Goal: Task Accomplishment & Management: Use online tool/utility

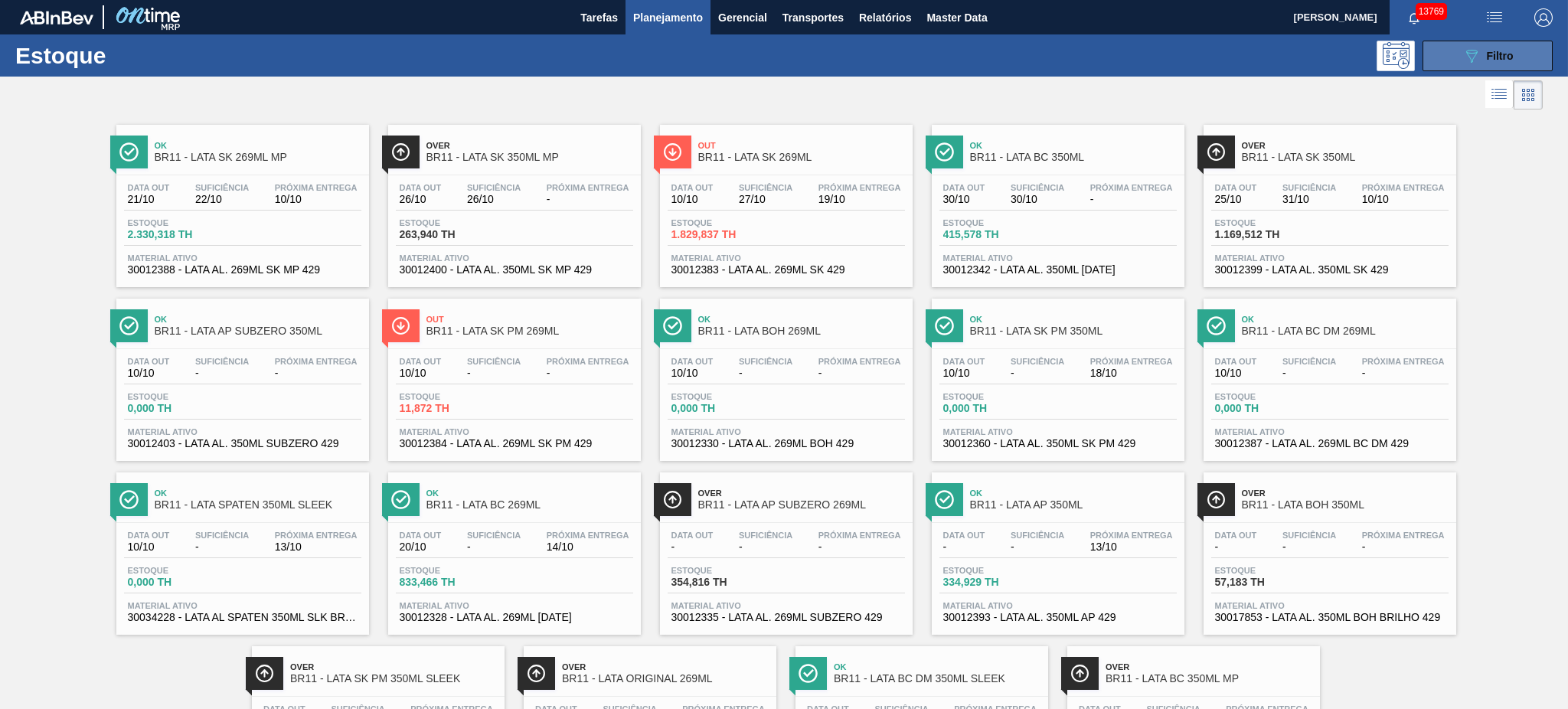
click at [1175, 59] on button "089F7B8B-B2A5-4AFE-B5C0-19BA573D28AC Filtro" at bounding box center [1488, 56] width 130 height 30
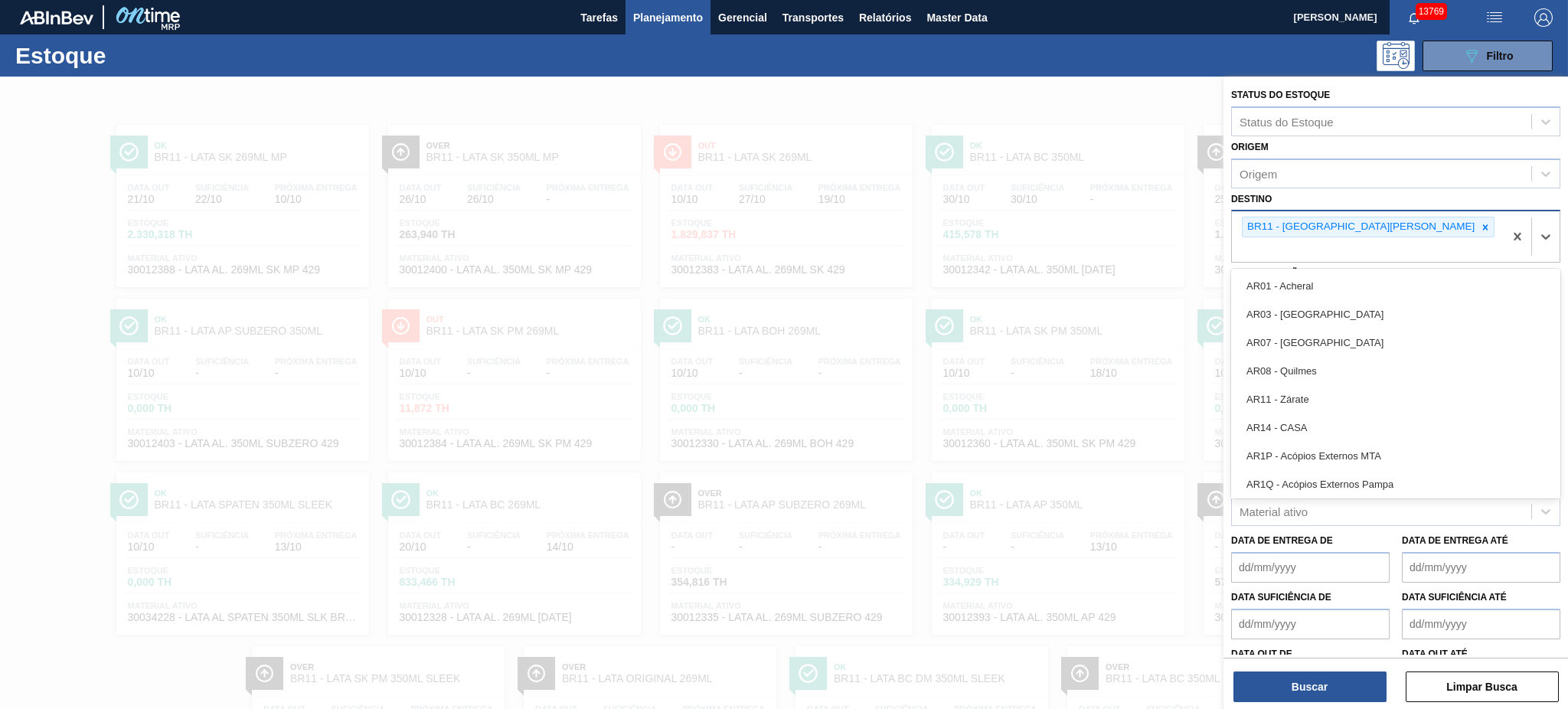
click at [1175, 237] on div "BR11 - São Luís" at bounding box center [1368, 237] width 272 height 51
click at [1175, 221] on div at bounding box center [1485, 227] width 17 height 19
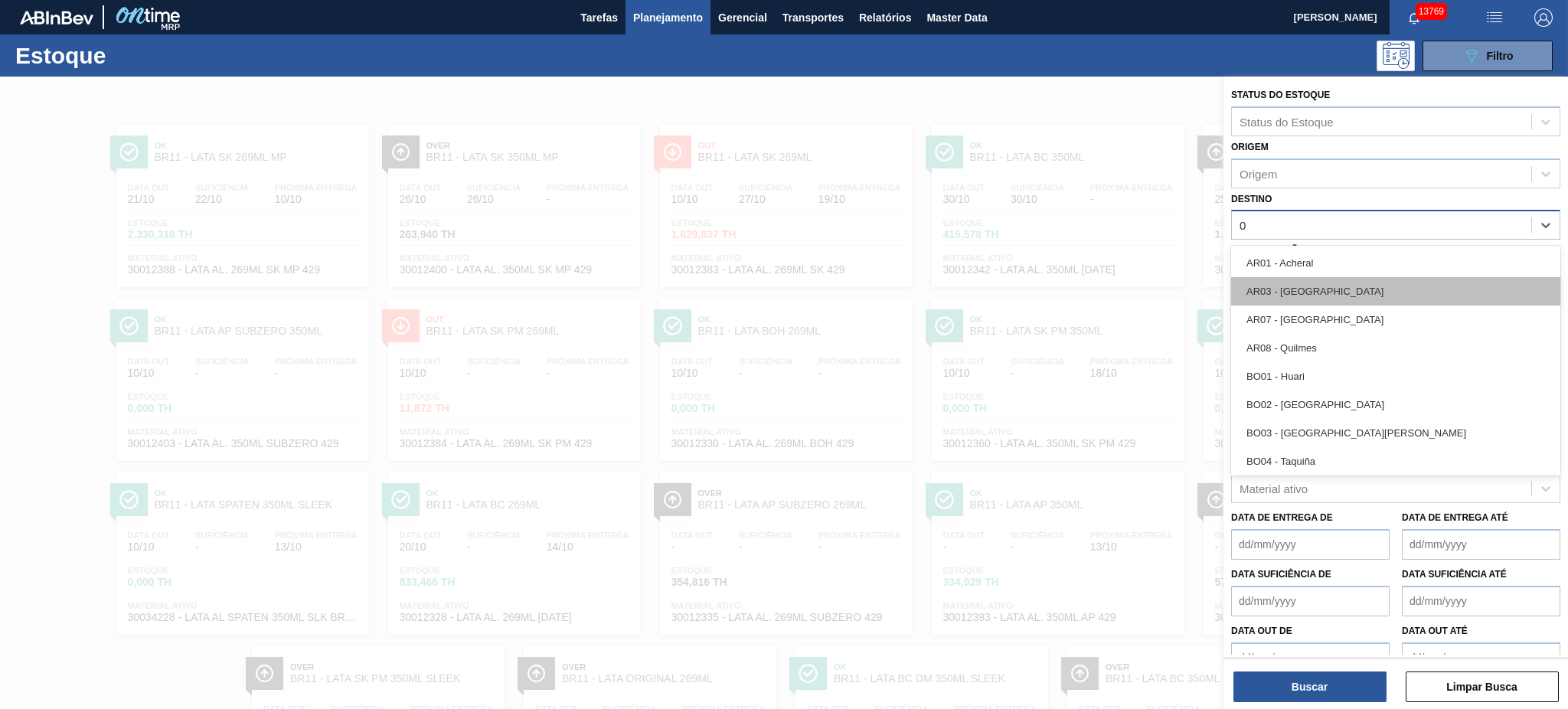
type input "04"
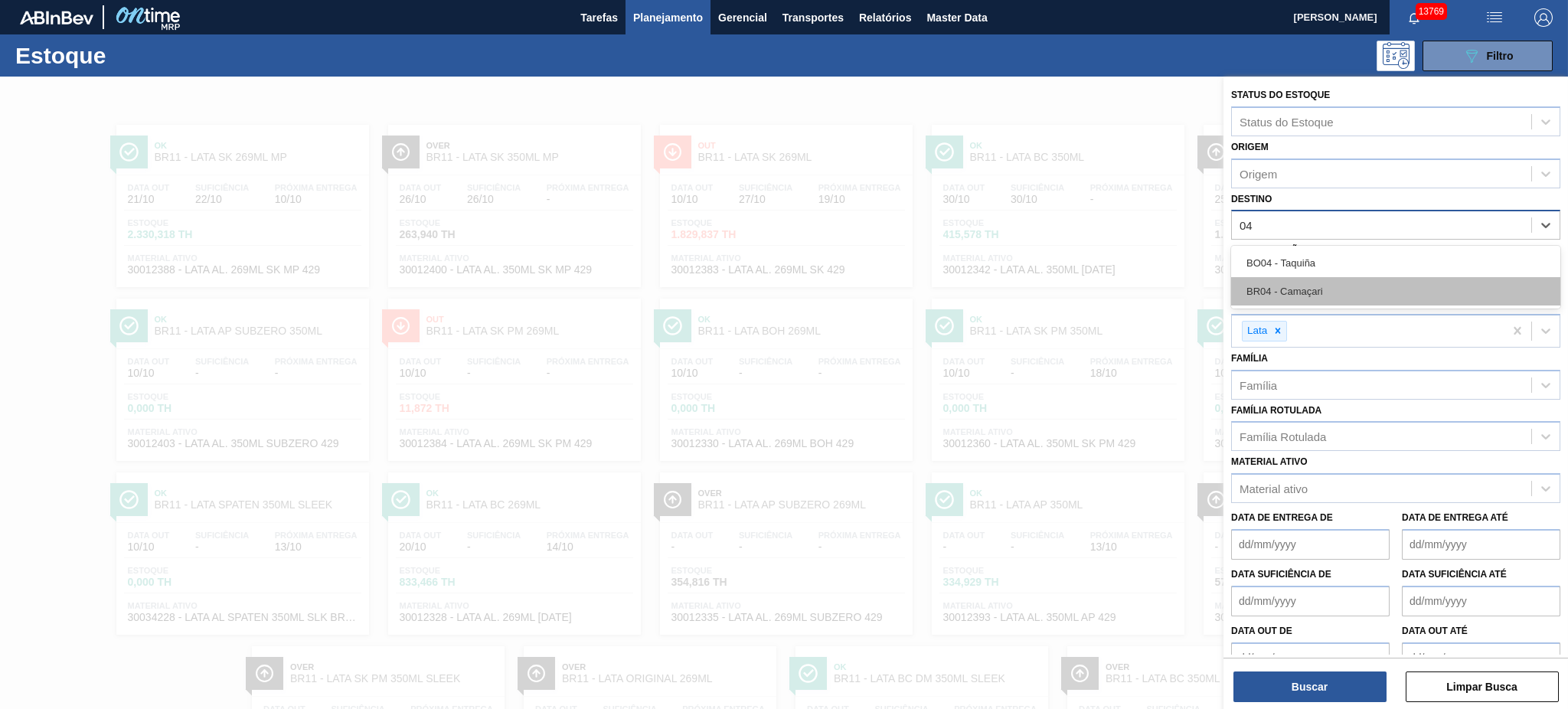
click at [1175, 290] on div "BR04 - Camaçari" at bounding box center [1395, 292] width 329 height 28
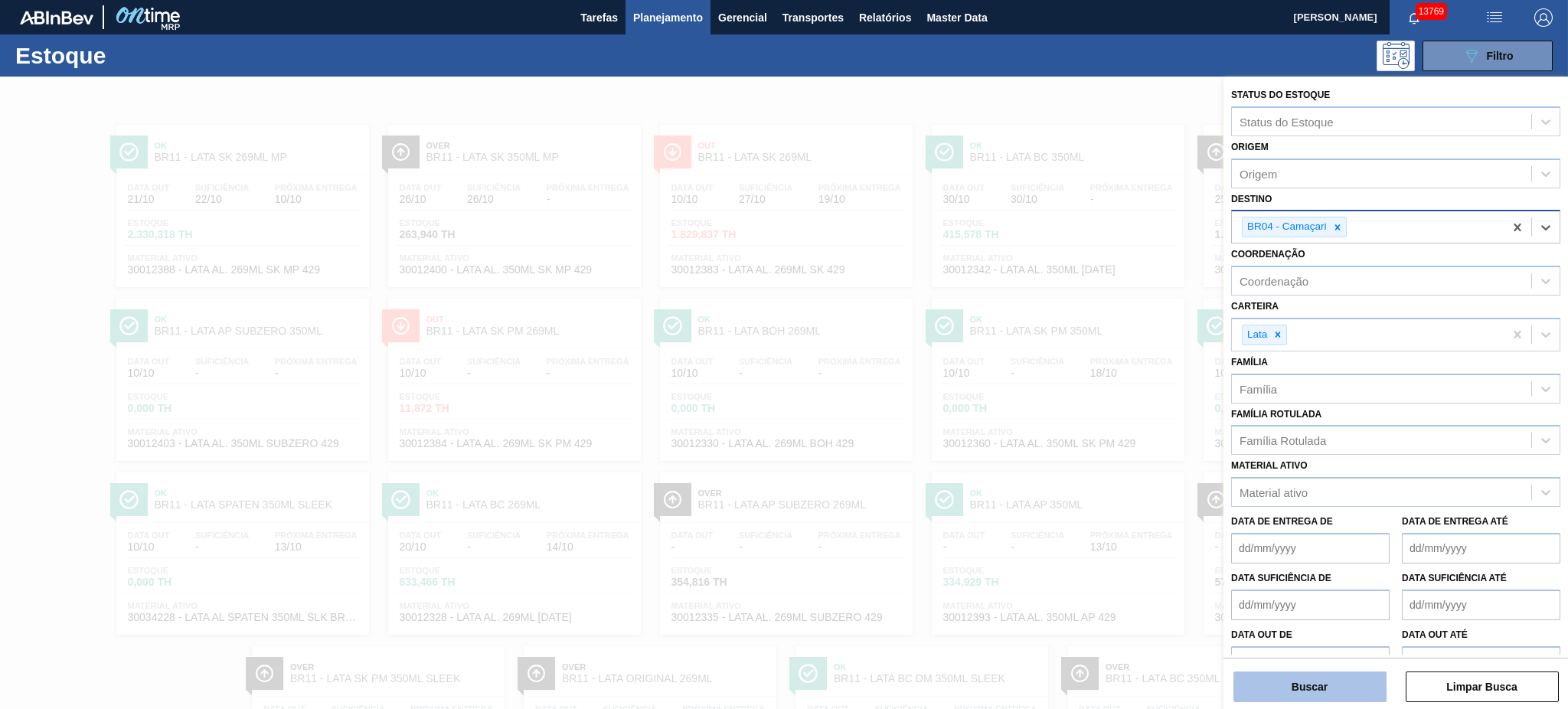
click at [1175, 532] on button "Buscar" at bounding box center [1309, 686] width 153 height 30
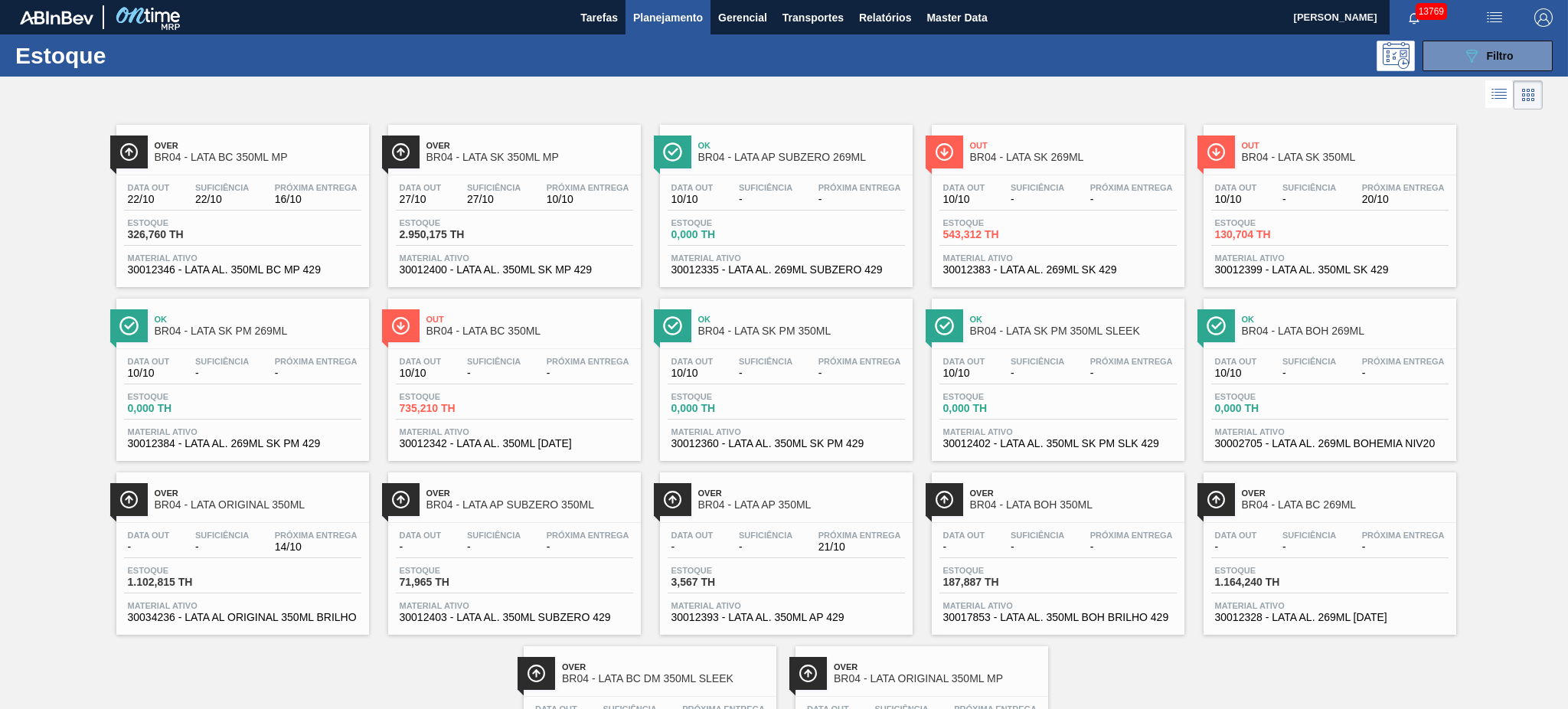
click at [1175, 279] on div "Over BR04 - LATA BC 350ML MP Data out 22/10 Suficiência 22/10 Próxima Entrega 1…" at bounding box center [784, 461] width 1568 height 695
click at [945, 18] on span "Master Data" at bounding box center [956, 17] width 60 height 18
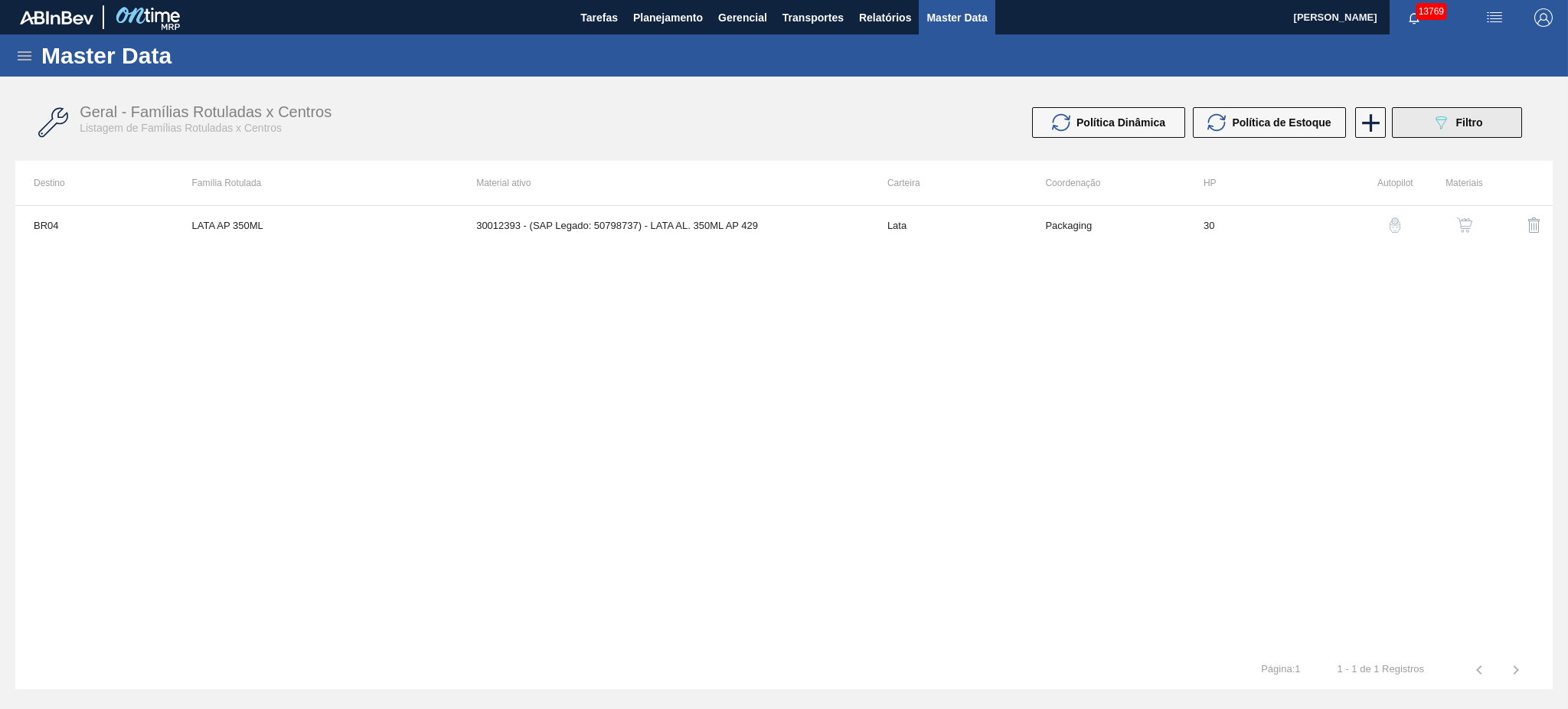
click at [1175, 111] on button "089F7B8B-B2A5-4AFE-B5C0-19BA573D28AC Filtro" at bounding box center [1457, 123] width 130 height 30
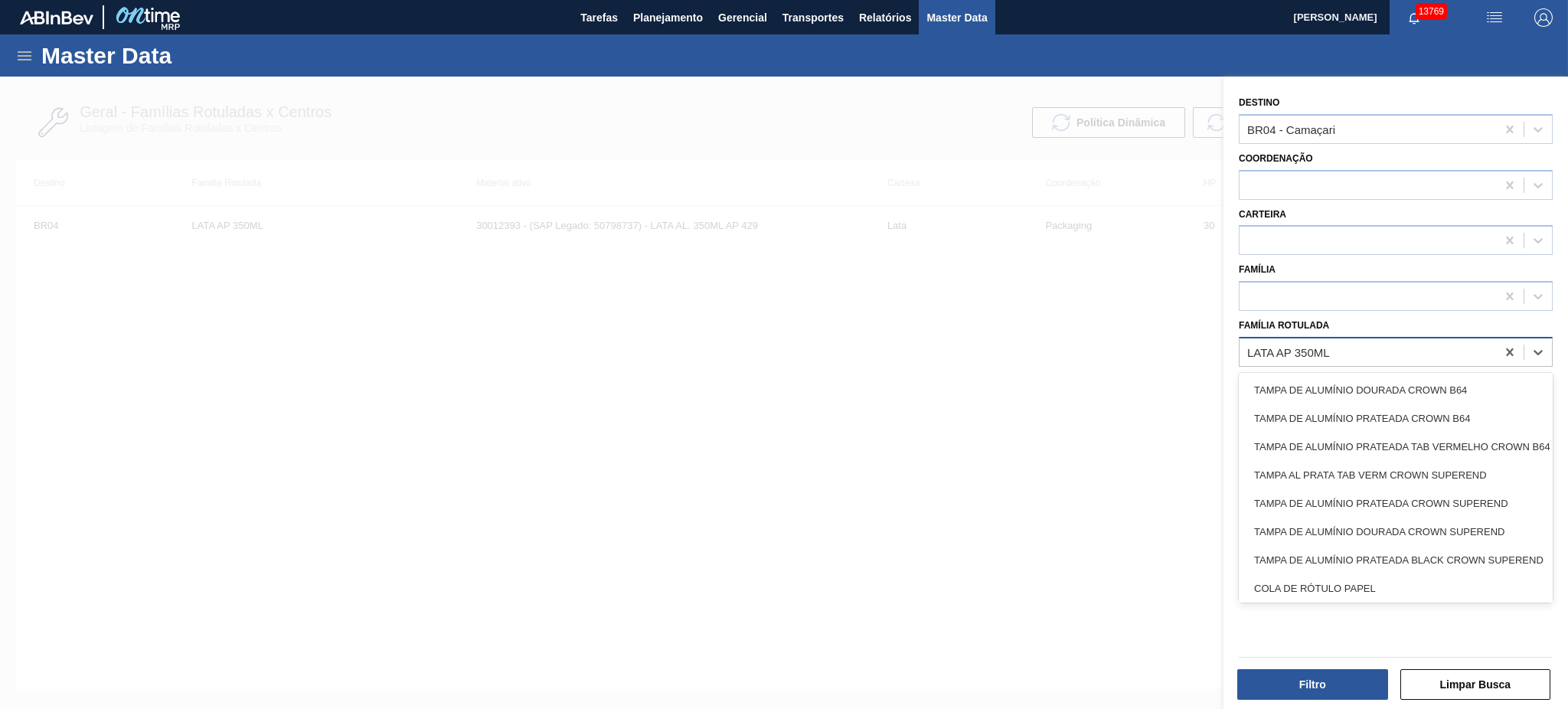
click at [1175, 352] on div "LATA AP 350ML" at bounding box center [1368, 352] width 257 height 23
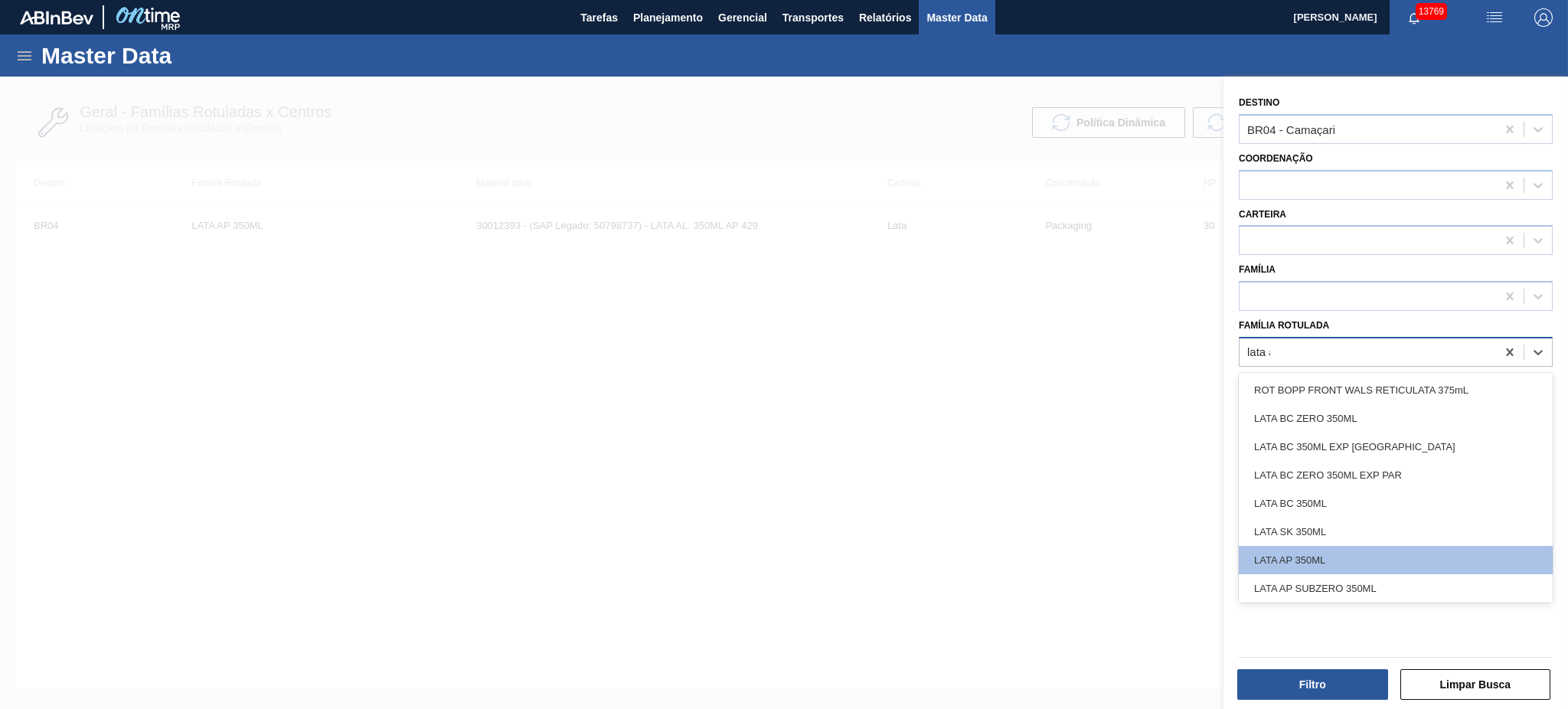
type Rotulada "lata ap"
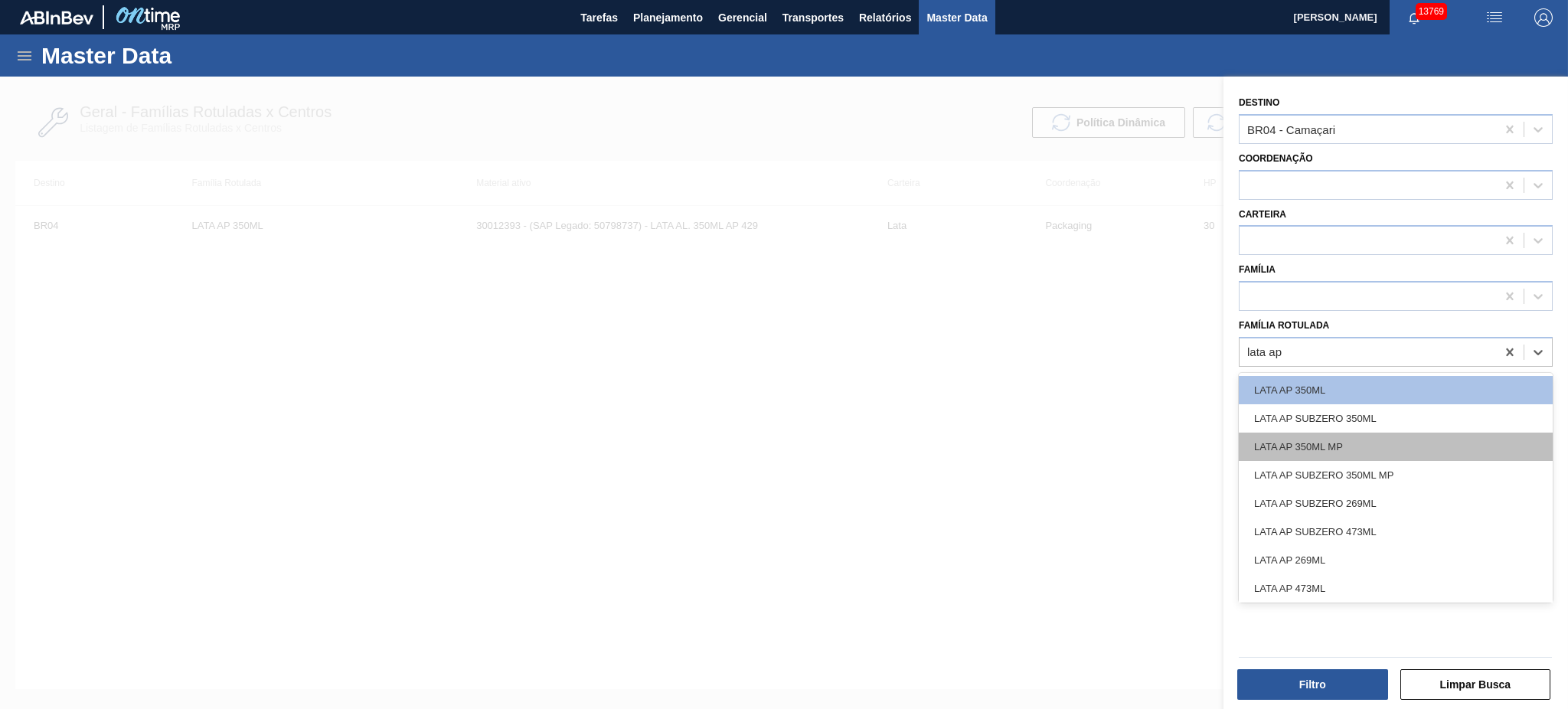
click at [1175, 454] on div "LATA AP 350ML MP" at bounding box center [1395, 447] width 313 height 28
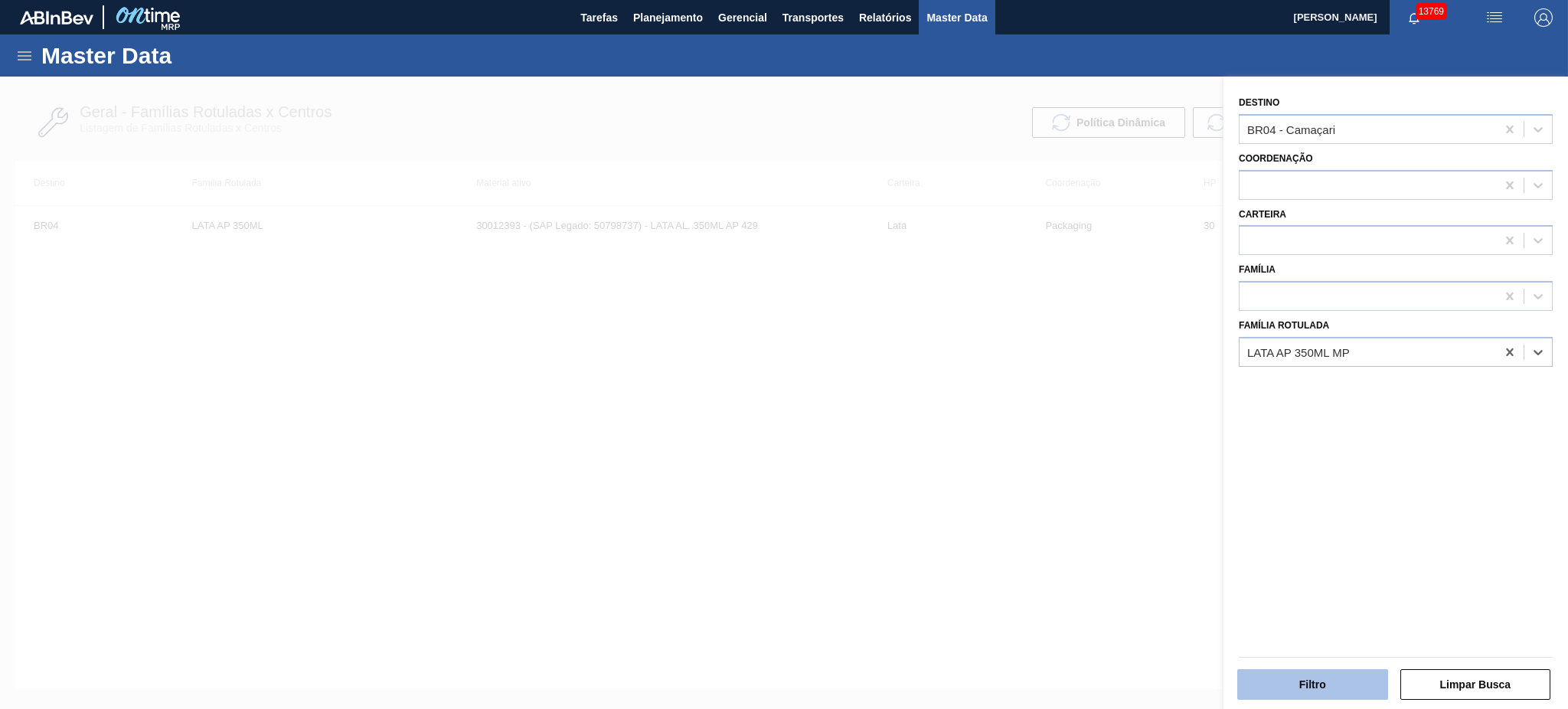
click at [1175, 532] on button "Filtro" at bounding box center [1312, 684] width 151 height 30
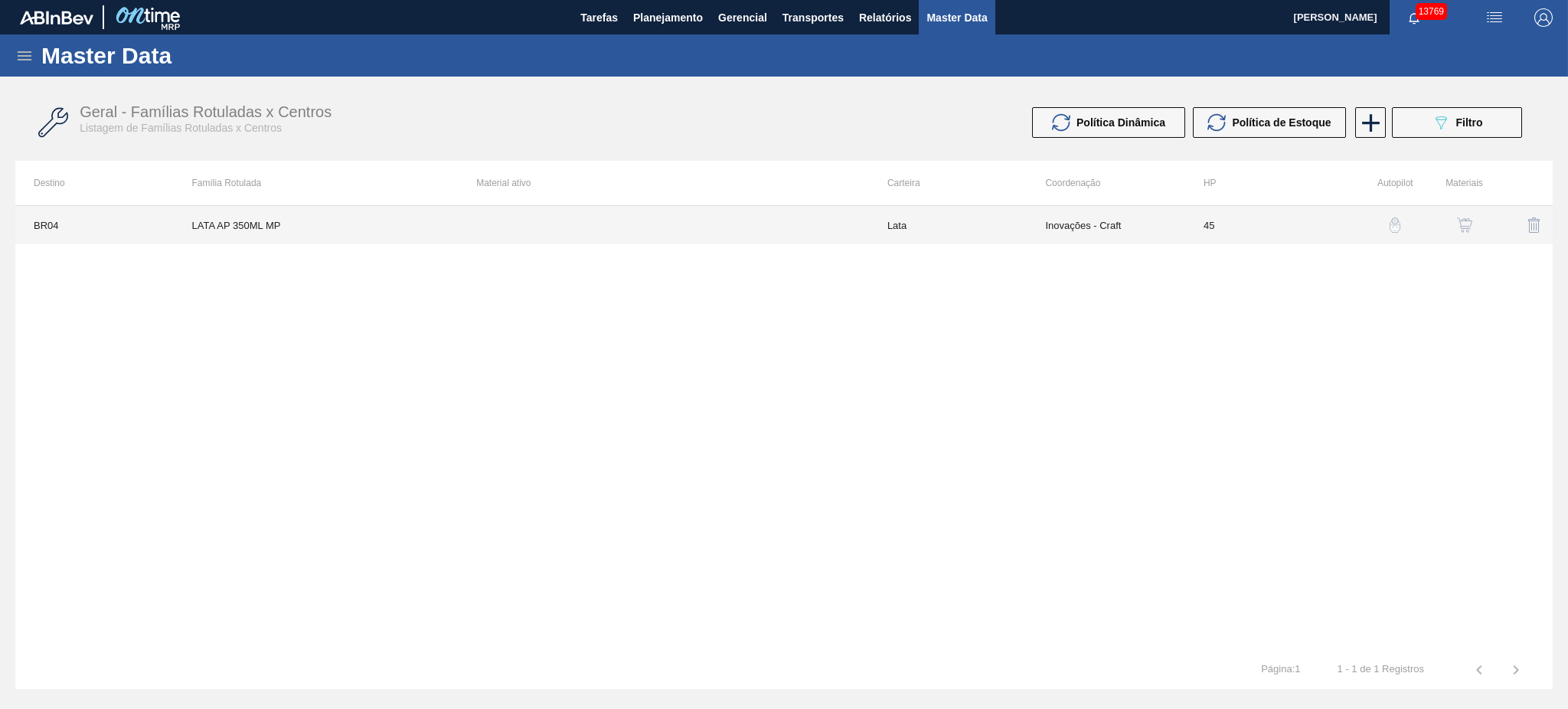
click at [258, 228] on td "LATA AP 350ML MP" at bounding box center [316, 225] width 285 height 39
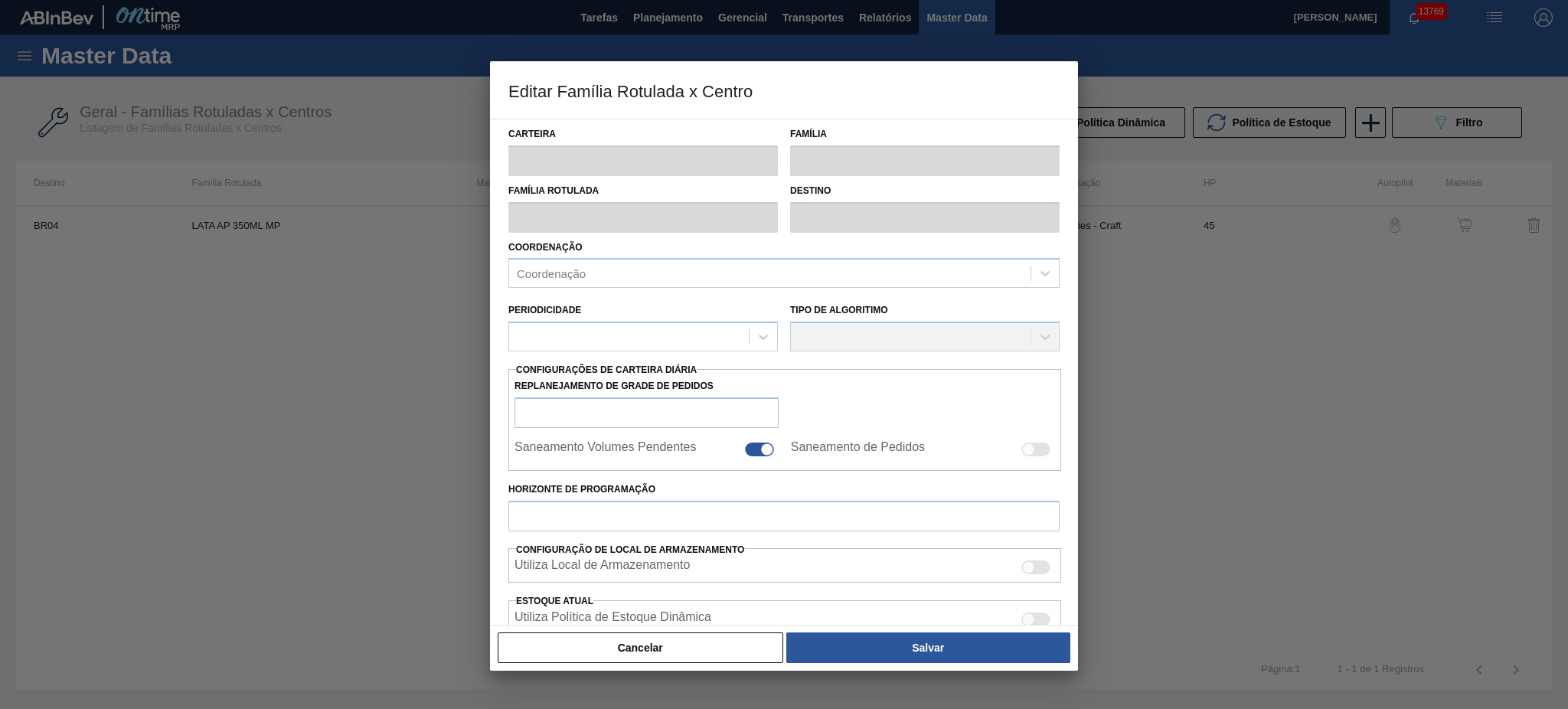
type input "Lata"
type input "LATA AP 350ML MP"
type input "BR04 - Camaçari"
type input "0"
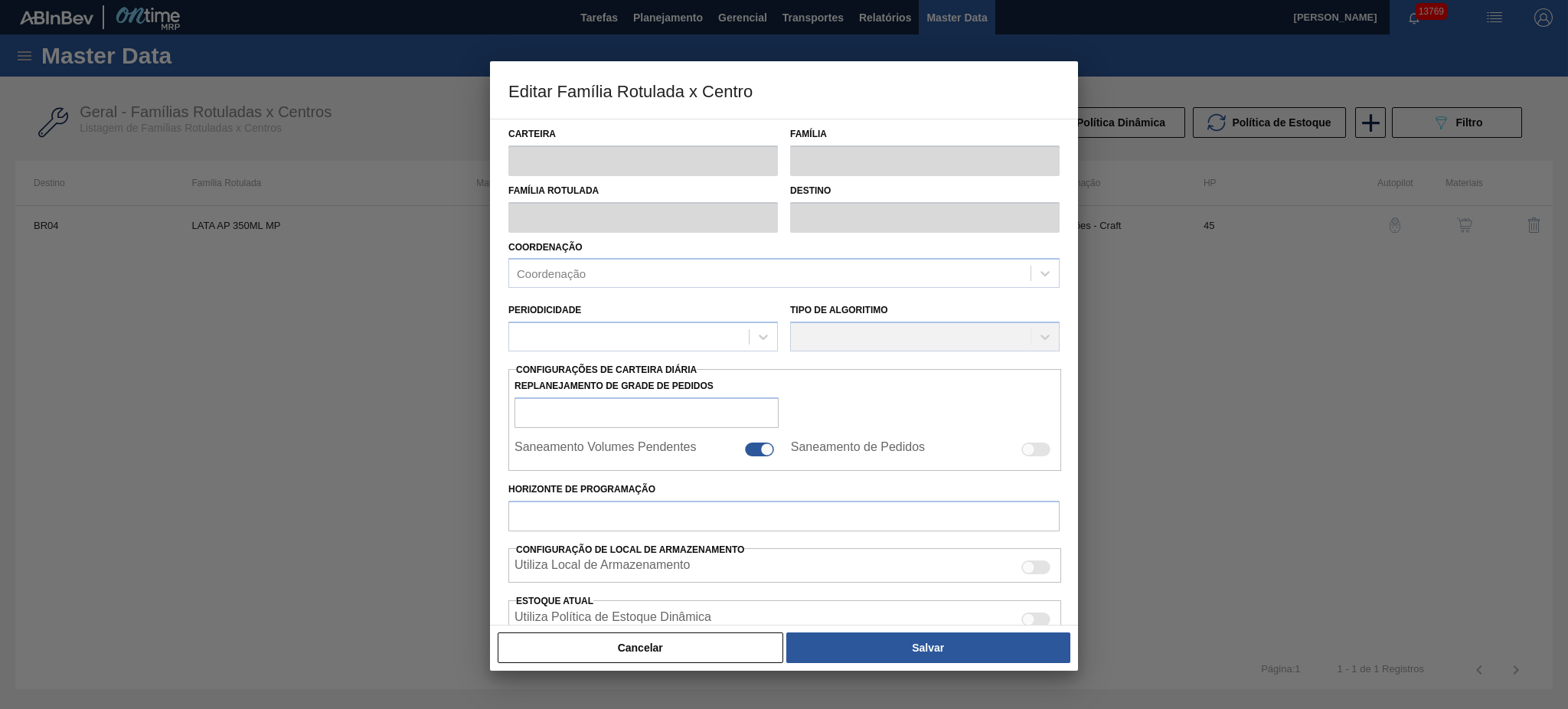
checkbox input "false"
type input "45"
type input "0"
type input "100"
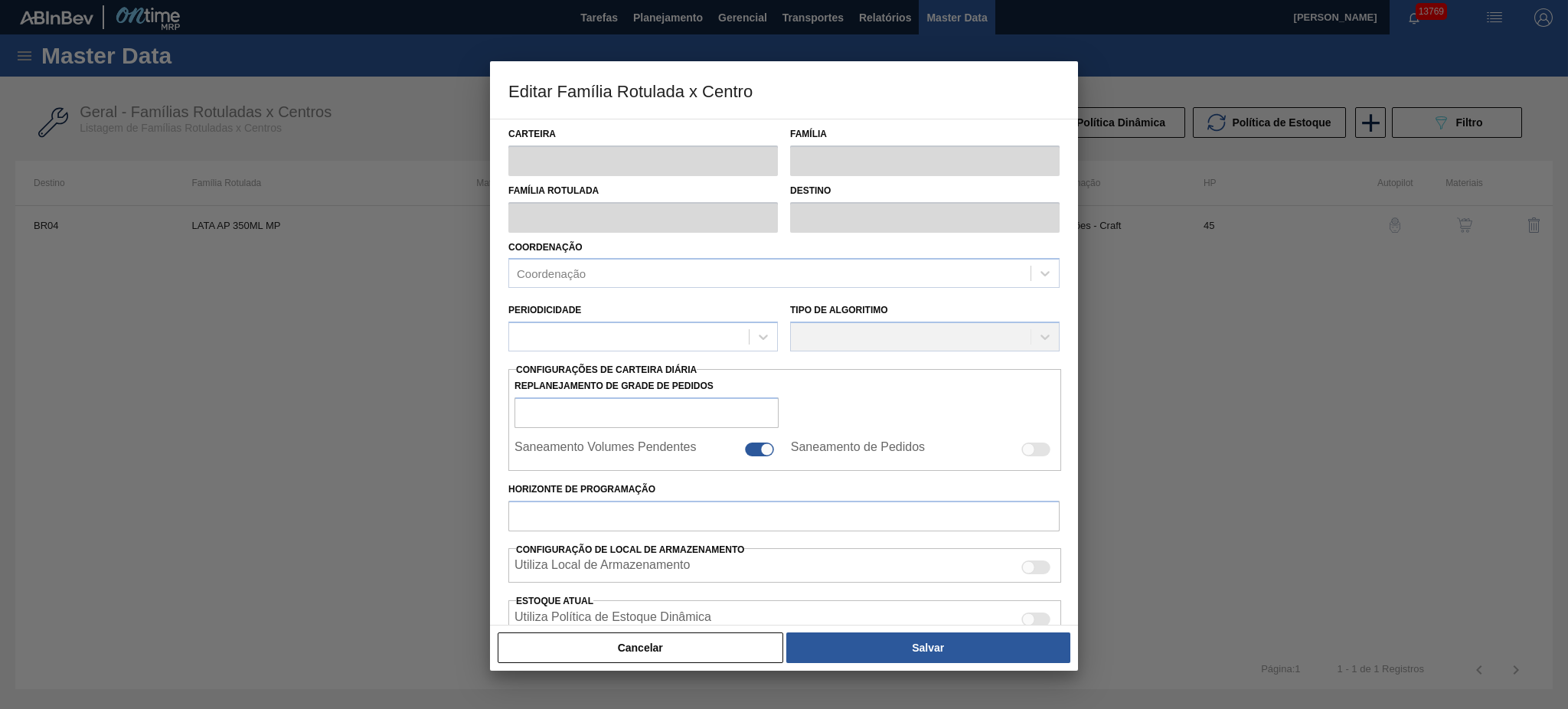
type input "0,000"
checkbox input "true"
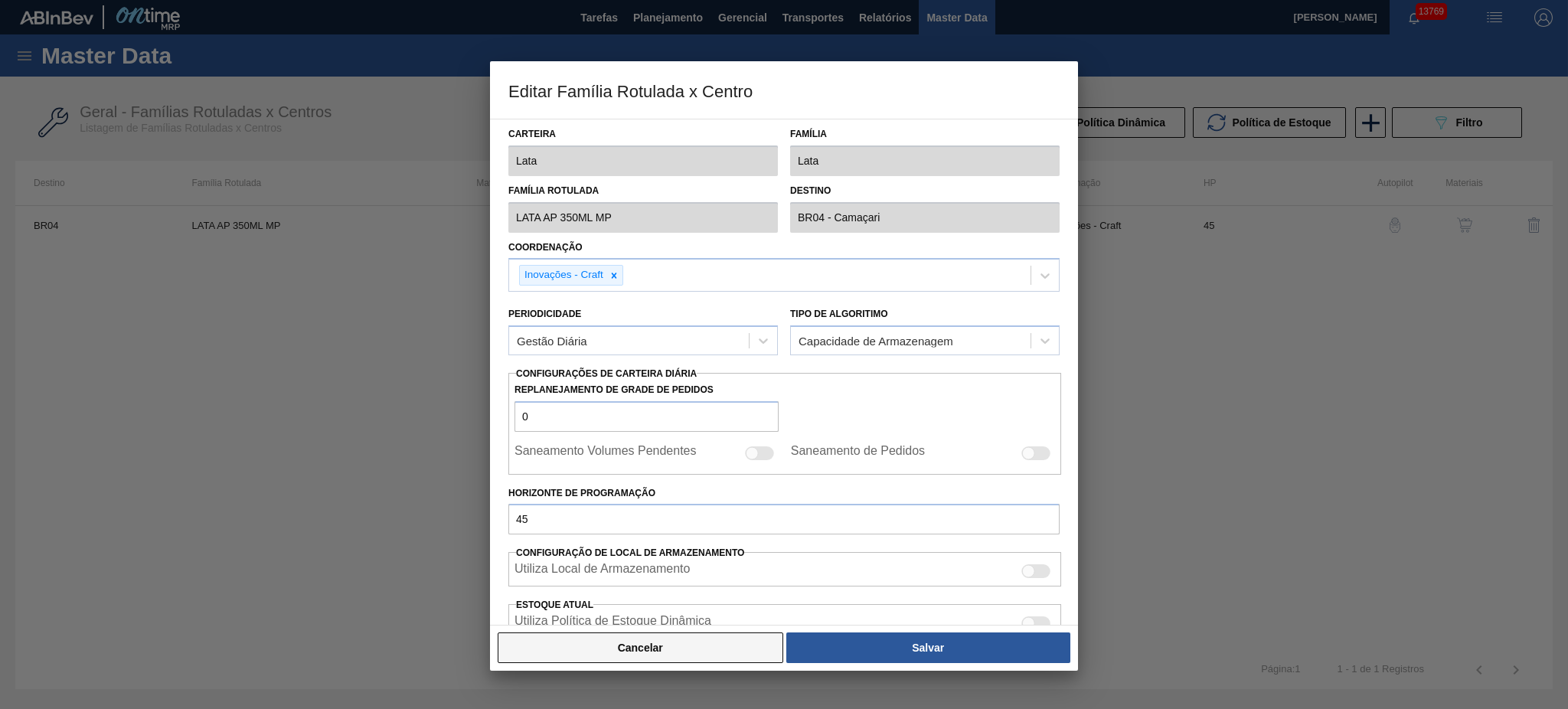
click at [692, 532] on button "Cancelar" at bounding box center [640, 648] width 285 height 30
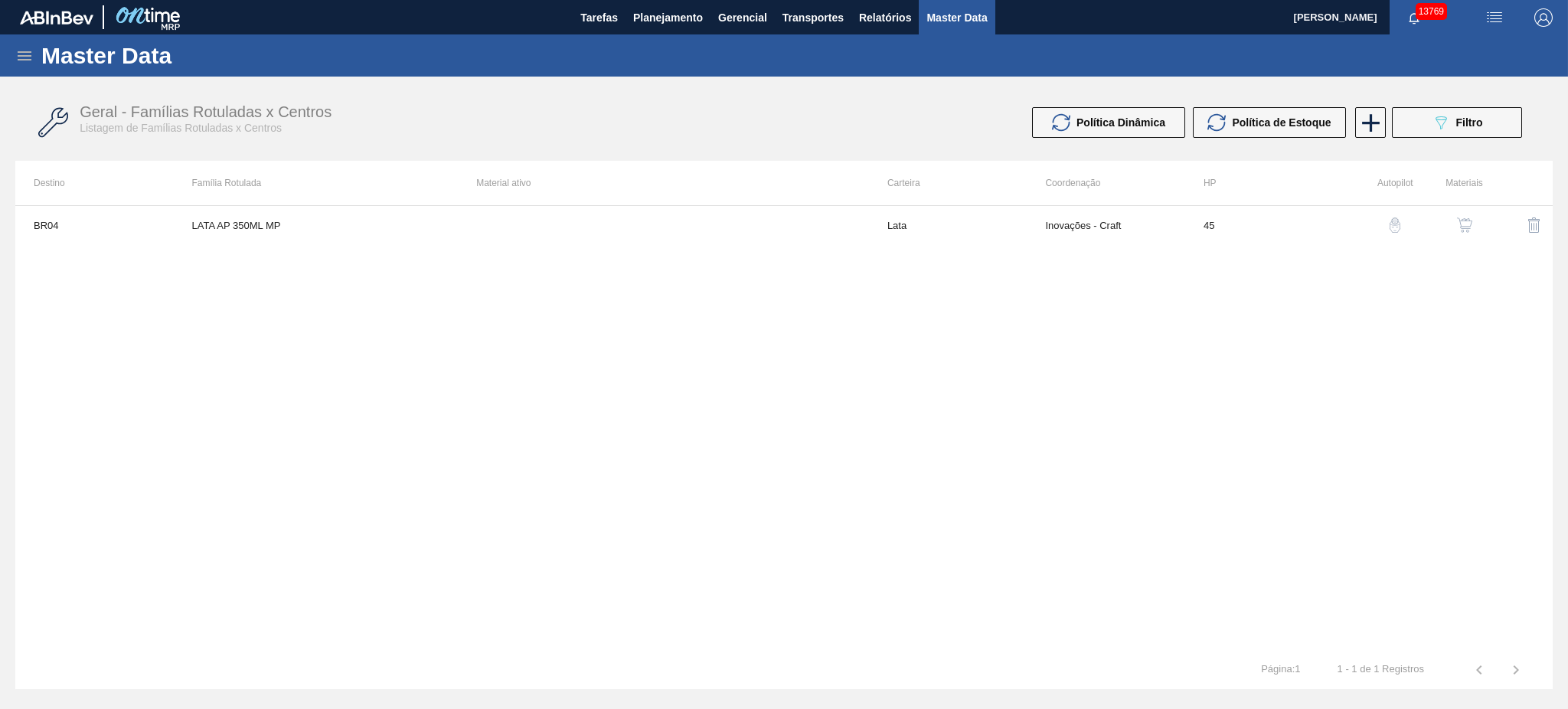
click at [1175, 237] on button "button" at bounding box center [1464, 225] width 37 height 37
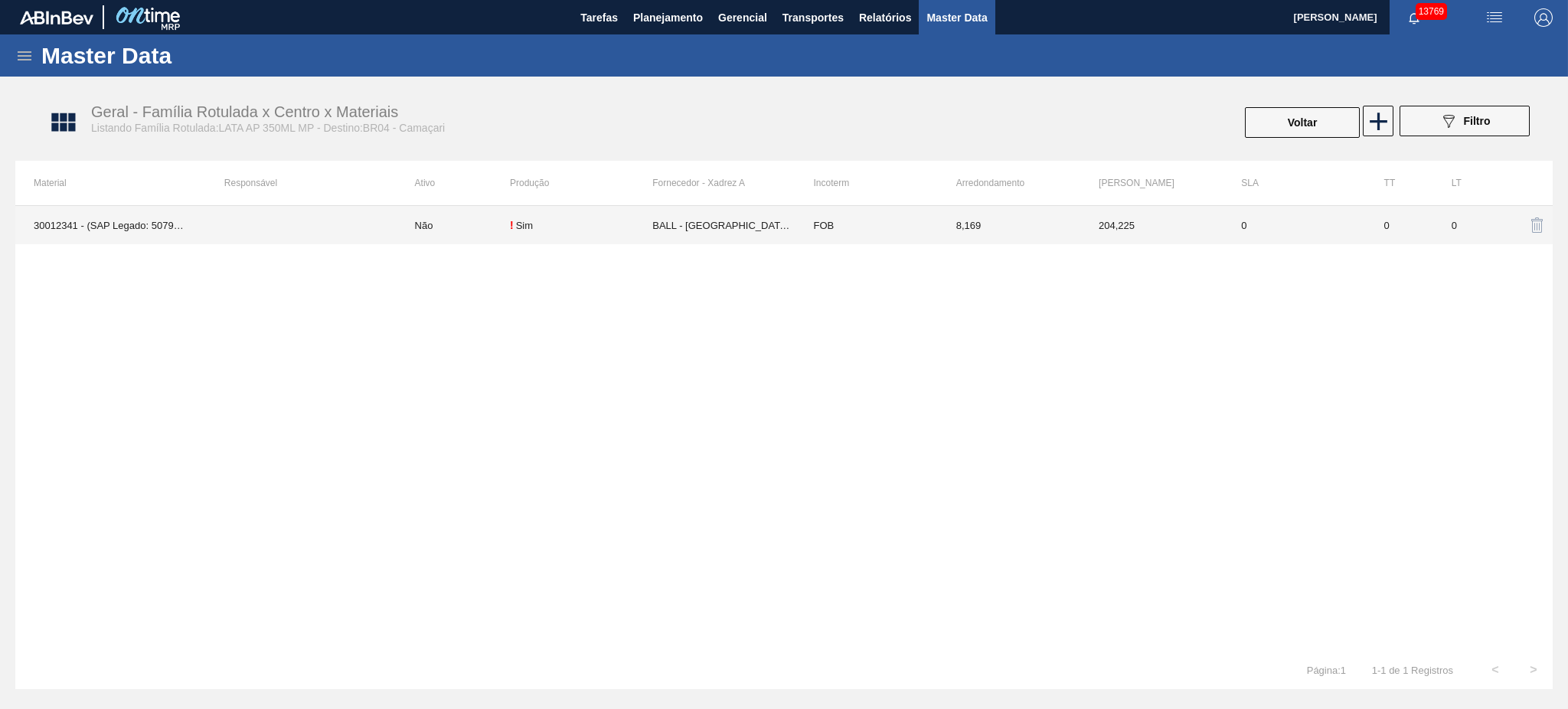
click at [677, 224] on td "BALL - [GEOGRAPHIC_DATA] ([GEOGRAPHIC_DATA])" at bounding box center [723, 225] width 143 height 39
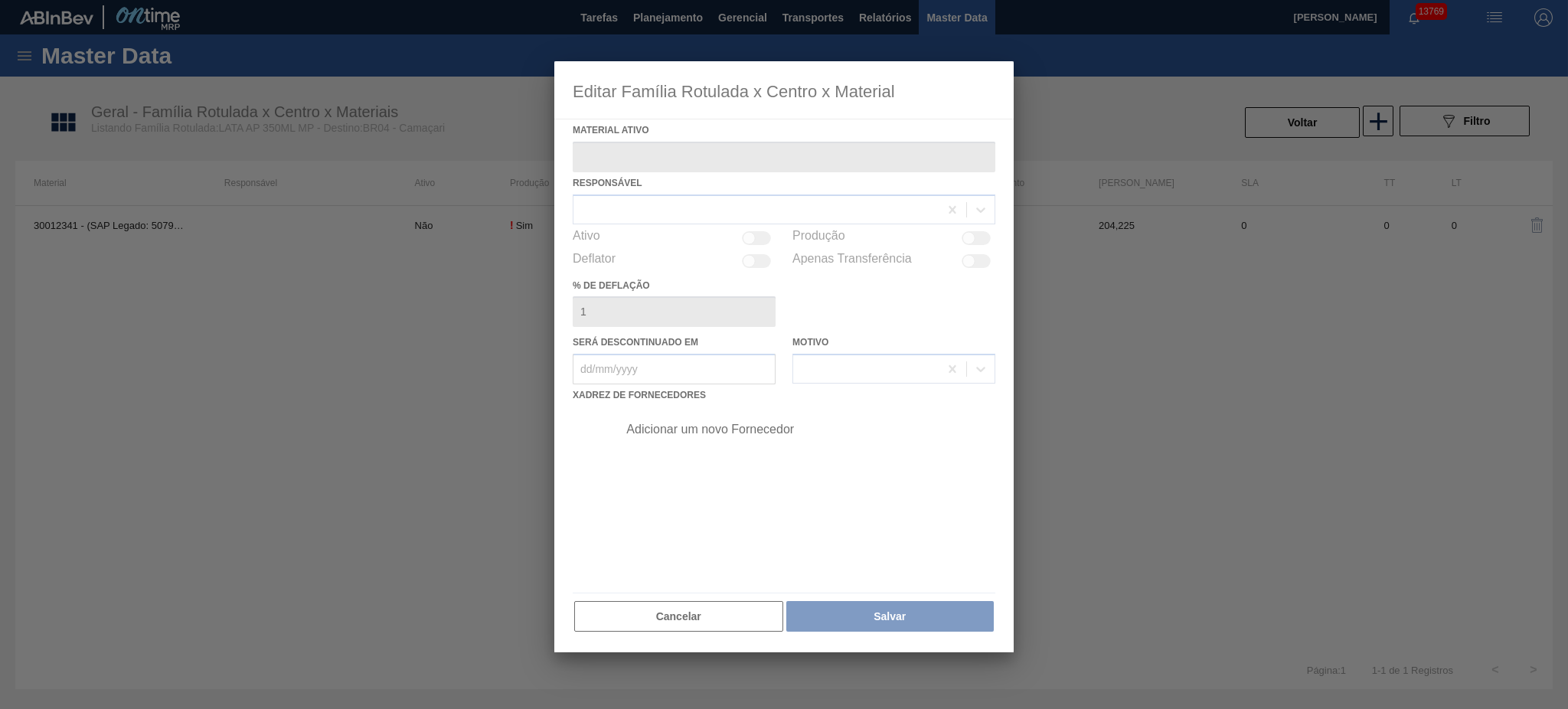
type ativo "30012341 - (SAP Legado: 50798738) - LATA AL. 350ML AP MP 429"
checkbox input "true"
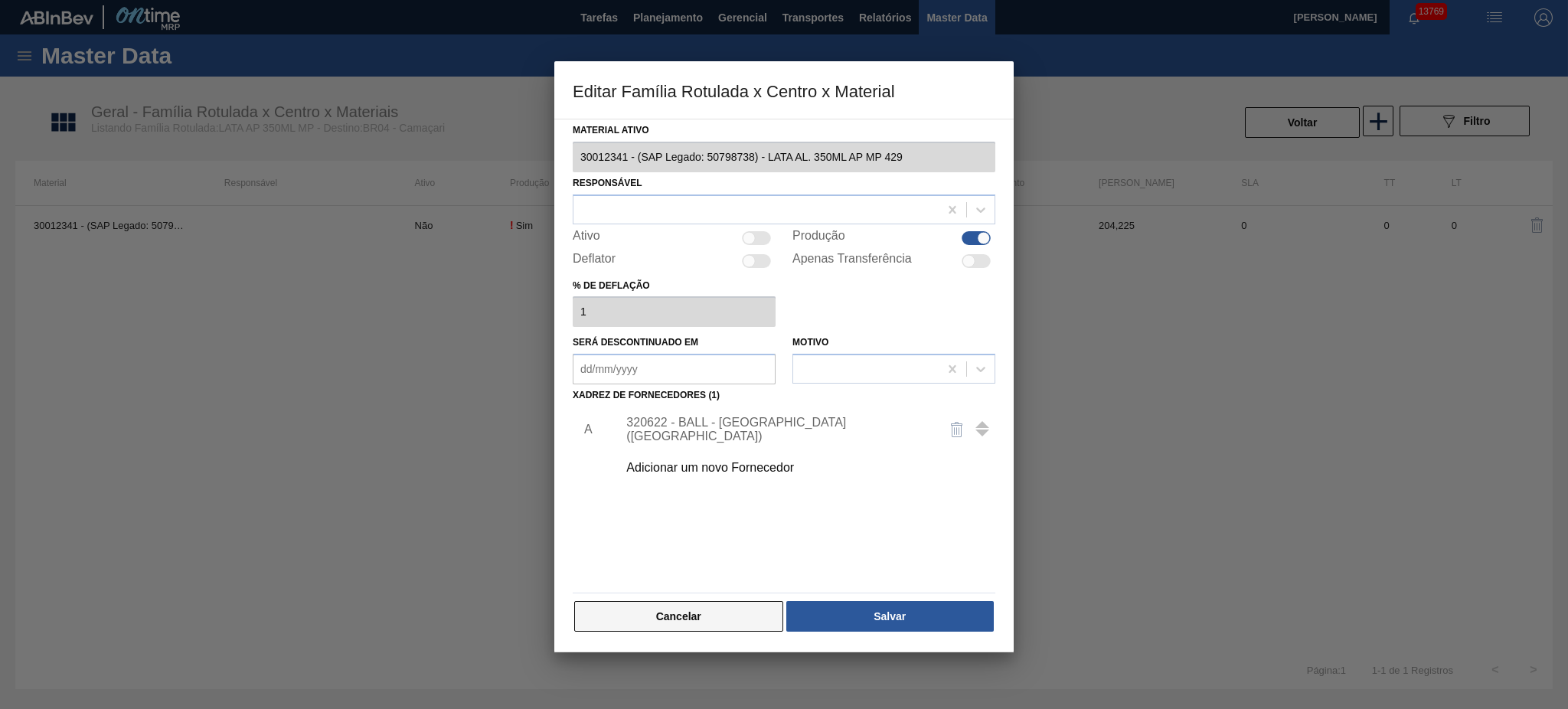
click at [589, 532] on button "Cancelar" at bounding box center [678, 616] width 209 height 30
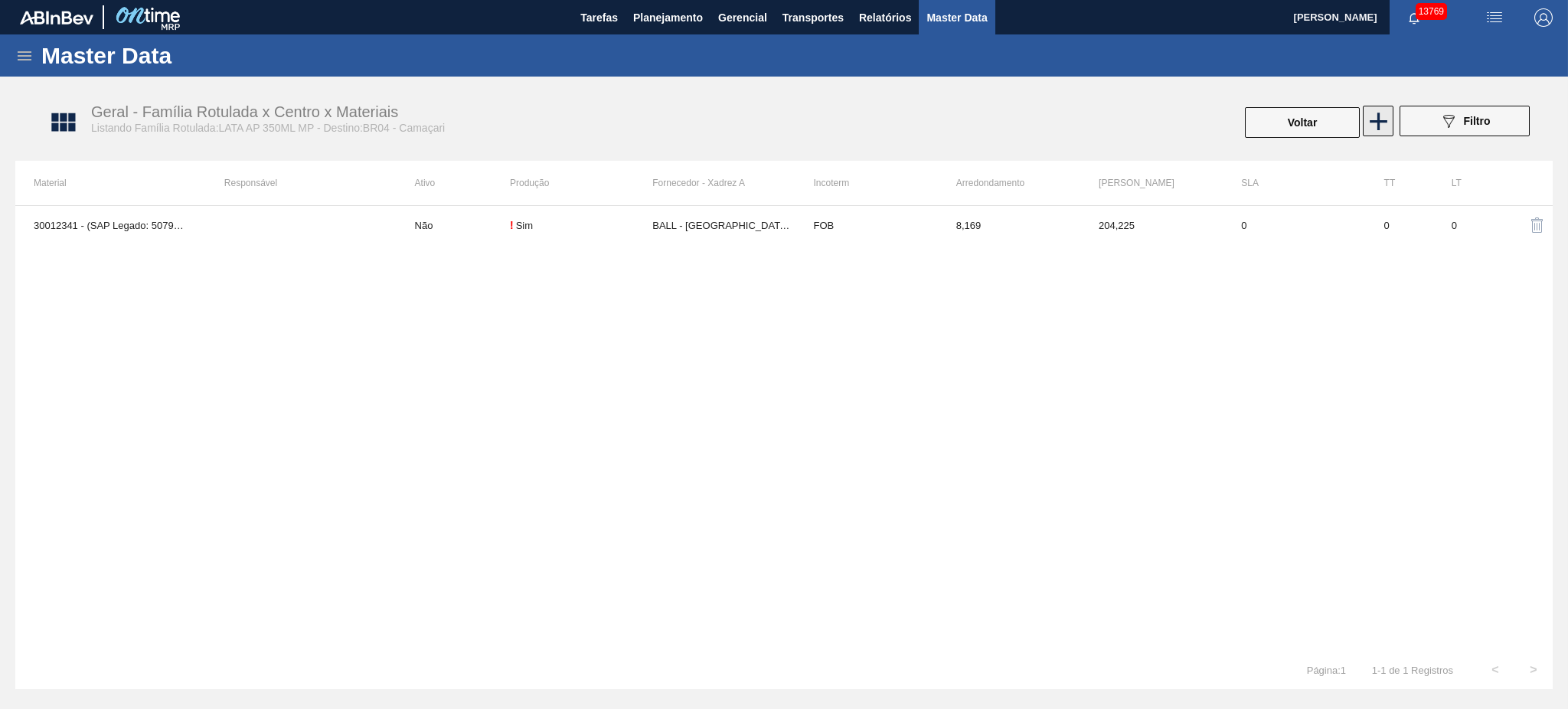
click at [1175, 112] on icon at bounding box center [1378, 121] width 18 height 18
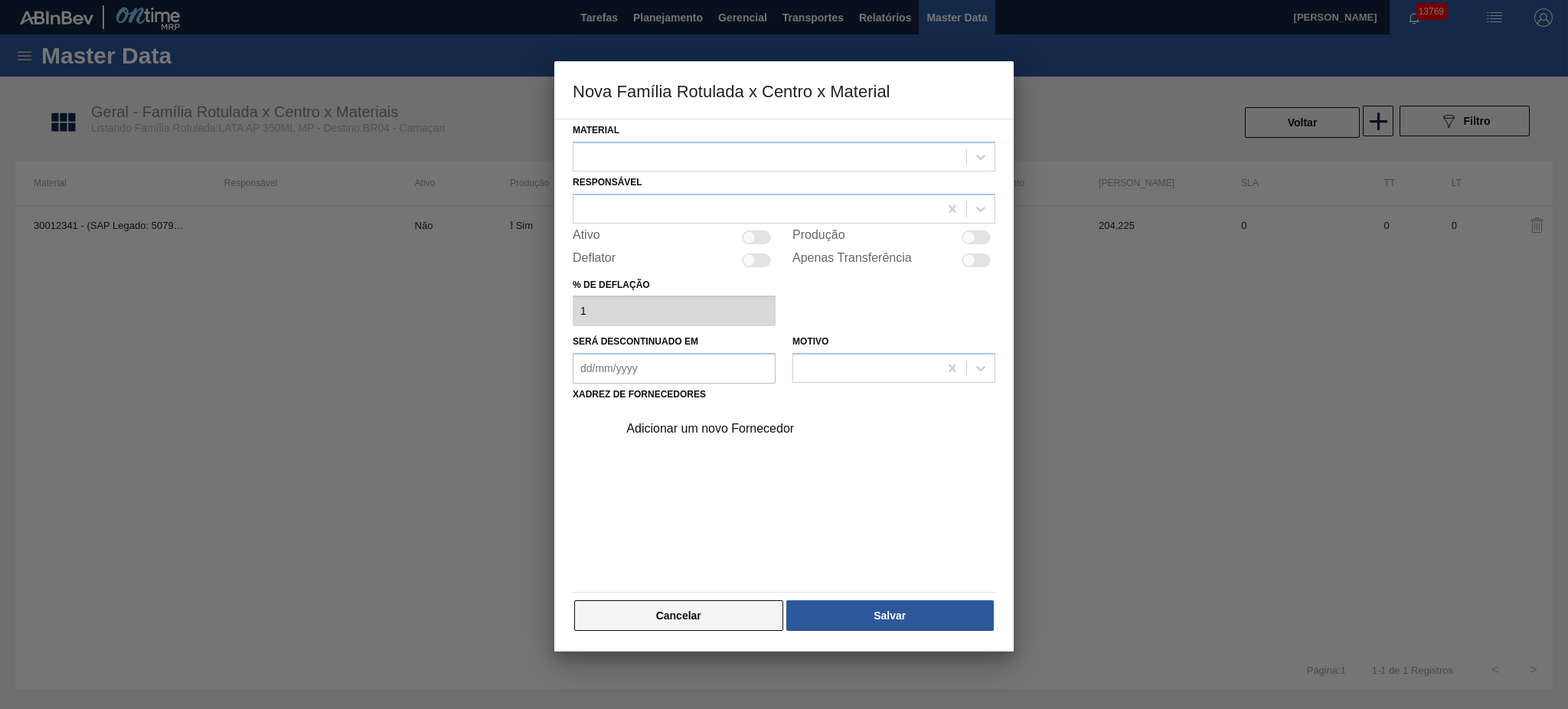
click at [663, 532] on button "Cancelar" at bounding box center [678, 616] width 209 height 30
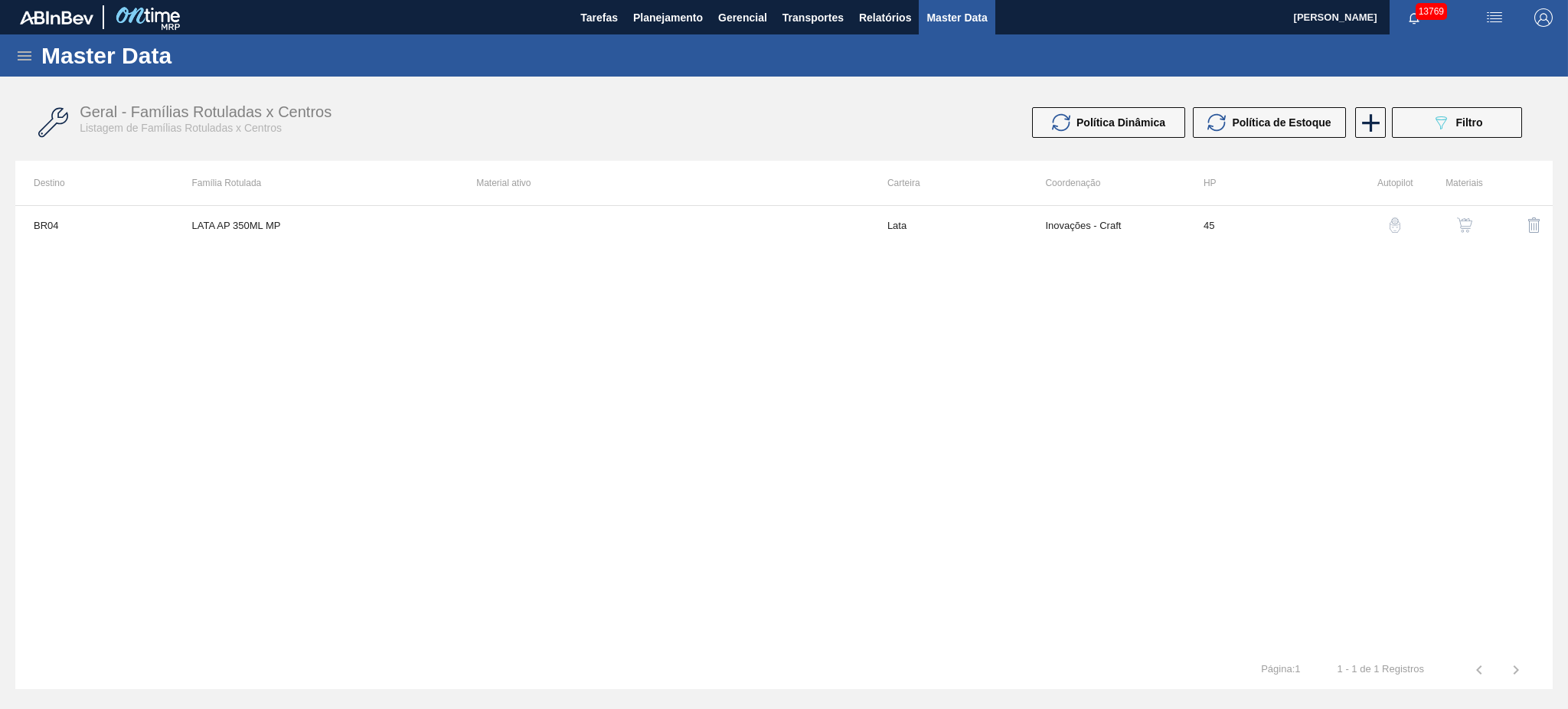
click at [1175, 220] on img "button" at bounding box center [1464, 225] width 15 height 15
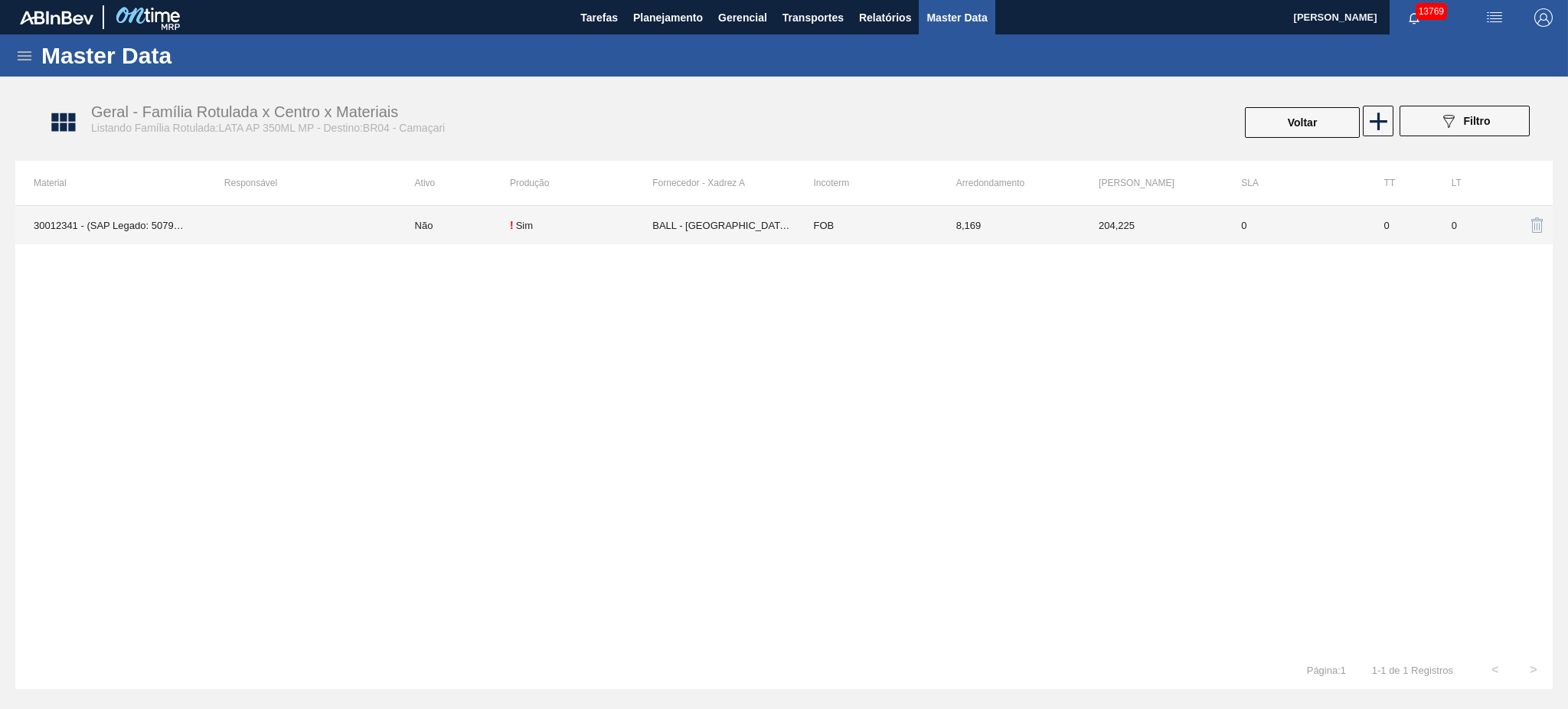
click at [683, 232] on td "BALL - [GEOGRAPHIC_DATA] ([GEOGRAPHIC_DATA])" at bounding box center [723, 225] width 143 height 39
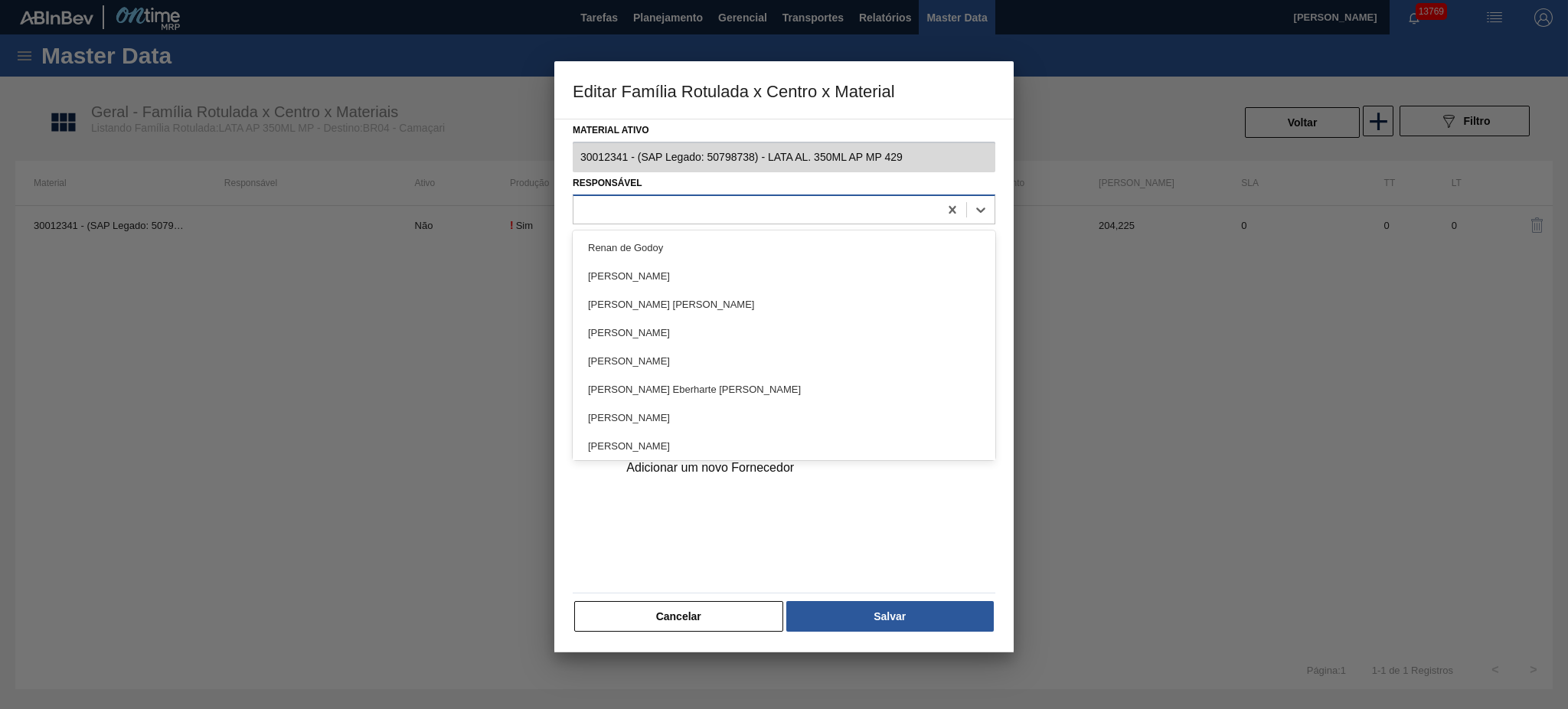
click at [706, 209] on div at bounding box center [755, 210] width 365 height 23
type input "marilia"
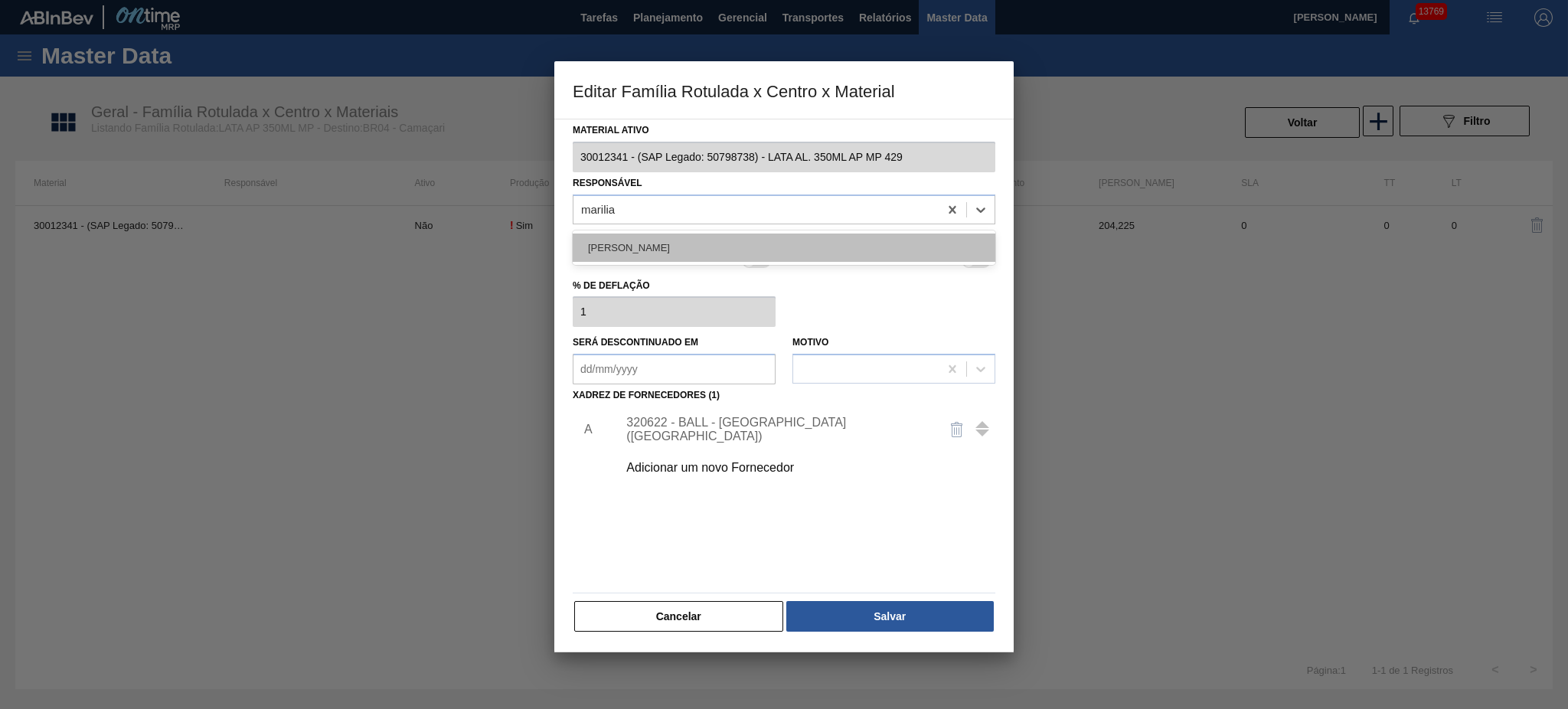
click at [695, 233] on div "[PERSON_NAME]" at bounding box center [784, 247] width 423 height 28
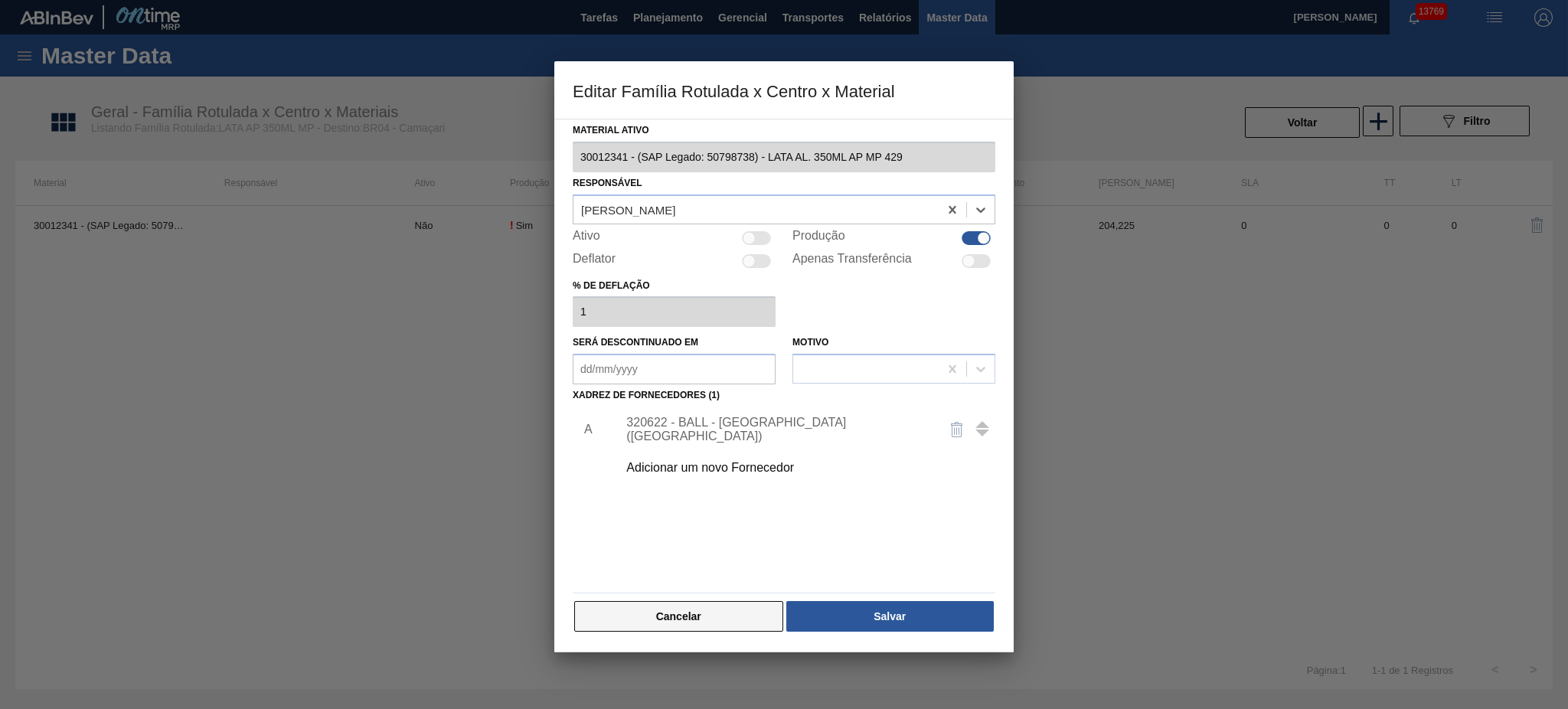
click at [715, 532] on button "Cancelar" at bounding box center [678, 616] width 209 height 30
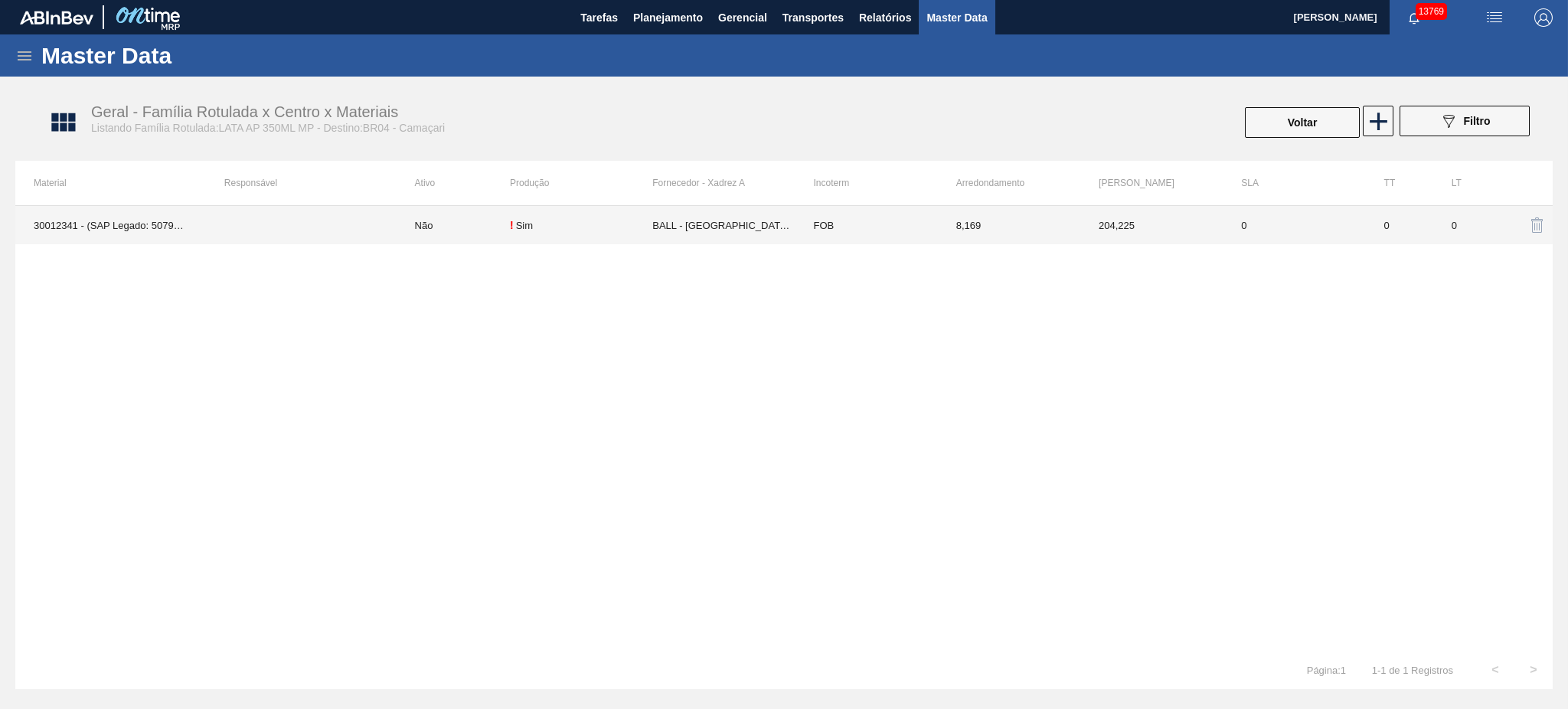
click at [435, 217] on td "Não" at bounding box center [453, 225] width 113 height 39
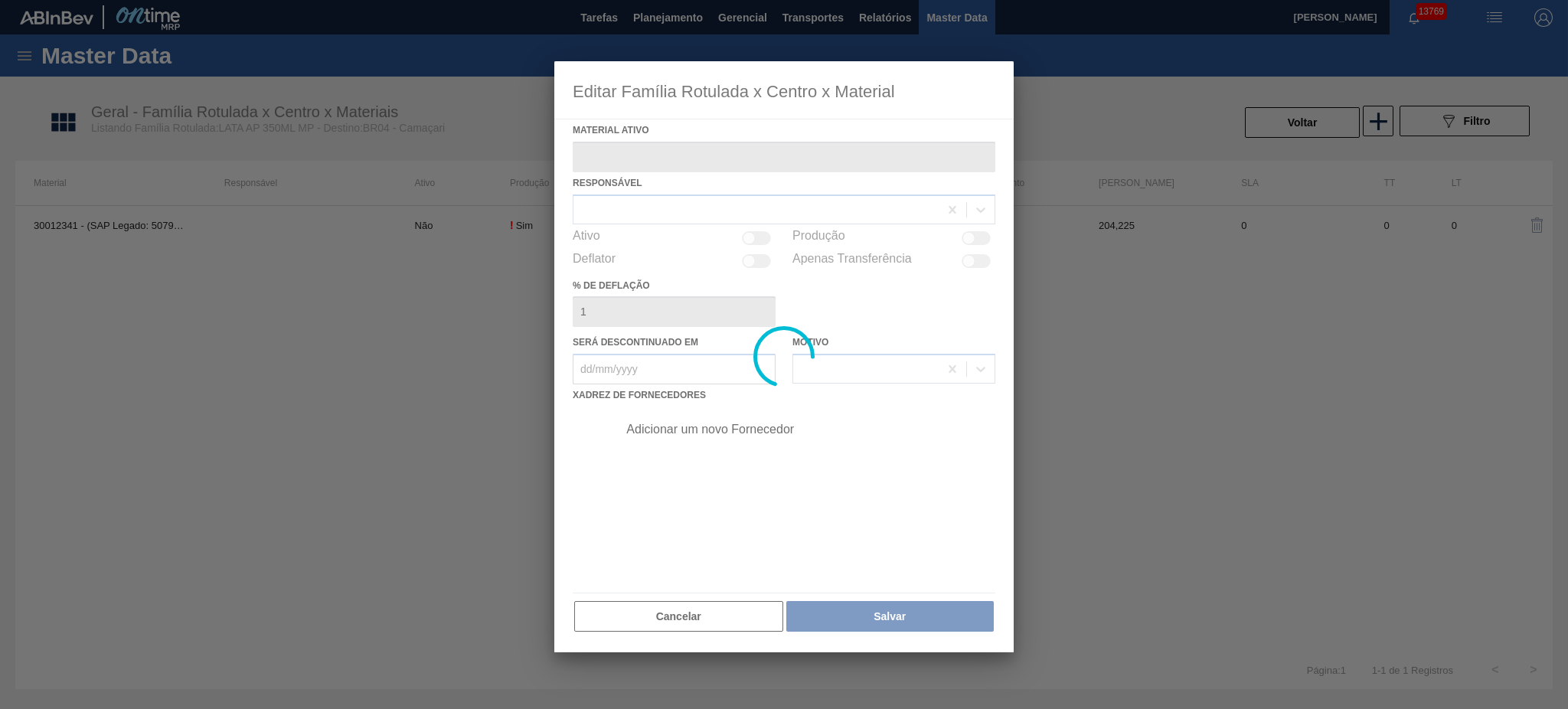
type ativo "30012341 - (SAP Legado: 50798738) - LATA AL. 350ML AP MP 429"
checkbox input "true"
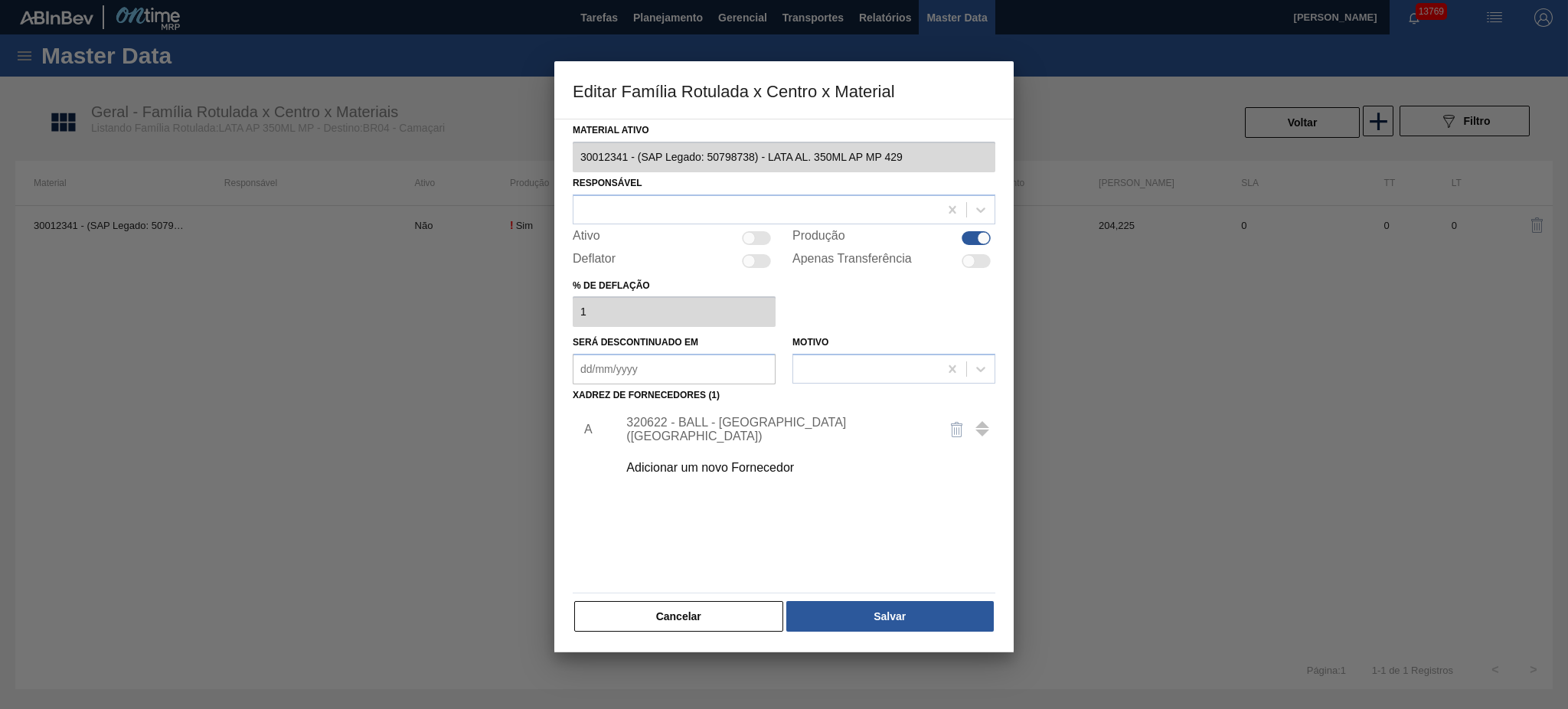
click at [755, 241] on div at bounding box center [756, 238] width 29 height 14
checkbox input "true"
click at [692, 470] on div "Adicionar um novo Fornecedor" at bounding box center [776, 467] width 300 height 14
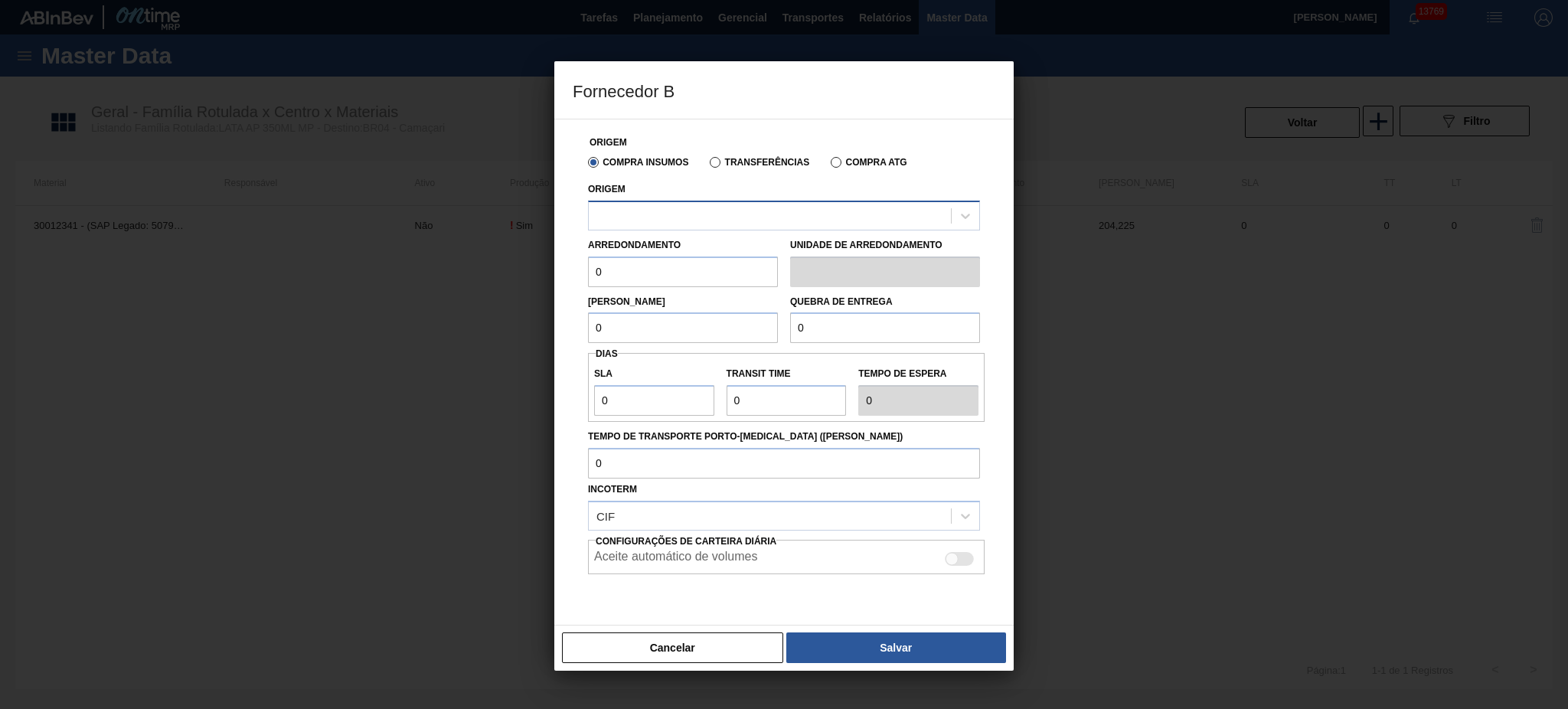
click at [776, 221] on div at bounding box center [770, 216] width 362 height 23
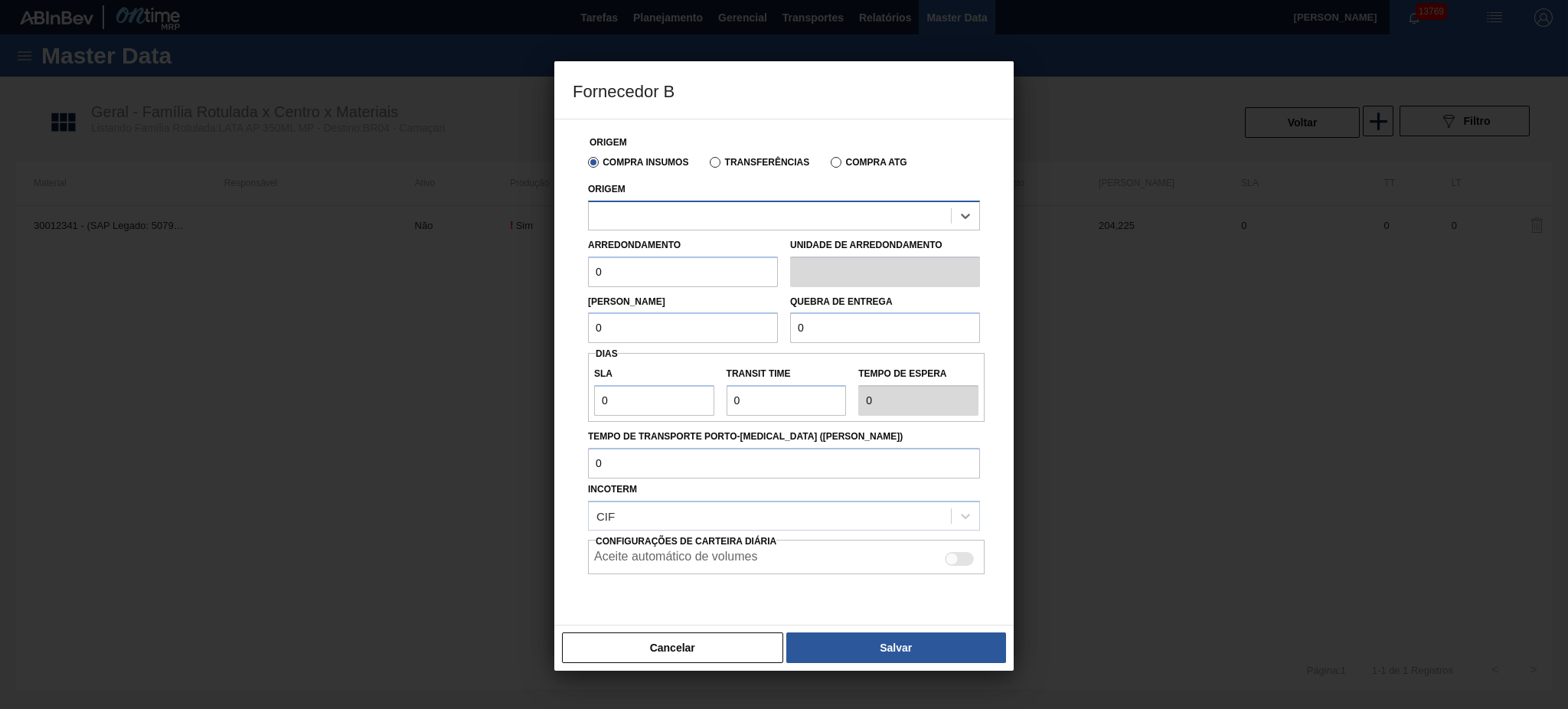
click at [776, 221] on div at bounding box center [770, 216] width 362 height 23
click at [711, 216] on div at bounding box center [770, 216] width 362 height 23
click at [706, 230] on div "Arredondamento 0 Unidade de arredondamento" at bounding box center [784, 259] width 404 height 57
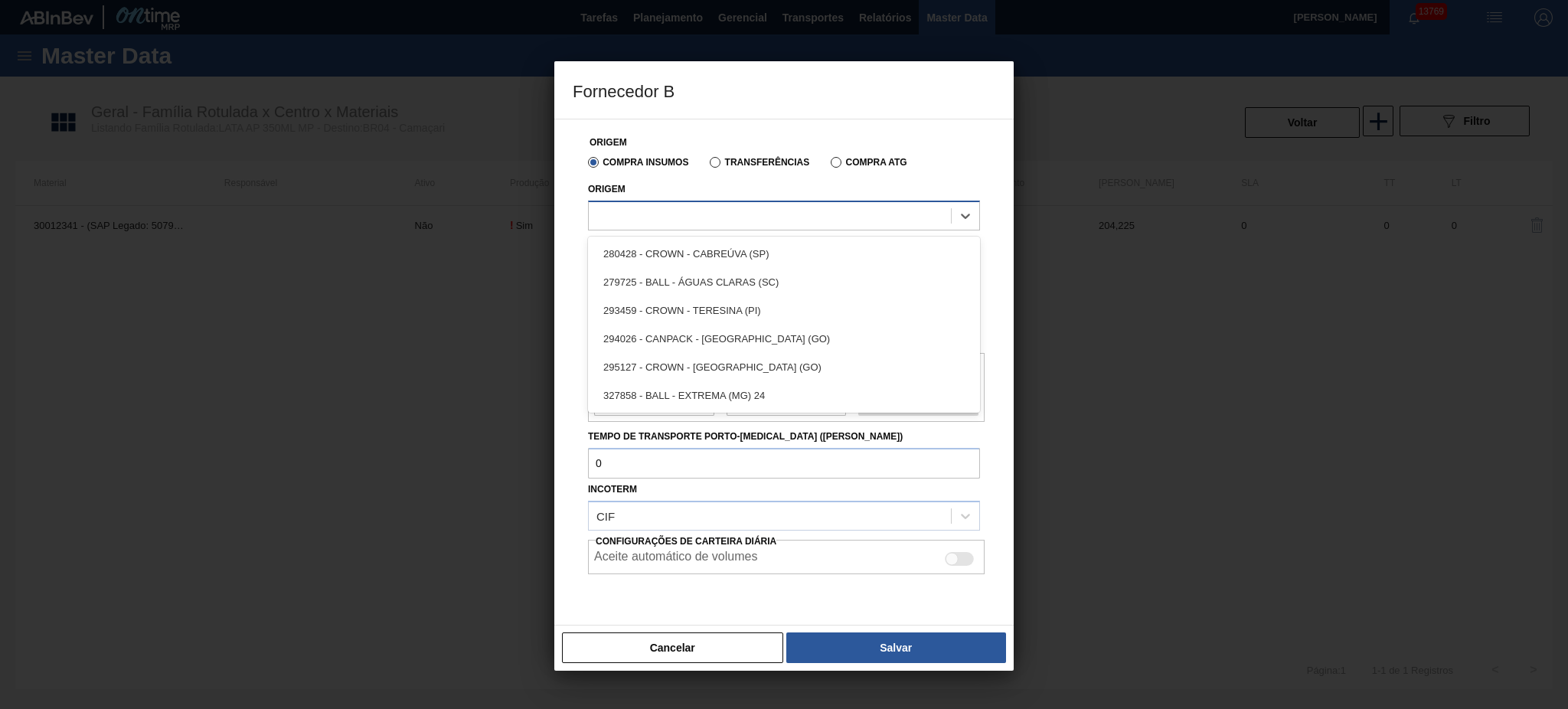
click at [731, 209] on div at bounding box center [770, 216] width 362 height 23
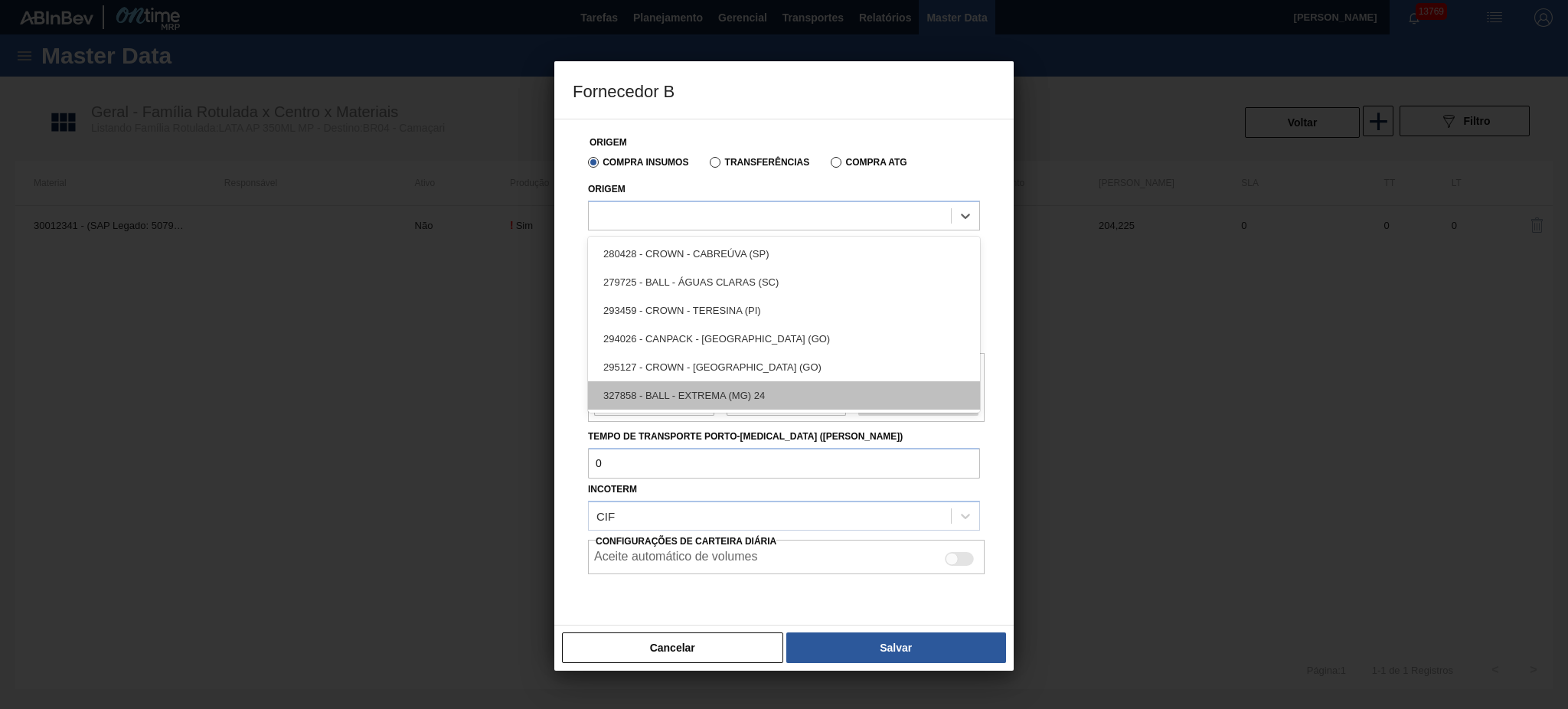
click at [732, 401] on div "327858 - BALL - EXTREMA (MG) 24" at bounding box center [784, 396] width 392 height 28
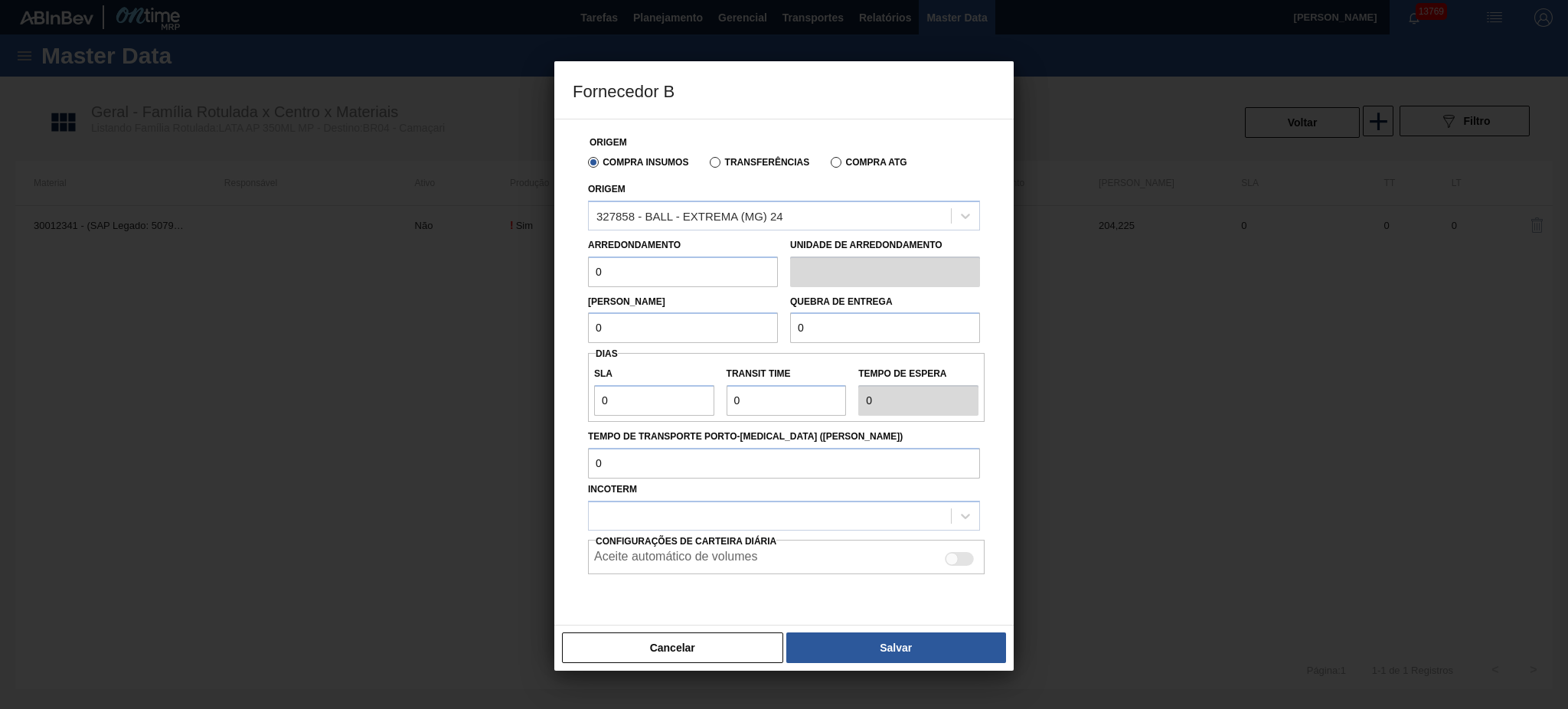
drag, startPoint x: 665, startPoint y: 279, endPoint x: 545, endPoint y: 265, distance: 120.8
click at [545, 265] on div "Fornecedor B Origem Compra Insumos Transferências Compra ATG Origem 327858 - BA…" at bounding box center [784, 354] width 1568 height 709
type input "8,169"
drag, startPoint x: 582, startPoint y: 320, endPoint x: 544, endPoint y: 315, distance: 38.3
click at [544, 315] on div "Fornecedor B Origem Compra Insumos Transferências Compra ATG Origem 327858 - BA…" at bounding box center [784, 354] width 1568 height 709
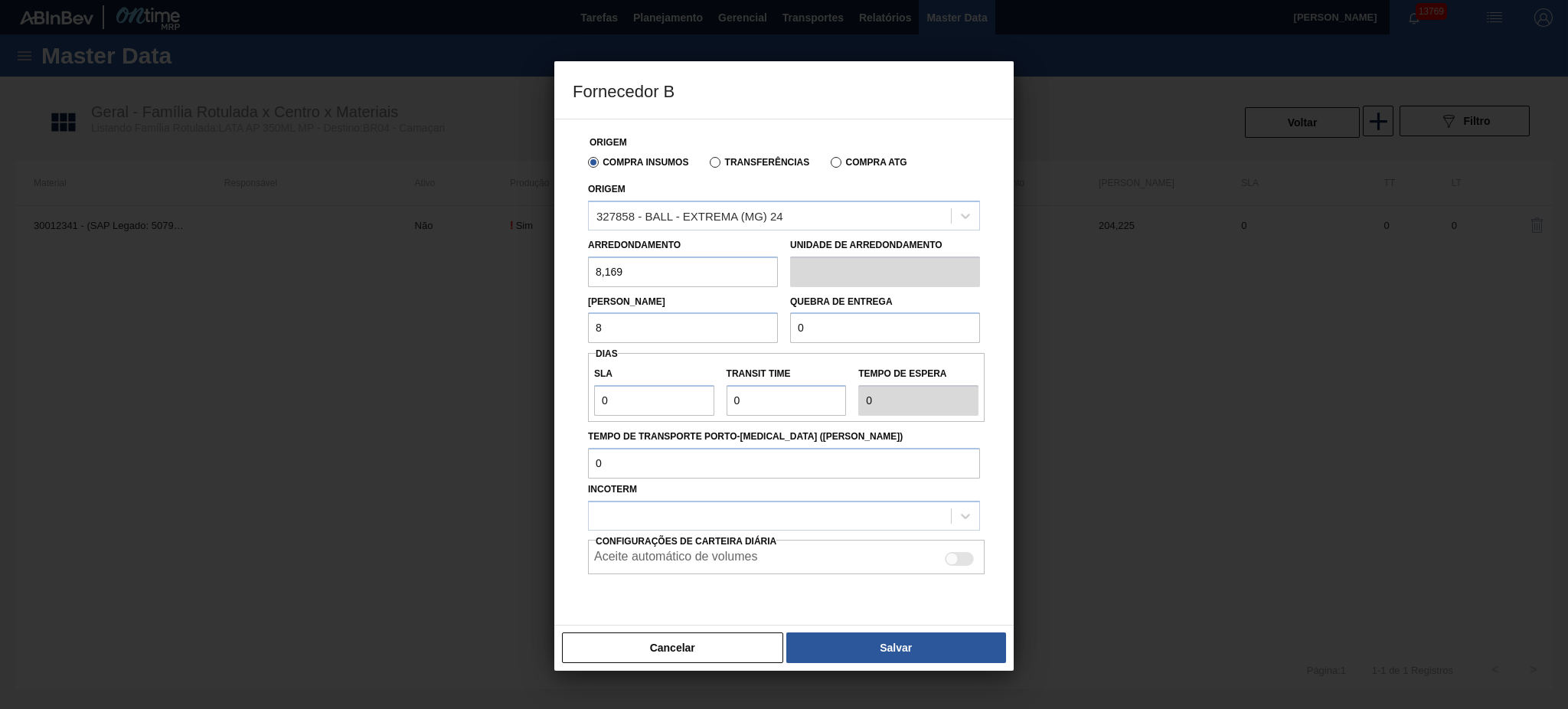
type input "8,169"
drag, startPoint x: 811, startPoint y: 336, endPoint x: 764, endPoint y: 329, distance: 47.5
click at [767, 335] on div "Lote Mínimo 8,169 Quebra de entrega 0" at bounding box center [784, 315] width 404 height 57
type input "163,38"
type input "2"
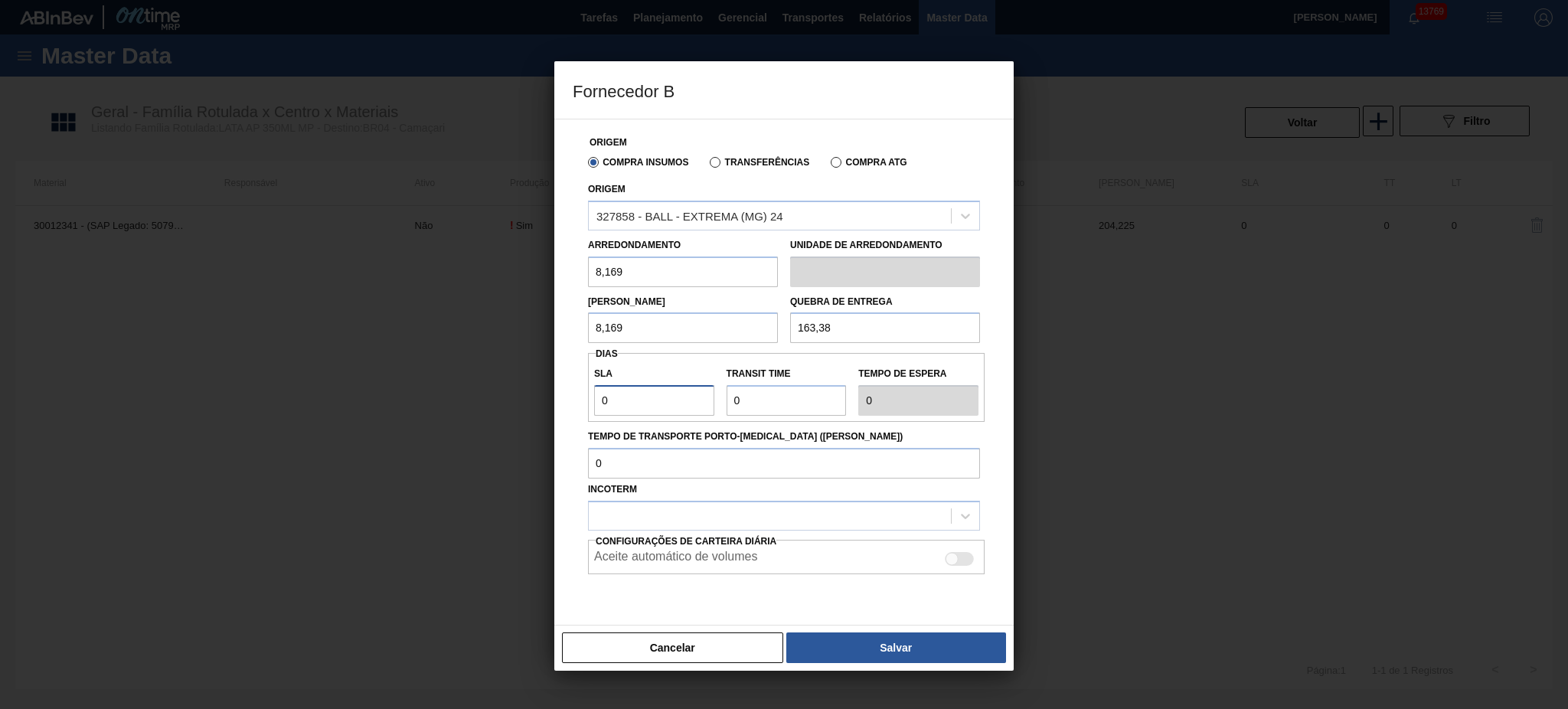
type input "2"
type input "4"
type input "6"
type input "4"
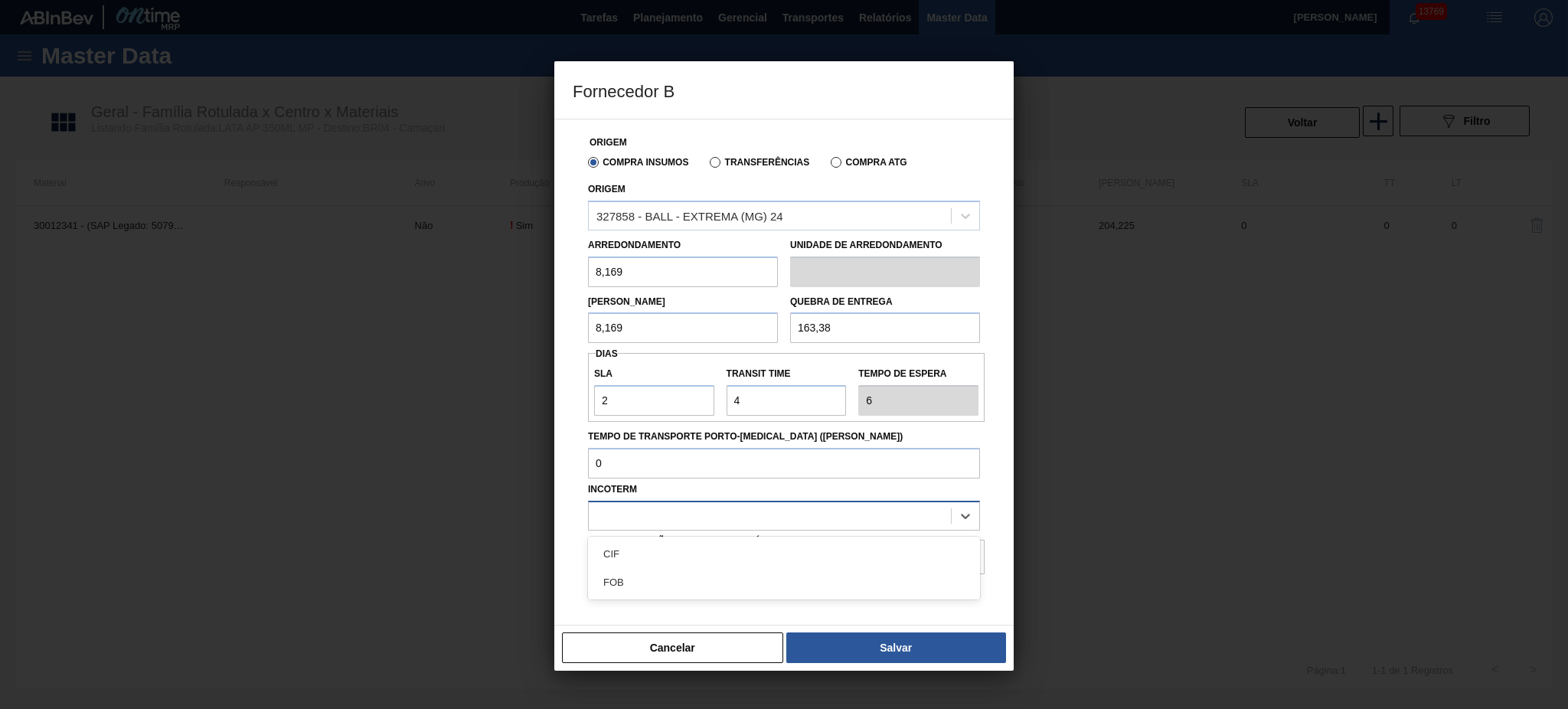
click at [767, 526] on div at bounding box center [784, 515] width 392 height 30
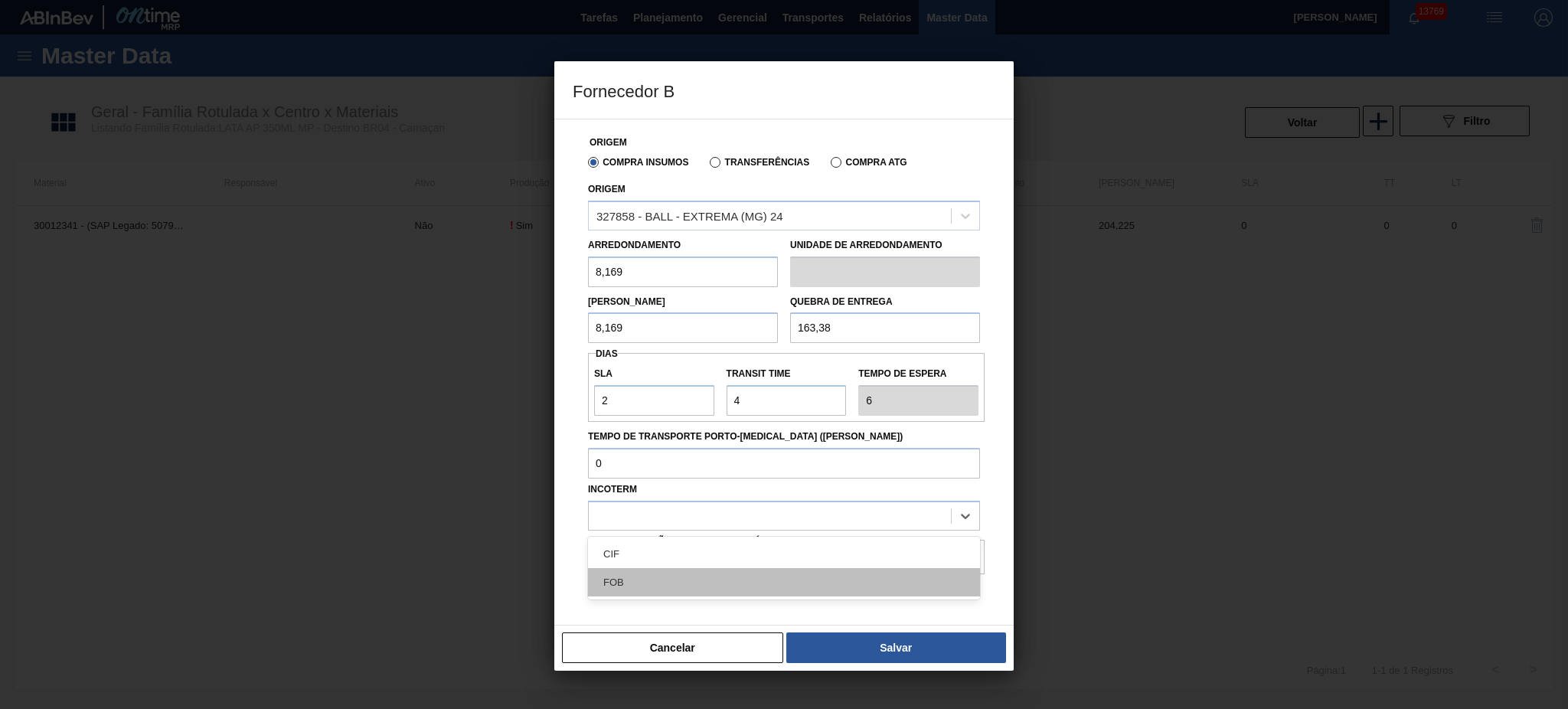
click at [727, 532] on div "FOB" at bounding box center [784, 582] width 392 height 28
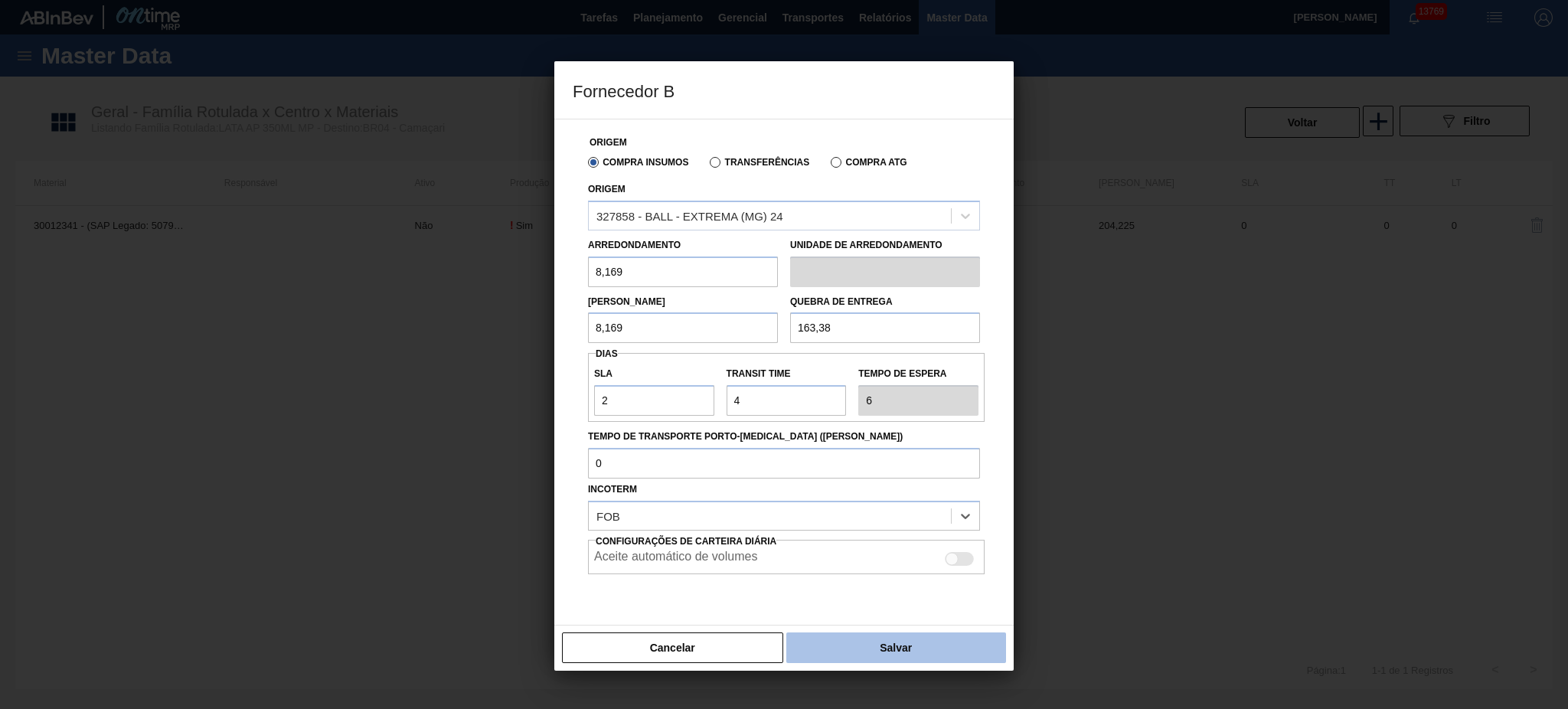
click at [832, 532] on button "Salvar" at bounding box center [896, 648] width 220 height 30
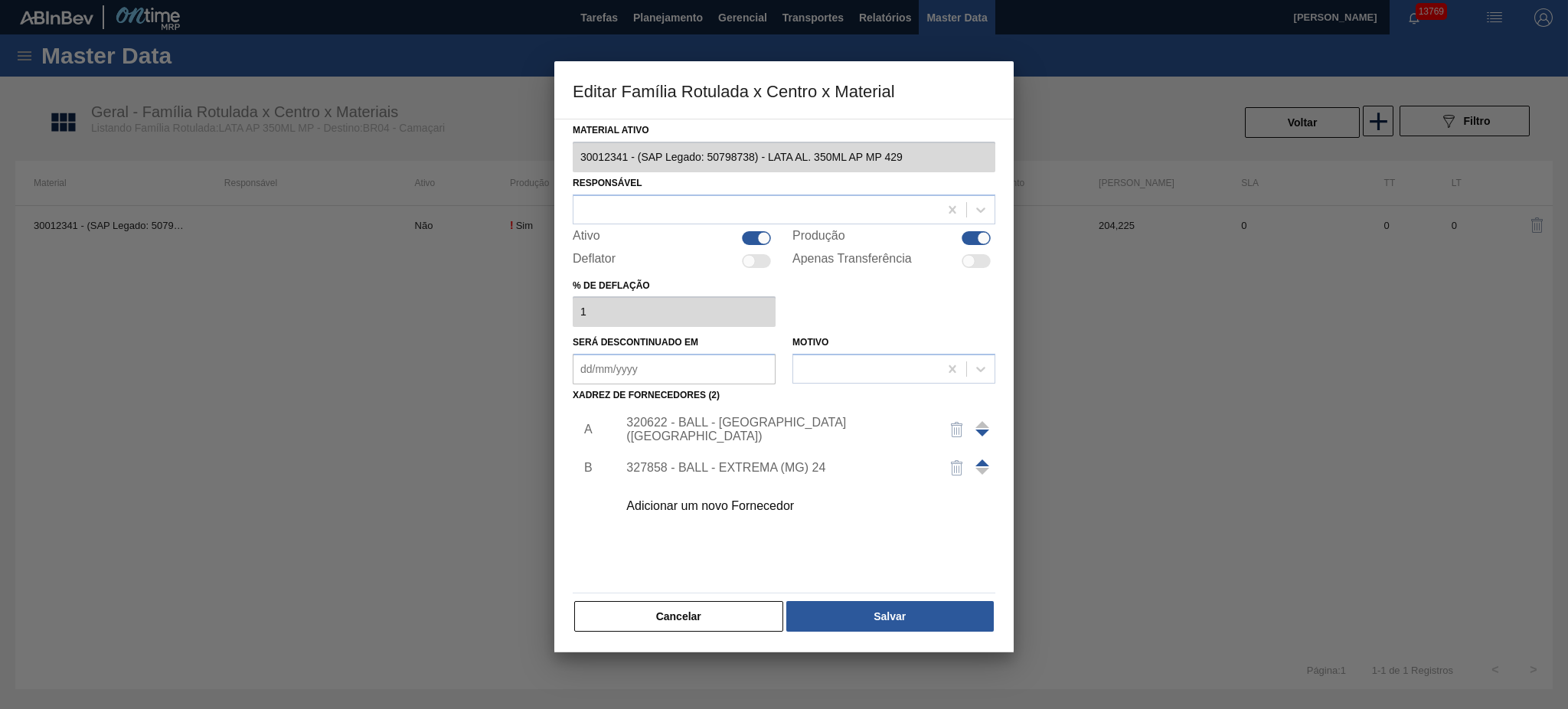
click at [982, 464] on span at bounding box center [982, 463] width 14 height 7
click at [983, 432] on span at bounding box center [982, 432] width 14 height 7
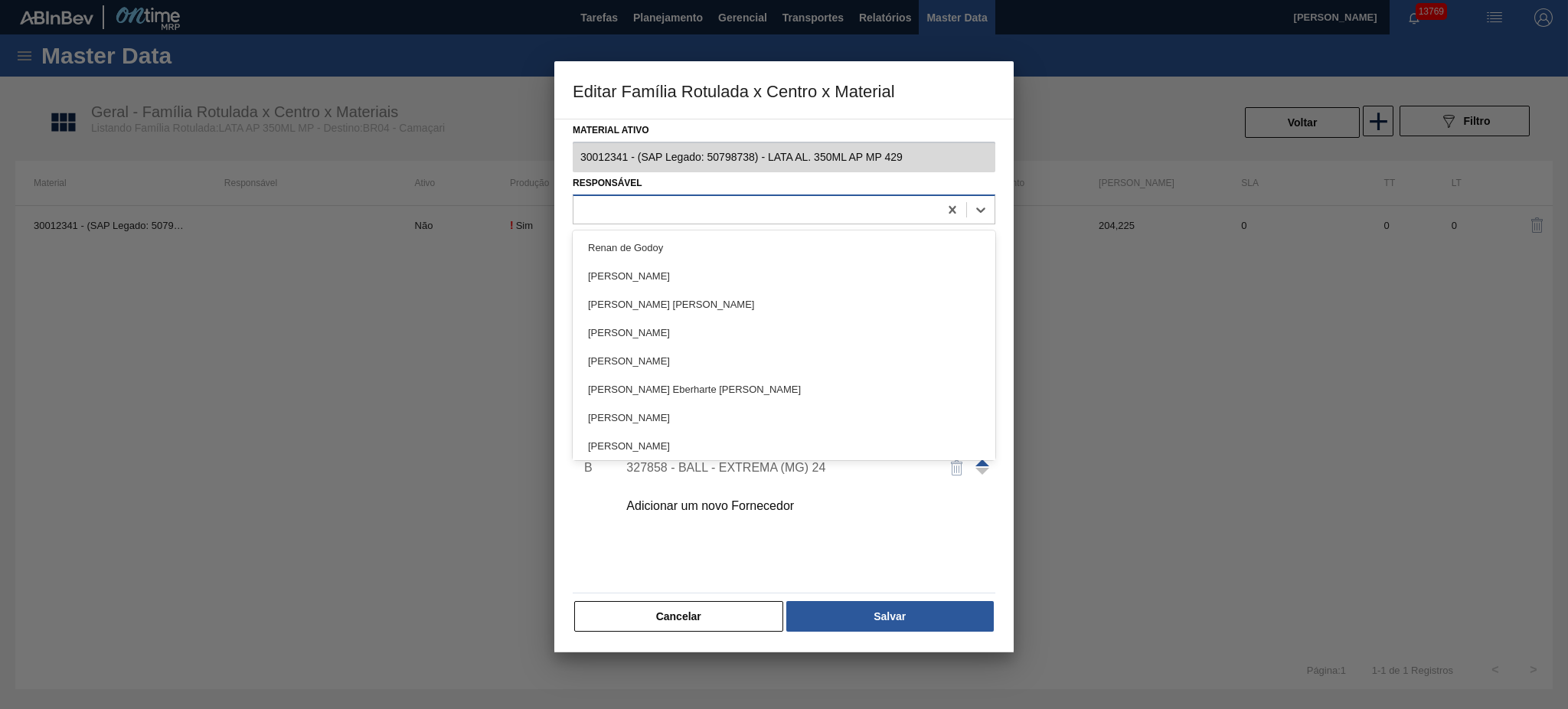
click at [785, 207] on div at bounding box center [755, 210] width 365 height 23
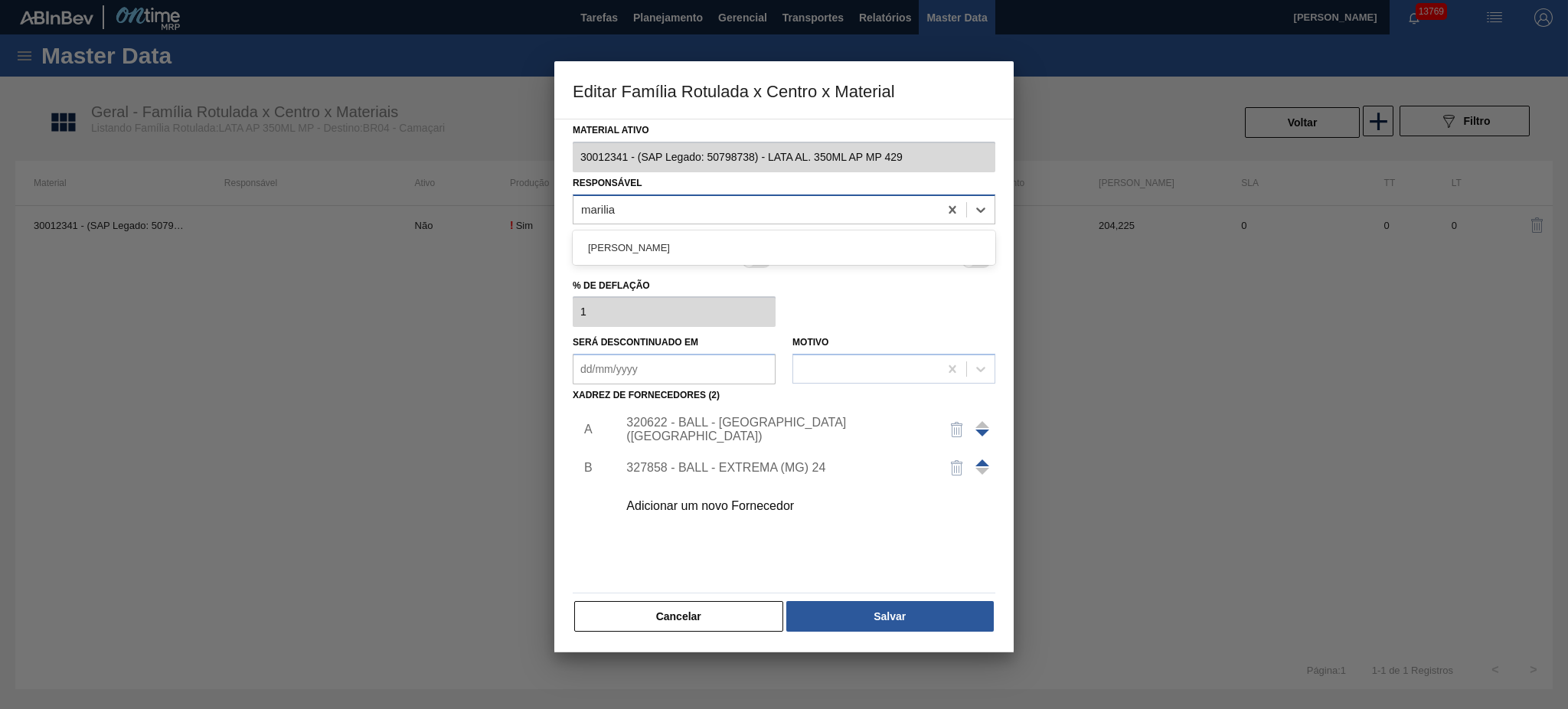
type input "marilia r"
click at [748, 237] on div "[PERSON_NAME]" at bounding box center [784, 247] width 423 height 28
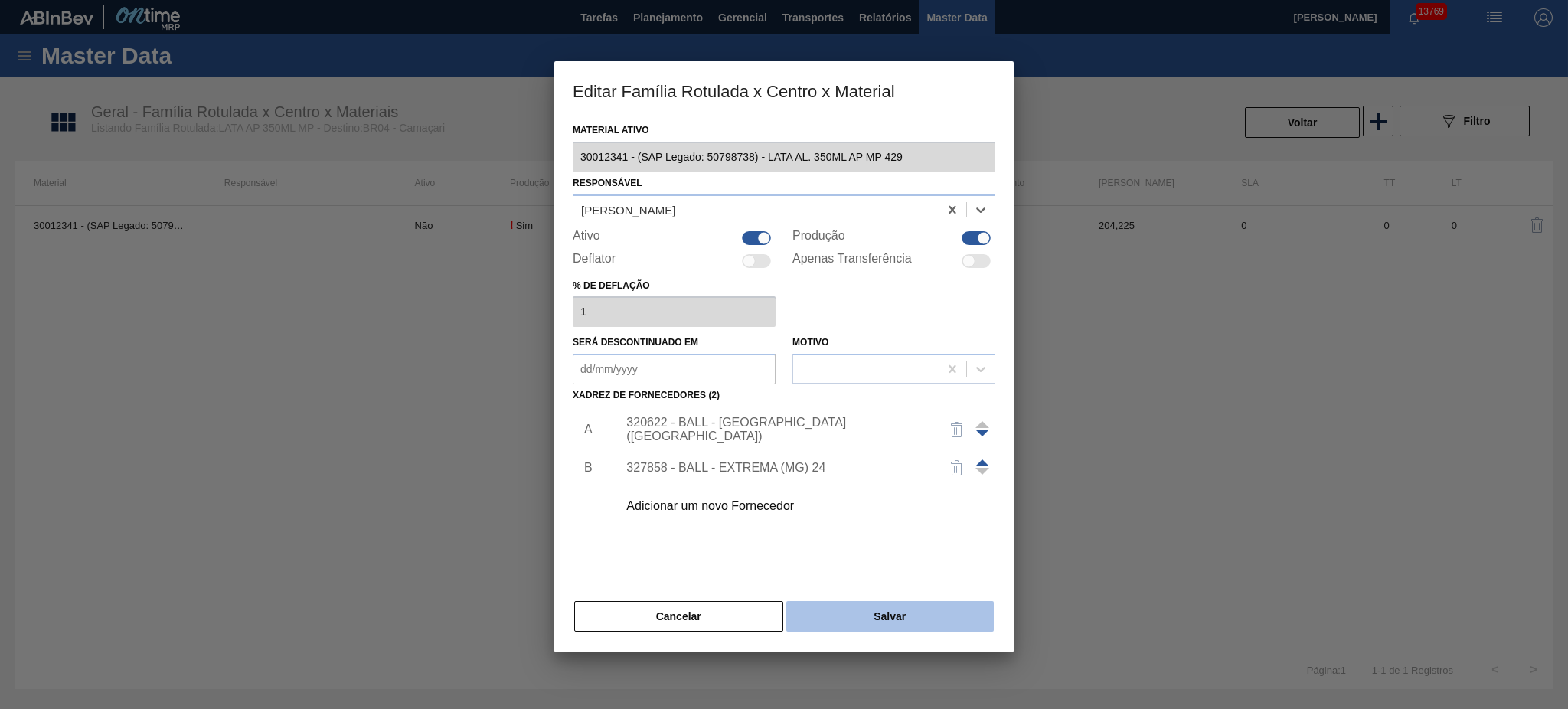
click at [984, 532] on button "Salvar" at bounding box center [890, 616] width 208 height 30
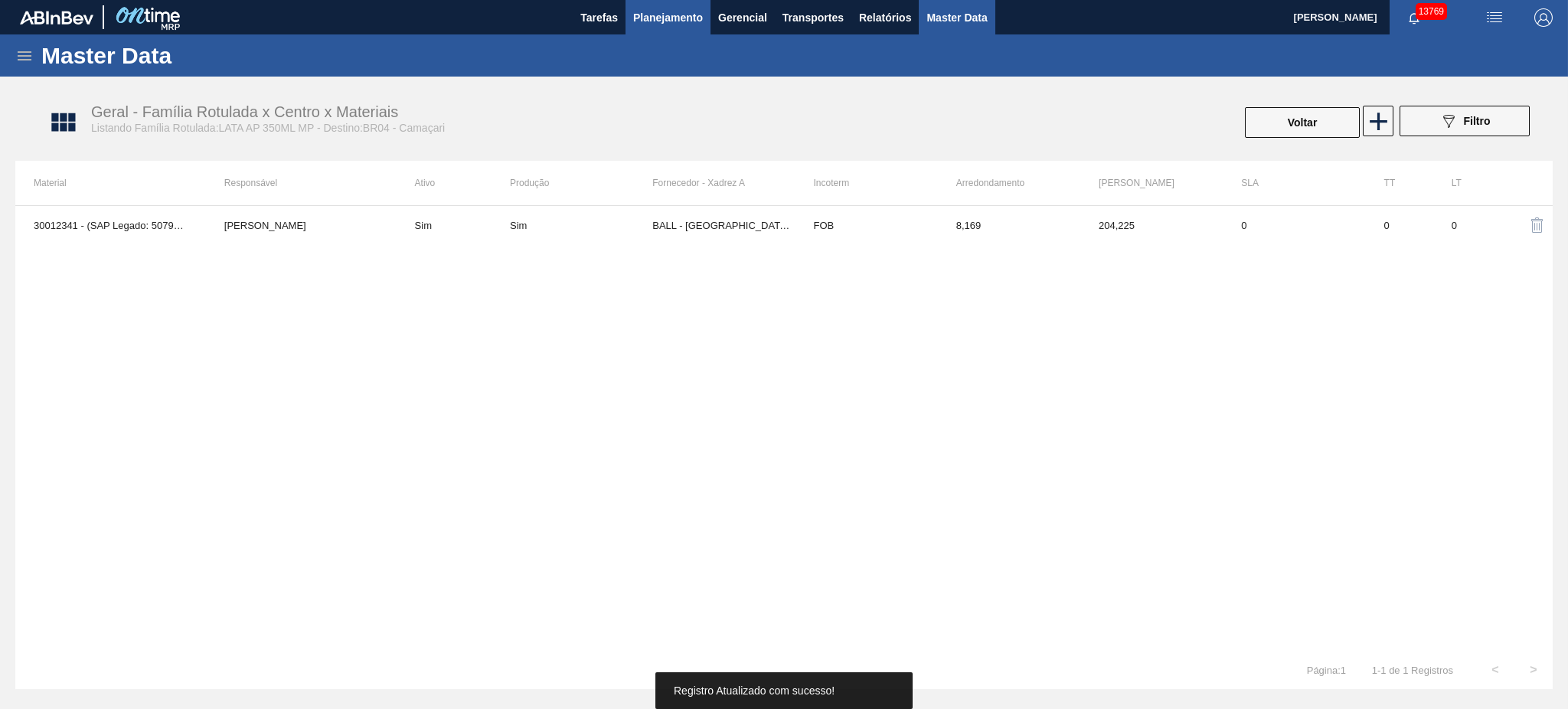
click at [691, 25] on span "Planejamento" at bounding box center [668, 17] width 70 height 18
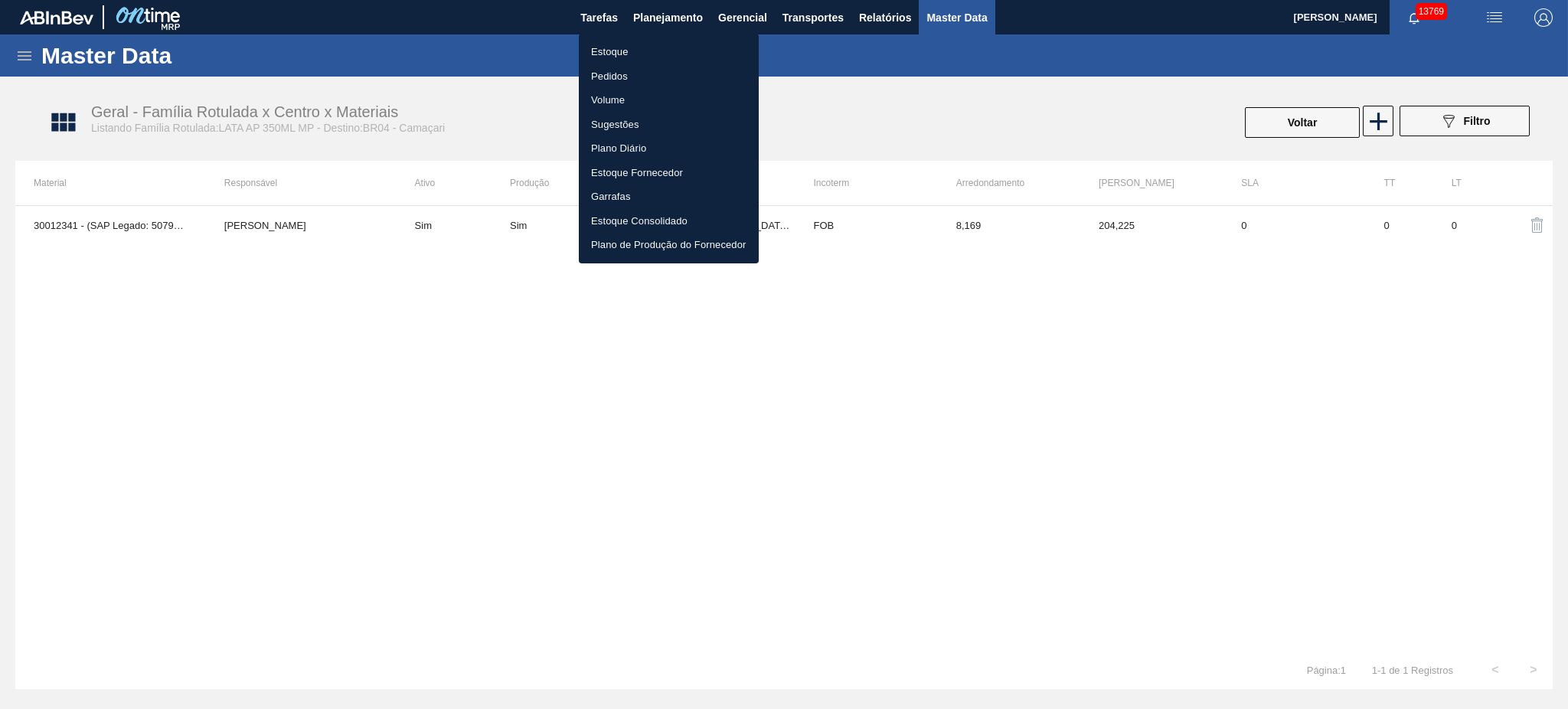
click at [613, 47] on li "Estoque" at bounding box center [668, 52] width 180 height 25
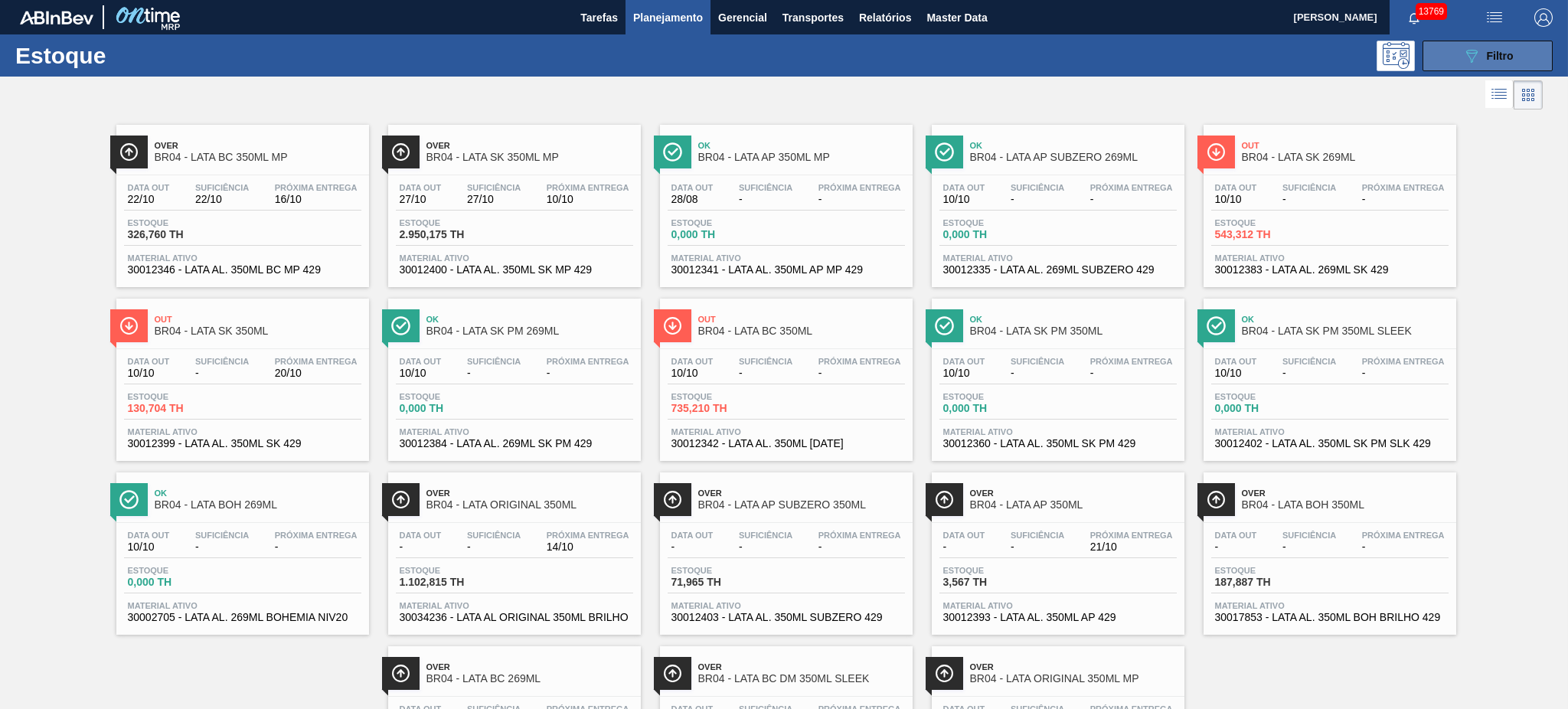
click at [1175, 54] on span "Filtro" at bounding box center [1500, 56] width 26 height 12
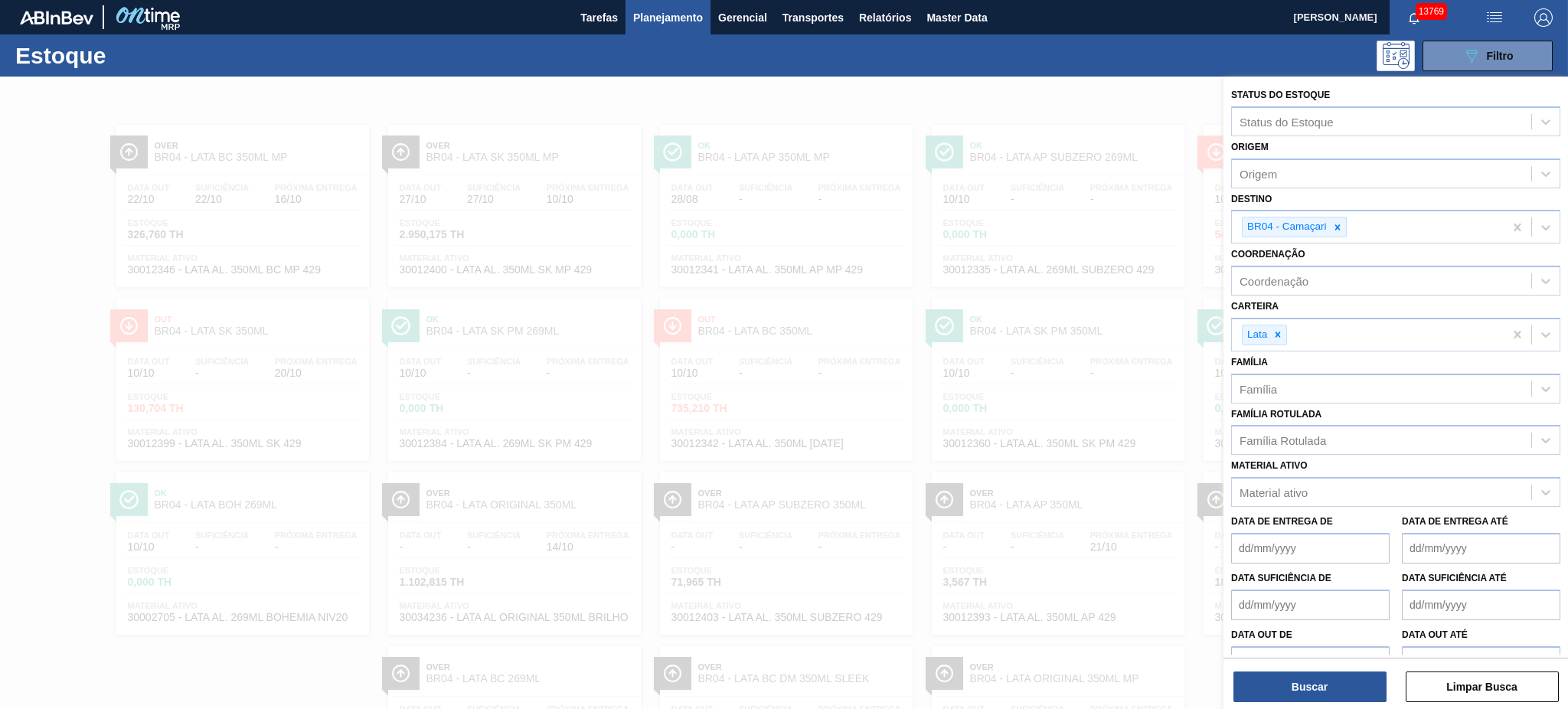
click at [859, 199] on div at bounding box center [784, 430] width 1568 height 709
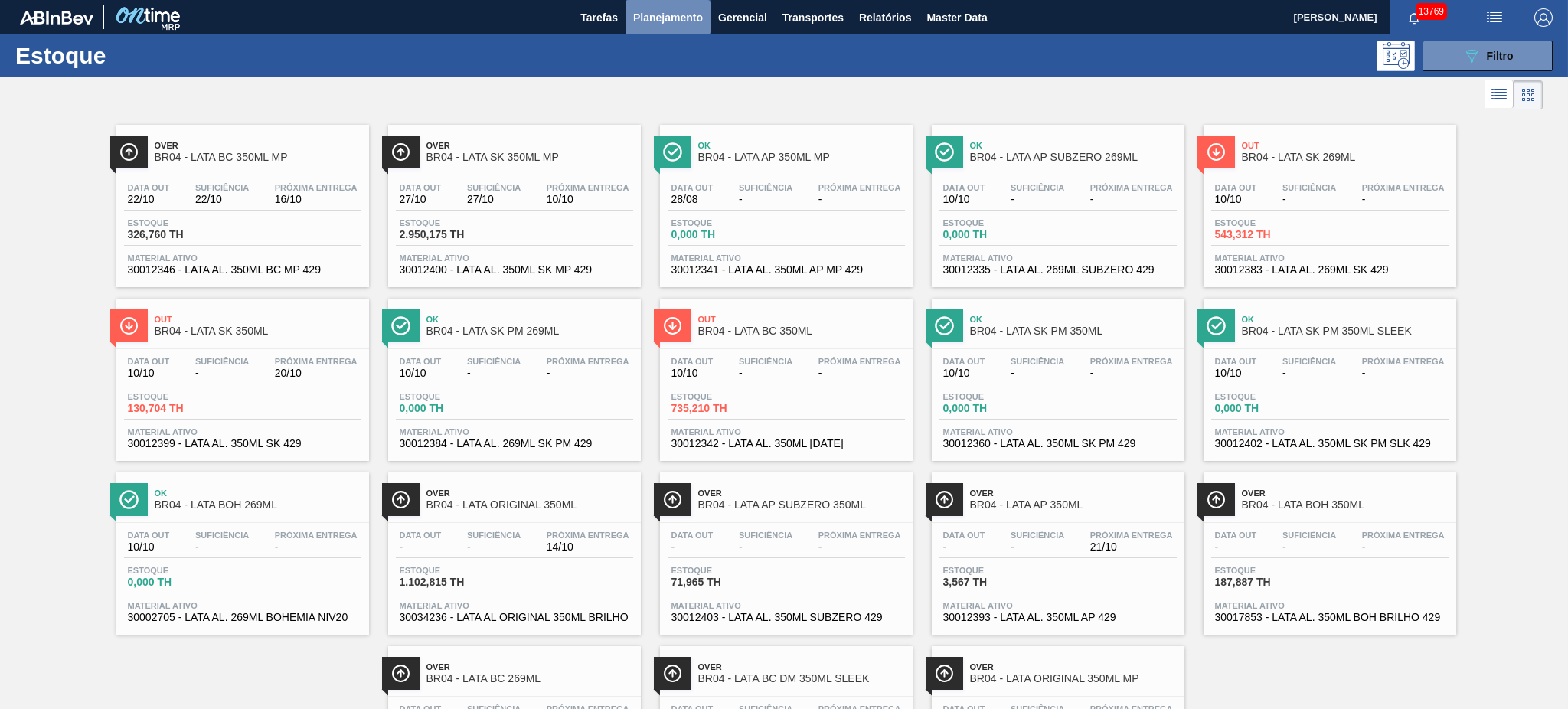
click at [637, 18] on span "Planejamento" at bounding box center [668, 17] width 70 height 18
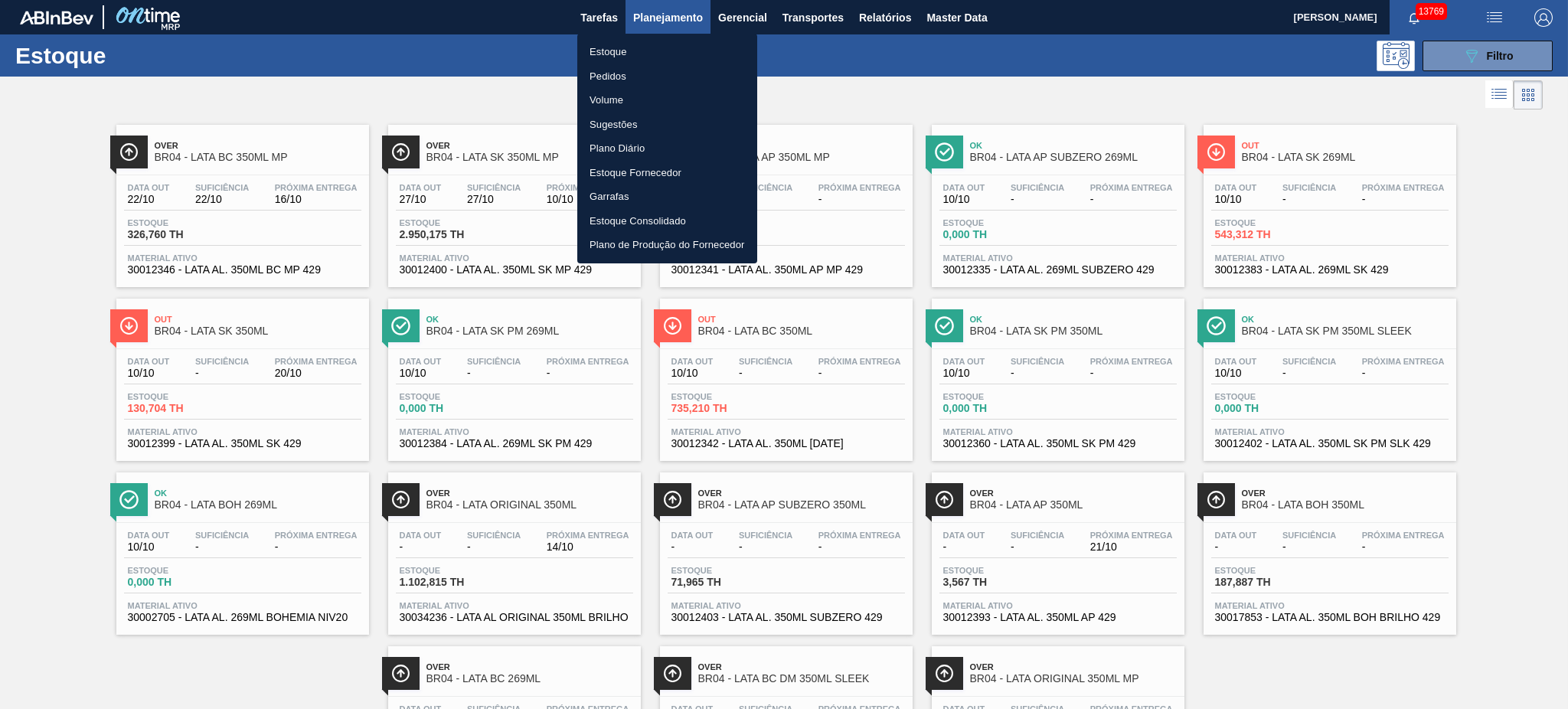
click at [626, 79] on li "Pedidos" at bounding box center [666, 76] width 180 height 25
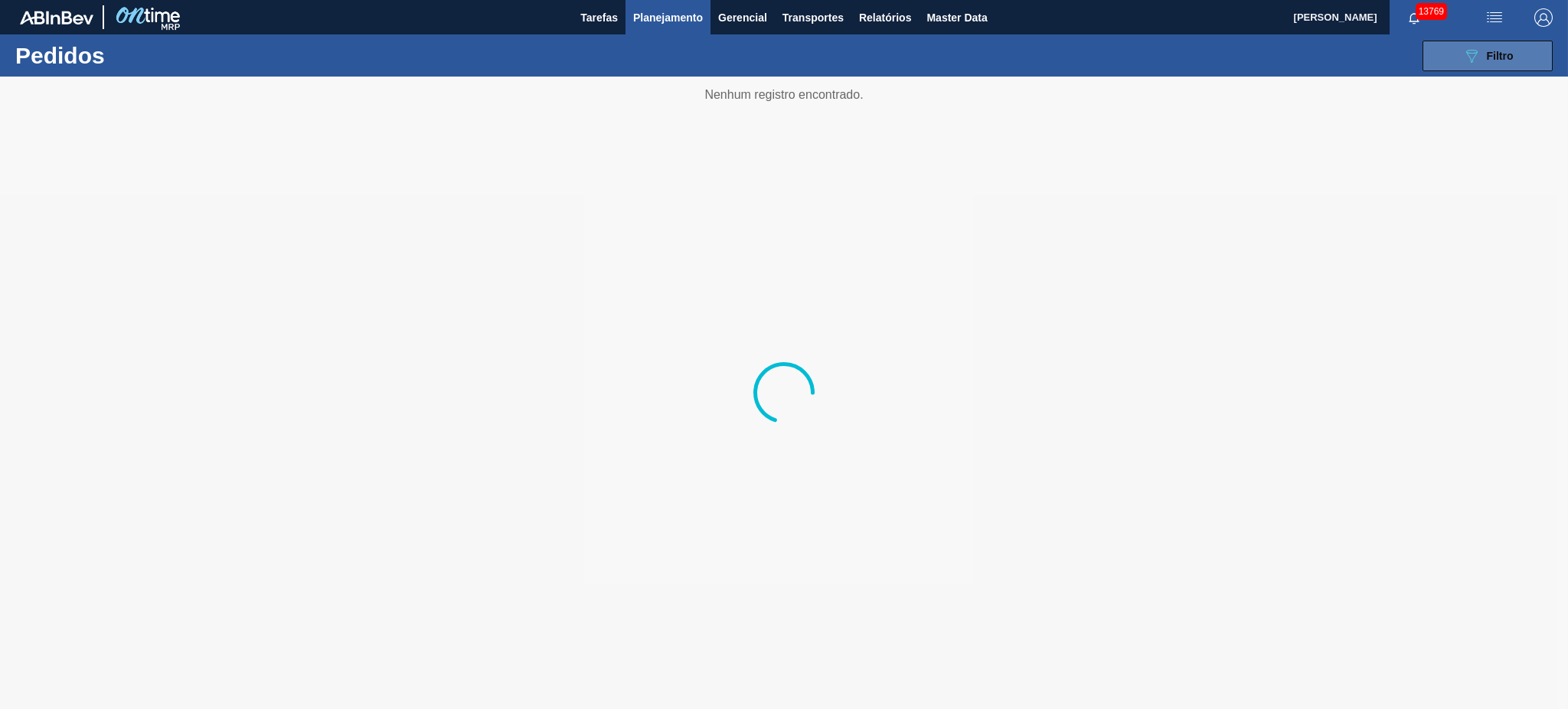
click at [1175, 46] on icon "089F7B8B-B2A5-4AFE-B5C0-19BA573D28AC" at bounding box center [1471, 55] width 18 height 18
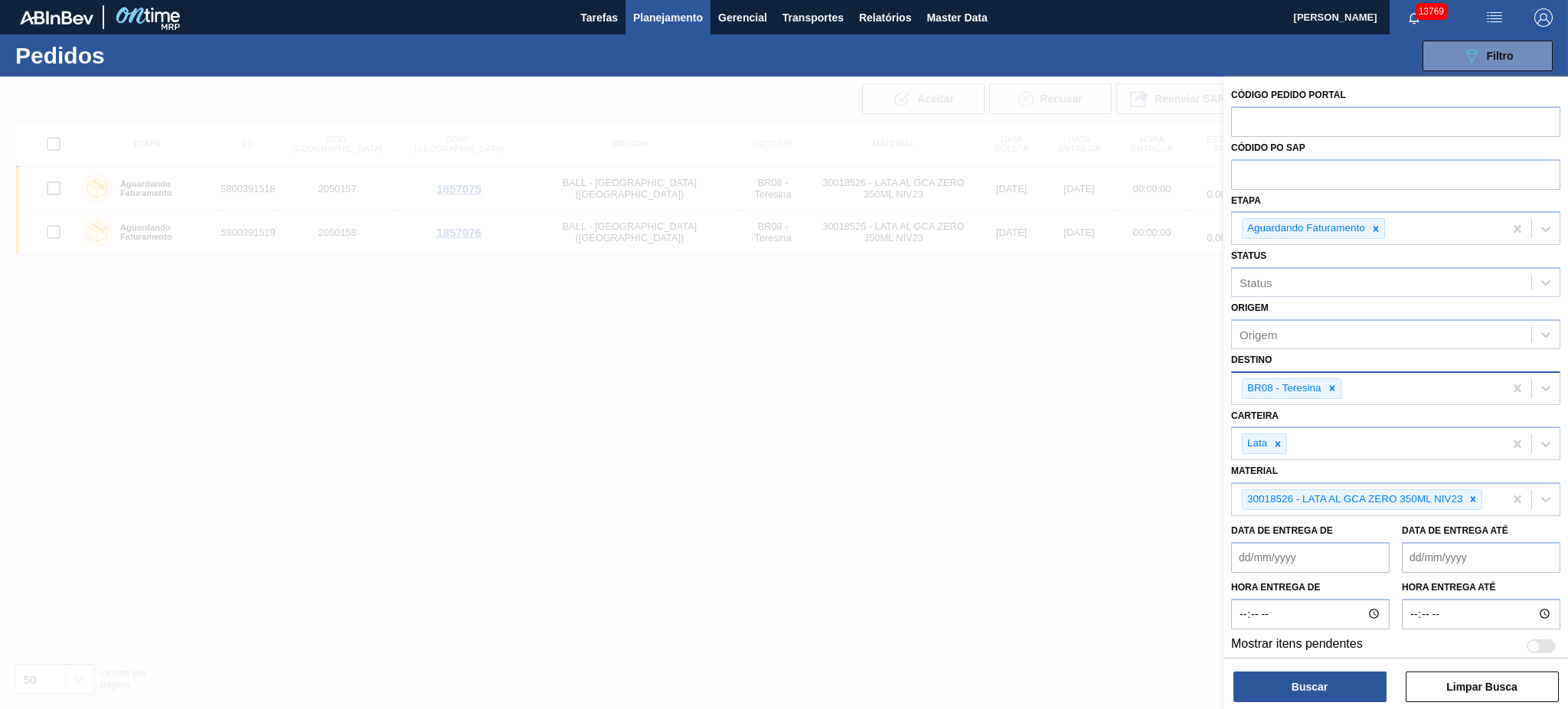
click at [1175, 391] on div "BR08 - Teresina" at bounding box center [1368, 388] width 272 height 31
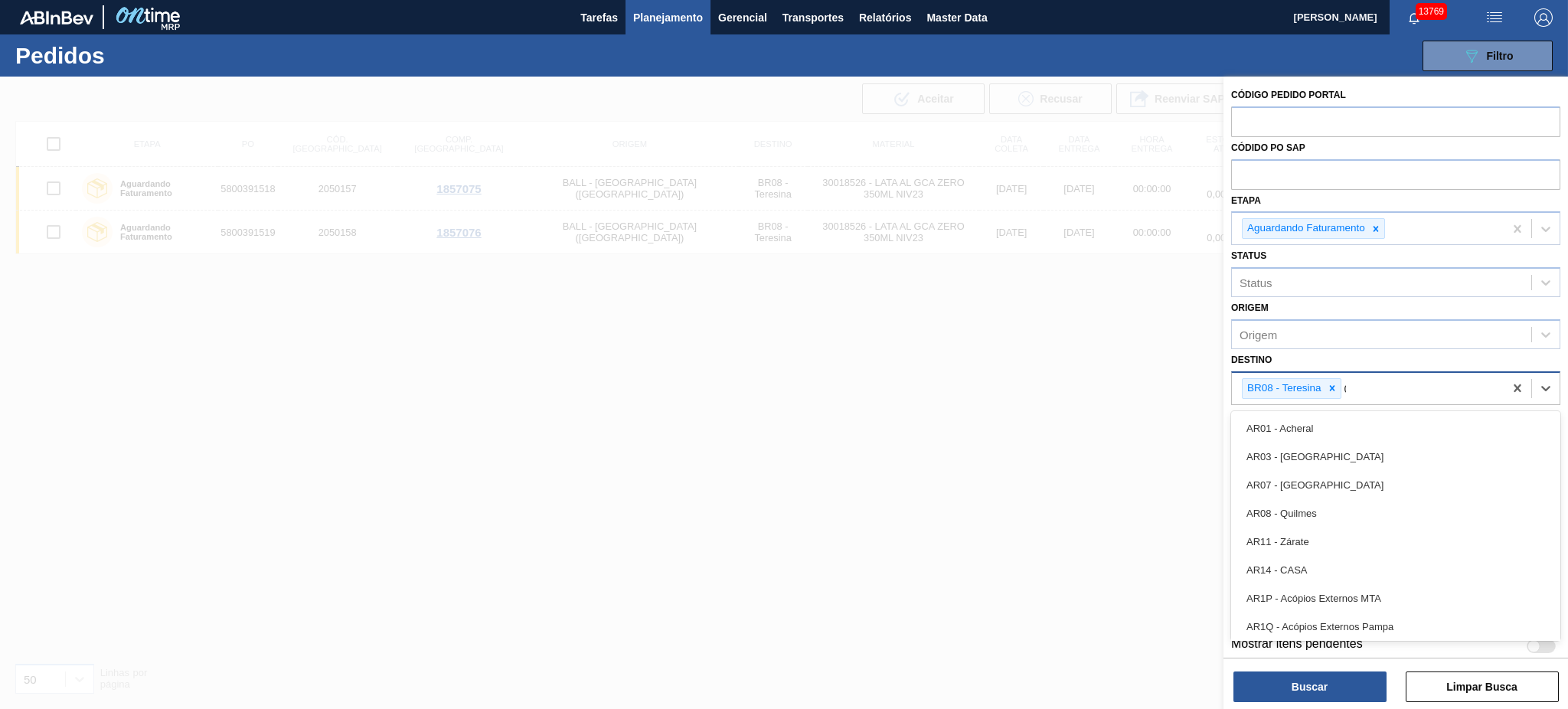
type input "02"
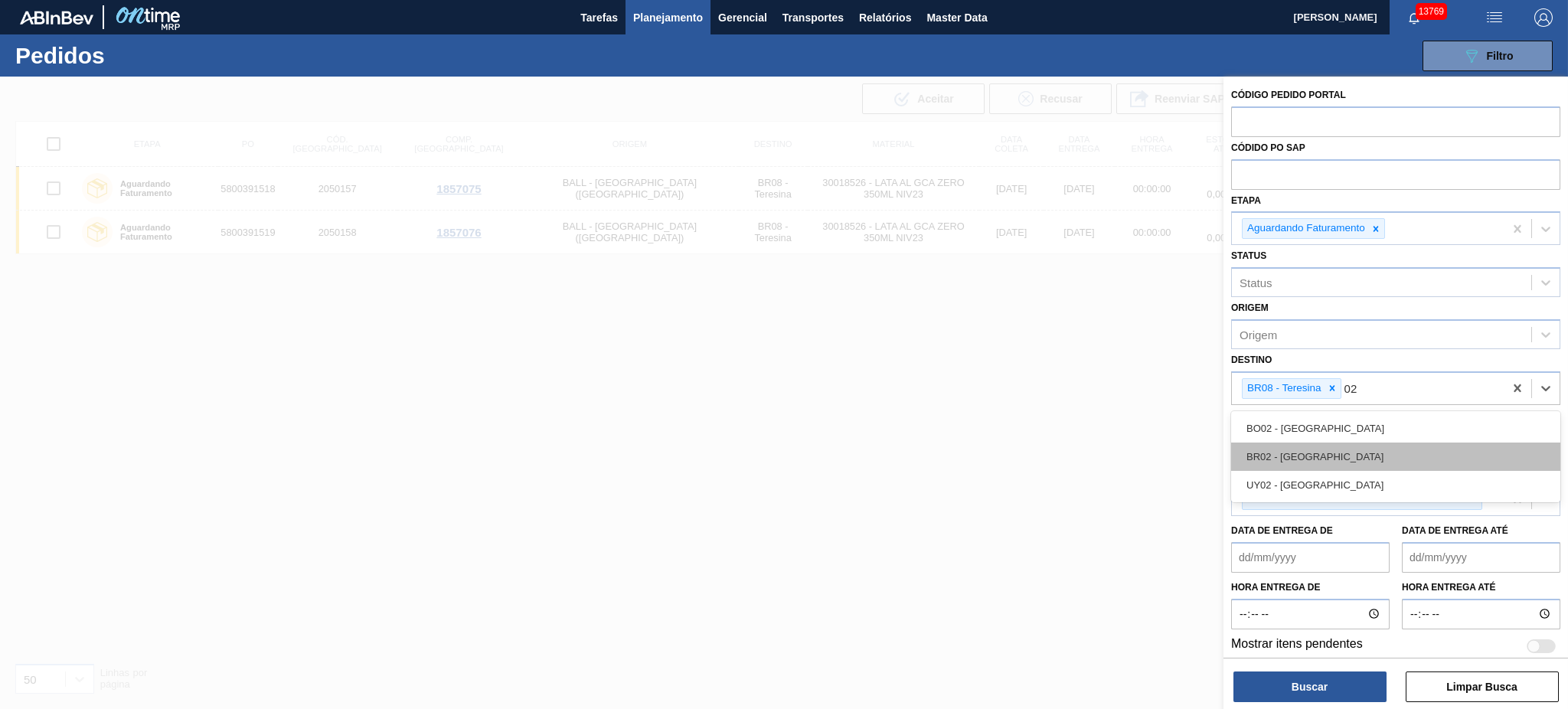
click at [1175, 459] on div "BR02 - Sergipe" at bounding box center [1395, 457] width 329 height 28
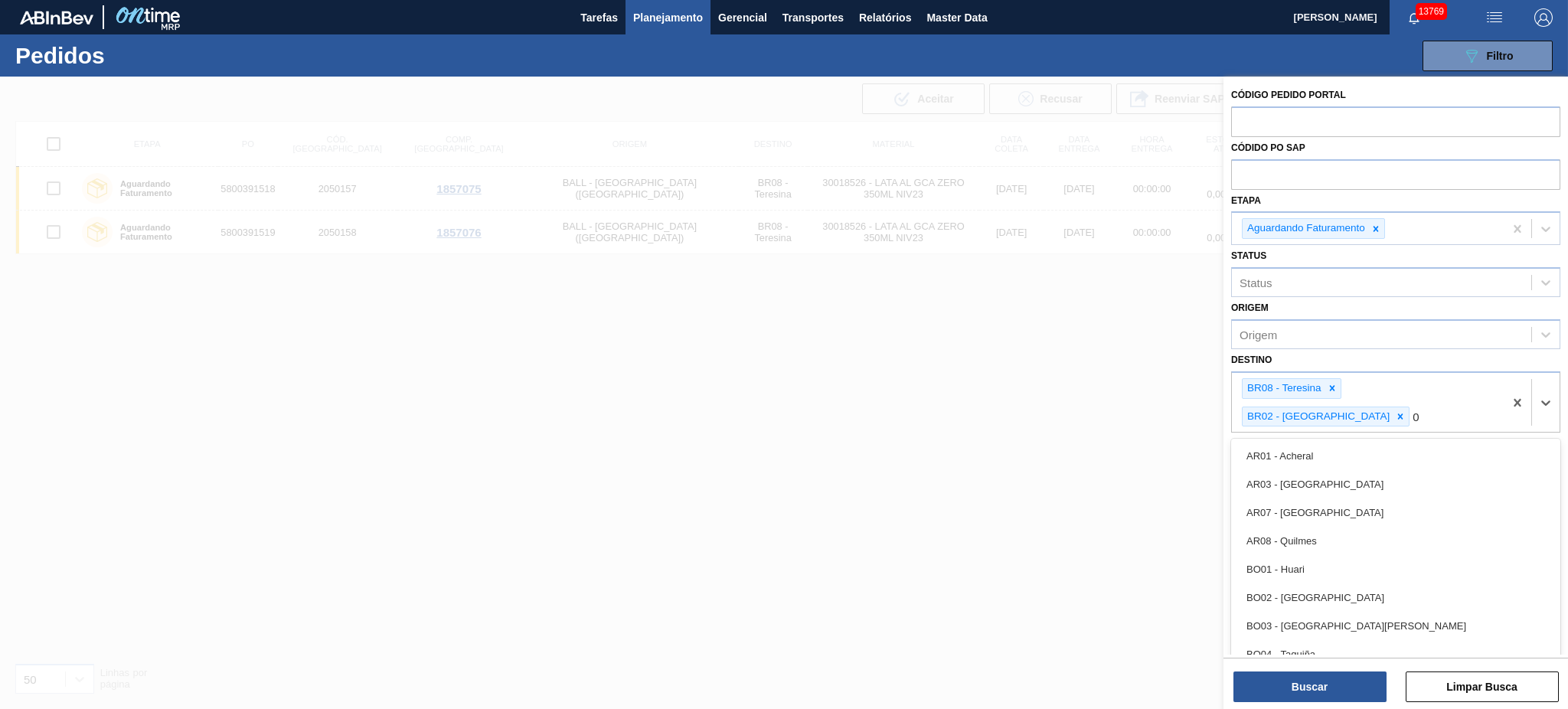
type input "03"
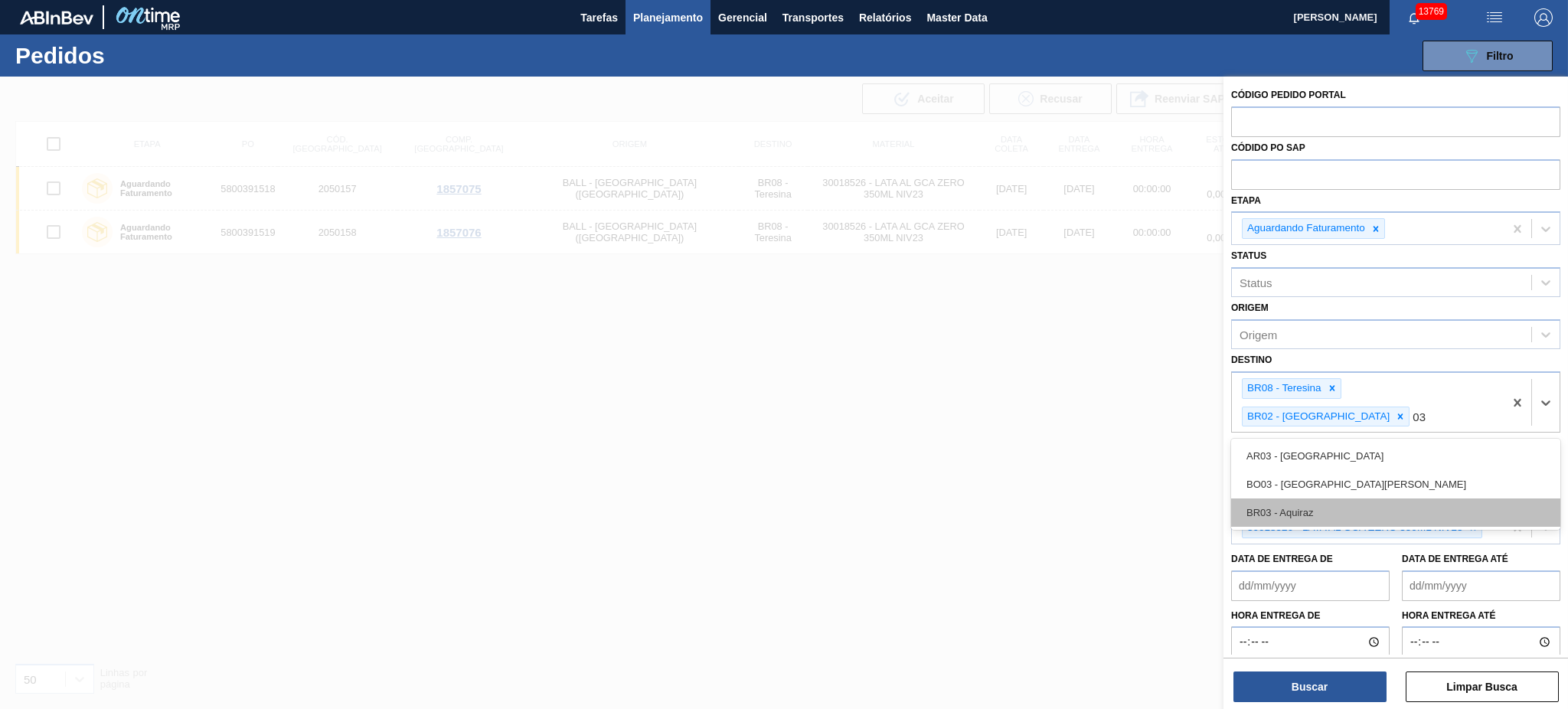
click at [1175, 498] on div "BR03 - Aquiraz" at bounding box center [1395, 513] width 329 height 28
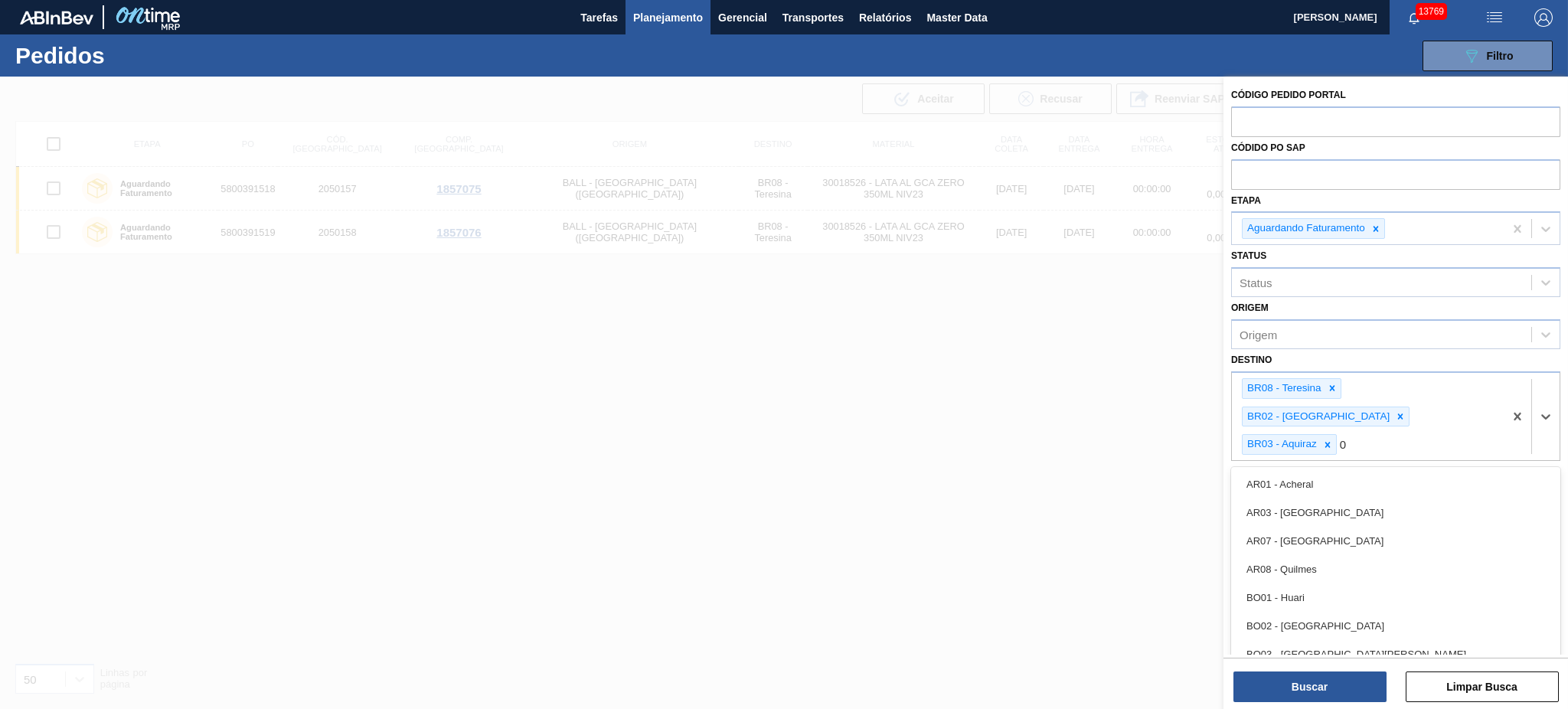
type input "04"
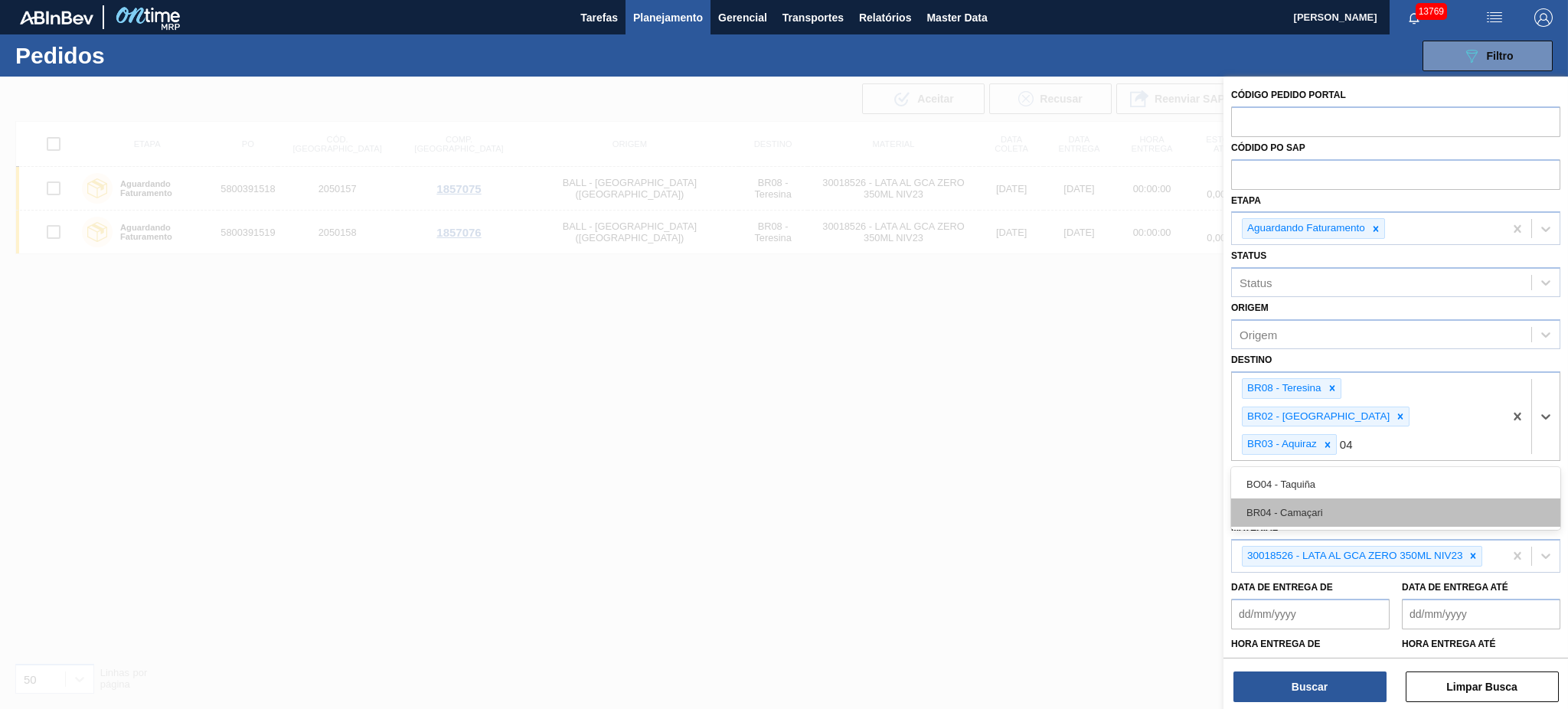
click at [1175, 498] on div "BR04 - Camaçari" at bounding box center [1395, 513] width 329 height 28
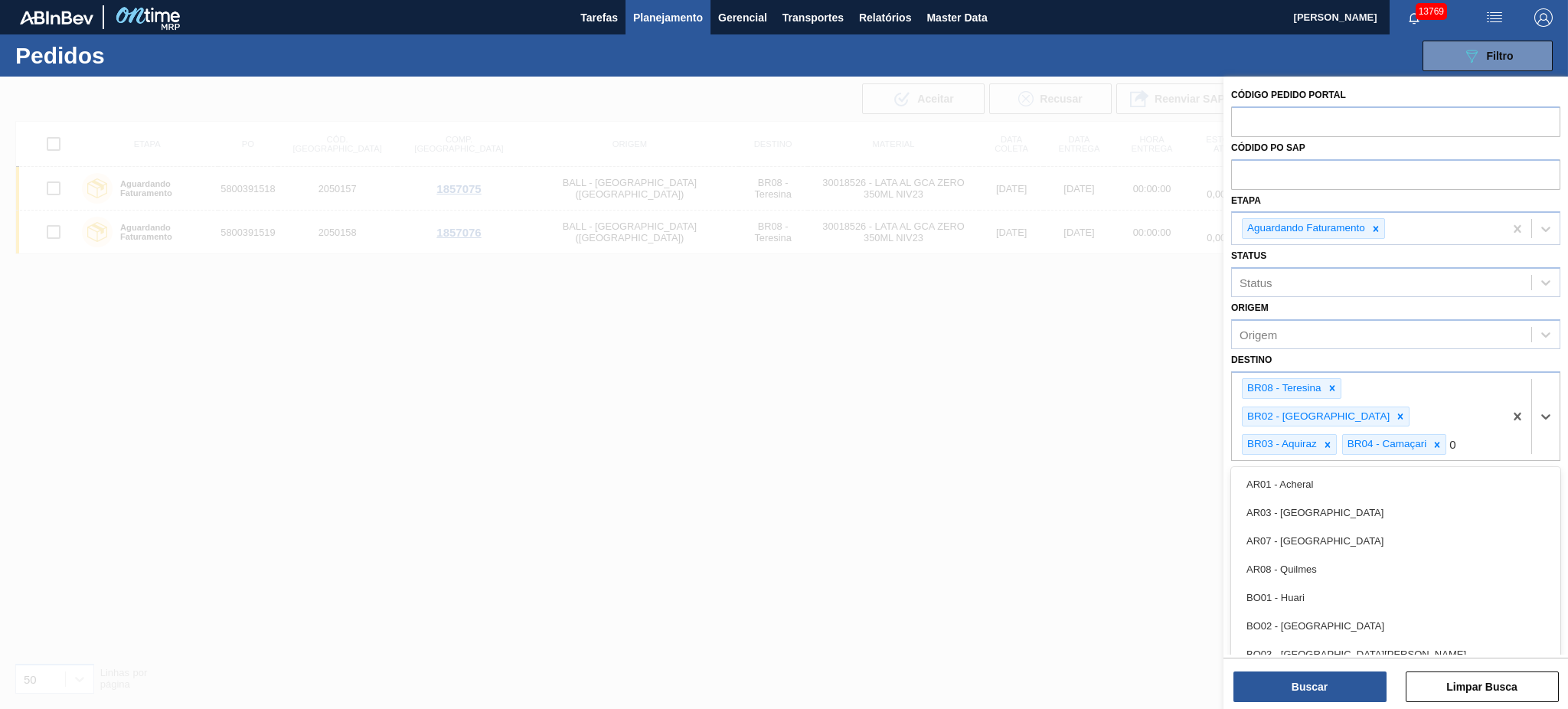
type input "08"
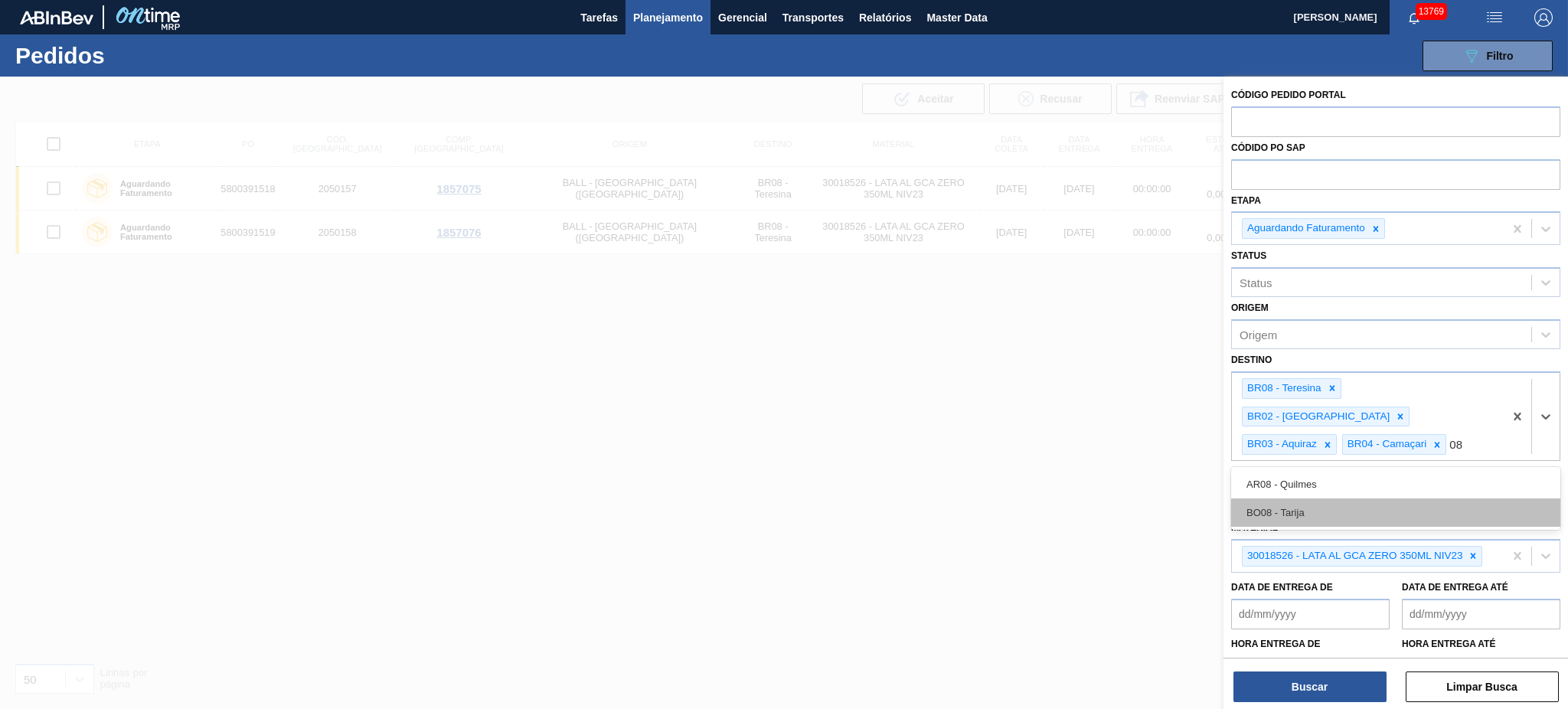
click at [1175, 498] on div "BO08 - Tarija" at bounding box center [1395, 513] width 329 height 28
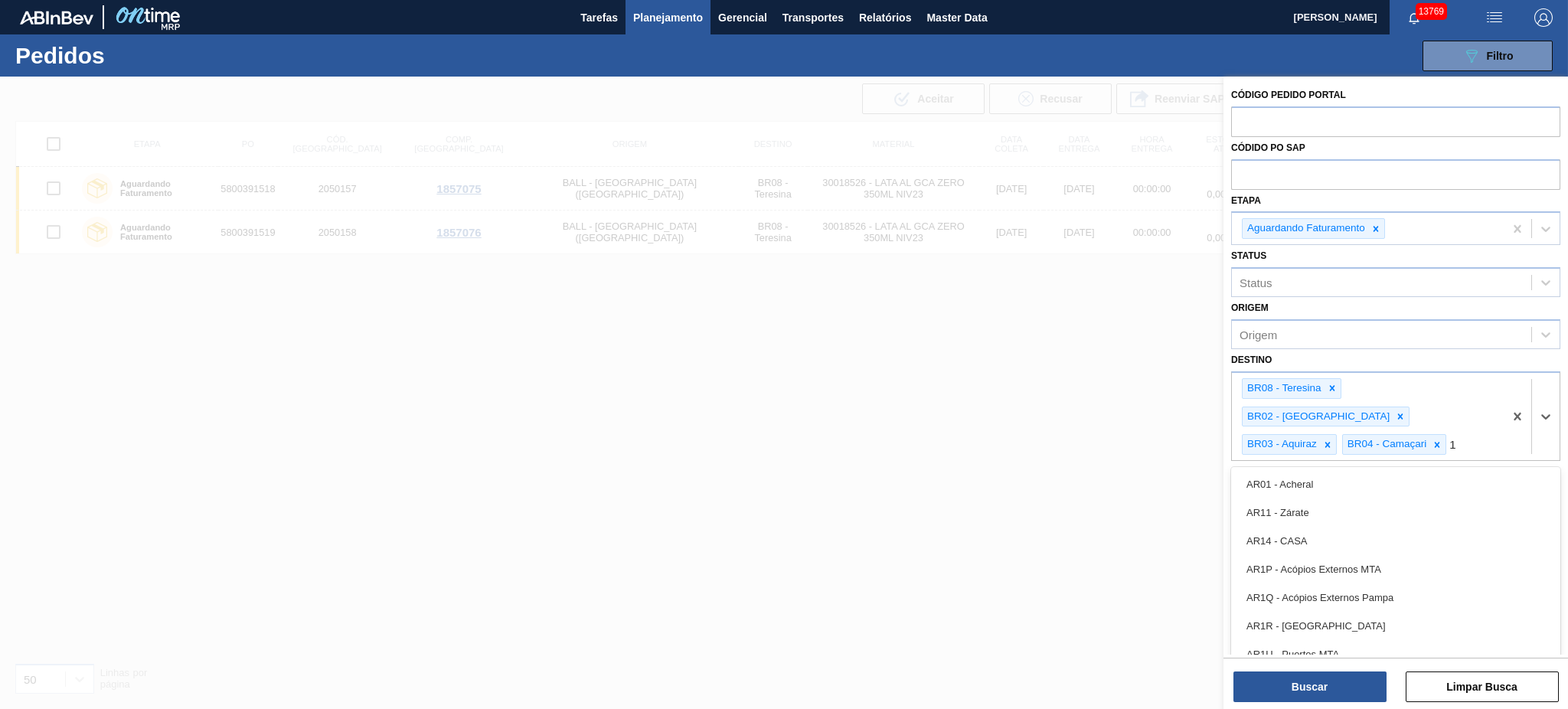
type input "11"
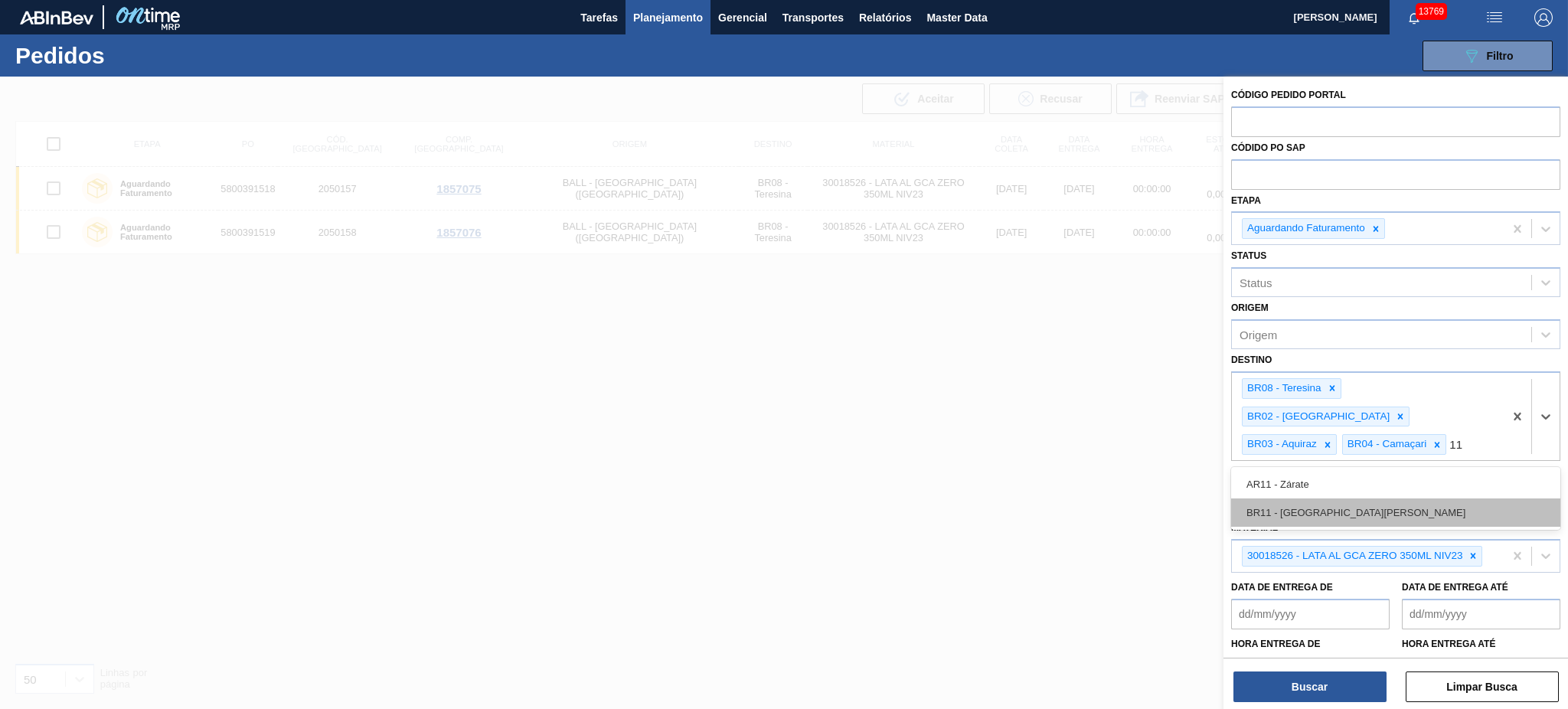
click at [1175, 498] on div "BR11 - São Luís" at bounding box center [1395, 513] width 329 height 28
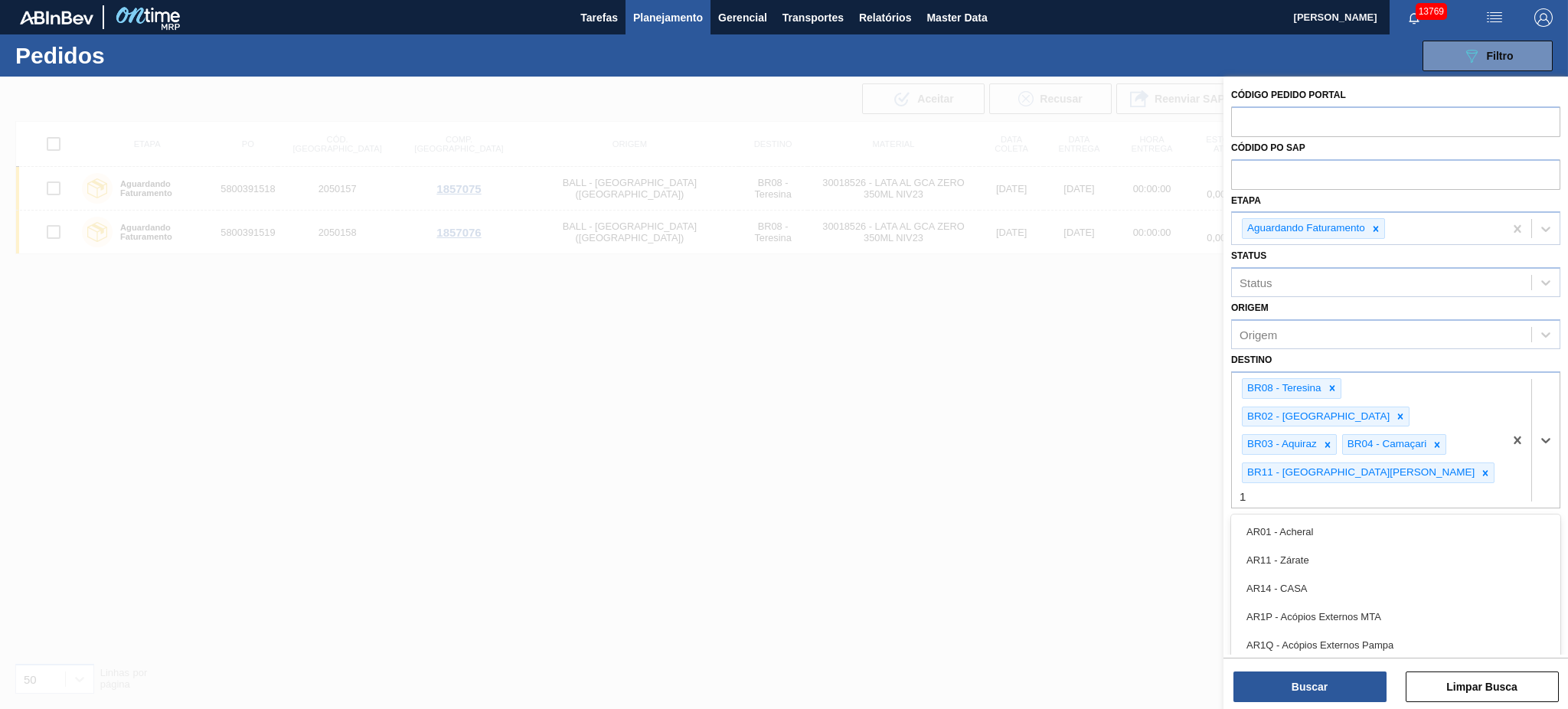
type input "18"
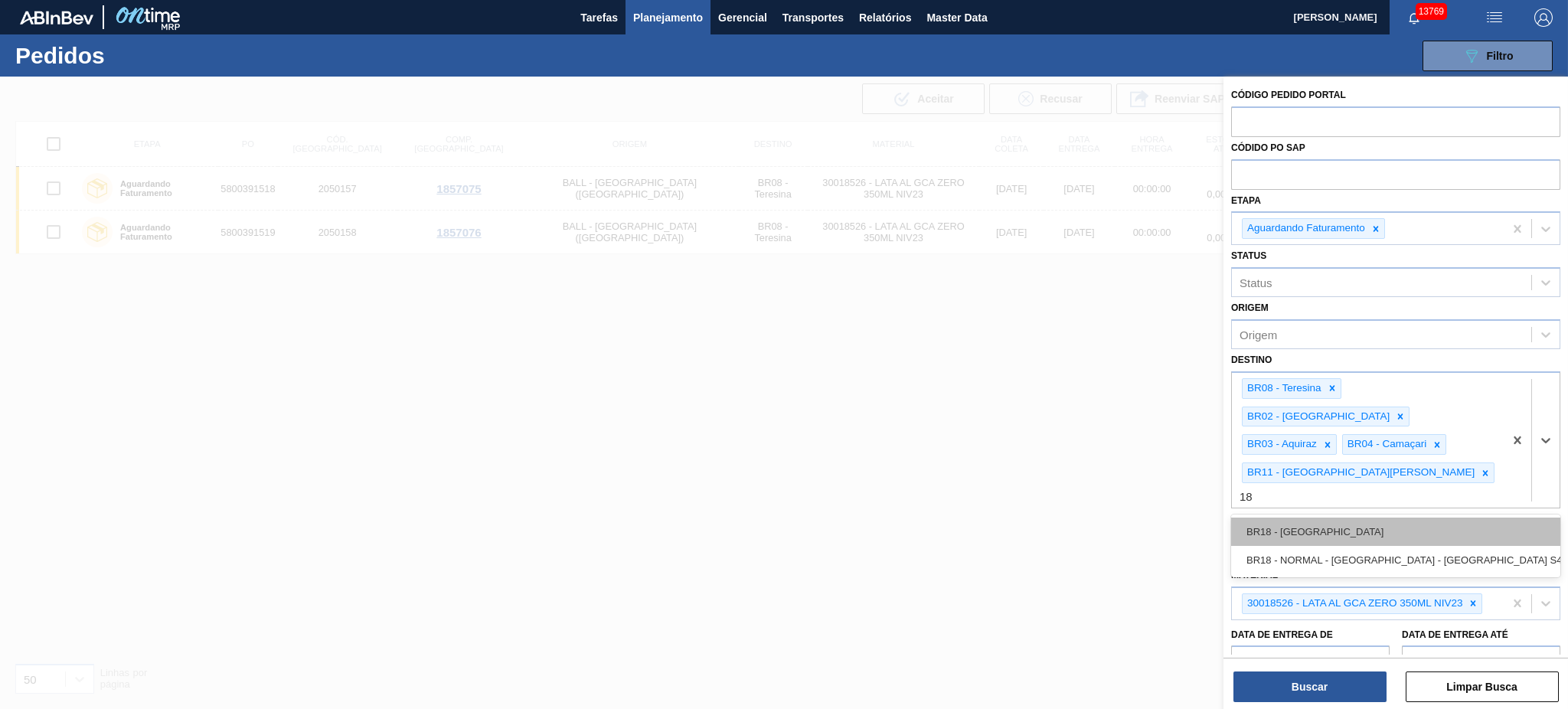
click at [1175, 517] on div "BR18 - Pernambuco" at bounding box center [1395, 532] width 329 height 28
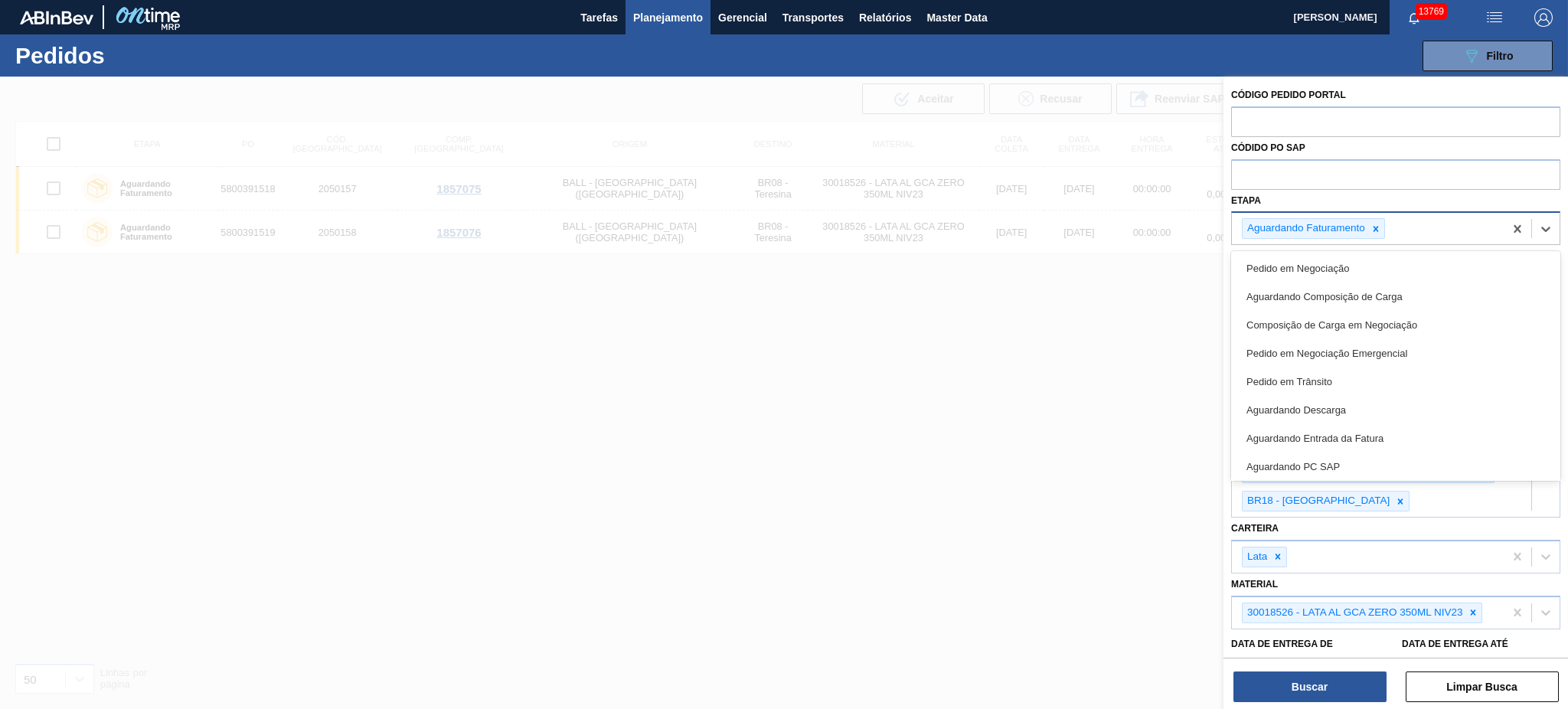
click at [1175, 238] on div "Aguardando Faturamento" at bounding box center [1313, 228] width 143 height 21
click at [1175, 228] on icon at bounding box center [1375, 228] width 10 height 10
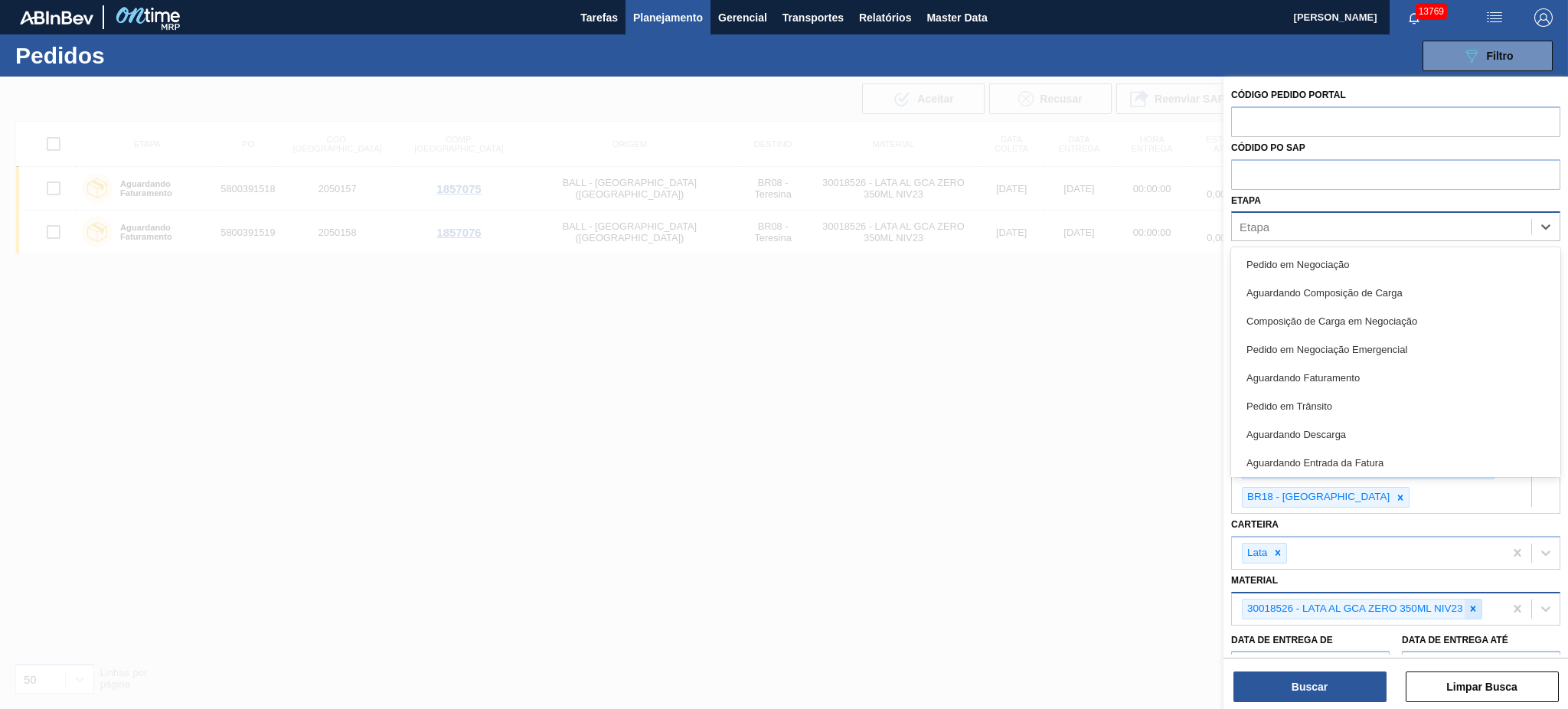
click at [1175, 532] on icon at bounding box center [1473, 608] width 10 height 10
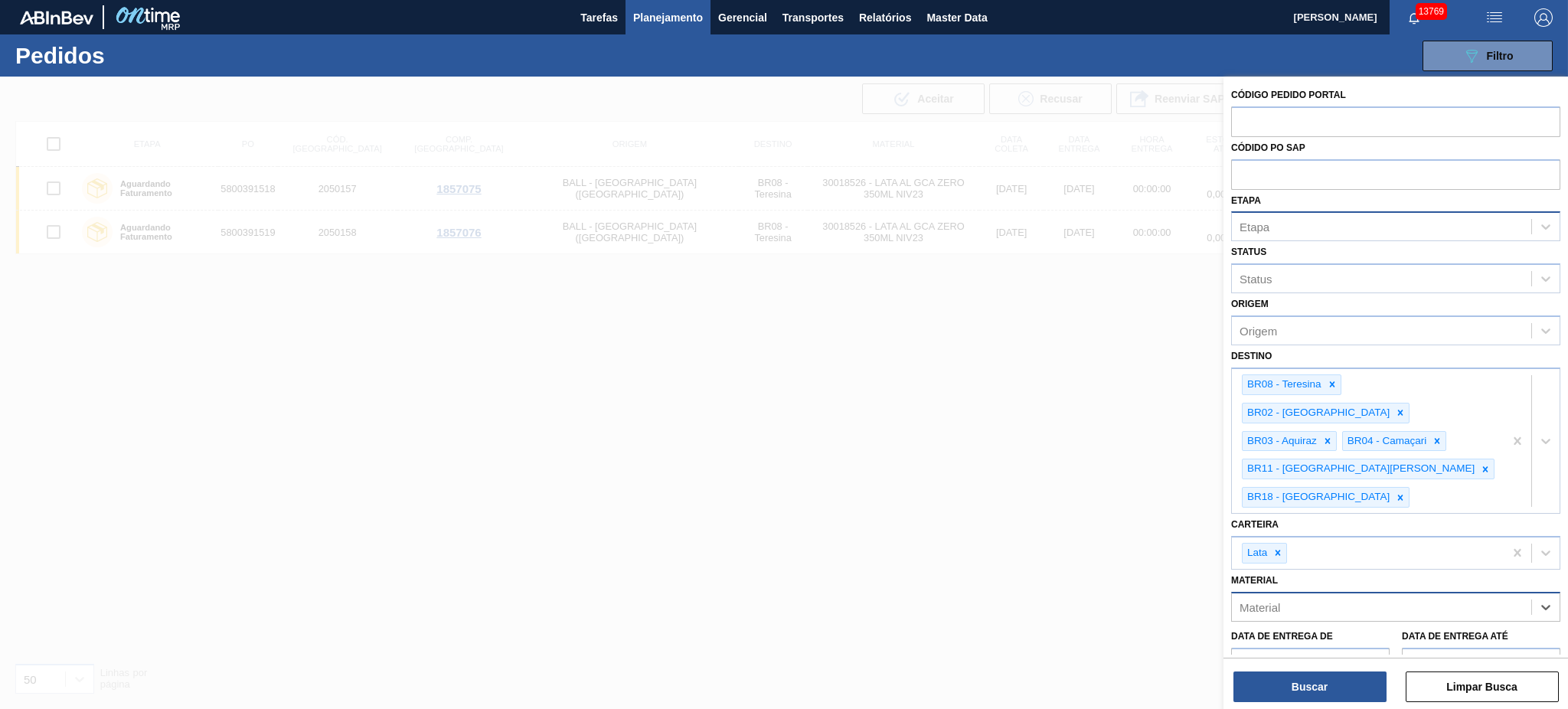
click at [1175, 226] on div "Etapa" at bounding box center [1381, 228] width 299 height 23
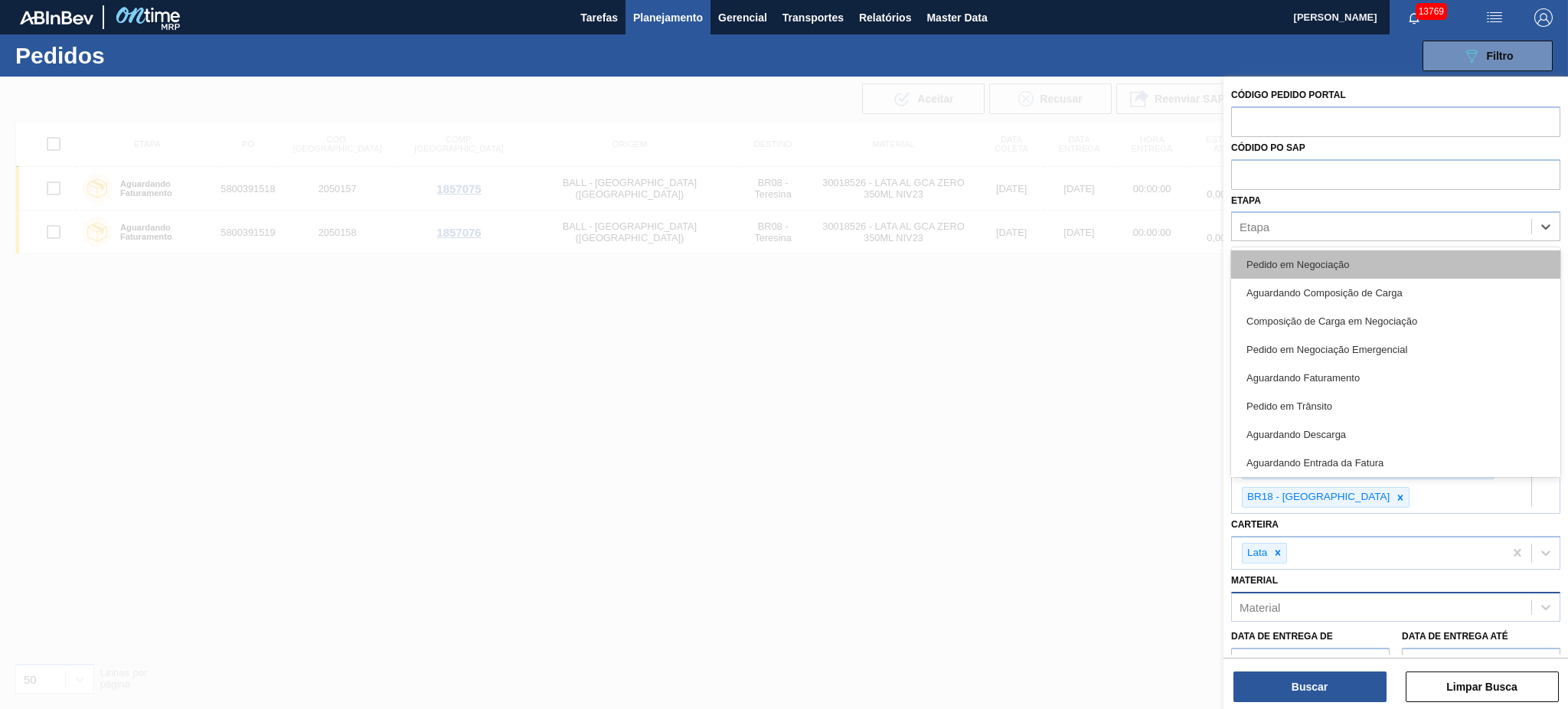
click at [1175, 252] on div "Pedido em Negociação" at bounding box center [1395, 264] width 329 height 28
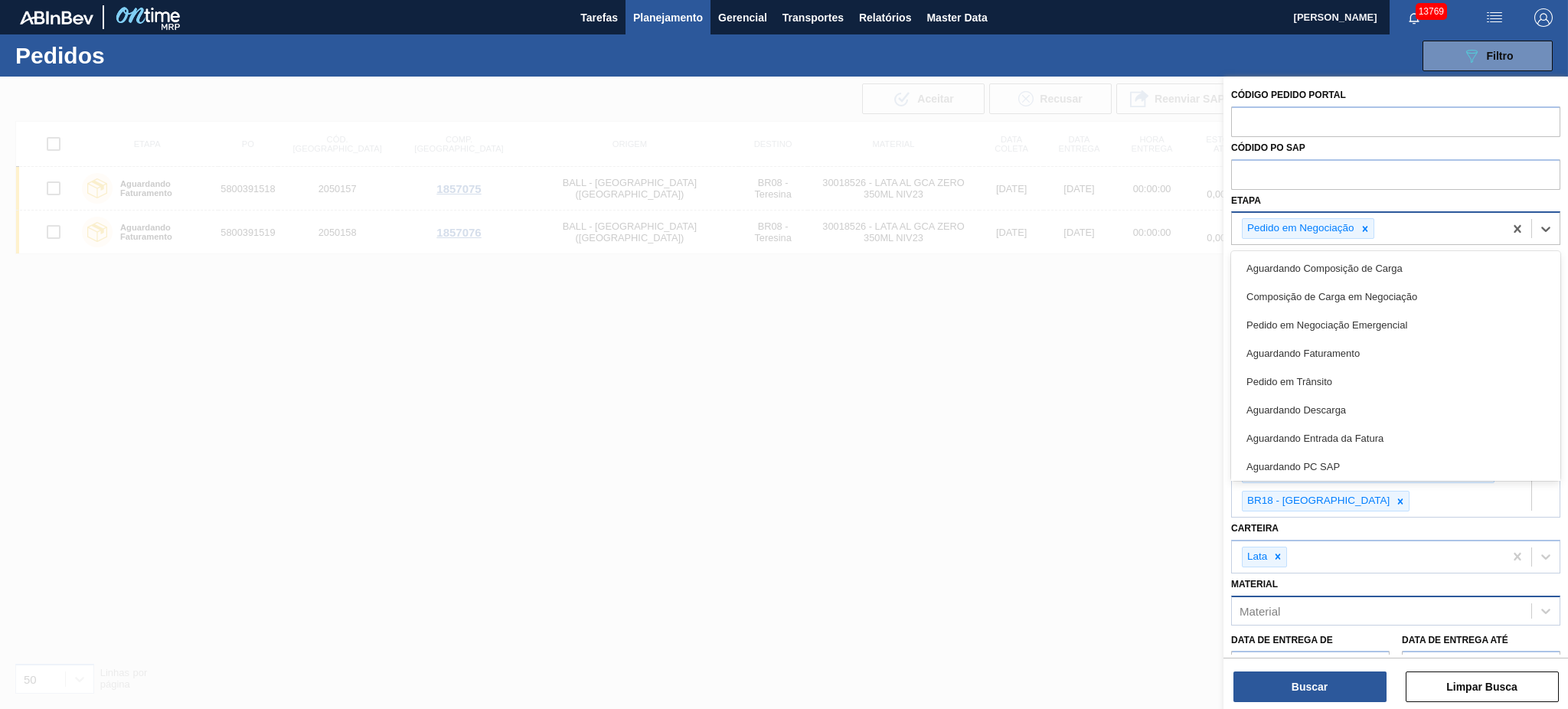
click at [1175, 219] on div "Pedido em Negociação" at bounding box center [1368, 228] width 272 height 31
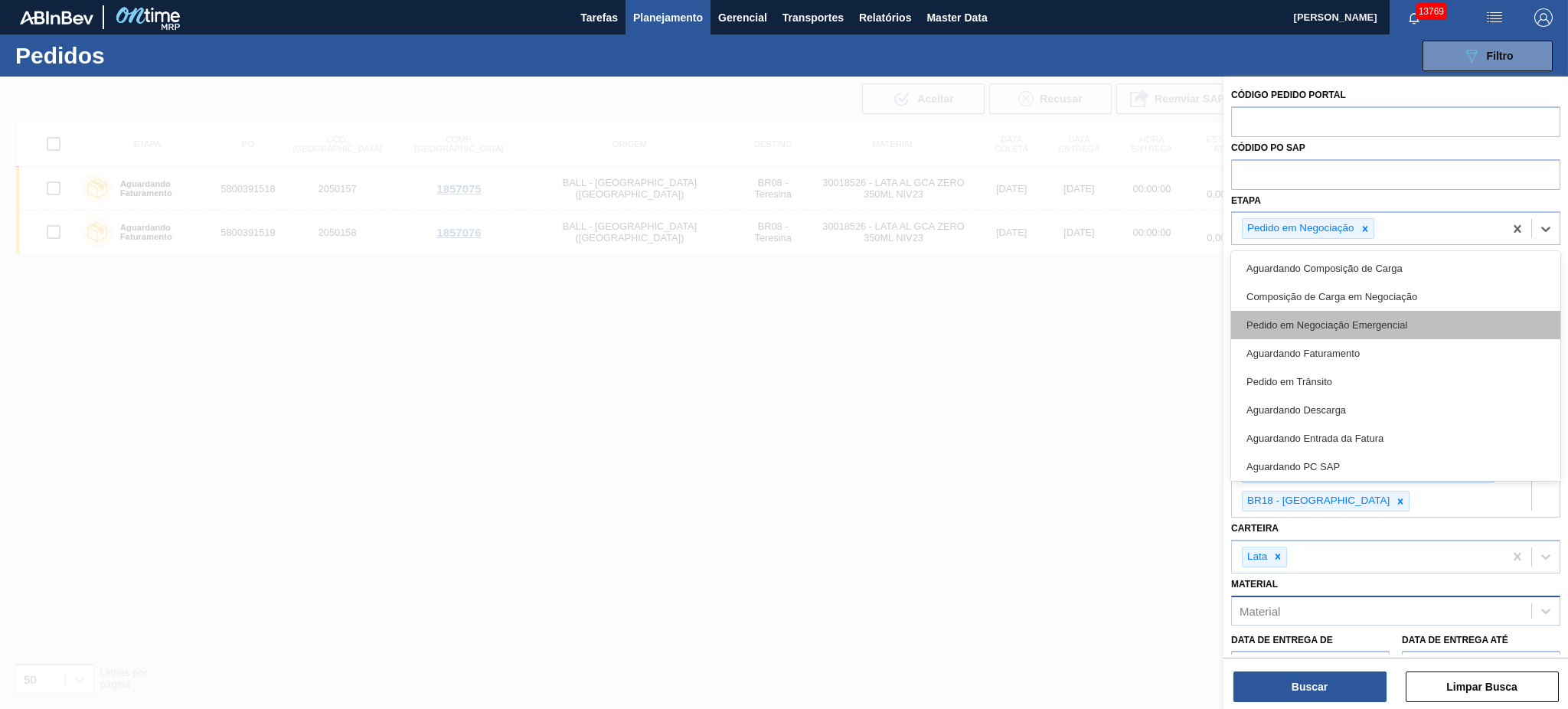
click at [1175, 324] on div "Pedido em Negociação Emergencial" at bounding box center [1395, 325] width 329 height 28
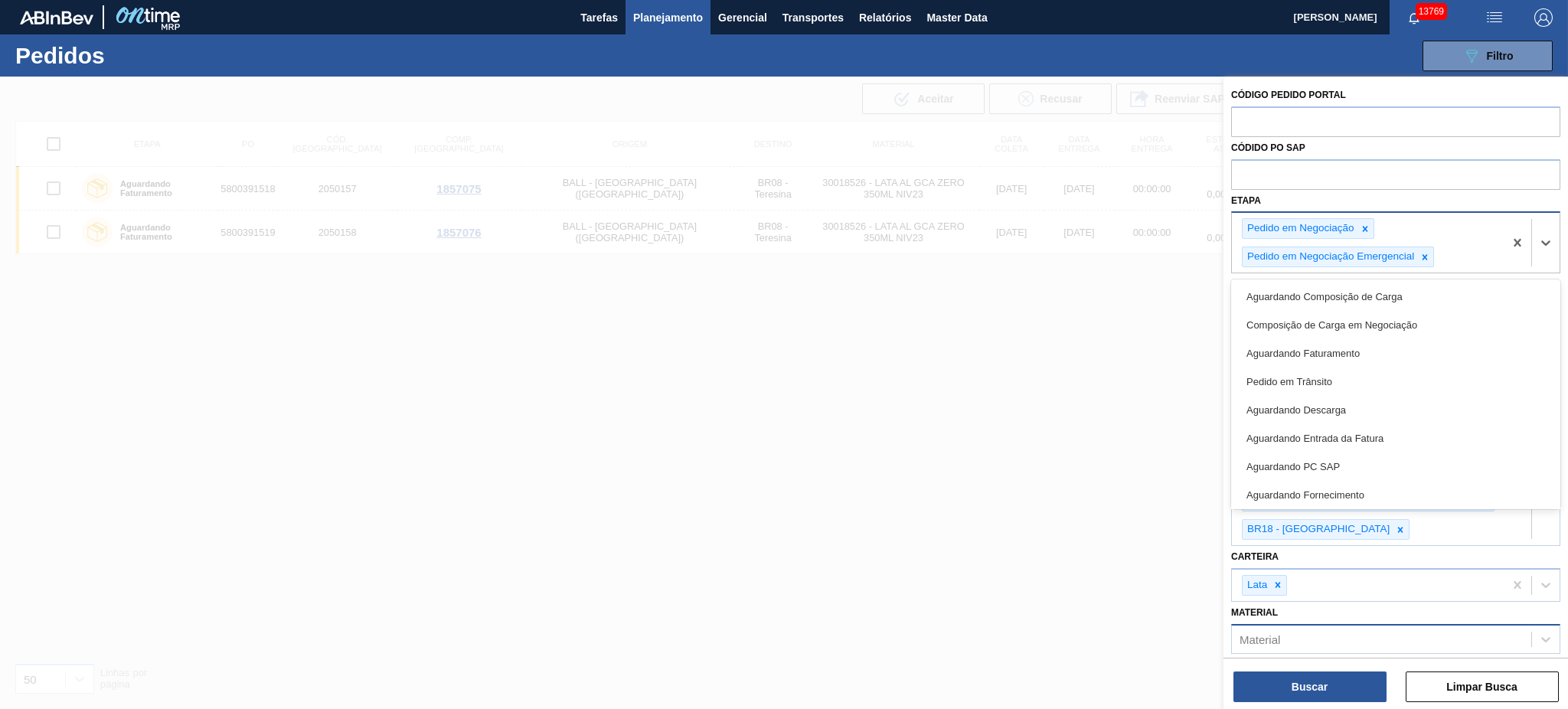
click at [1175, 265] on div "Pedido em Negociação Pedido em Negociação Emergencial" at bounding box center [1368, 242] width 272 height 59
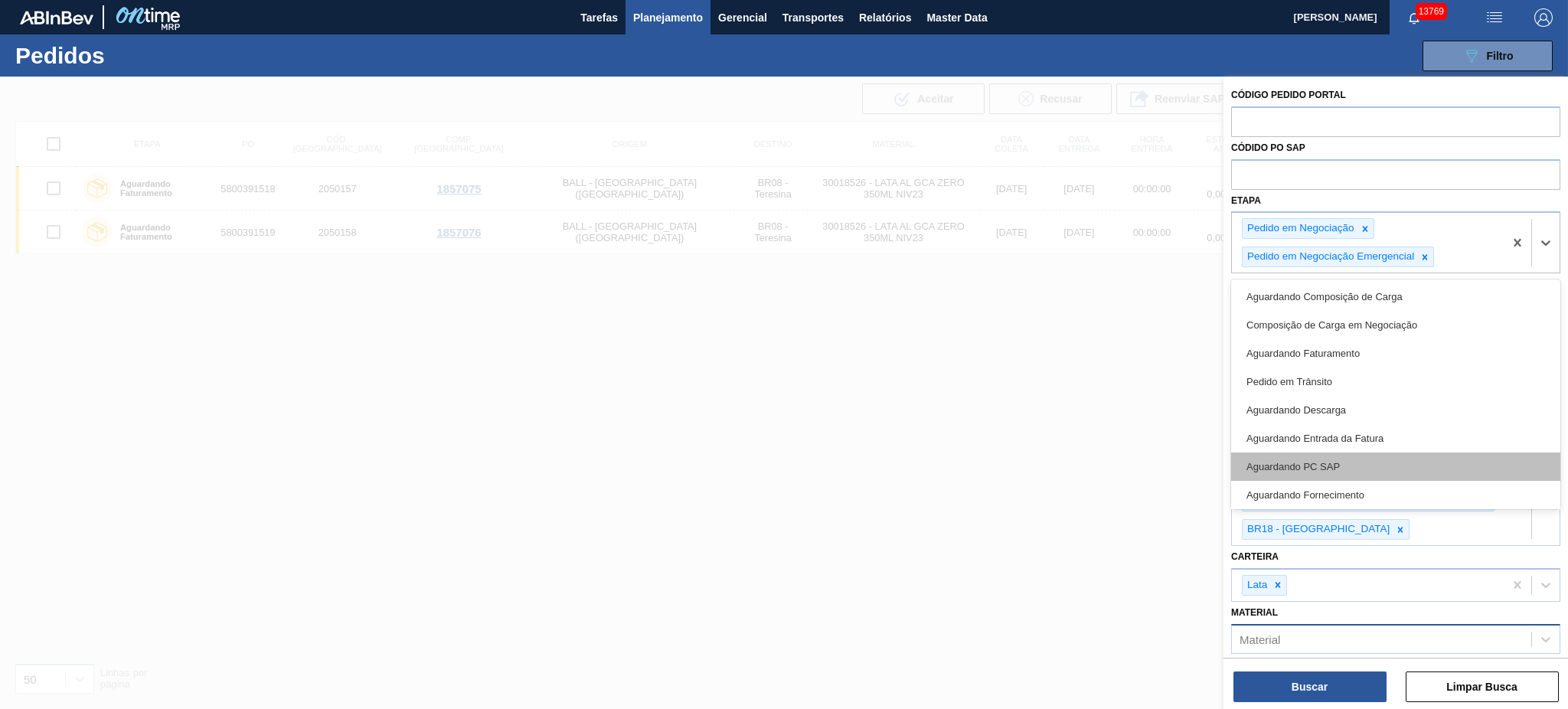
click at [1175, 472] on div "Aguardando PC SAP" at bounding box center [1395, 466] width 329 height 28
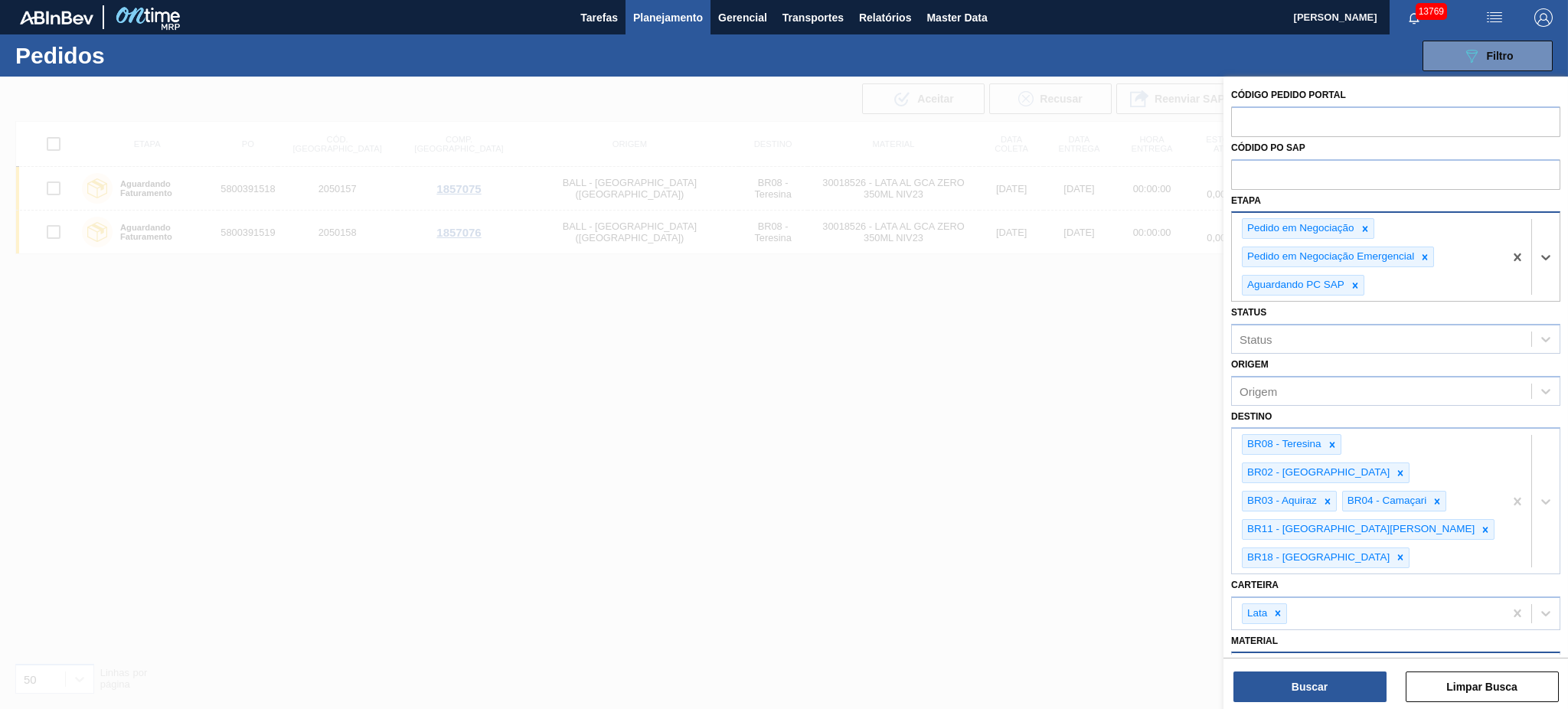
click at [1175, 294] on div "Pedido em Negociação Pedido em Negociação Emergencial Aguardando PC SAP" at bounding box center [1368, 256] width 272 height 88
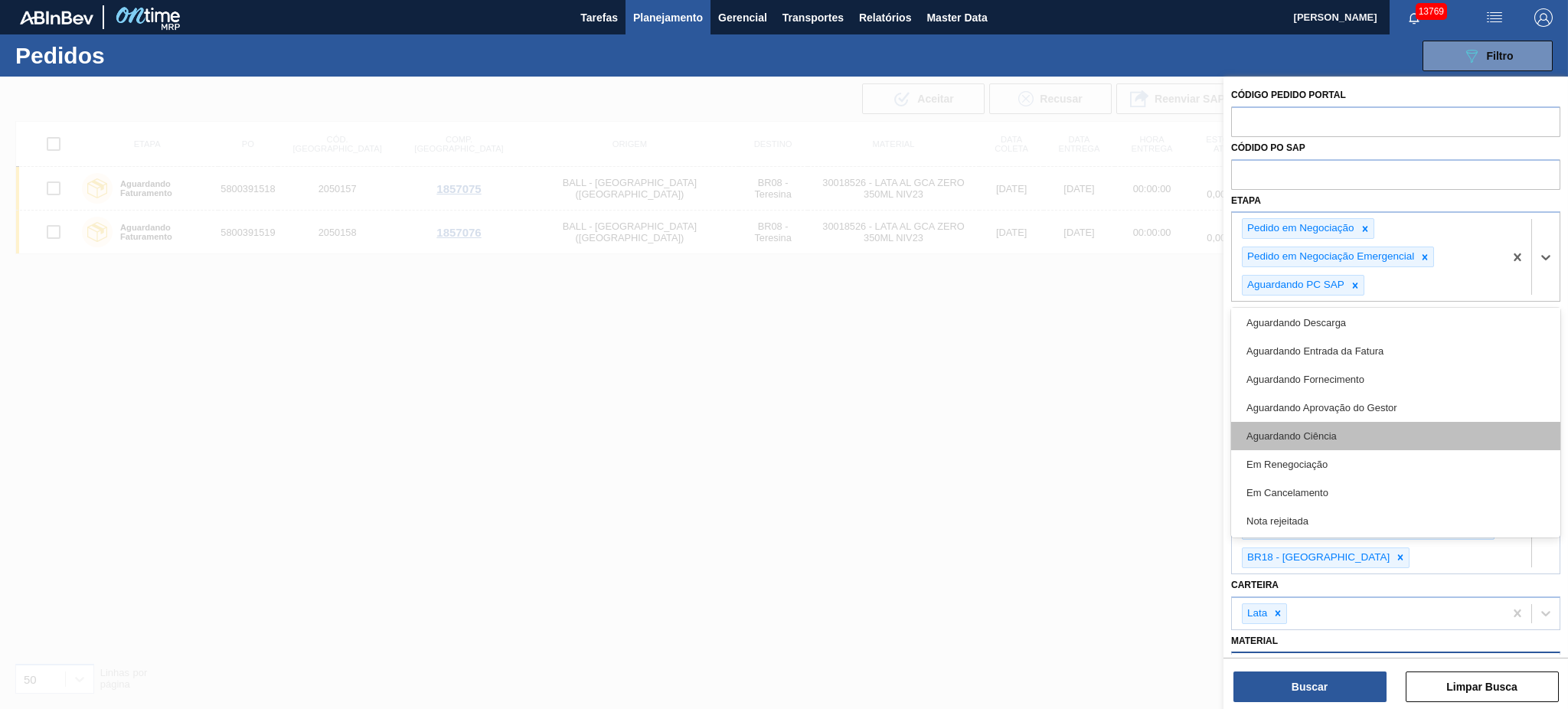
scroll to position [115, 0]
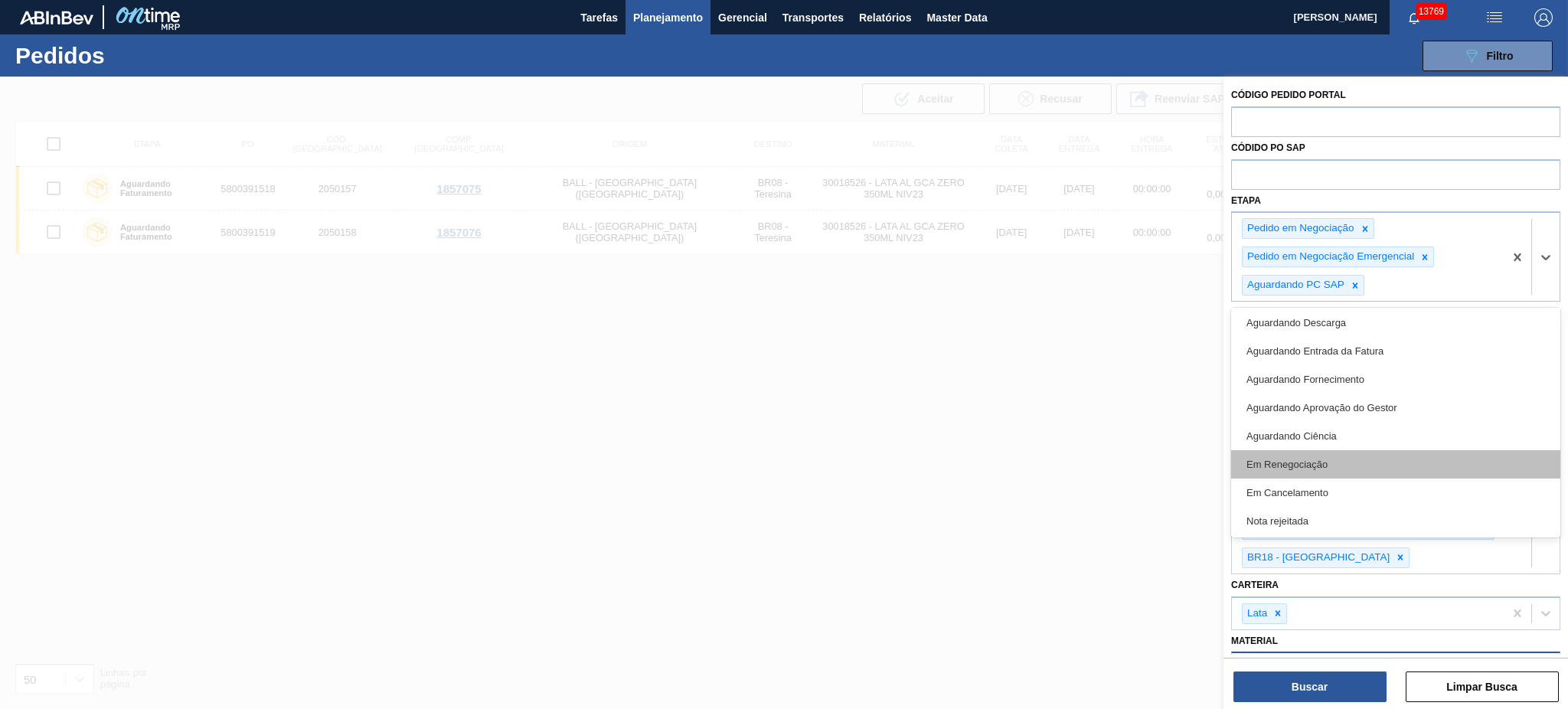
click at [1175, 463] on div "Em Renegociação" at bounding box center [1395, 464] width 329 height 28
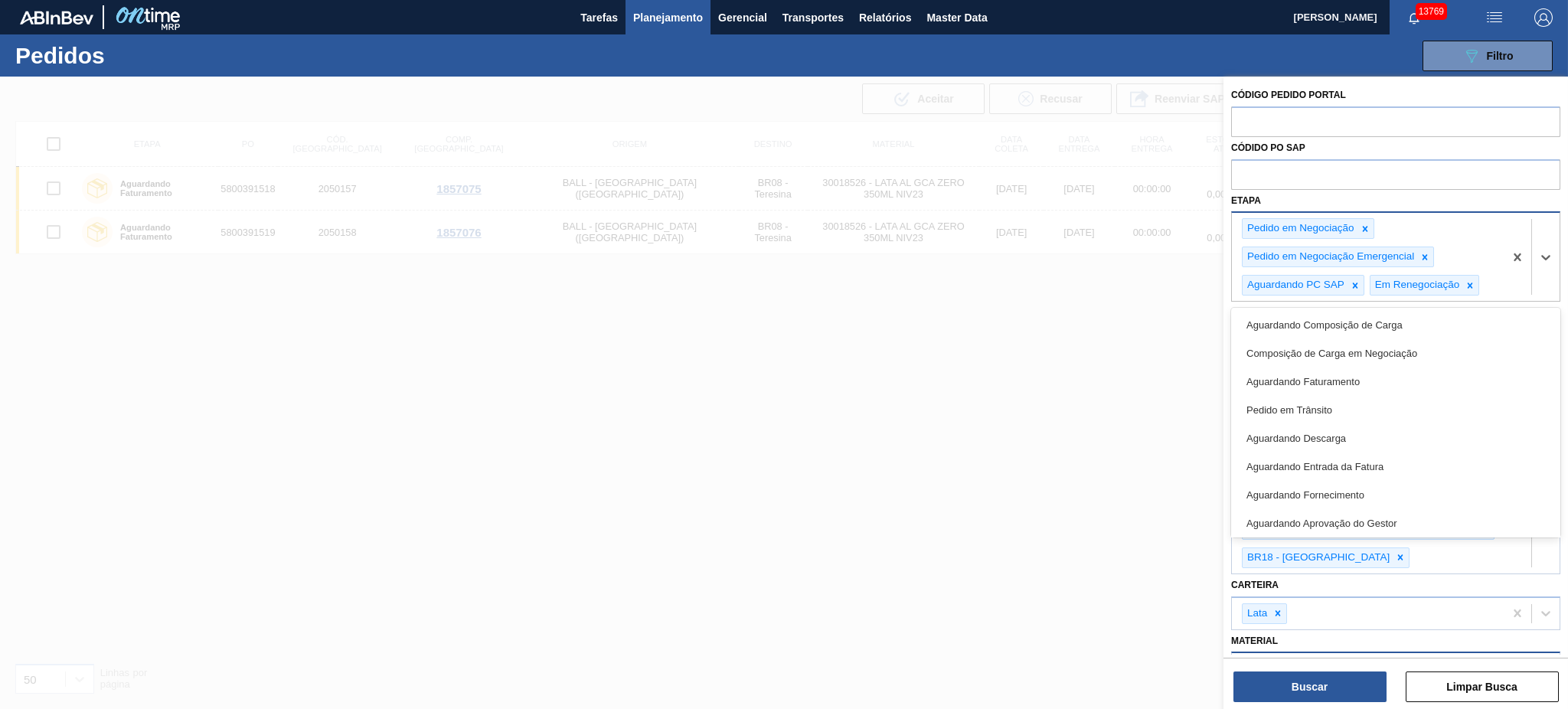
click at [1175, 294] on div "Pedido em Negociação Pedido em Negociação Emergencial Aguardando PC SAP Em Rene…" at bounding box center [1368, 256] width 272 height 88
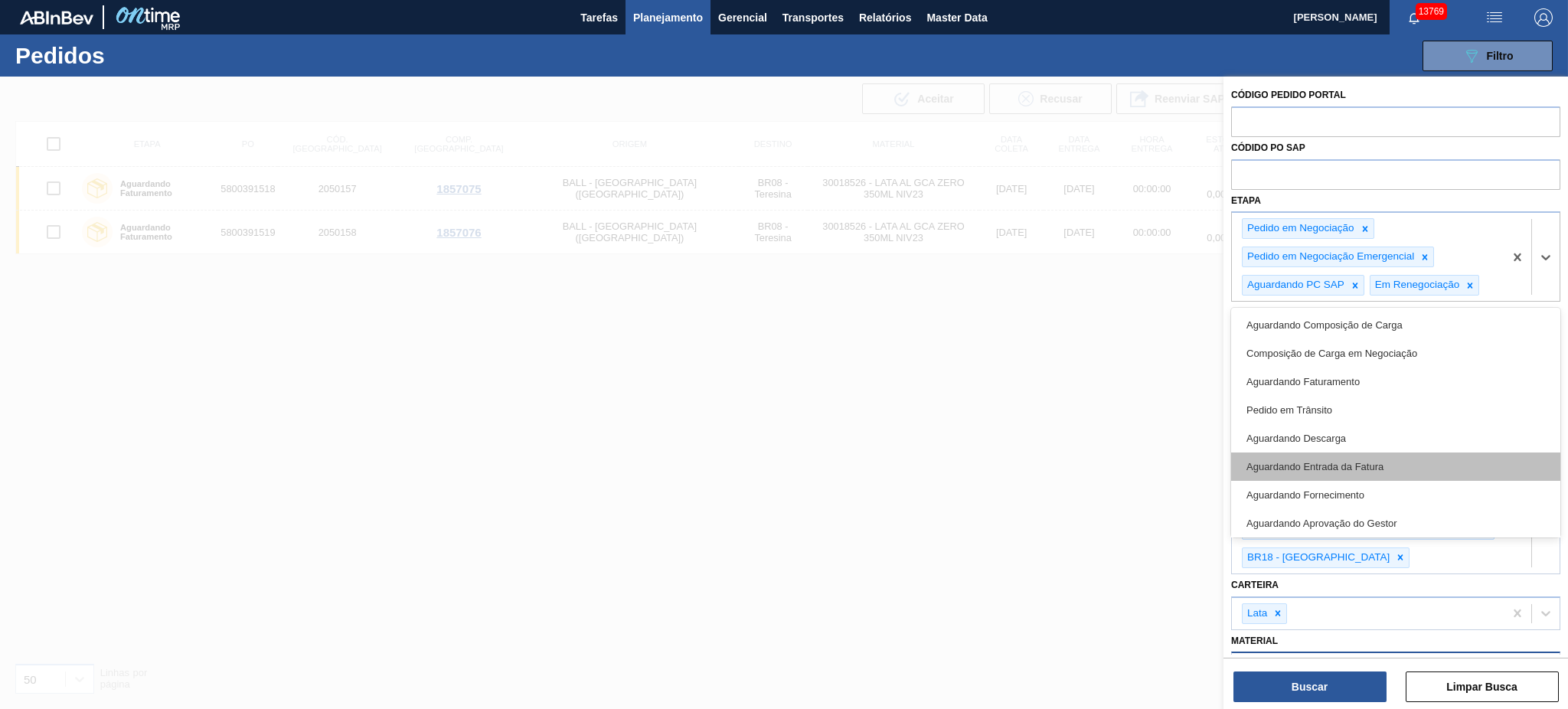
scroll to position [88, 0]
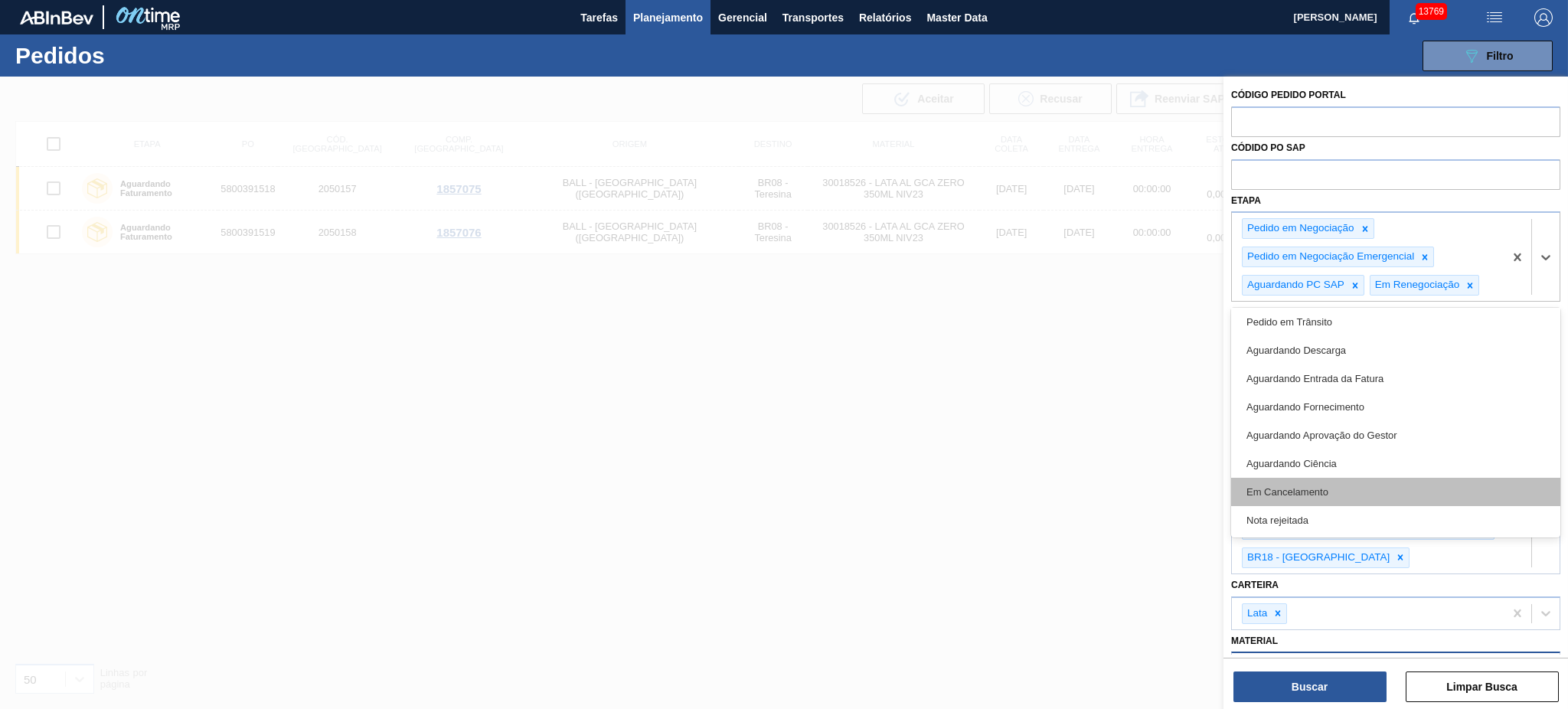
click at [1175, 484] on div "Em Cancelamento" at bounding box center [1395, 492] width 329 height 28
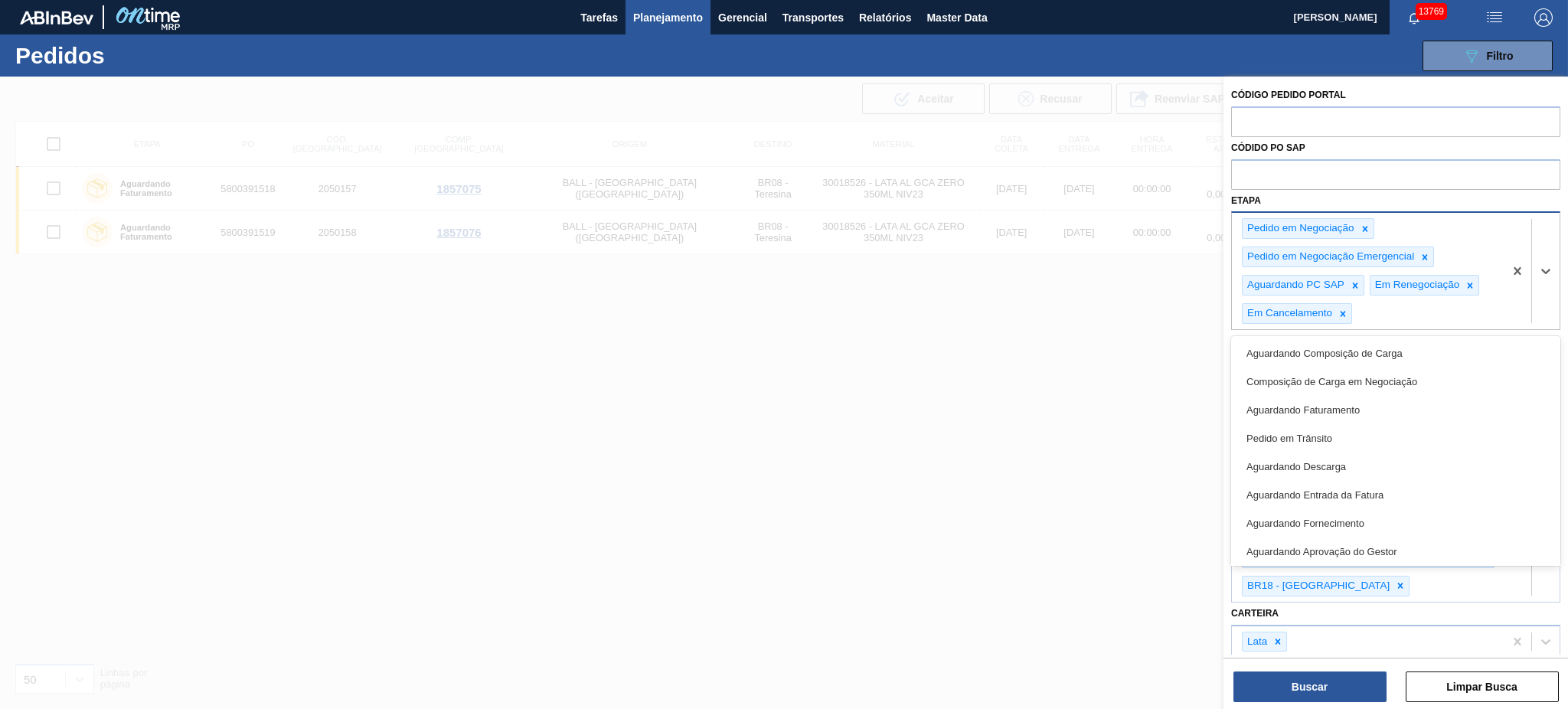
click at [1175, 315] on div "Pedido em Negociação Pedido em Negociação Emergencial Aguardando PC SAP Em Rene…" at bounding box center [1368, 270] width 272 height 116
click at [1175, 381] on div "Composição de Carga em Negociação" at bounding box center [1395, 381] width 329 height 28
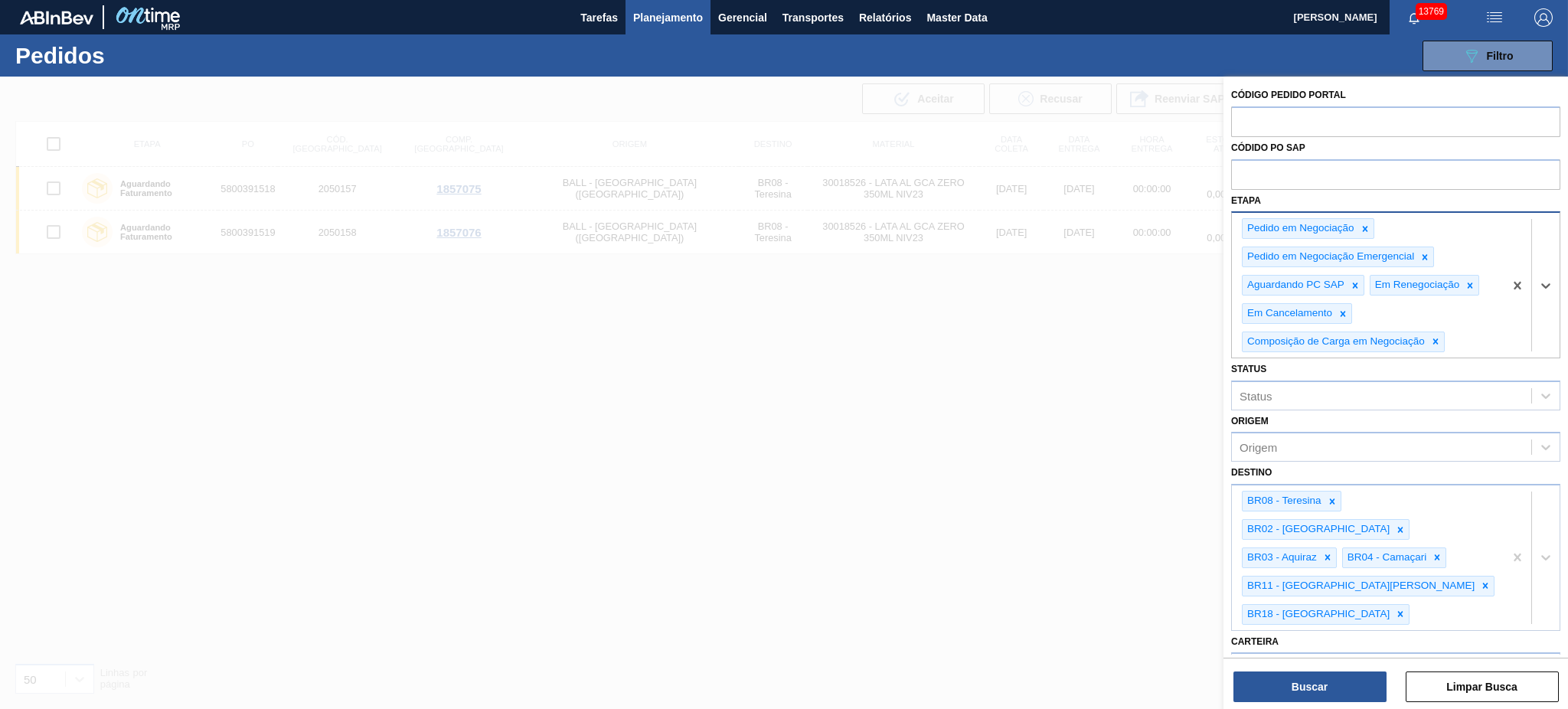
click at [1175, 335] on div "Pedido em Negociação Pedido em Negociação Emergencial Aguardando PC SAP Em Rene…" at bounding box center [1368, 284] width 272 height 143
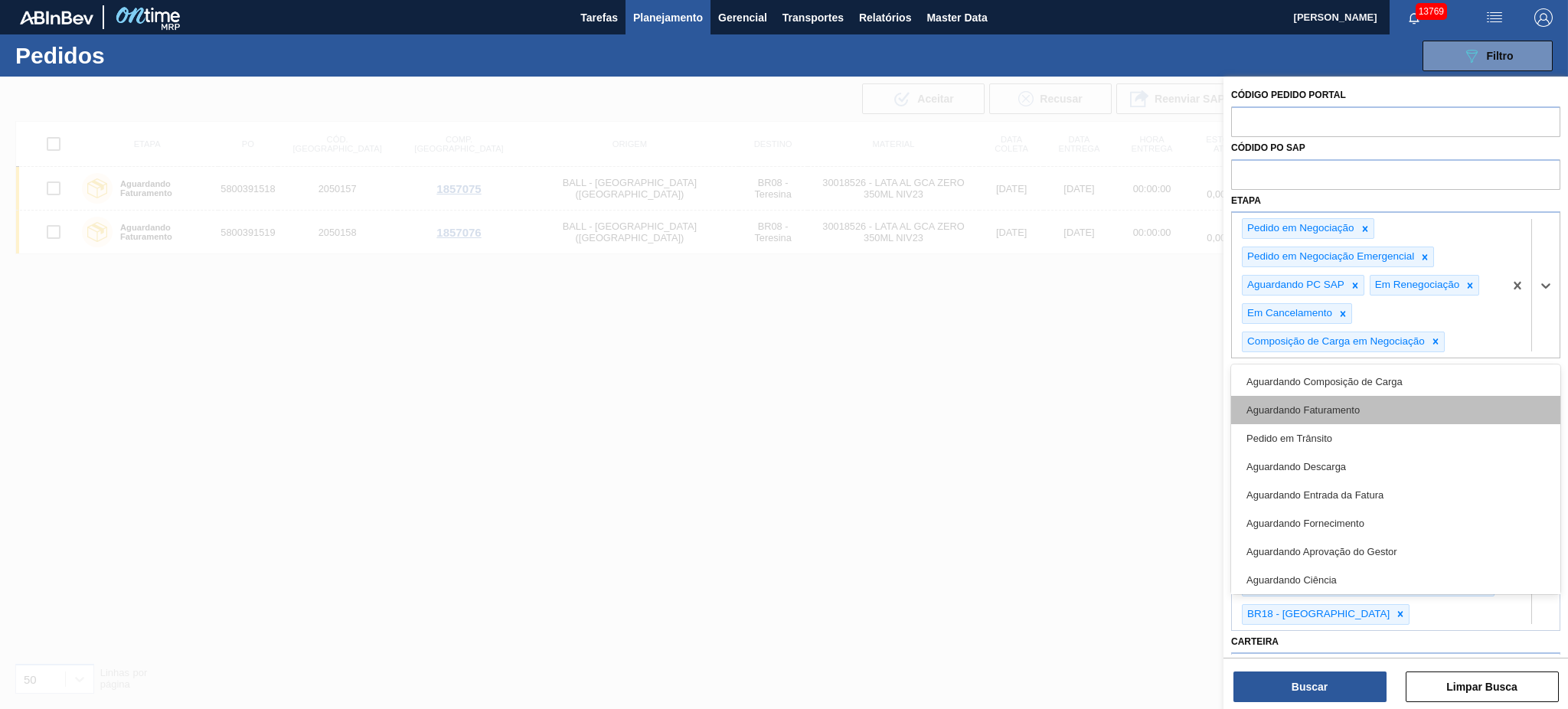
scroll to position [31, 0]
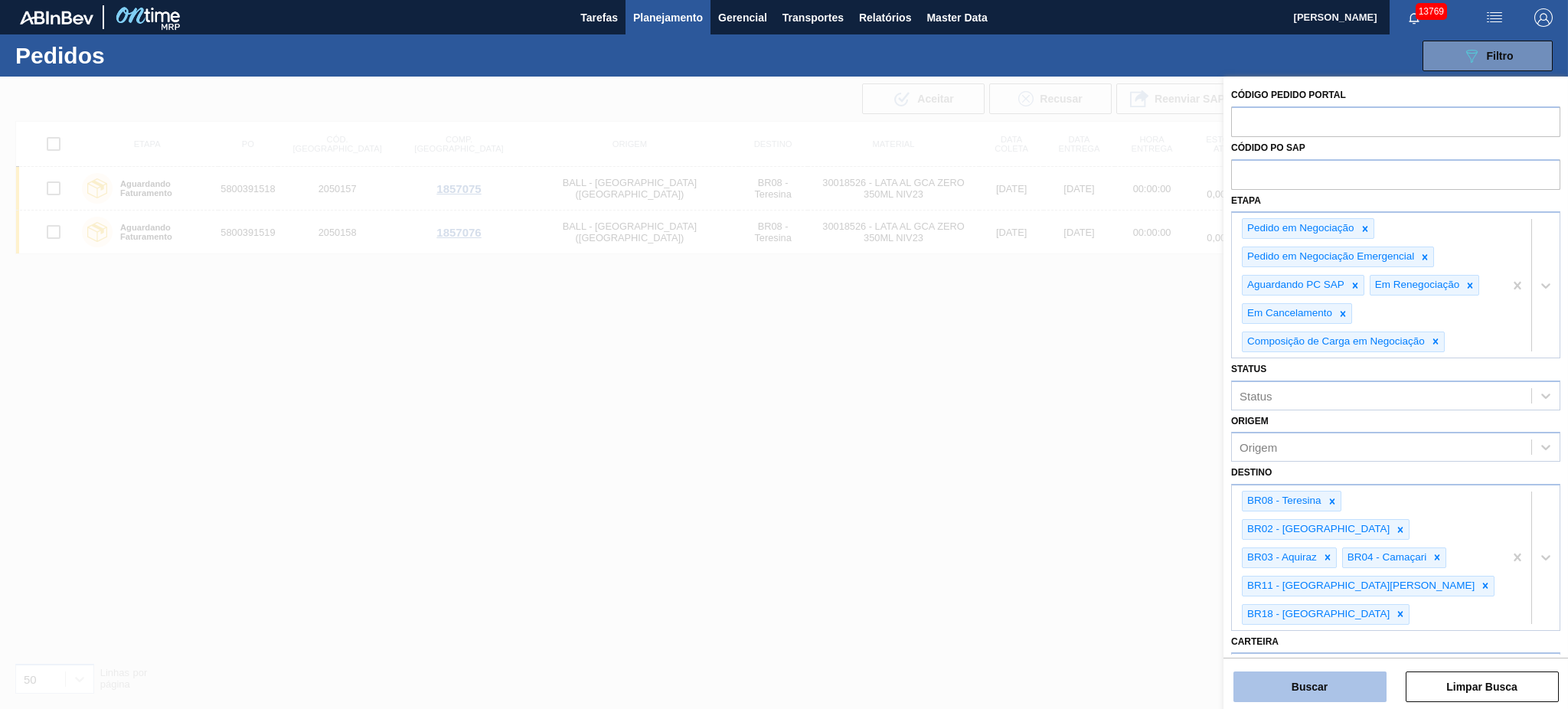
click at [1175, 532] on button "Buscar" at bounding box center [1309, 686] width 153 height 30
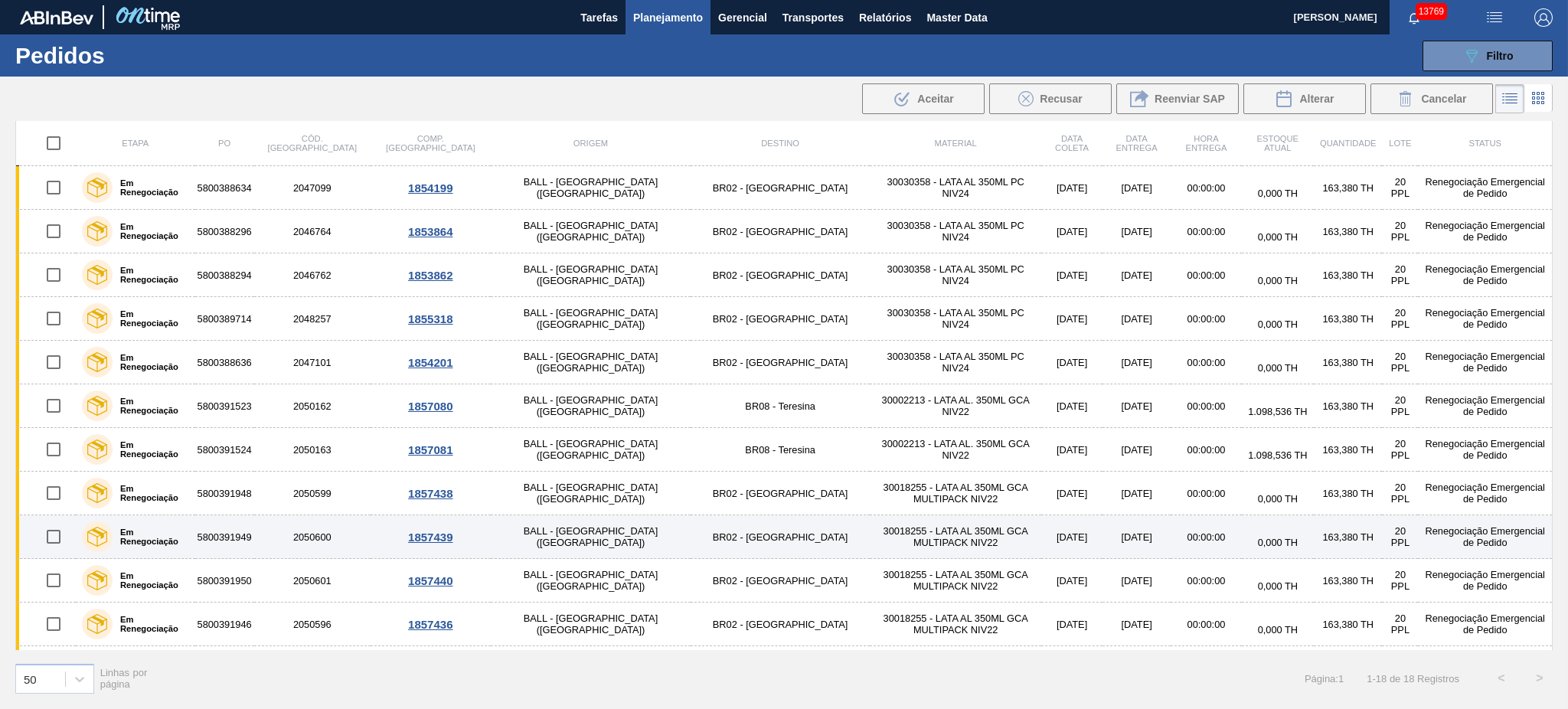
scroll to position [0, 0]
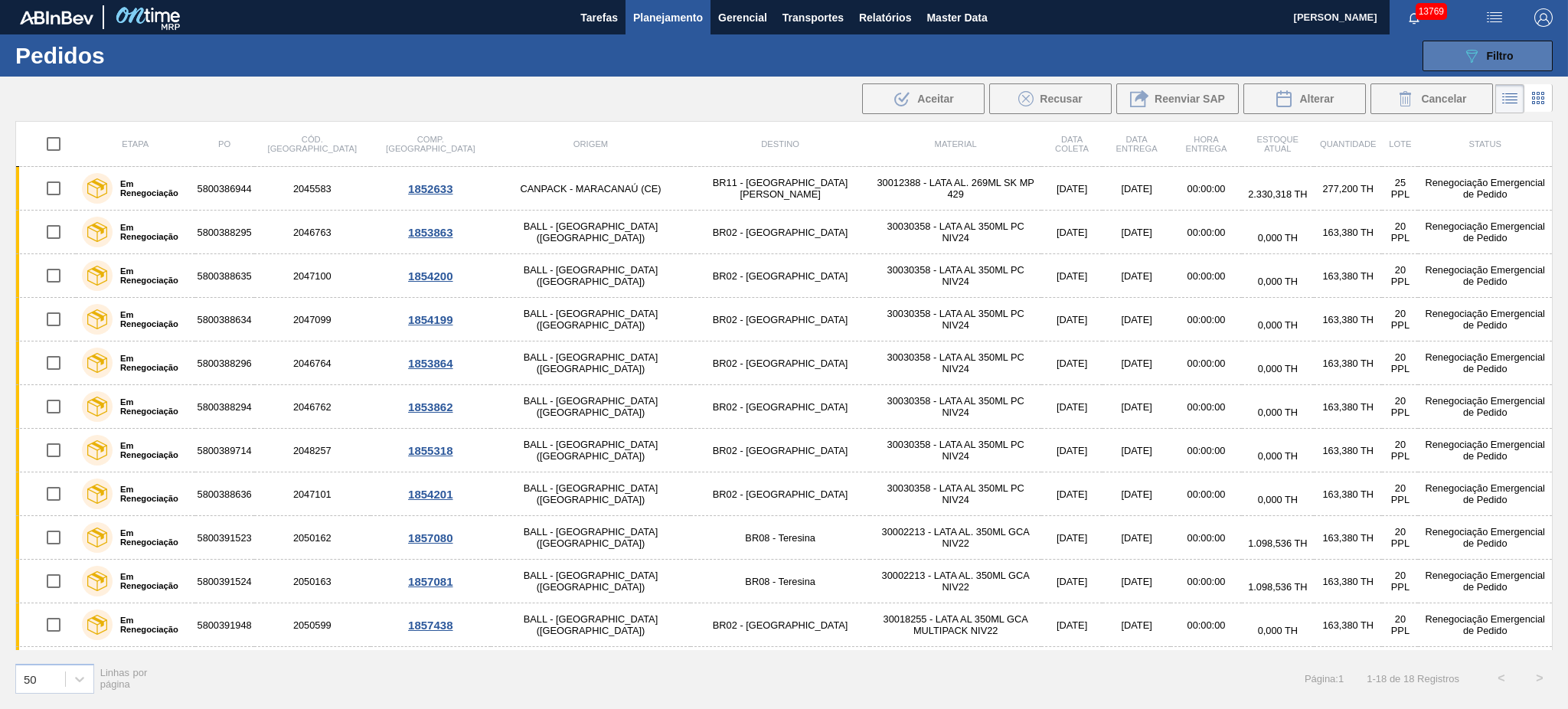
click at [1175, 60] on span "Filtro" at bounding box center [1500, 56] width 26 height 12
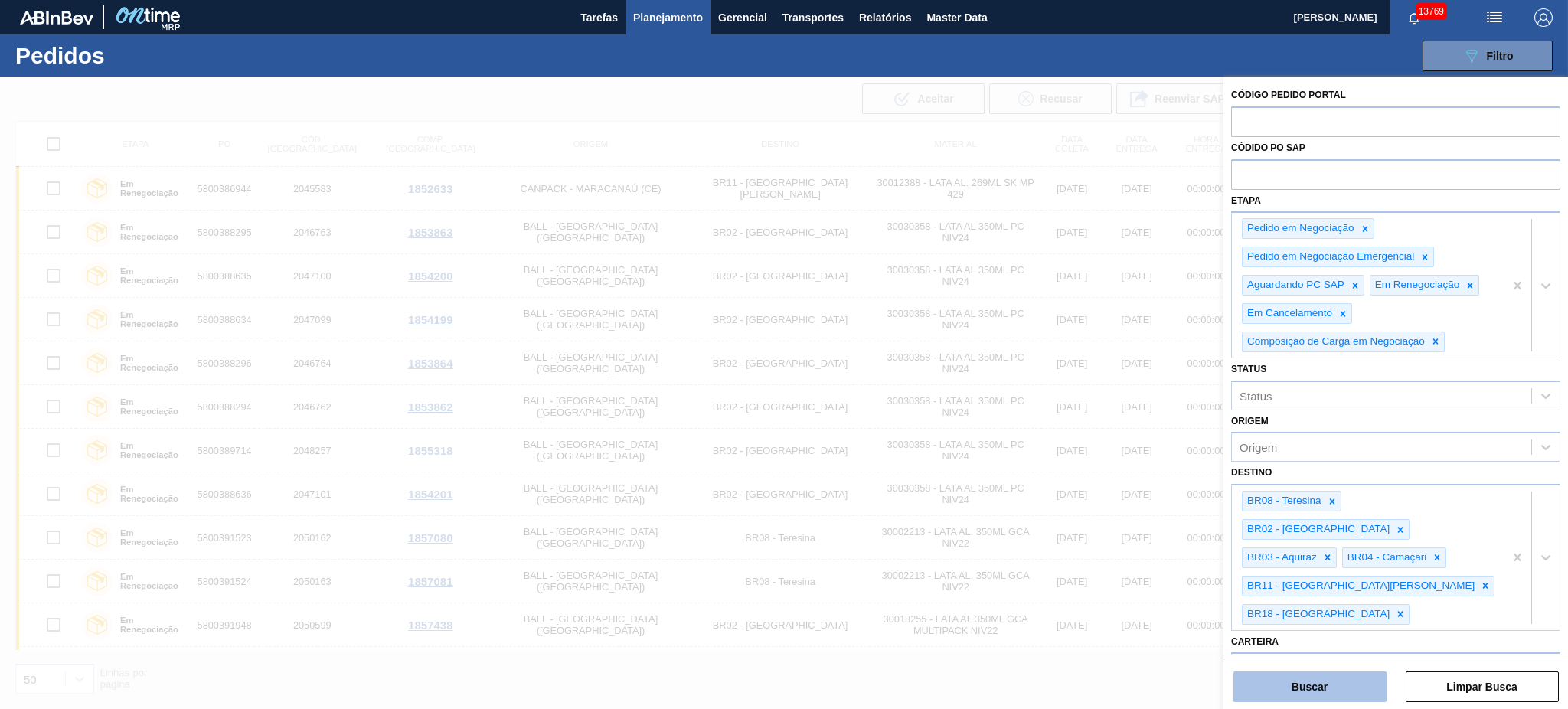
click at [1175, 532] on button "Buscar" at bounding box center [1309, 686] width 153 height 30
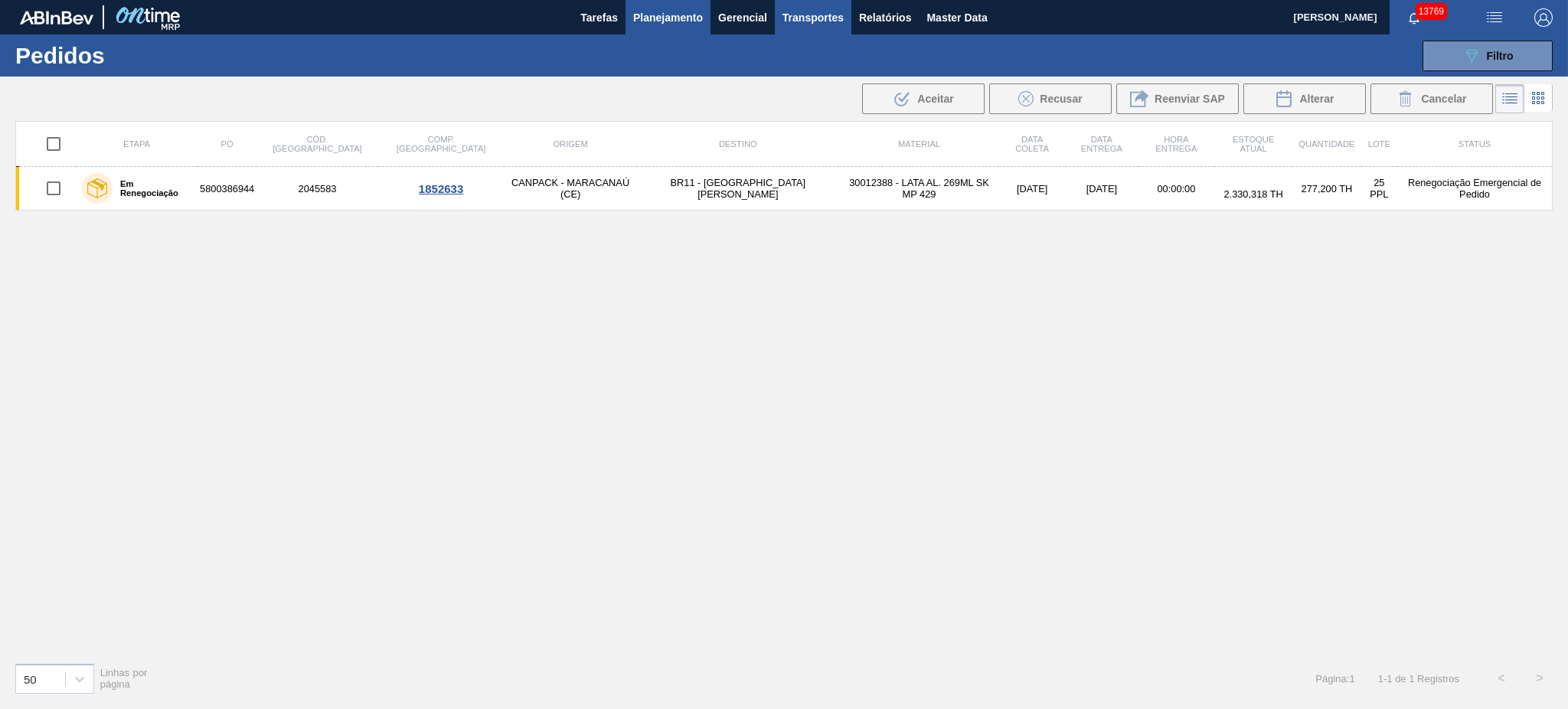
click at [802, 16] on span "Transportes" at bounding box center [813, 17] width 61 height 18
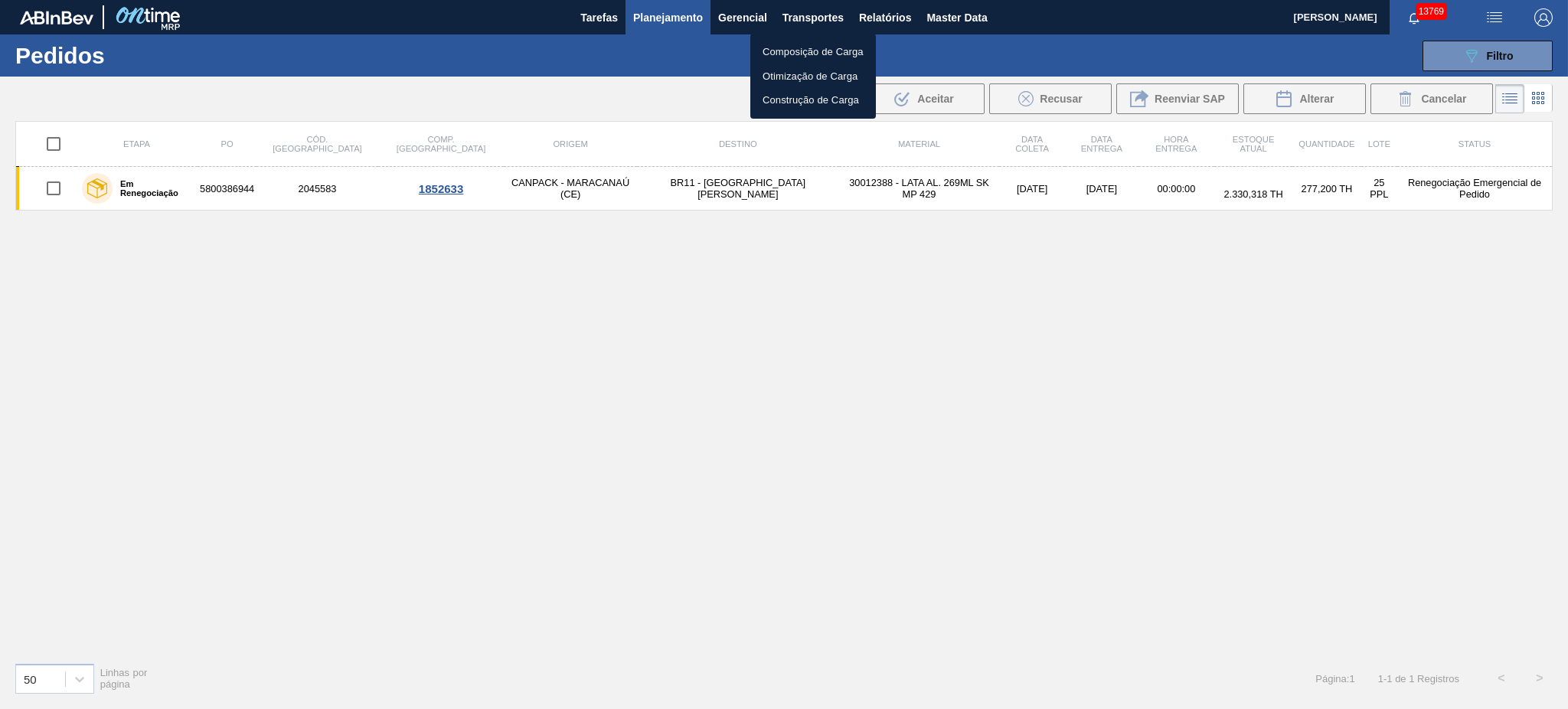
click at [811, 82] on li "Otimização de Carga" at bounding box center [813, 76] width 126 height 25
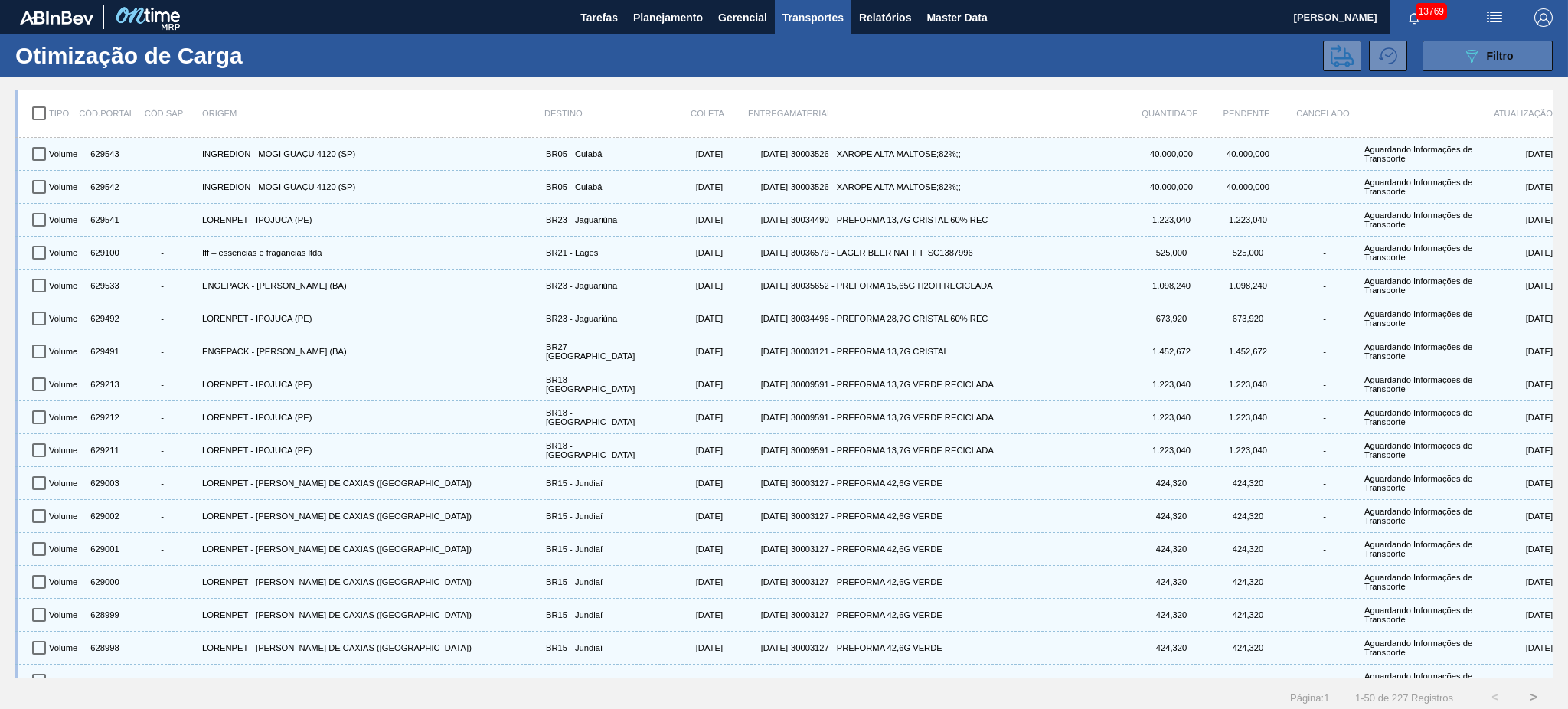
click at [1175, 55] on button "089F7B8B-B2A5-4AFE-B5C0-19BA573D28AC Filtro" at bounding box center [1488, 56] width 130 height 30
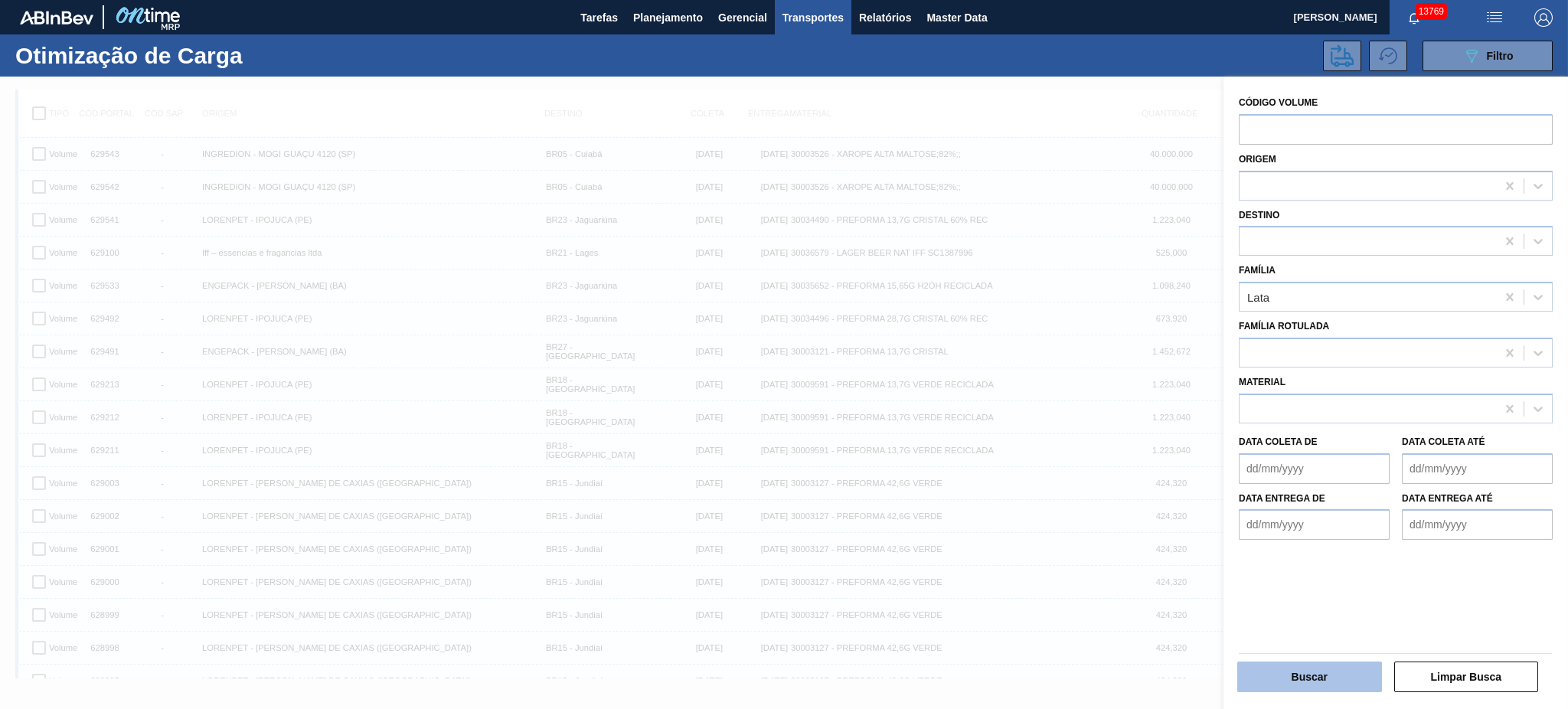
click at [1175, 532] on button "Buscar" at bounding box center [1308, 677] width 144 height 30
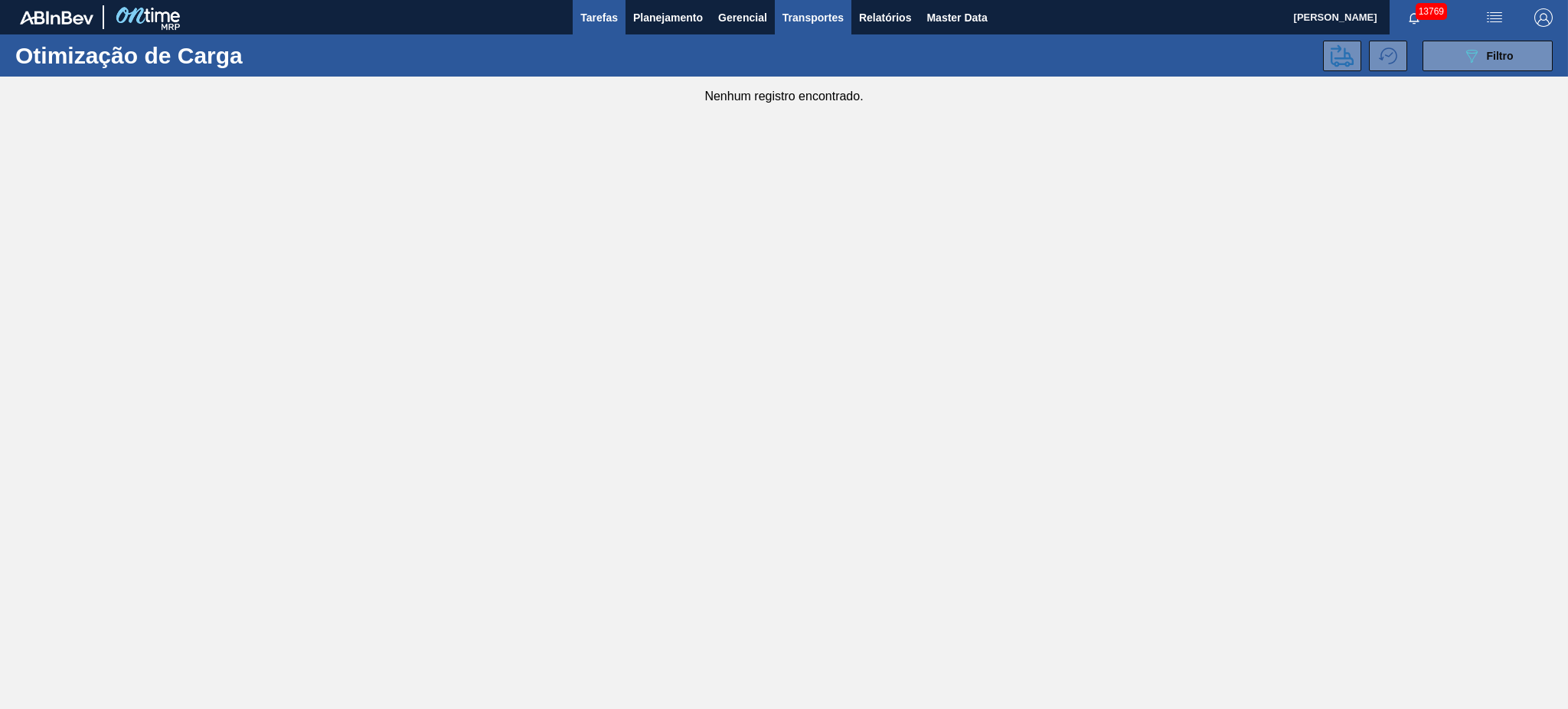
click at [582, 19] on span "Tarefas" at bounding box center [599, 17] width 38 height 18
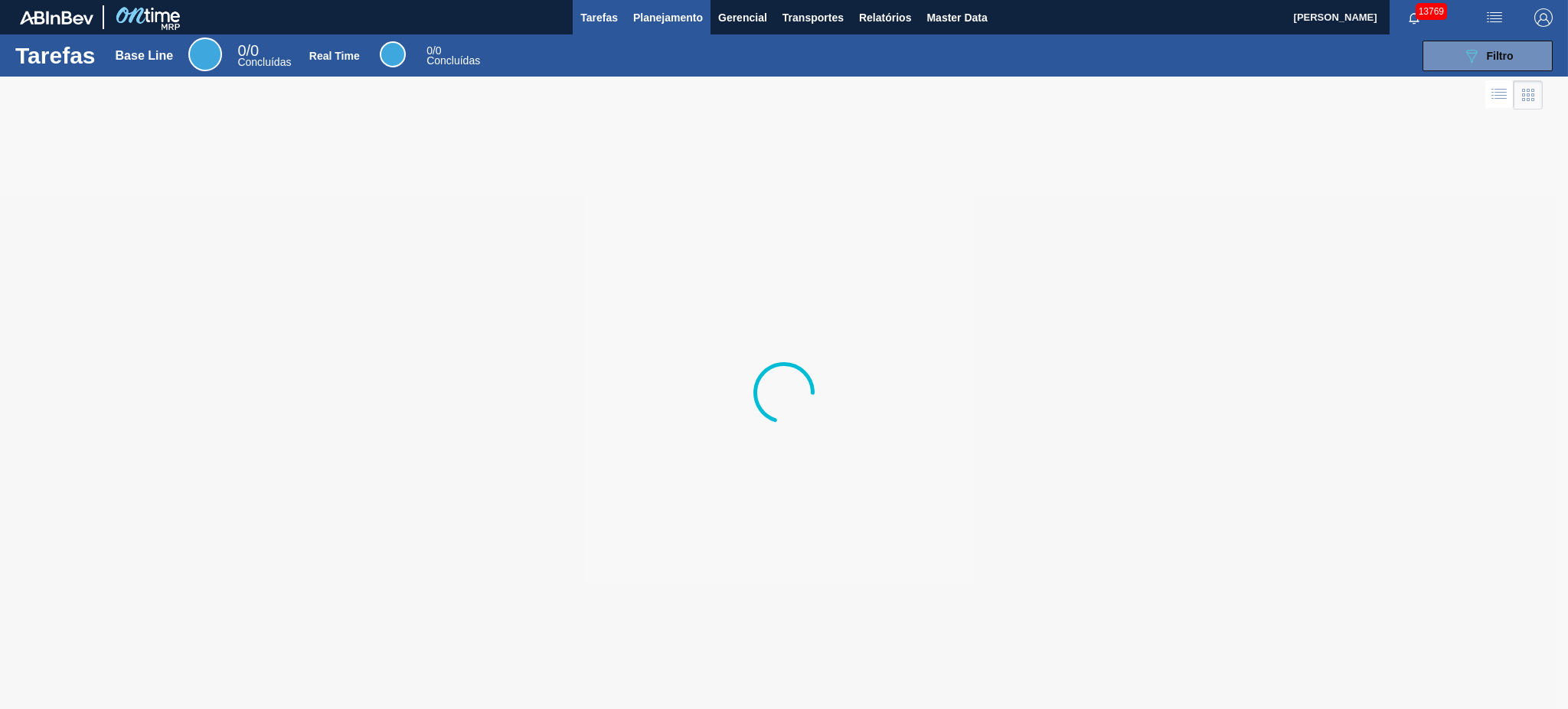
click at [640, 14] on span "Planejamento" at bounding box center [668, 17] width 70 height 18
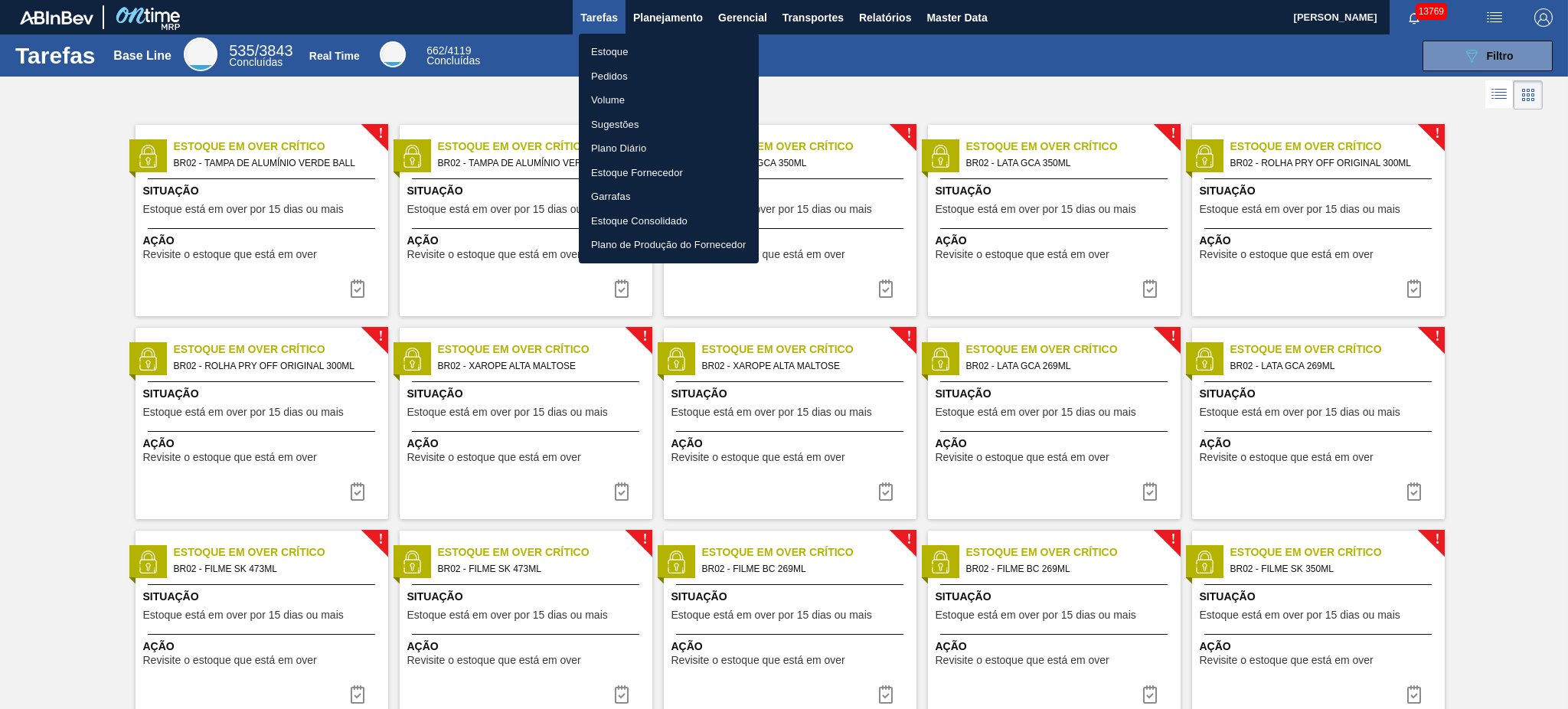
click at [621, 75] on li "Pedidos" at bounding box center [668, 76] width 180 height 25
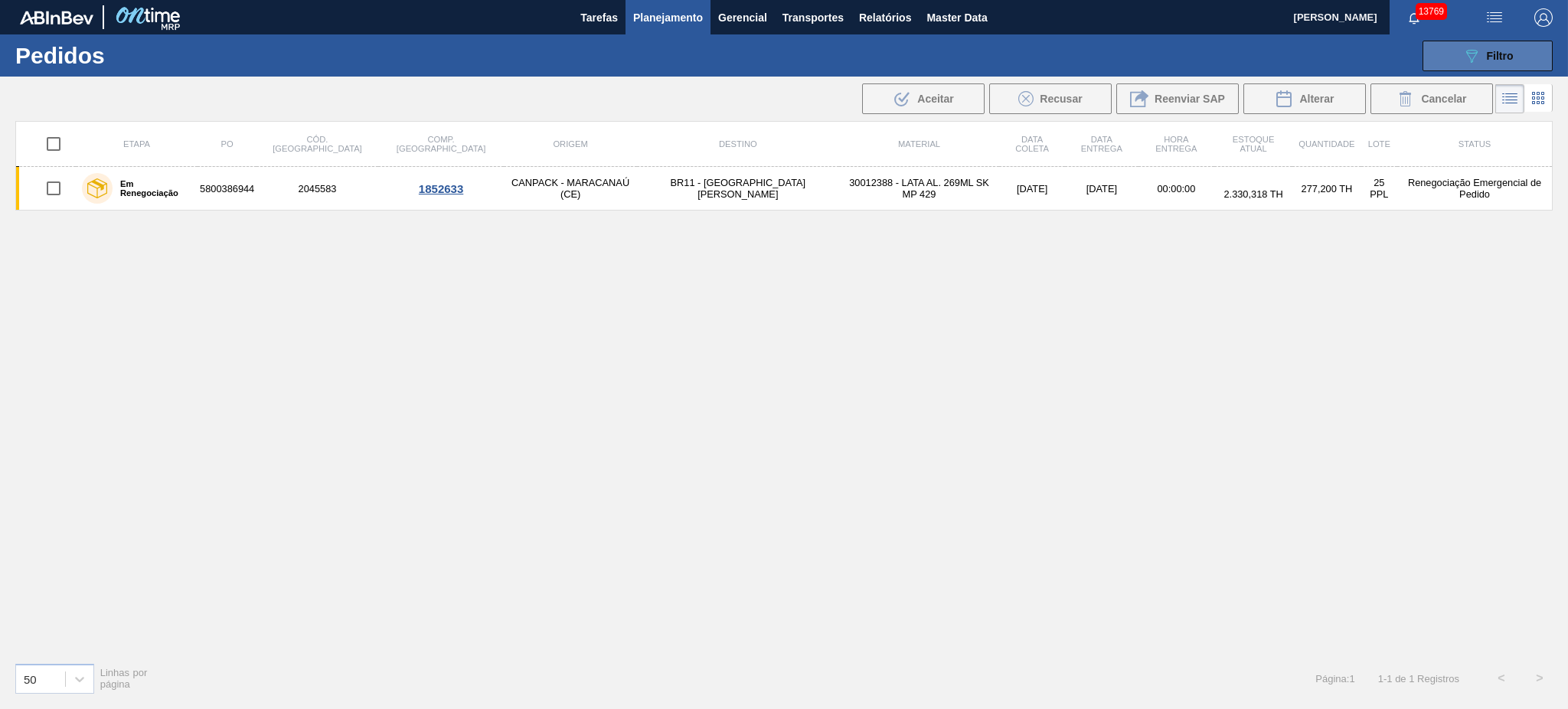
click at [1175, 62] on button "089F7B8B-B2A5-4AFE-B5C0-19BA573D28AC Filtro" at bounding box center [1488, 56] width 130 height 30
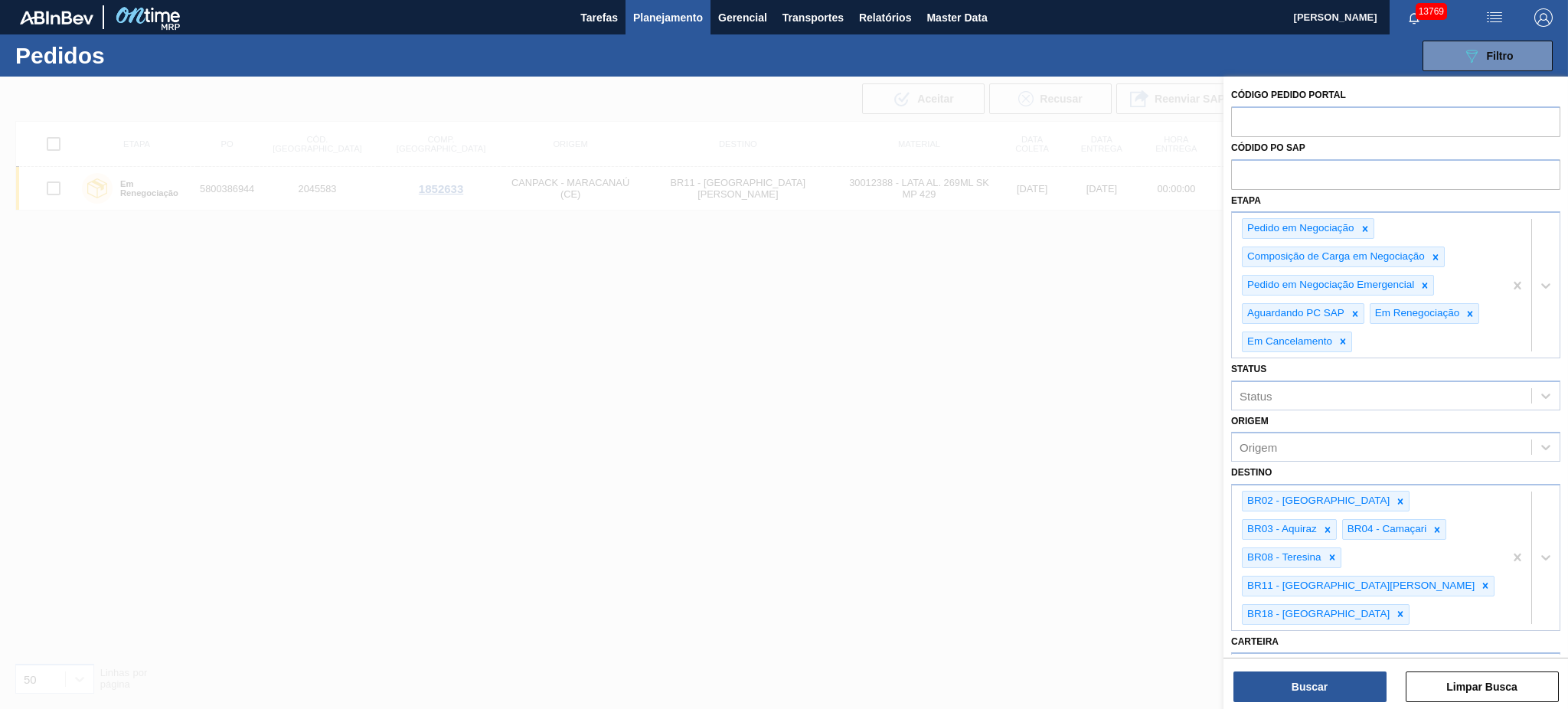
click at [678, 20] on span "Planejamento" at bounding box center [668, 17] width 70 height 18
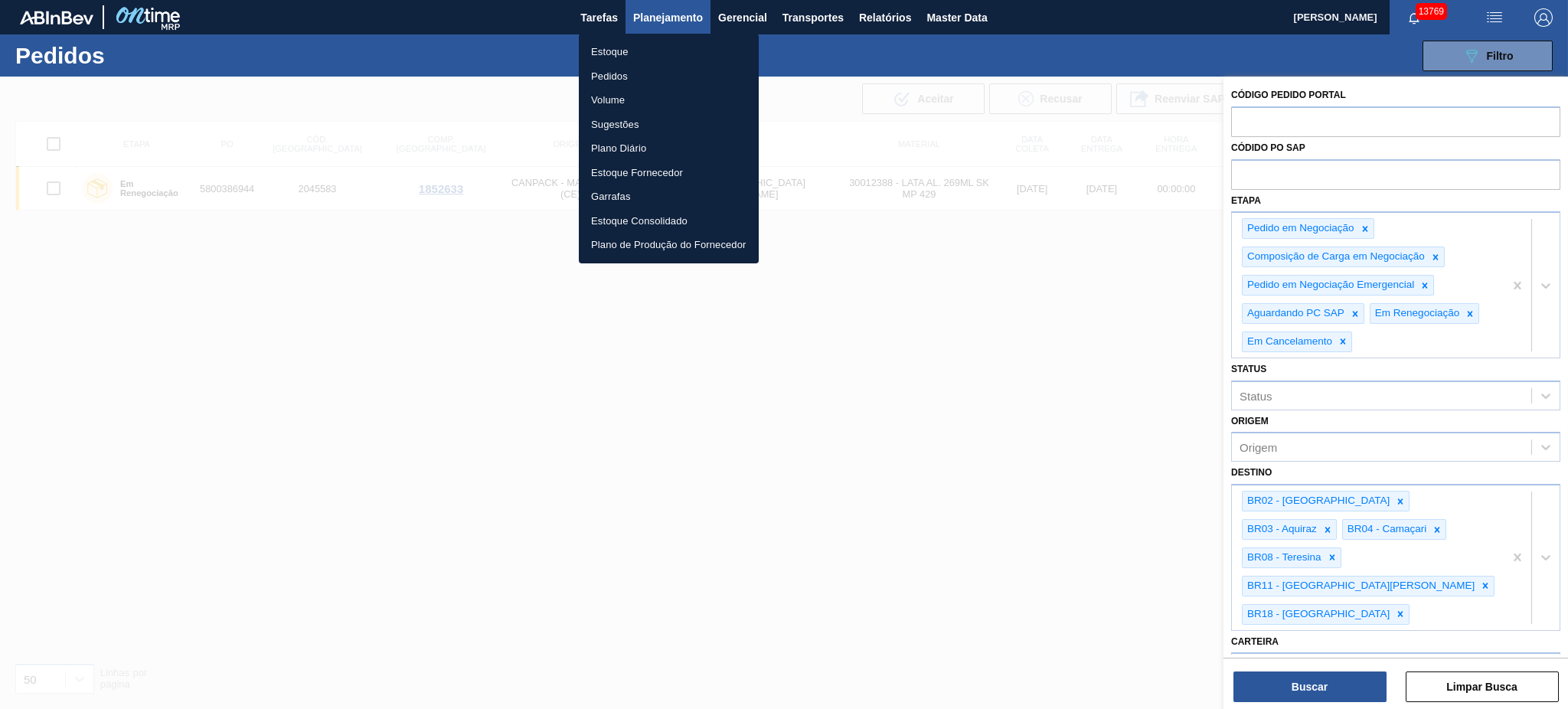
click at [1051, 369] on div at bounding box center [784, 354] width 1568 height 709
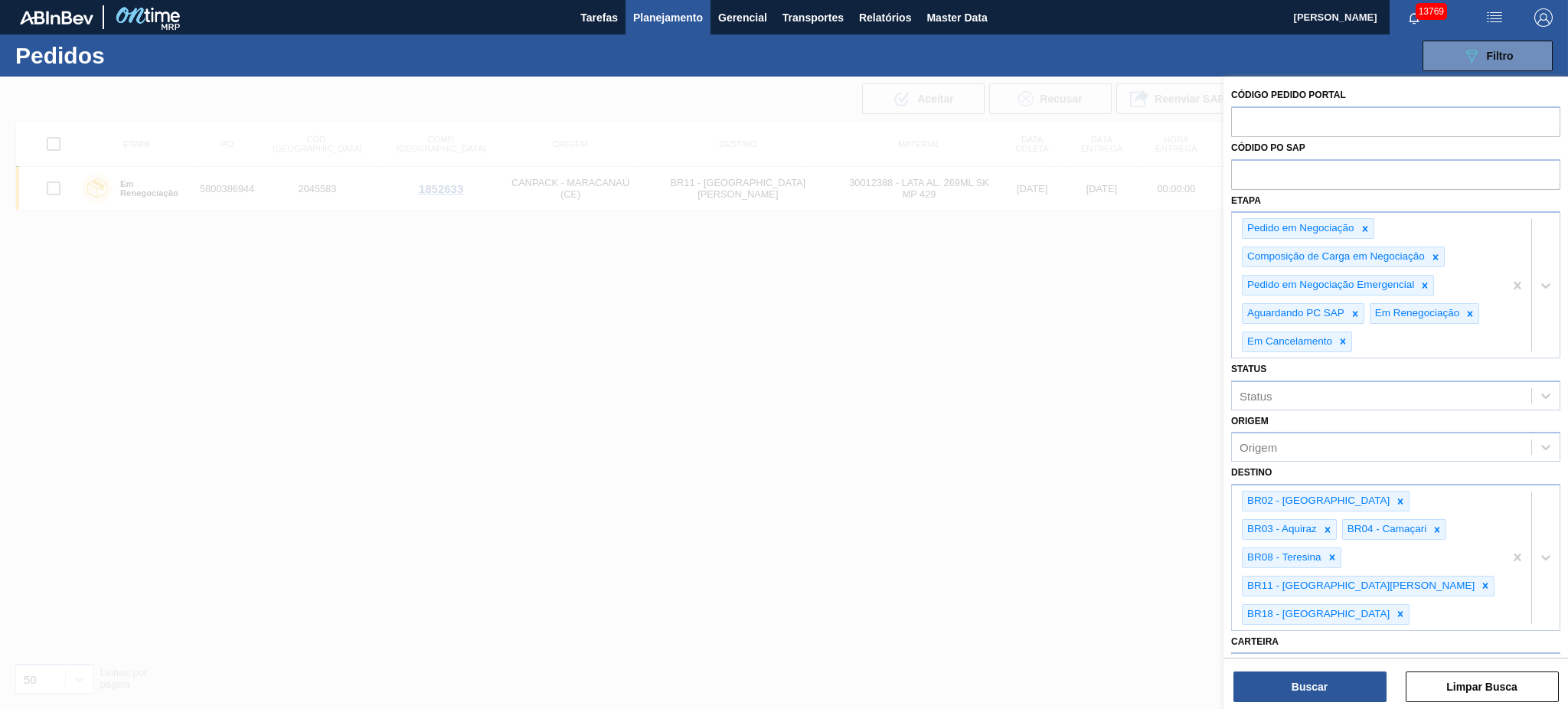
click at [646, 19] on span "Planejamento" at bounding box center [668, 17] width 70 height 18
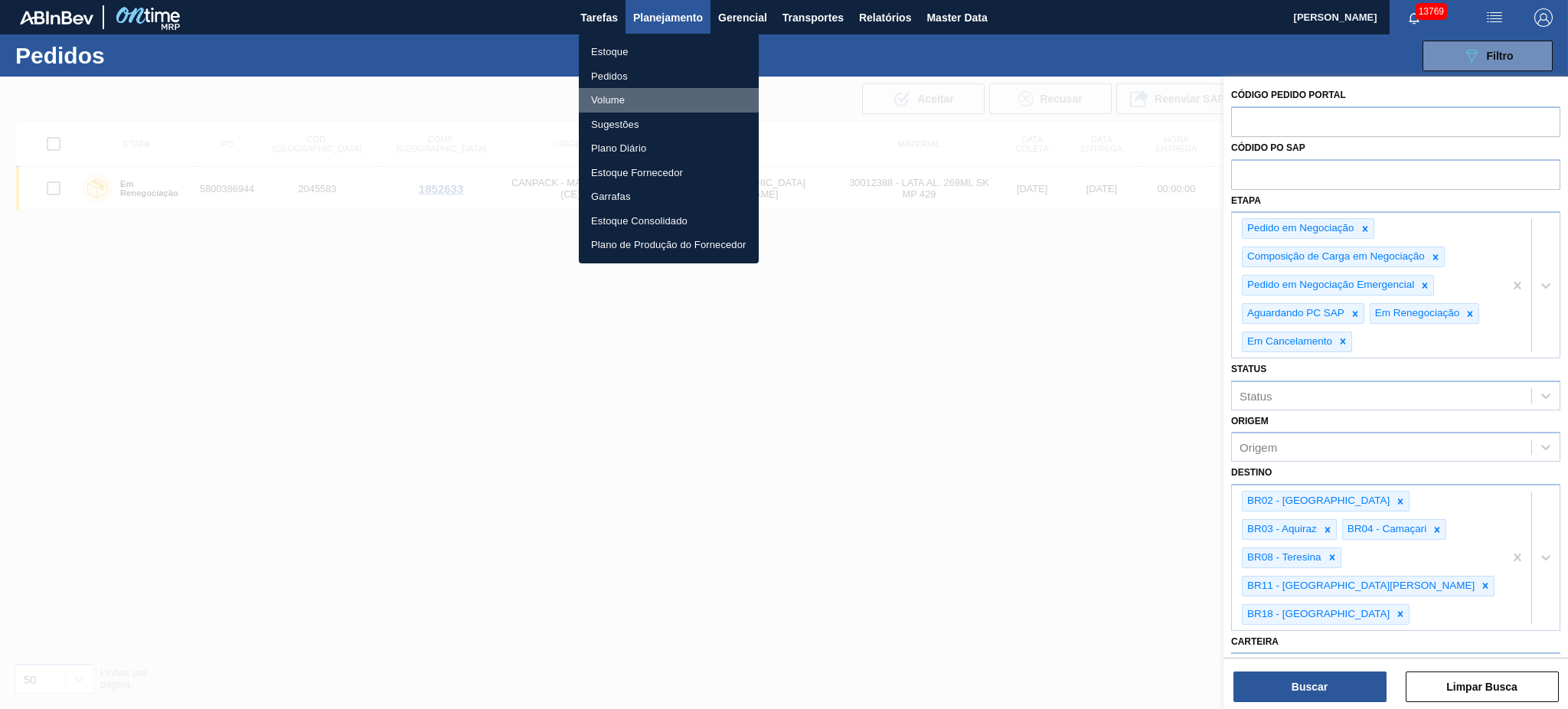
click at [623, 95] on li "Volume" at bounding box center [668, 100] width 180 height 25
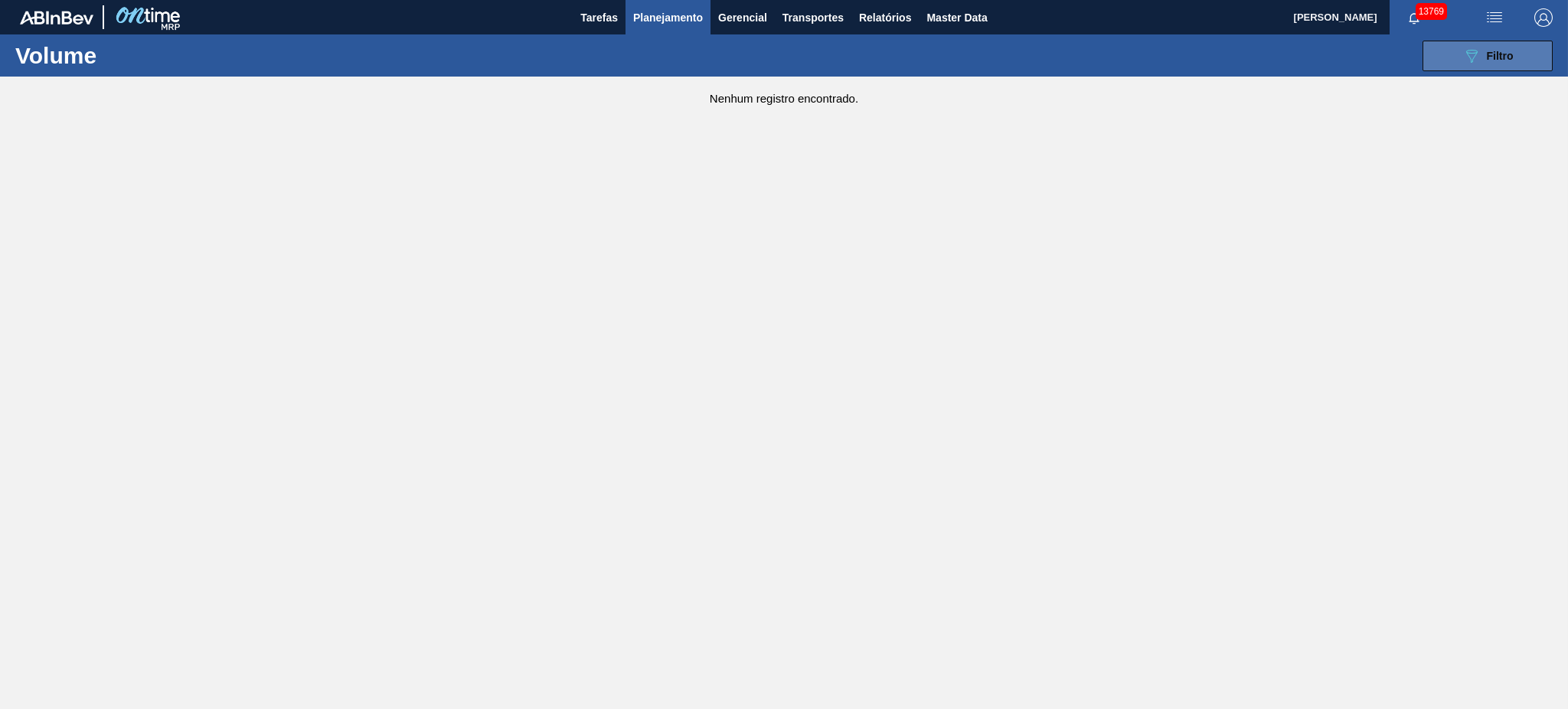
click at [1175, 51] on icon "089F7B8B-B2A5-4AFE-B5C0-19BA573D28AC" at bounding box center [1471, 55] width 18 height 18
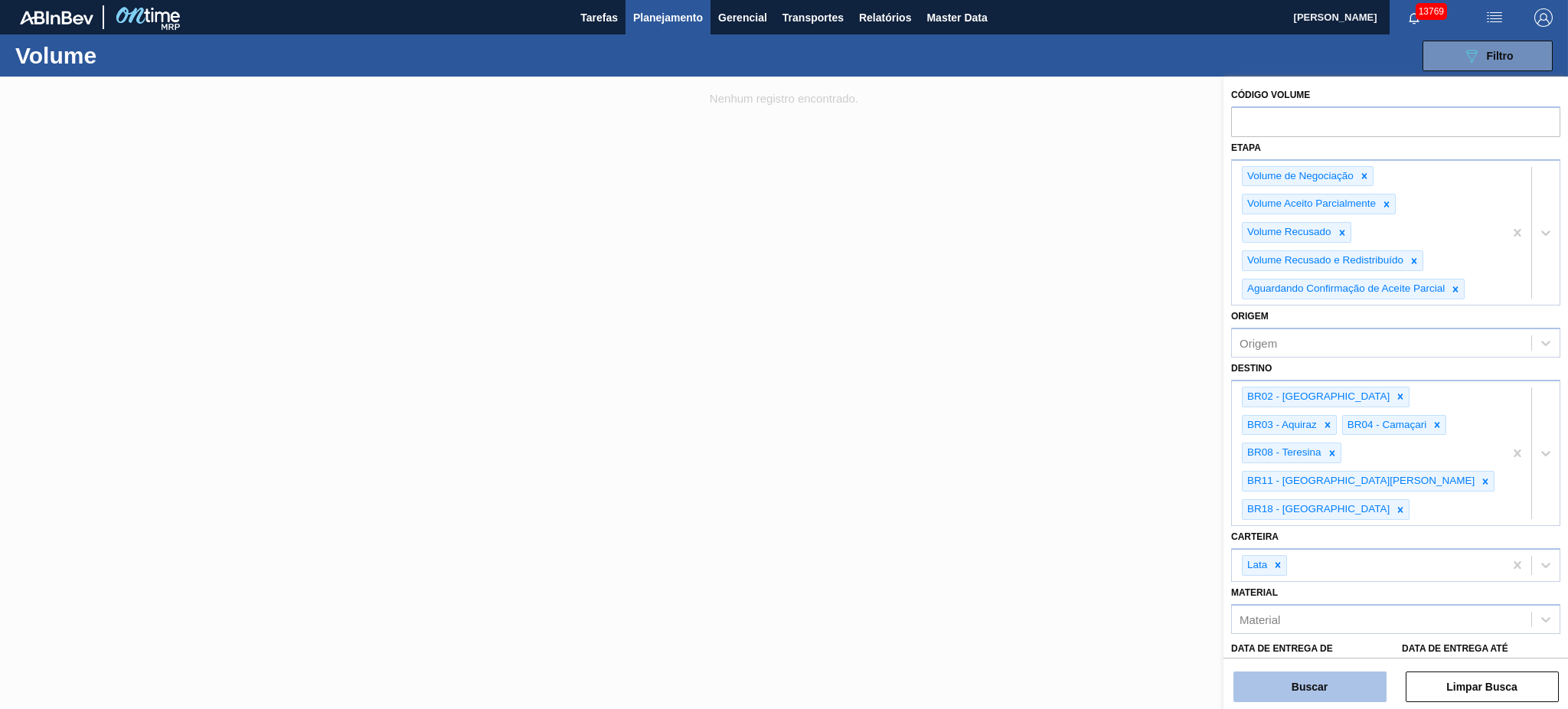
click at [1175, 532] on button "Buscar" at bounding box center [1309, 686] width 153 height 30
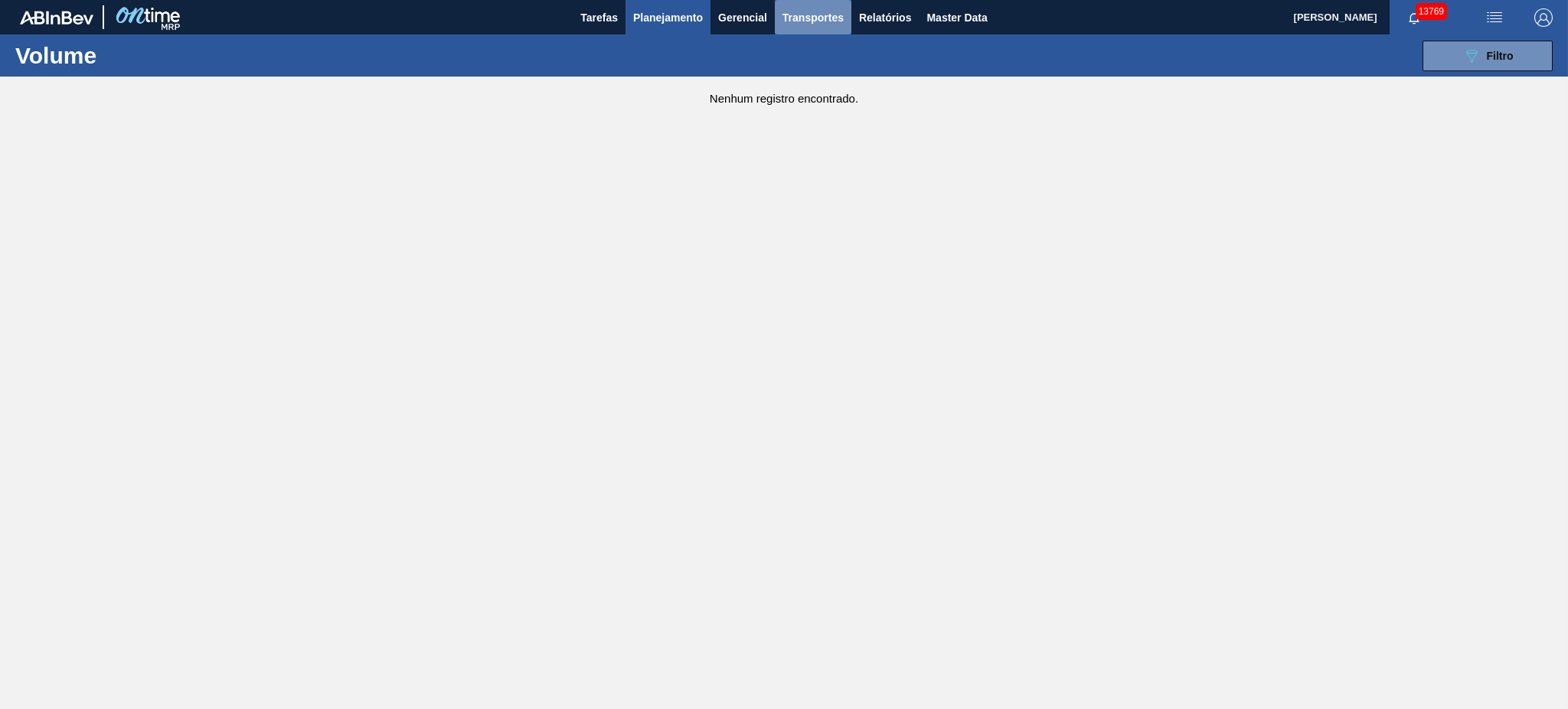
click at [849, 12] on button "Transportes" at bounding box center [813, 17] width 76 height 34
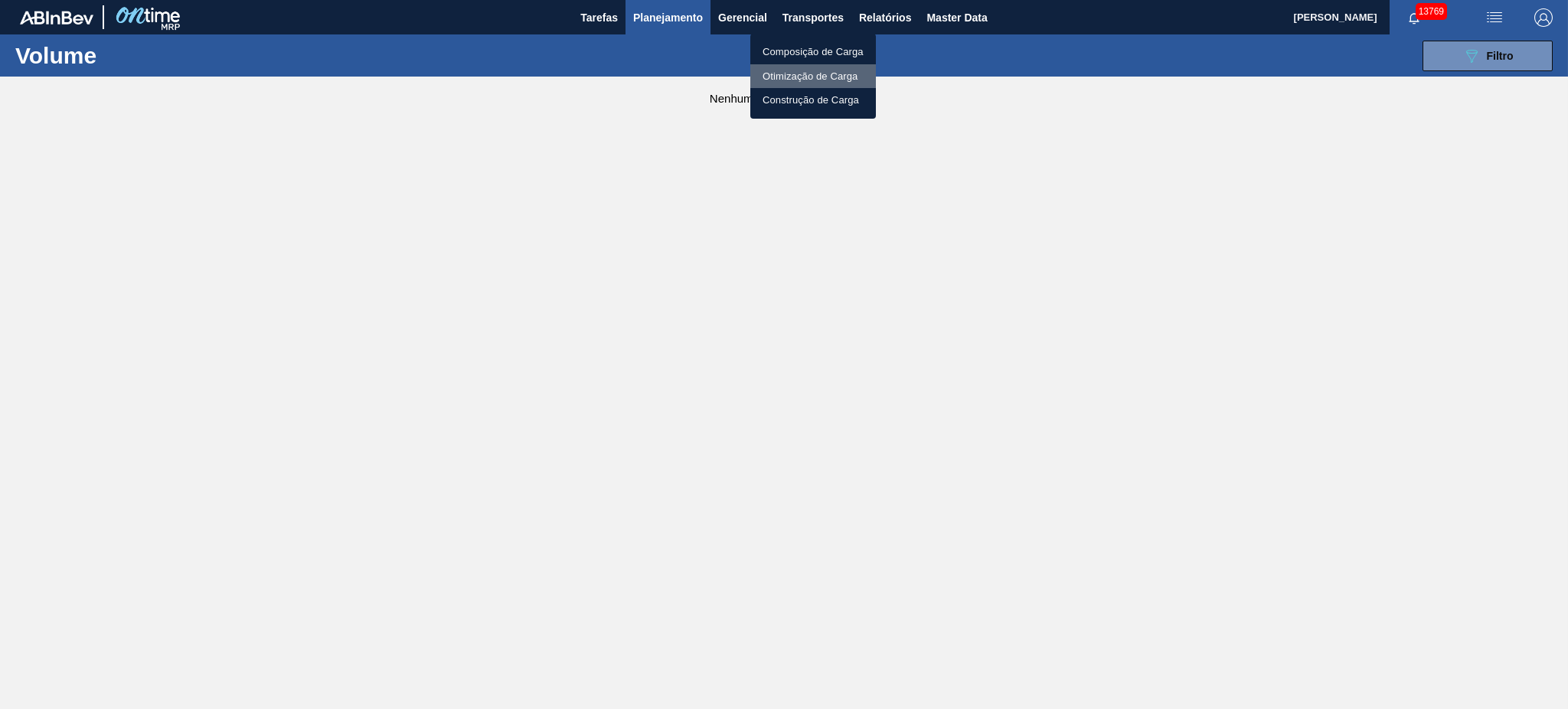
click at [811, 75] on li "Otimização de Carga" at bounding box center [813, 76] width 126 height 25
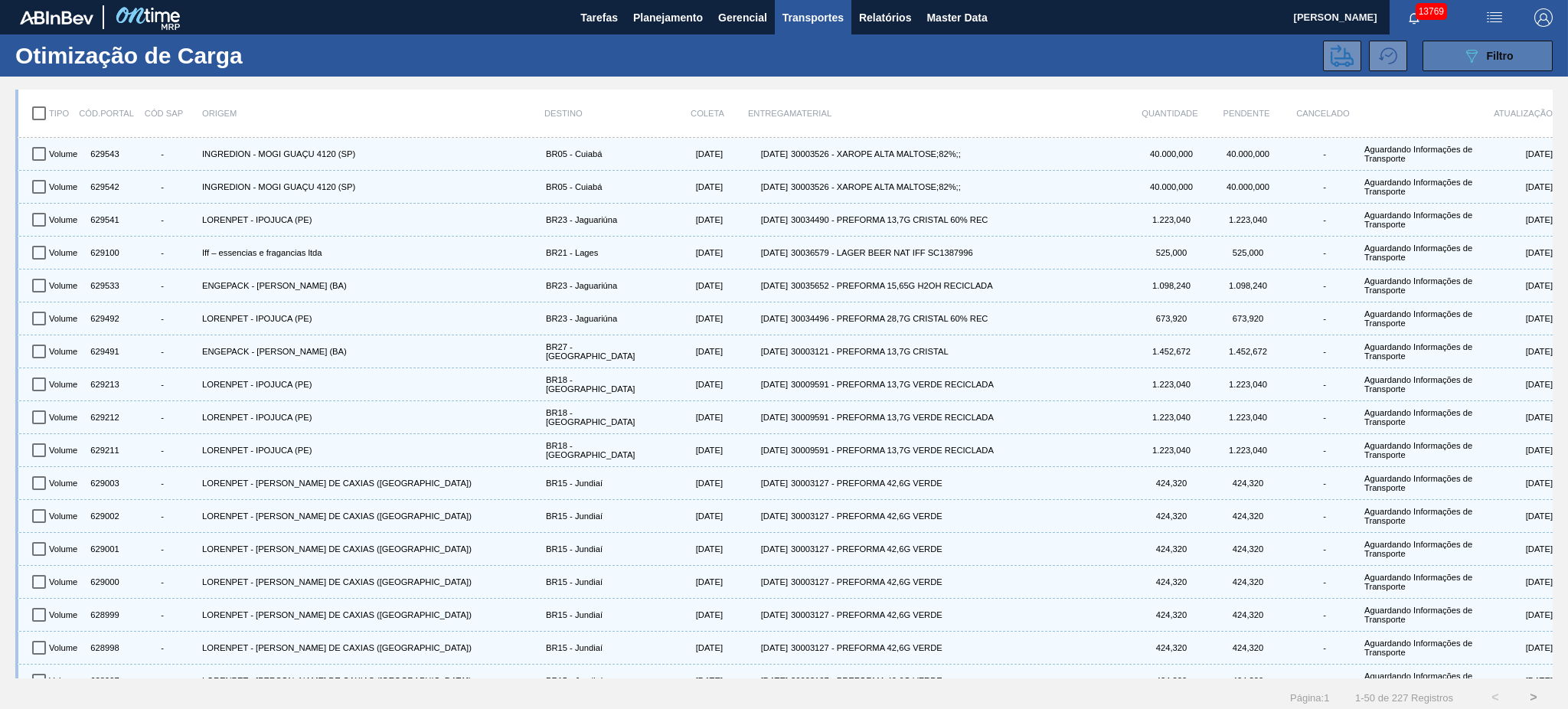
click at [1175, 57] on icon "089F7B8B-B2A5-4AFE-B5C0-19BA573D28AC" at bounding box center [1471, 55] width 18 height 18
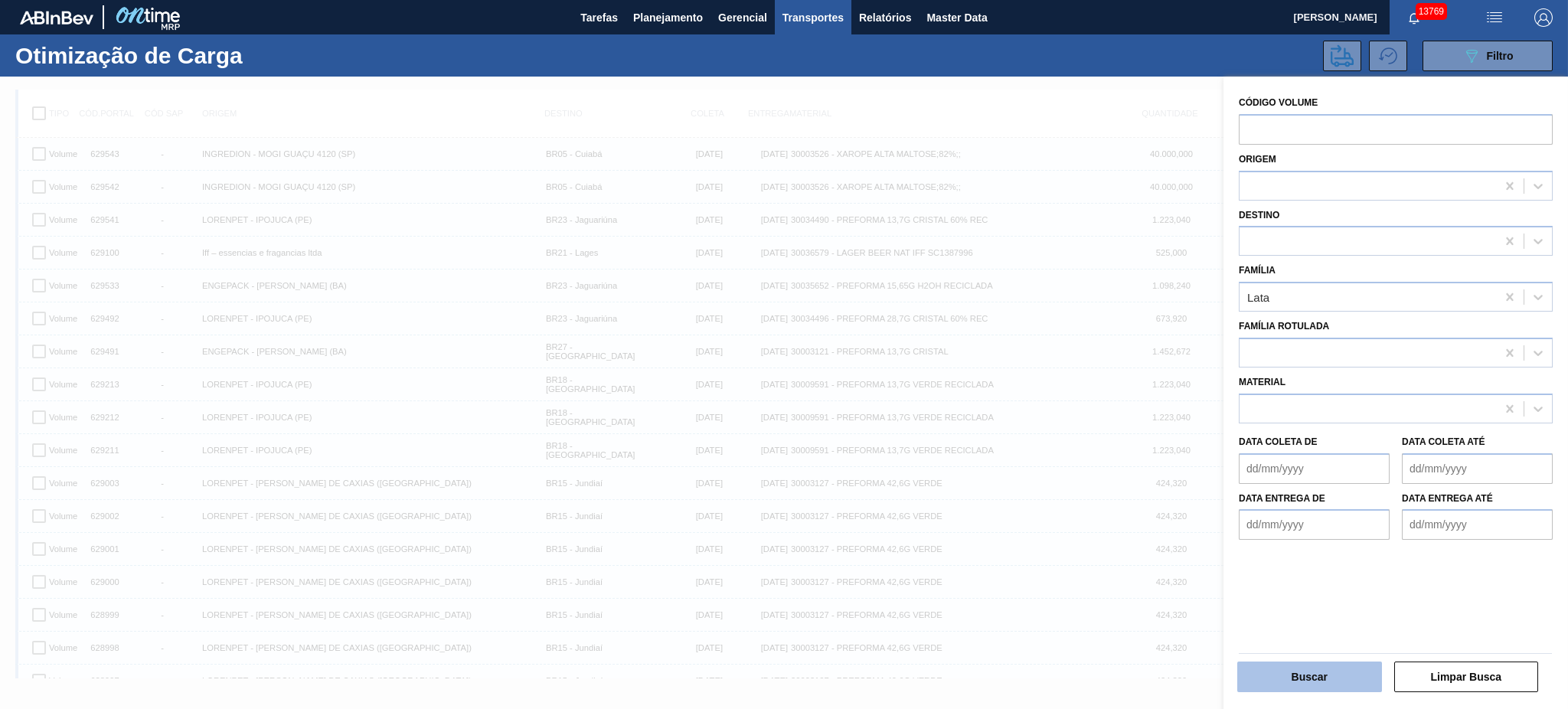
click at [1175, 532] on button "Buscar" at bounding box center [1308, 677] width 144 height 30
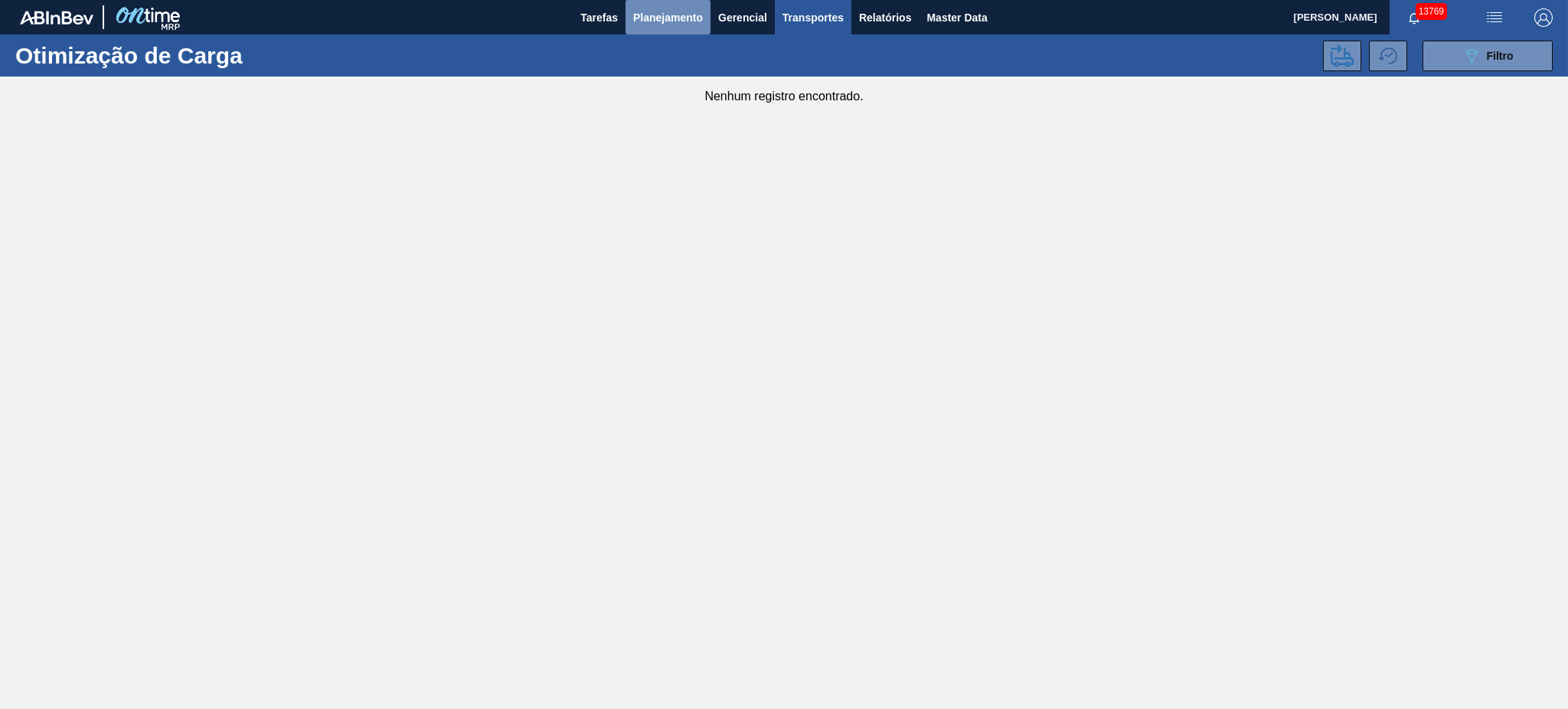
click at [663, 7] on button "Planejamento" at bounding box center [668, 17] width 85 height 34
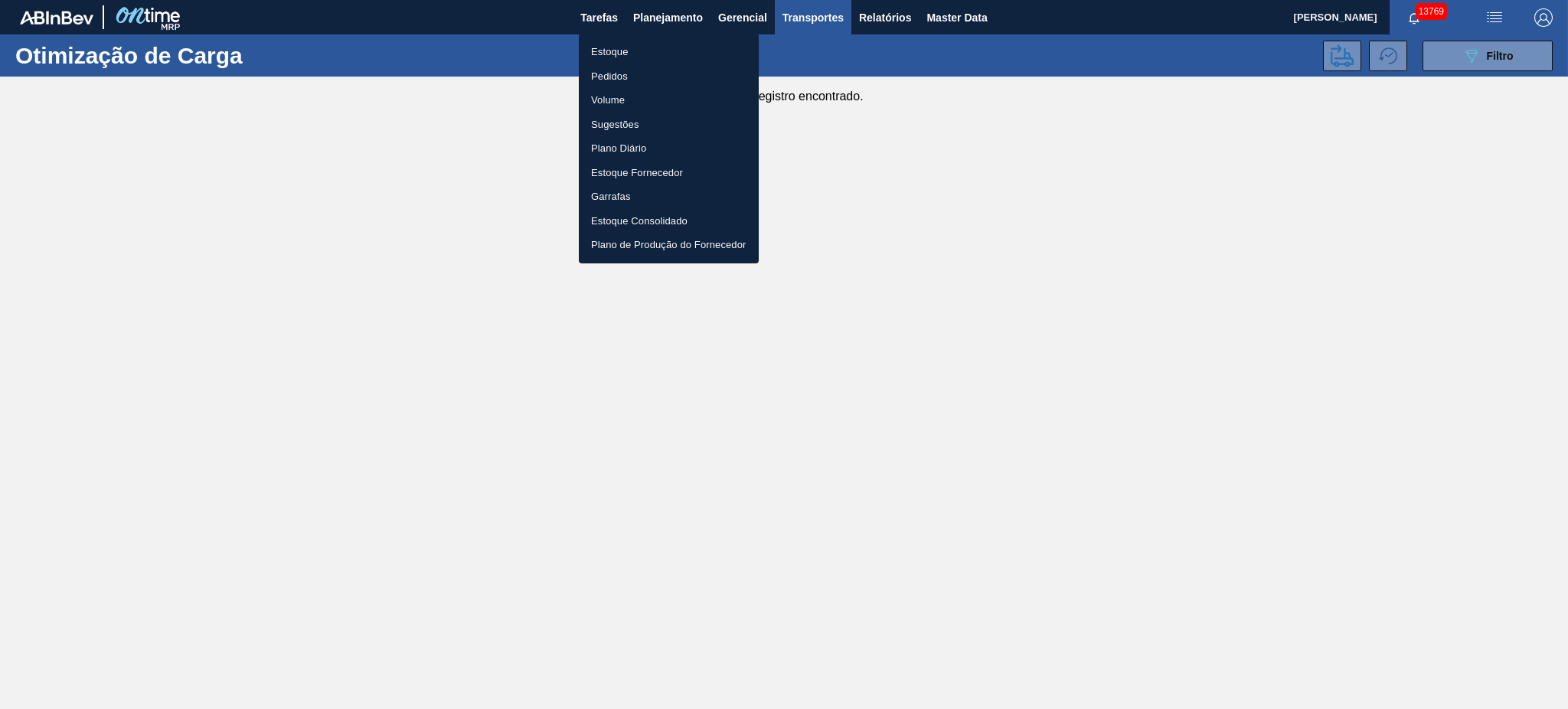
click at [620, 69] on li "Pedidos" at bounding box center [668, 76] width 180 height 25
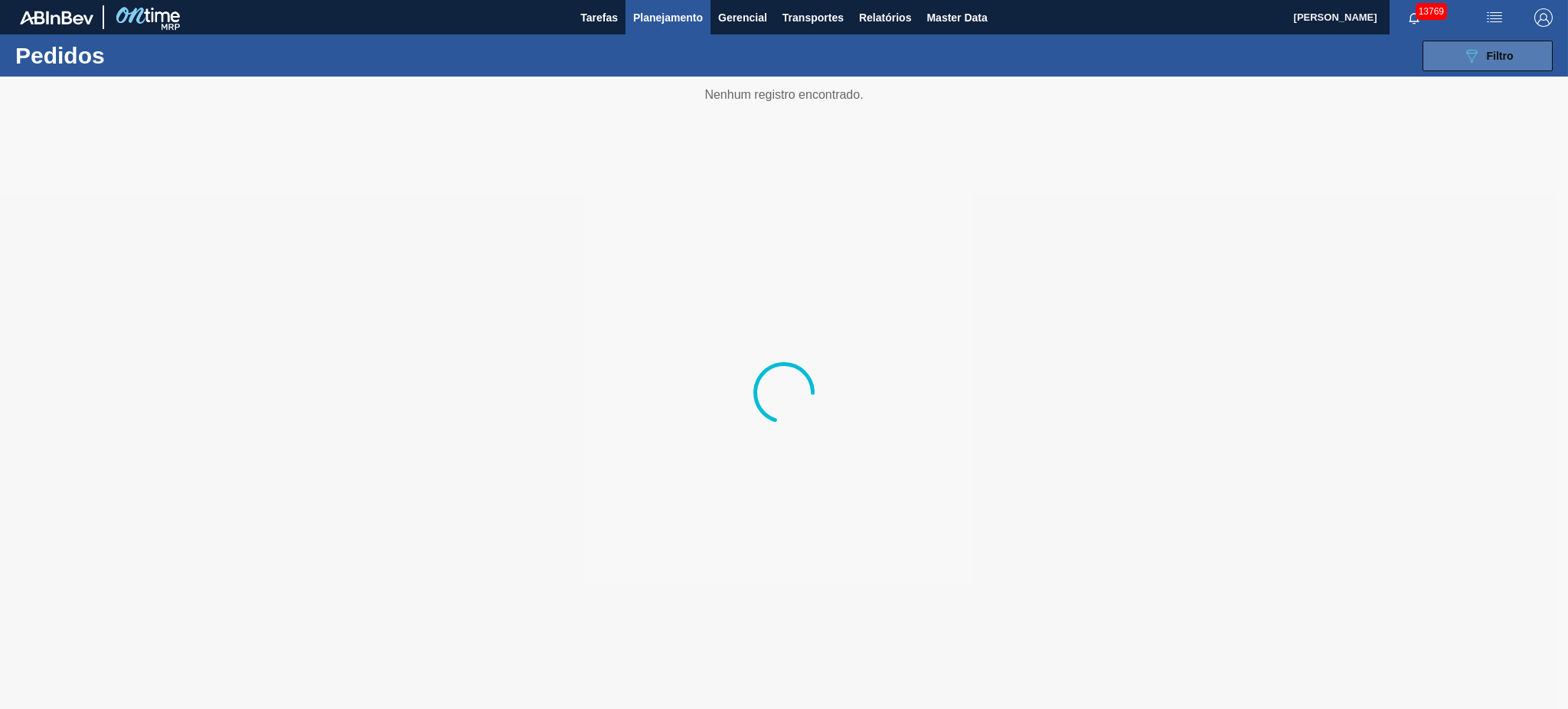
click at [1175, 48] on icon "089F7B8B-B2A5-4AFE-B5C0-19BA573D28AC" at bounding box center [1471, 55] width 18 height 18
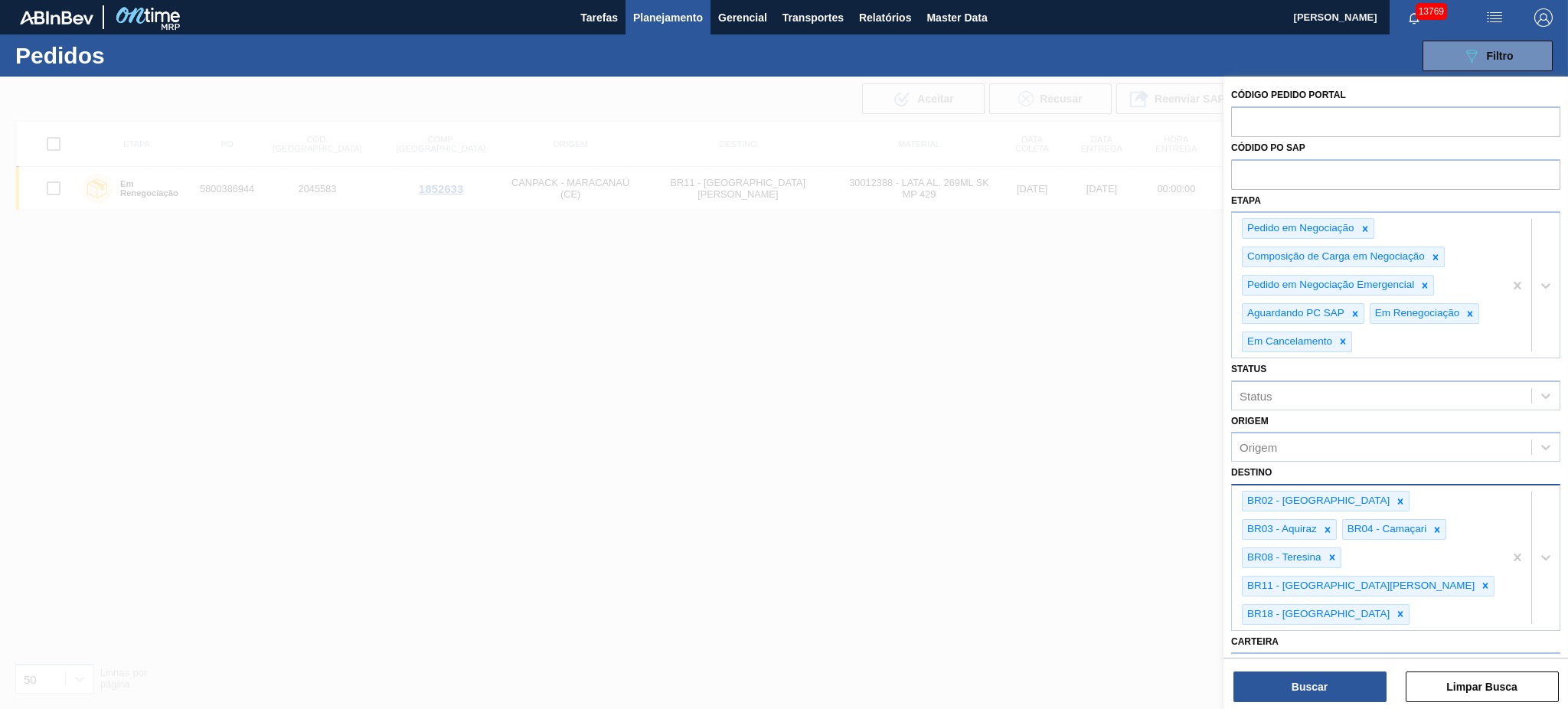
click at [1175, 532] on div "BR02 - Sergipe BR03 - Aquiraz BR04 - Camaçari BR08 - Teresina BR11 - São Luís B…" at bounding box center [1368, 557] width 272 height 143
type input "13"
click at [1175, 532] on div "BR13 - Piraí" at bounding box center [1395, 654] width 329 height 28
click at [1175, 55] on div "089F7B8B-B2A5-4AFE-B5C0-19BA573D28AC Filtro" at bounding box center [1488, 55] width 51 height 18
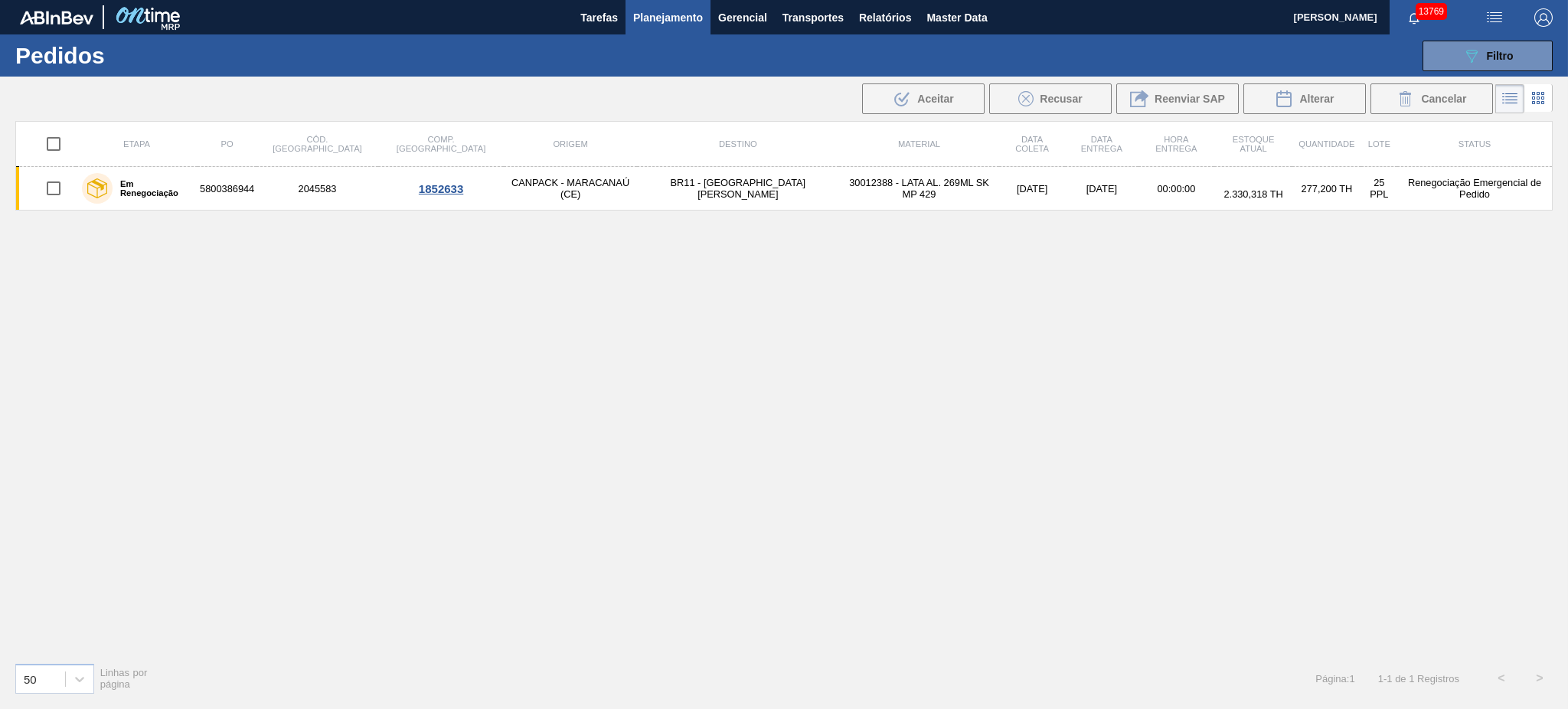
click at [732, 340] on div "Etapa PO Cód. Pedido Comp. Carga Origem Destino Material Data coleta Data Entre…" at bounding box center [784, 385] width 1537 height 529
click at [1175, 51] on span "Filtro" at bounding box center [1500, 56] width 26 height 12
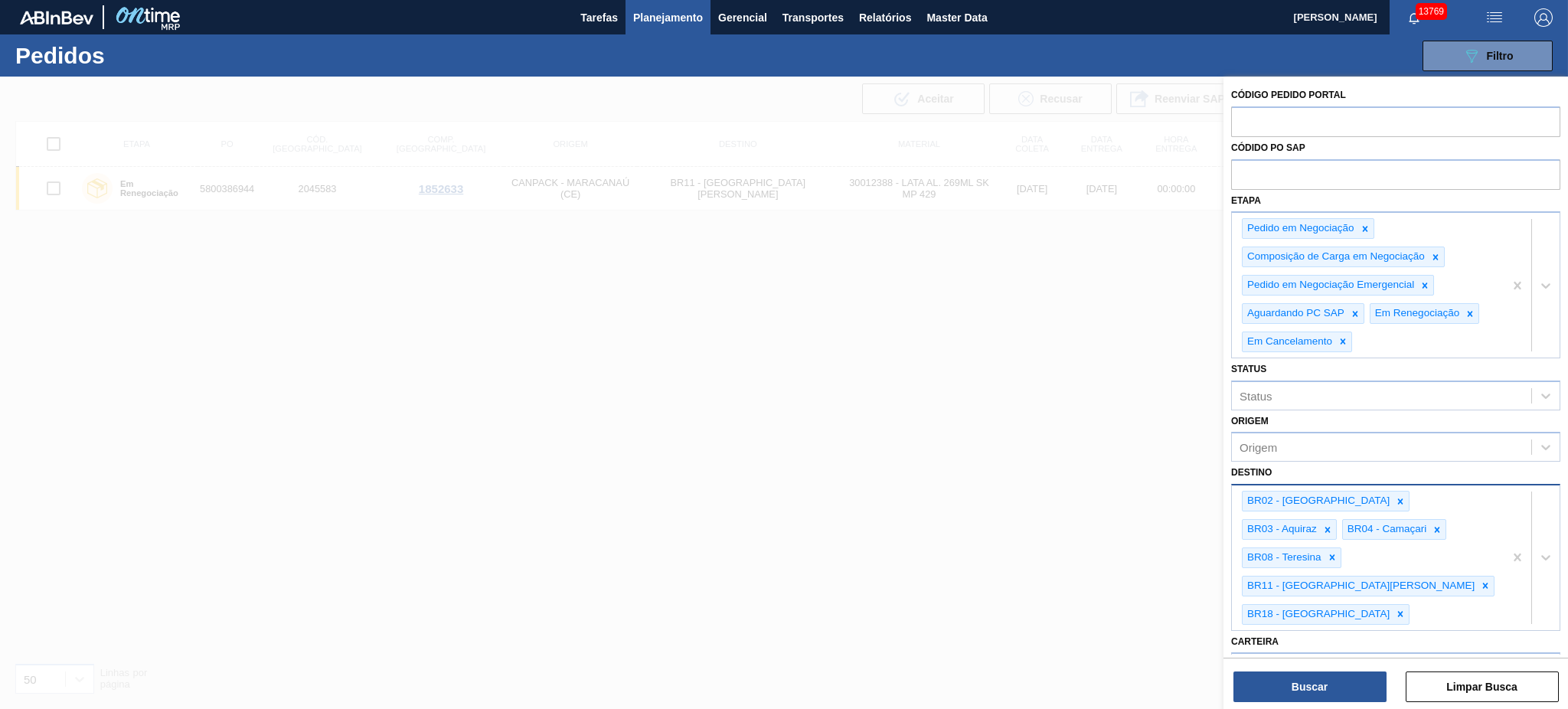
click at [1175, 532] on div "BR02 - Sergipe BR03 - Aquiraz BR04 - Camaçari BR08 - Teresina BR11 - São Luís B…" at bounding box center [1368, 557] width 272 height 143
type input "19"
click at [1175, 532] on div "BR19 - Nova Rio" at bounding box center [1395, 654] width 329 height 28
type input "13"
click at [1175, 532] on div "BR13 - Piraí" at bounding box center [1395, 683] width 329 height 28
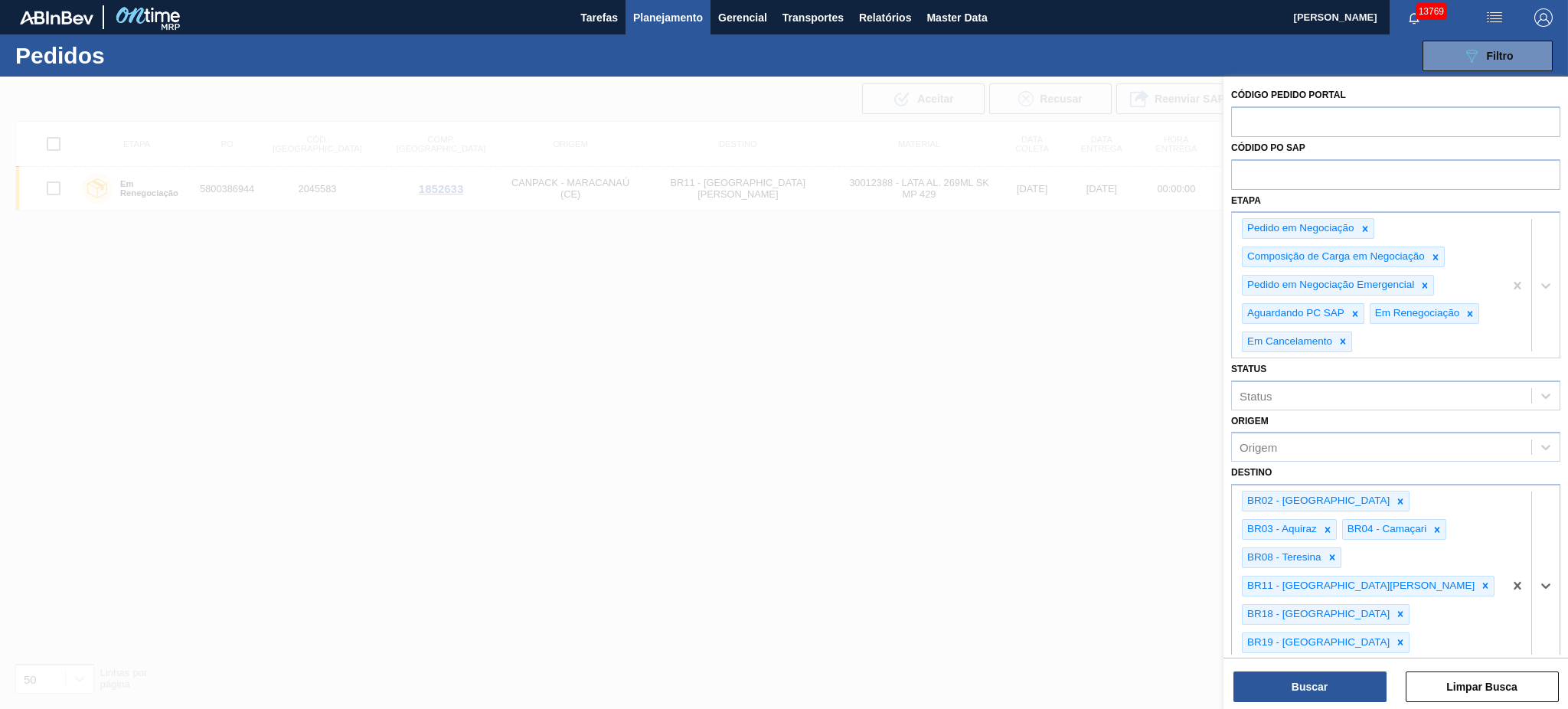
type input "07"
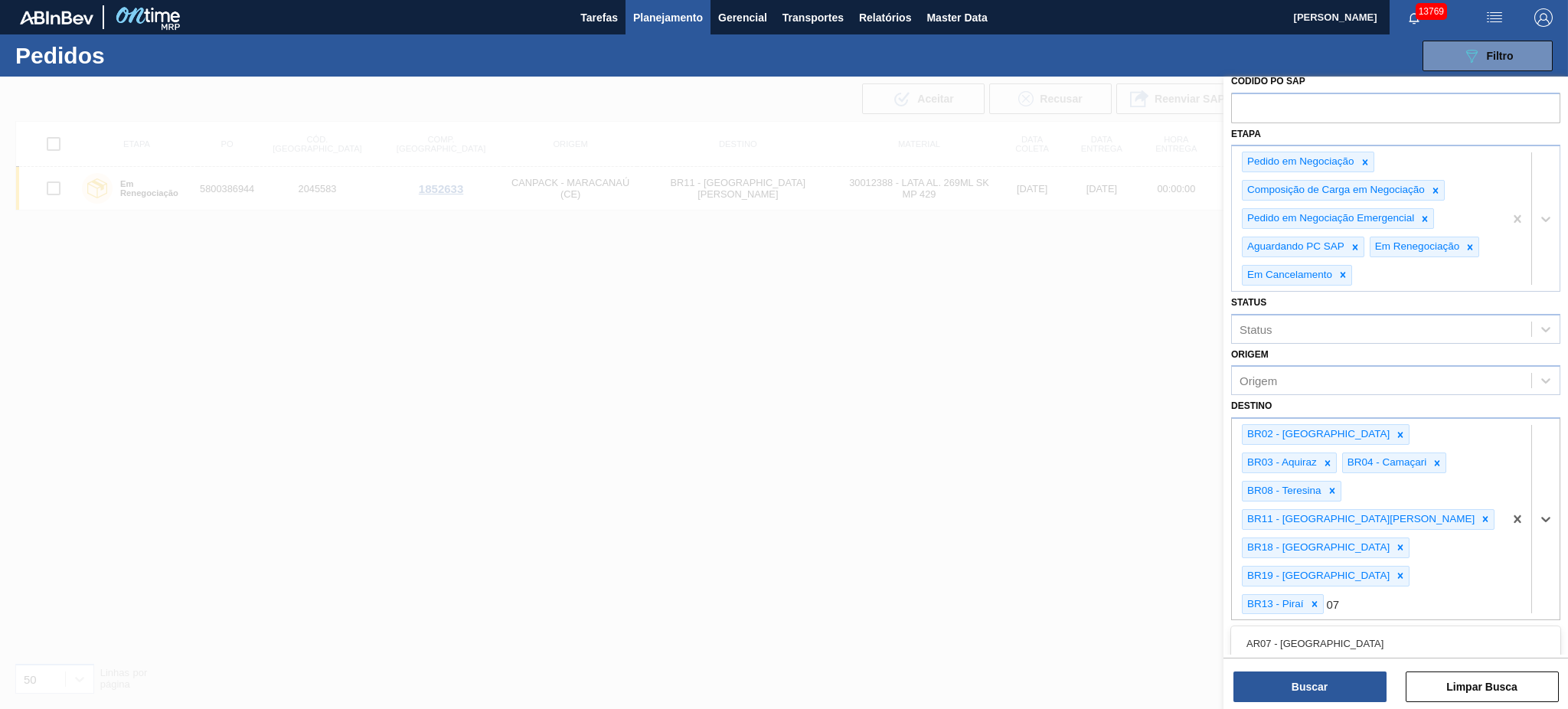
scroll to position [198, 0]
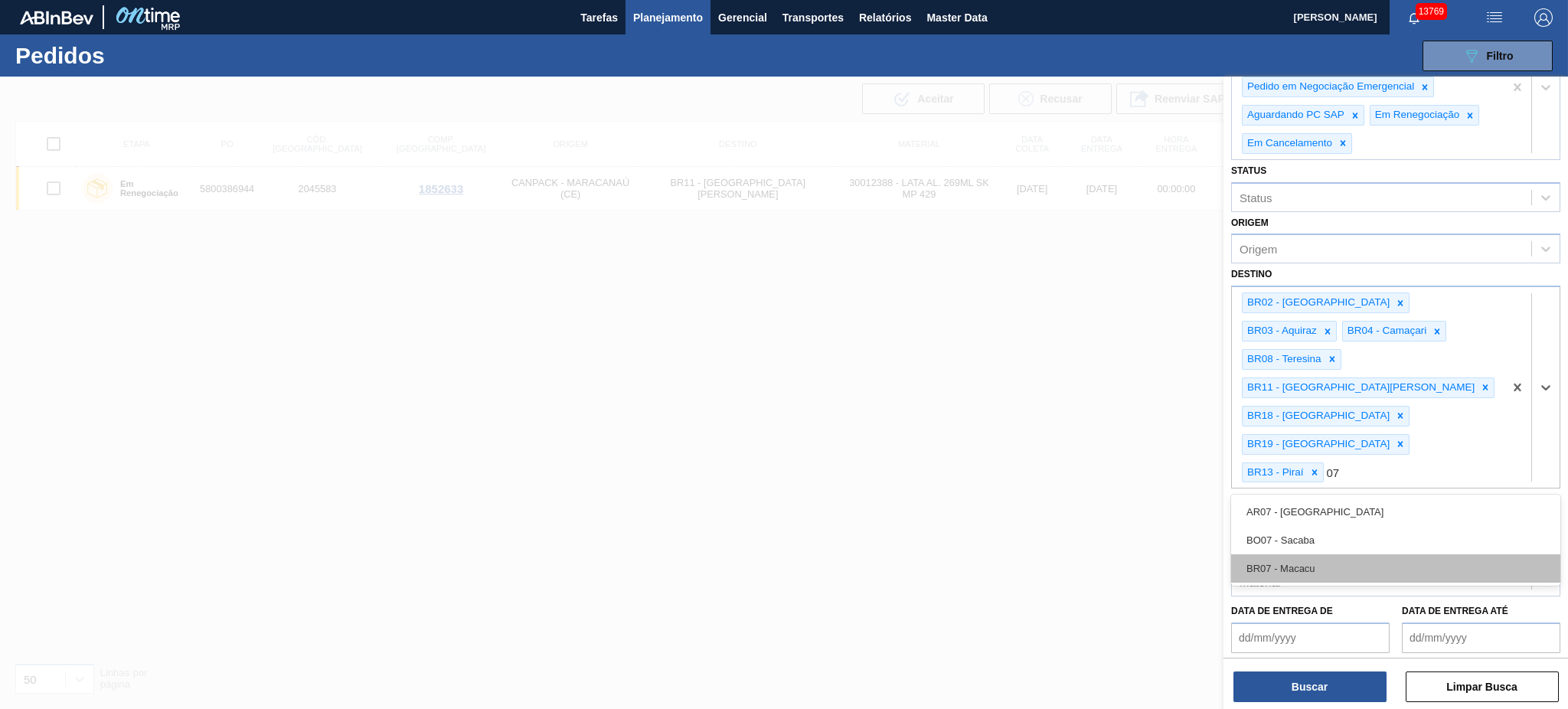
click at [1175, 532] on div "BR07 - Macacu" at bounding box center [1395, 568] width 329 height 28
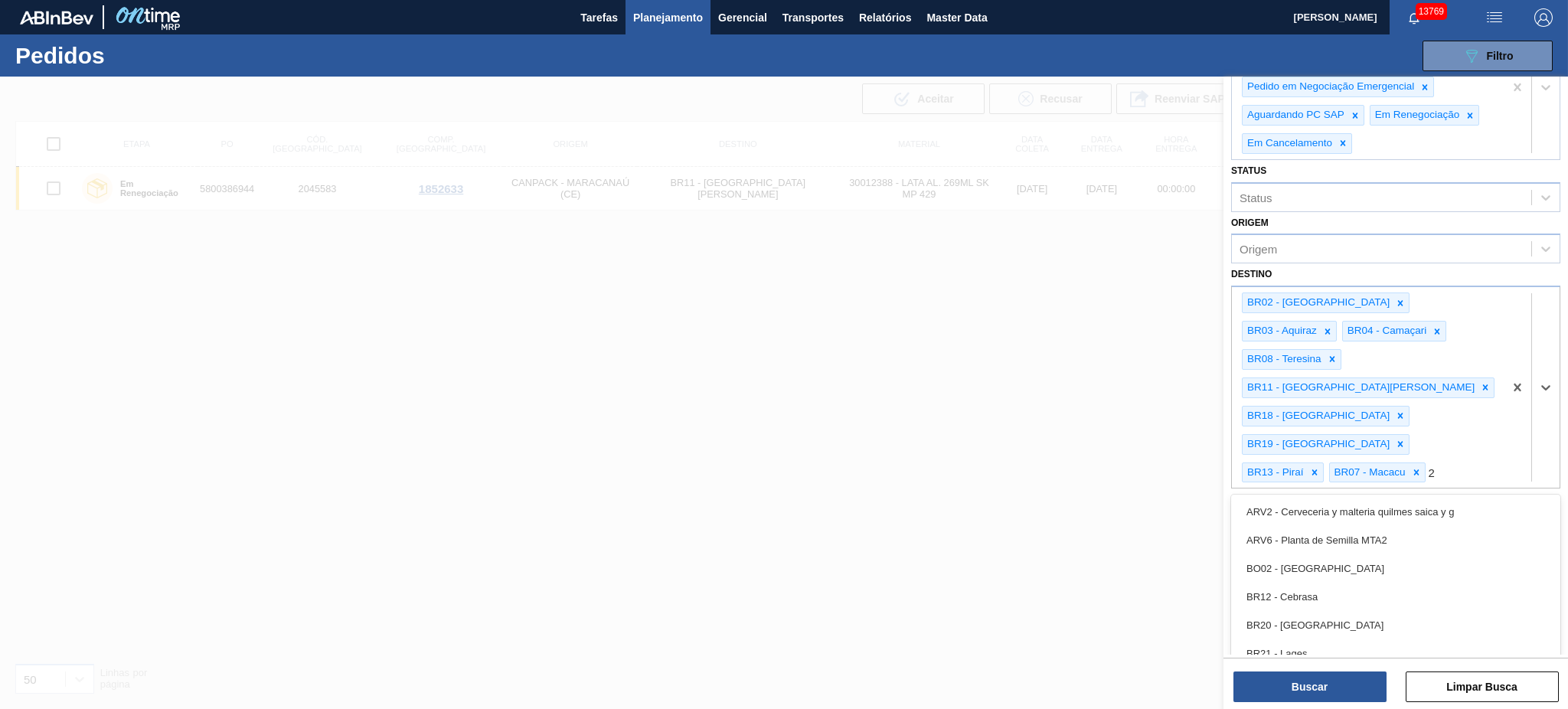
type input "23"
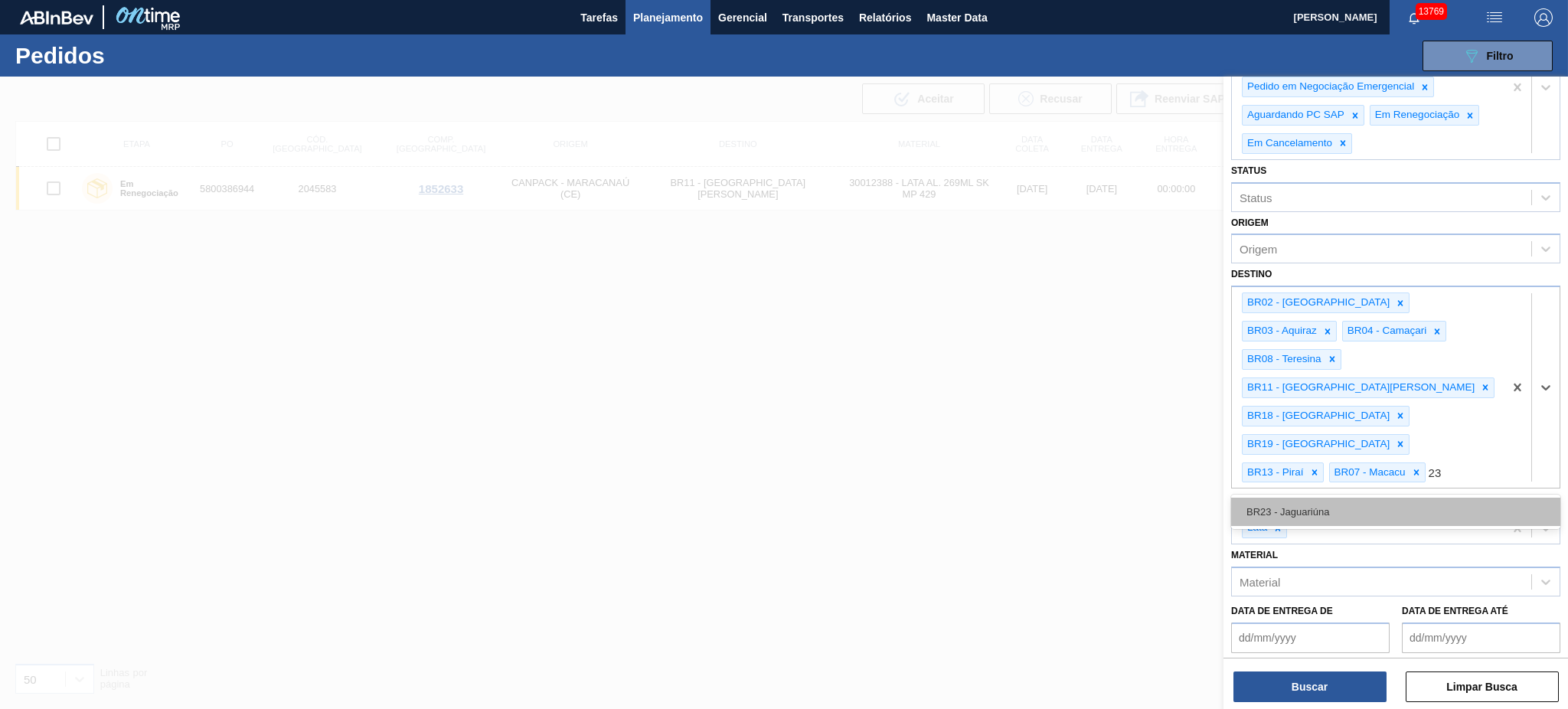
click at [1175, 498] on div "BR23 - Jaguariúna" at bounding box center [1395, 512] width 329 height 28
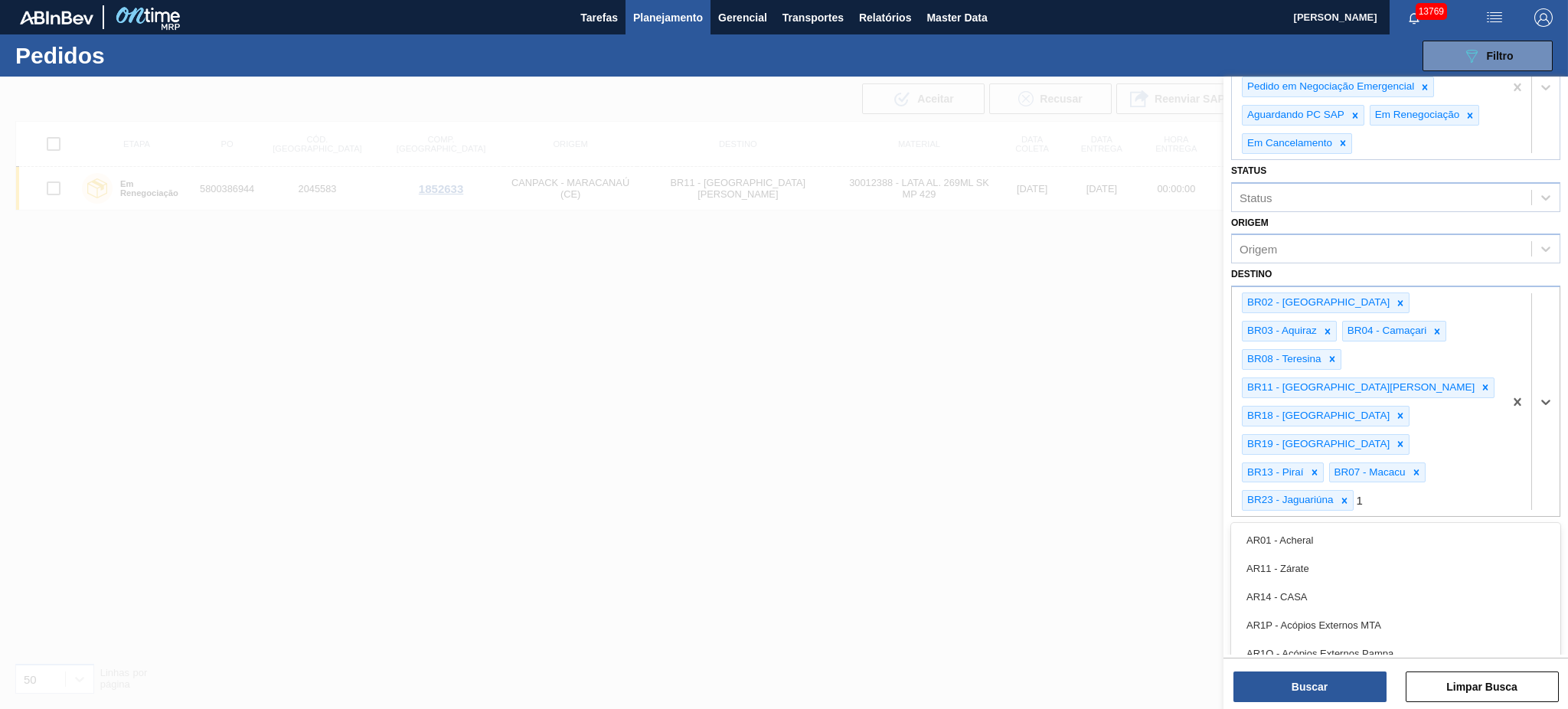
type input "15"
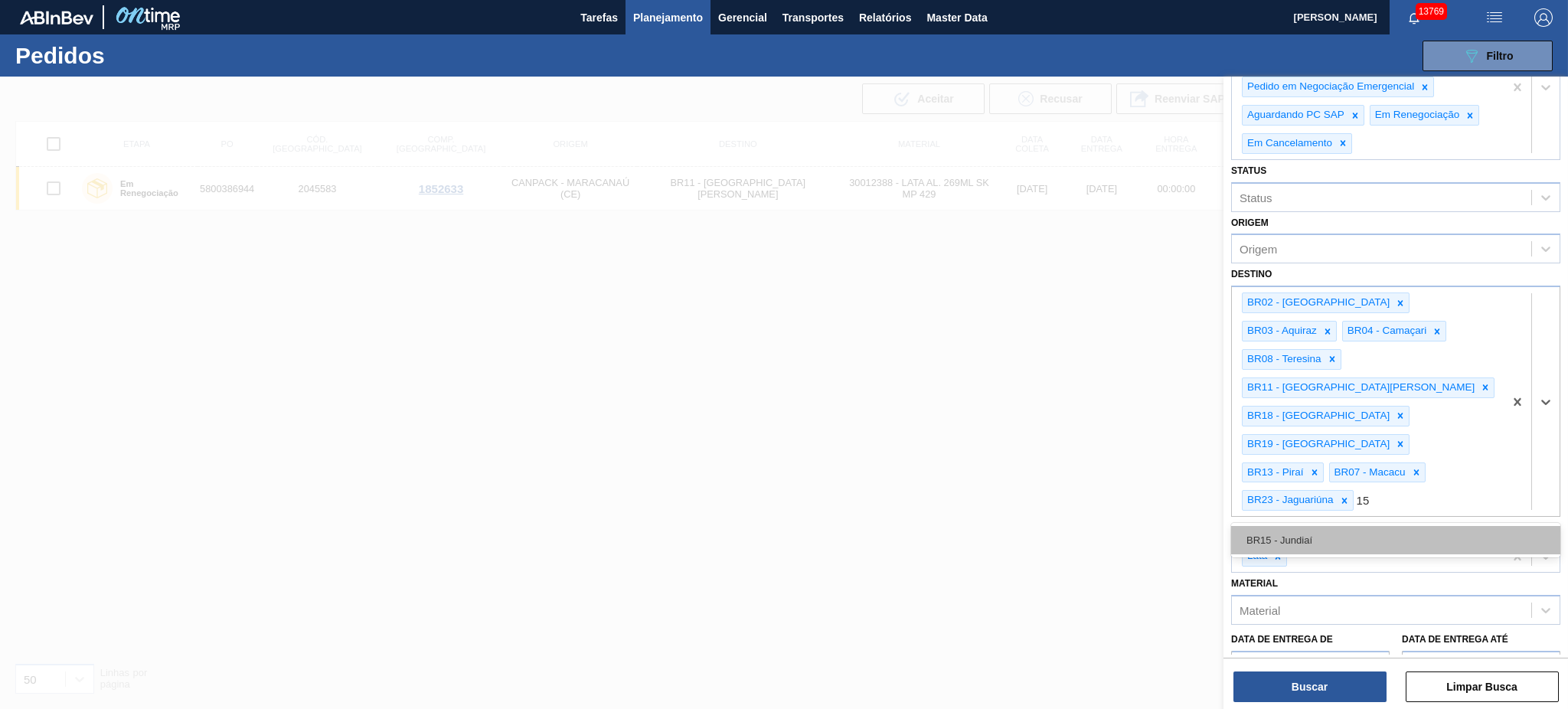
click at [1175, 526] on div "BR15 - Jundiaí" at bounding box center [1395, 540] width 329 height 28
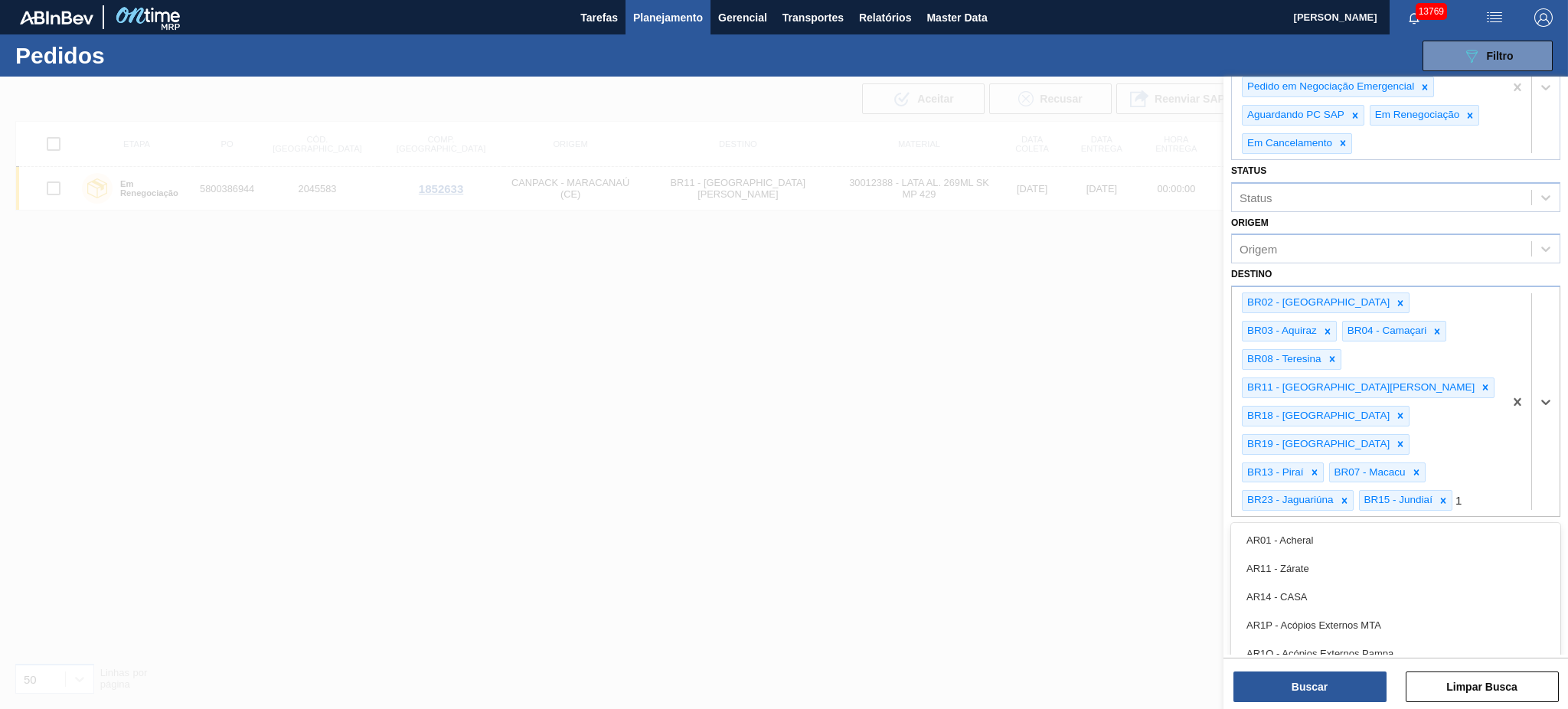
type input "16"
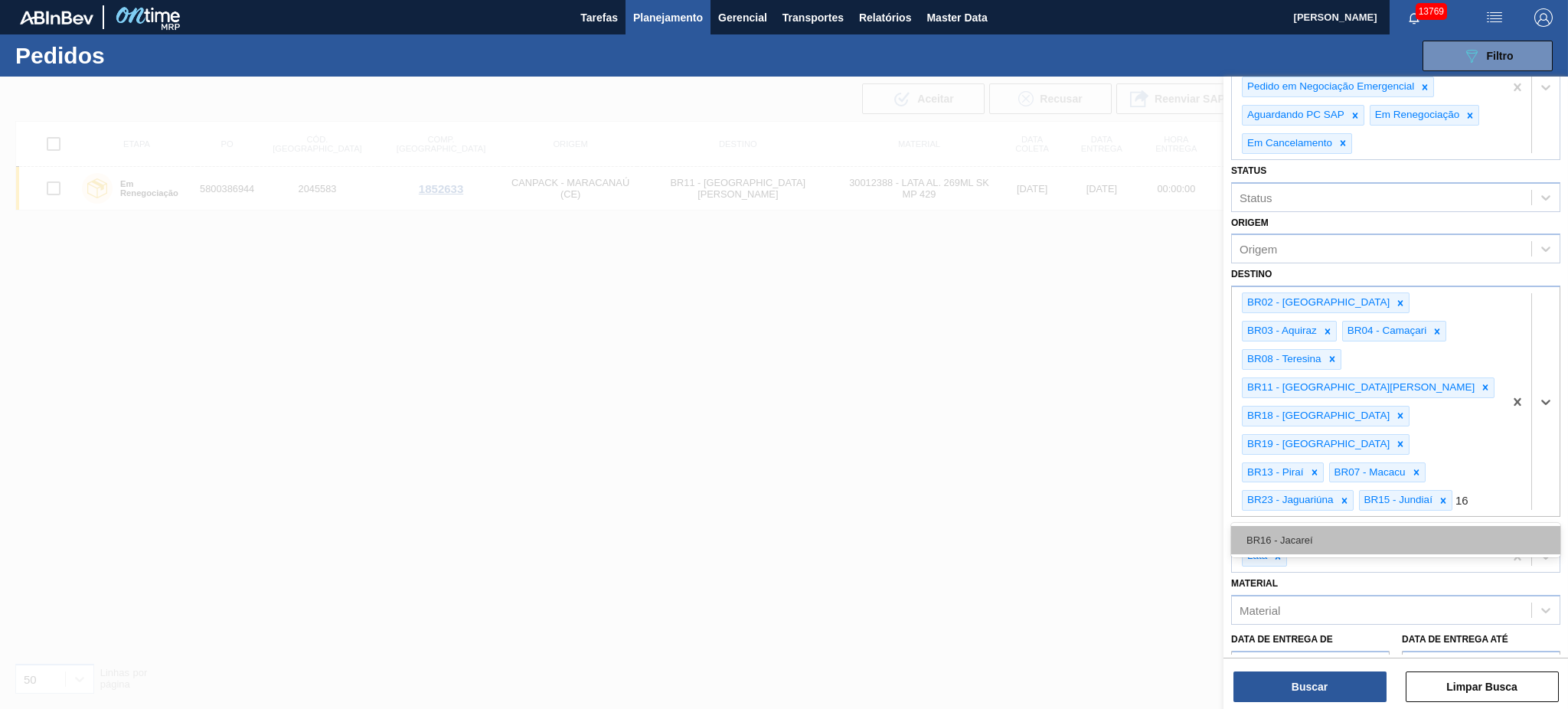
click at [1175, 526] on div "BR16 - Jacareí" at bounding box center [1395, 540] width 329 height 28
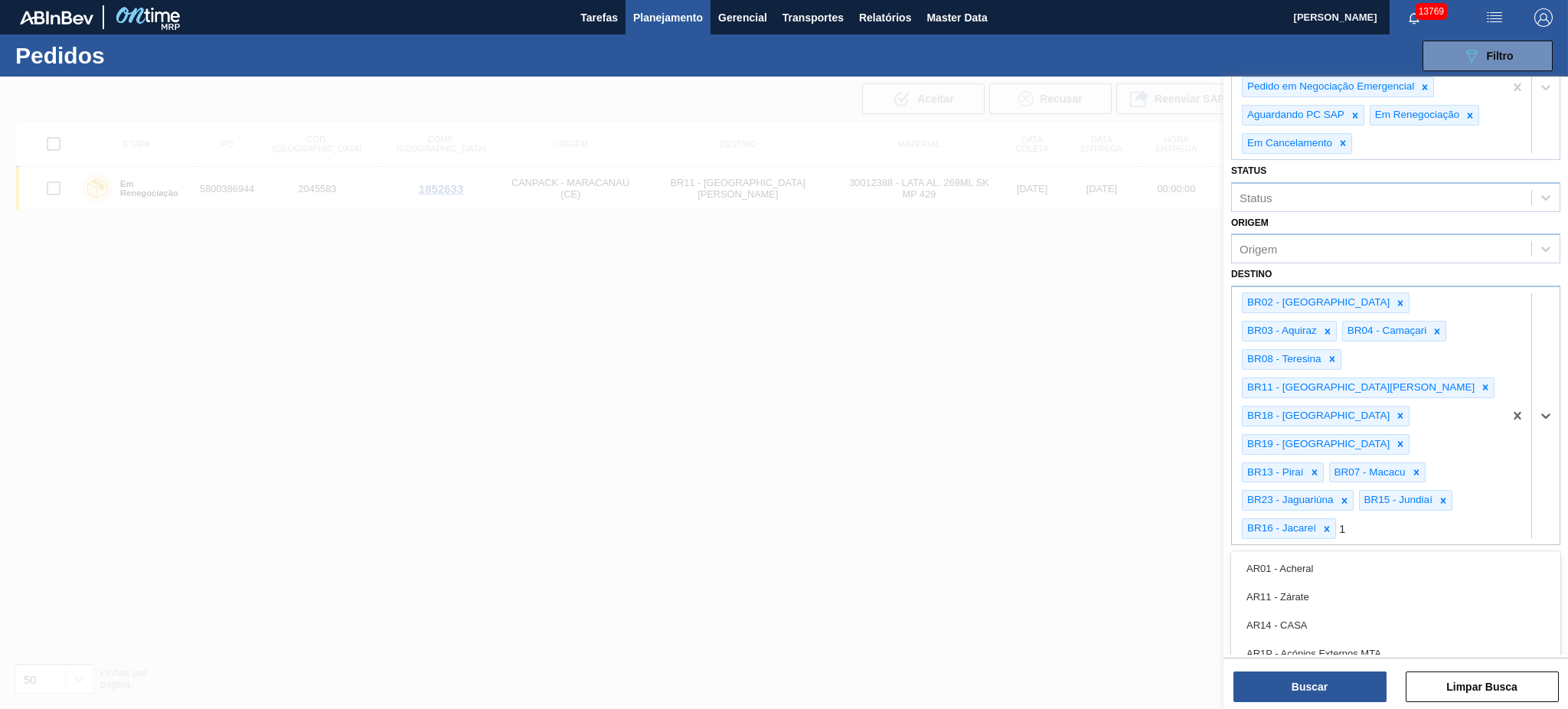
type input "10"
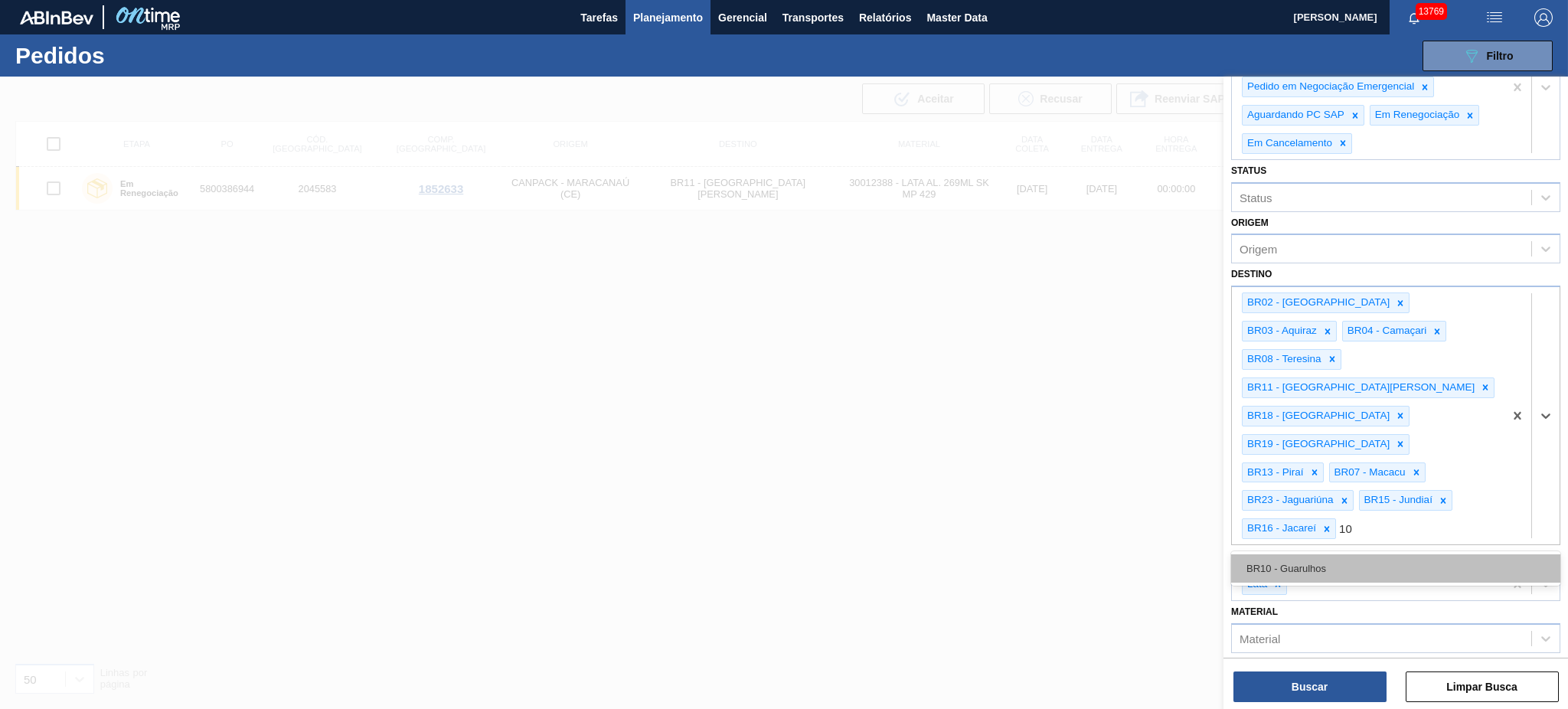
click at [1175, 532] on div "BR10 - Guarulhos" at bounding box center [1395, 568] width 329 height 28
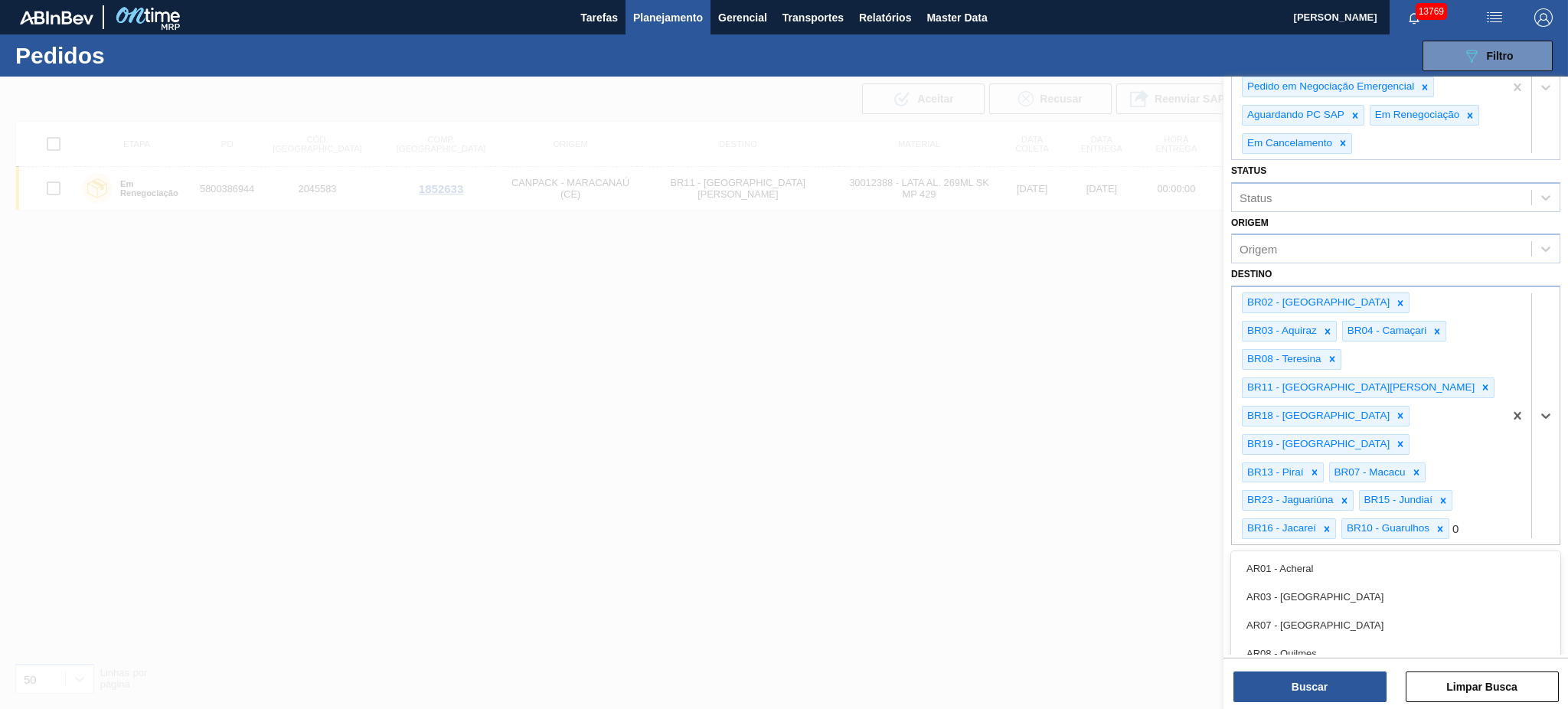
type input "09"
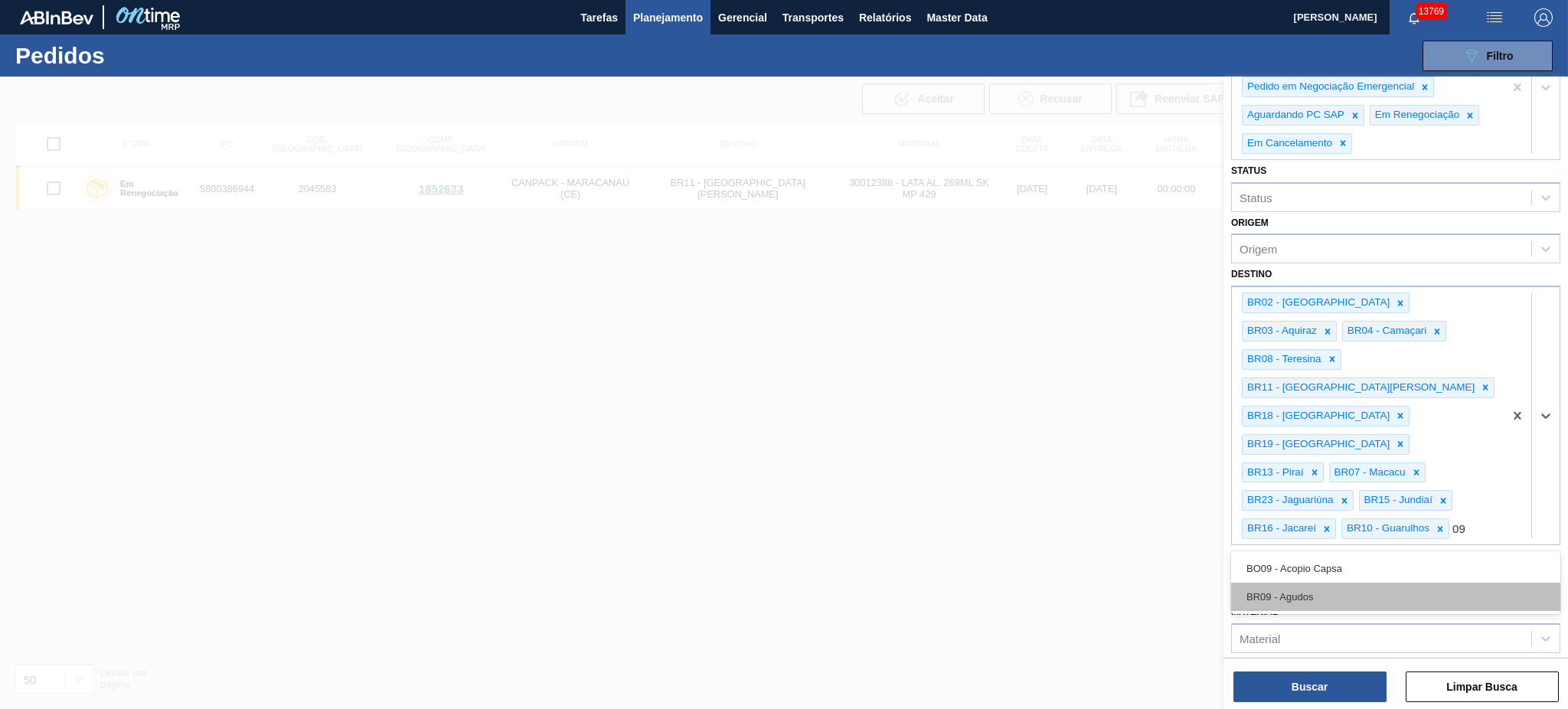
click at [1175, 532] on div "BR09 - Agudos" at bounding box center [1395, 597] width 329 height 28
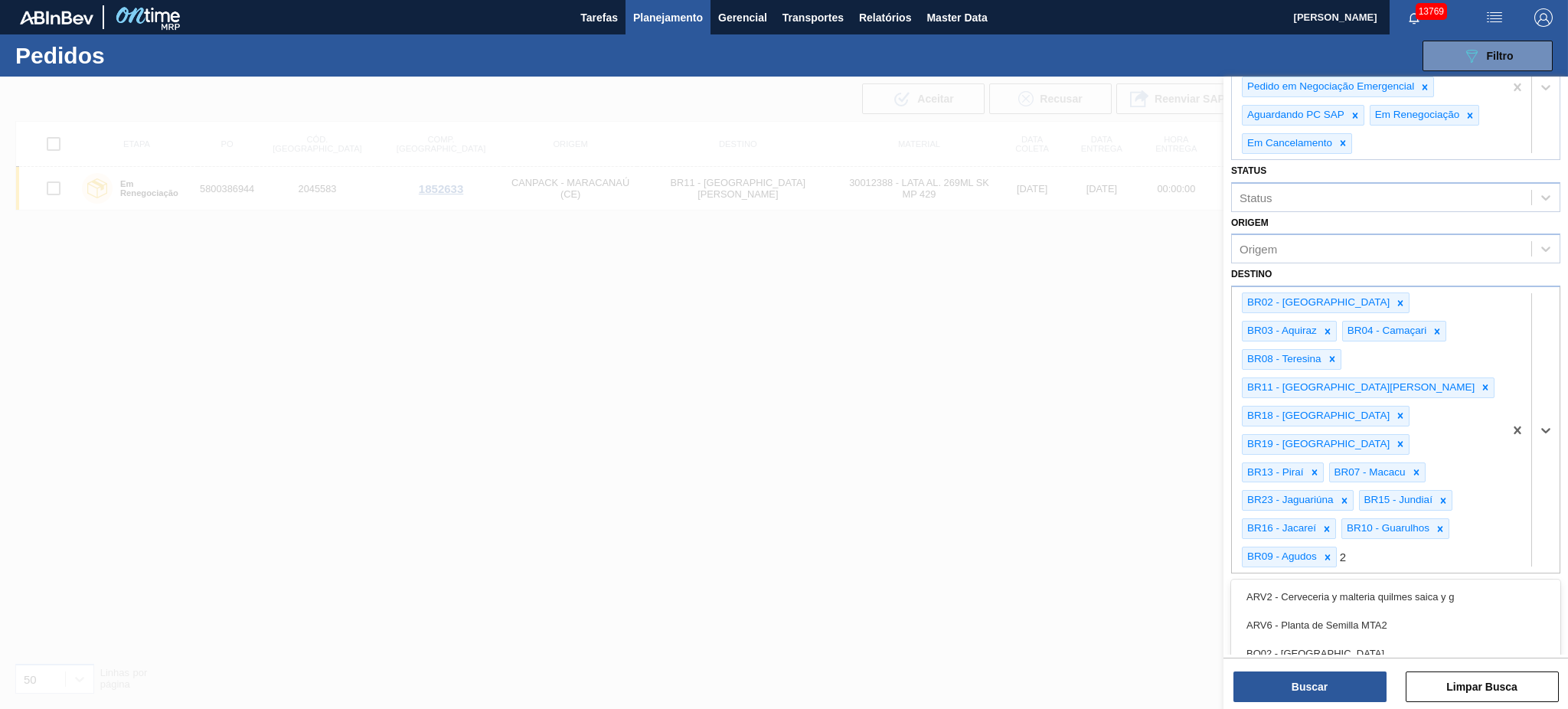
type input "21"
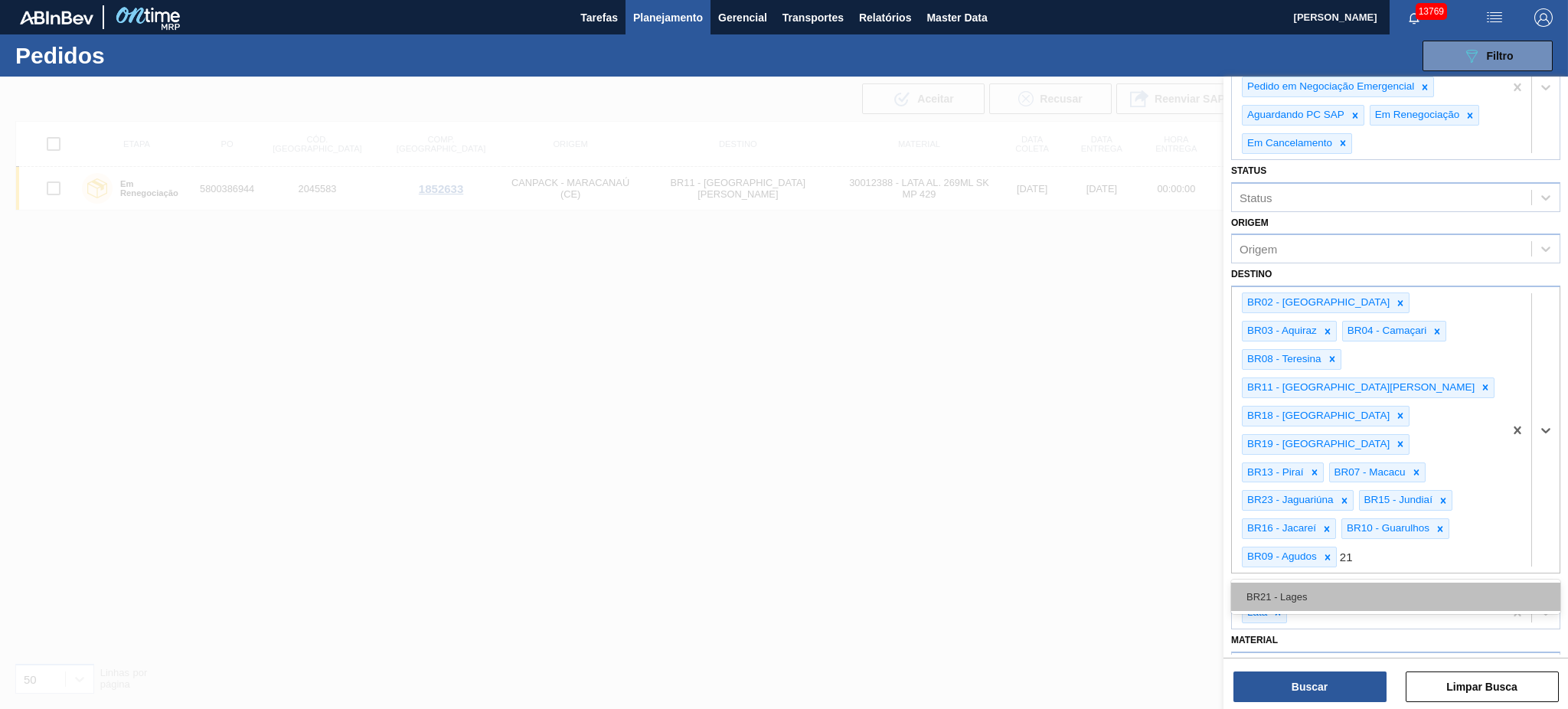
click at [1175, 532] on div "BR21 - Lages" at bounding box center [1395, 597] width 329 height 28
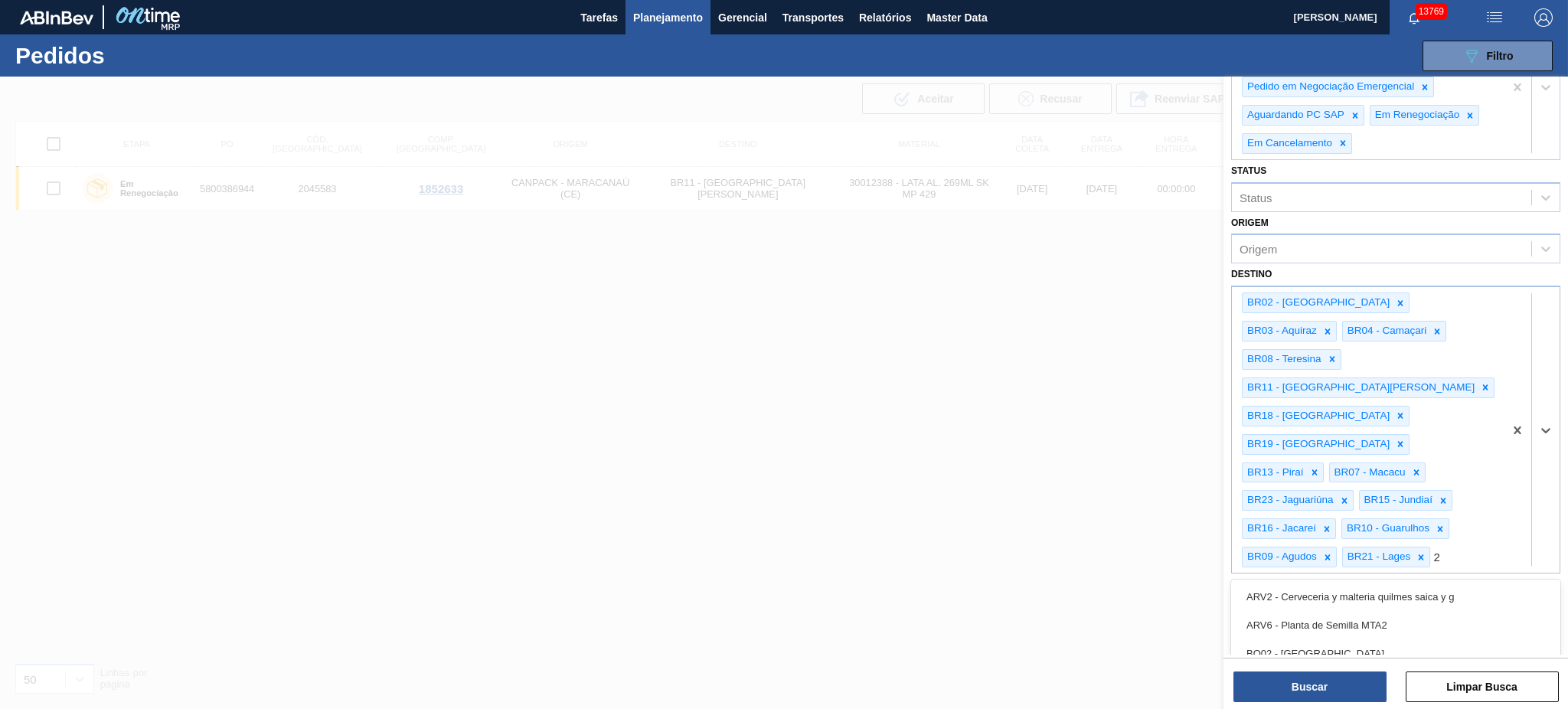
type input "22"
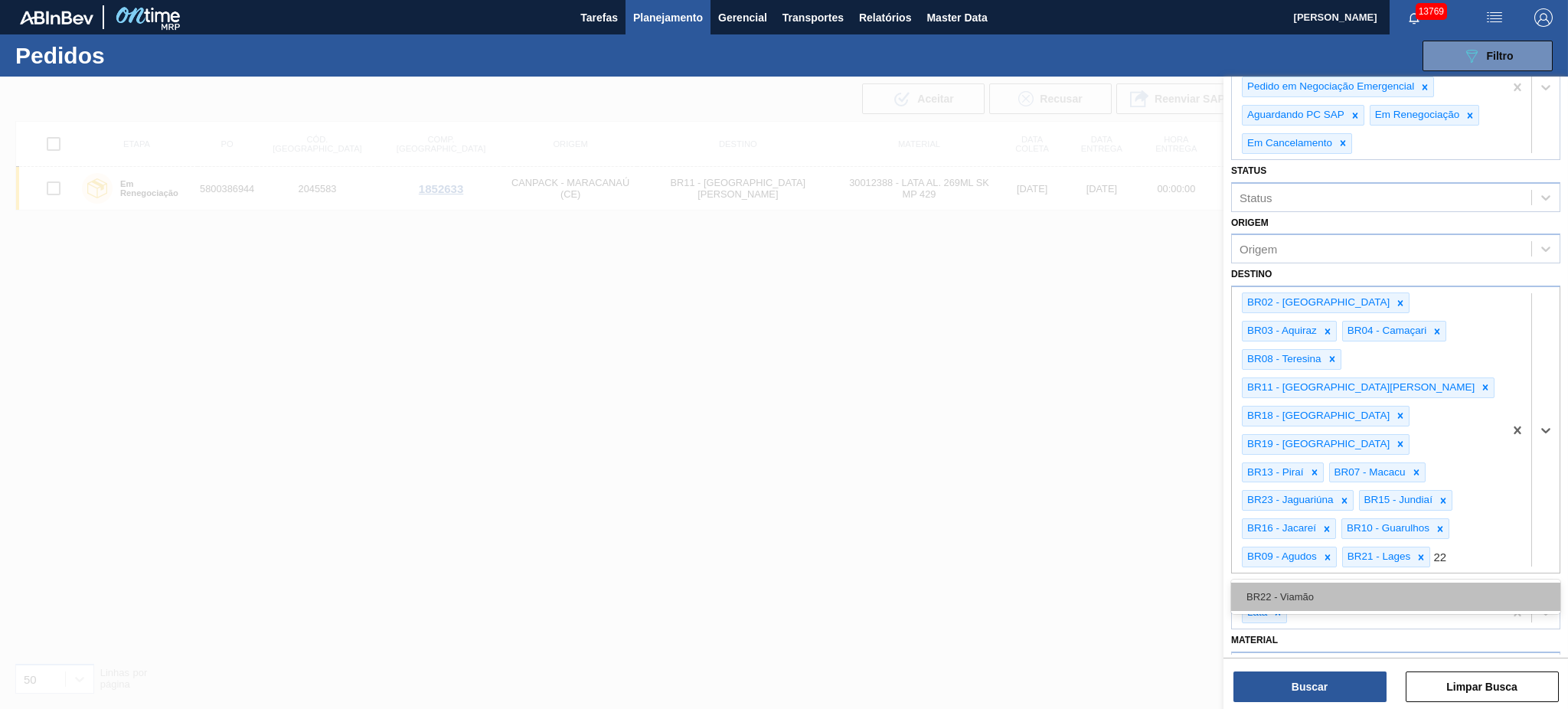
click at [1175, 532] on div "BR22 - Viamão" at bounding box center [1395, 597] width 329 height 28
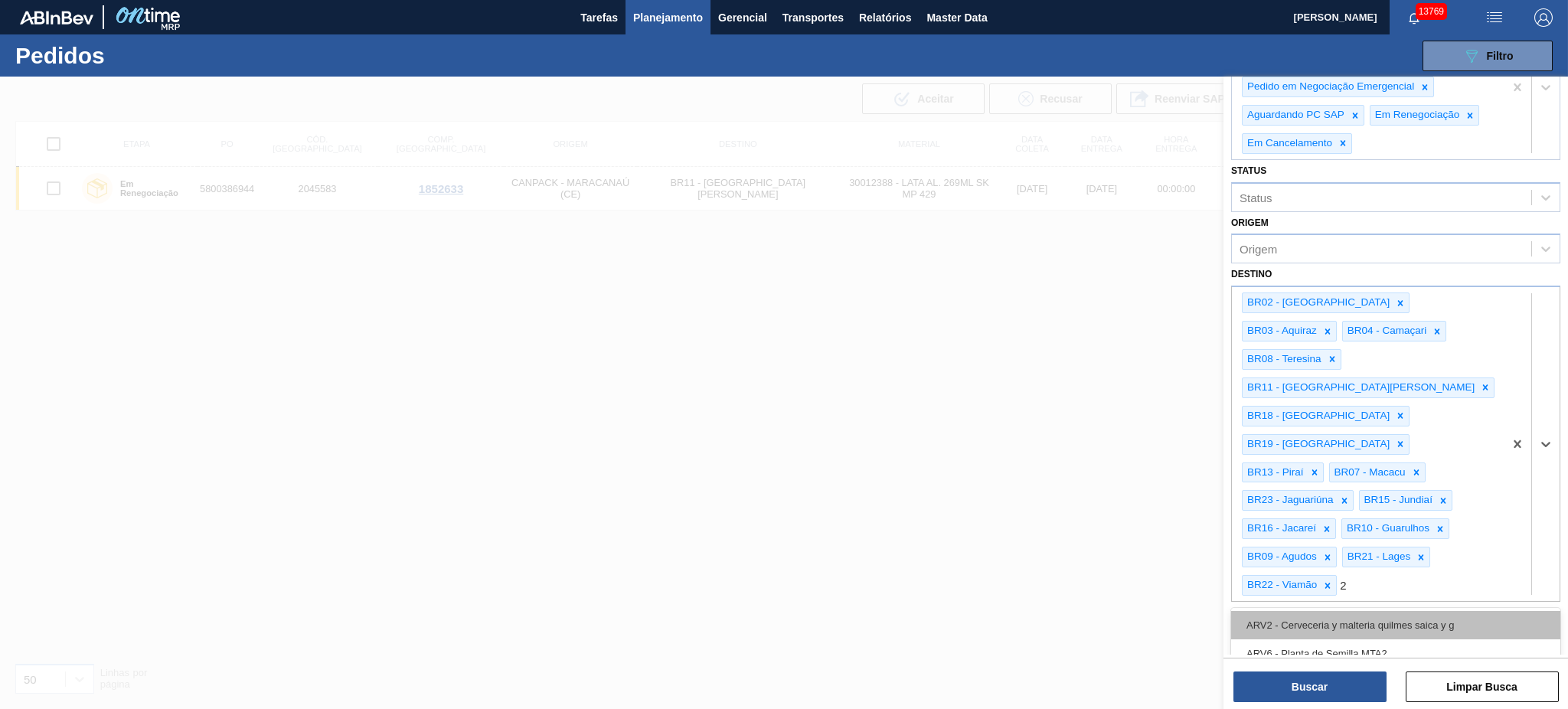
type input "24"
click at [1175, 532] on div "BR24 - Ponta Grossa" at bounding box center [1395, 625] width 329 height 28
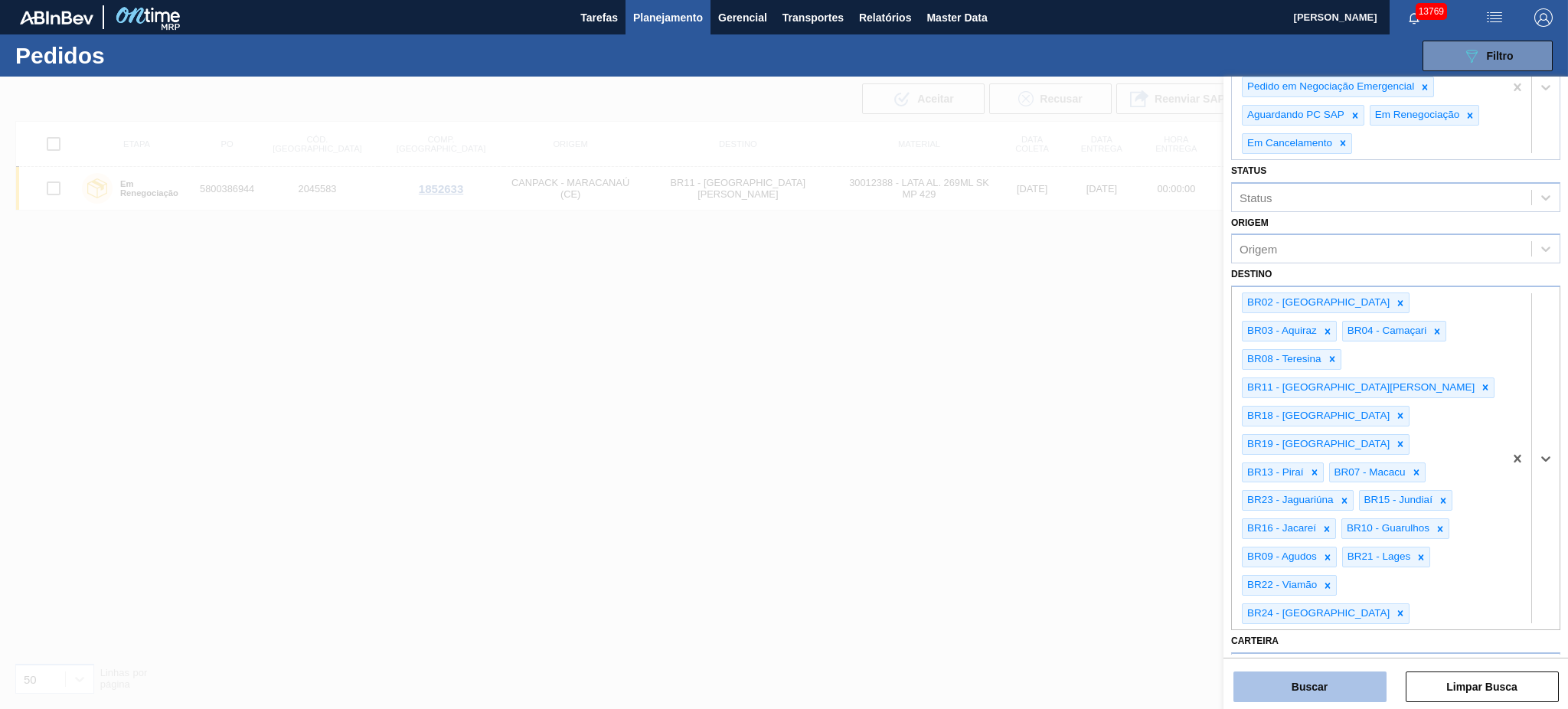
click at [1175, 532] on button "Buscar" at bounding box center [1309, 686] width 153 height 30
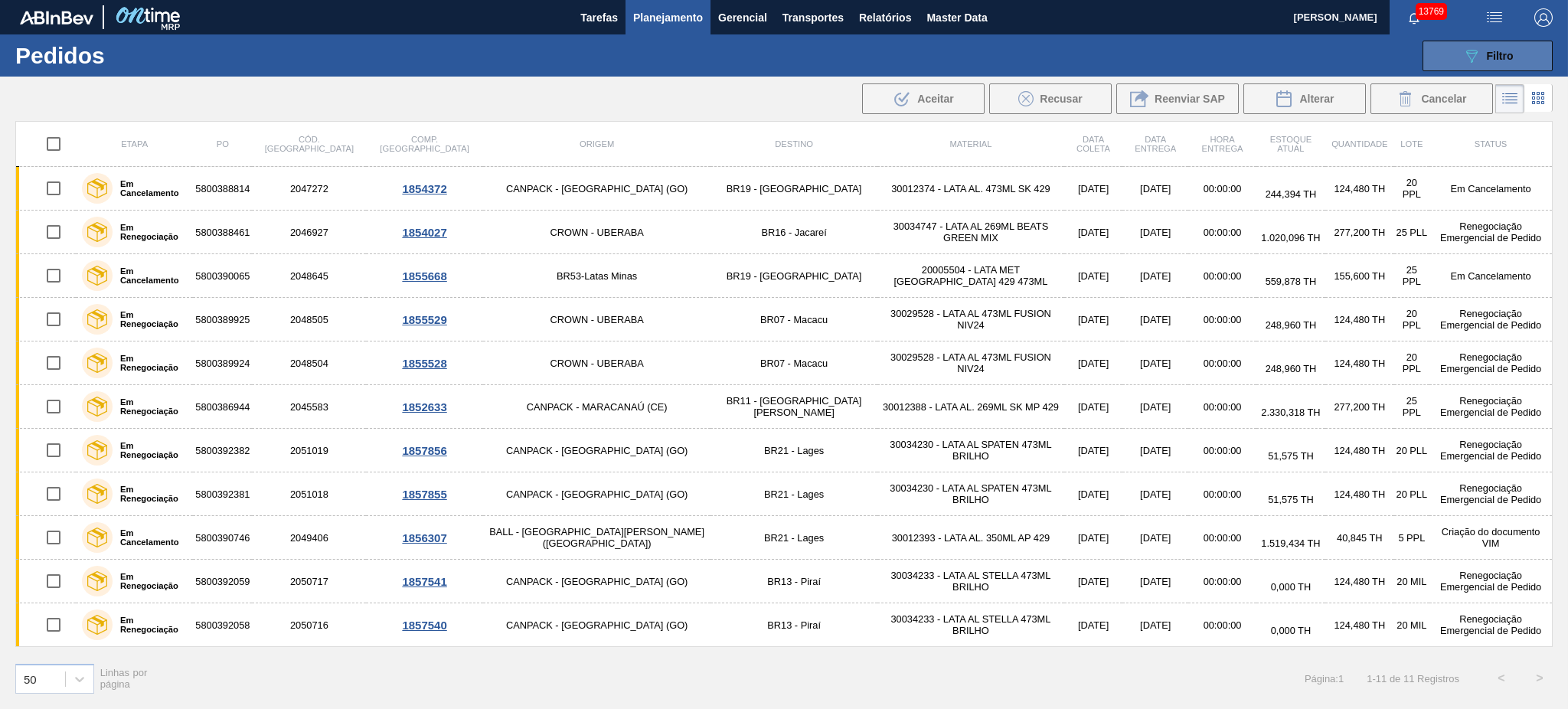
click at [1175, 42] on button "089F7B8B-B2A5-4AFE-B5C0-19BA573D28AC Filtro" at bounding box center [1488, 56] width 130 height 30
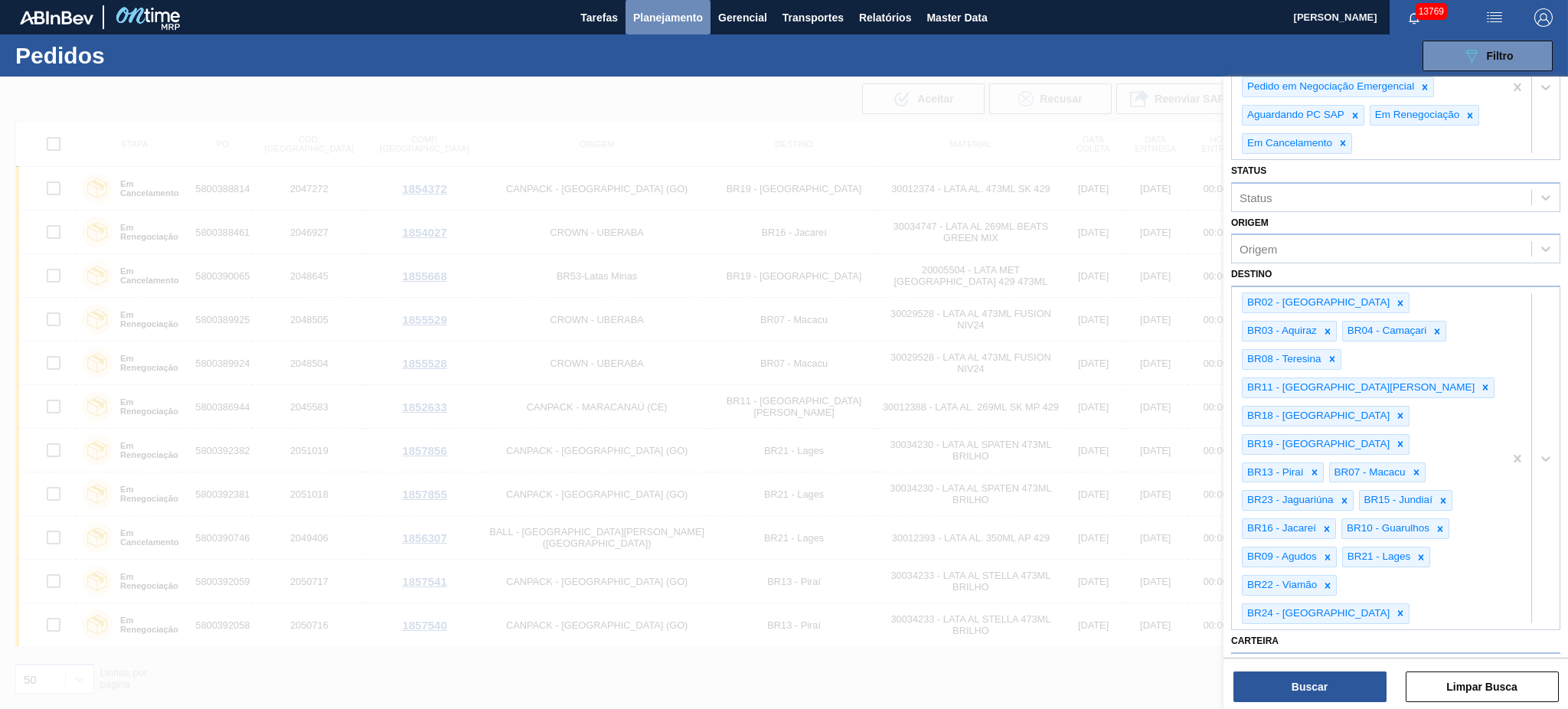
click at [644, 7] on button "Planejamento" at bounding box center [668, 17] width 85 height 34
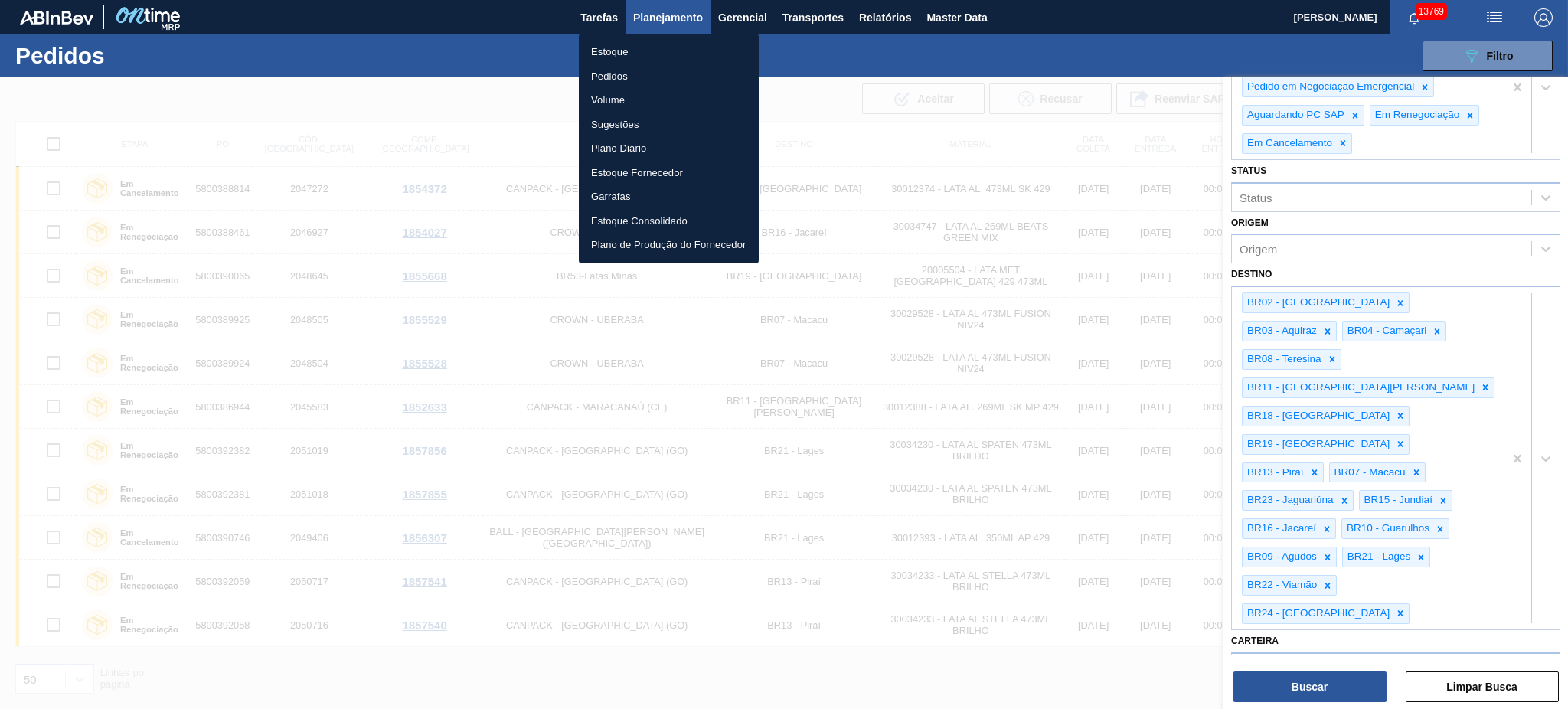
click at [610, 99] on li "Volume" at bounding box center [668, 100] width 180 height 25
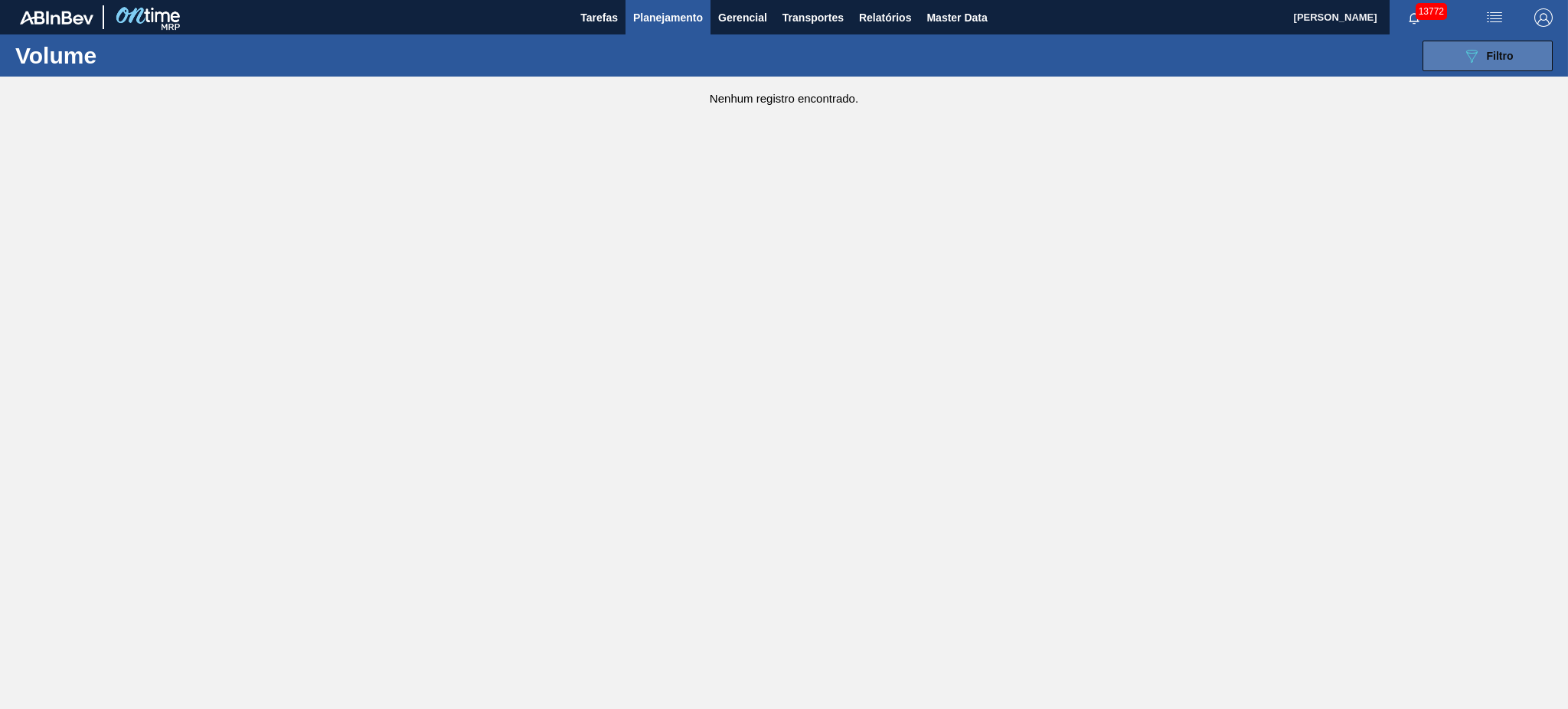
click at [1175, 50] on span "Filtro" at bounding box center [1500, 56] width 26 height 12
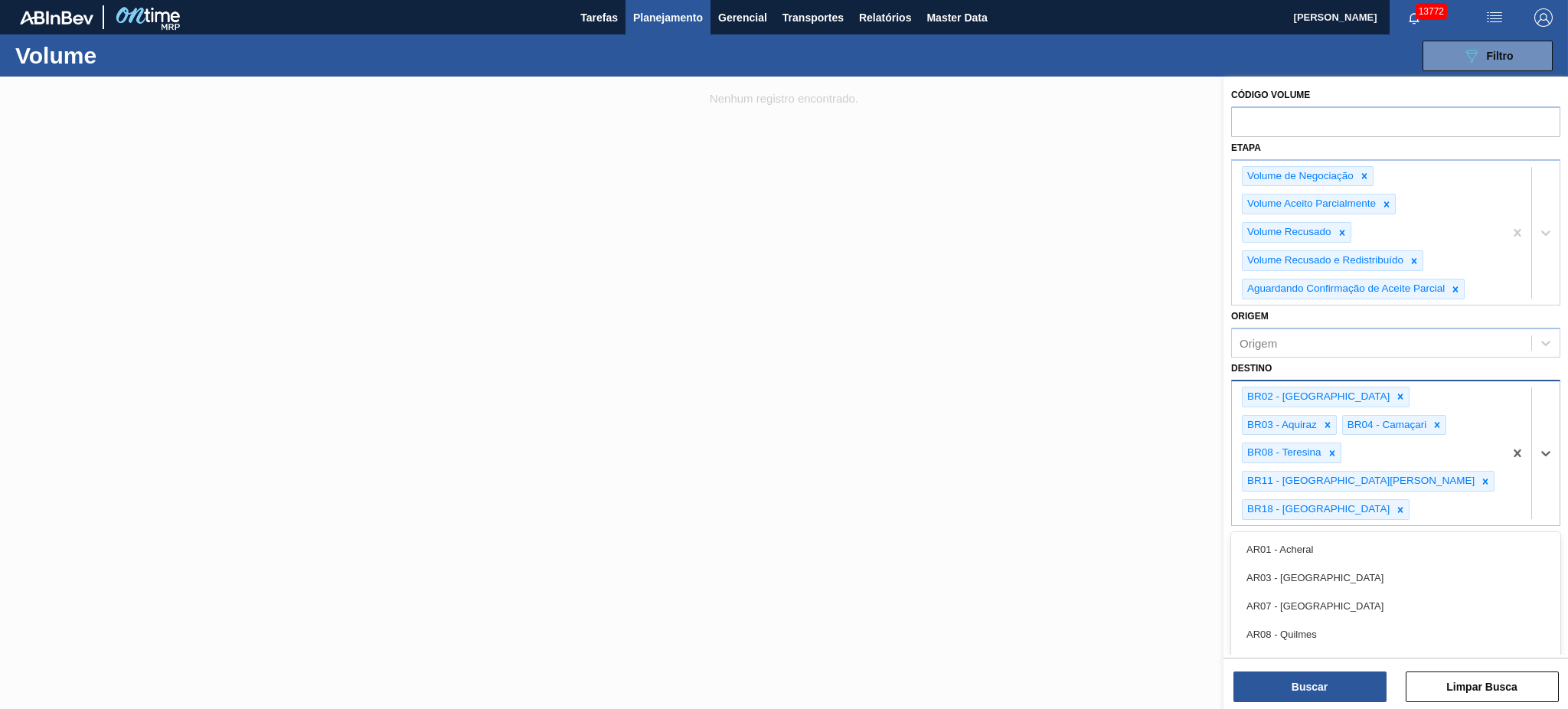
click at [1175, 460] on div "BR02 - Sergipe BR03 - Aquiraz BR04 - Camaçari BR08 - Teresina BR11 - São Luís B…" at bounding box center [1368, 453] width 272 height 143
type input "19"
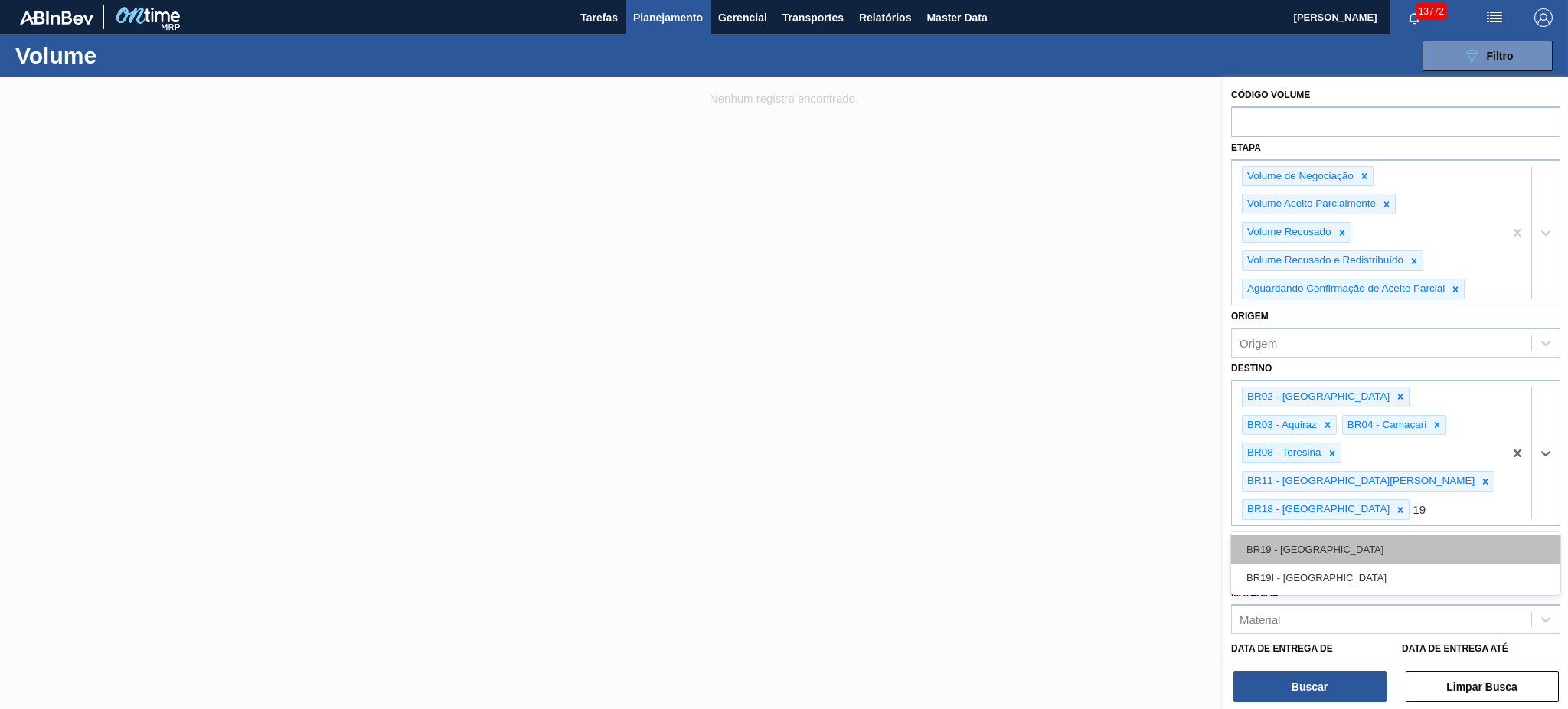
click at [1175, 532] on div "BR19 - Nova Rio" at bounding box center [1395, 549] width 329 height 28
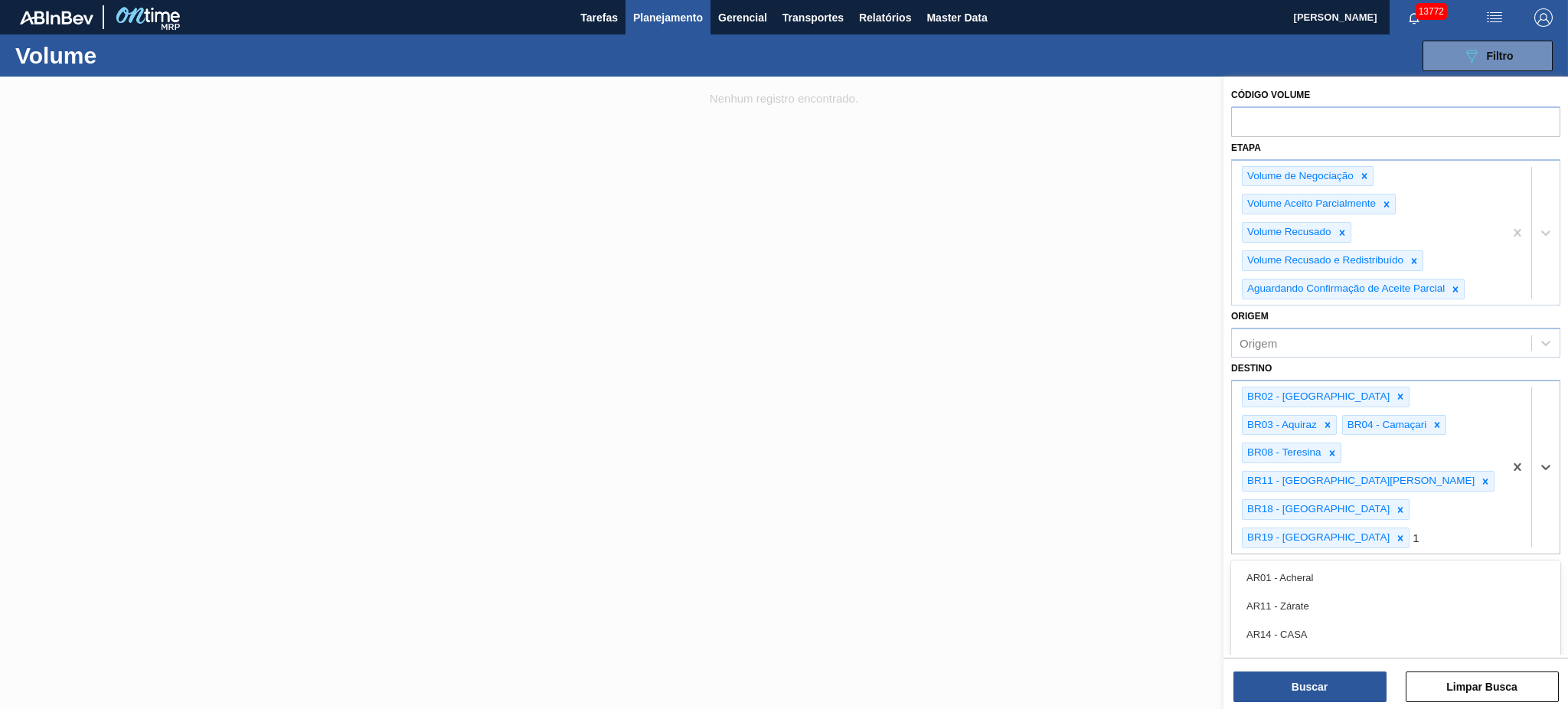
type input "13"
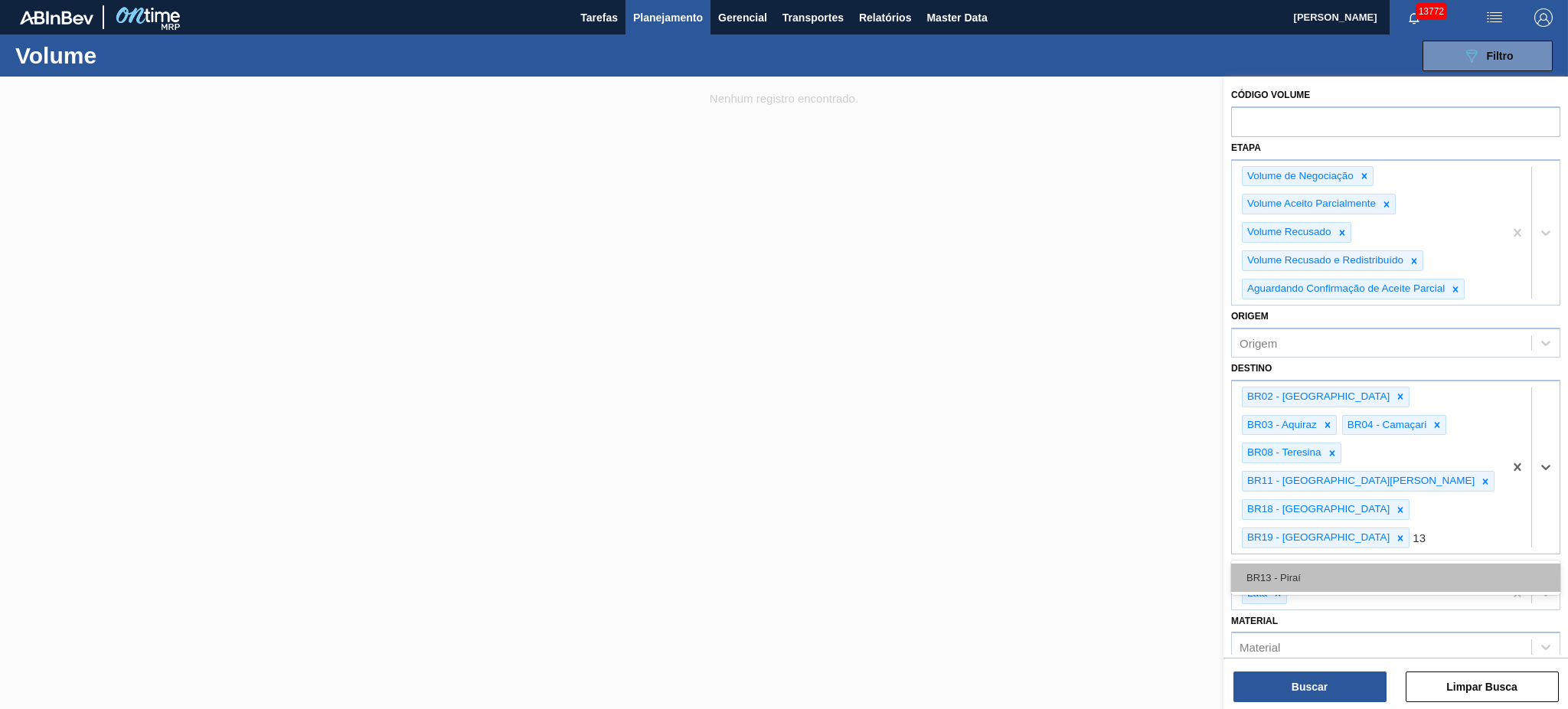
click at [1175, 532] on div "BR13 - Piraí" at bounding box center [1395, 578] width 329 height 28
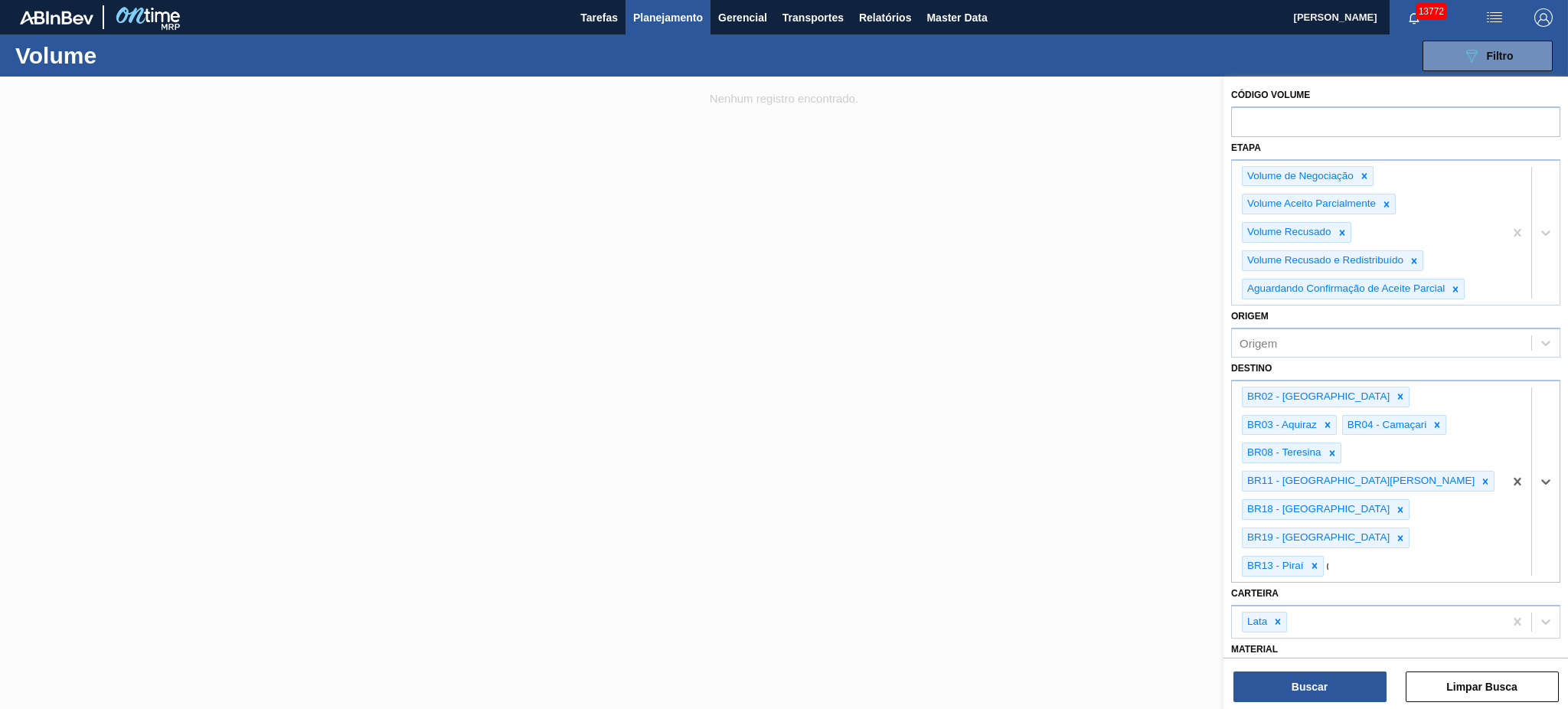
type input "07"
click at [1175, 532] on div "BR07 - Macacu" at bounding box center [1395, 663] width 329 height 28
type input "23"
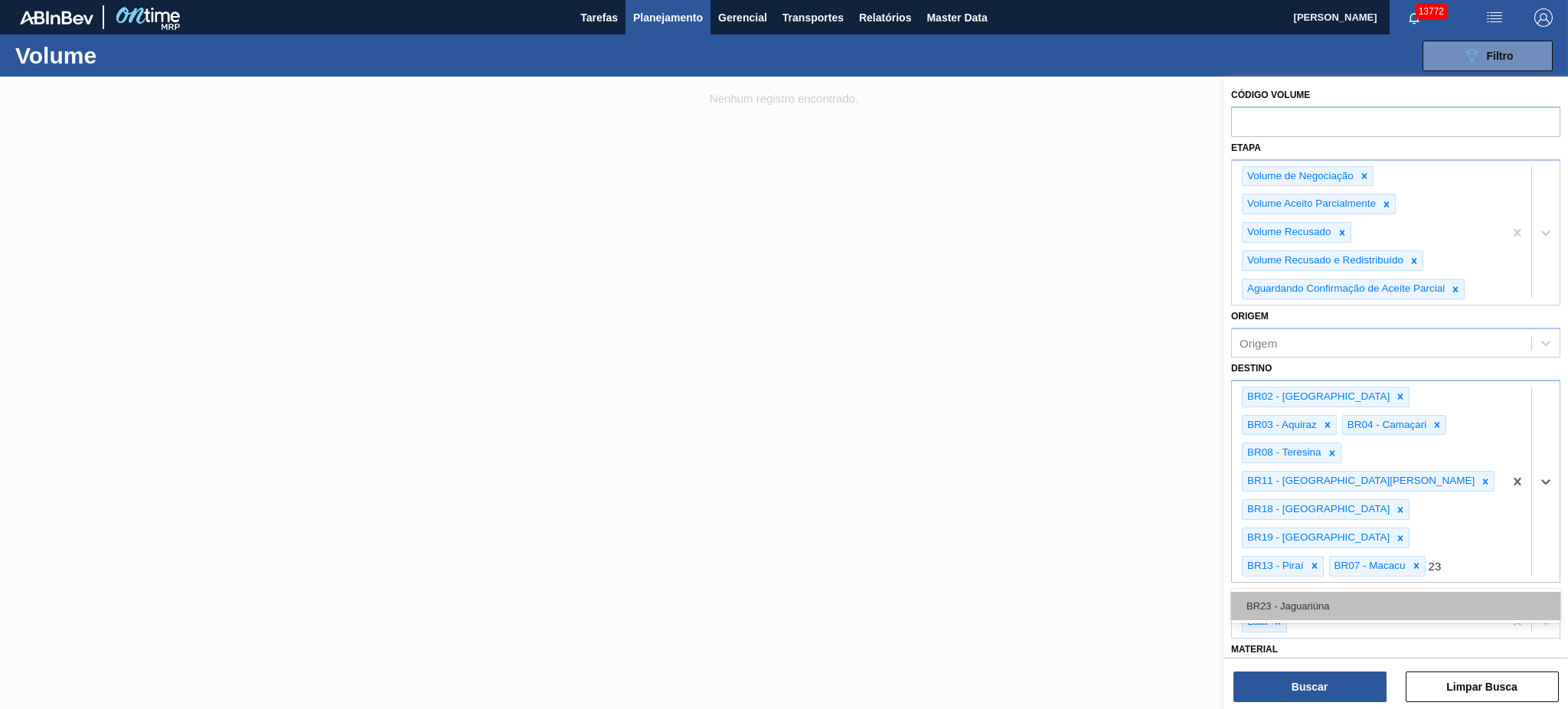
click at [1175, 532] on div "BR23 - Jaguariúna" at bounding box center [1395, 606] width 329 height 28
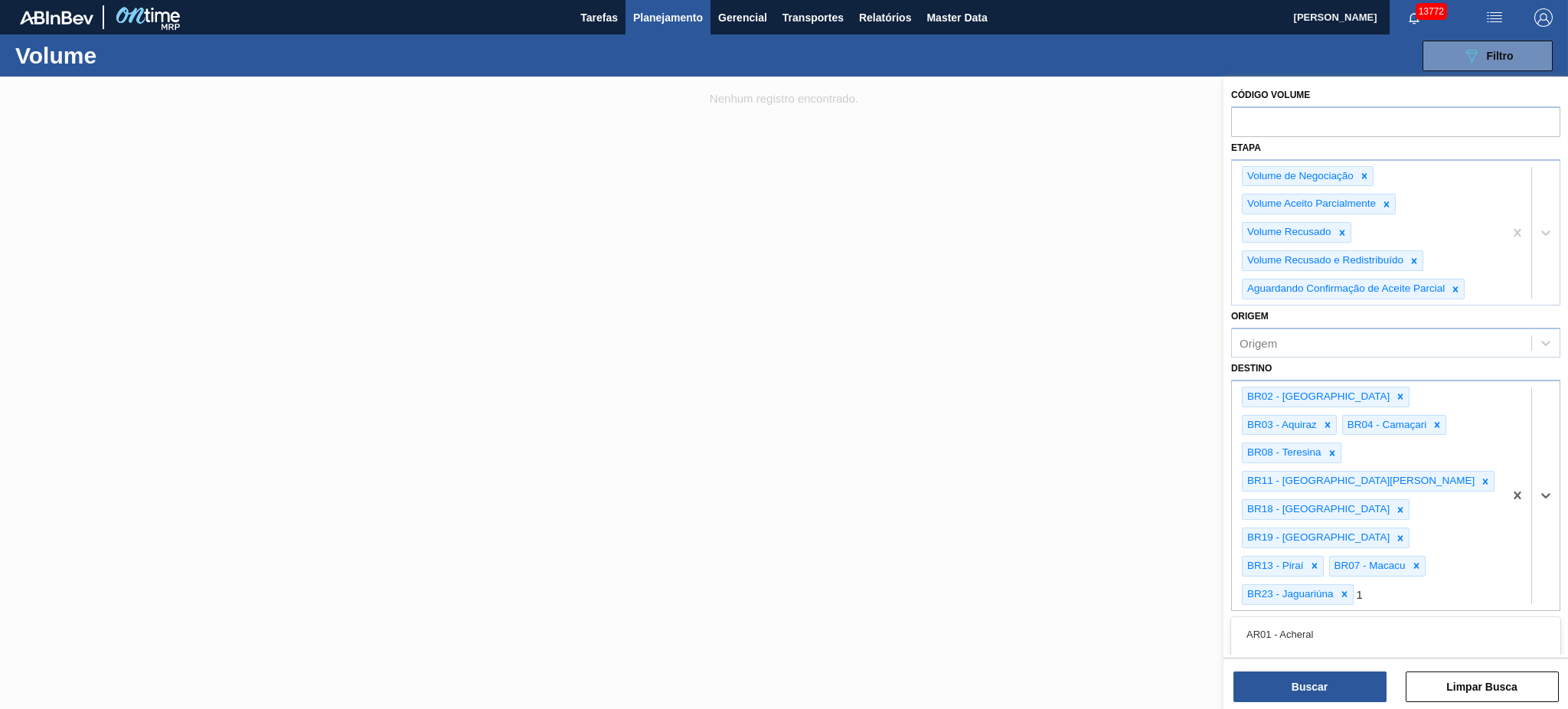
type input "16"
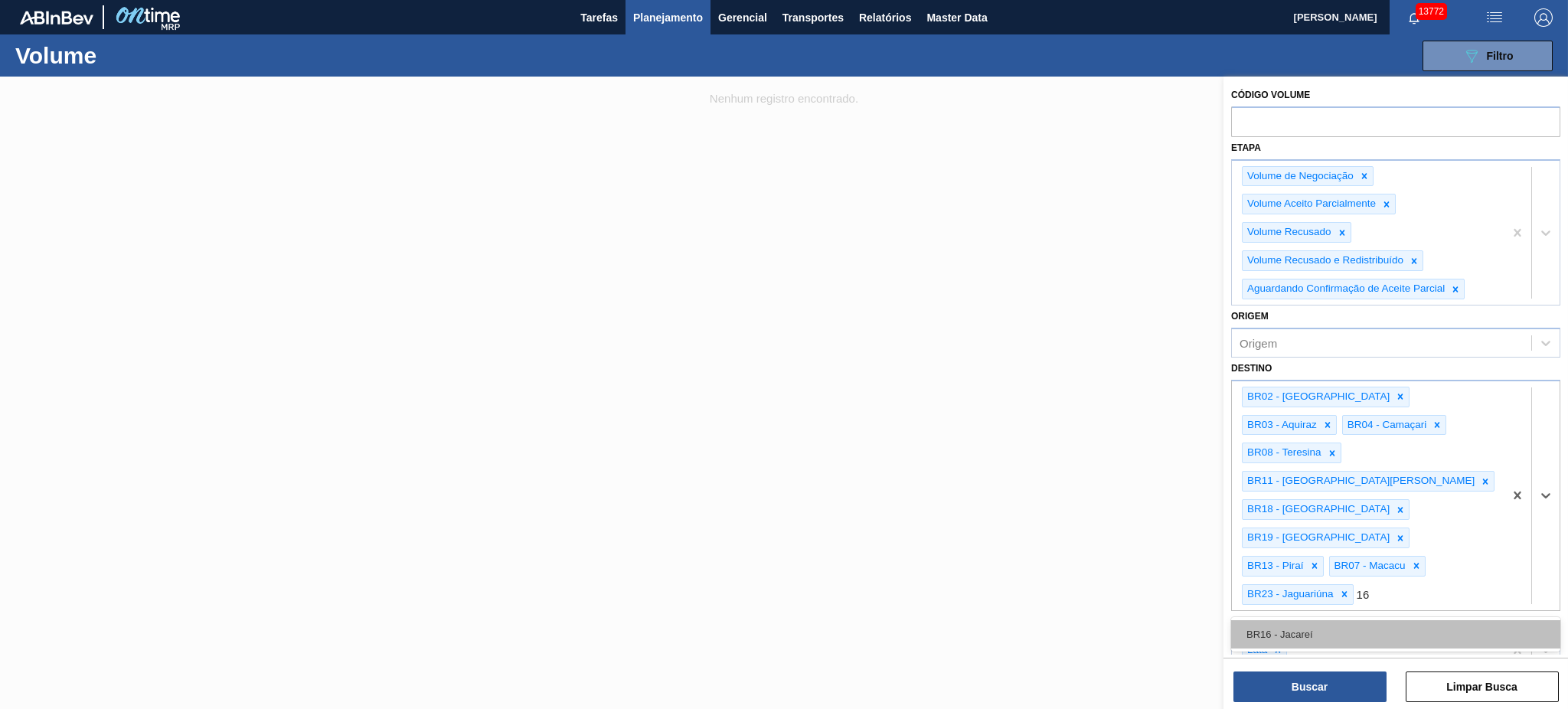
click at [1175, 532] on div "BR16 - Jacareí" at bounding box center [1395, 634] width 329 height 28
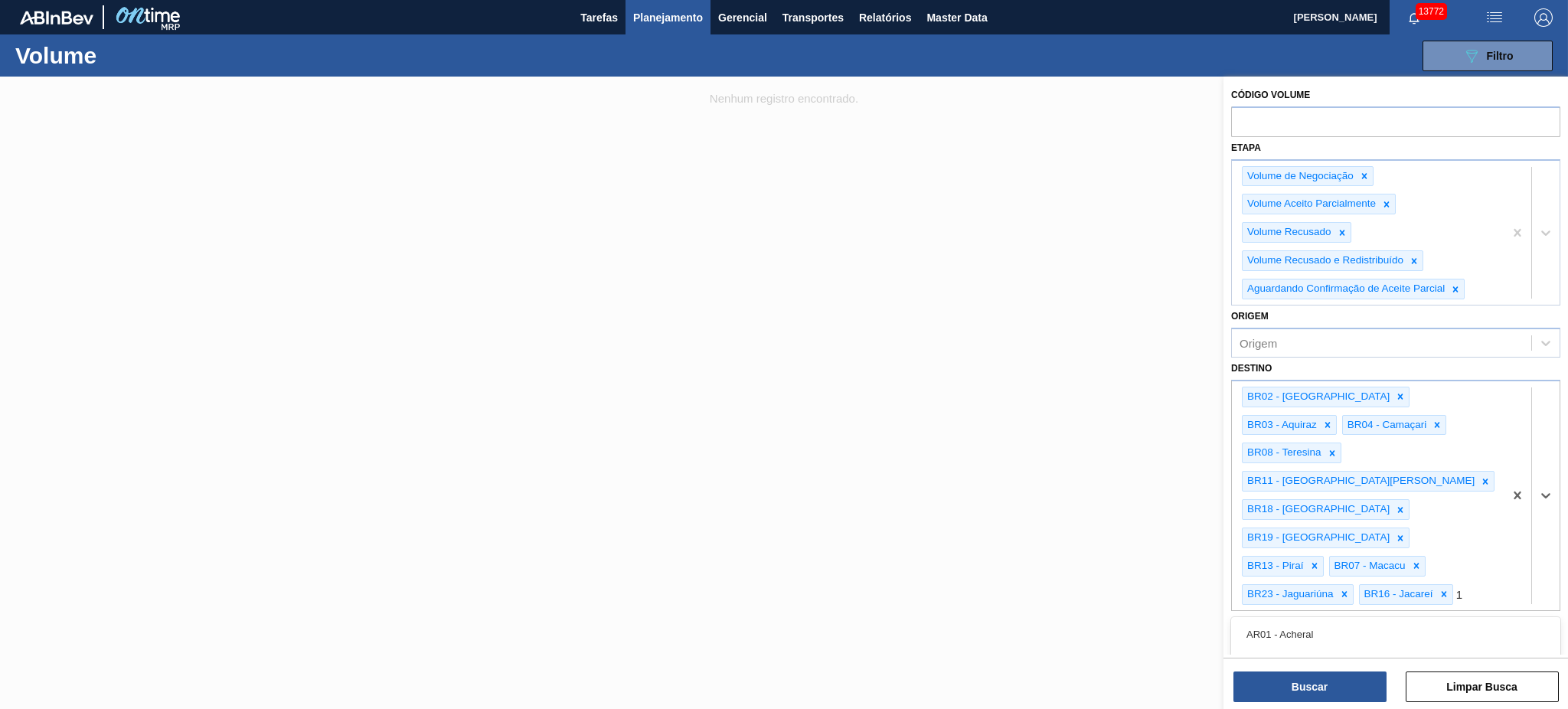
type input "15"
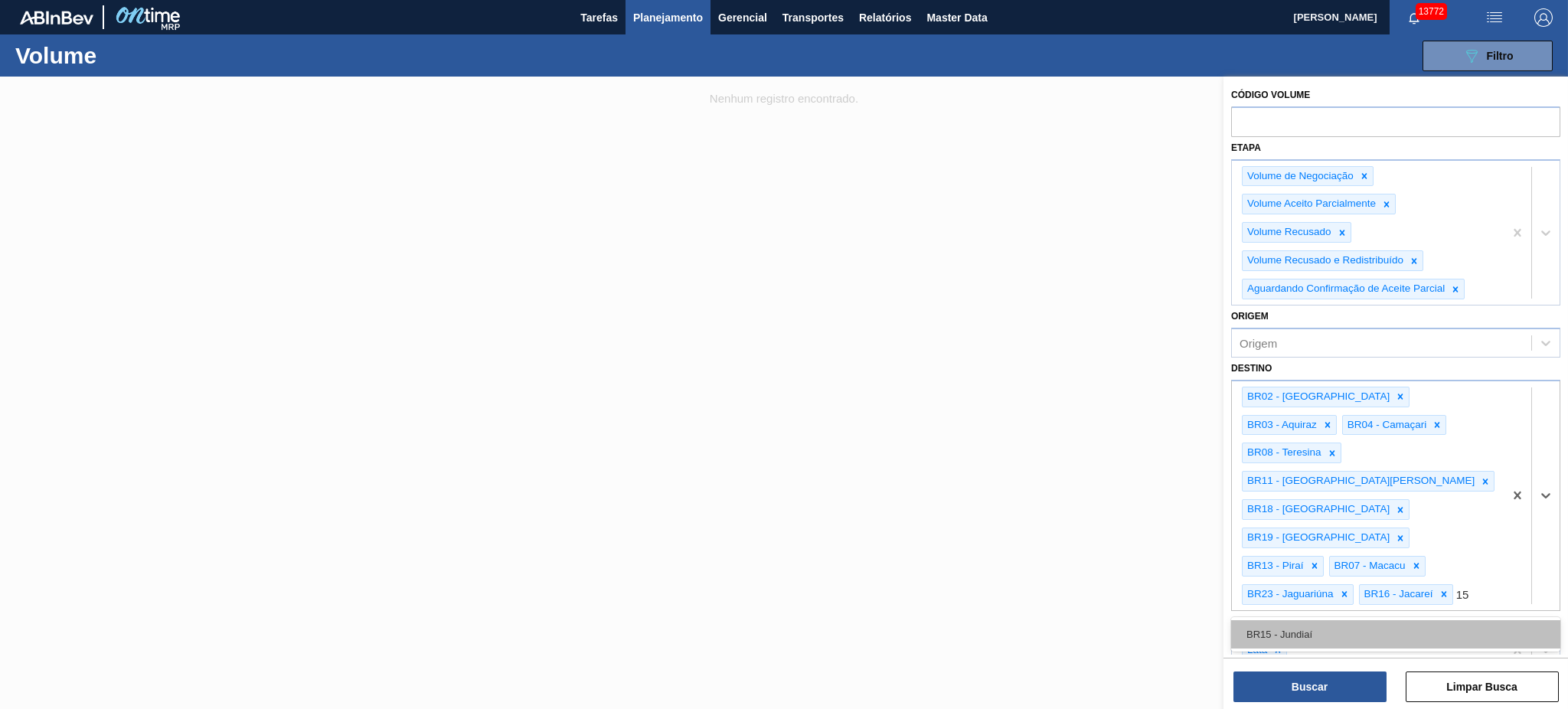
click at [1175, 532] on div "BR15 - Jundiaí" at bounding box center [1395, 634] width 329 height 28
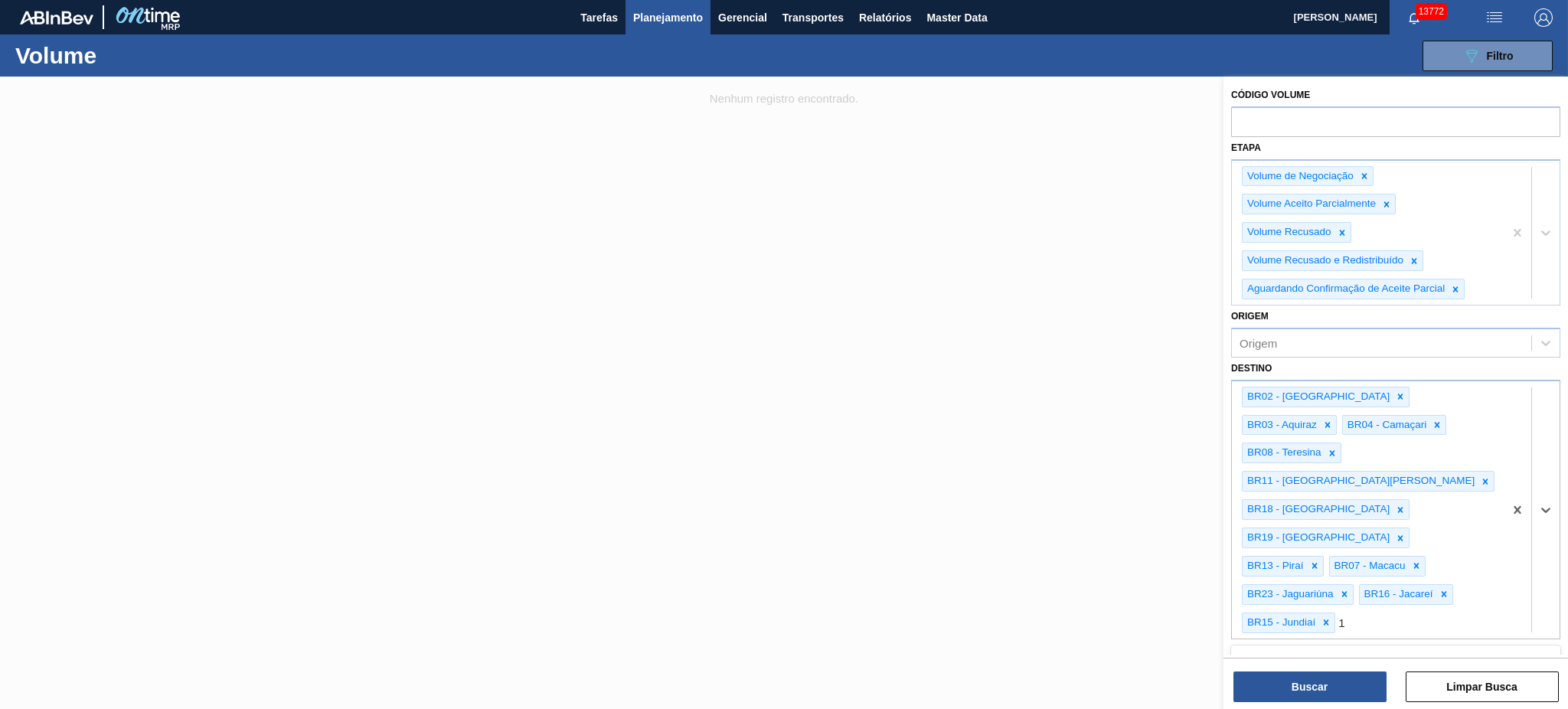
type input "10"
click at [1175, 532] on div "BR10 - Guarulhos" at bounding box center [1395, 663] width 329 height 28
type input "09"
click at [1175, 532] on div "BR09 - Agudos" at bounding box center [1395, 691] width 329 height 28
type input "21"
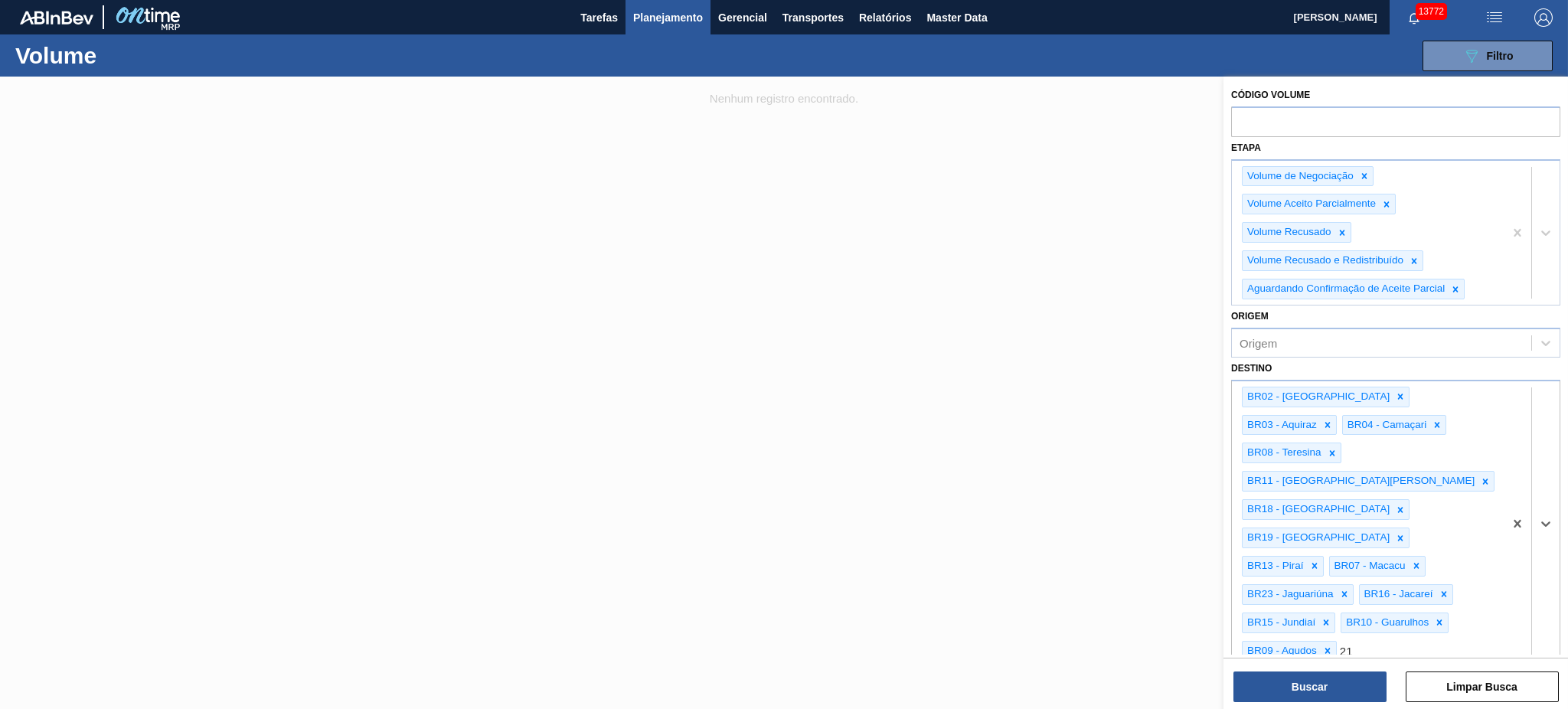
click at [1175, 532] on div "BR21 - Lages" at bounding box center [1395, 691] width 329 height 28
type input "22"
click at [1175, 532] on div "BR22 - Viamão" at bounding box center [1395, 691] width 329 height 28
type input "24"
click at [1175, 532] on div "BR24 - Ponta Grossa" at bounding box center [1395, 718] width 329 height 28
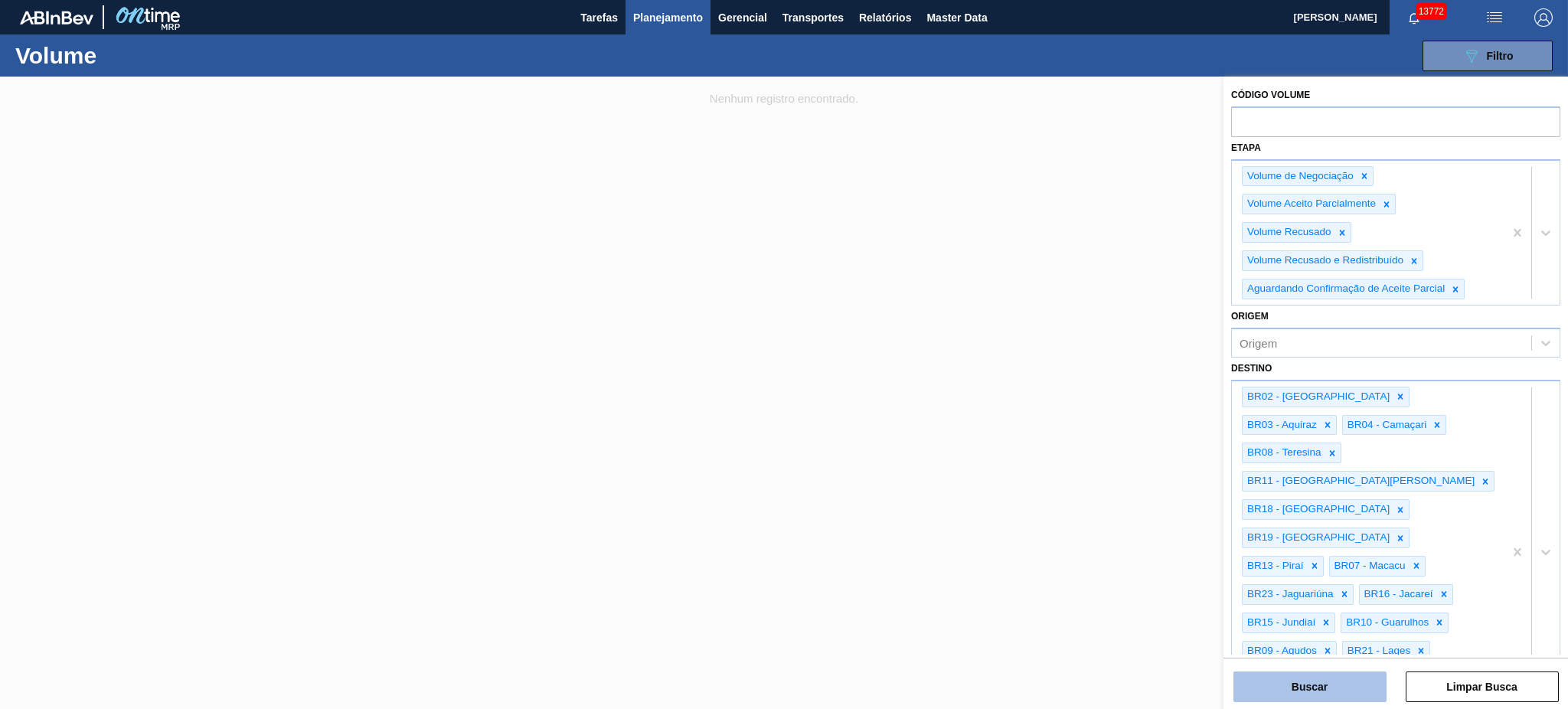
click at [1175, 532] on button "Buscar" at bounding box center [1309, 686] width 153 height 30
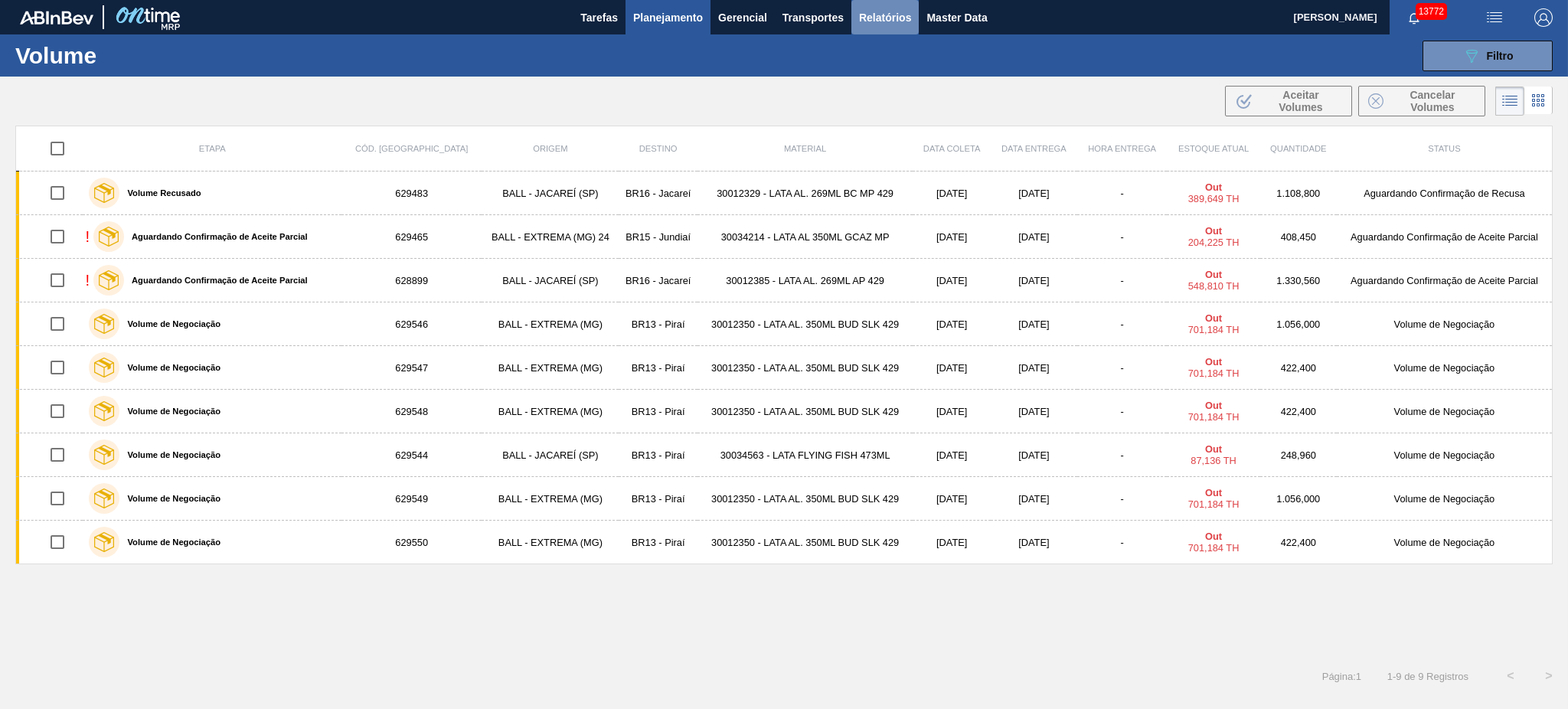
click at [873, 8] on span "Relatórios" at bounding box center [885, 17] width 52 height 18
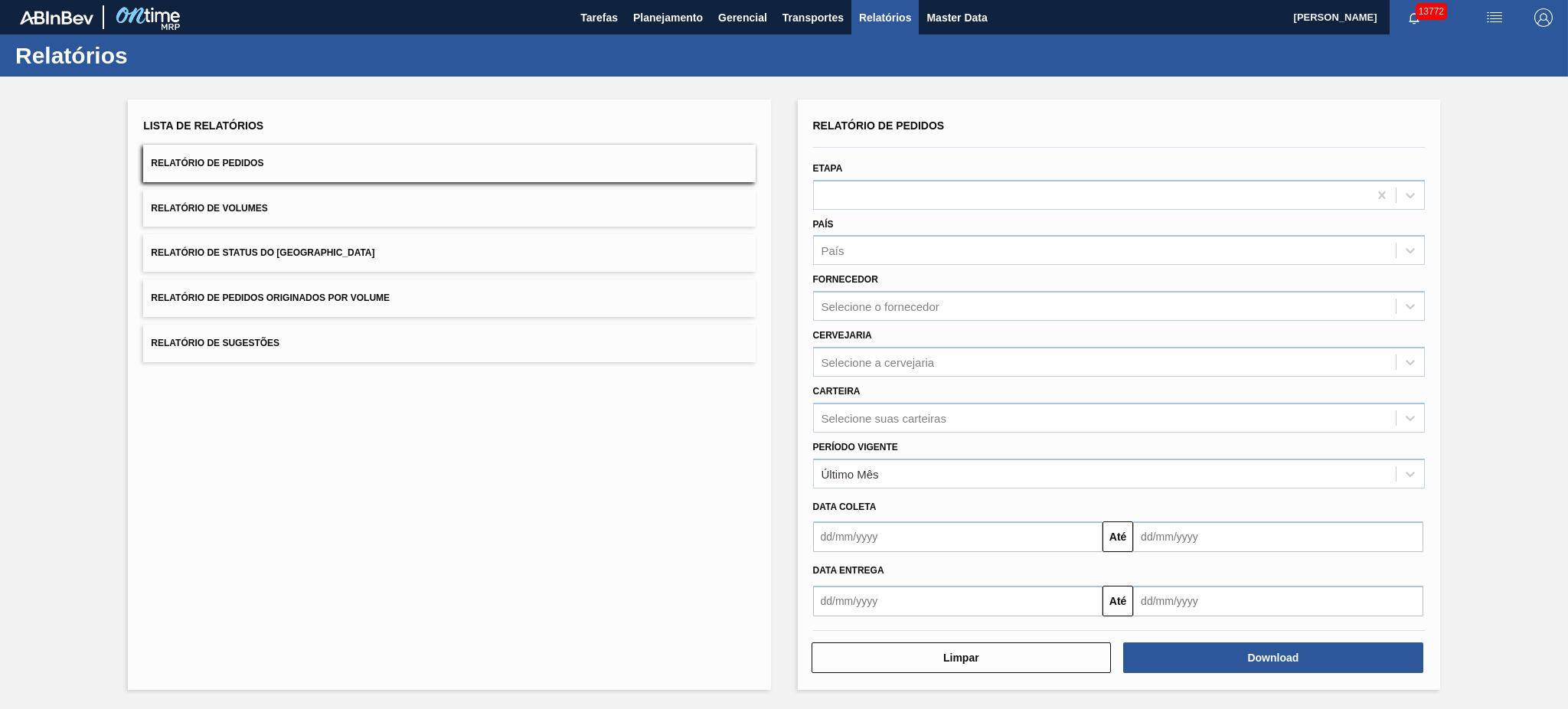
click at [258, 205] on span "Relatório de Volumes" at bounding box center [209, 208] width 116 height 10
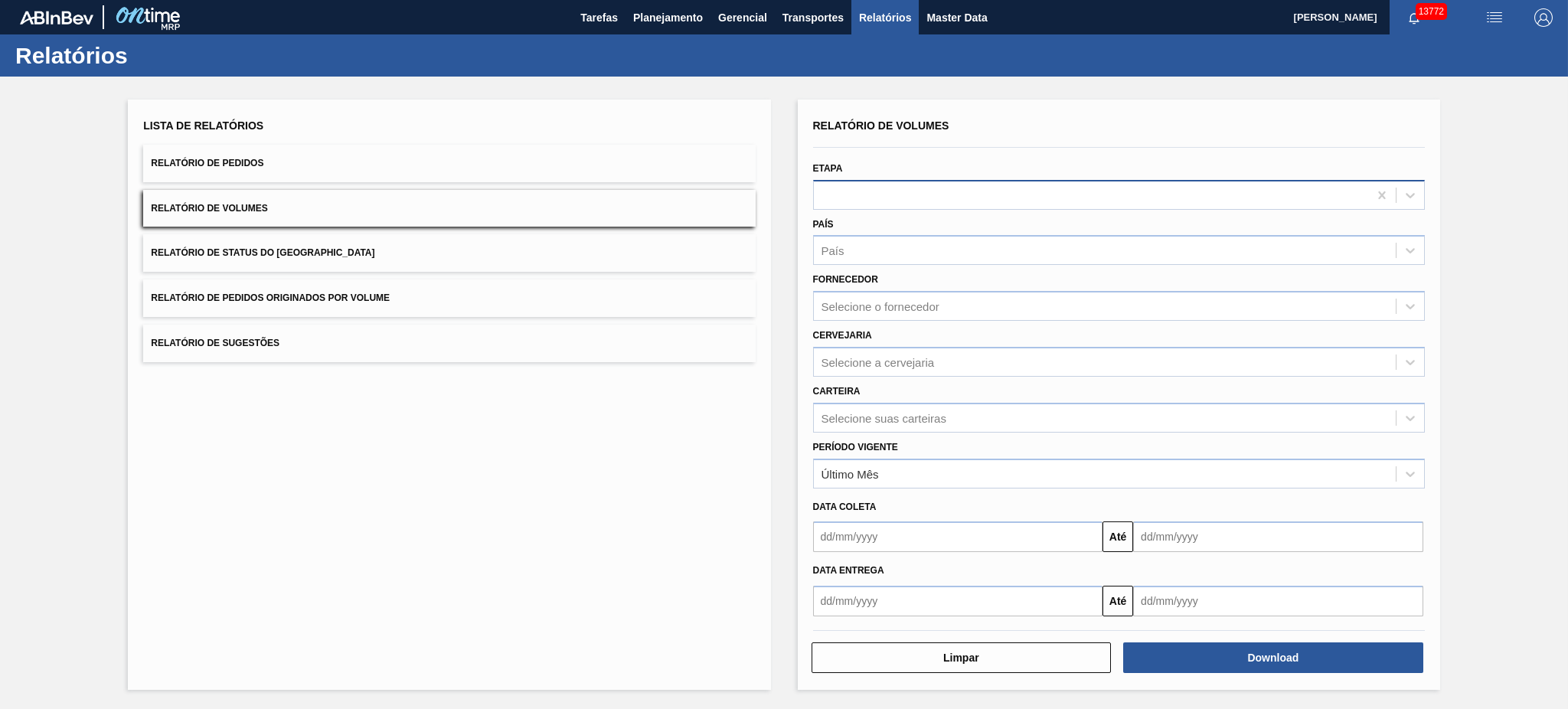
click at [877, 194] on div at bounding box center [1090, 195] width 554 height 23
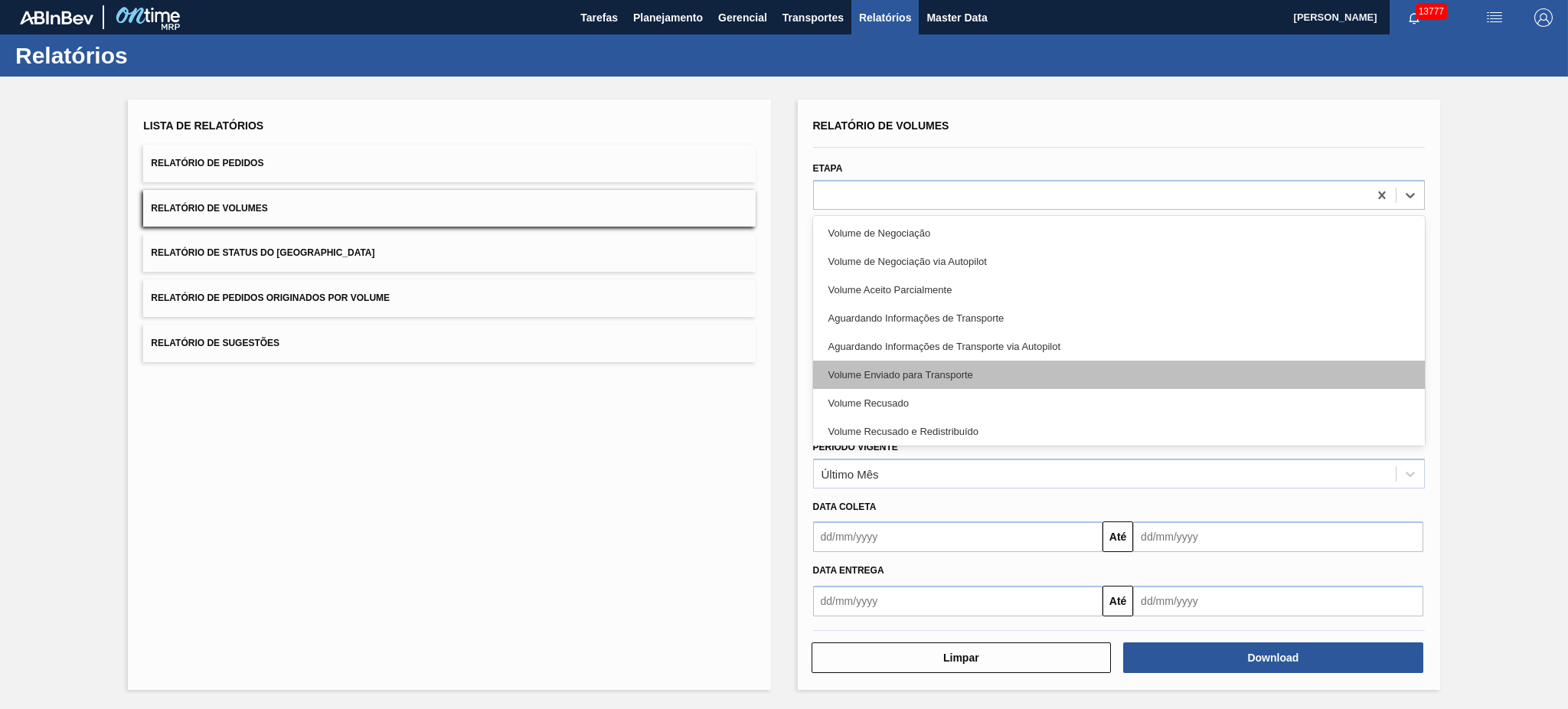
click at [1000, 361] on div "Volume Enviado para Transporte" at bounding box center [1119, 375] width 612 height 28
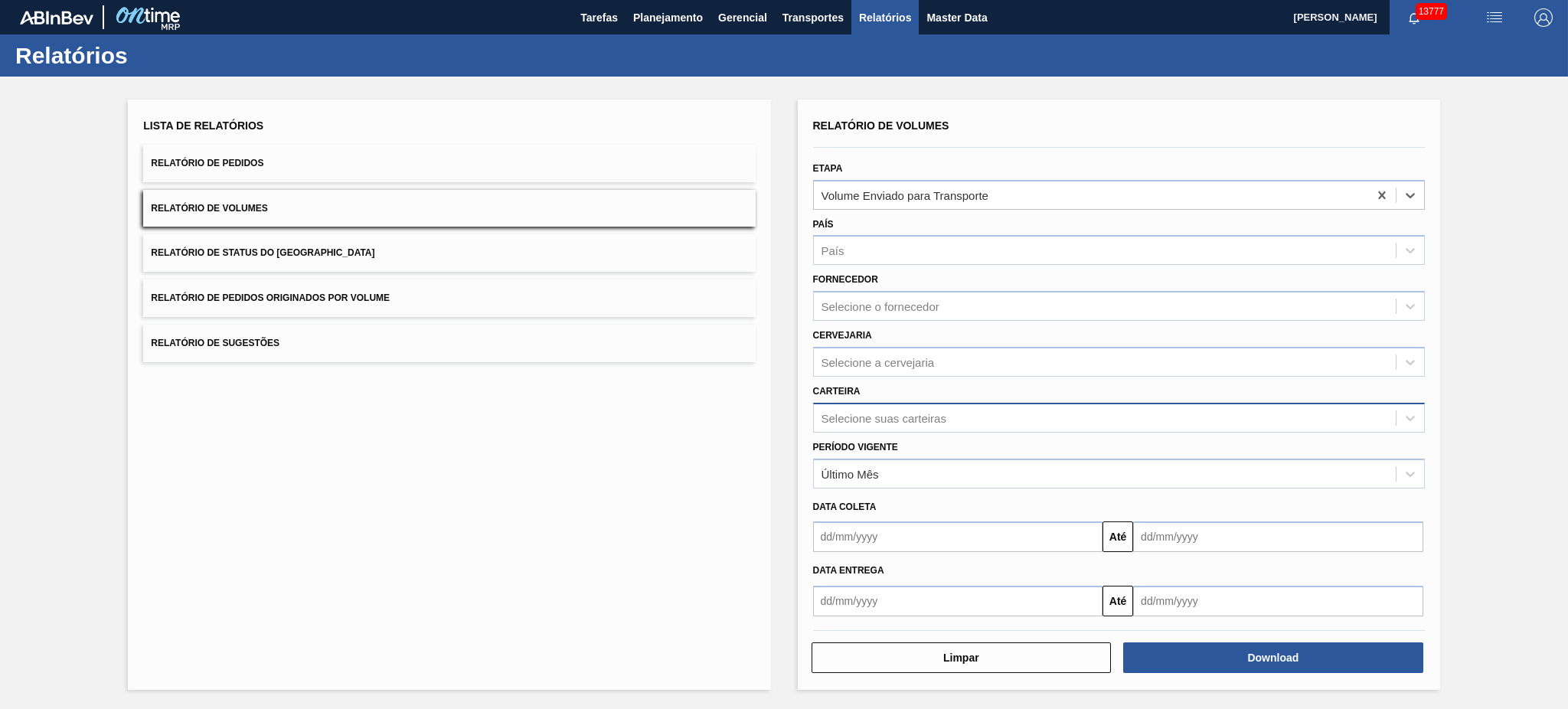
click at [916, 425] on div "Selecione suas carteiras" at bounding box center [1104, 418] width 582 height 23
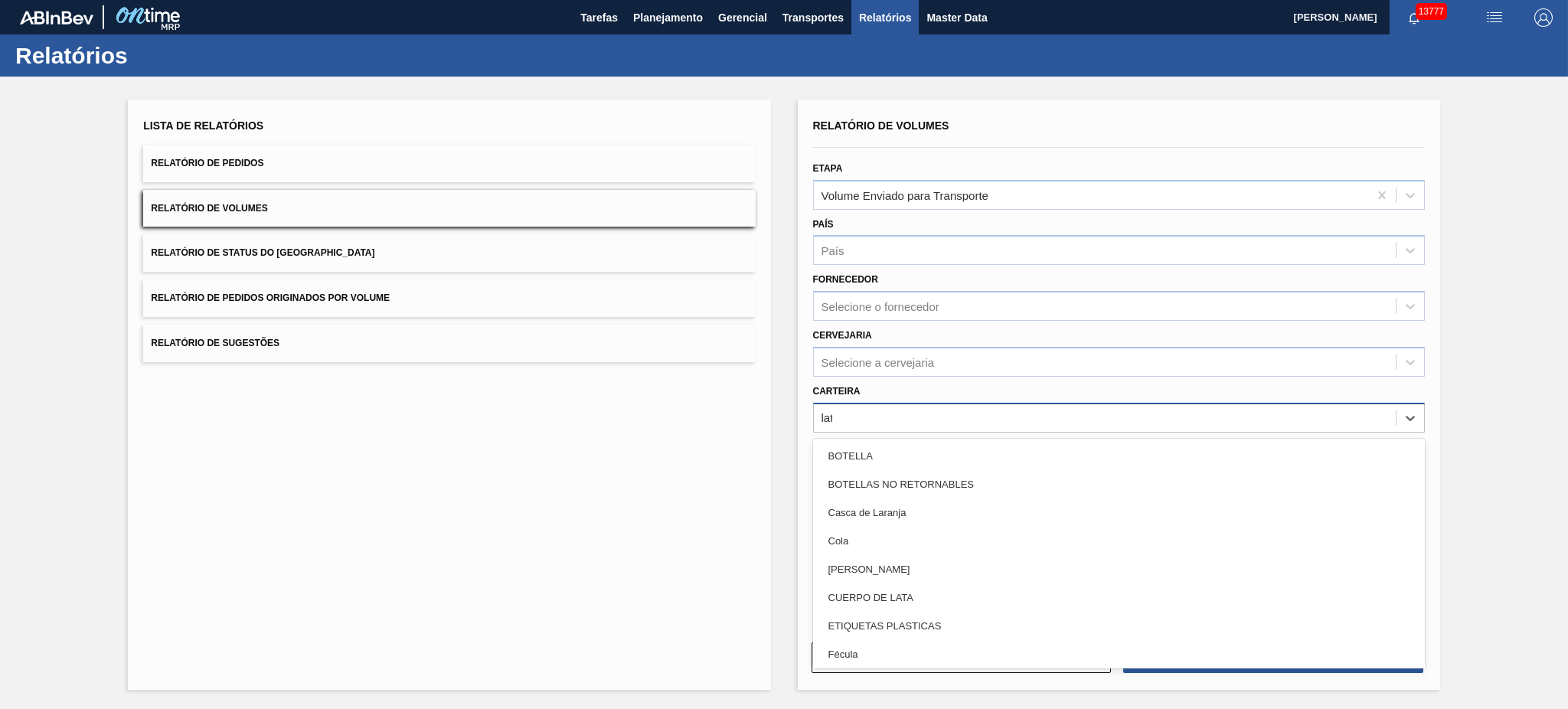
type input "lata"
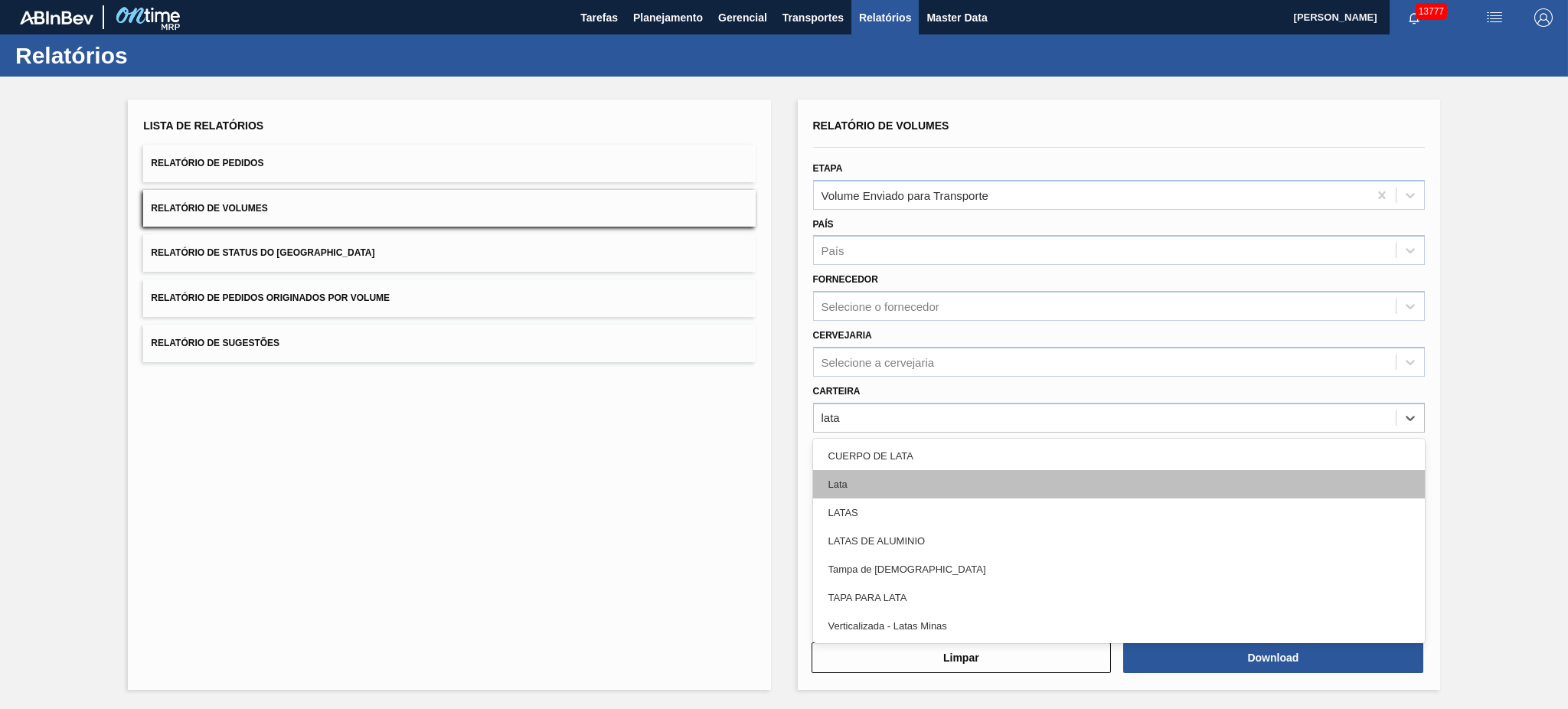
click at [926, 475] on div "Lata" at bounding box center [1119, 484] width 612 height 28
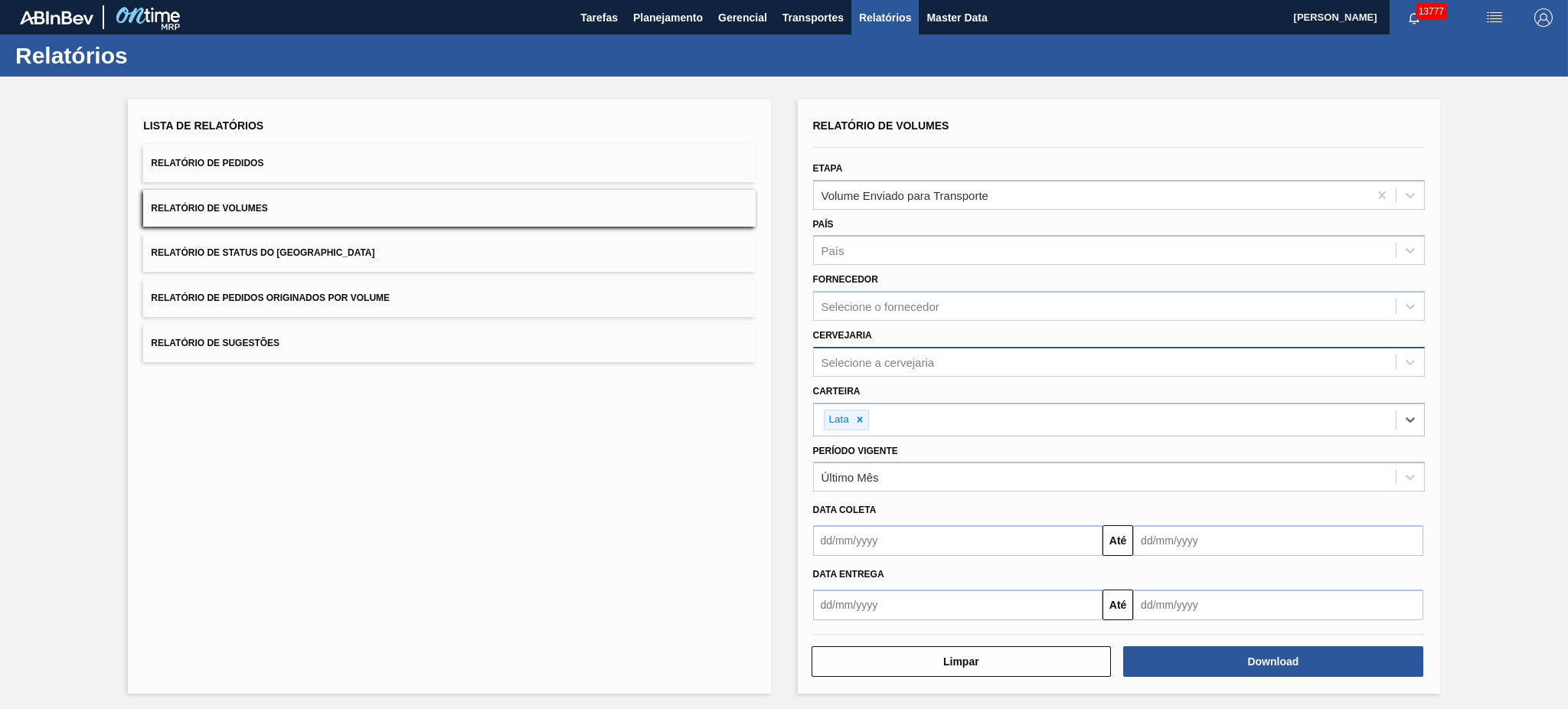
click at [1075, 356] on div "Selecione a cervejaria" at bounding box center [1104, 362] width 582 height 23
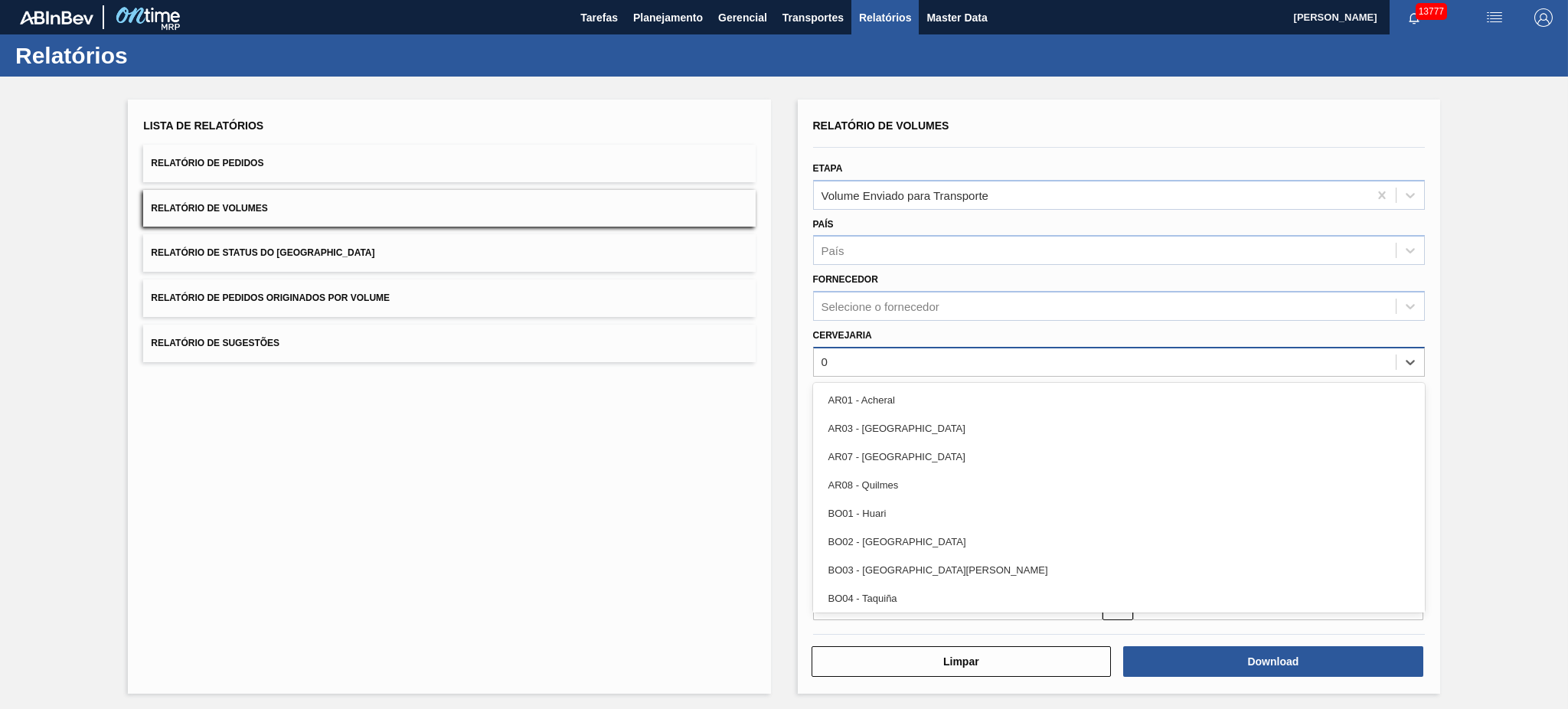
type input "02"
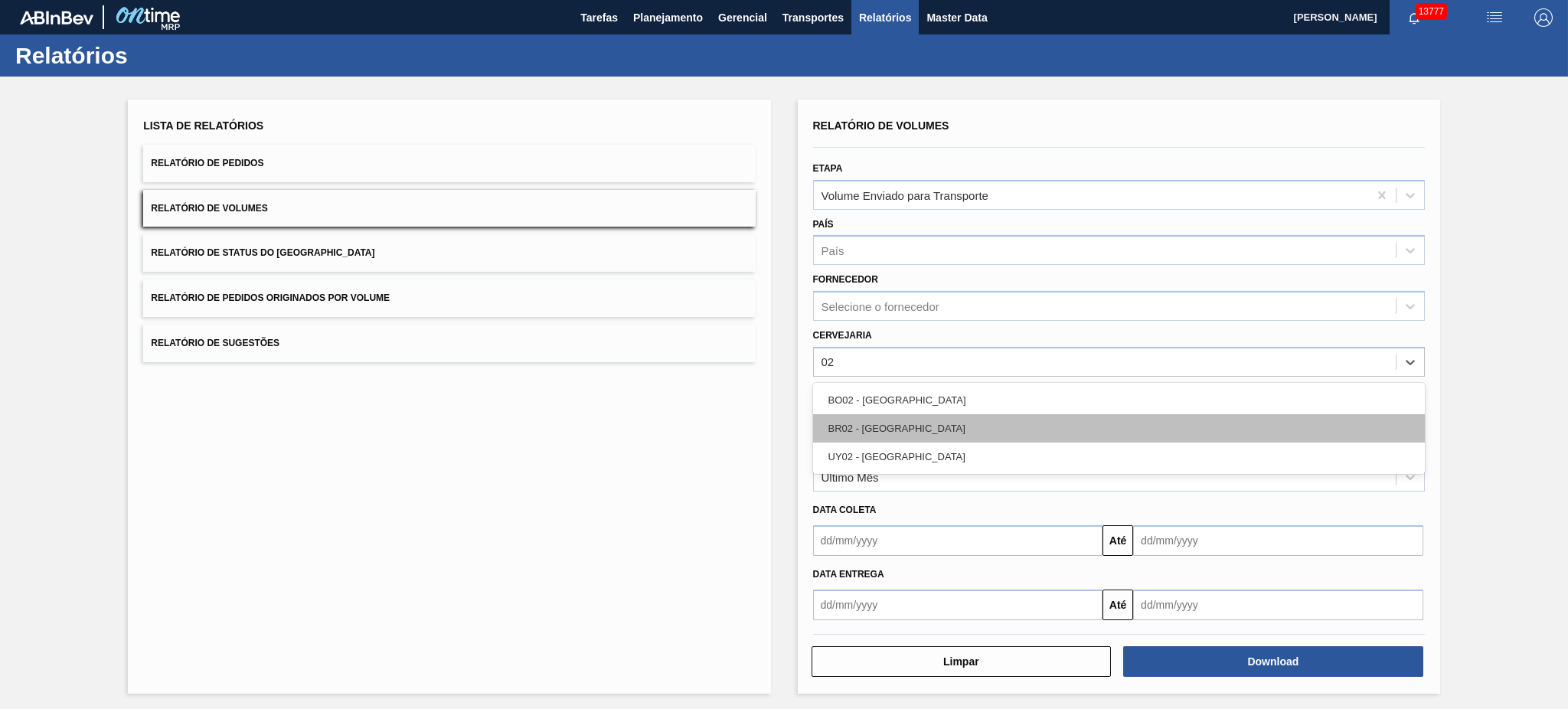
click at [1001, 429] on div "BR02 - Sergipe" at bounding box center [1119, 429] width 612 height 28
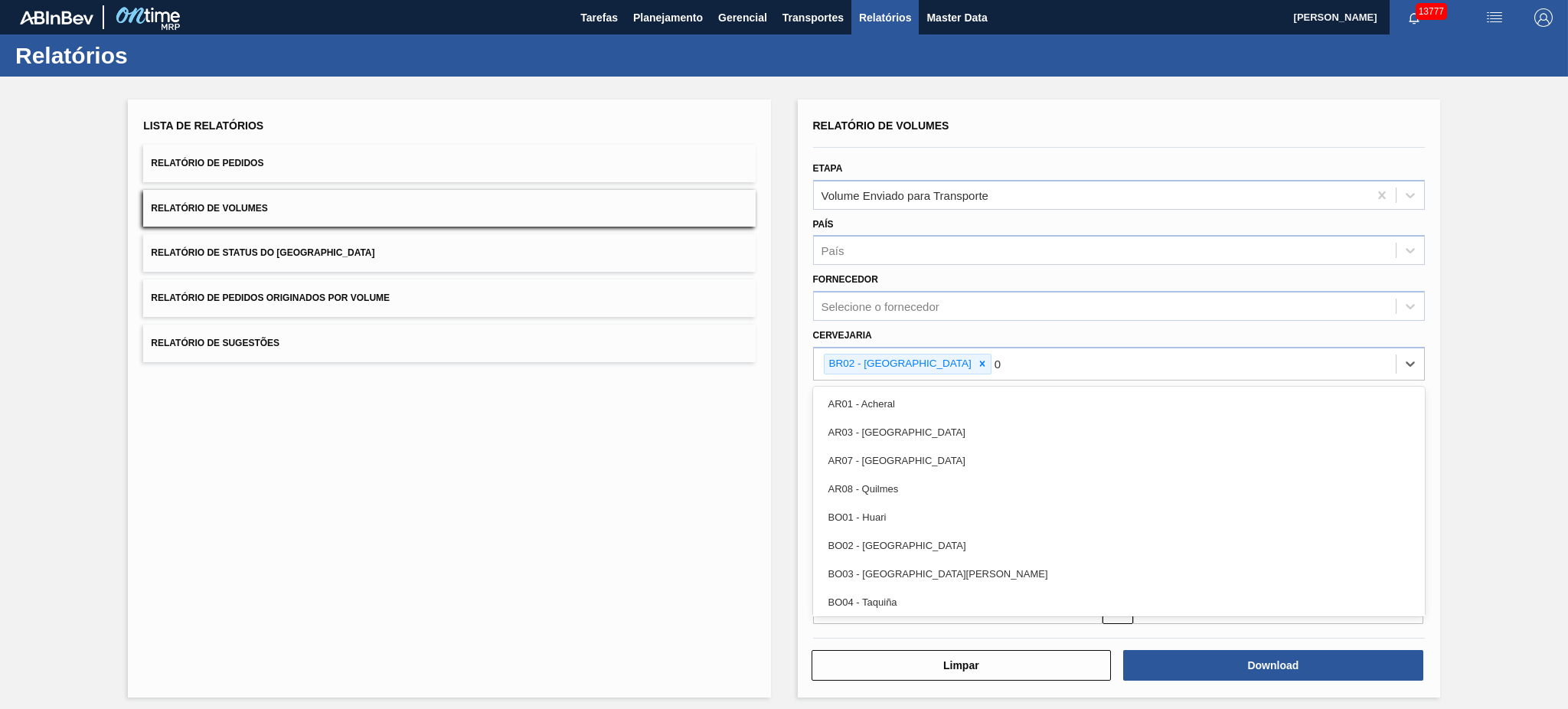
type input "03"
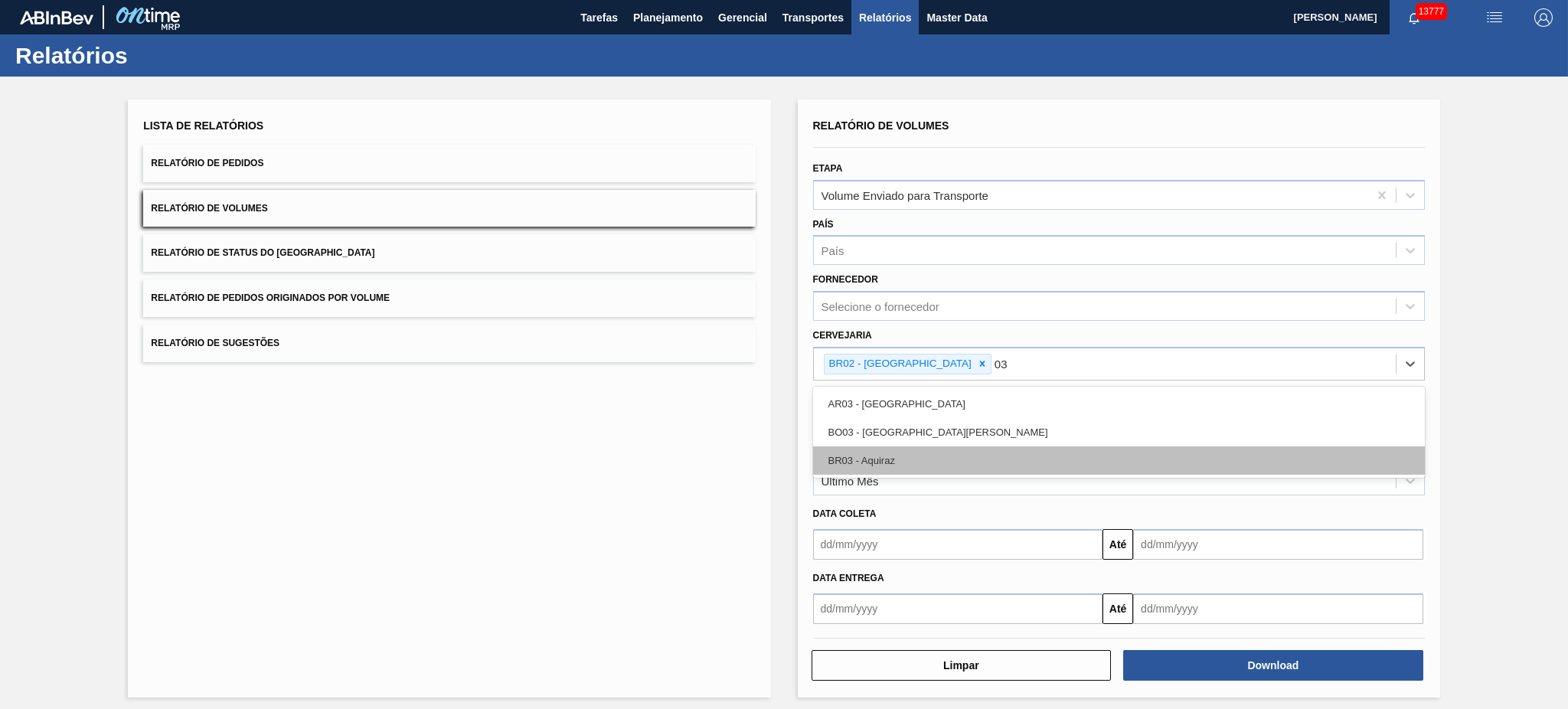
click at [926, 447] on div "BR03 - Aquiraz" at bounding box center [1119, 461] width 612 height 28
type input "04"
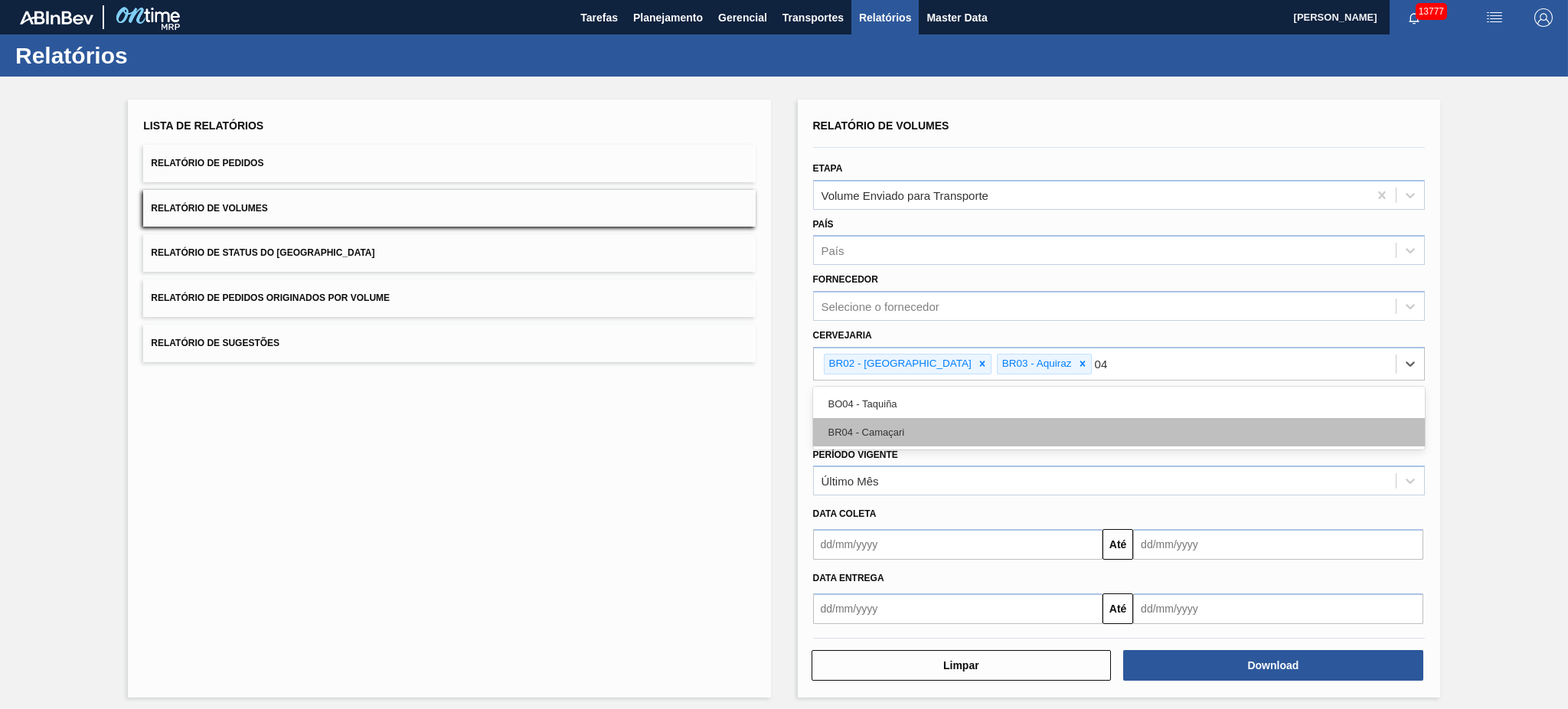
click at [924, 428] on div "BR04 - Camaçari" at bounding box center [1119, 432] width 612 height 28
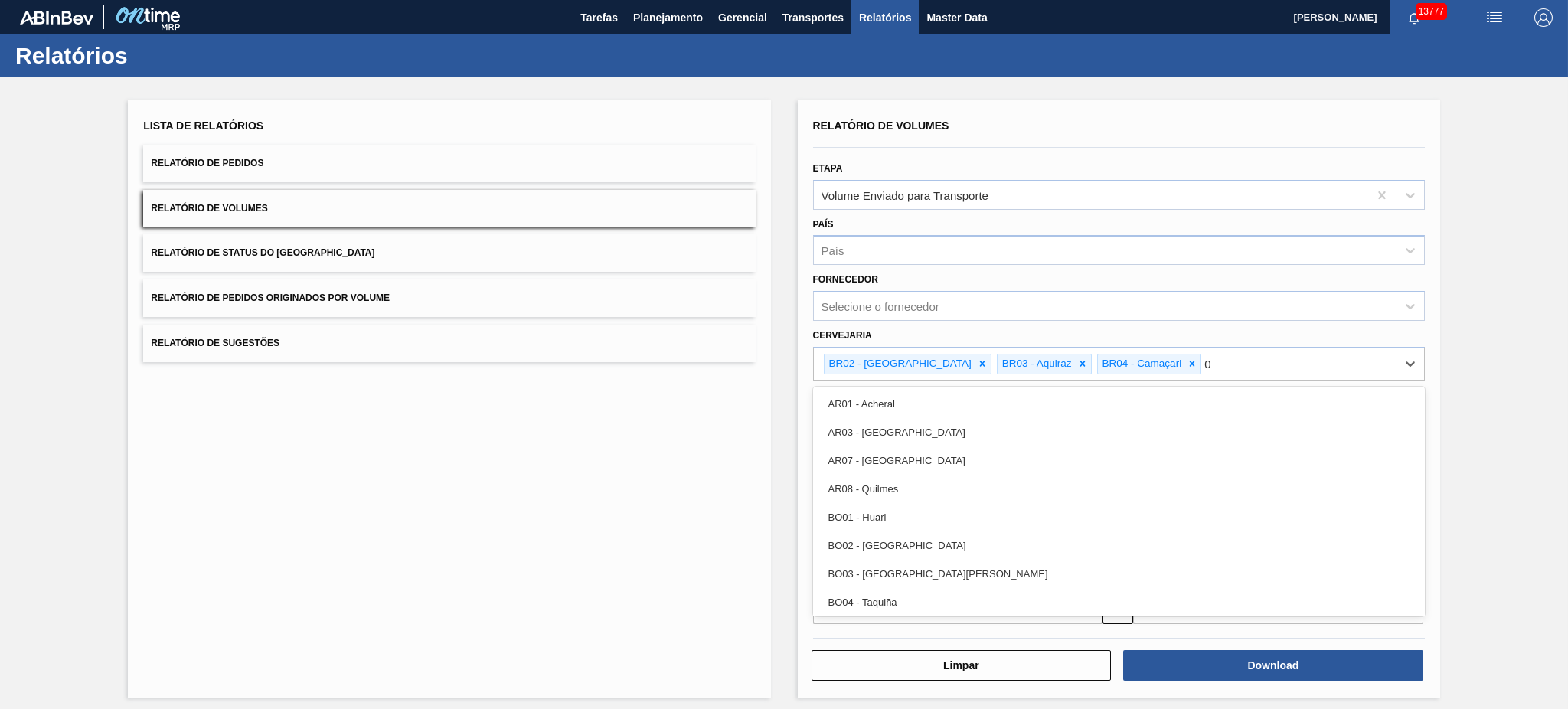
type input "08"
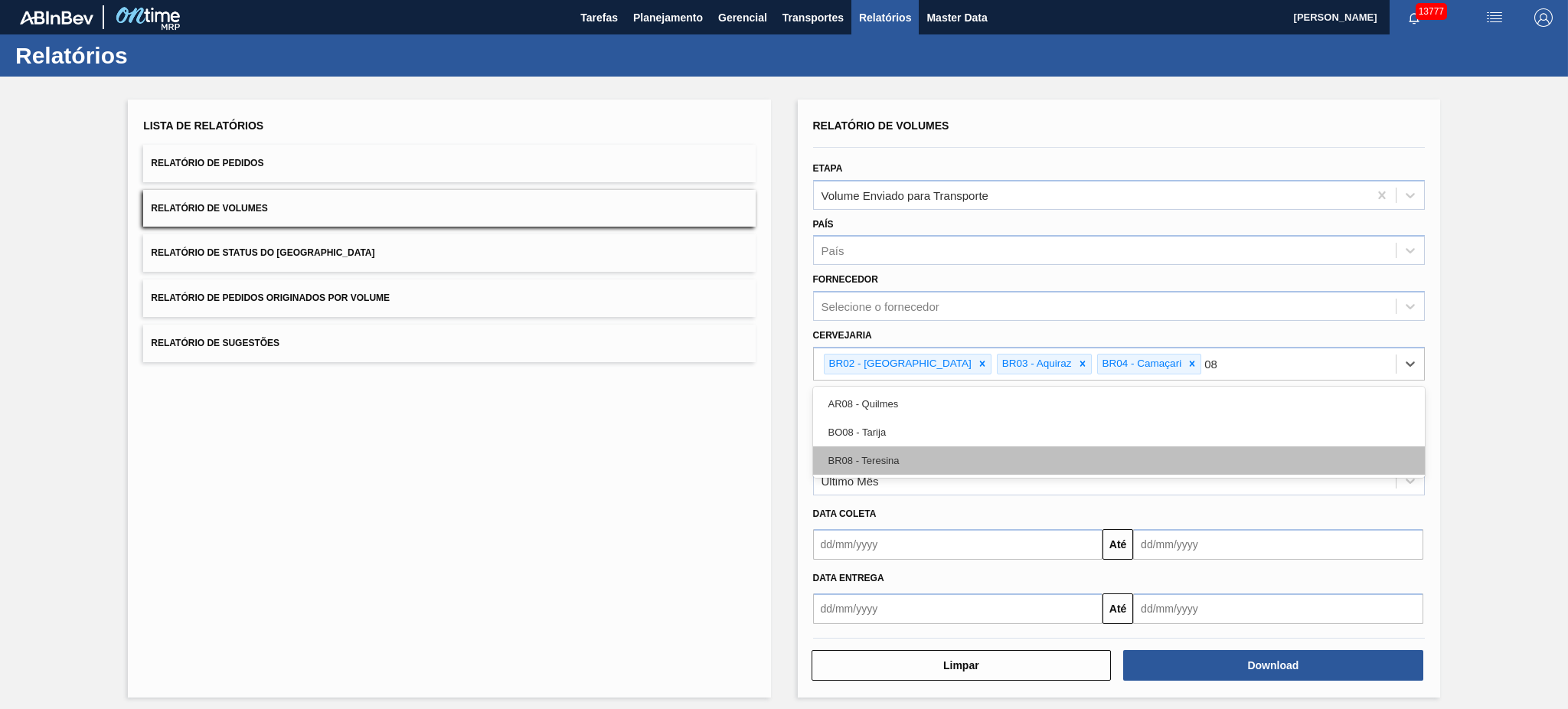
click at [937, 460] on div "BR08 - Teresina" at bounding box center [1119, 461] width 612 height 28
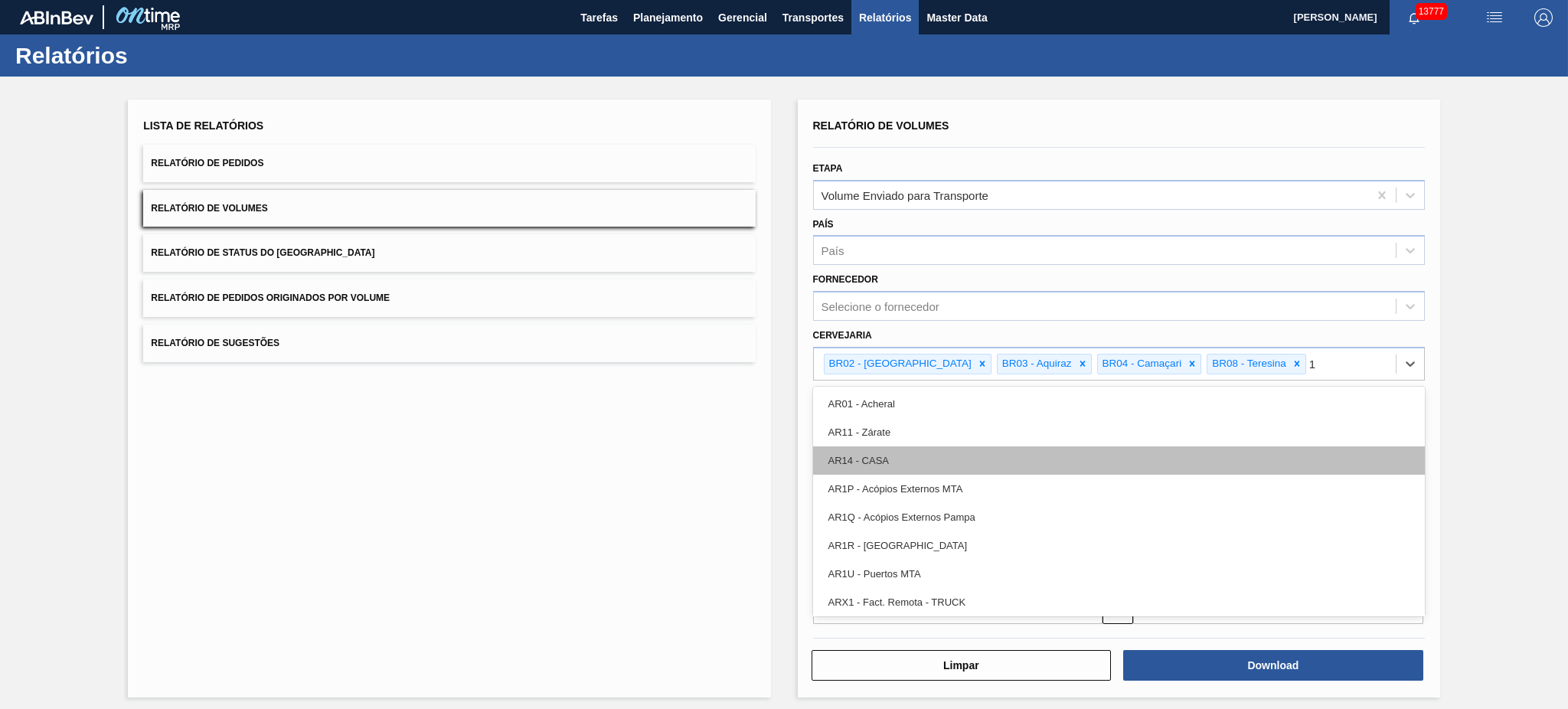
type input "11"
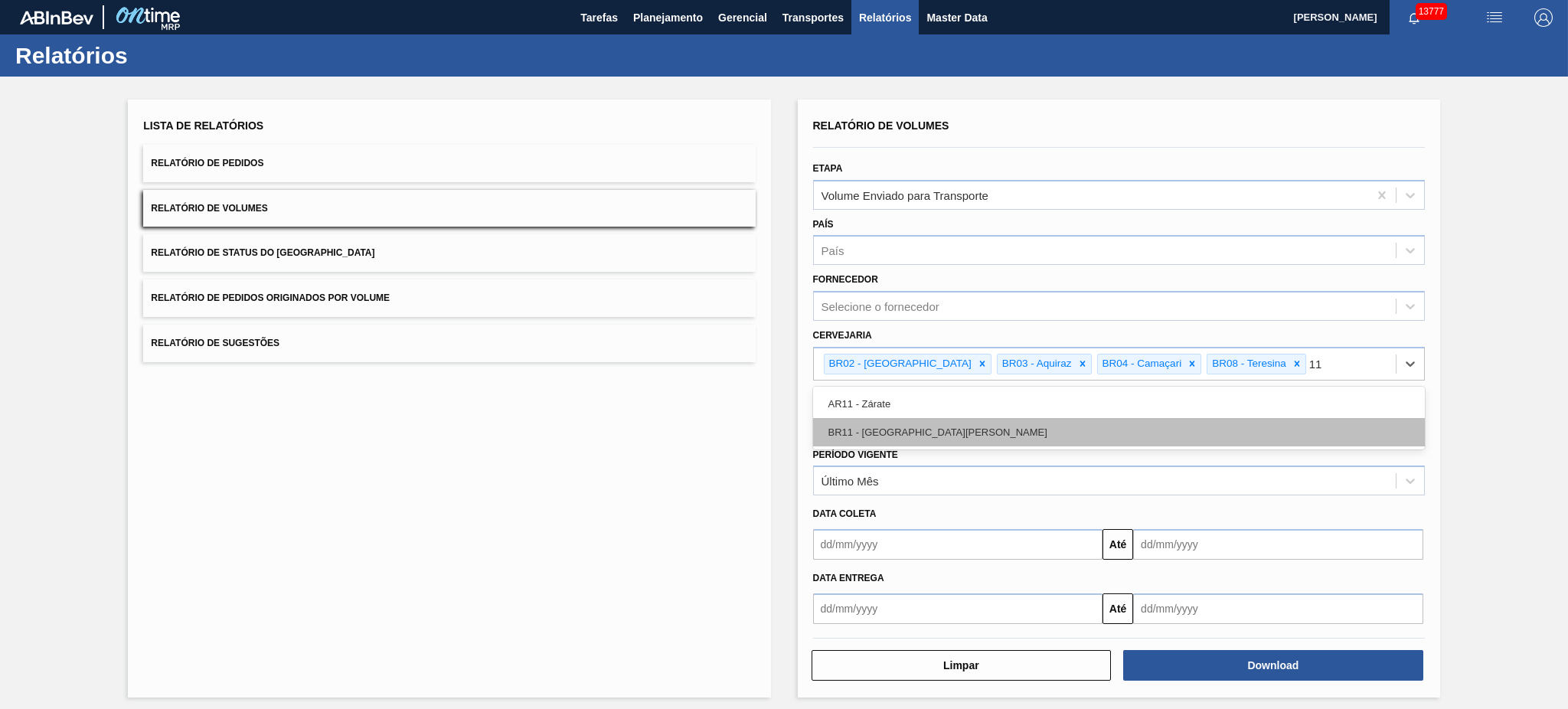
click at [937, 431] on div "BR11 - São Luís" at bounding box center [1119, 432] width 612 height 28
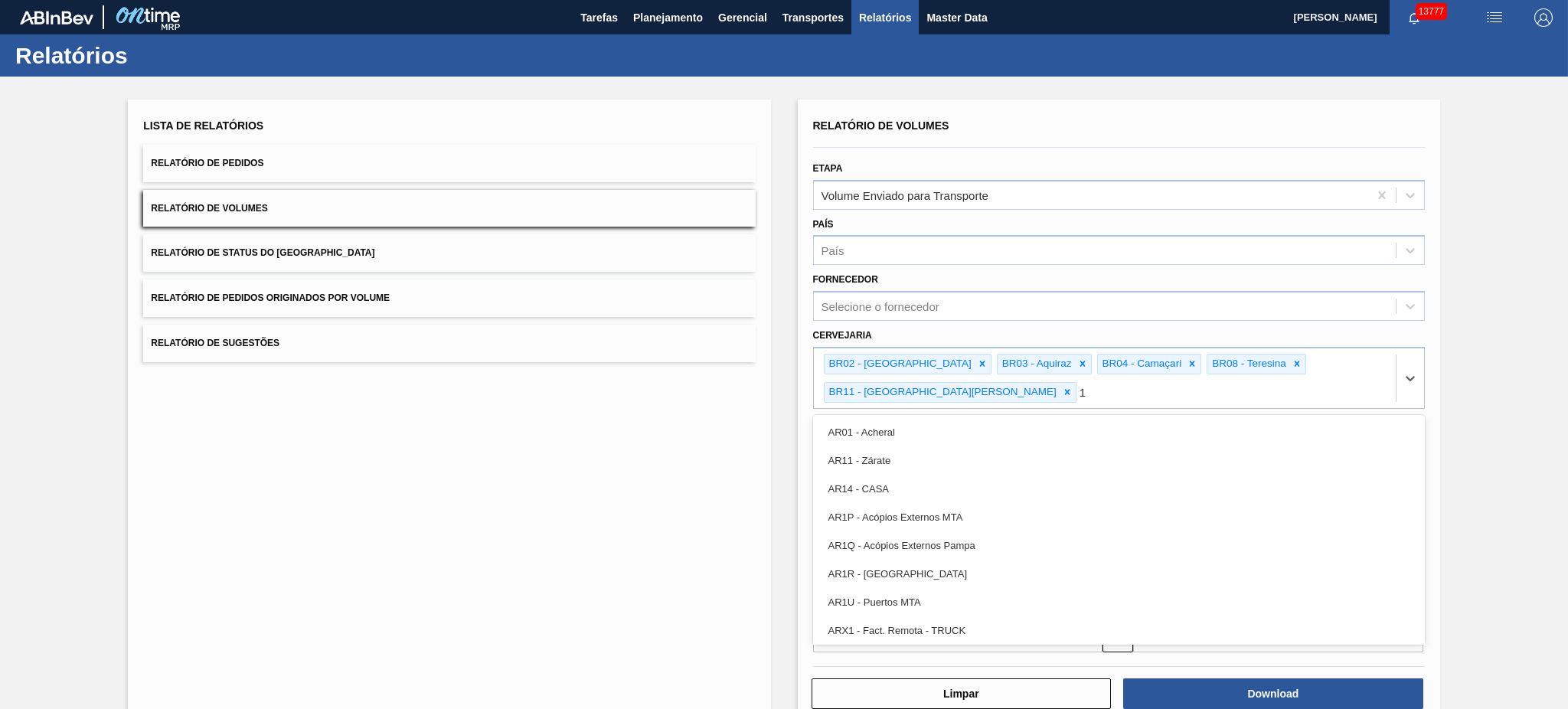
type input "18"
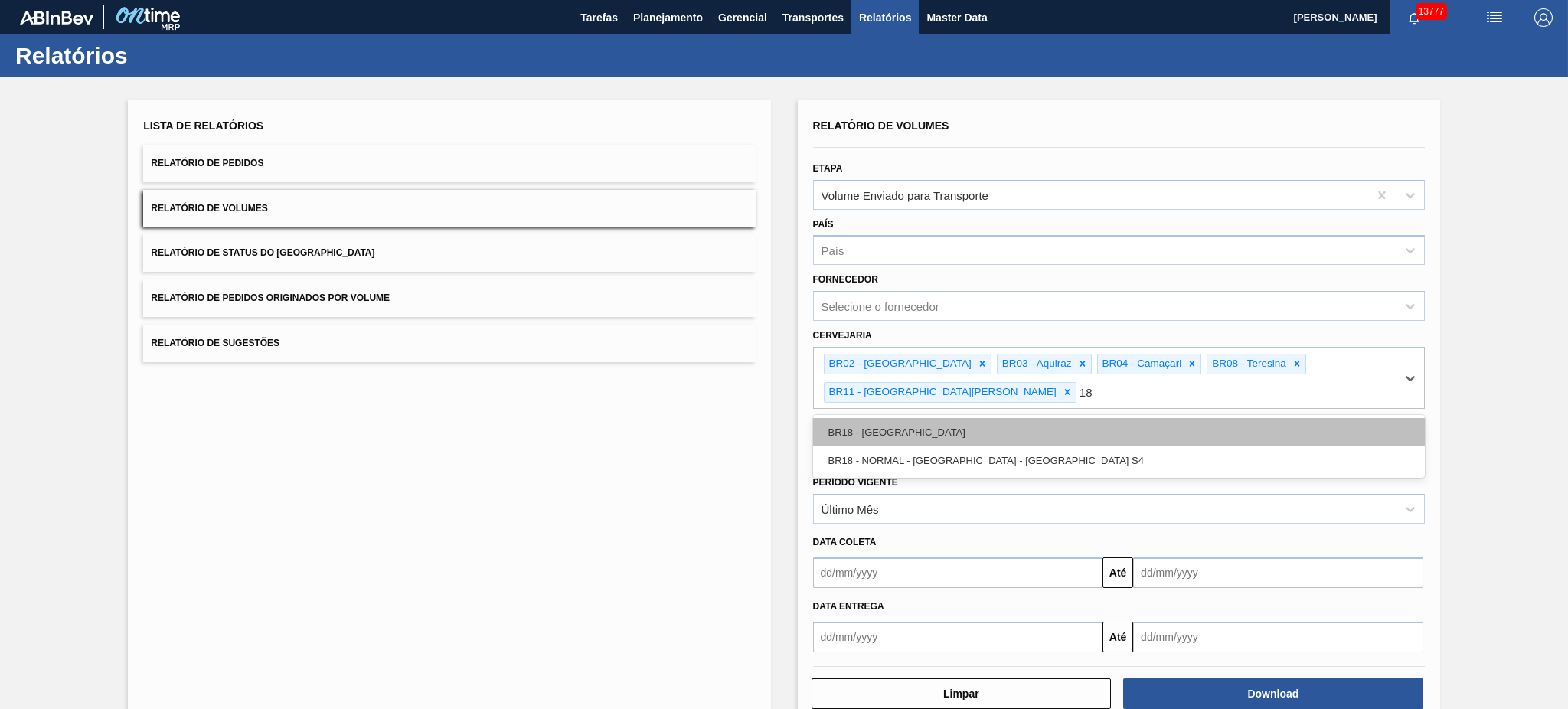
click at [949, 418] on div "BR18 - Pernambuco" at bounding box center [1119, 432] width 612 height 28
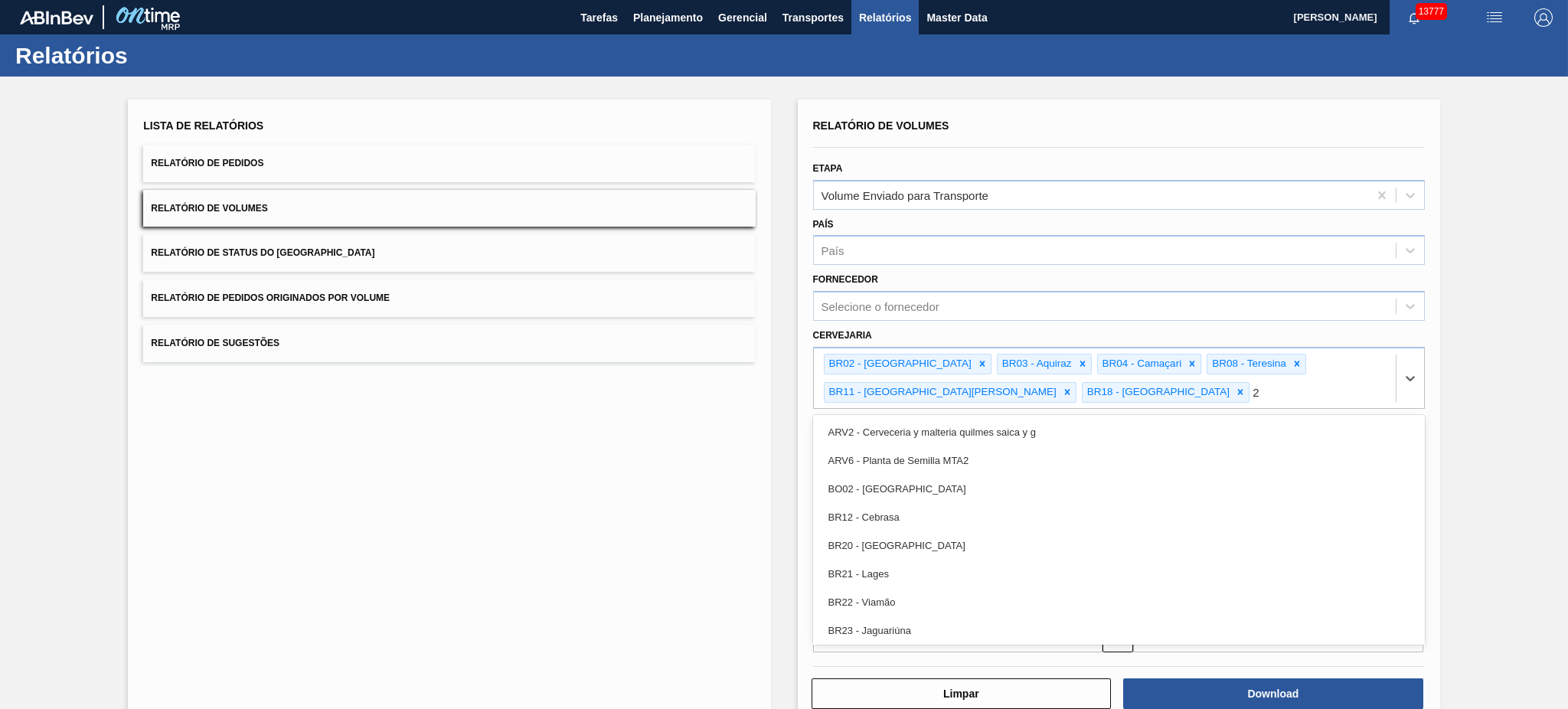
type input "21"
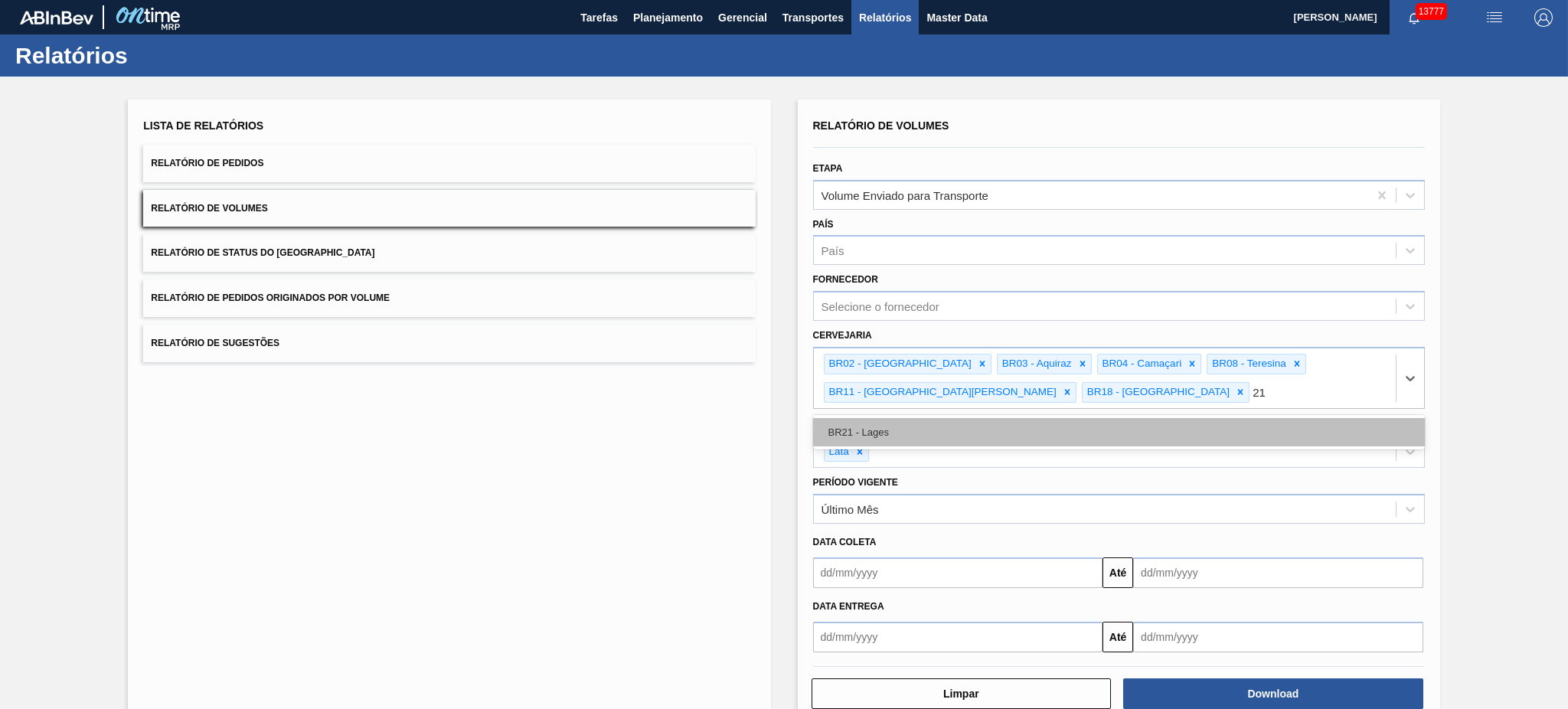
click at [934, 423] on div "BR21 - Lages" at bounding box center [1119, 432] width 612 height 28
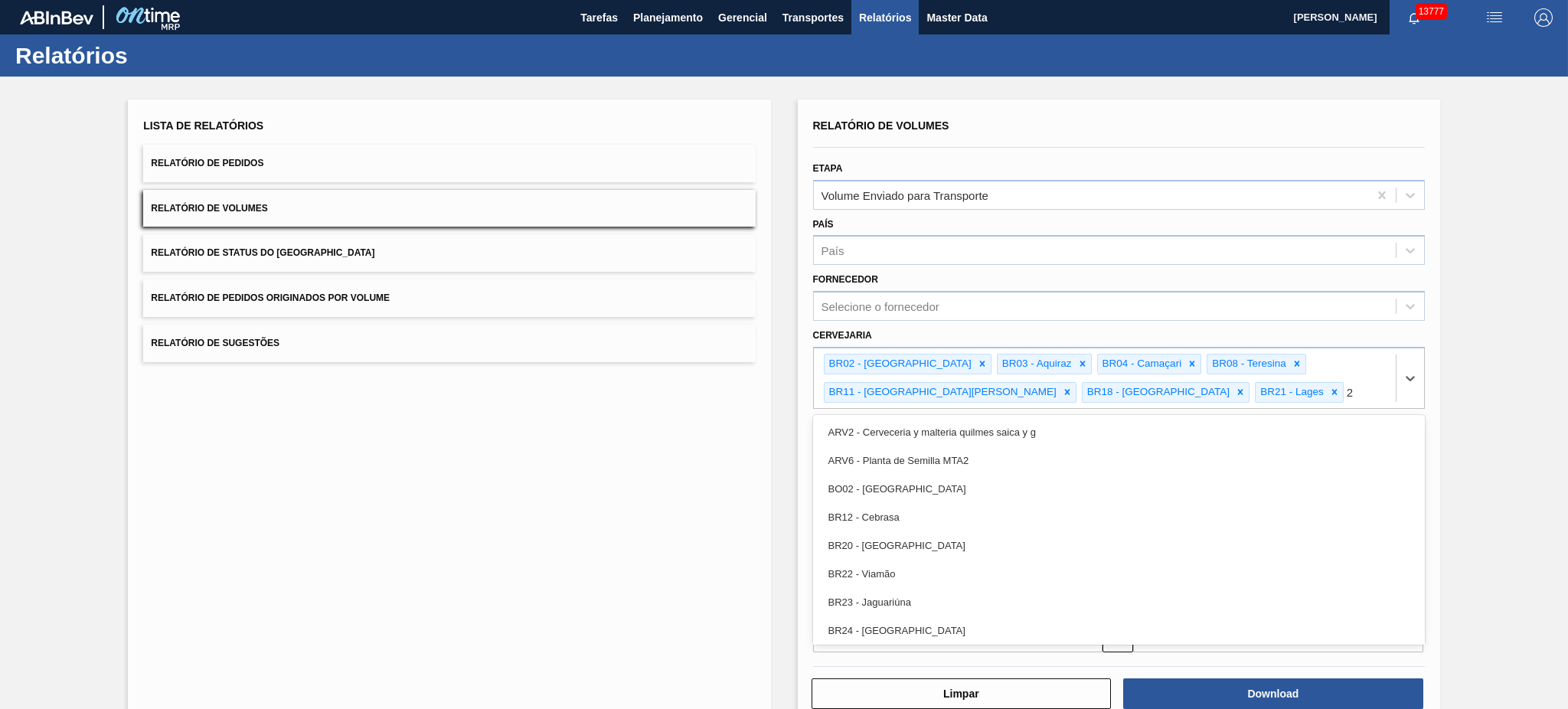
type input "22"
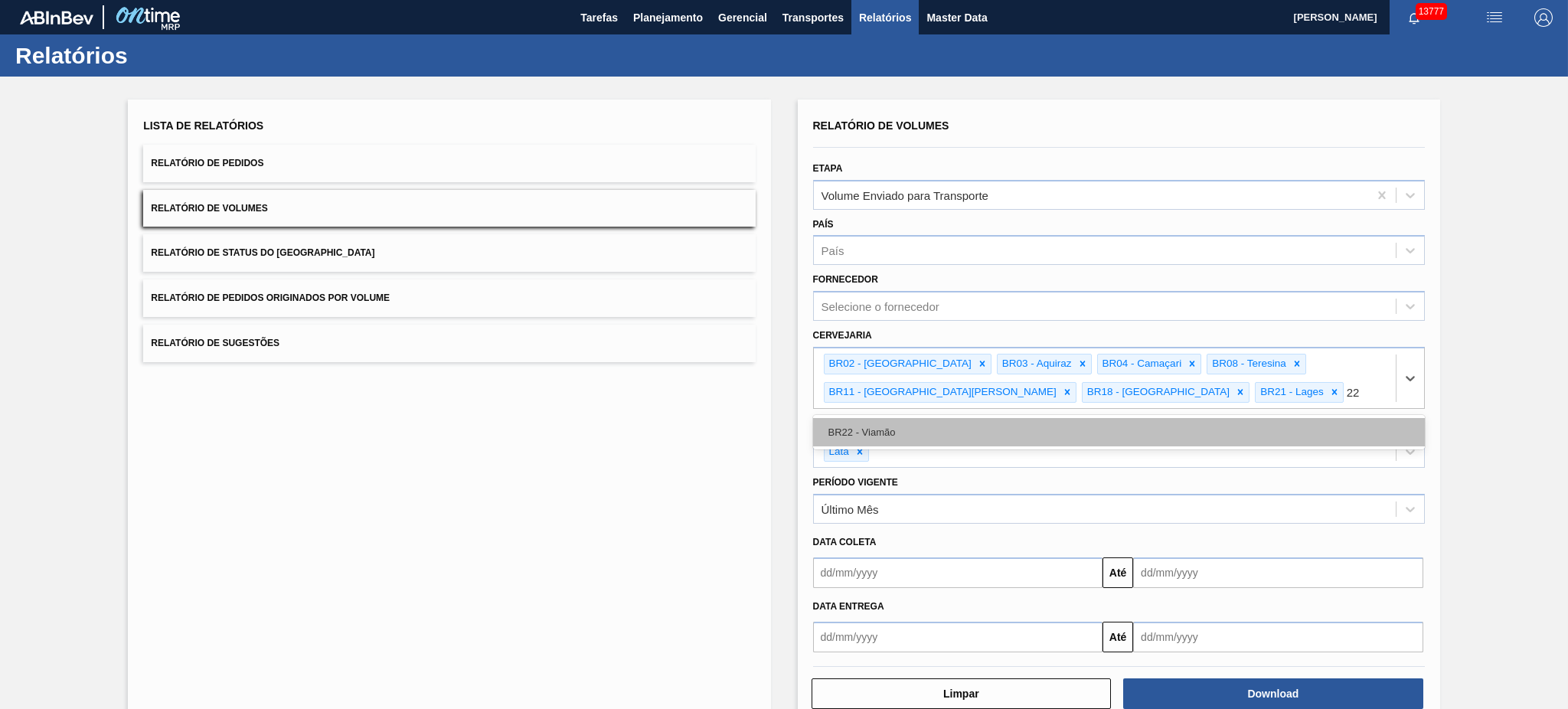
click at [939, 424] on div "BR22 - Viamão" at bounding box center [1119, 432] width 612 height 28
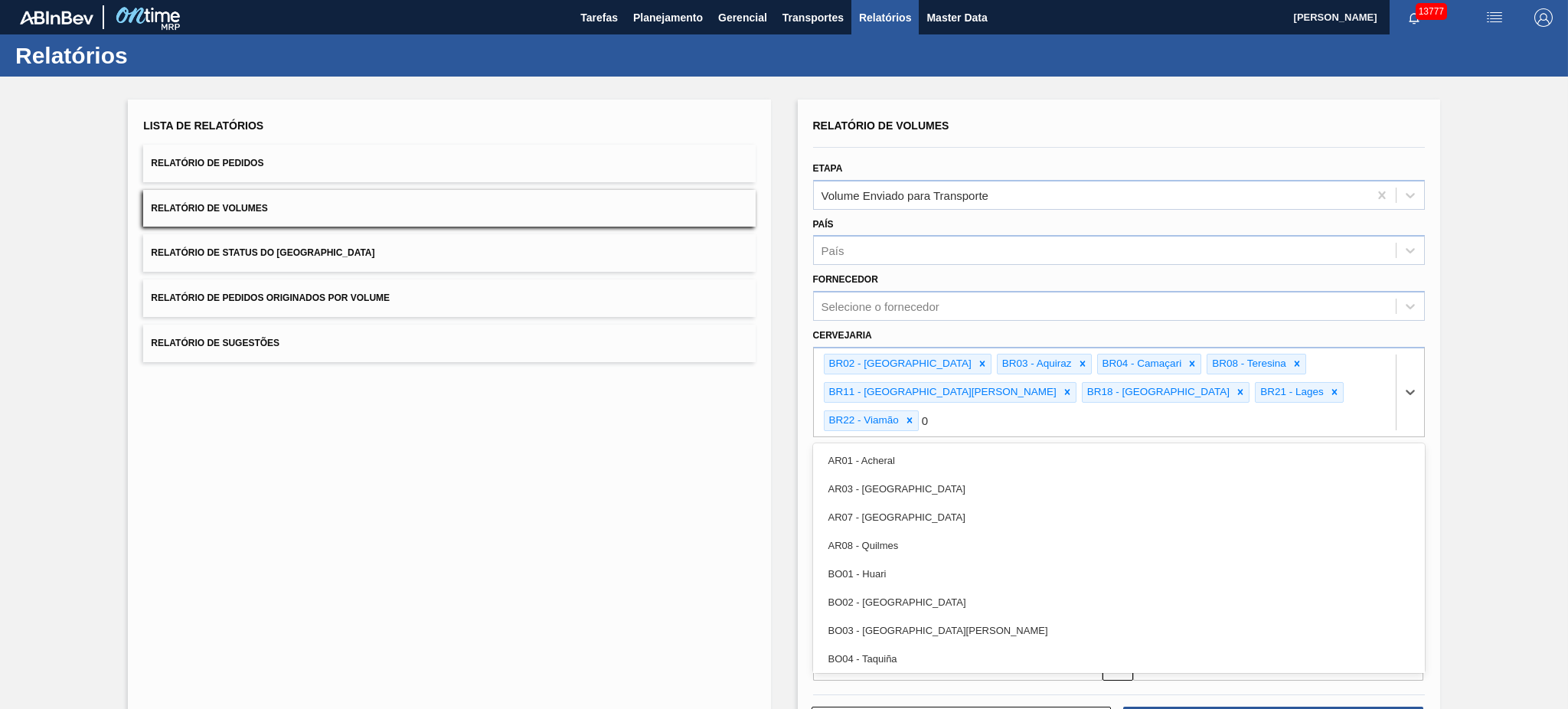
type input "09"
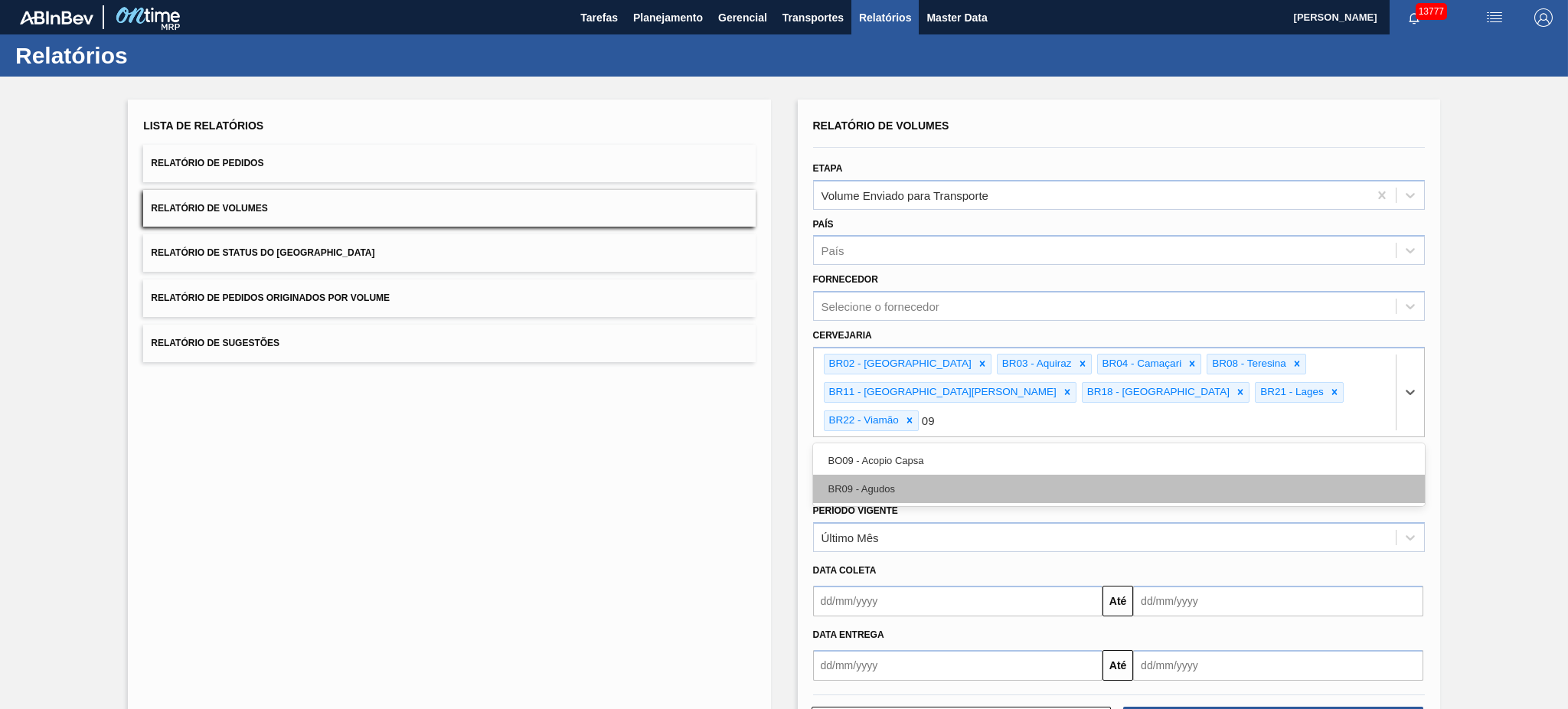
click at [929, 475] on div "BR09 - Agudos" at bounding box center [1119, 489] width 612 height 28
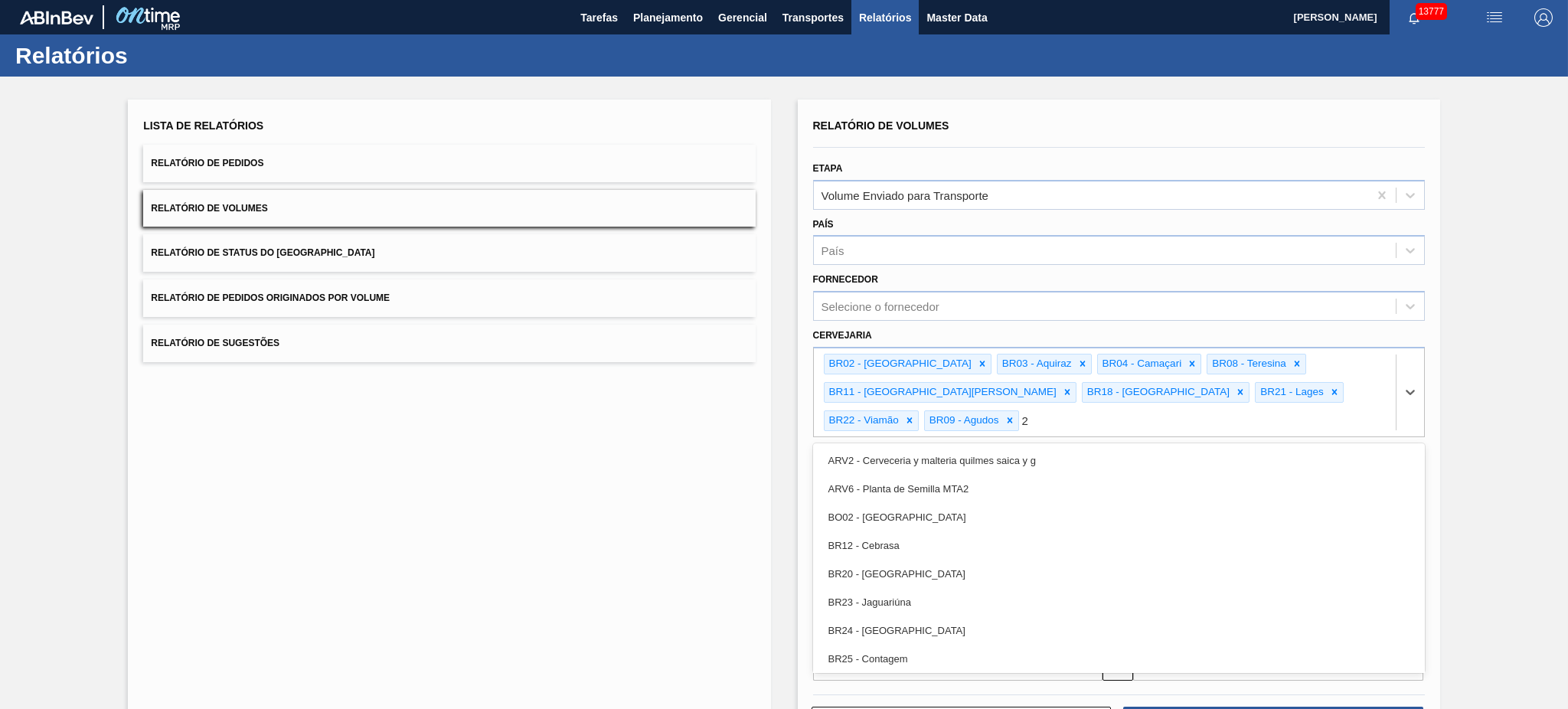
type input "24"
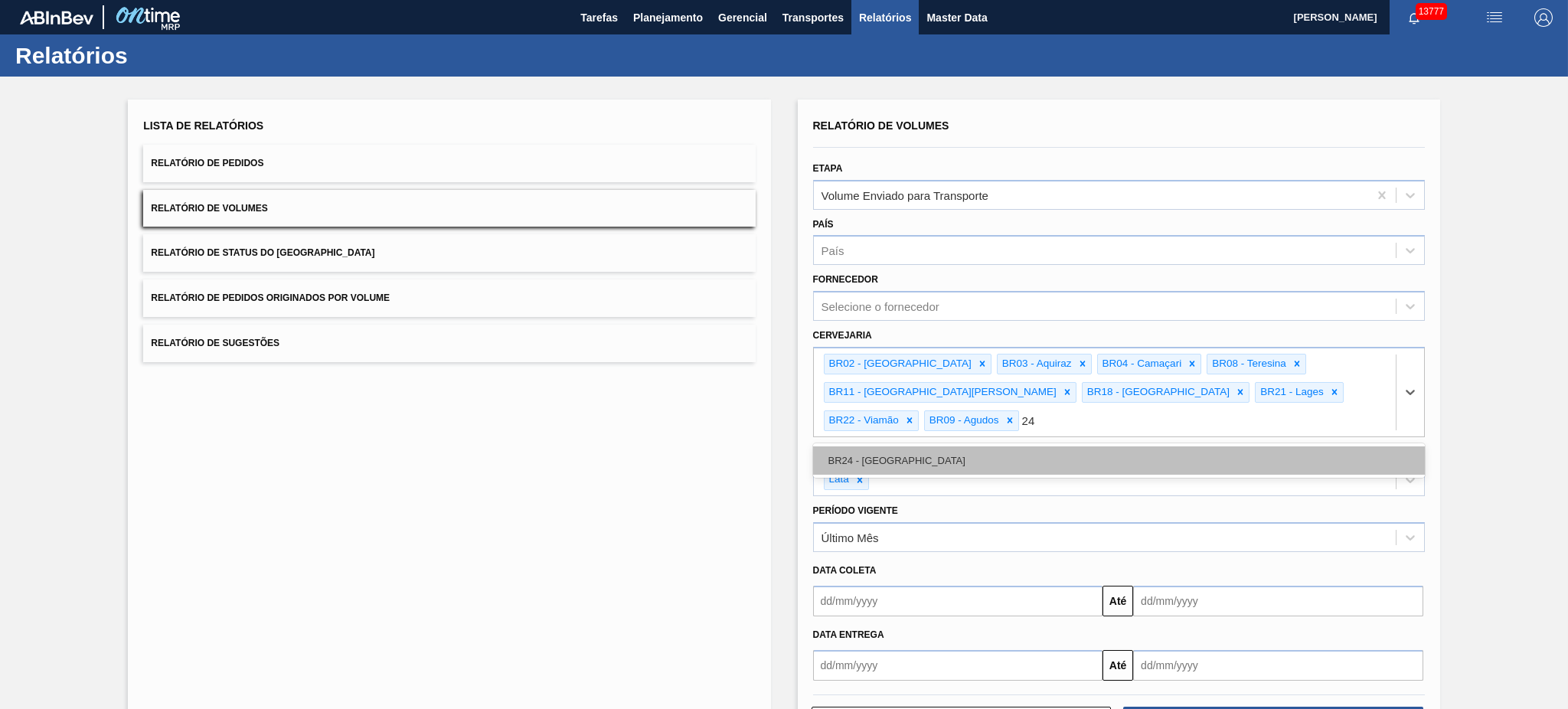
click at [932, 447] on div "BR24 - Ponta Grossa" at bounding box center [1119, 461] width 612 height 28
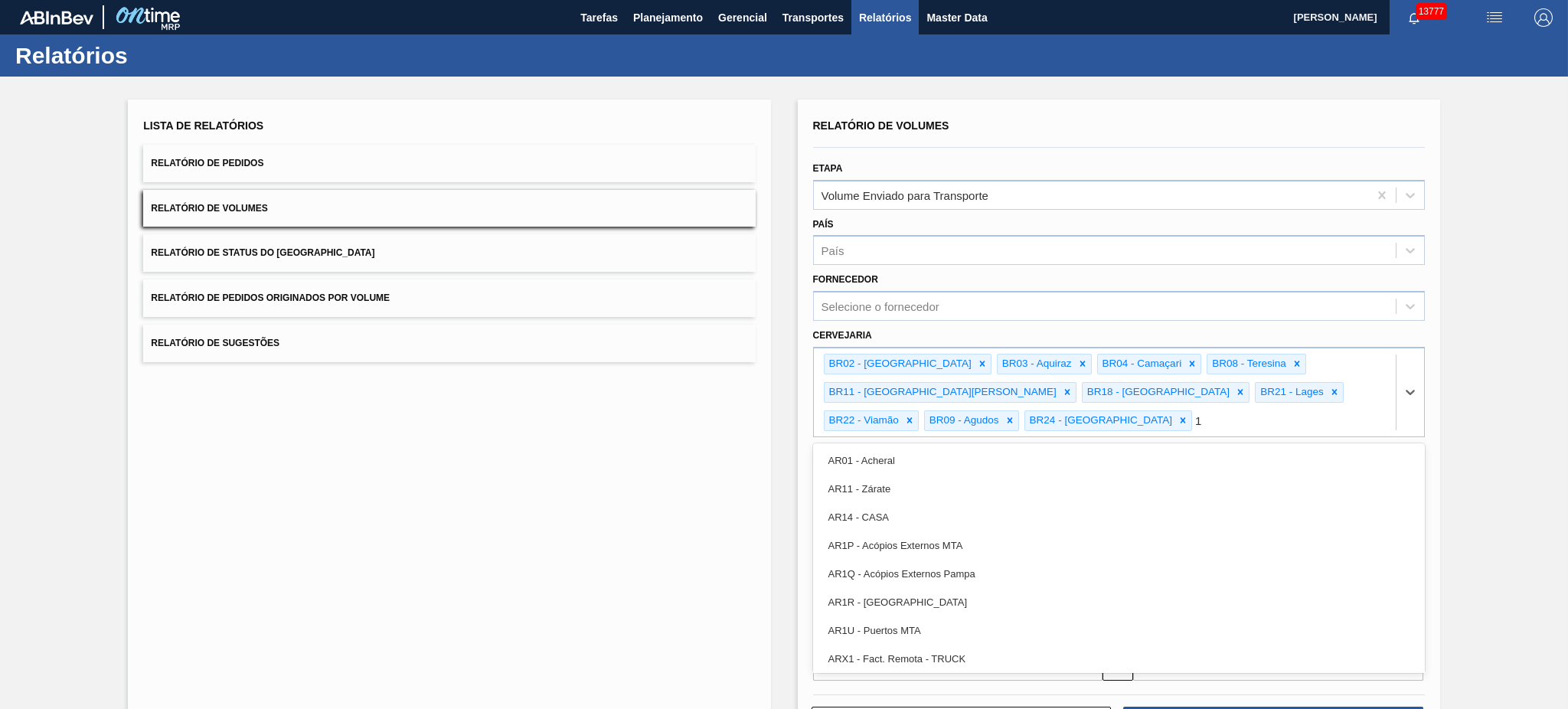
type input "16"
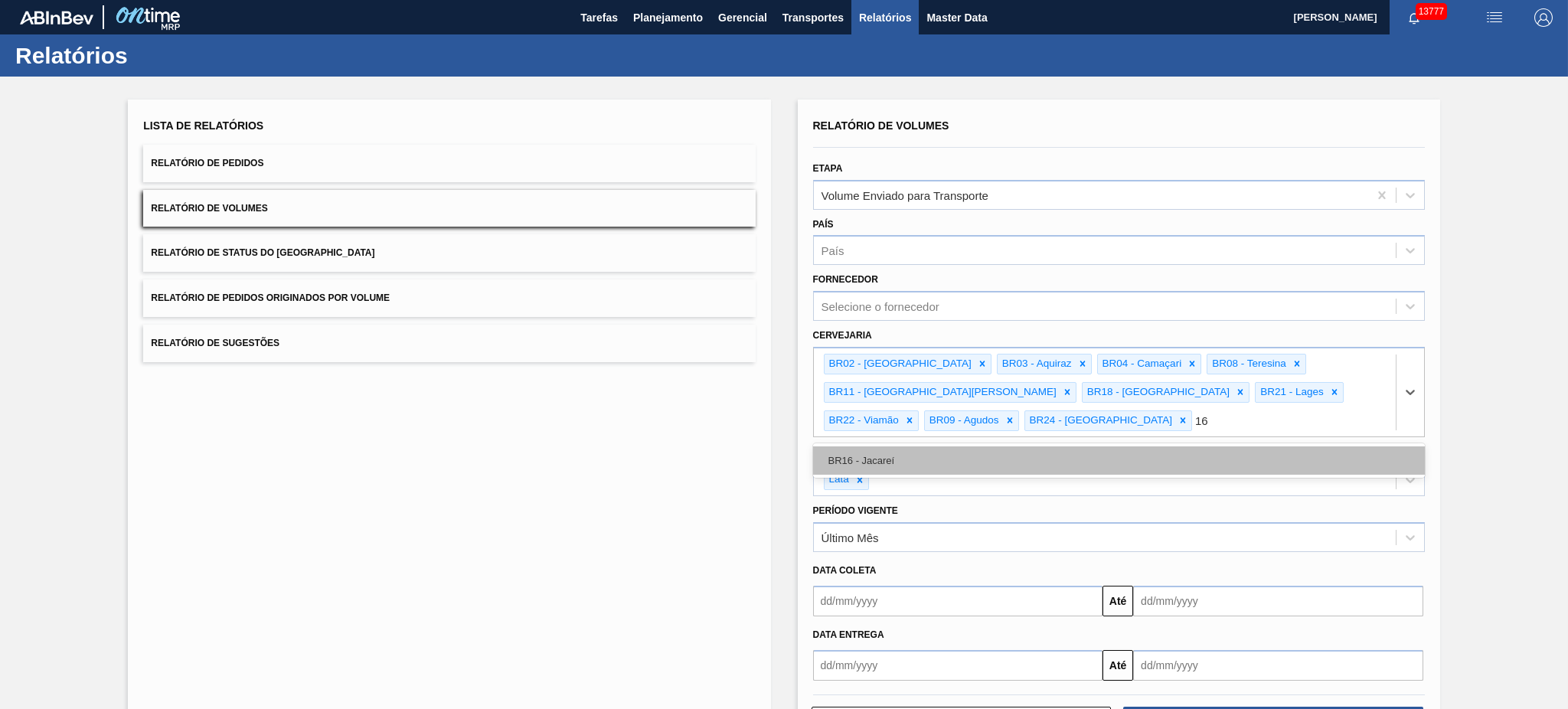
click at [941, 447] on div "BR16 - Jacareí" at bounding box center [1119, 461] width 612 height 28
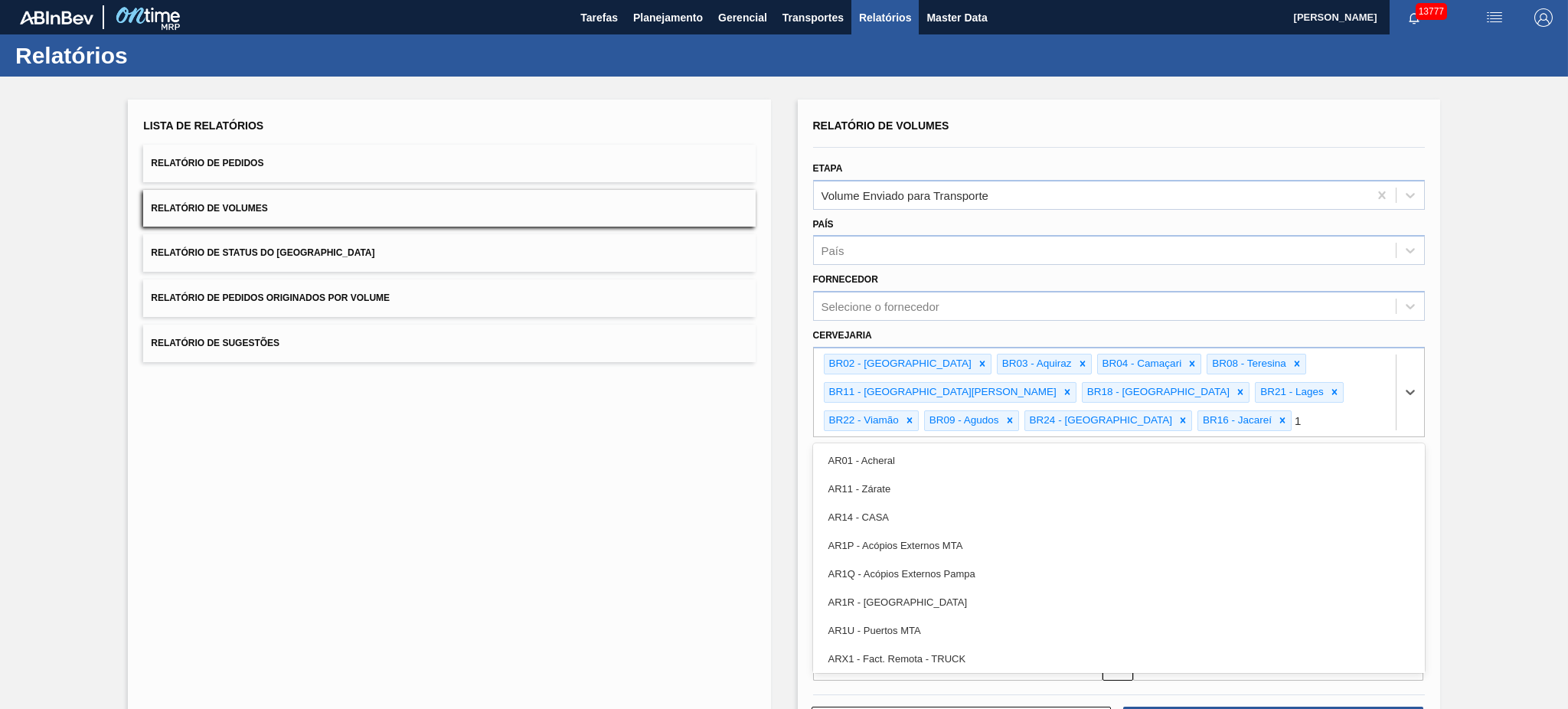
type input "15"
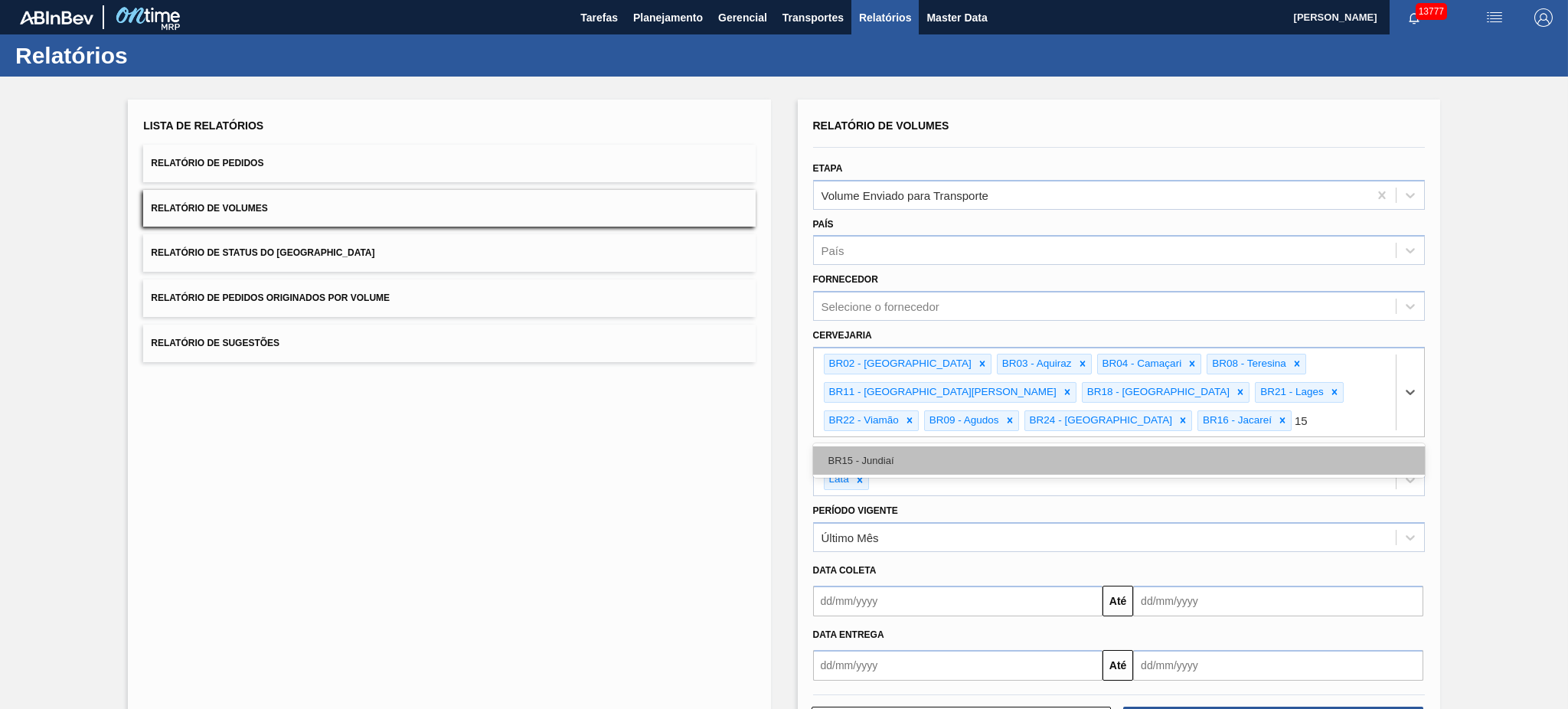
click at [934, 459] on div "BR15 - Jundiaí" at bounding box center [1119, 461] width 612 height 28
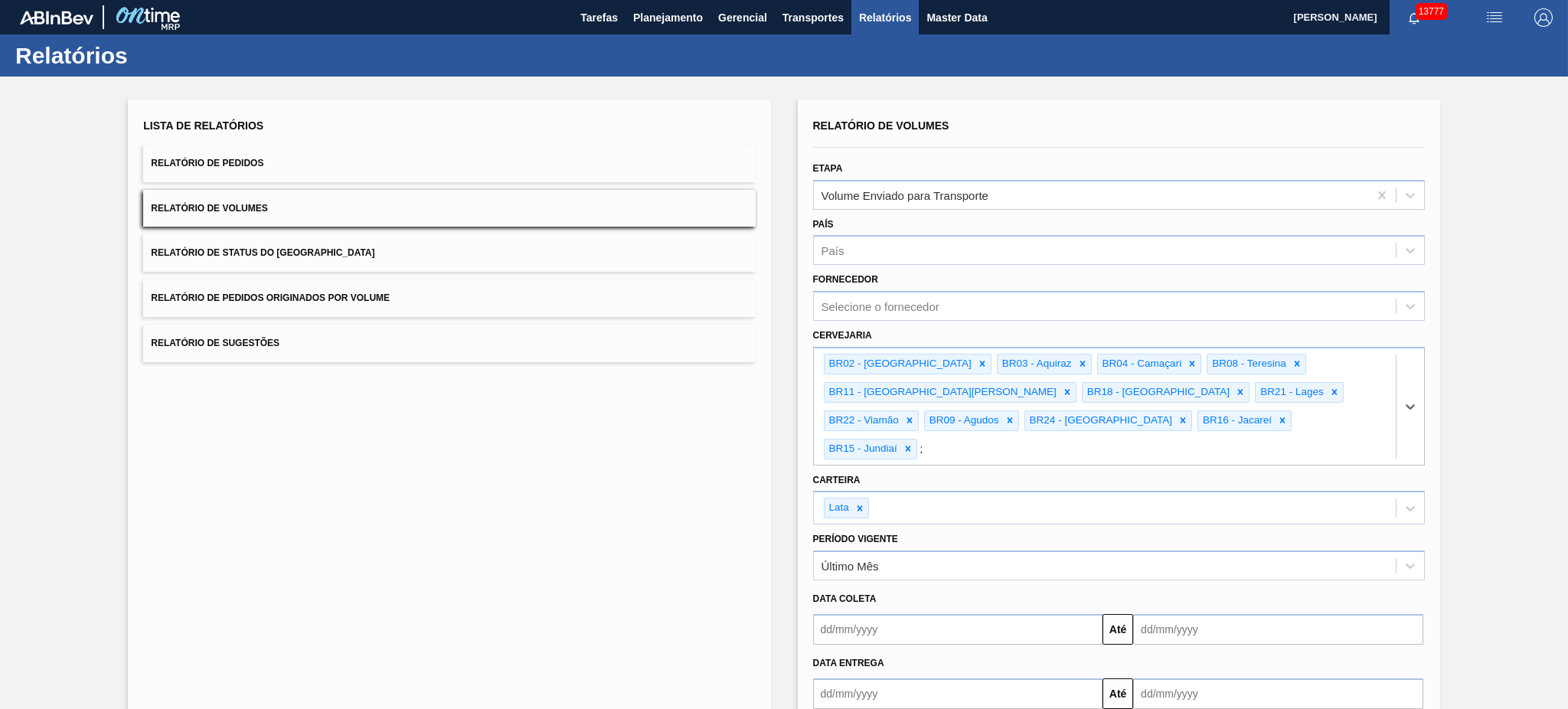
type input "23"
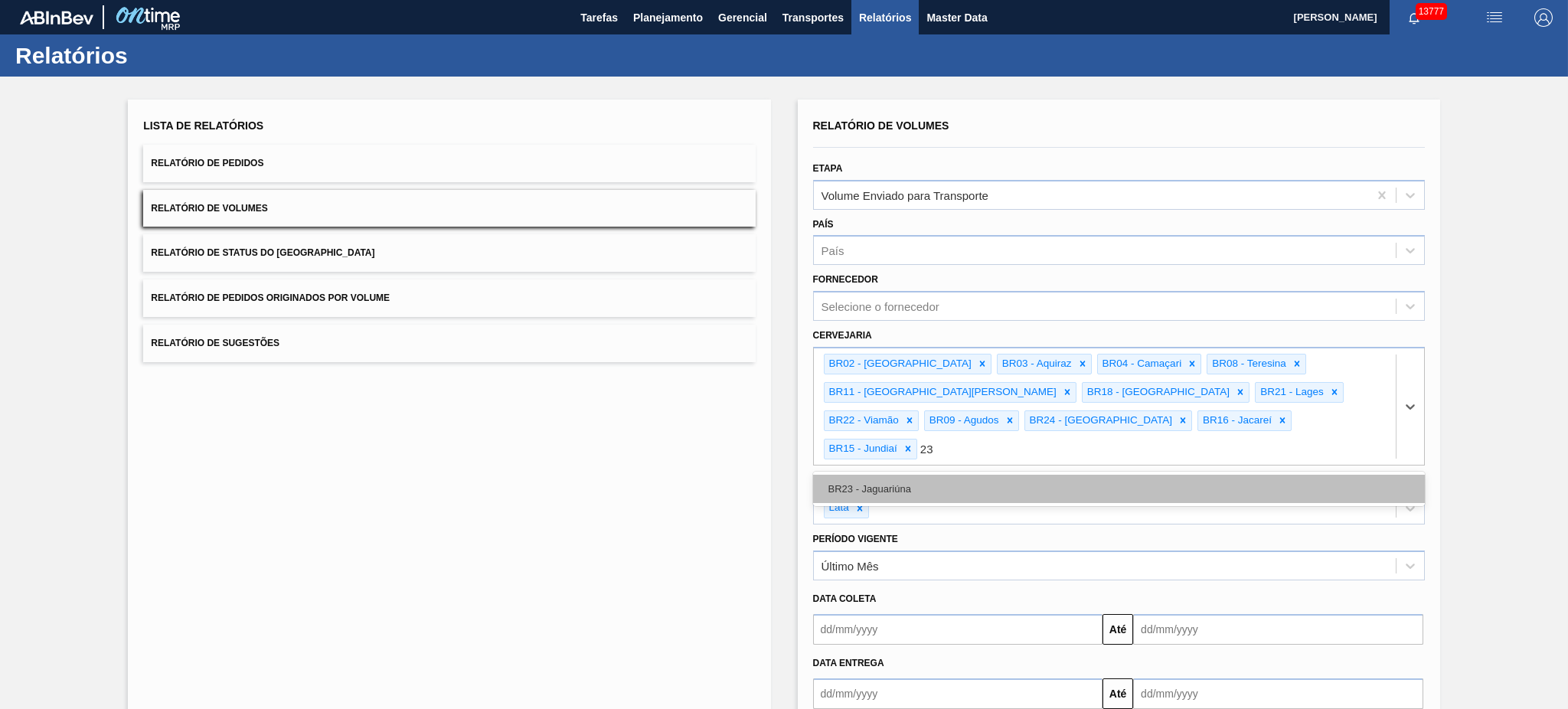
click at [941, 475] on div "BR23 - Jaguariúna" at bounding box center [1119, 489] width 612 height 28
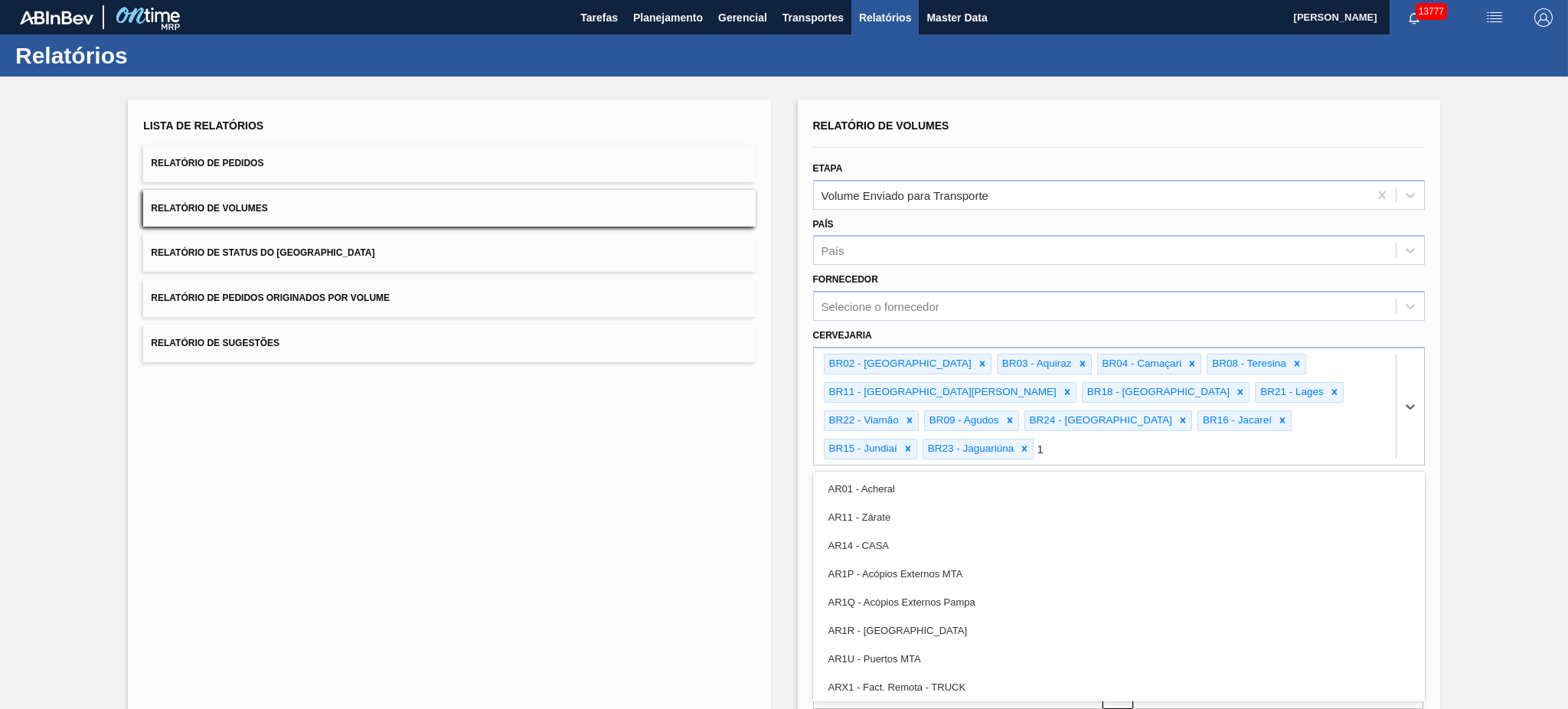
type input "10"
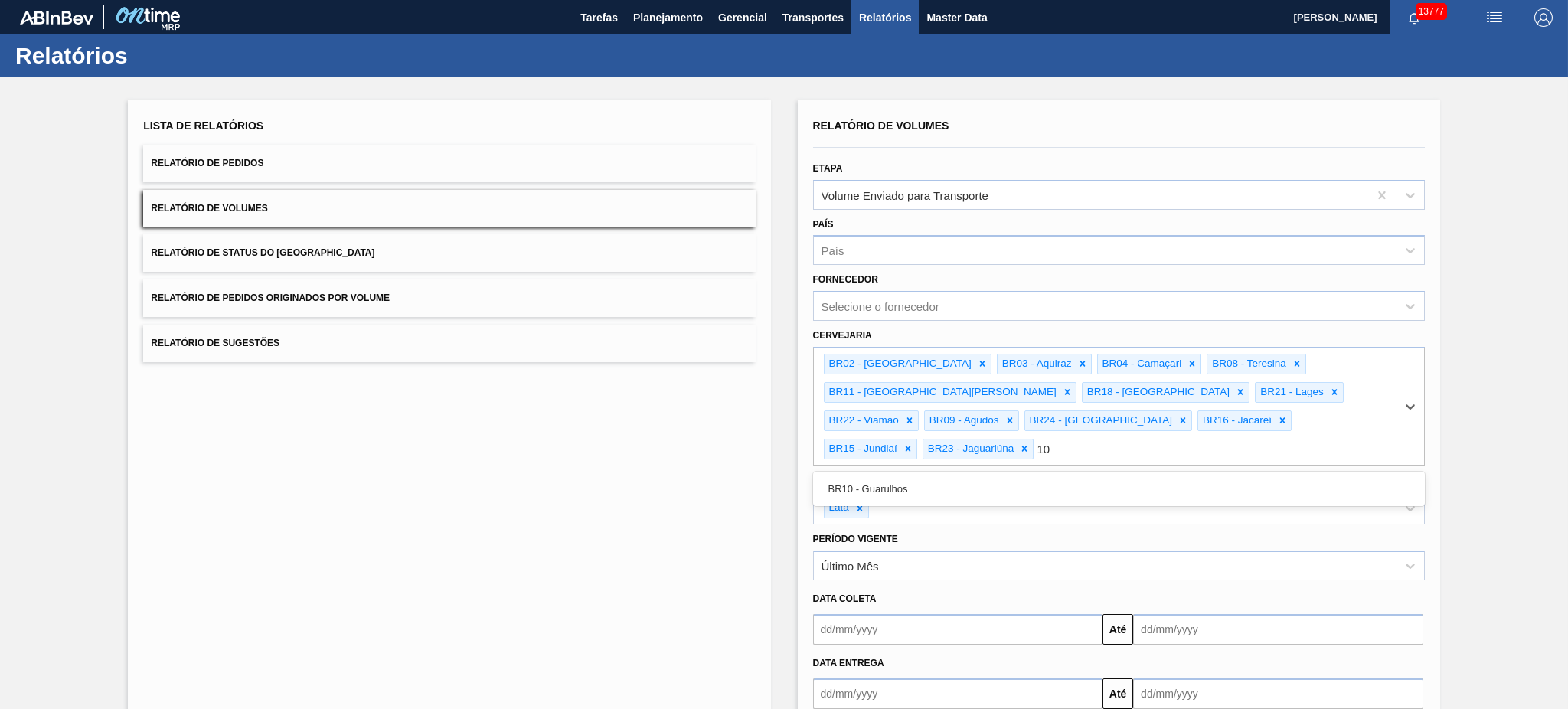
click at [941, 475] on div "BR10 - Guarulhos" at bounding box center [1119, 489] width 612 height 28
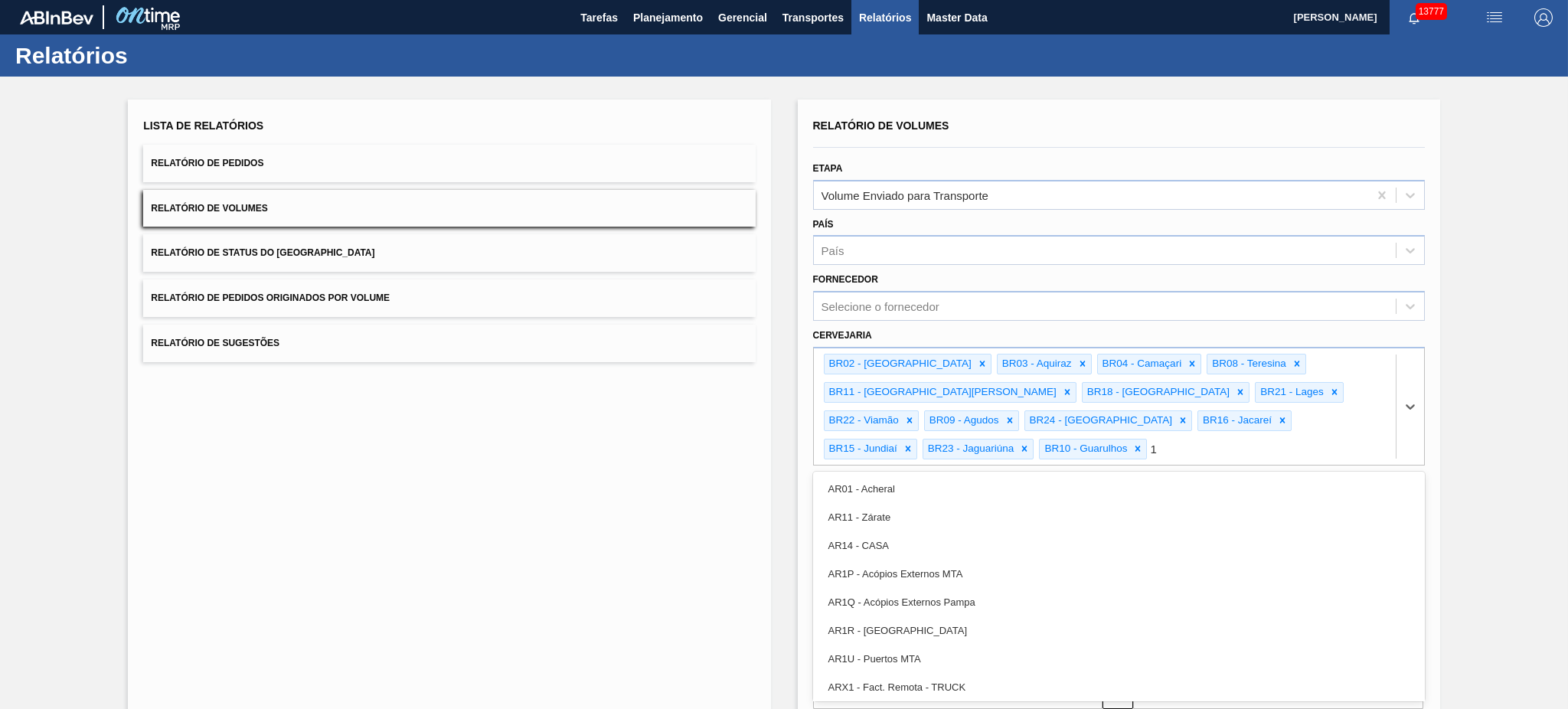
type input "19"
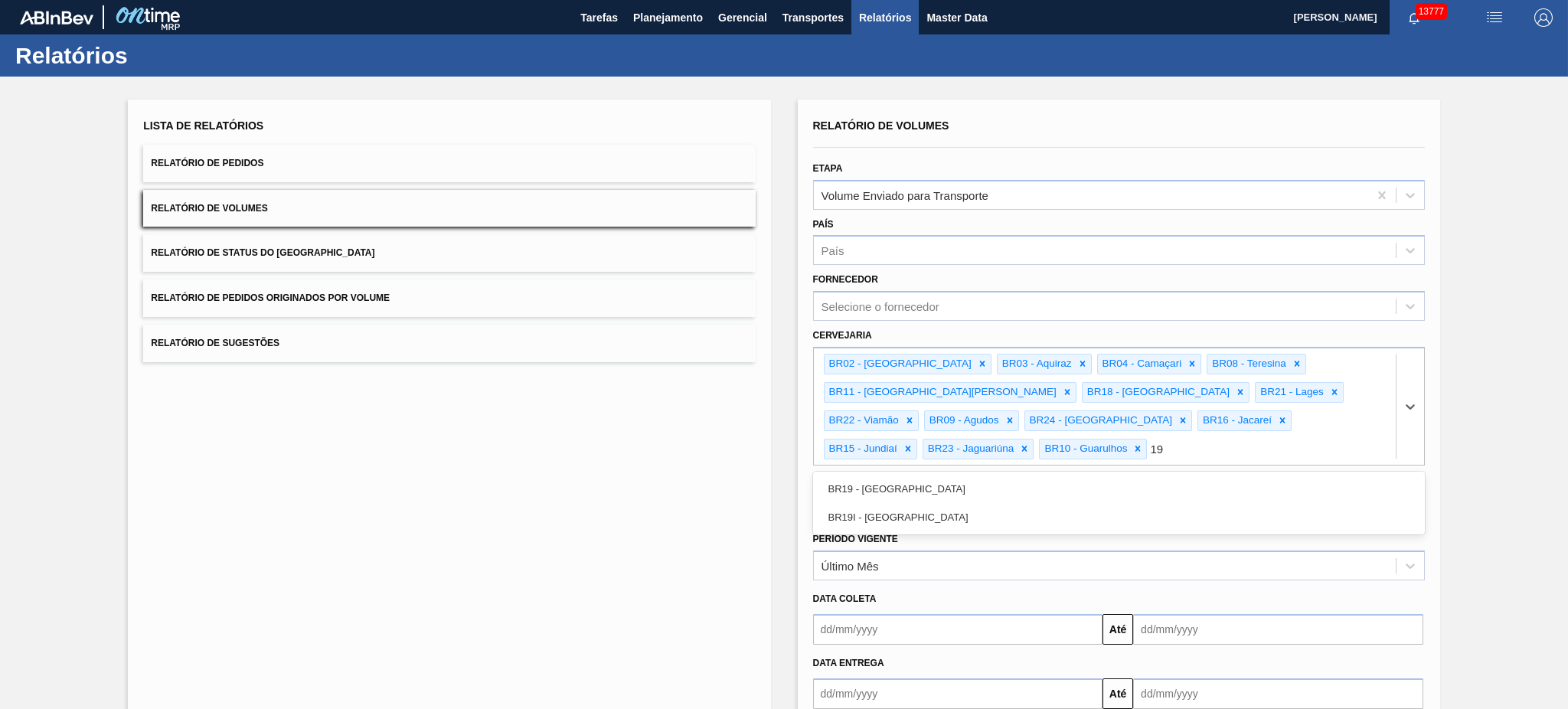
click at [941, 475] on div "BR19 - Nova Rio" at bounding box center [1119, 489] width 612 height 28
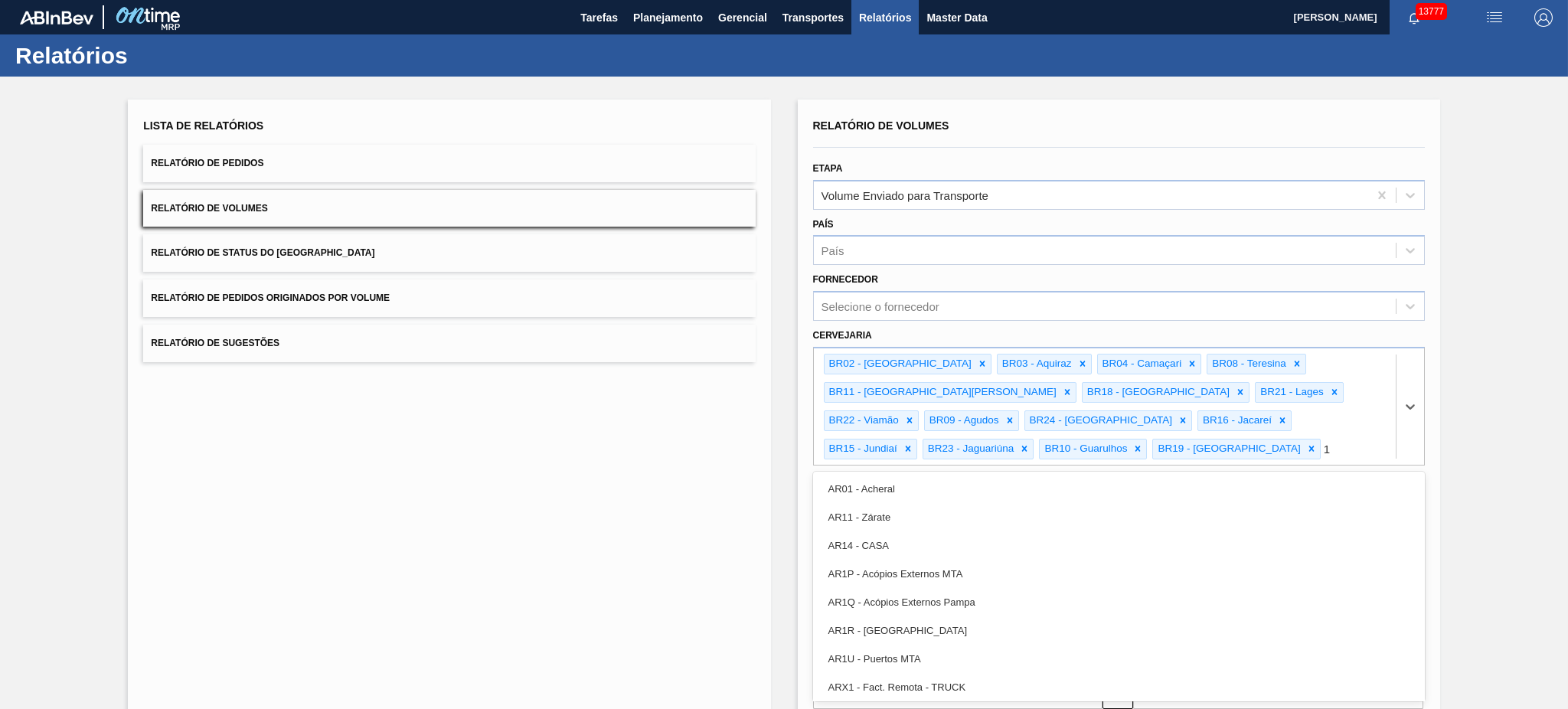
type input "13"
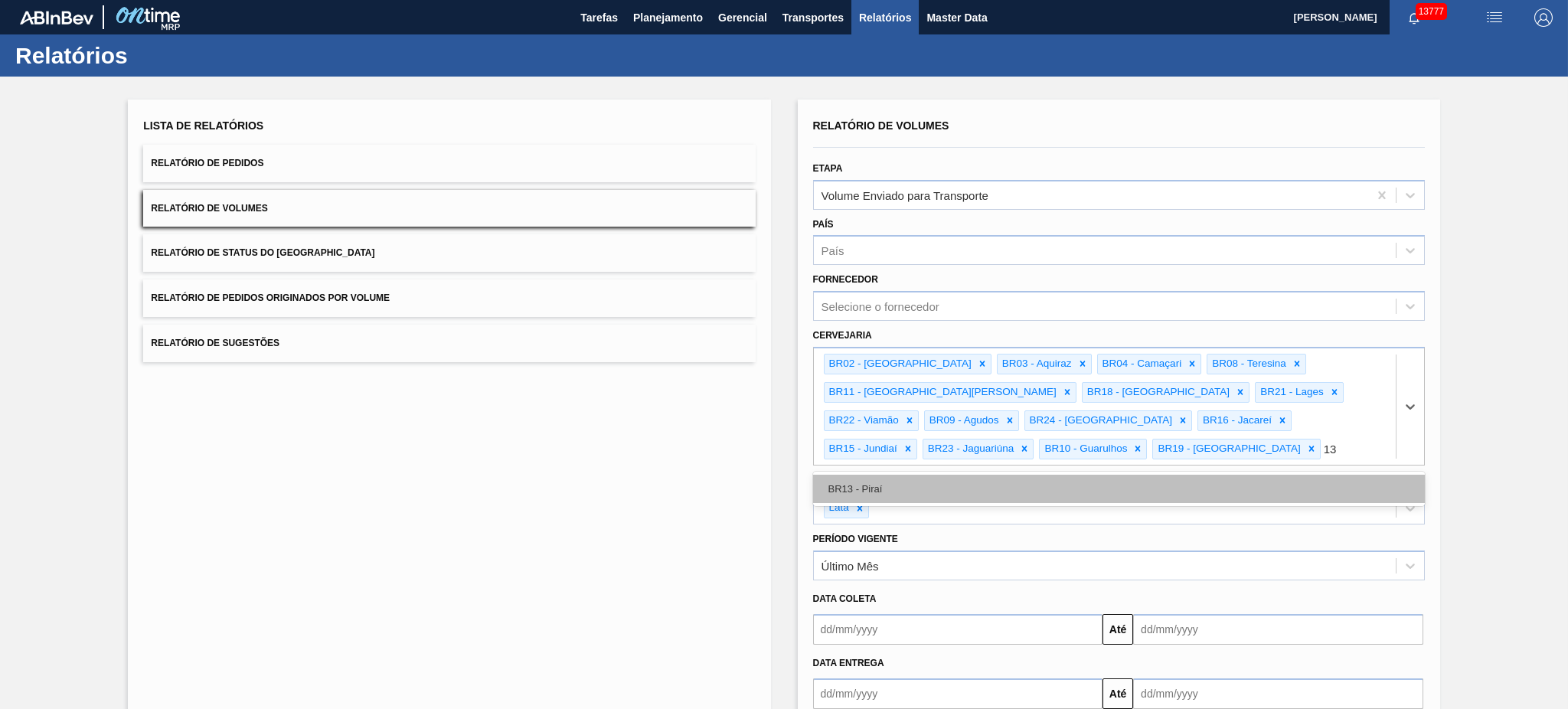
click at [941, 475] on div "BR13 - Piraí" at bounding box center [1119, 489] width 612 height 28
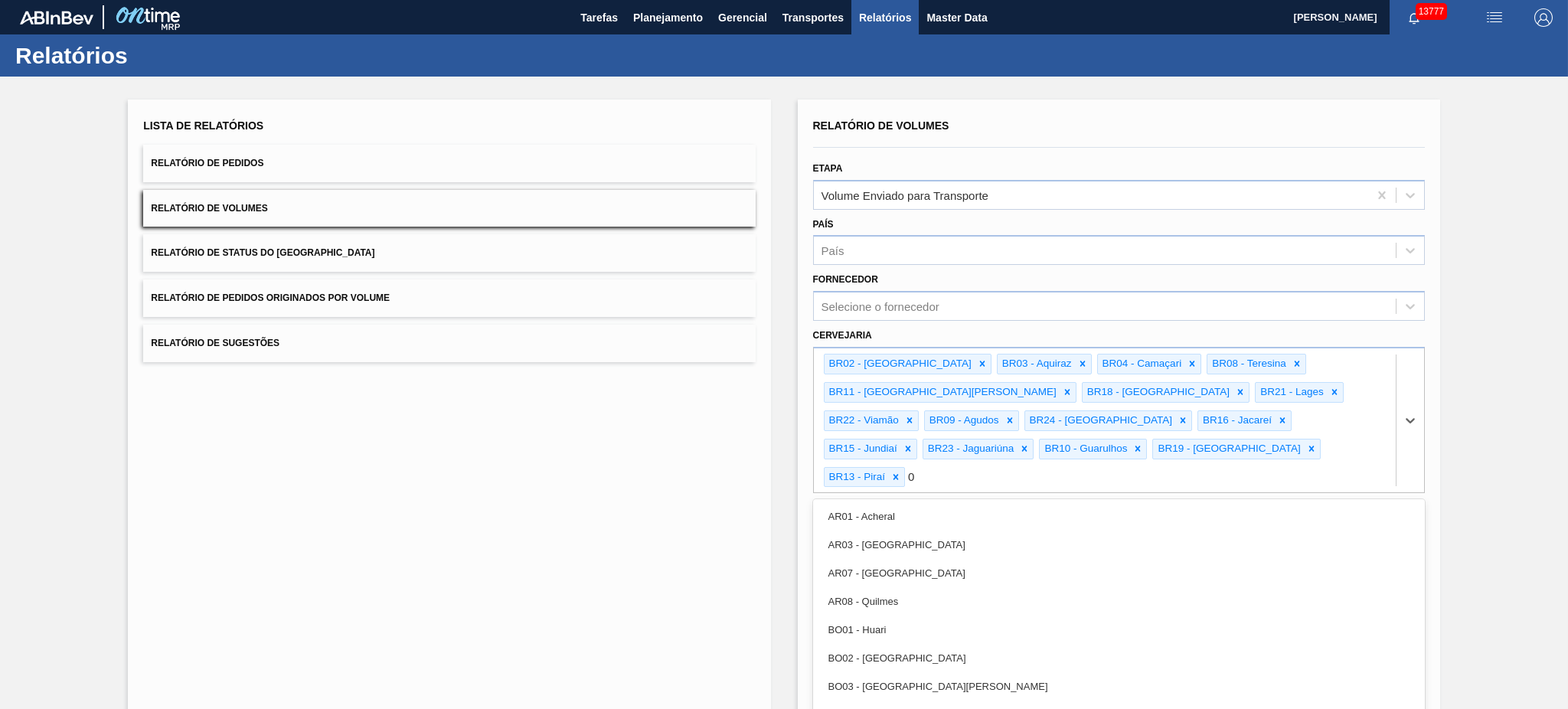
type input "07"
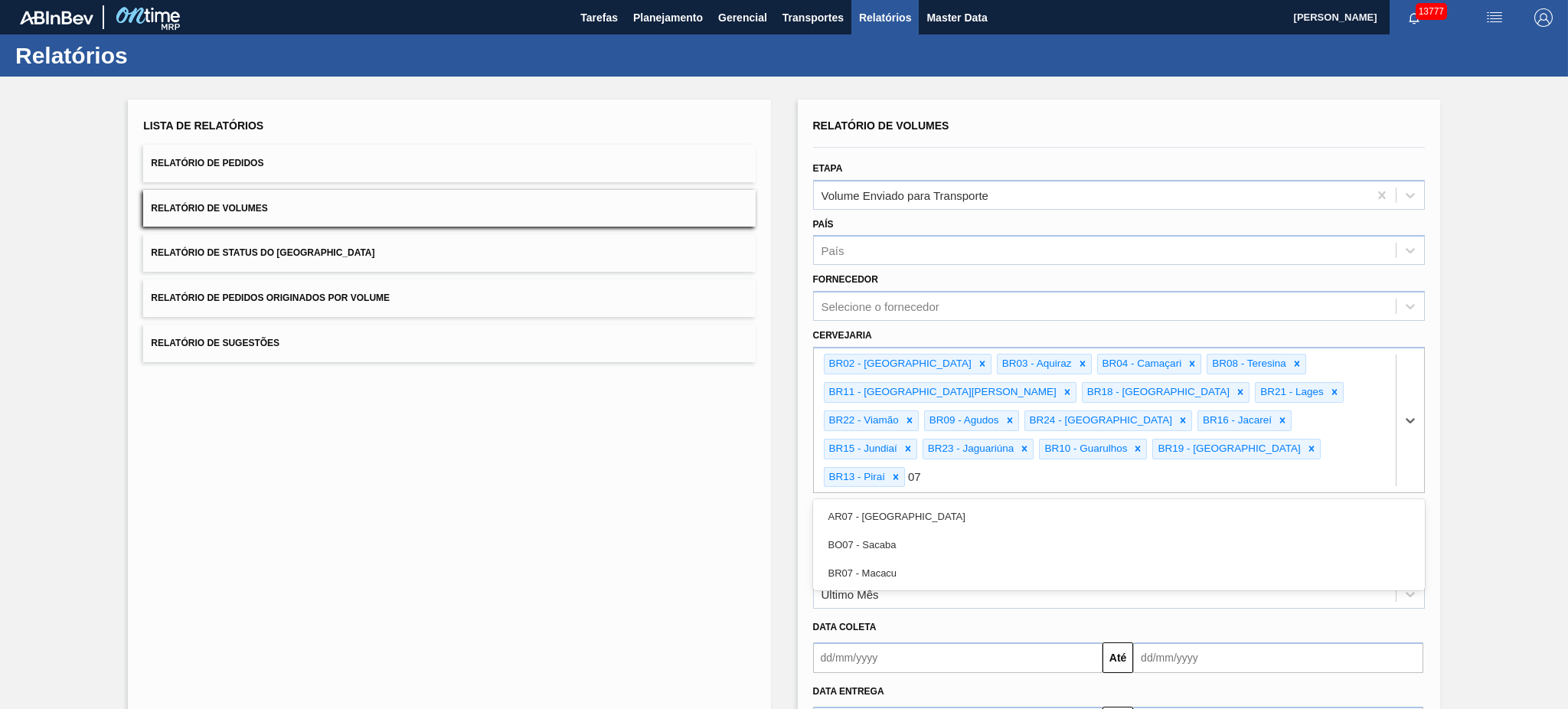
click at [911, 532] on div "BR07 - Macacu" at bounding box center [1119, 573] width 612 height 28
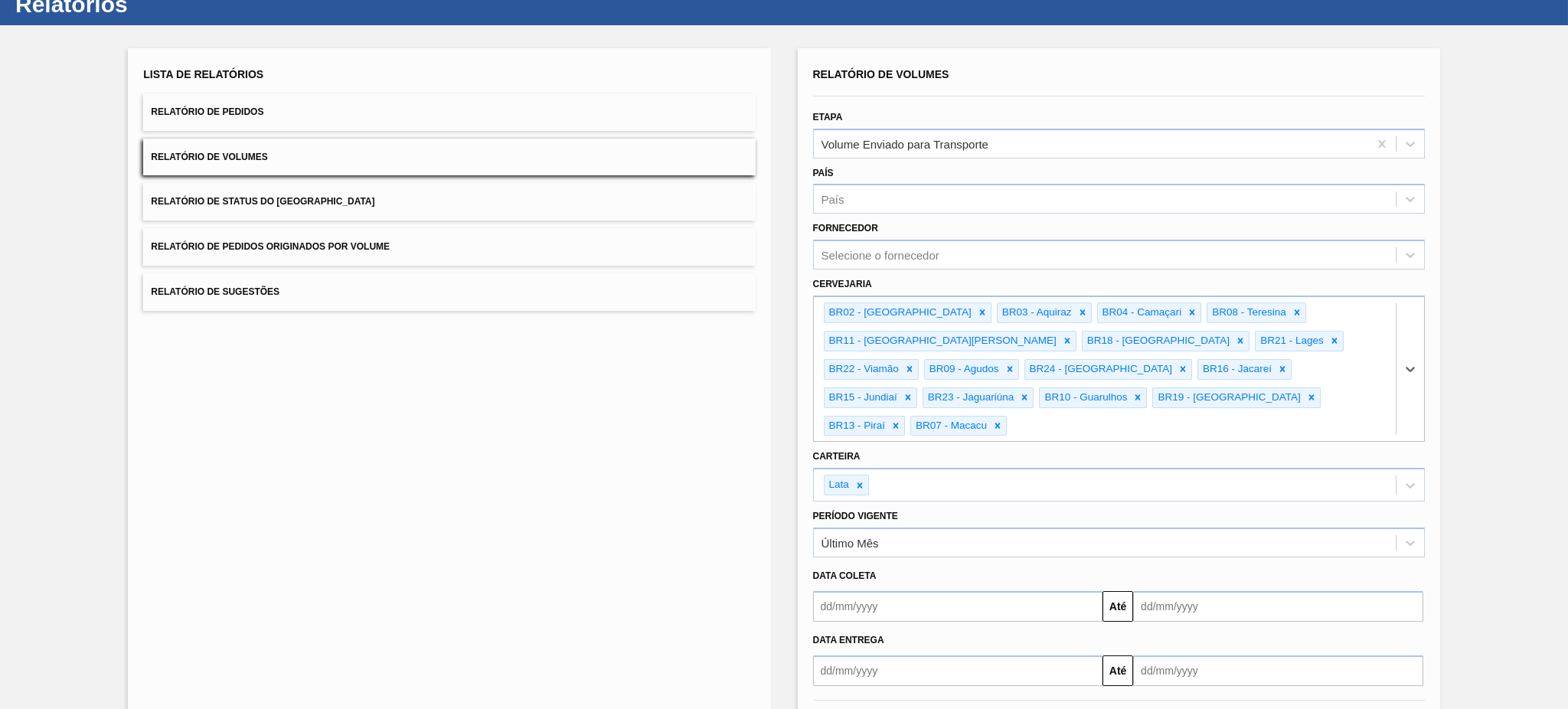
scroll to position [88, 0]
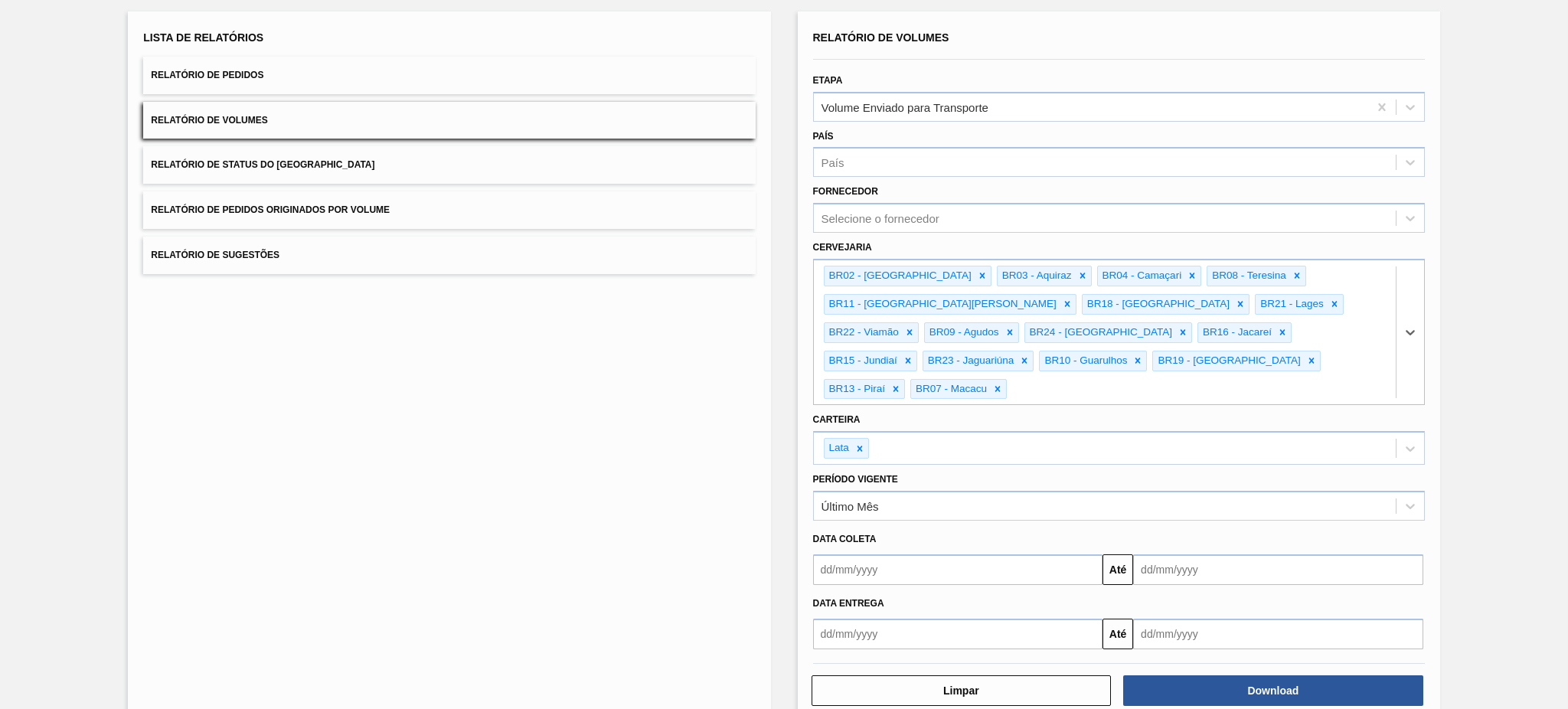
click at [934, 532] on input "text" at bounding box center [957, 569] width 290 height 30
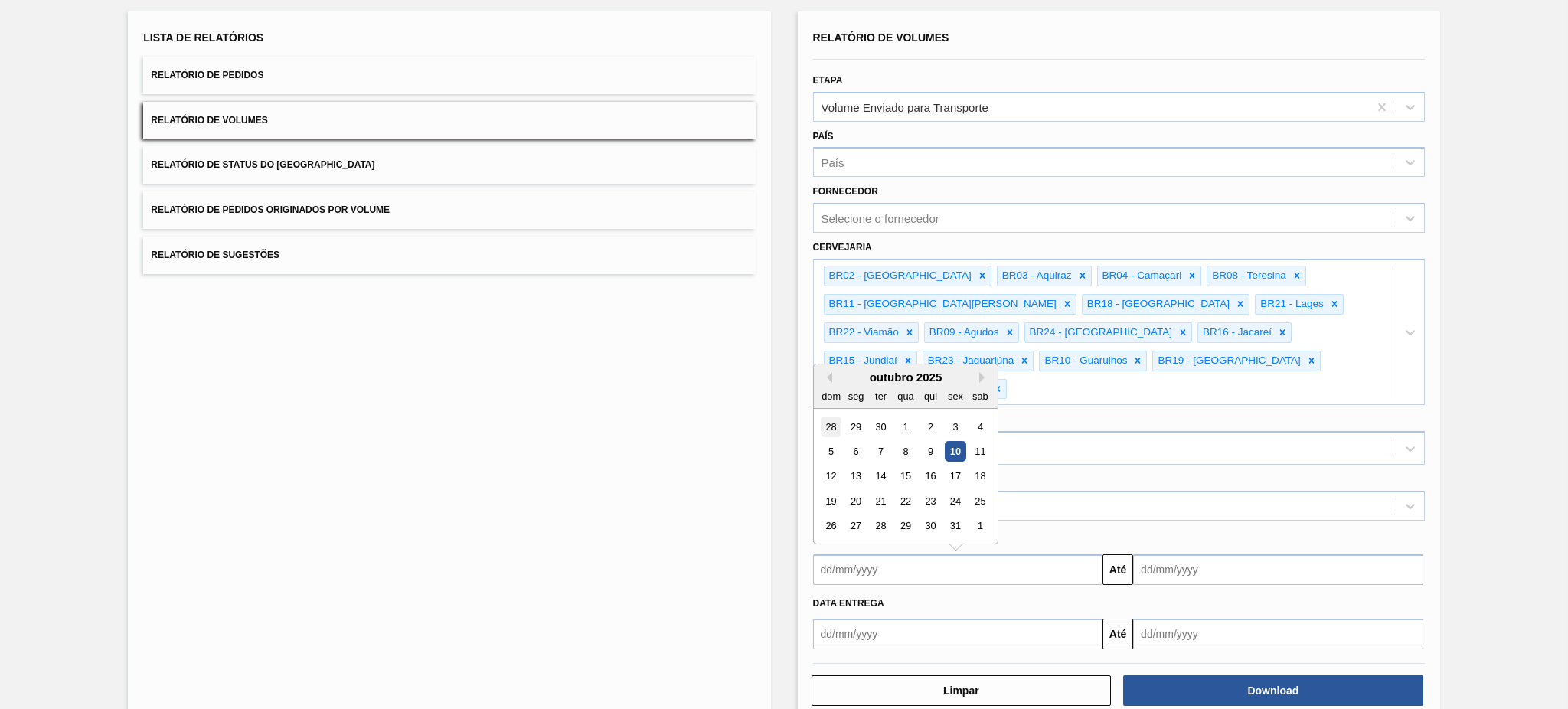
click at [836, 415] on div "28" at bounding box center [831, 426] width 21 height 21
type input "28/09/2025"
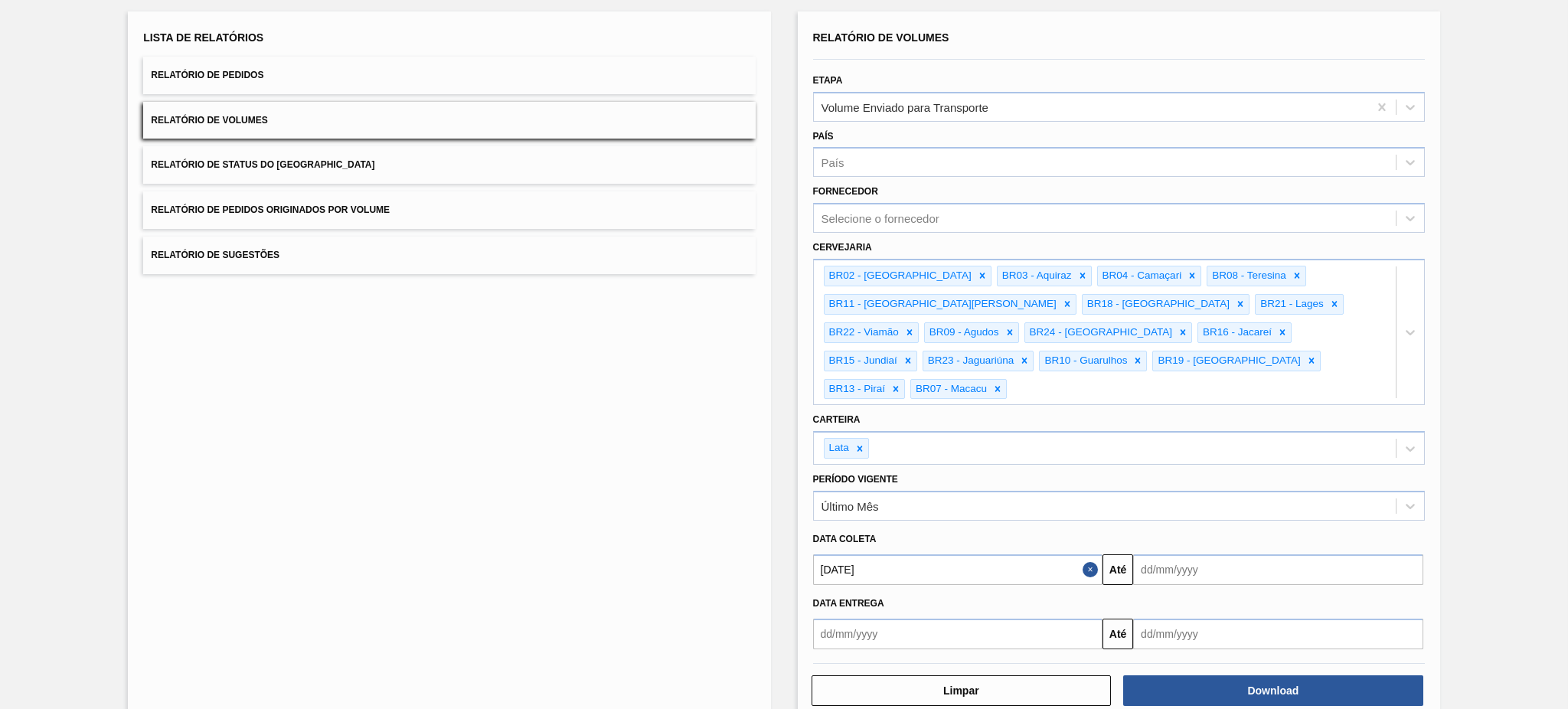
click at [1175, 532] on input "text" at bounding box center [1277, 569] width 290 height 30
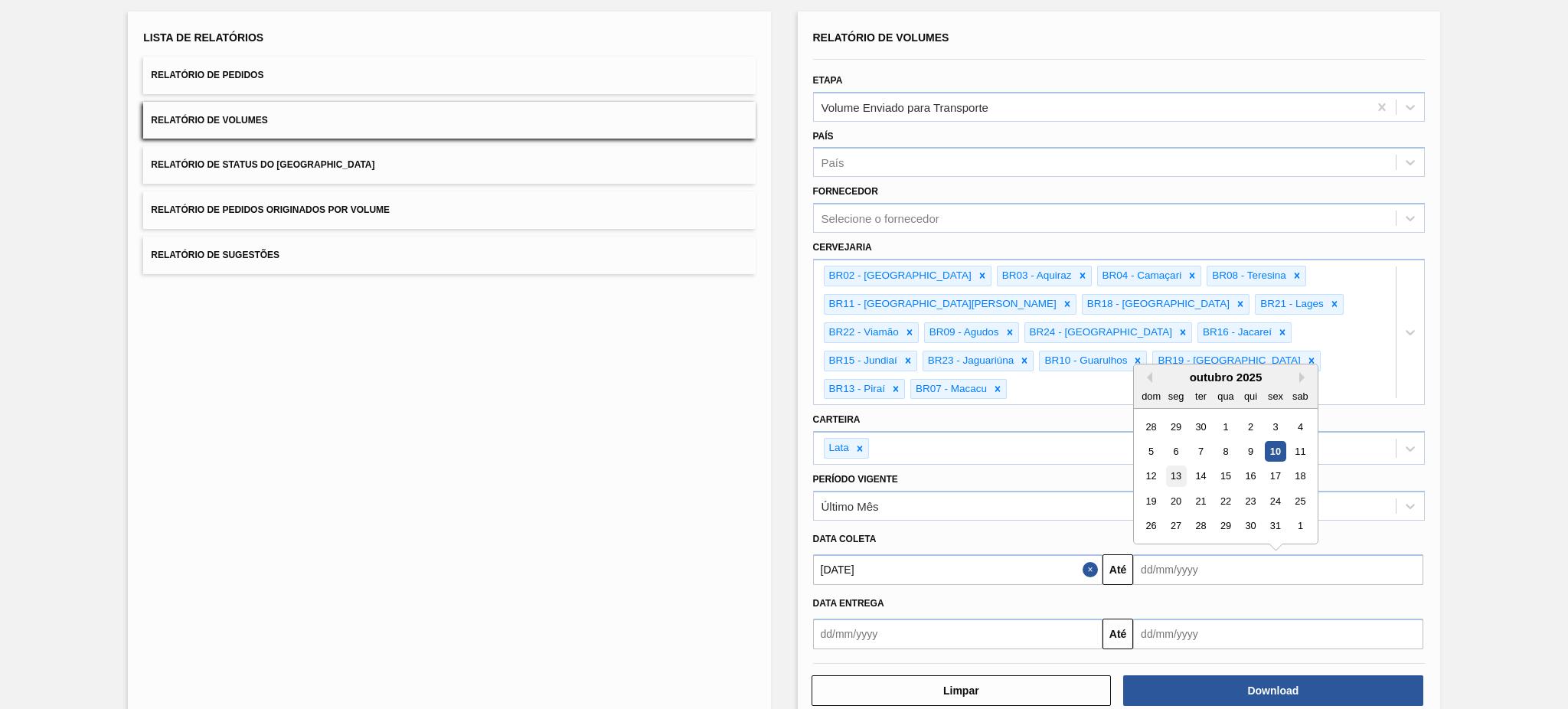
click at [1175, 465] on div "13" at bounding box center [1176, 476] width 21 height 21
type input "13/10/2025"
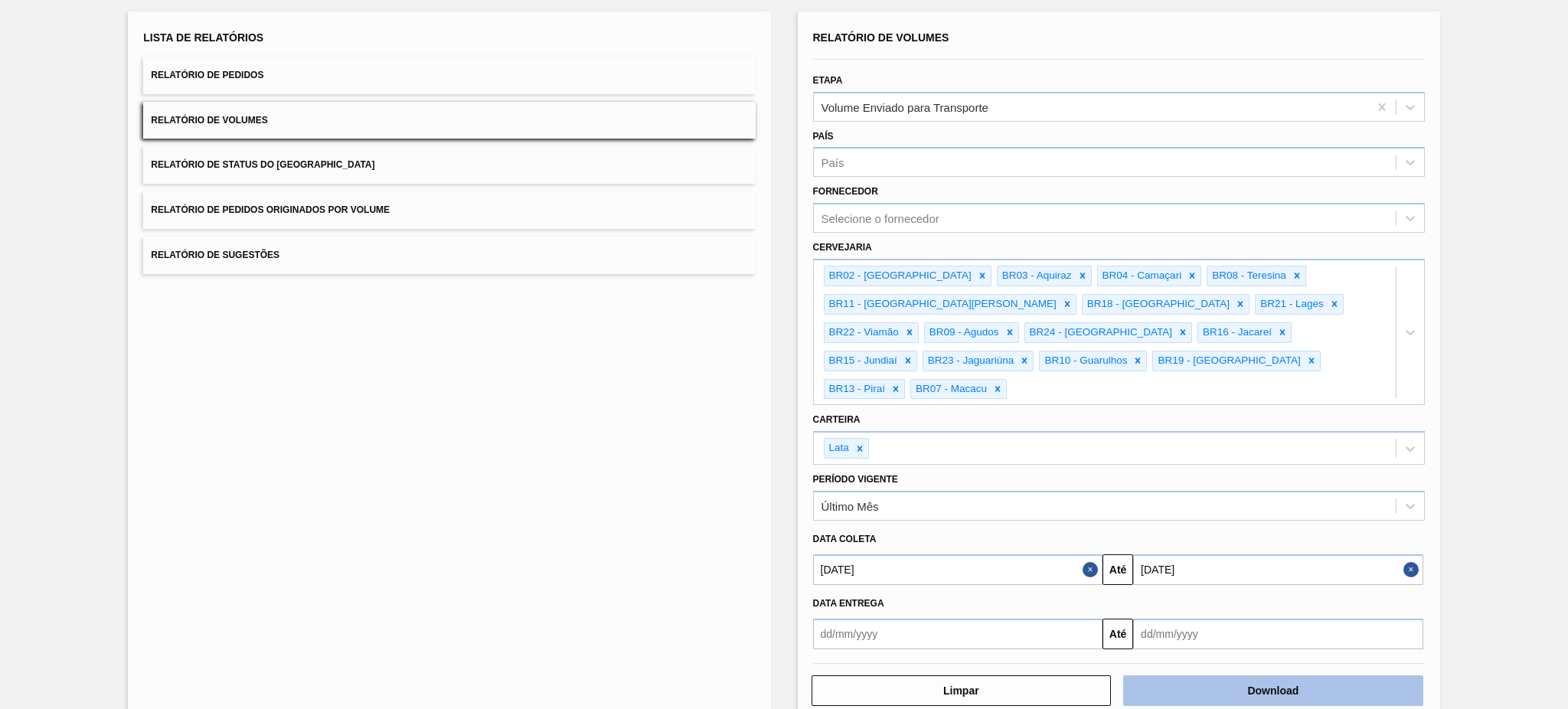
click at [1175, 532] on button "Download" at bounding box center [1273, 690] width 300 height 30
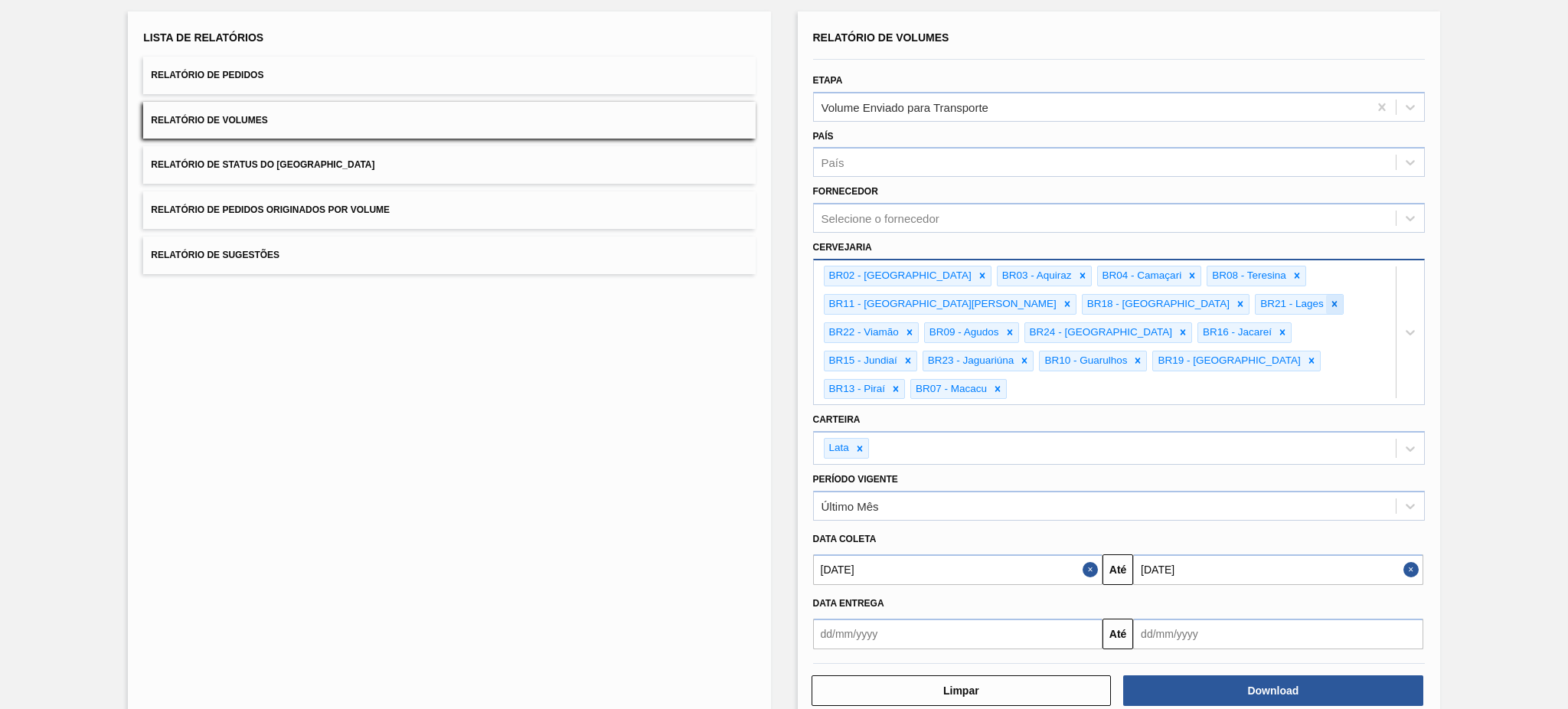
click at [1175, 304] on icon at bounding box center [1334, 303] width 10 height 10
click at [1175, 304] on icon at bounding box center [1340, 303] width 10 height 10
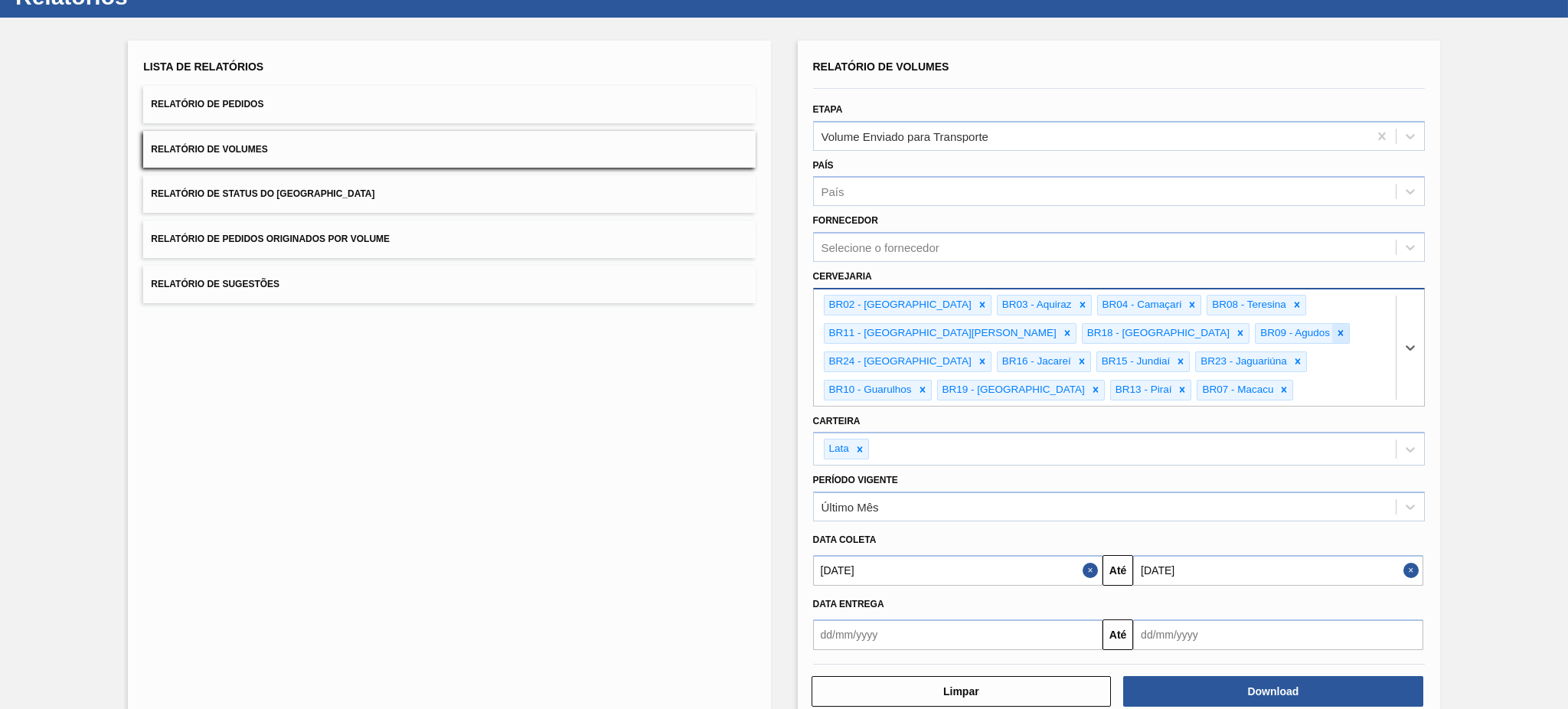
click at [1175, 328] on icon at bounding box center [1340, 332] width 10 height 10
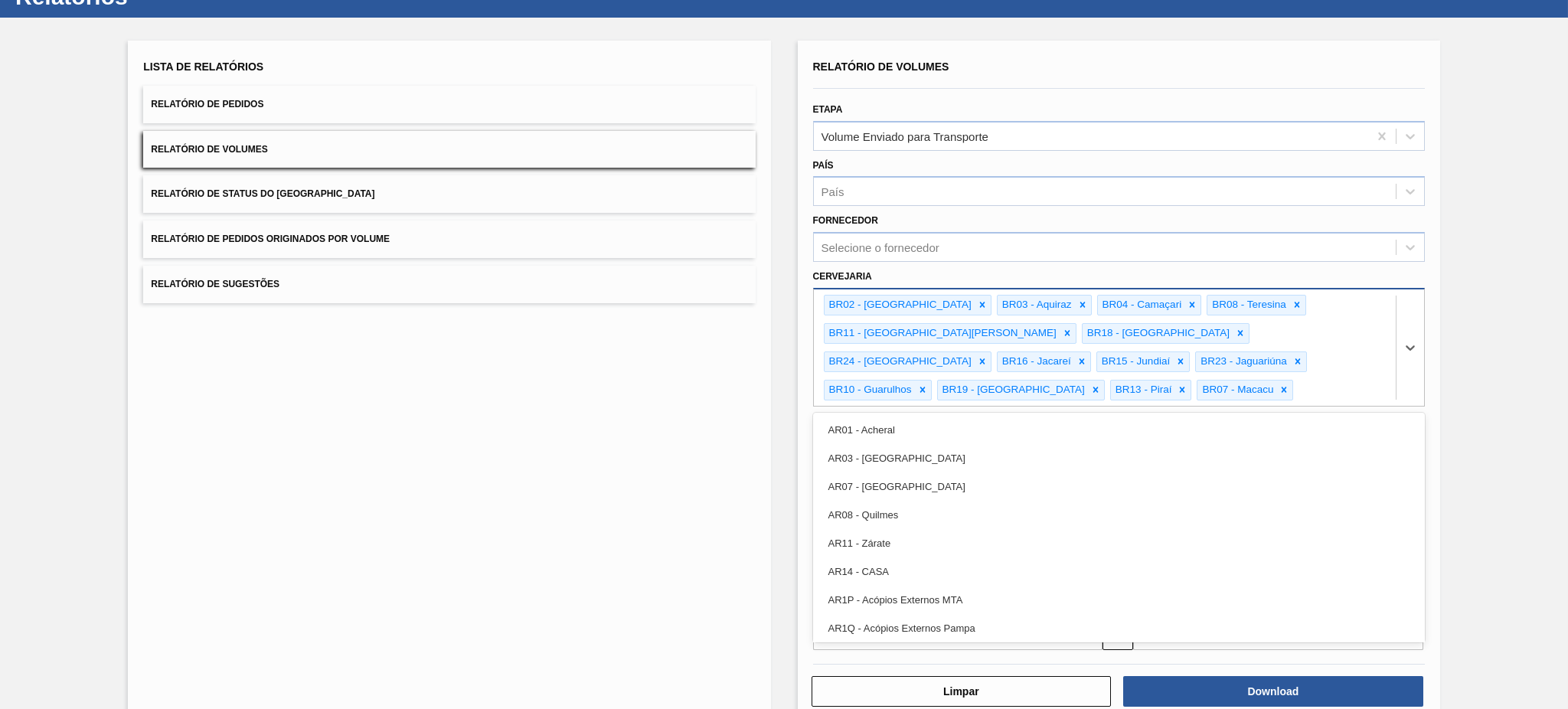
drag, startPoint x: 1236, startPoint y: 365, endPoint x: 970, endPoint y: 326, distance: 268.8
click at [970, 326] on div "BR02 - Sergipe BR03 - Aquiraz BR04 - Camaçari BR08 - Teresina BR11 - São Luís B…" at bounding box center [1104, 347] width 582 height 116
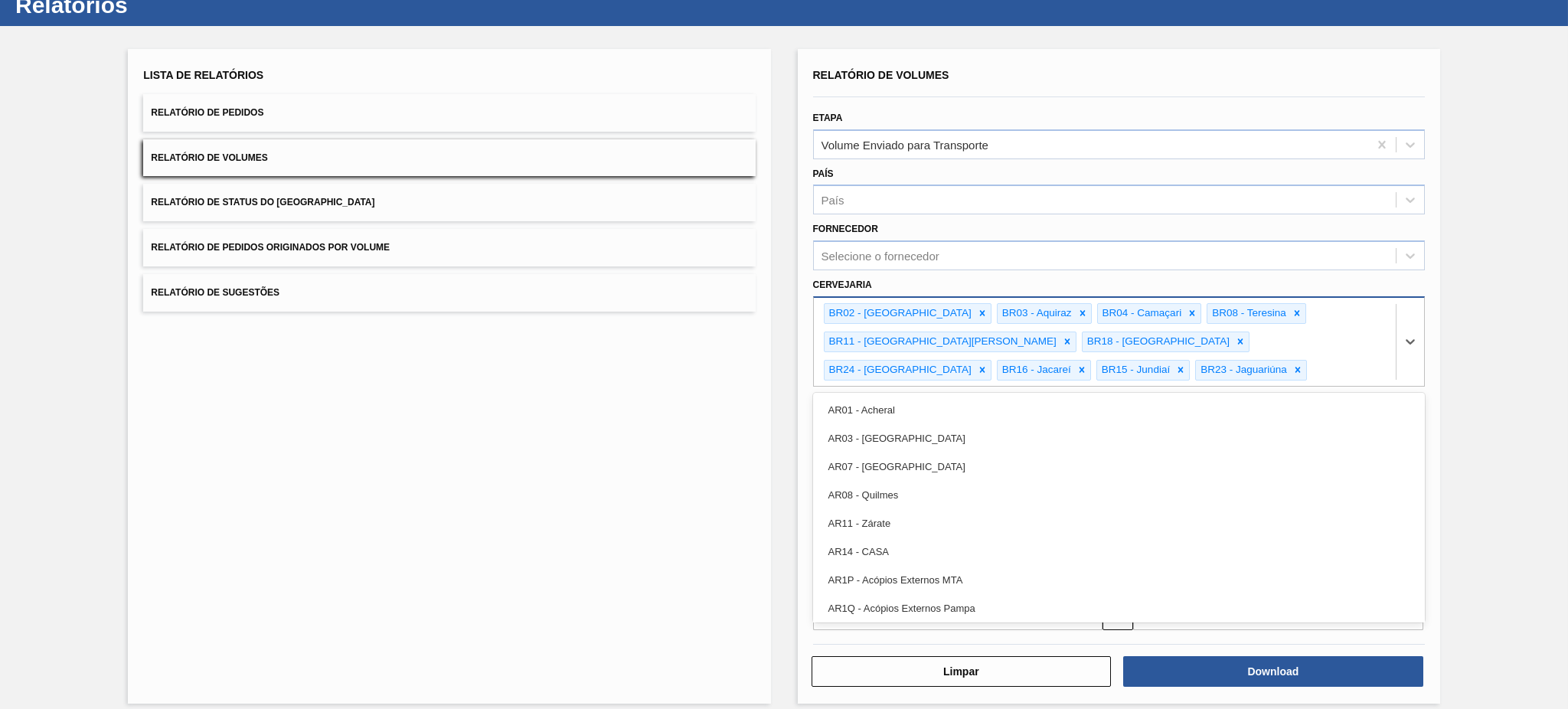
scroll to position [31, 0]
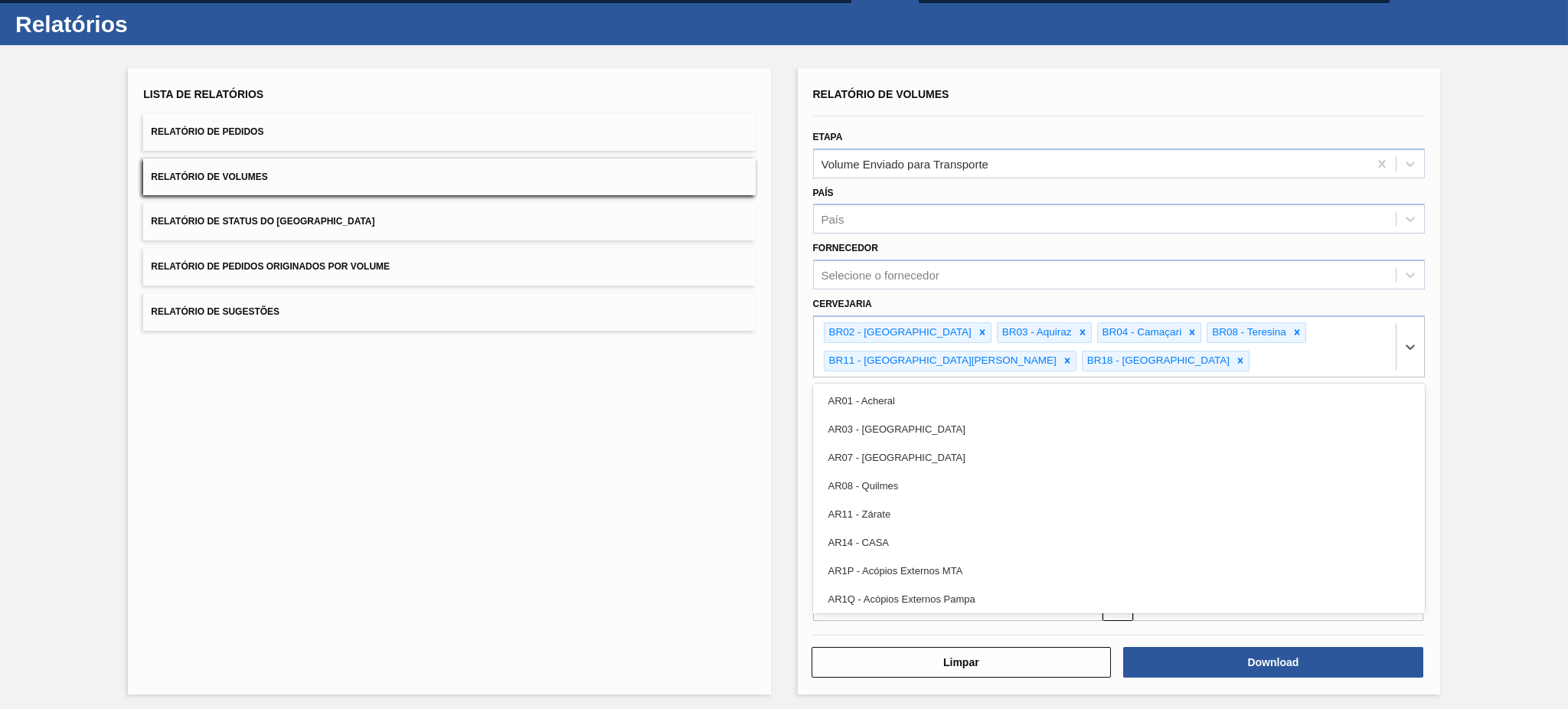
click at [1175, 295] on div "Lista de Relatórios Relatório de Pedidos Relatório de Volumes Relatório de Stat…" at bounding box center [784, 380] width 1568 height 668
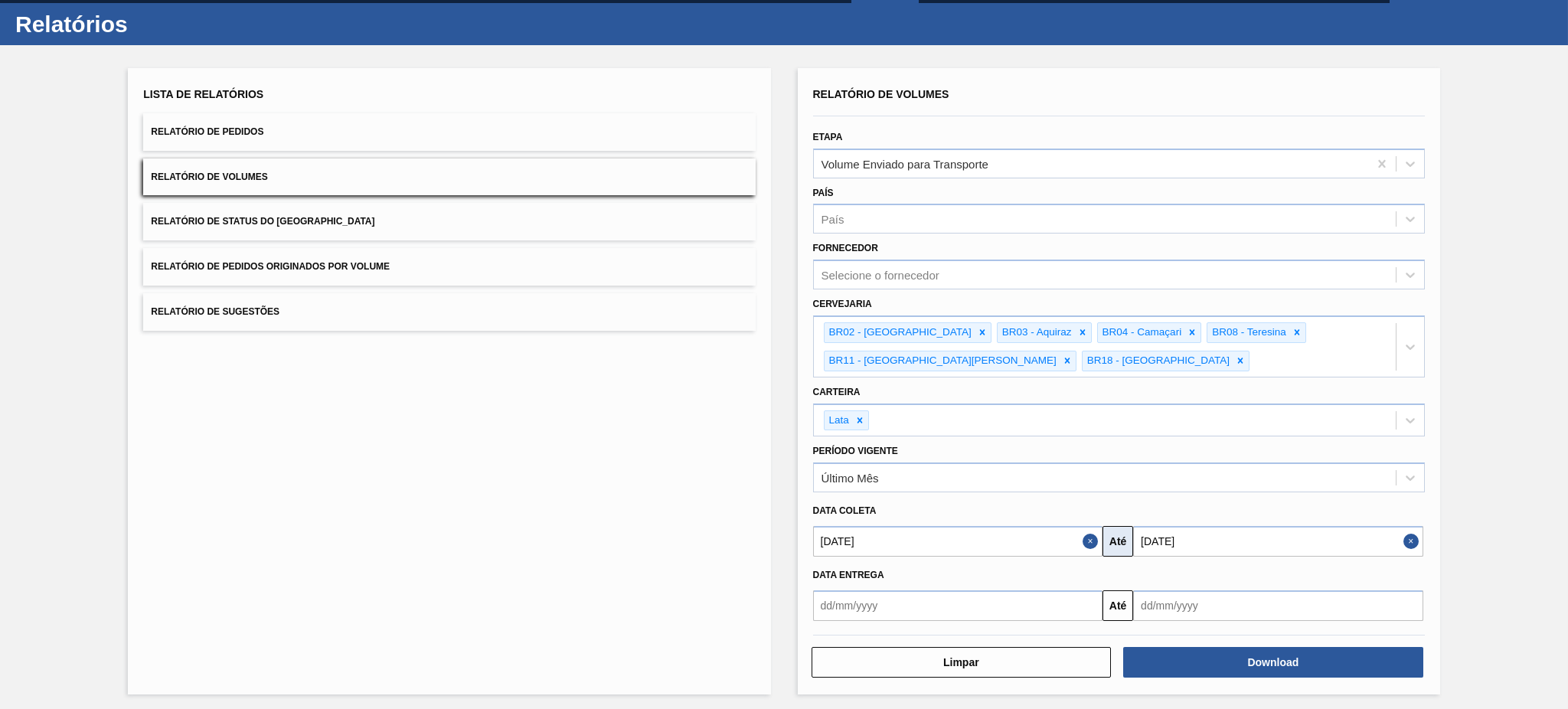
drag, startPoint x: 1091, startPoint y: 539, endPoint x: 1129, endPoint y: 540, distance: 38.0
click at [1091, 532] on button "Close" at bounding box center [1092, 541] width 20 height 30
click at [1175, 532] on button "Close" at bounding box center [1412, 541] width 20 height 30
click at [1175, 164] on icon at bounding box center [1382, 163] width 15 height 15
click at [1175, 163] on icon at bounding box center [1381, 163] width 7 height 8
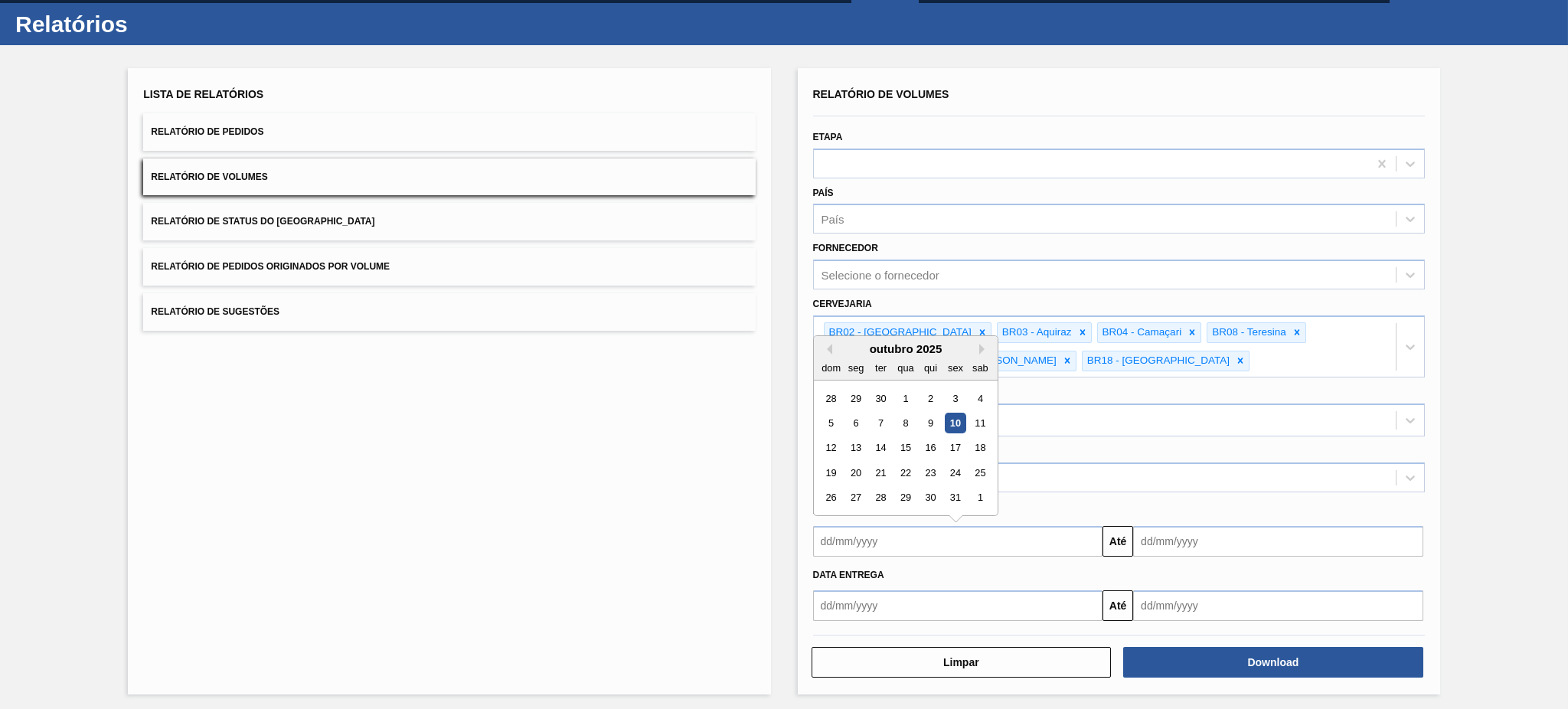
click at [962, 532] on input "text" at bounding box center [957, 541] width 290 height 30
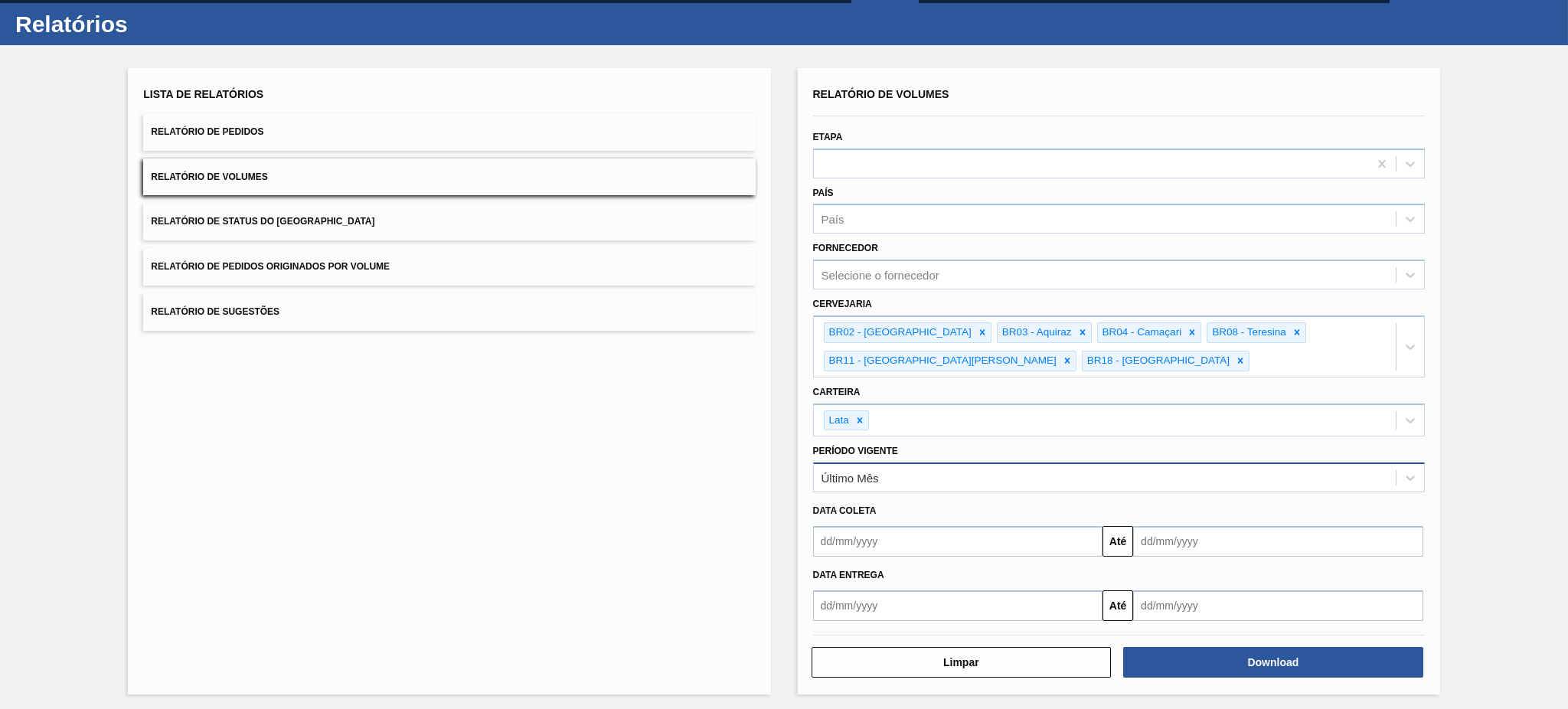
drag, startPoint x: 1532, startPoint y: 391, endPoint x: 1342, endPoint y: 470, distance: 205.8
click at [1175, 391] on div "Lista de Relatórios Relatório de Pedidos Relatório de Volumes Relatório de Stat…" at bounding box center [784, 380] width 1568 height 668
click at [919, 532] on input "text" at bounding box center [957, 541] width 290 height 30
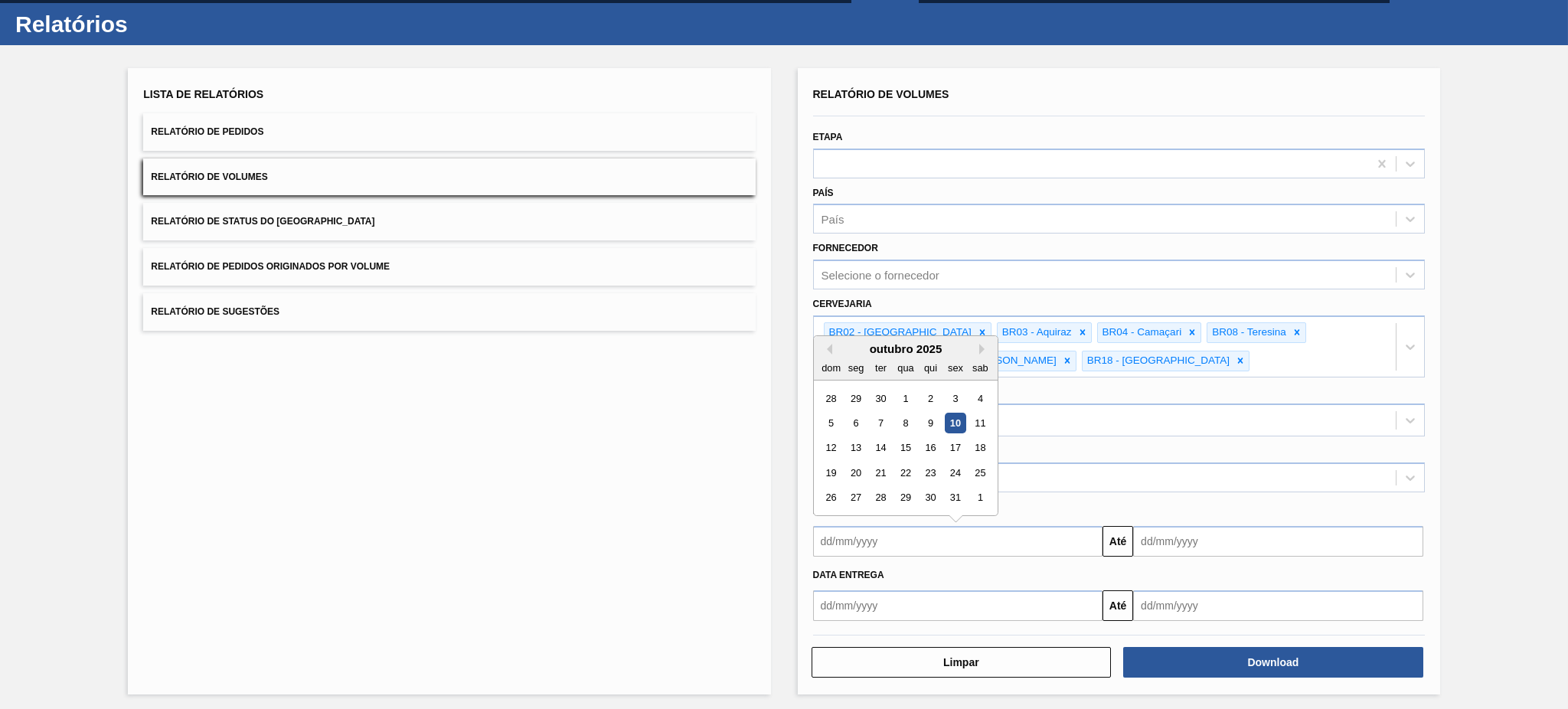
click at [883, 394] on div "30" at bounding box center [880, 398] width 21 height 21
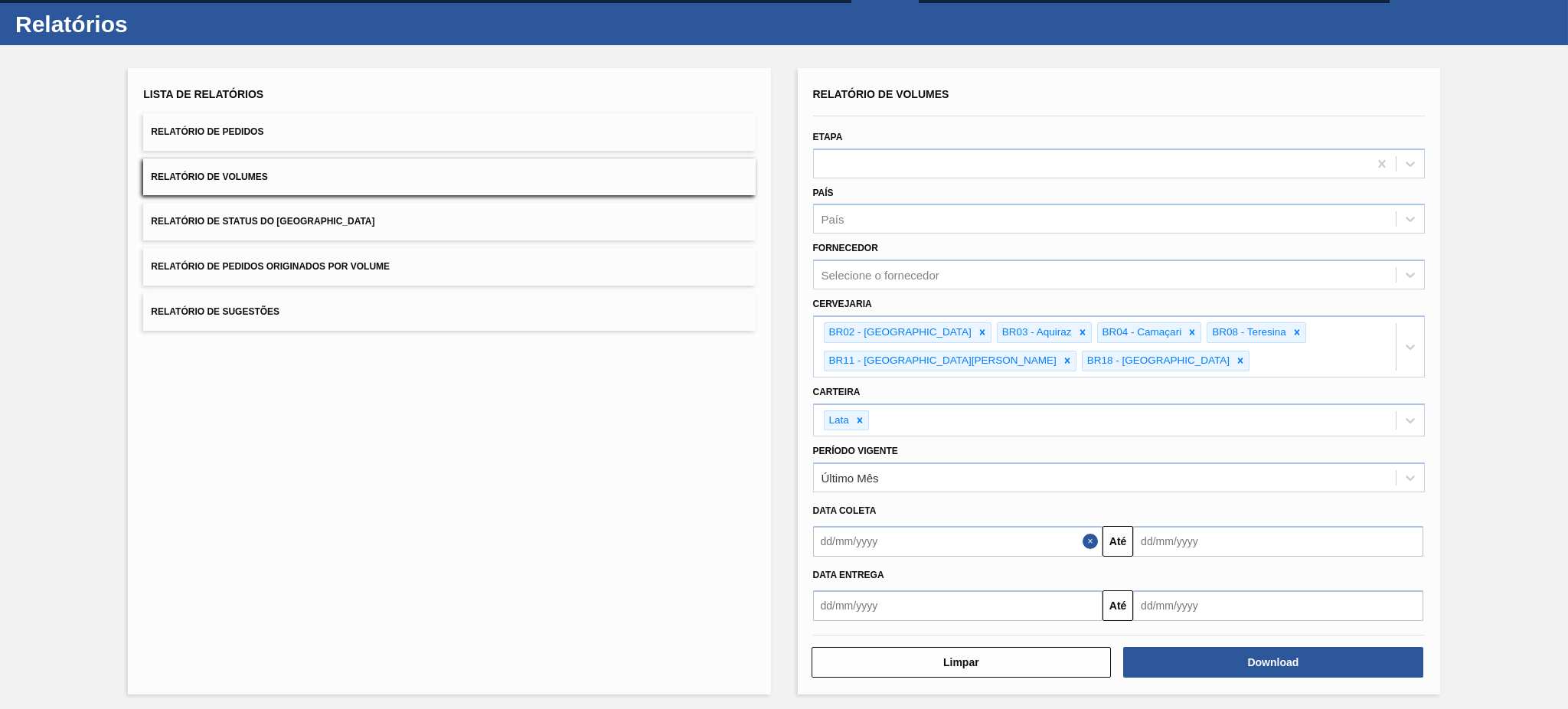
type input "30/09/2025"
click at [1171, 532] on input "text" at bounding box center [1277, 541] width 290 height 30
click at [1175, 532] on input "text" at bounding box center [1277, 541] width 290 height 30
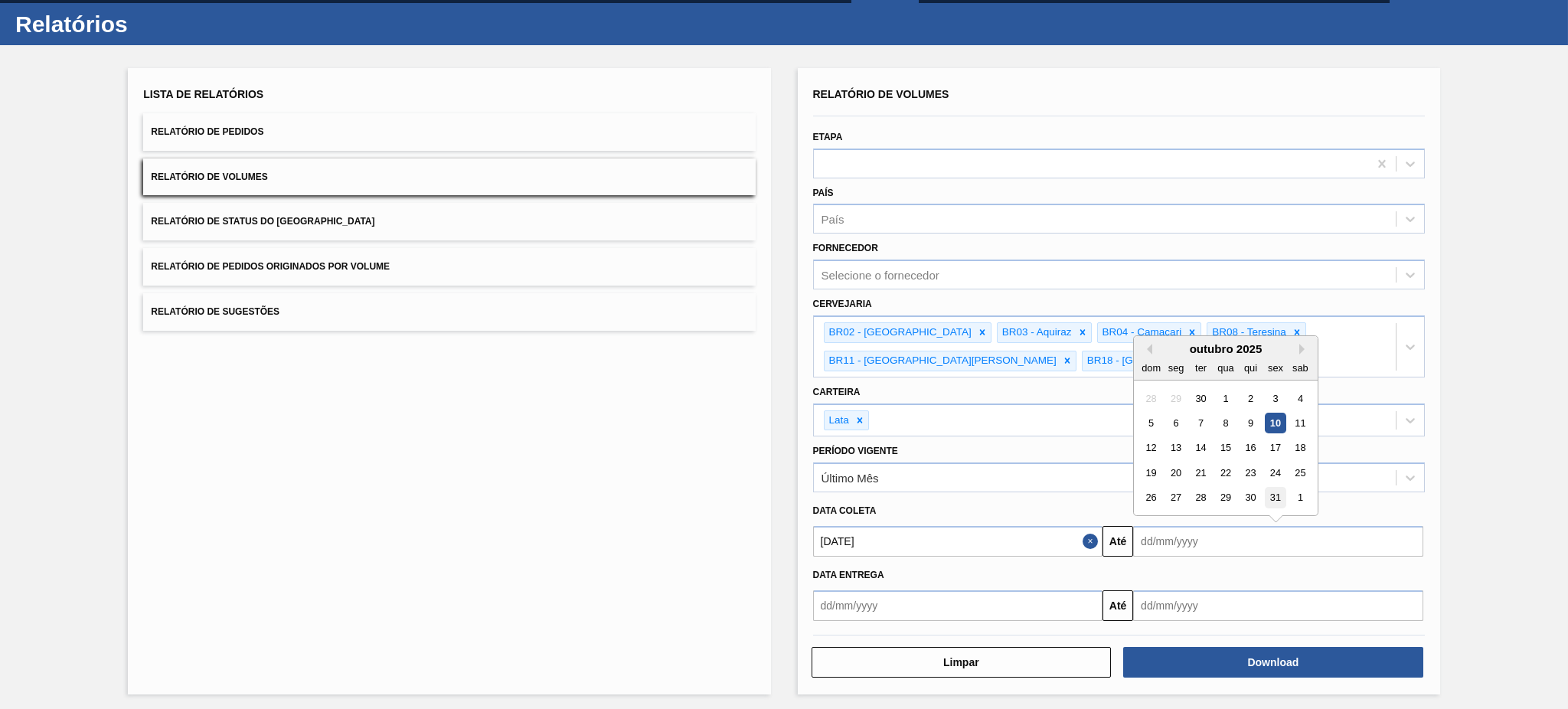
click at [1175, 496] on div "31" at bounding box center [1275, 498] width 21 height 21
type input "[DATE]"
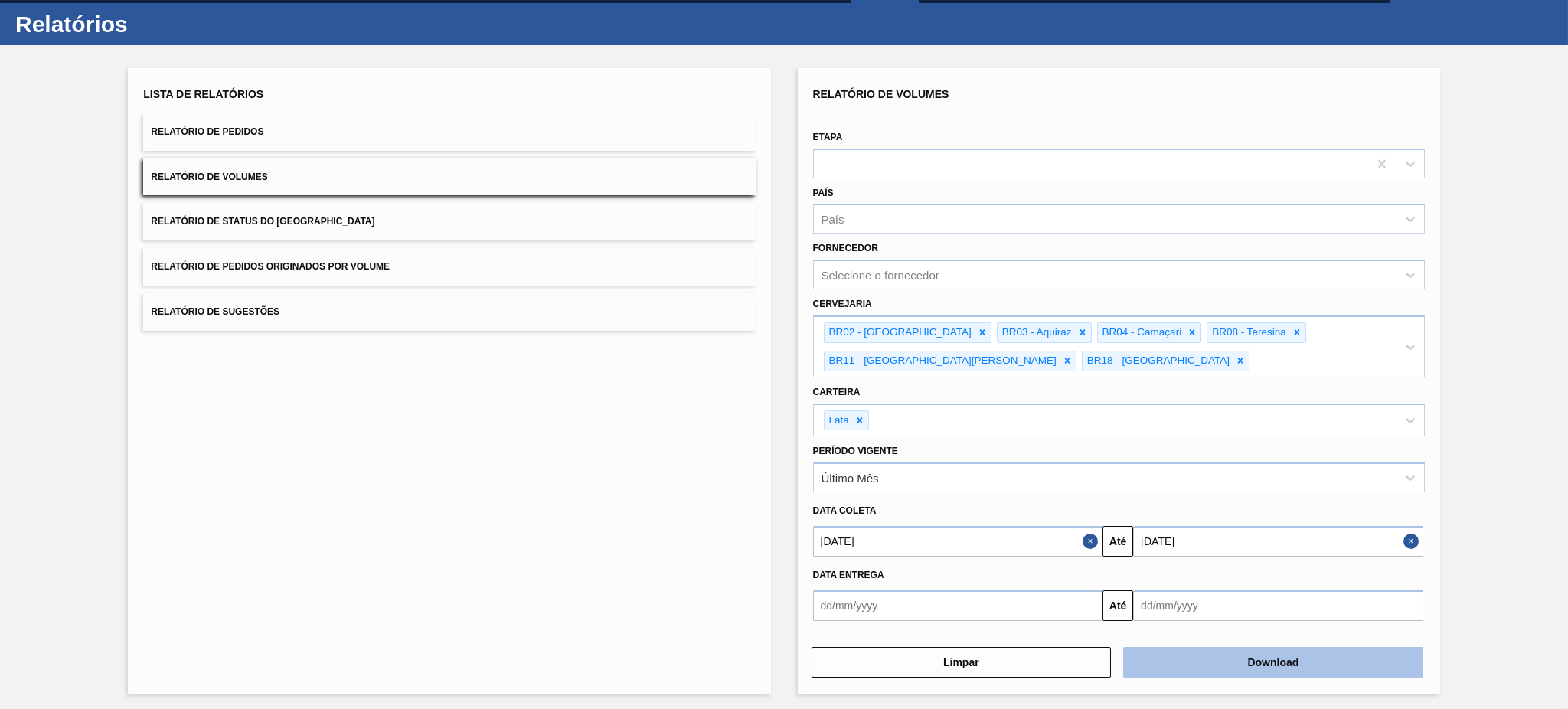
click at [1175, 532] on button "Download" at bounding box center [1273, 662] width 300 height 30
click at [312, 132] on button "Relatório de Pedidos" at bounding box center [449, 132] width 612 height 38
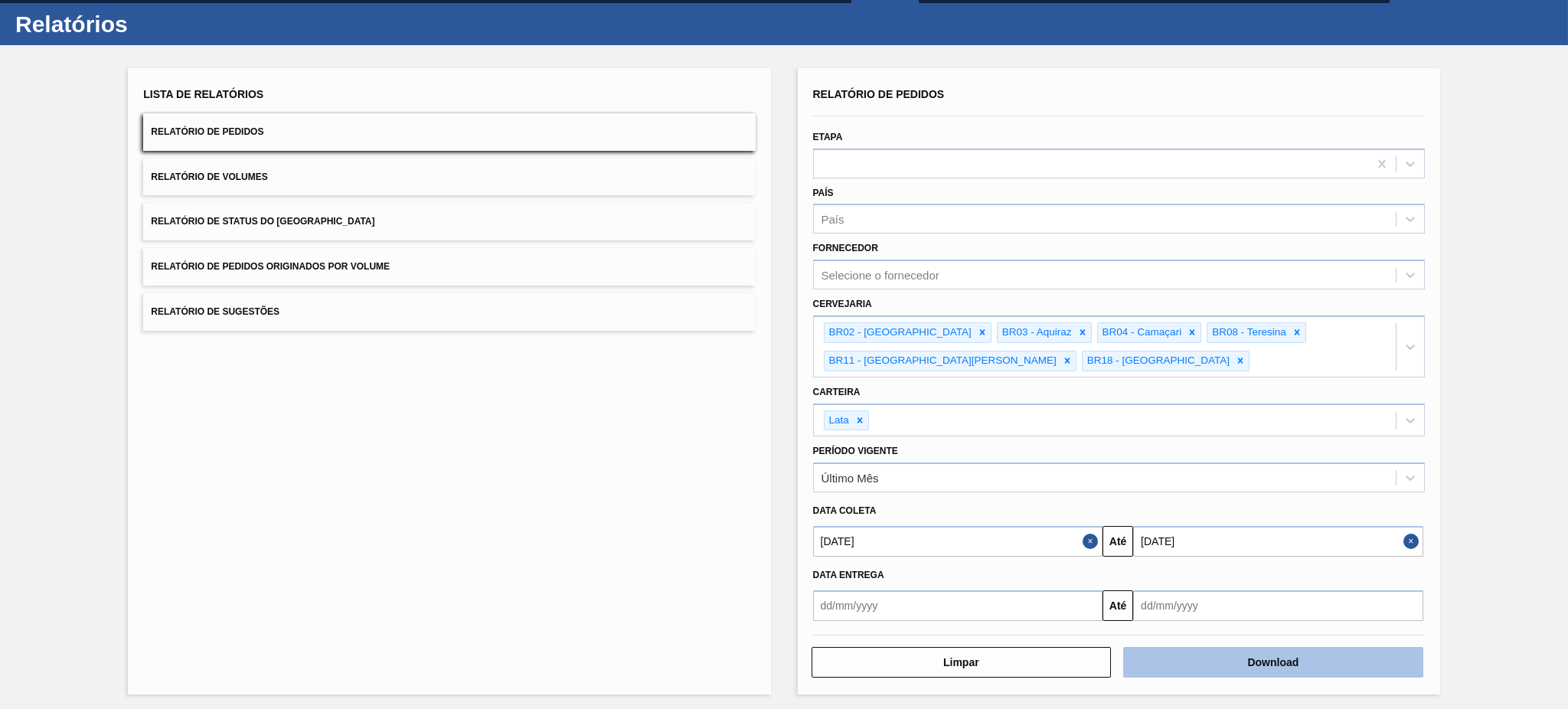
click at [1175, 532] on button "Download" at bounding box center [1273, 662] width 300 height 30
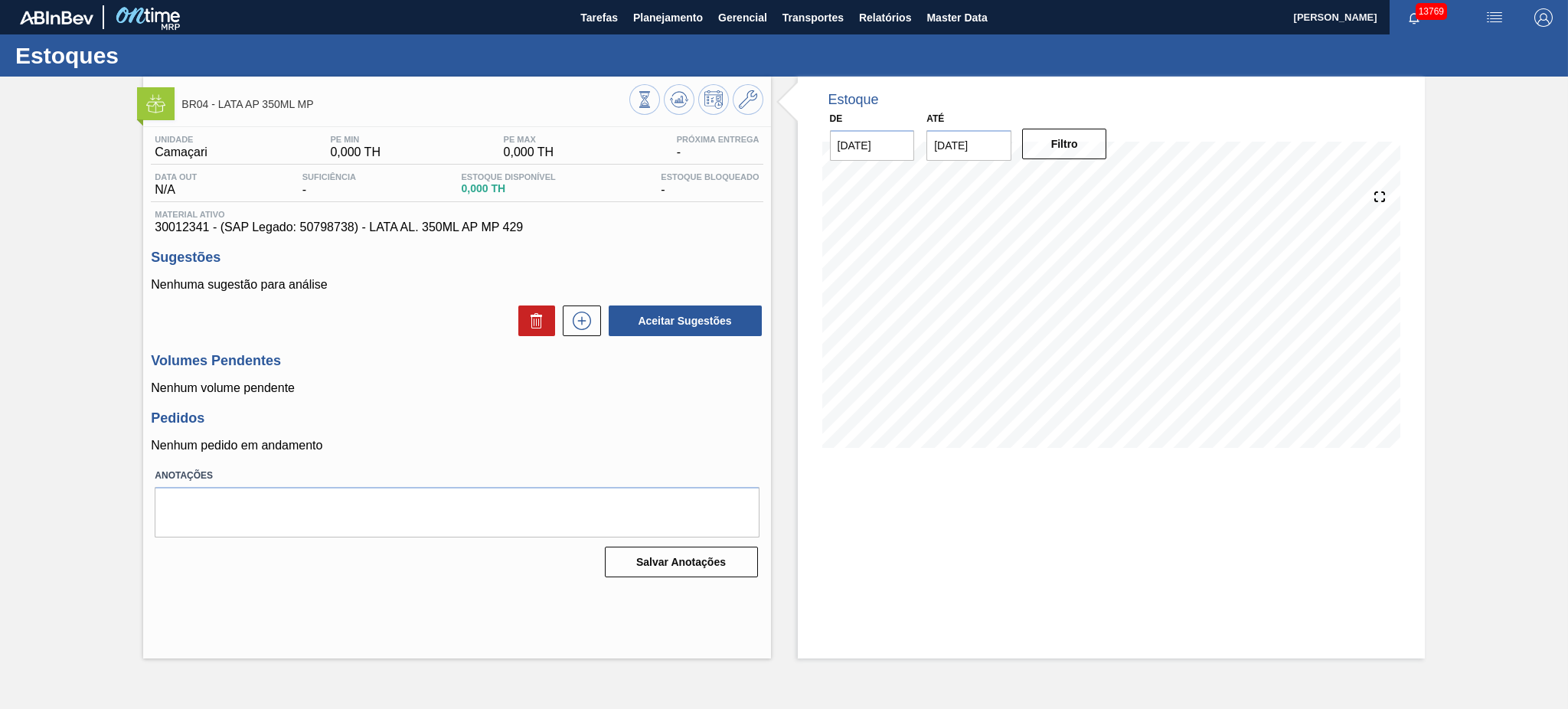
click at [1495, 18] on img "button" at bounding box center [1493, 17] width 18 height 18
click at [1472, 42] on li "Pedido Contingência" at bounding box center [1485, 54] width 140 height 27
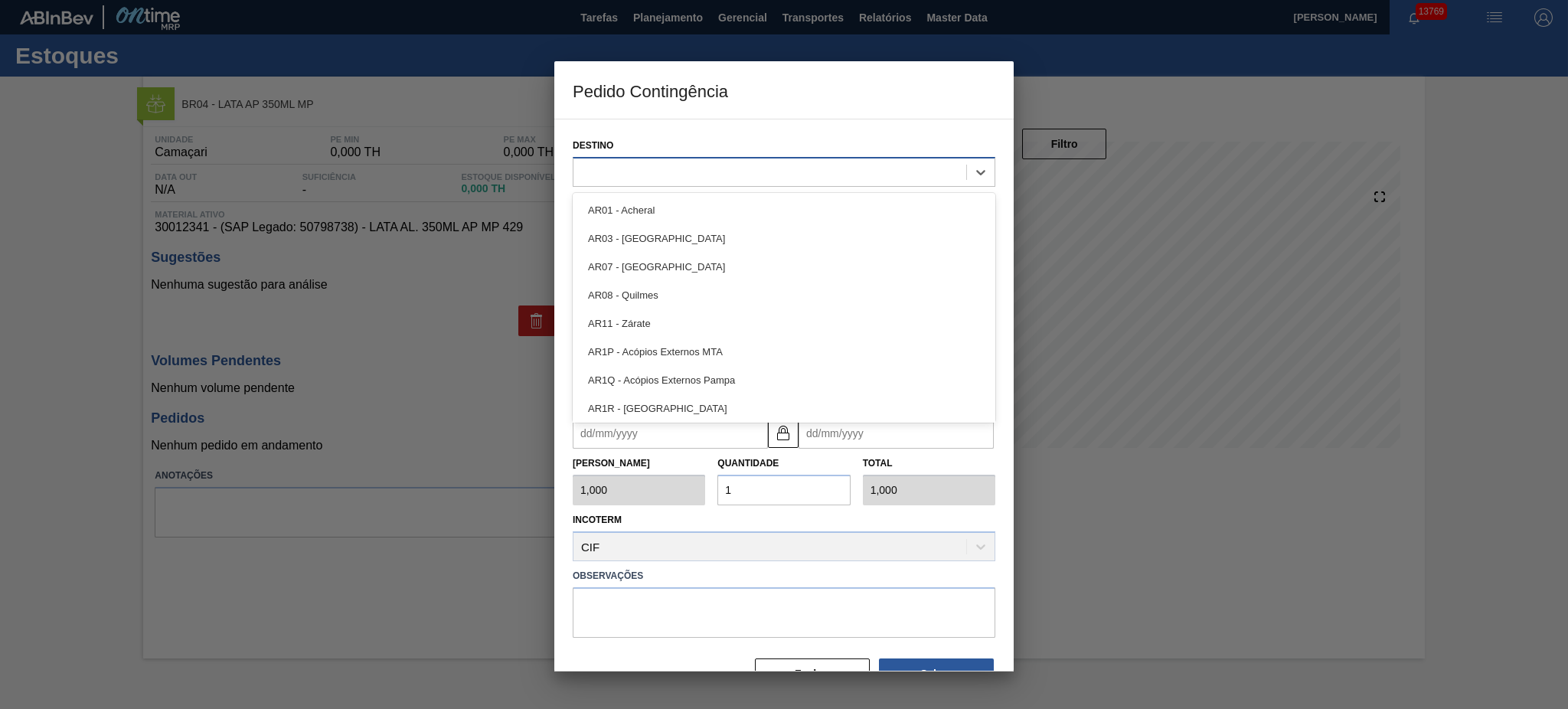
click at [814, 177] on div at bounding box center [769, 172] width 393 height 23
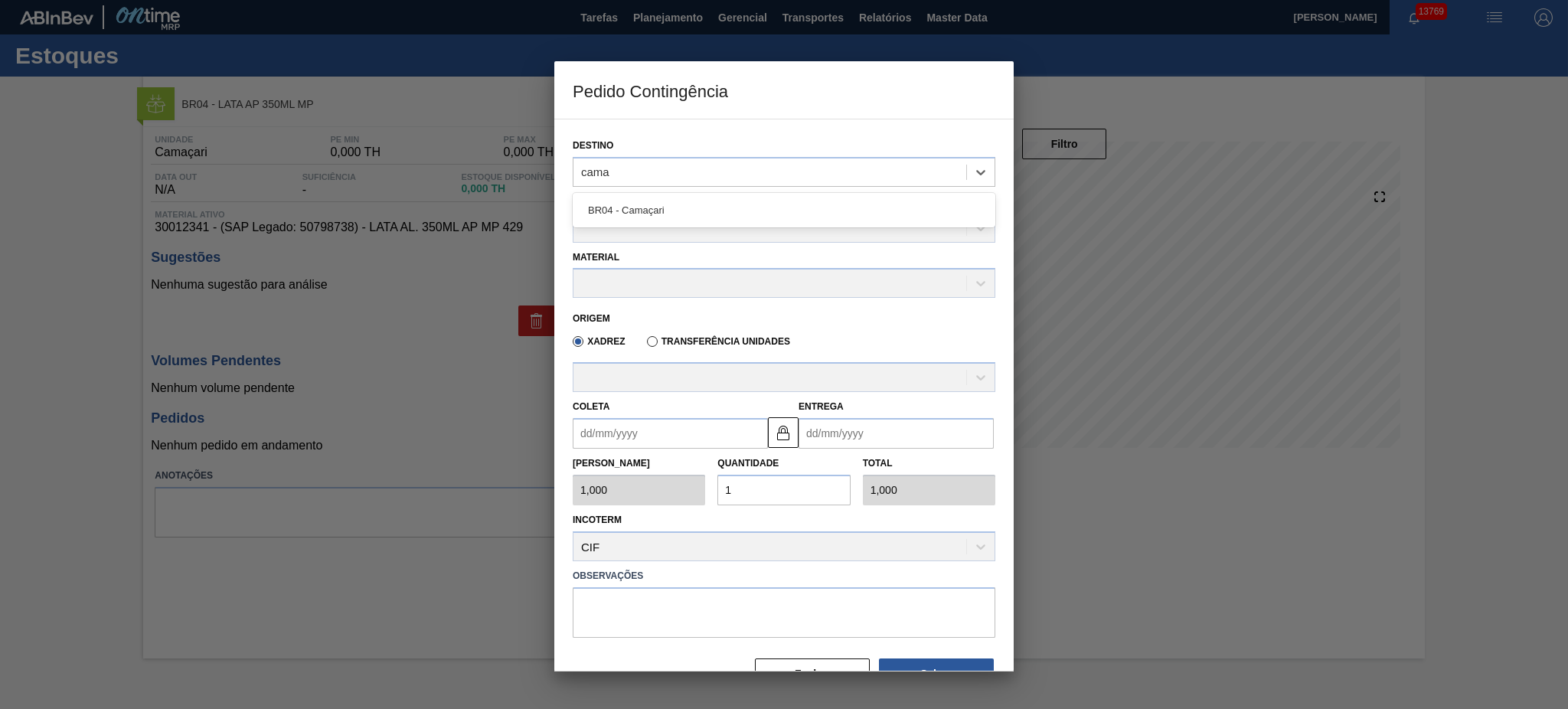
type input "cama"
click at [800, 187] on div "Família Rotulada" at bounding box center [784, 214] width 435 height 56
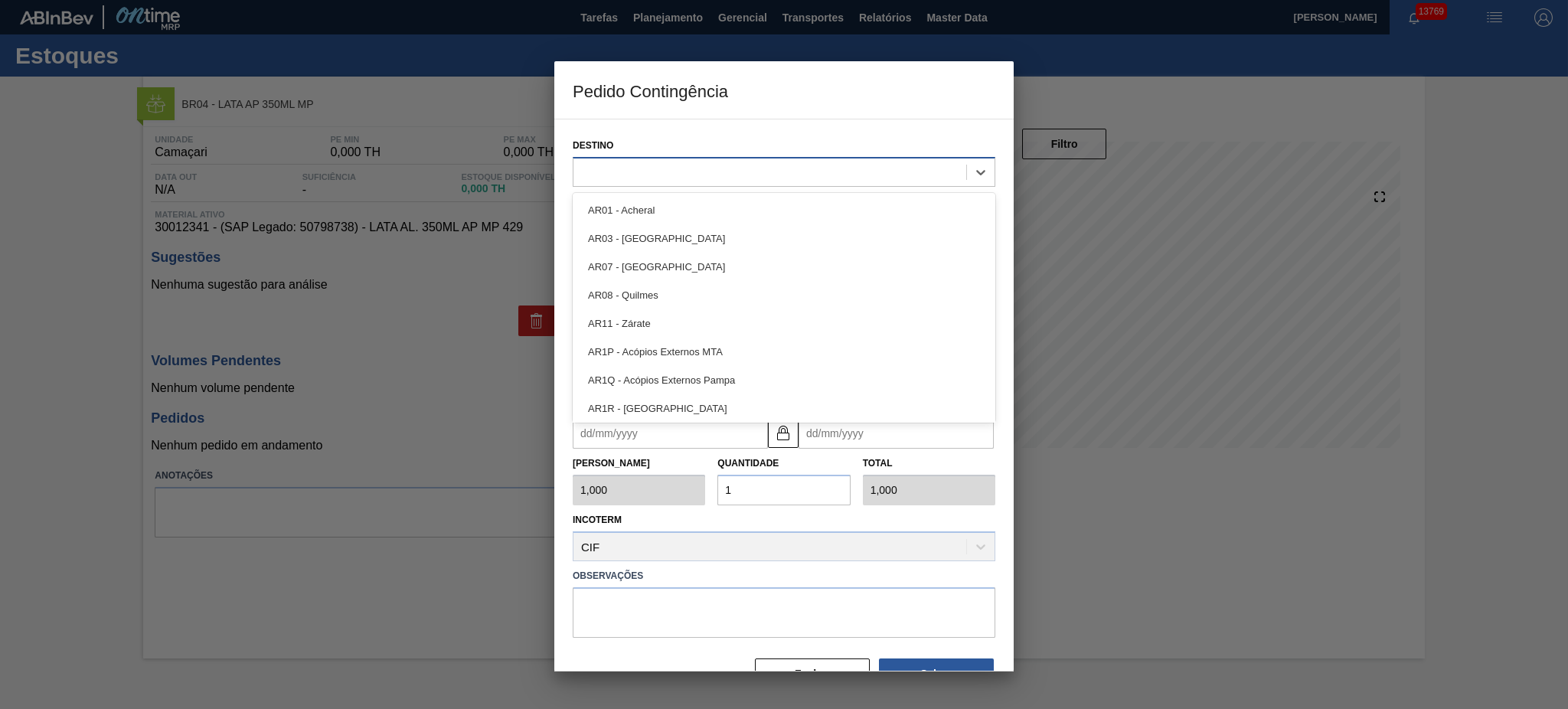
click at [782, 177] on div at bounding box center [769, 172] width 393 height 23
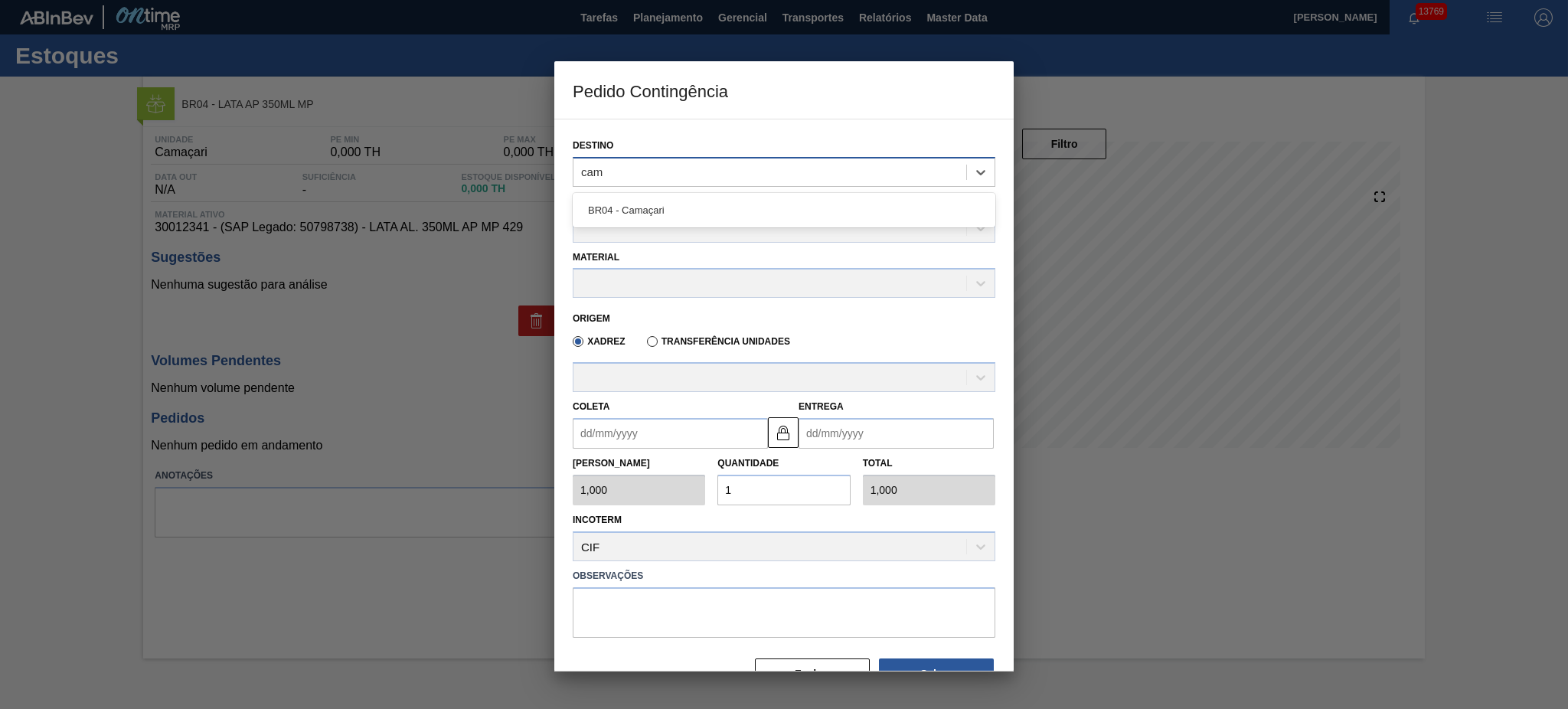
type input "cama"
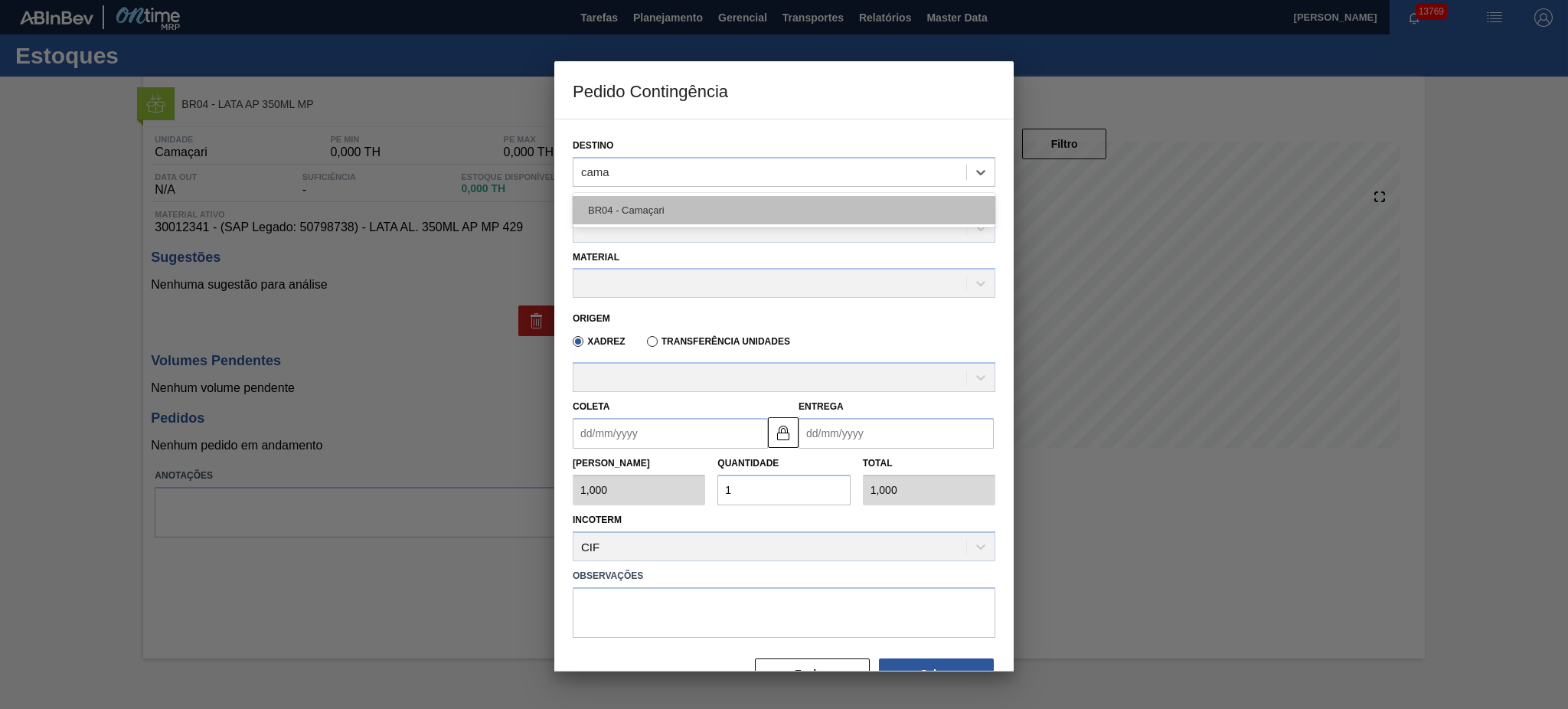
click at [729, 214] on div "BR04 - Camaçari" at bounding box center [784, 211] width 423 height 28
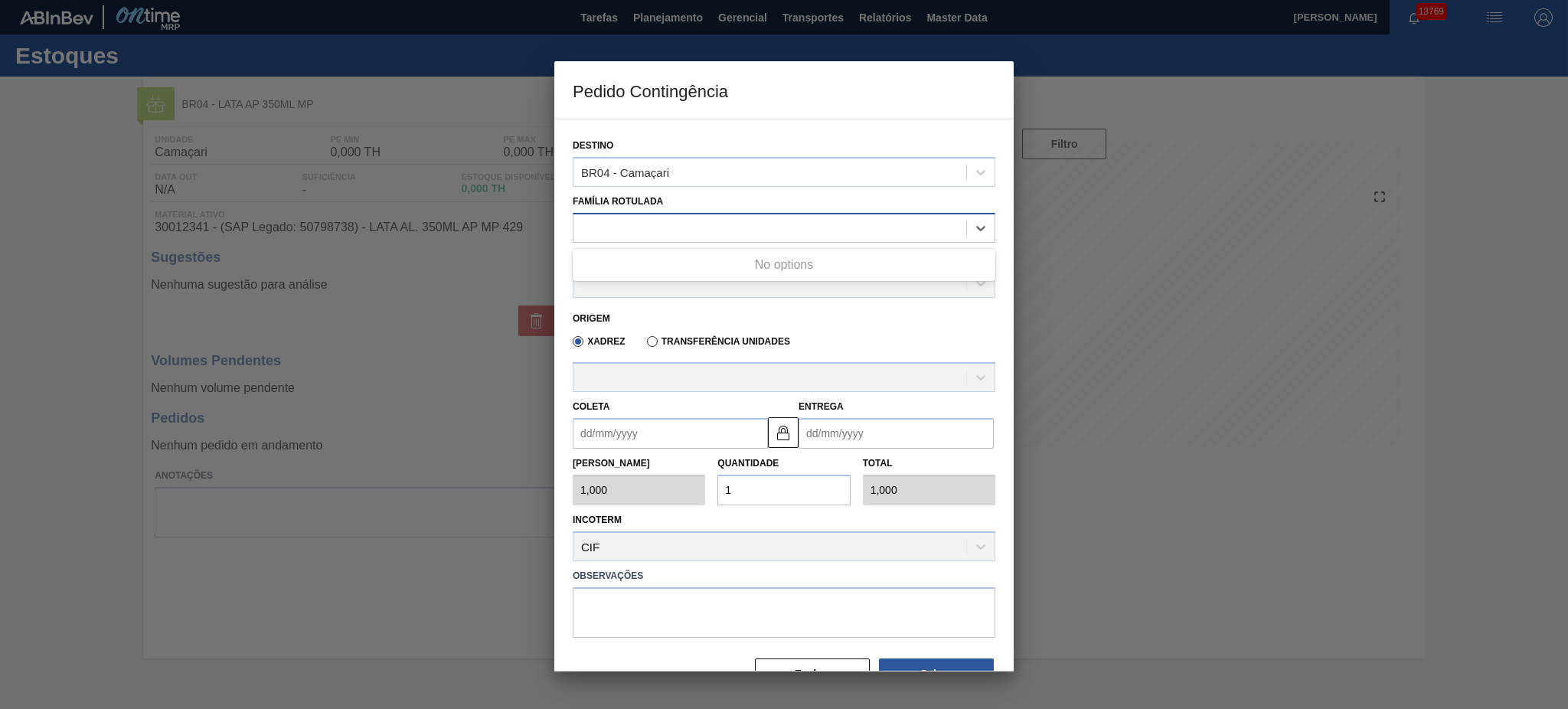
click at [715, 218] on div at bounding box center [769, 228] width 393 height 23
type Rotulada "l"
type Rotulada "lata ap"
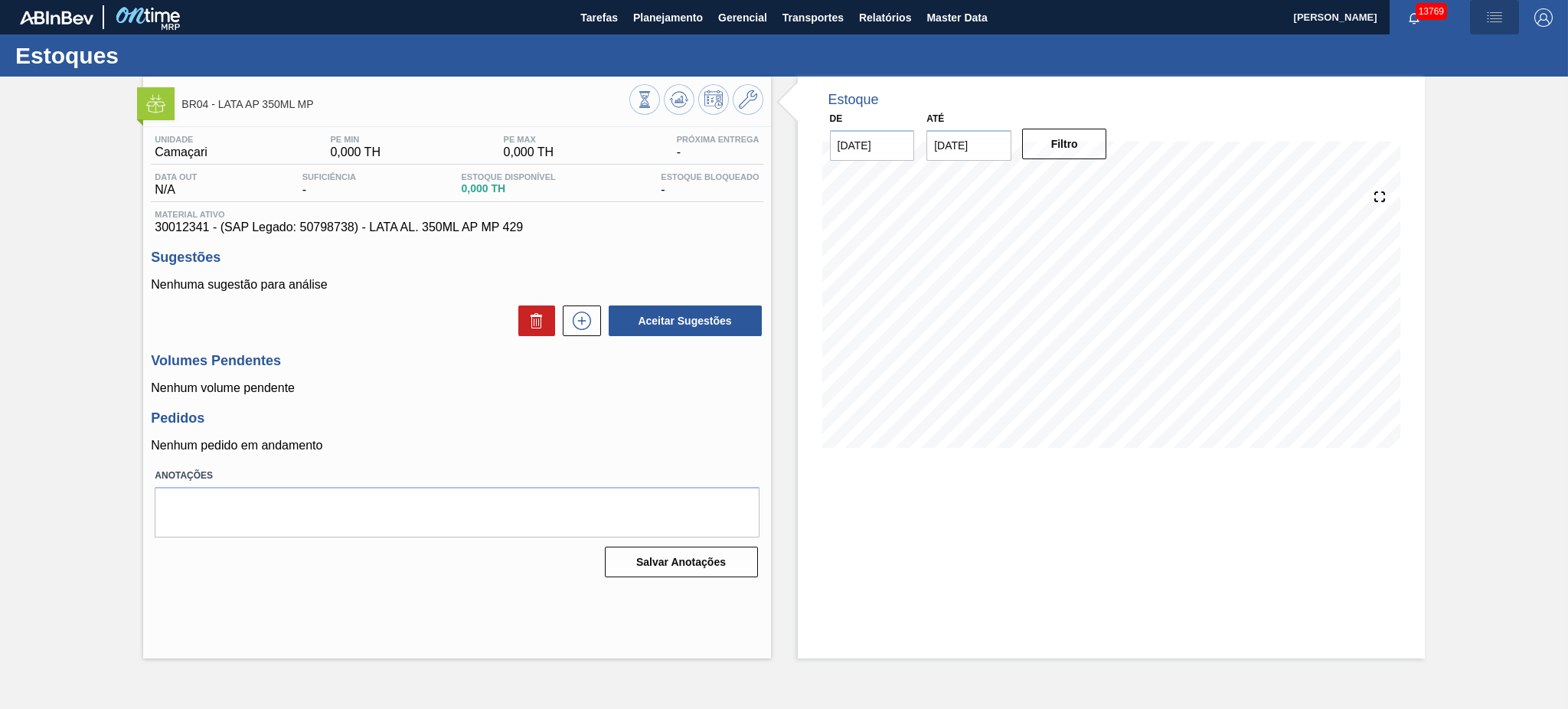
click at [1505, 21] on span "button" at bounding box center [1493, 17] width 37 height 18
click at [1477, 42] on li "Pedido Contingência" at bounding box center [1485, 54] width 140 height 27
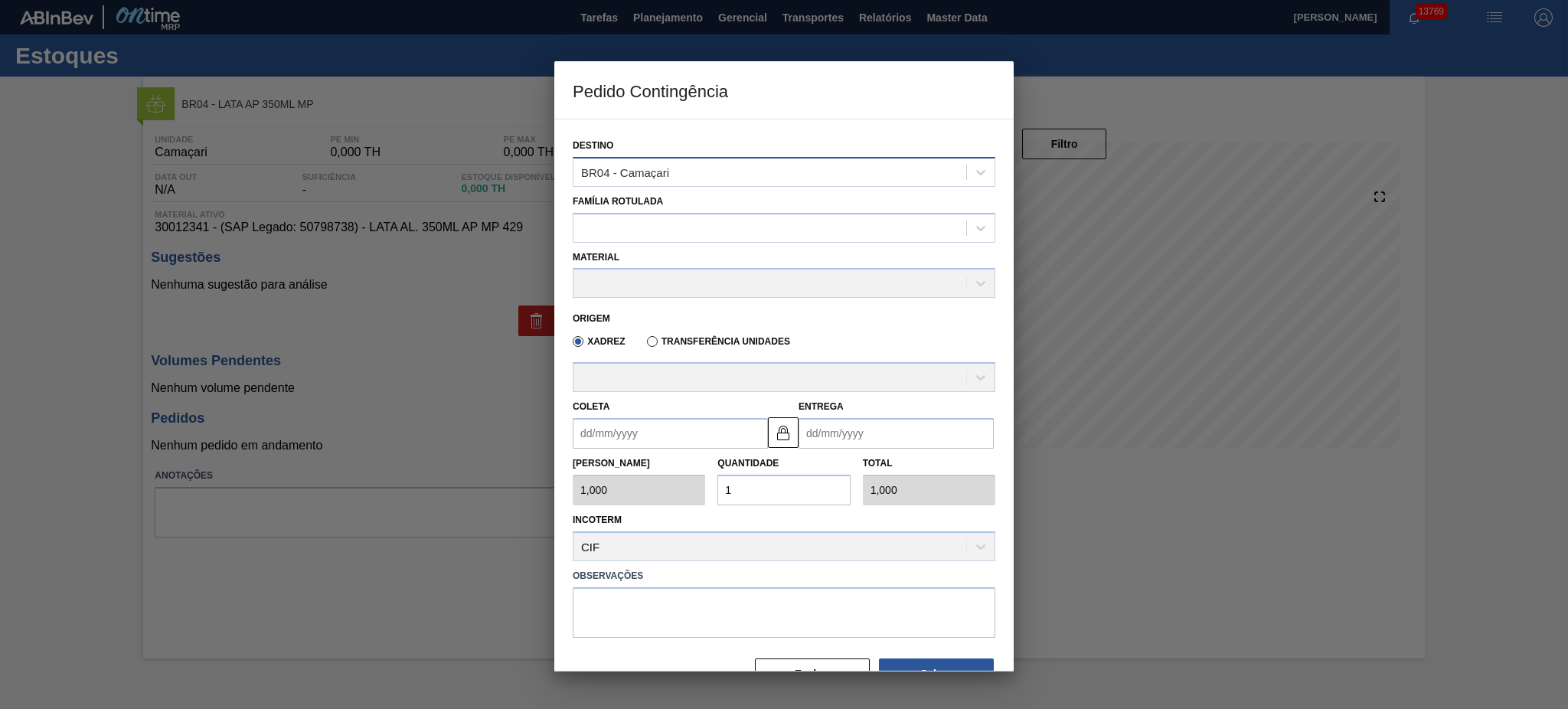
click at [860, 168] on div "BR04 - Camaçari" at bounding box center [769, 172] width 393 height 23
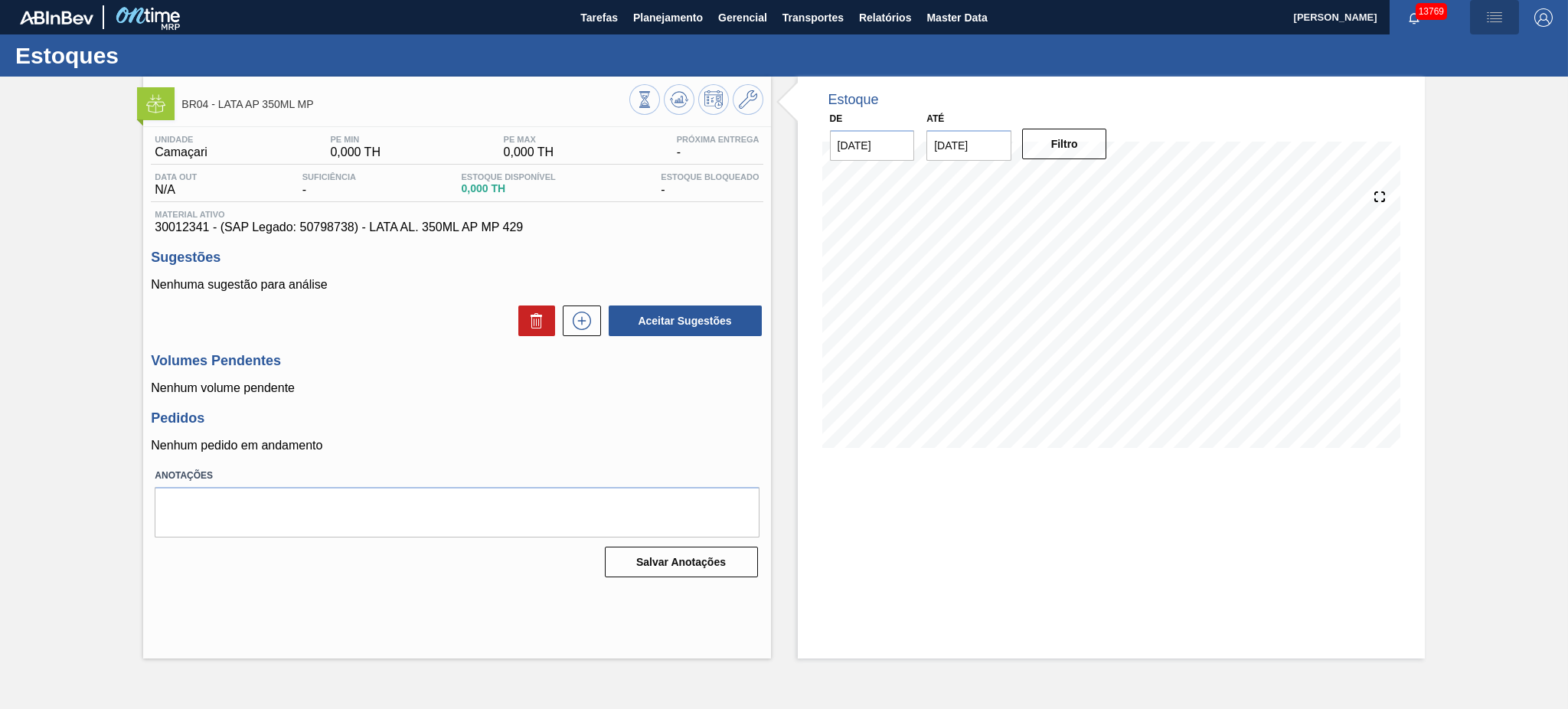
click at [1497, 16] on img "button" at bounding box center [1493, 17] width 18 height 18
click at [1467, 64] on li "Pedido Contingência" at bounding box center [1485, 54] width 140 height 27
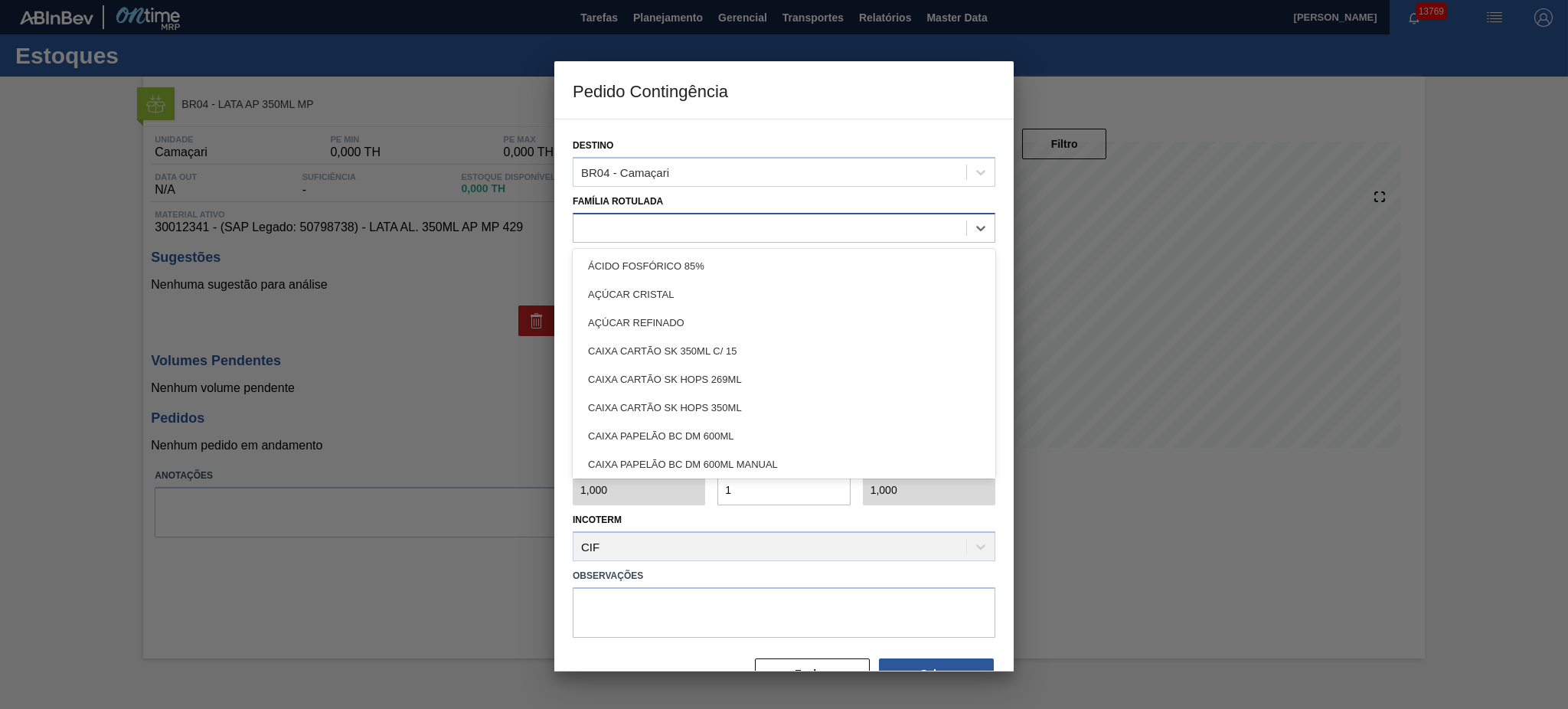
click at [753, 224] on div at bounding box center [769, 228] width 393 height 23
type Rotulada "lata ap"
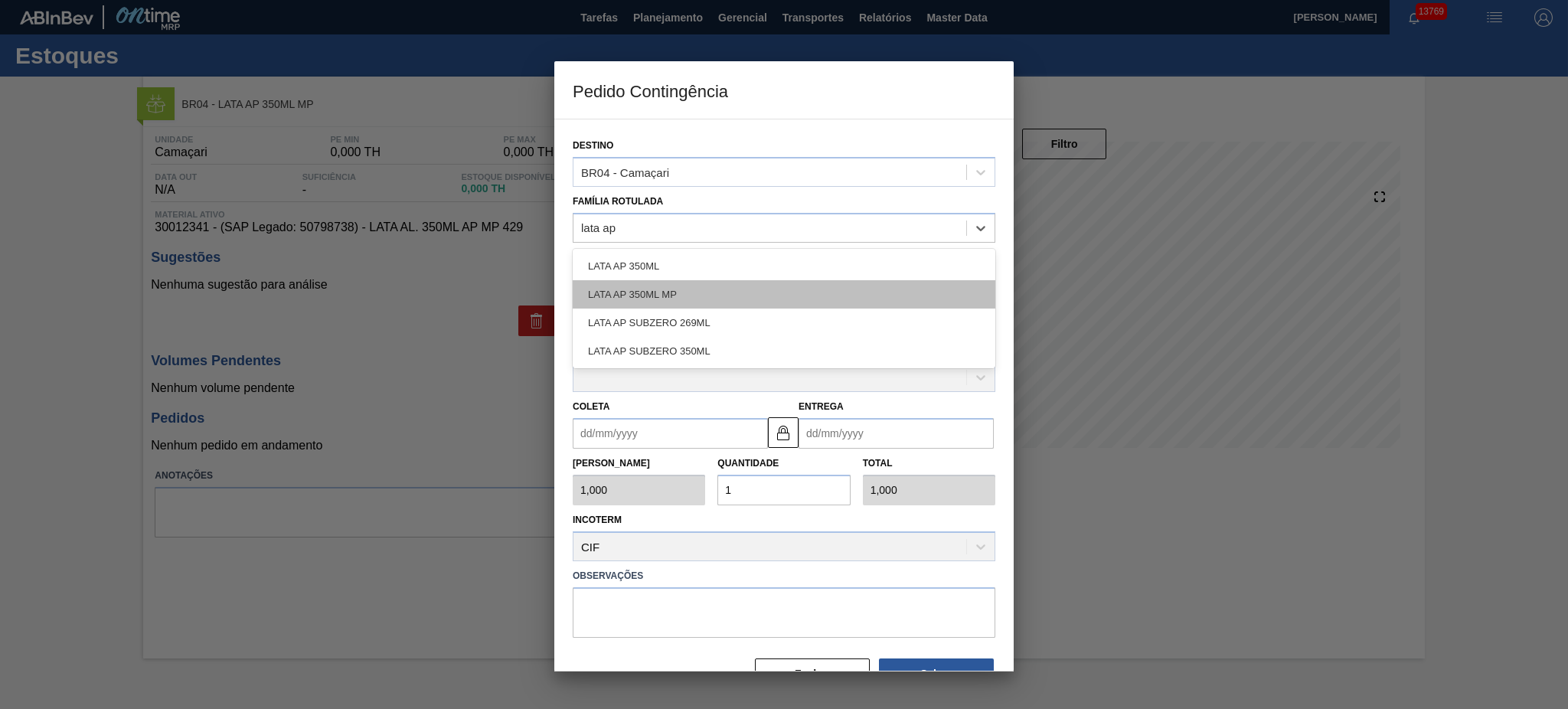
click at [785, 286] on div "LATA AP 350ML MP" at bounding box center [784, 295] width 423 height 28
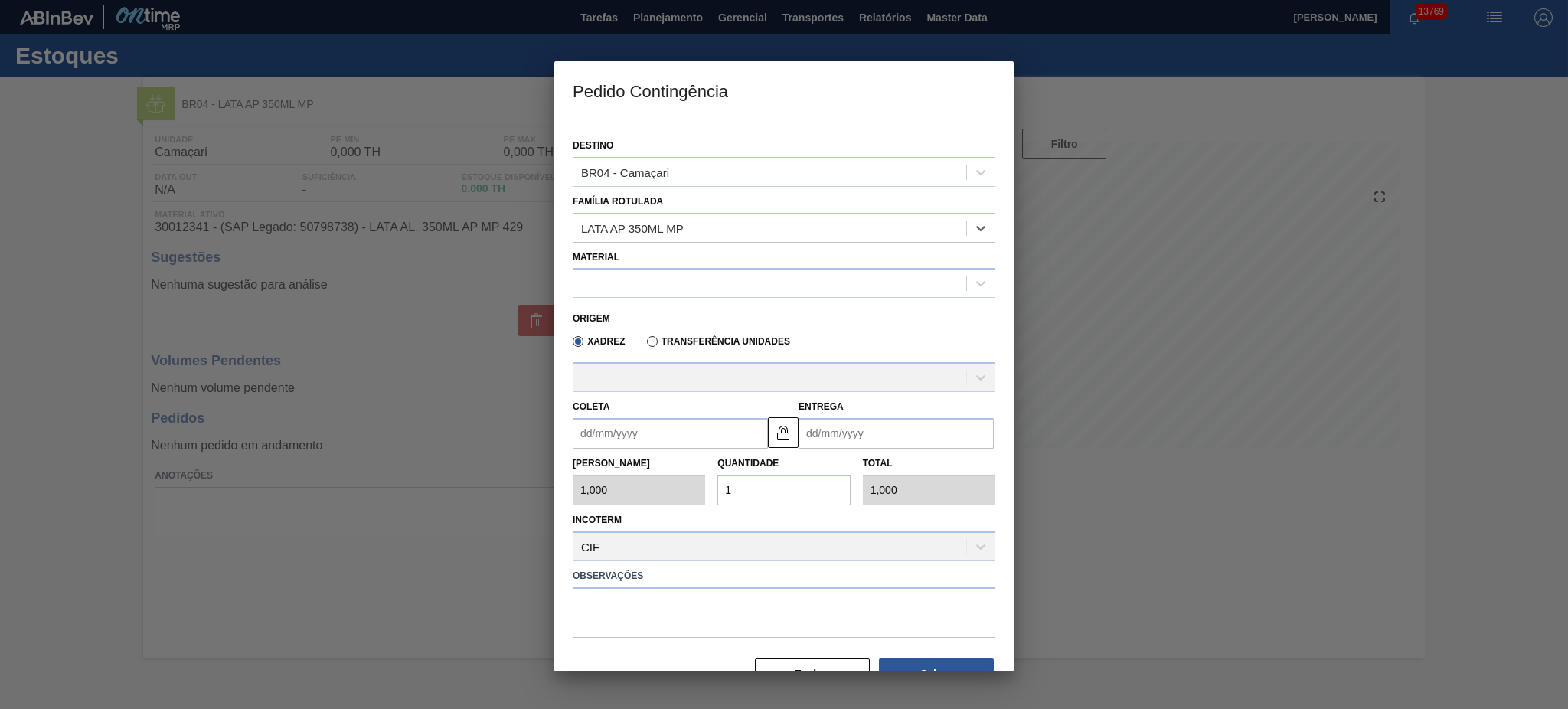
click at [704, 298] on div "Origem Xadrez Transferência Unidades" at bounding box center [784, 328] width 435 height 60
click at [708, 281] on div at bounding box center [769, 284] width 393 height 23
click at [727, 322] on div "30012341 - LATA AL. 350ML AP MP 429" at bounding box center [784, 321] width 423 height 28
type input "8,169"
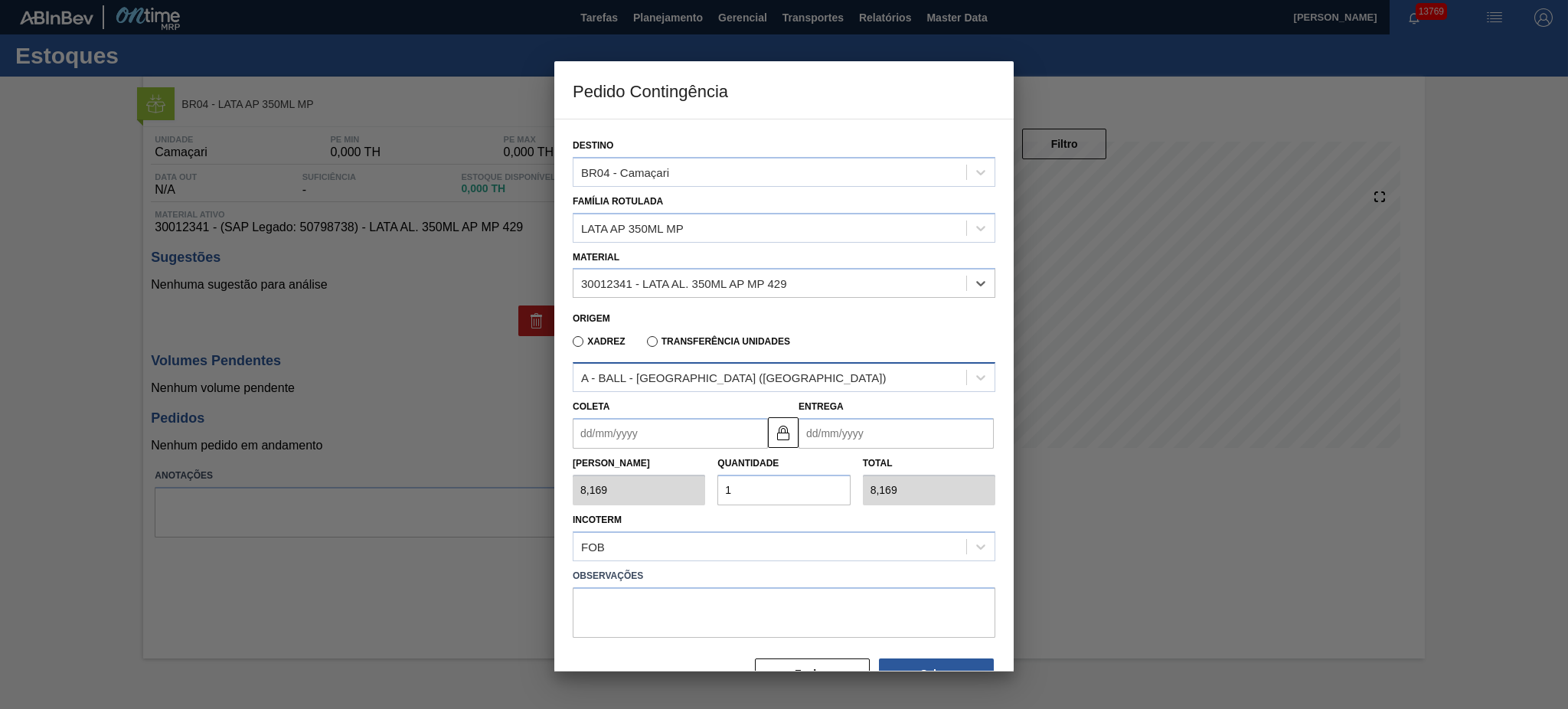
click at [738, 371] on div "A - BALL - RECIFE (PE)" at bounding box center [769, 378] width 393 height 23
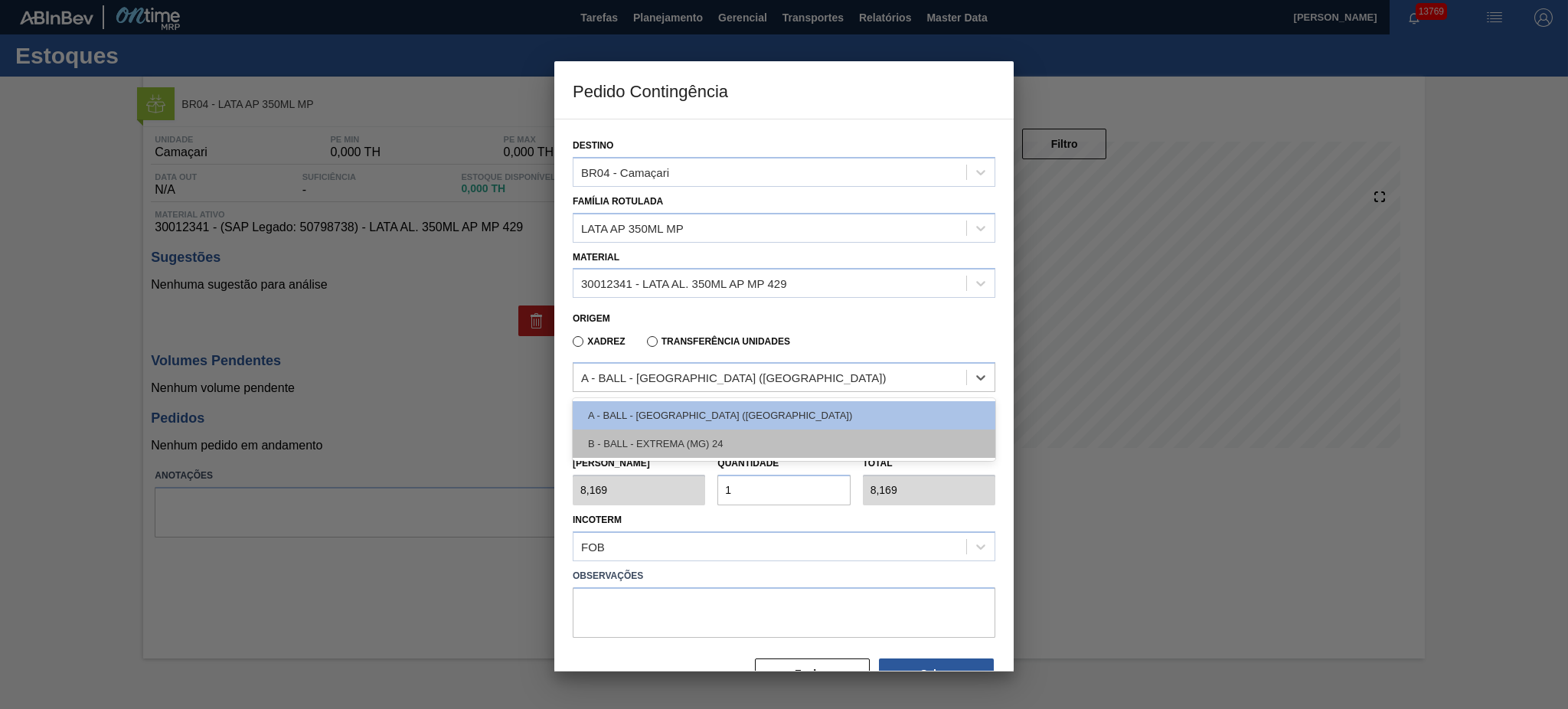
click at [733, 432] on div "B - BALL - EXTREMA (MG) 24" at bounding box center [784, 444] width 423 height 28
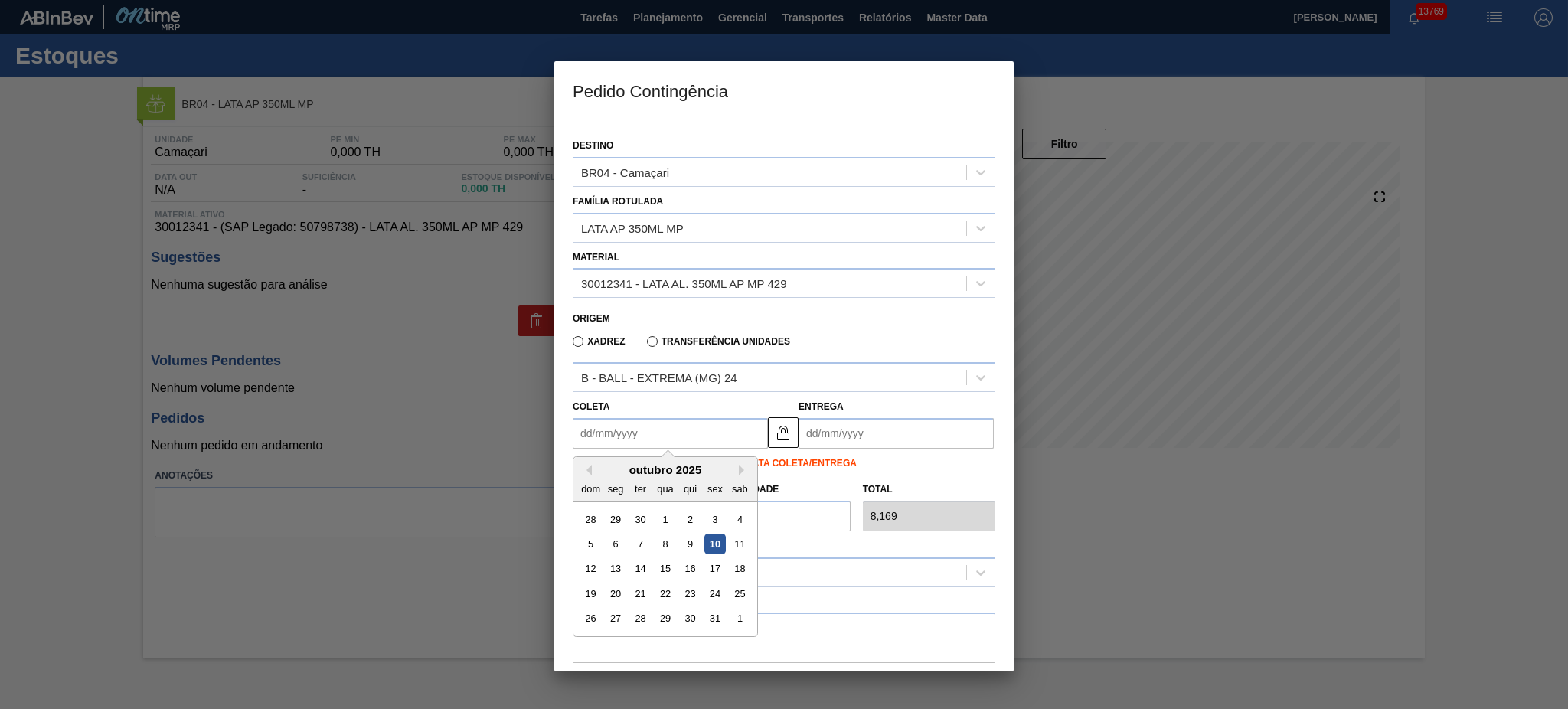
click at [678, 436] on input "Coleta" at bounding box center [670, 433] width 195 height 30
click at [713, 534] on div "10" at bounding box center [715, 544] width 21 height 21
type input "[DATE]"
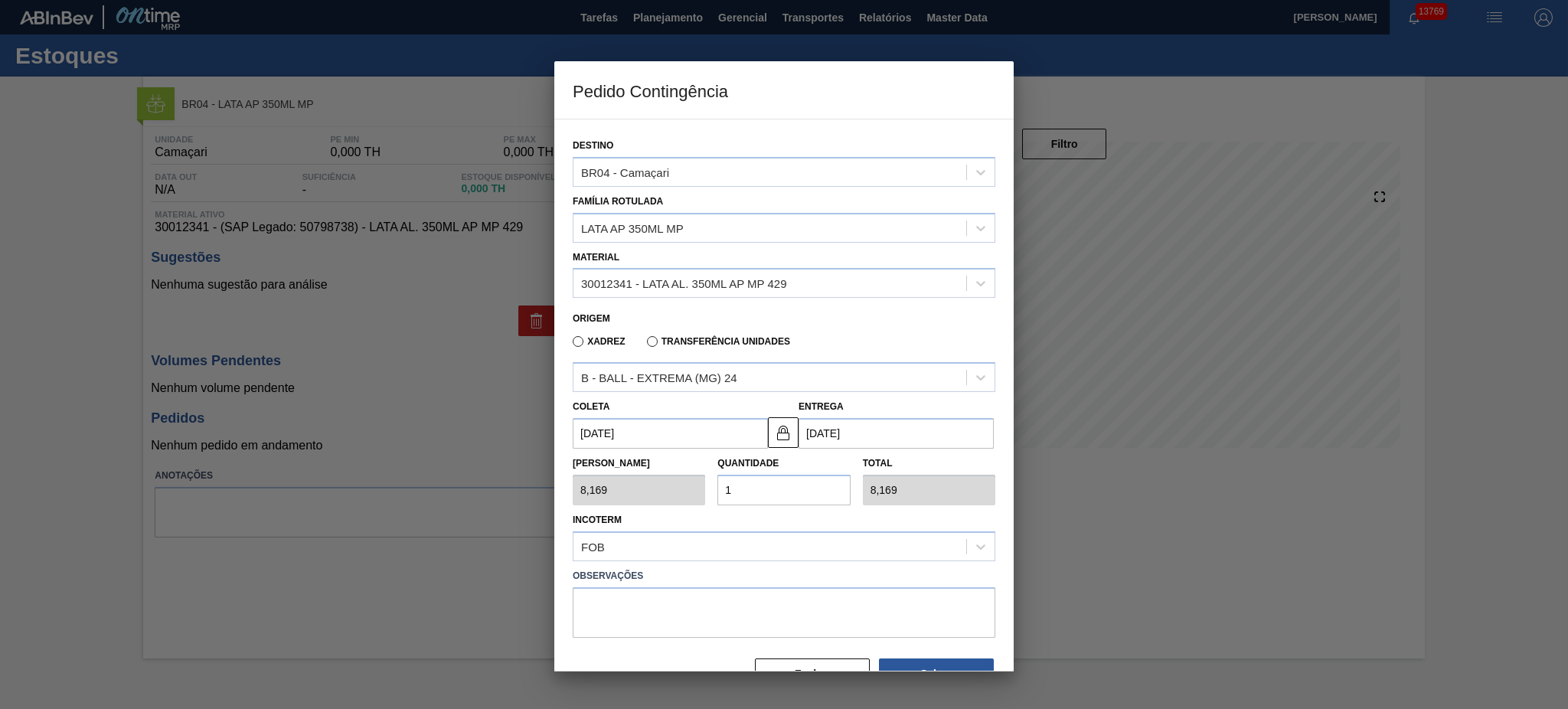
click at [678, 493] on div "Tam Lote 8,169 Quantidade 1 Total 8,169" at bounding box center [784, 477] width 435 height 57
type input "5"
type input "40,845"
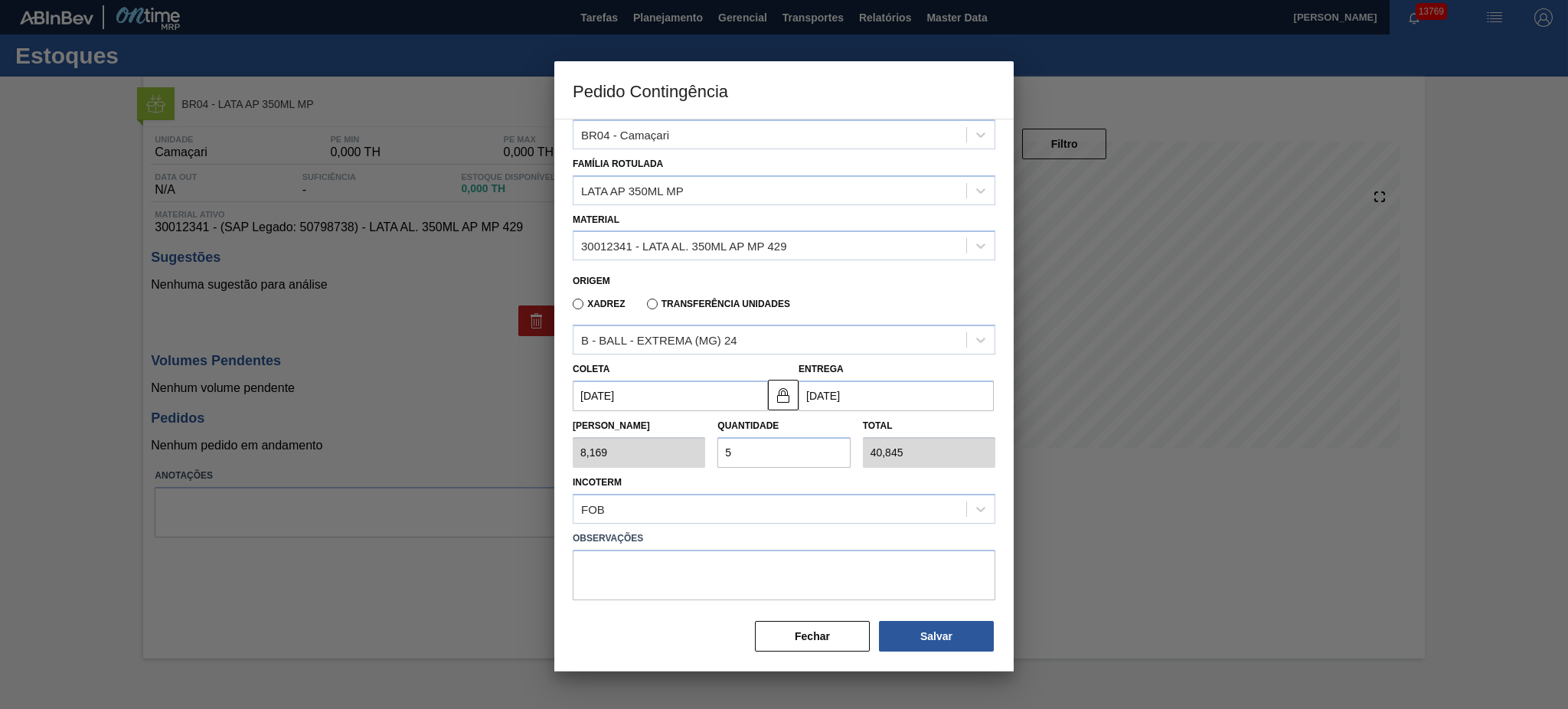
type input "5"
click at [877, 104] on h3 "Pedido Contingência" at bounding box center [784, 91] width 460 height 59
click at [929, 623] on button "Salvar" at bounding box center [936, 636] width 115 height 30
type input "1,000"
type input "1"
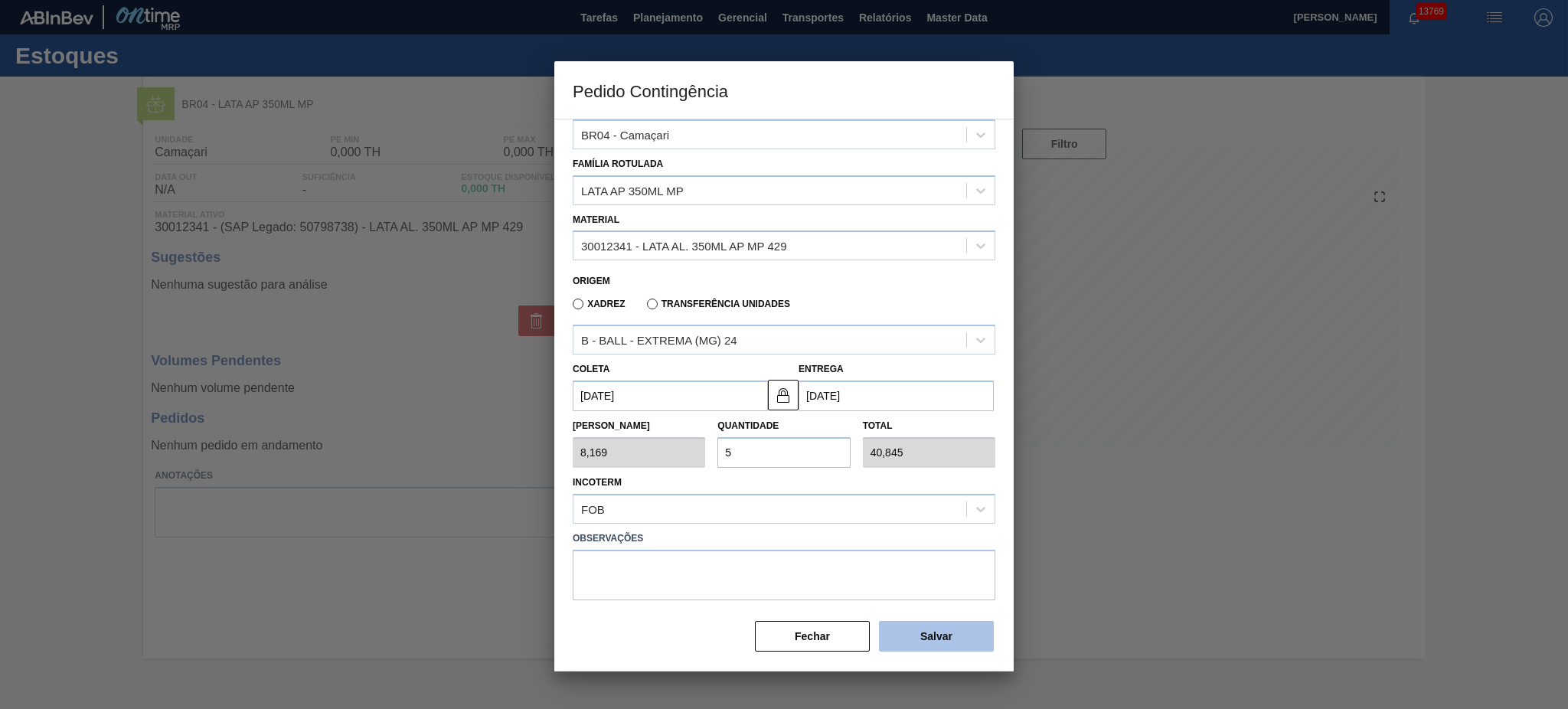
type input "1,000"
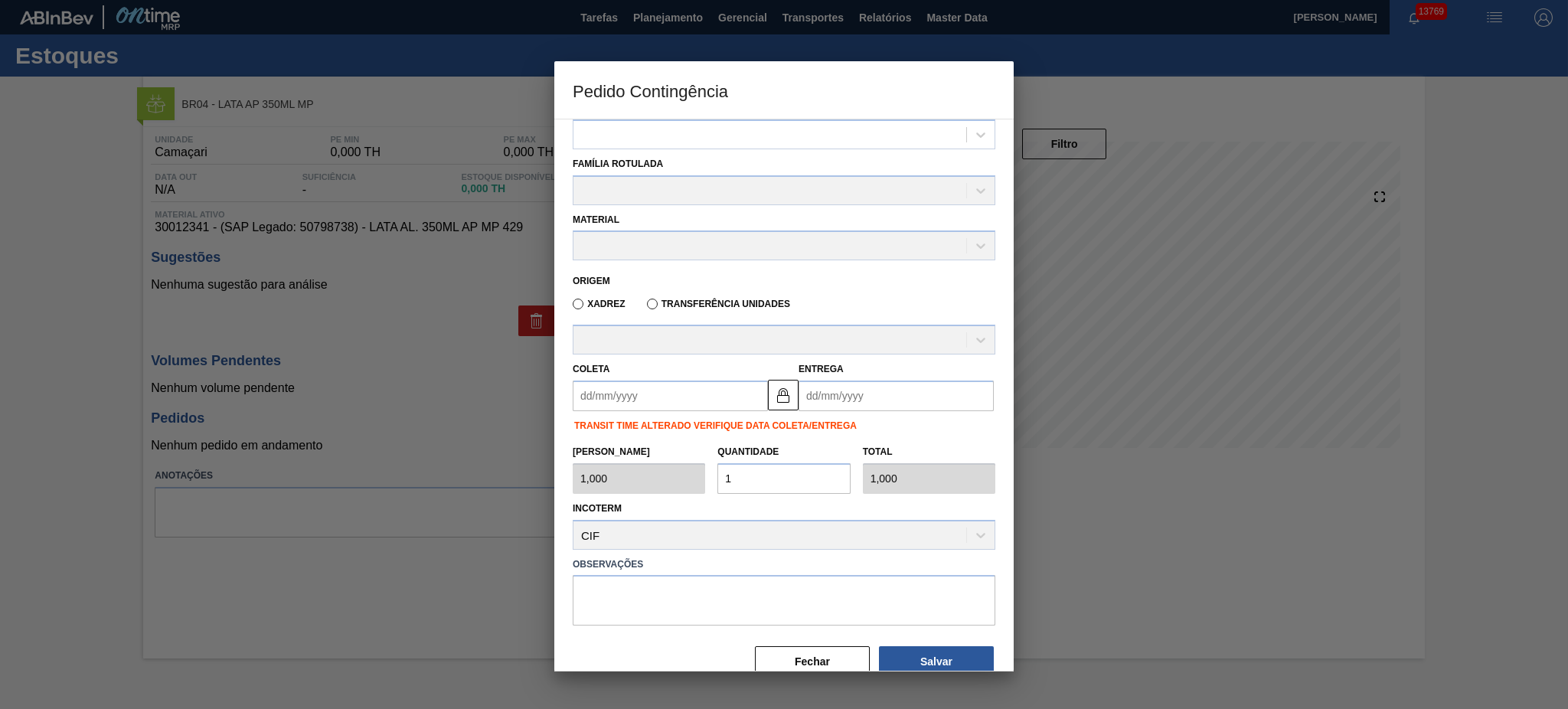
click at [428, 464] on div at bounding box center [784, 354] width 1568 height 709
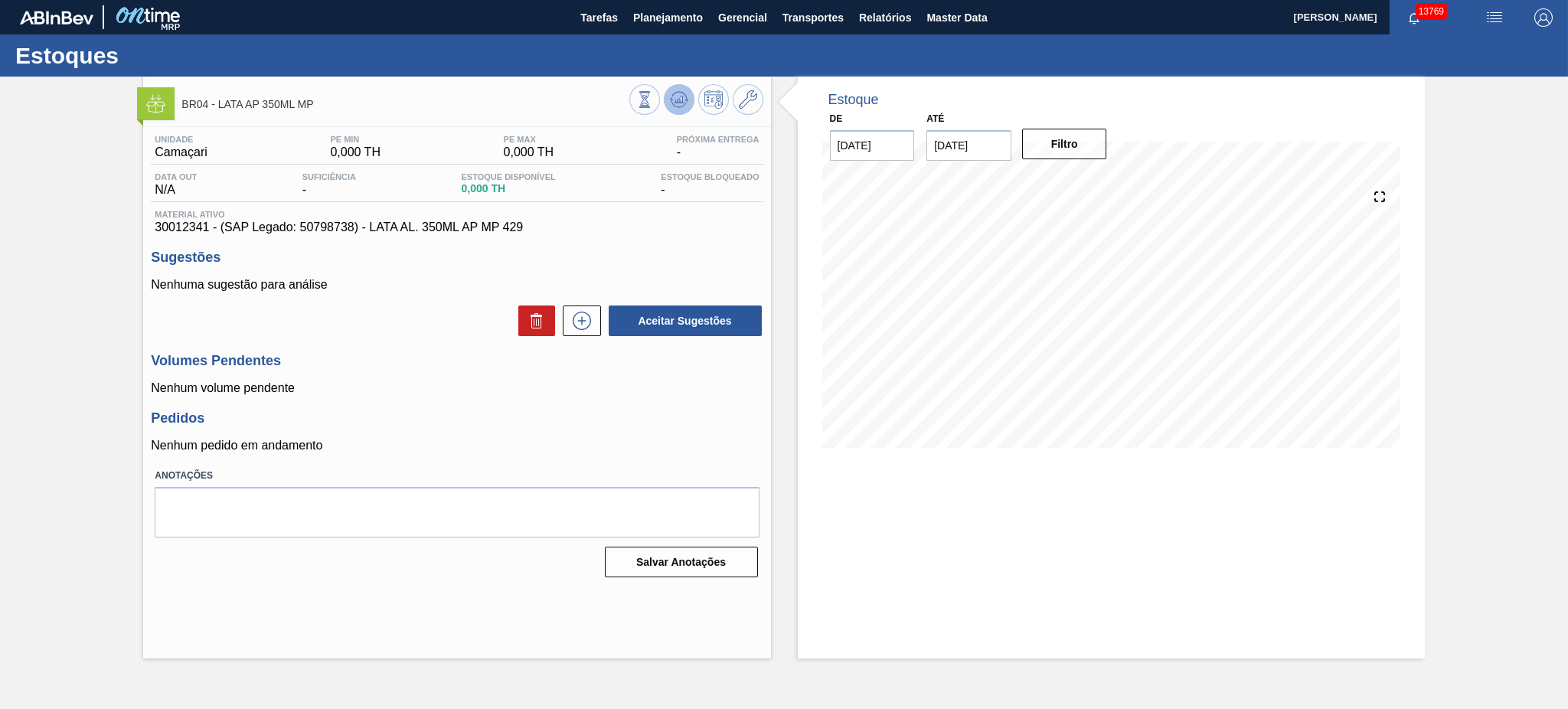
click at [677, 98] on icon at bounding box center [679, 99] width 18 height 18
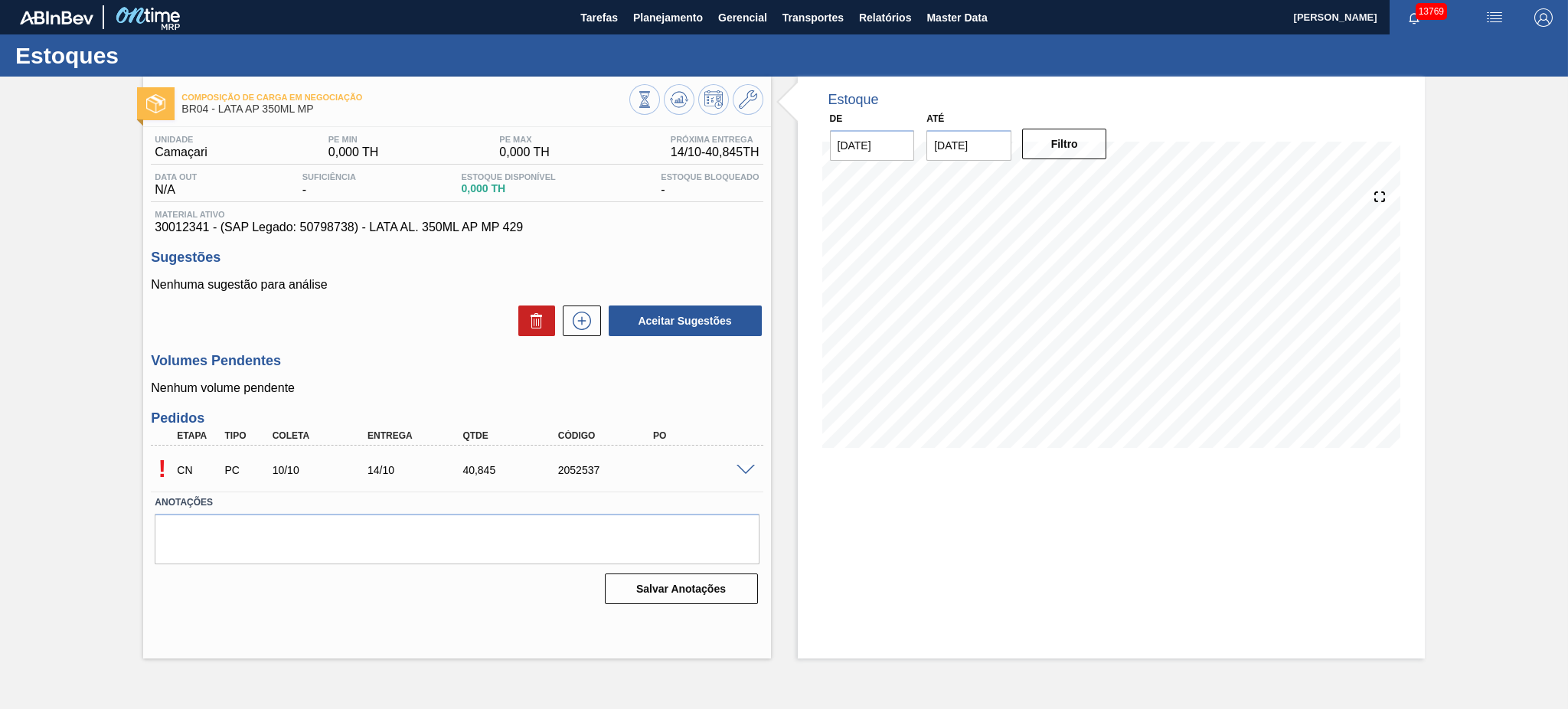
click at [739, 464] on span at bounding box center [745, 470] width 18 height 11
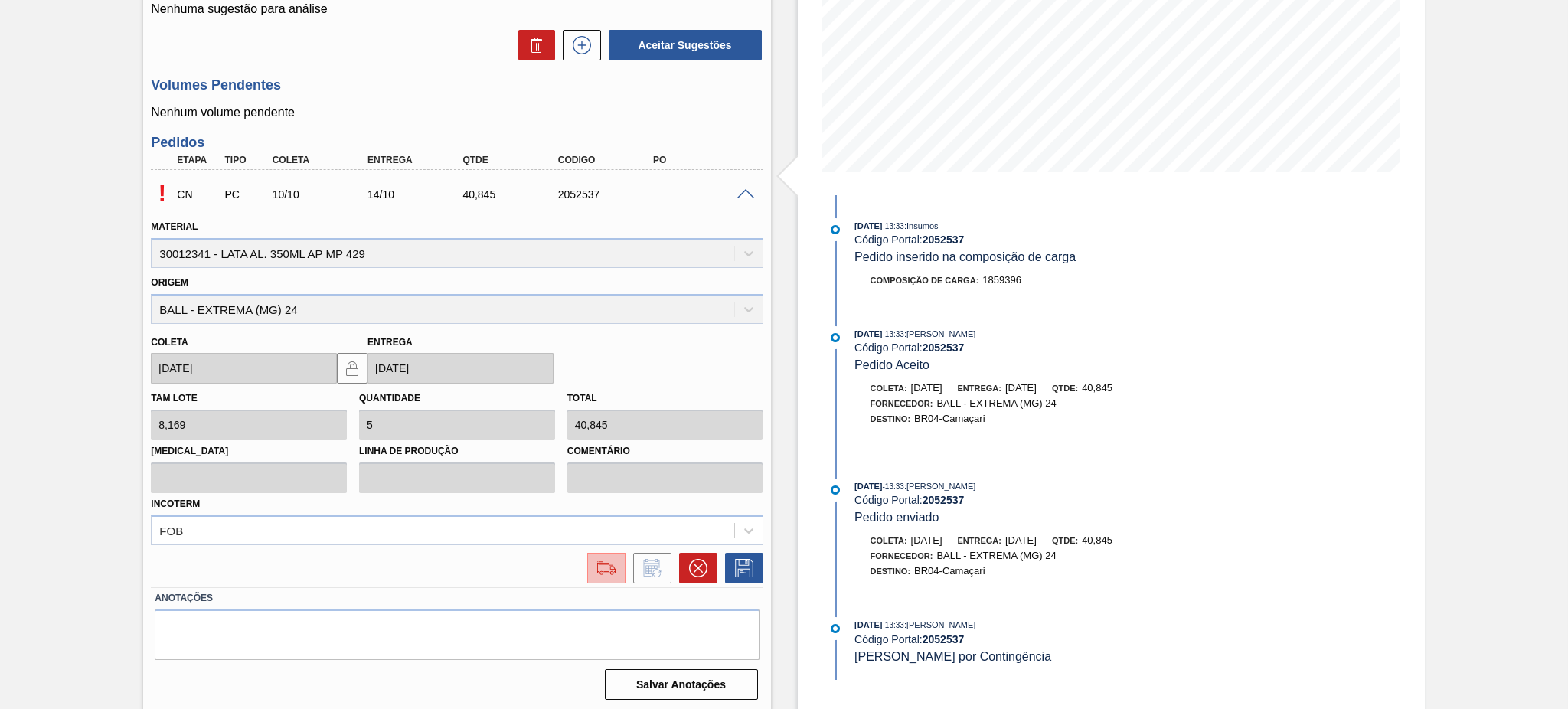
click at [621, 565] on button at bounding box center [606, 567] width 39 height 30
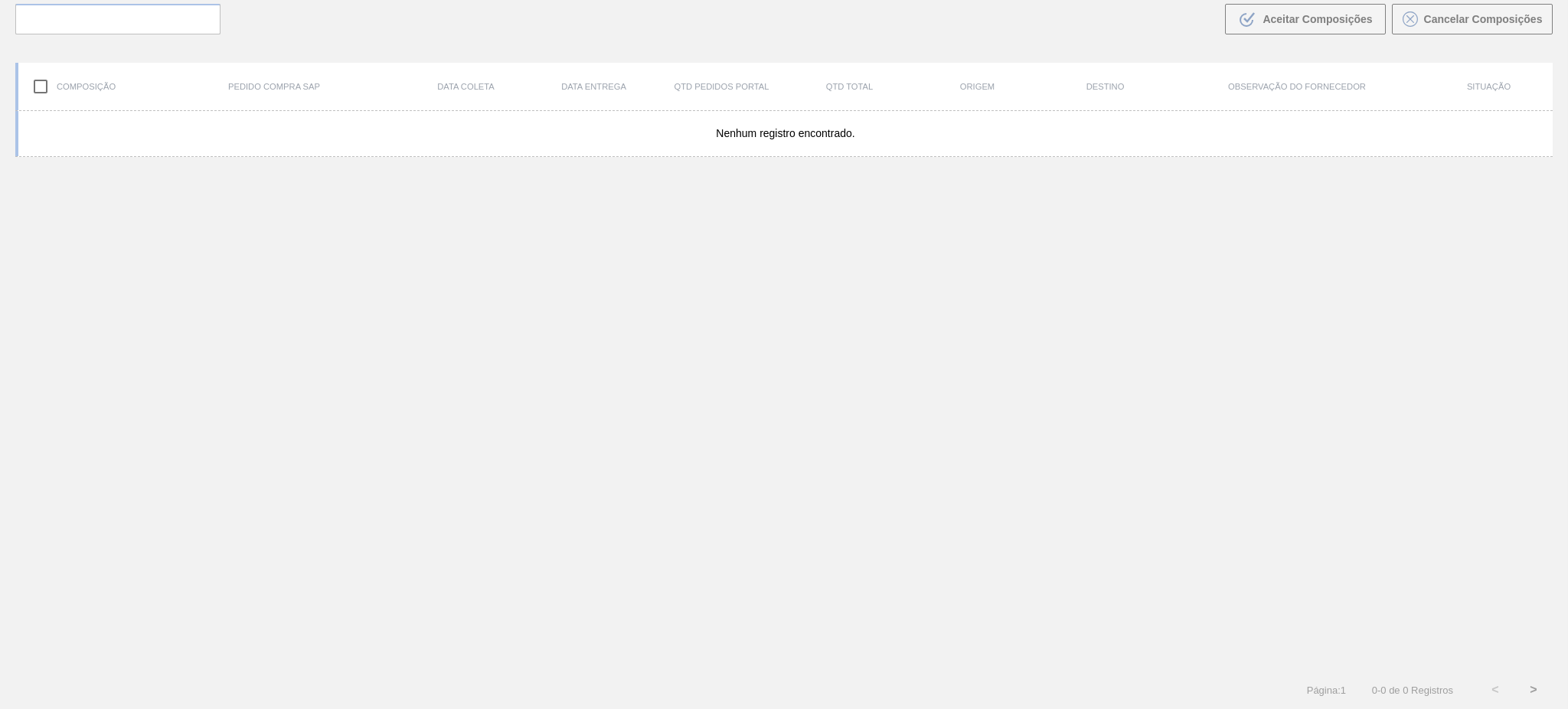
scroll to position [110, 0]
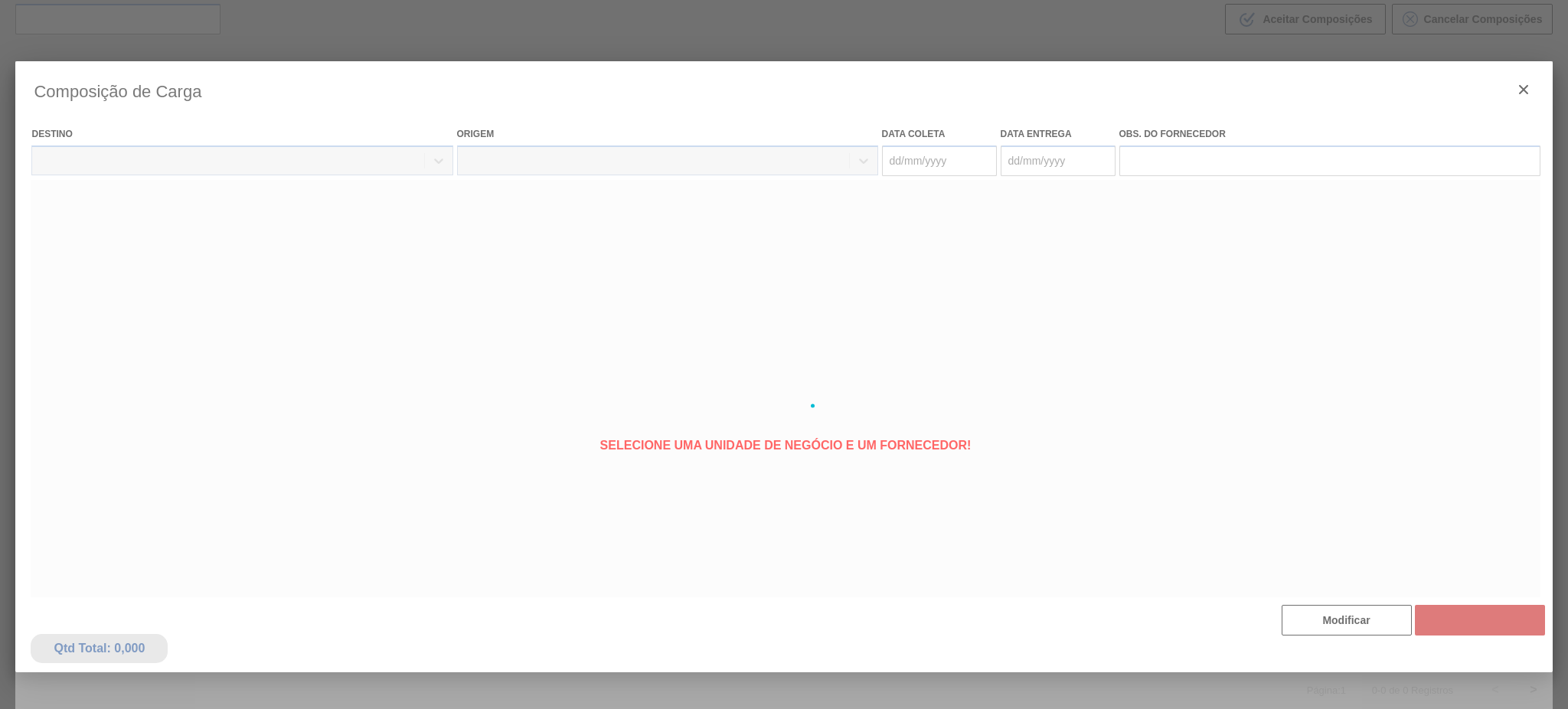
type coleta "[DATE]"
type Entrega "[DATE]"
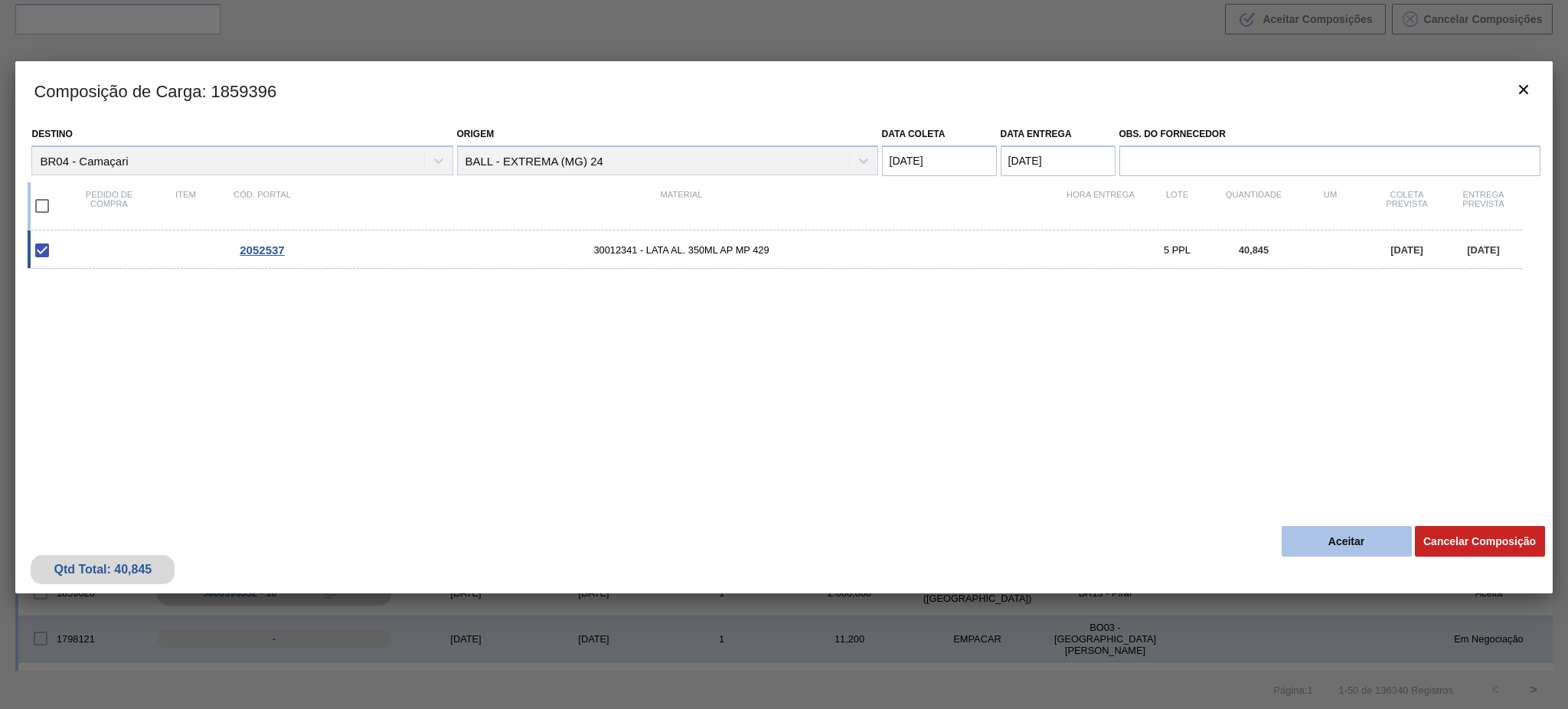
click at [1350, 547] on button "Aceitar" at bounding box center [1347, 541] width 130 height 30
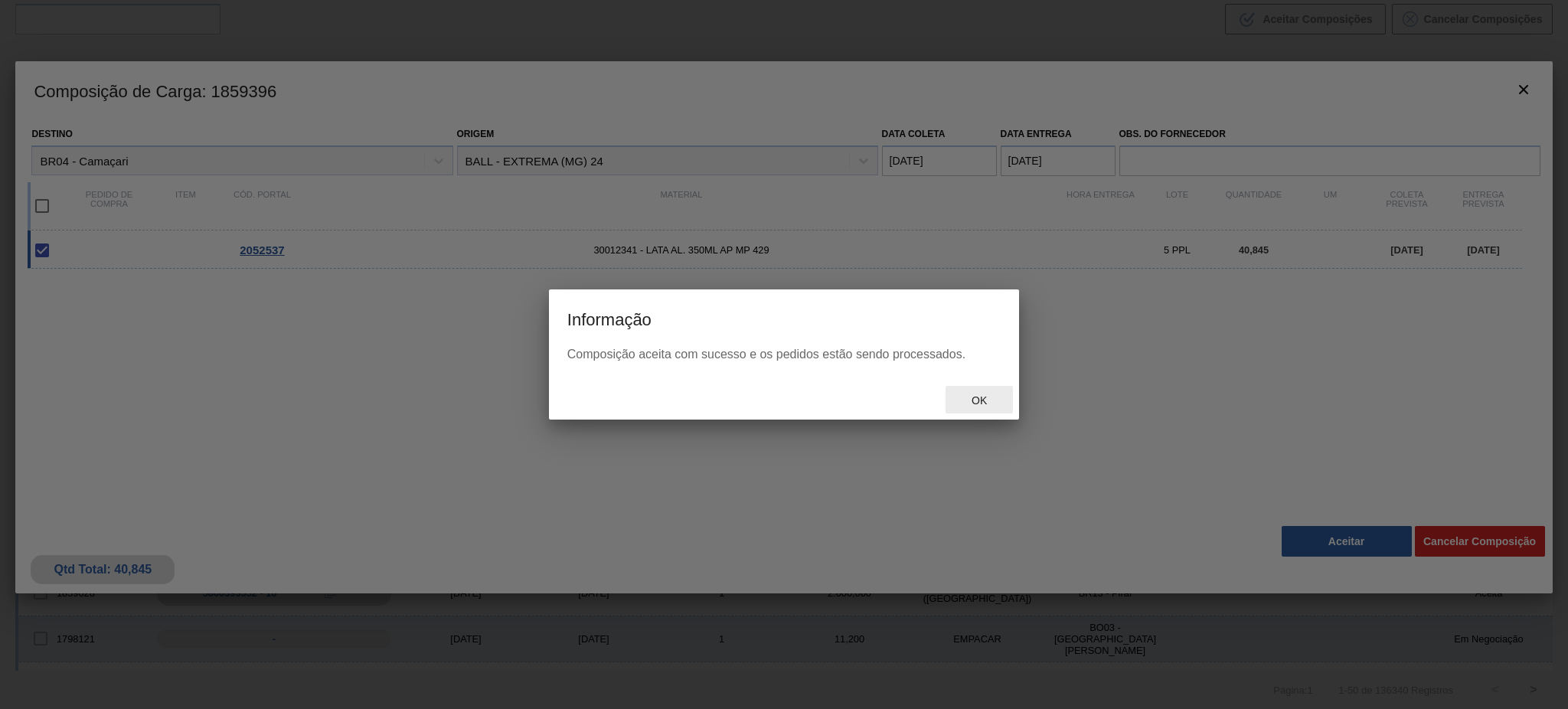
click at [990, 397] on span "Ok" at bounding box center [979, 400] width 40 height 12
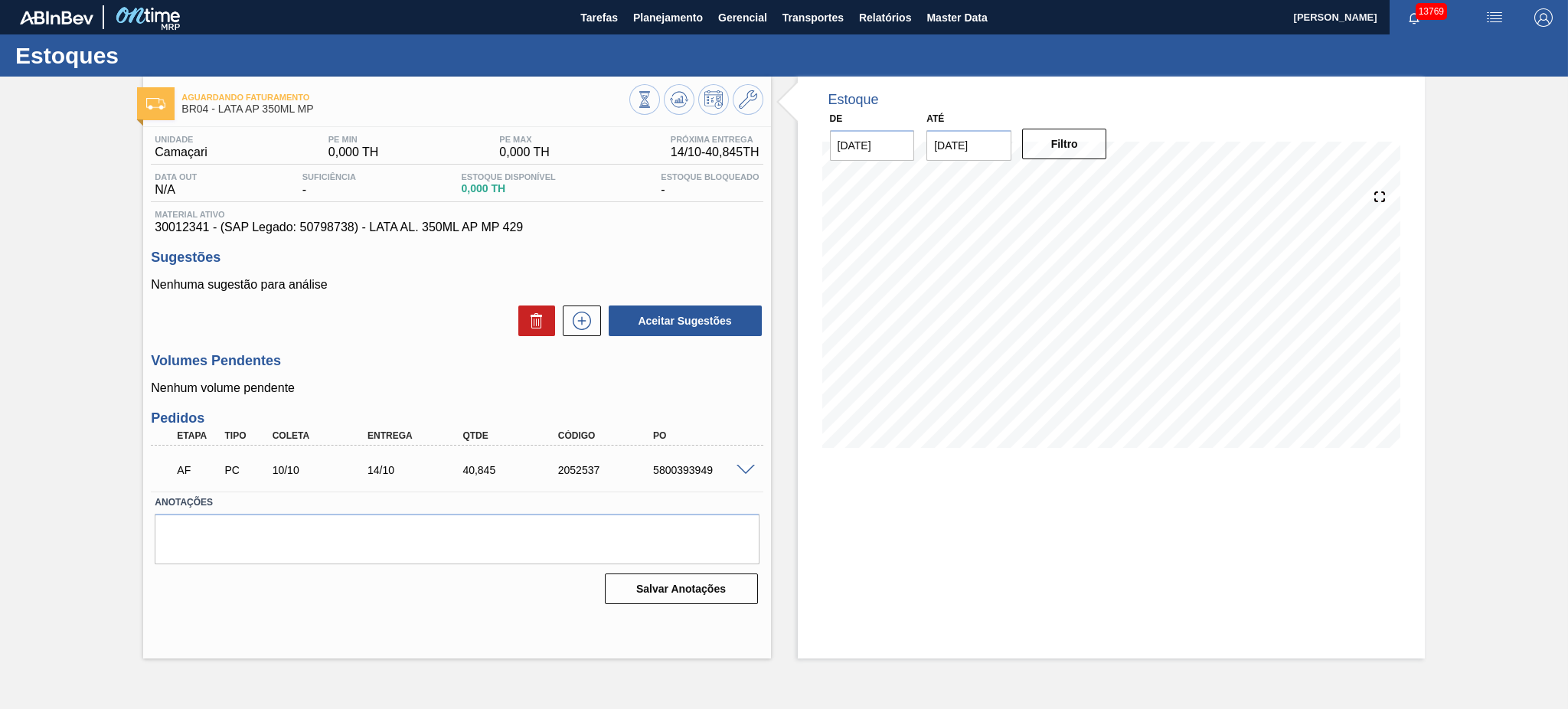
click at [674, 463] on div "AF PC 10/10 14/10 40,[PHONE_NUMBER] 5800393949" at bounding box center [452, 468] width 571 height 30
copy div "5800393949"
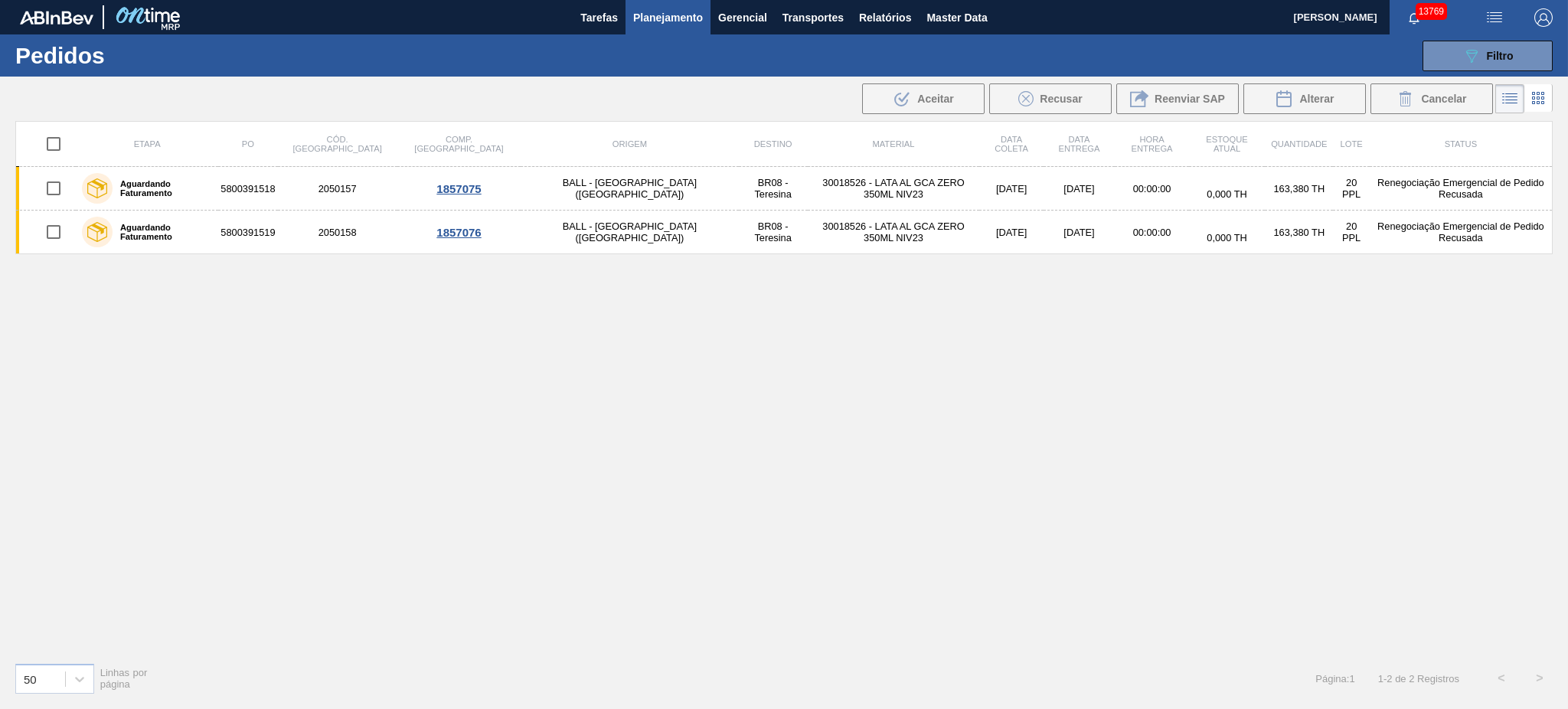
click at [670, 14] on span "Planejamento" at bounding box center [668, 17] width 70 height 18
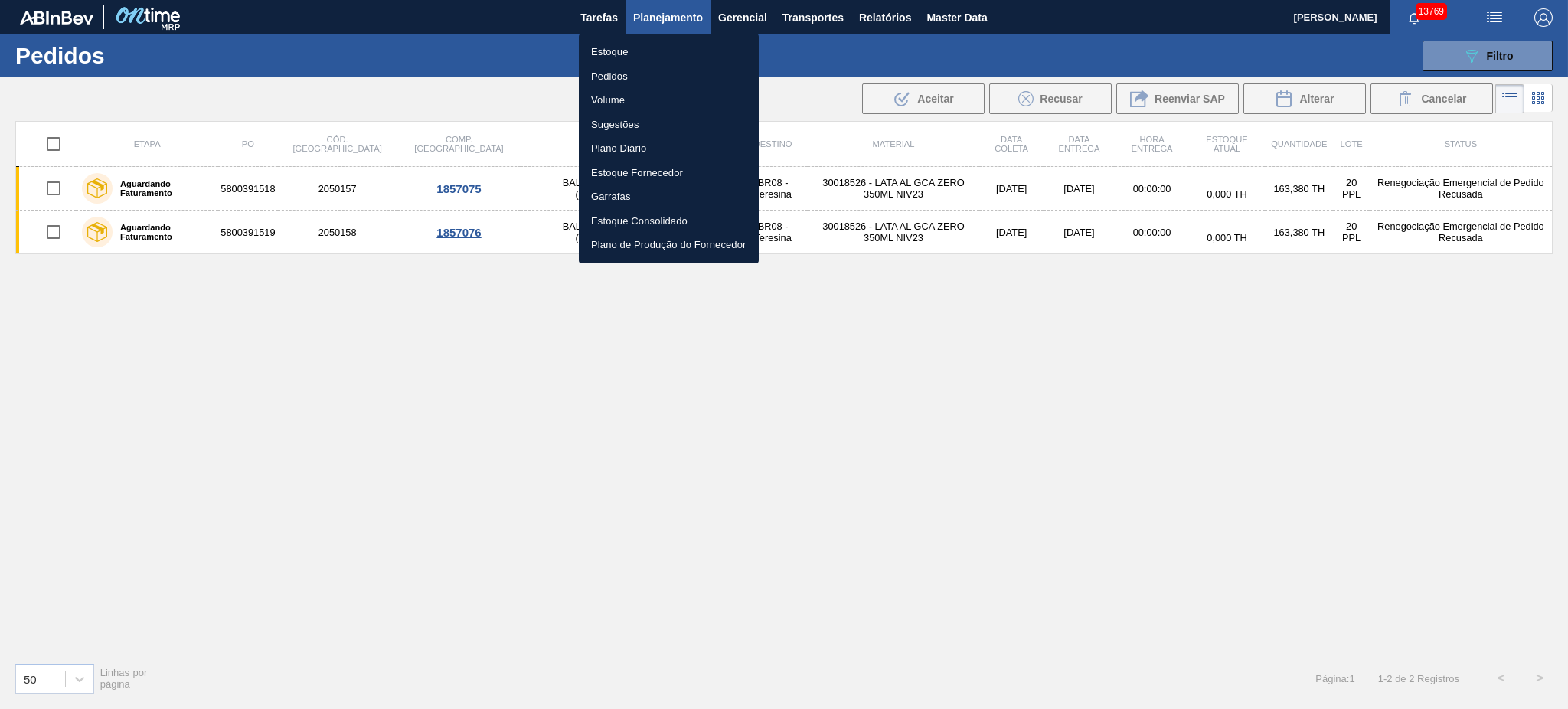
click at [621, 99] on li "Volume" at bounding box center [668, 100] width 180 height 25
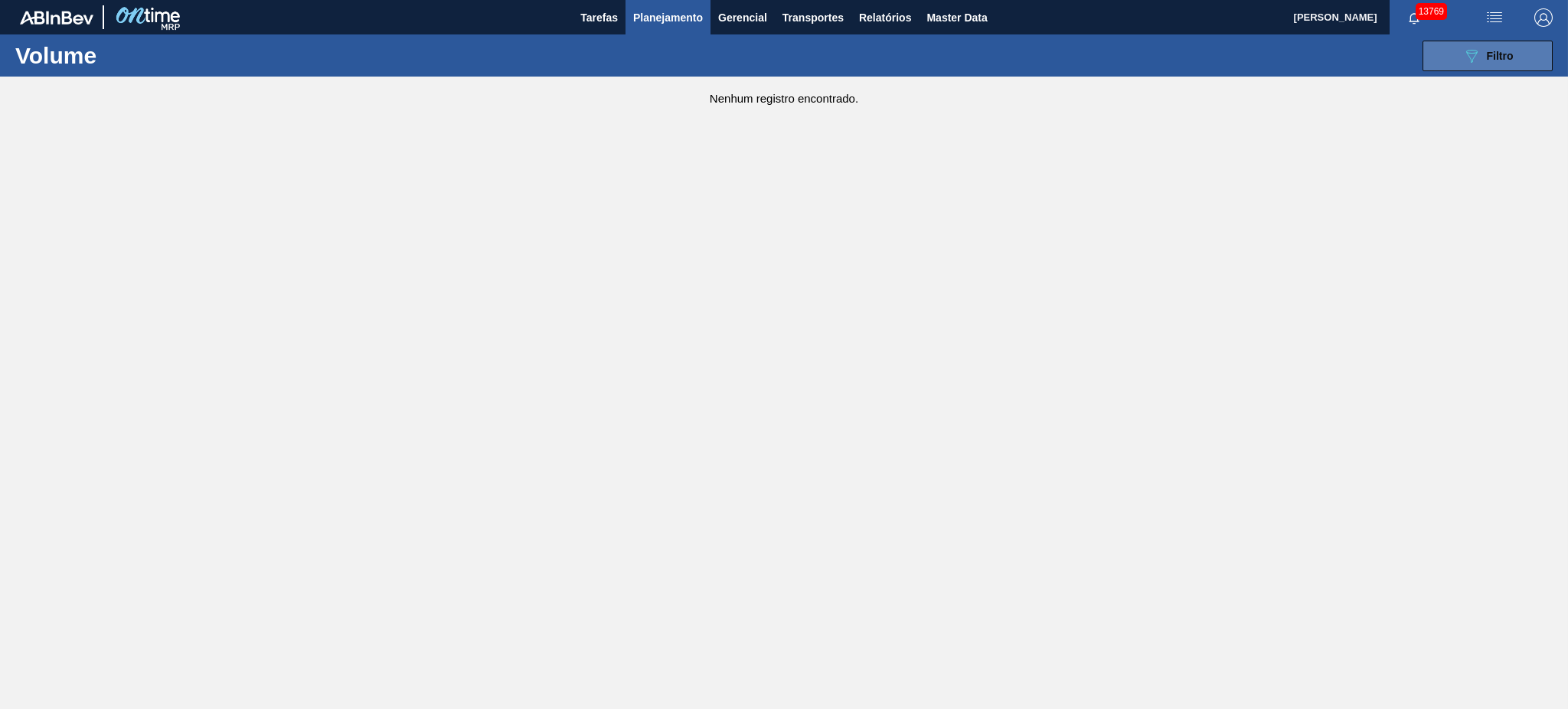
click at [1508, 54] on span "Filtro" at bounding box center [1500, 56] width 26 height 12
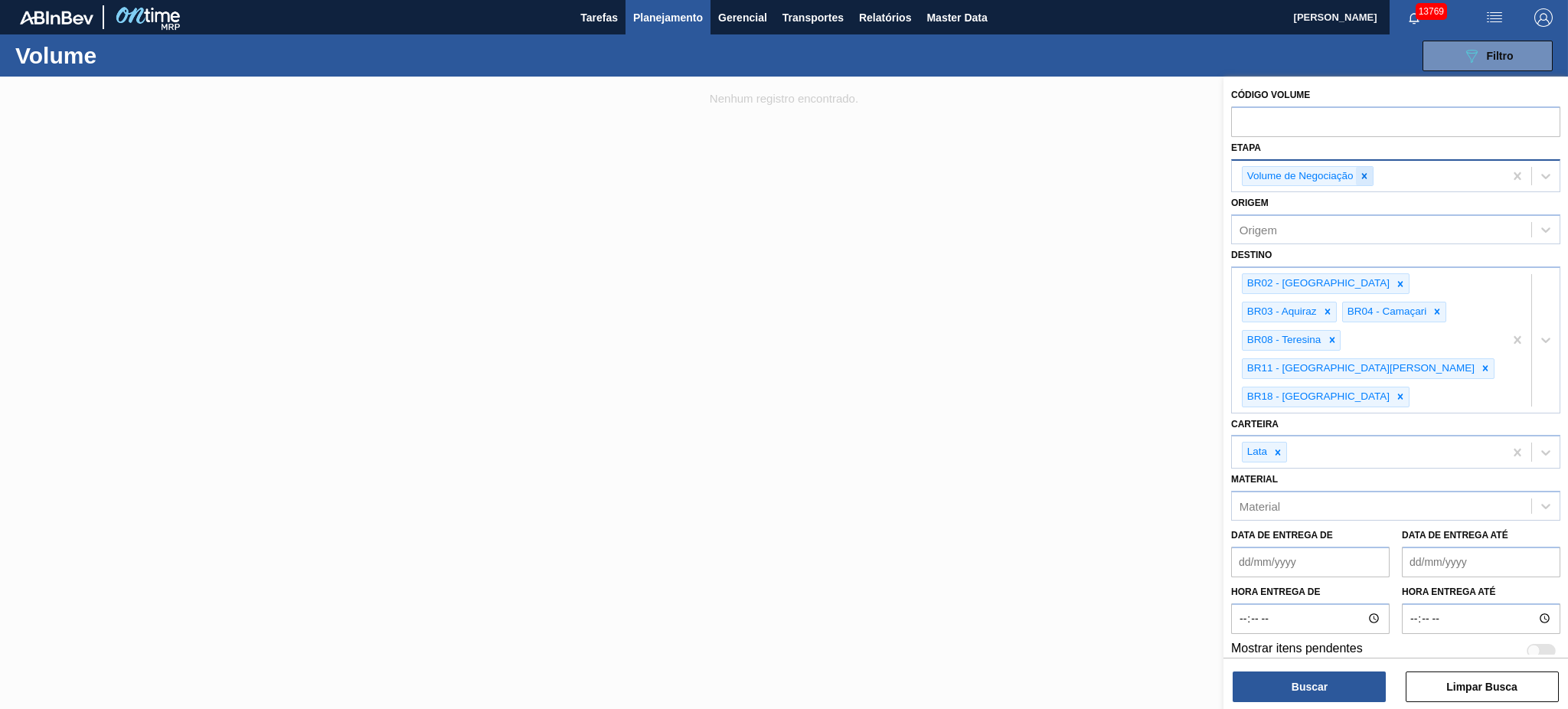
click at [1363, 177] on icon at bounding box center [1365, 176] width 6 height 6
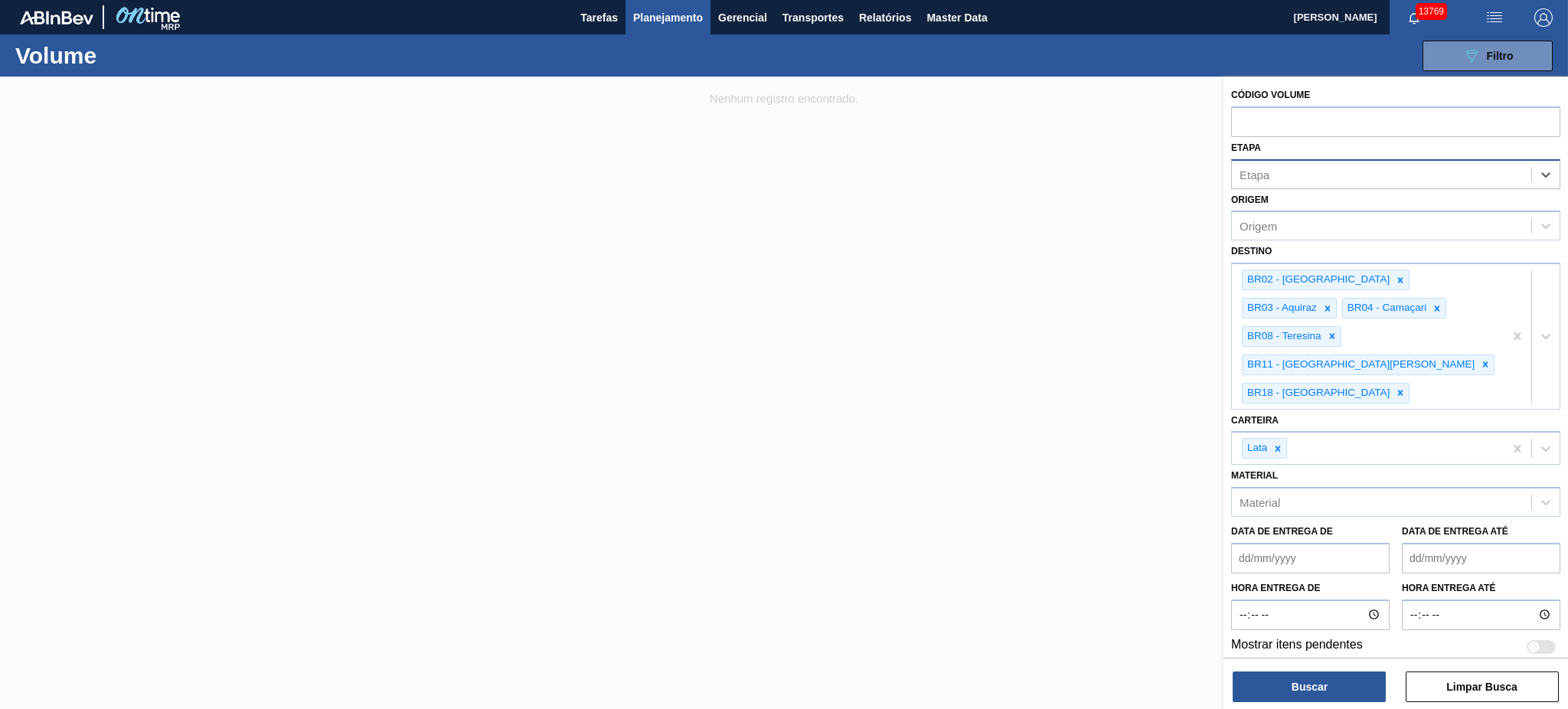
click at [1363, 177] on div "Etapa" at bounding box center [1381, 175] width 299 height 23
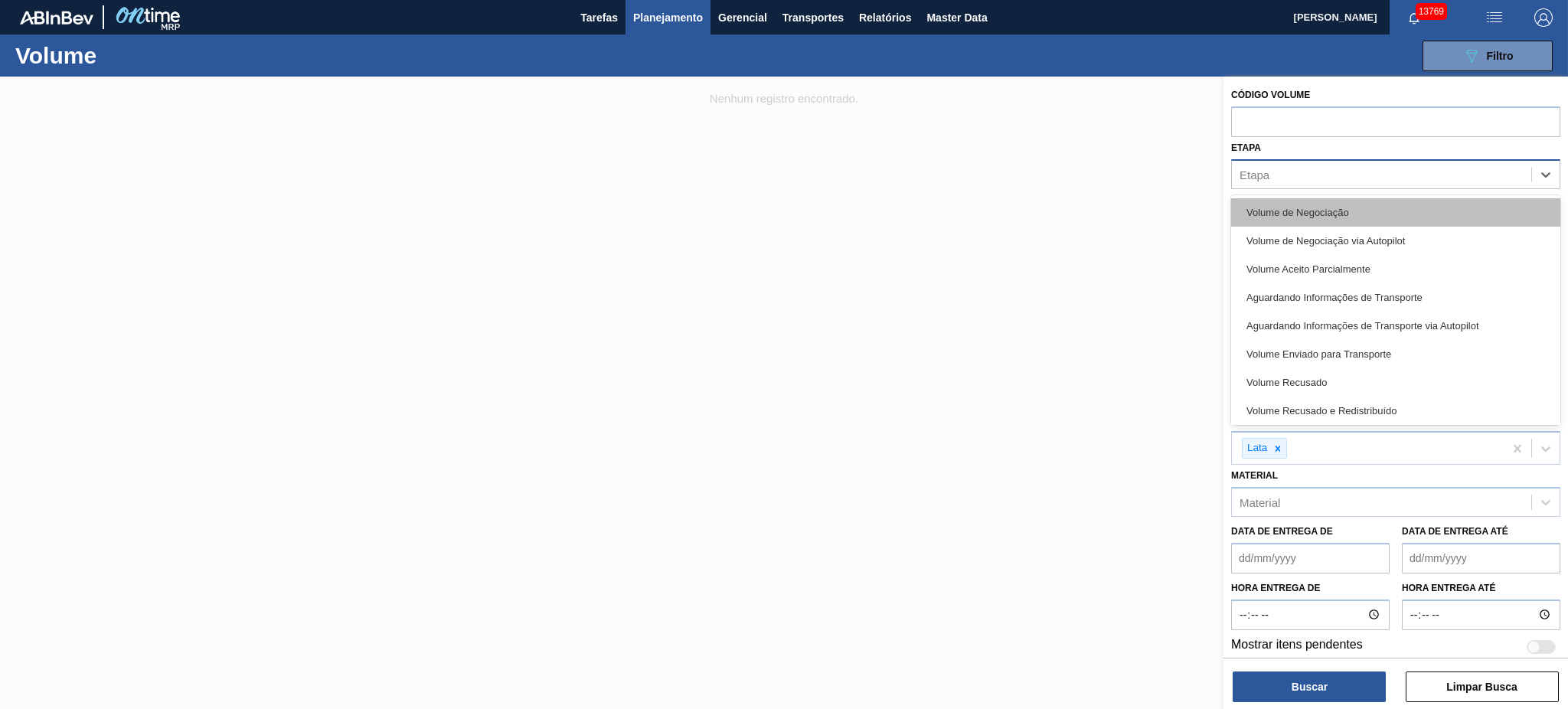
click at [1363, 205] on div "Volume de Negociação" at bounding box center [1395, 212] width 329 height 28
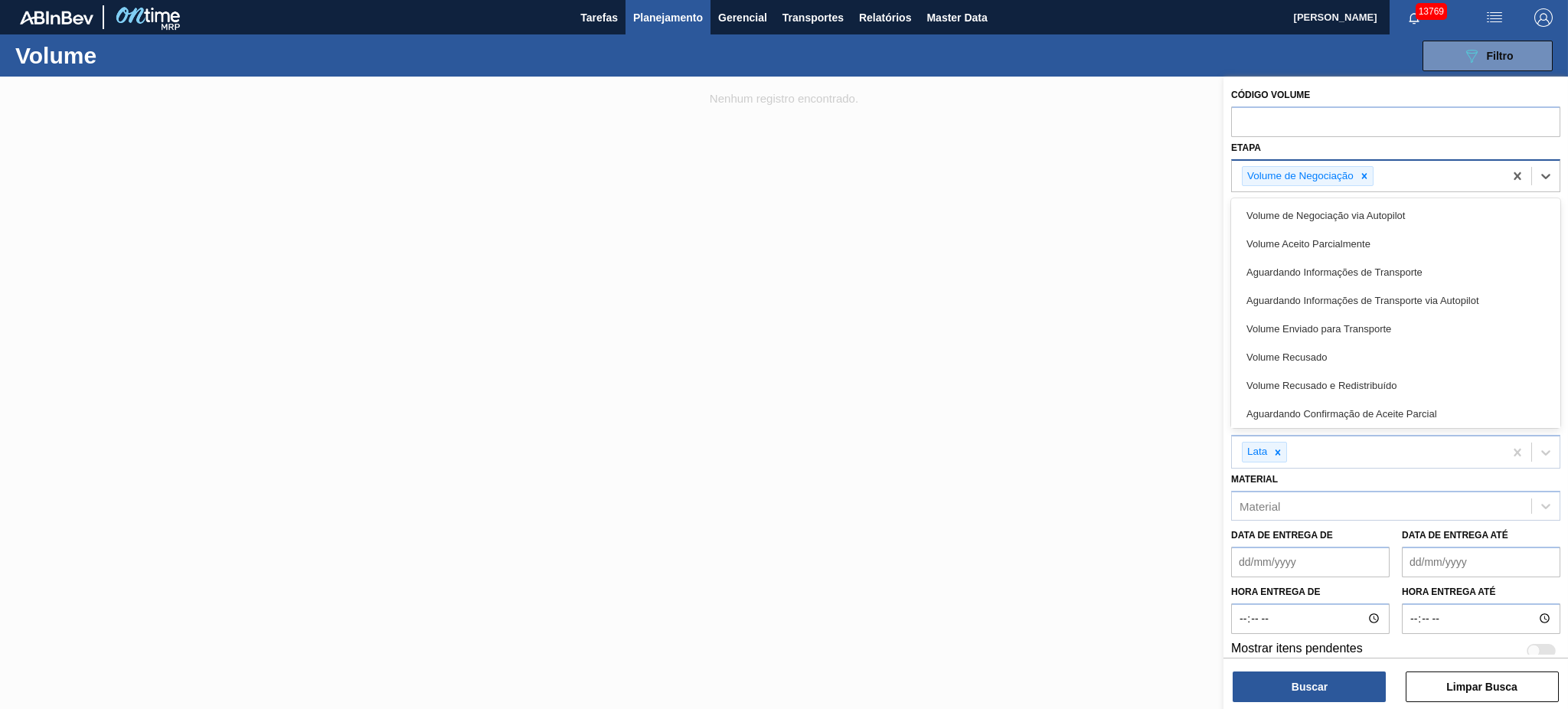
click at [1431, 163] on div "Volume de Negociação" at bounding box center [1368, 176] width 272 height 31
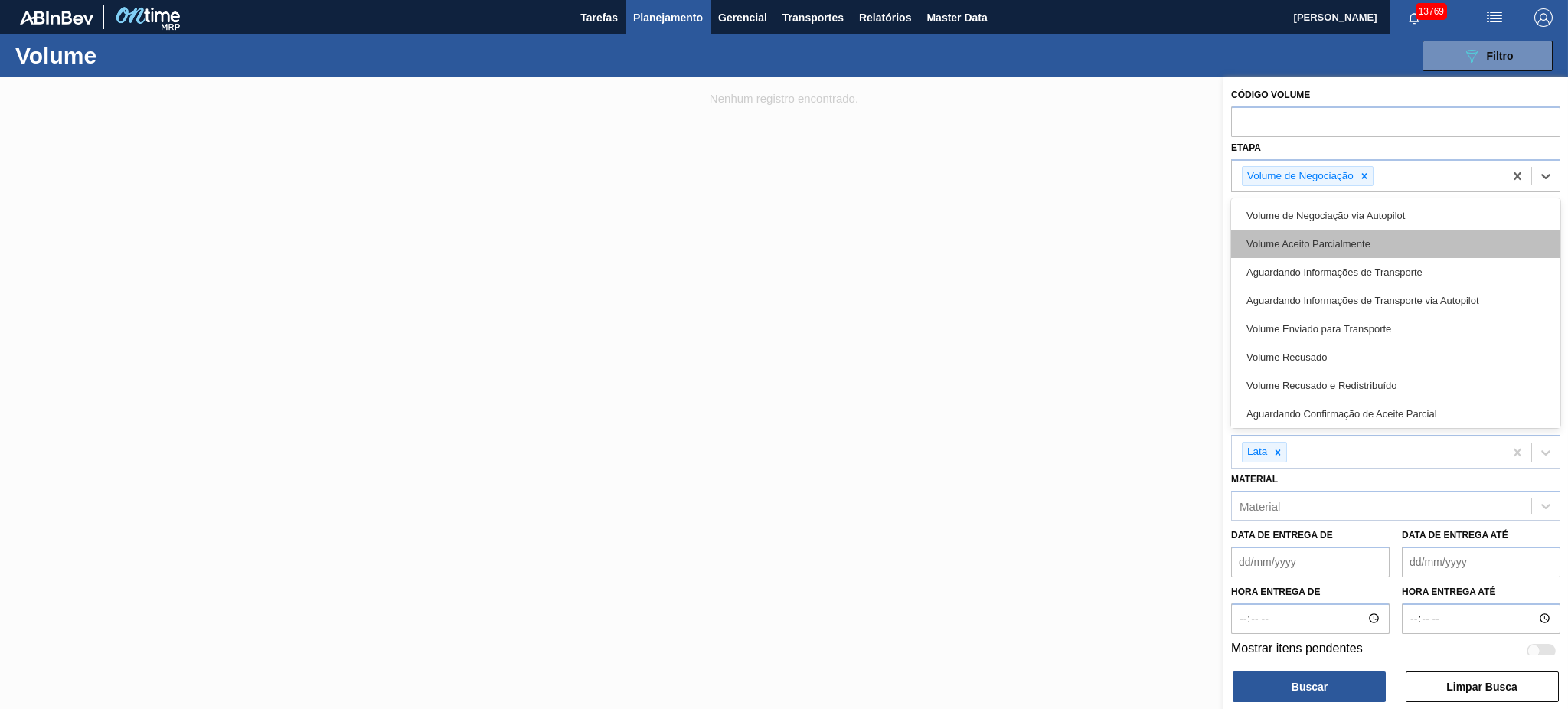
click at [1411, 249] on div "Volume Aceito Parcialmente" at bounding box center [1395, 244] width 329 height 28
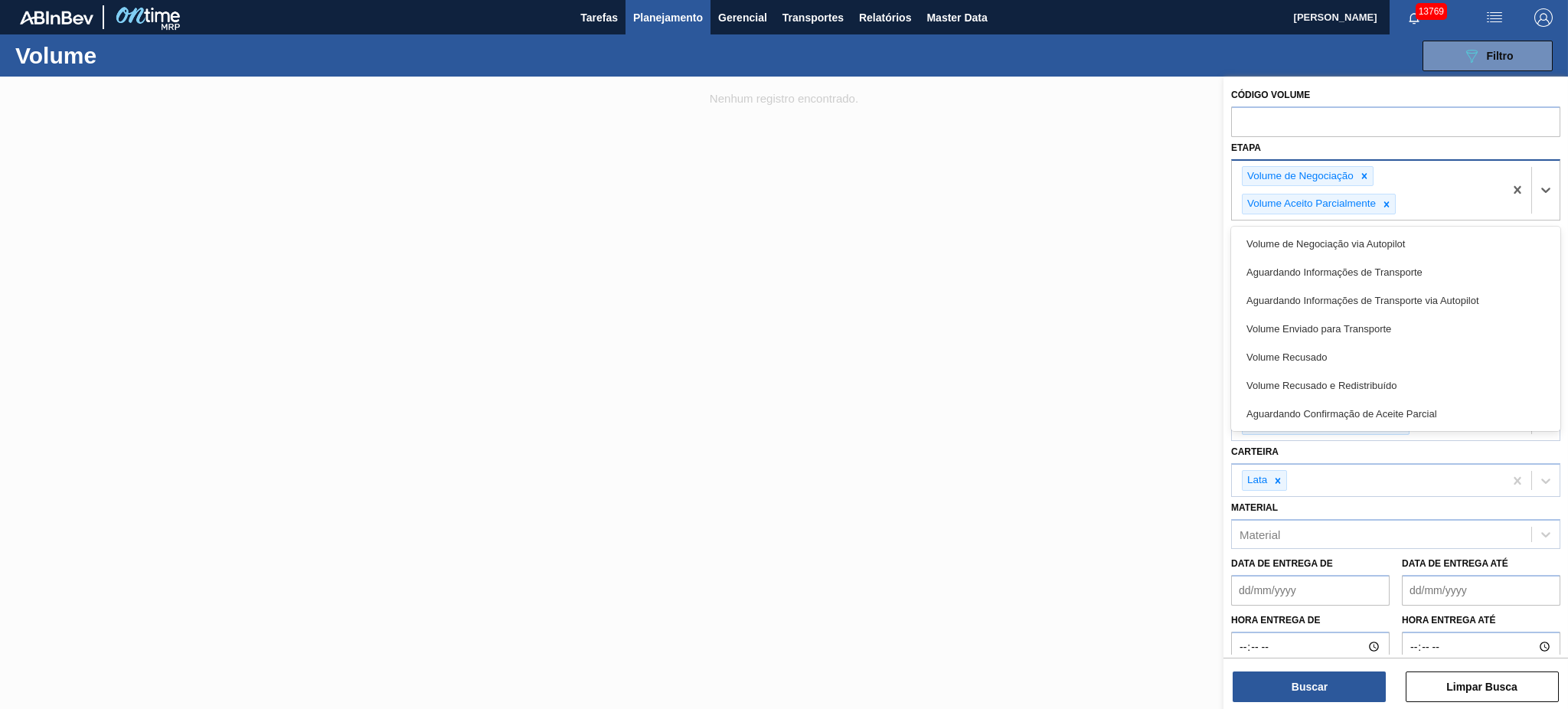
click at [1431, 200] on div "Volume de Negociação Volume Aceito Parcialmente" at bounding box center [1368, 190] width 272 height 59
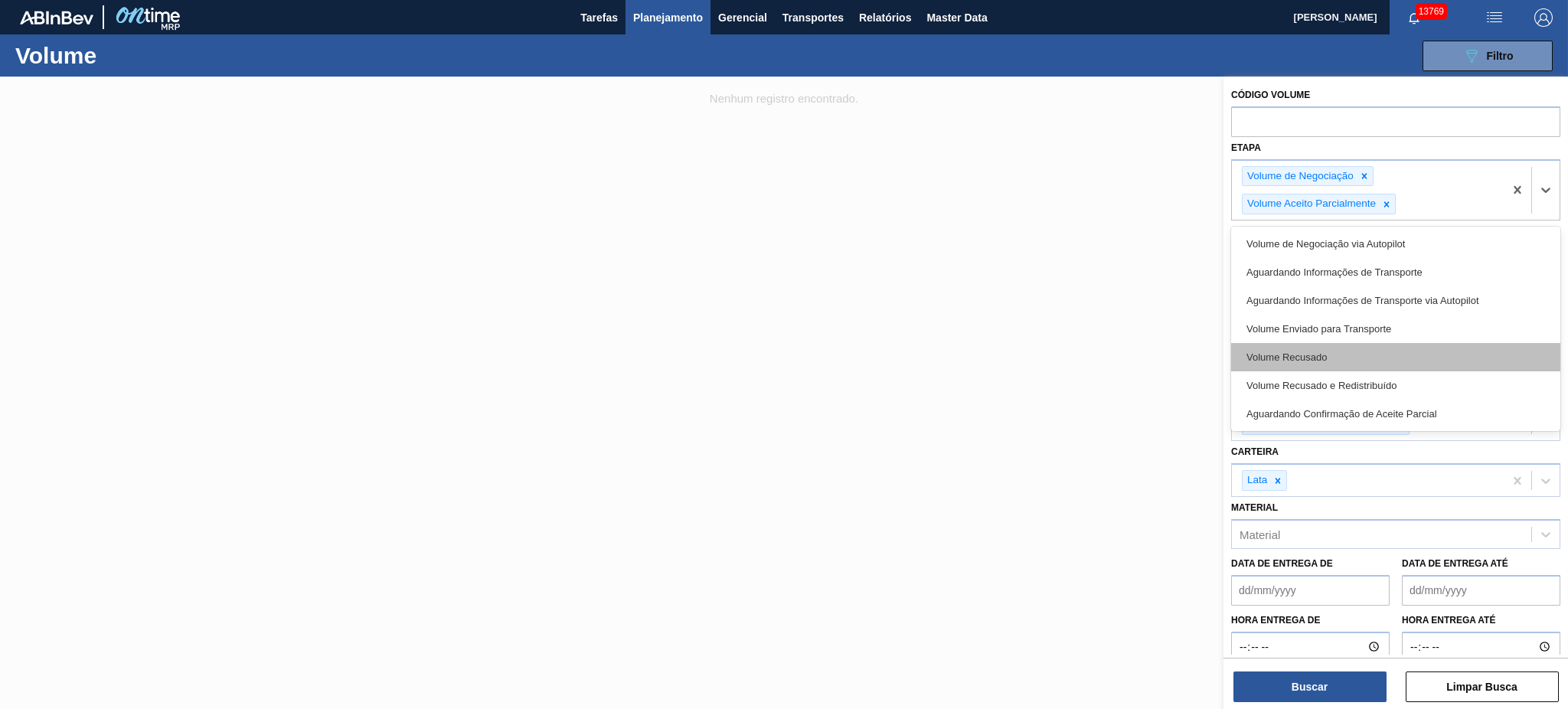
click at [1411, 363] on div "Volume Recusado" at bounding box center [1395, 357] width 329 height 28
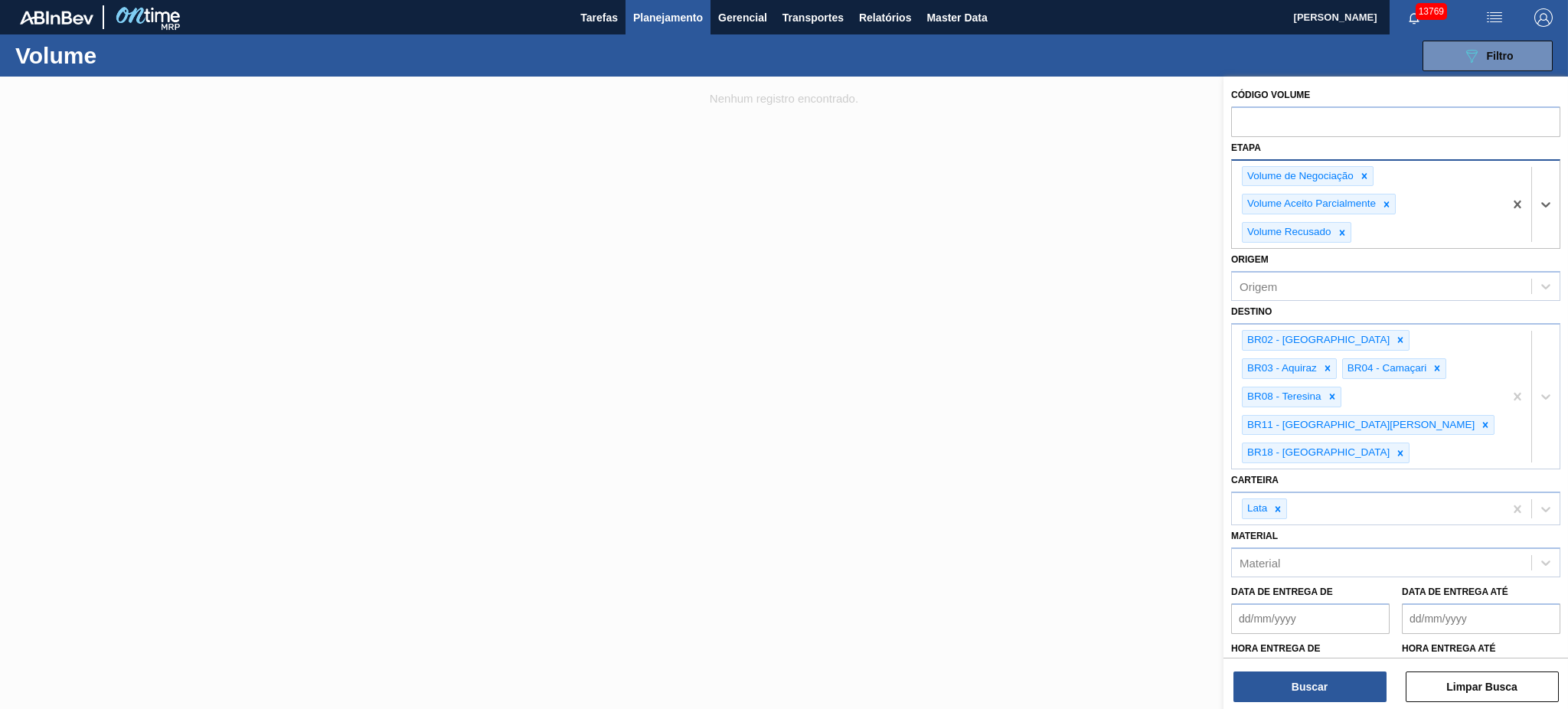
click at [1448, 240] on div "Volume de Negociação Volume Aceito Parcialmente Volume Recusado" at bounding box center [1368, 204] width 272 height 88
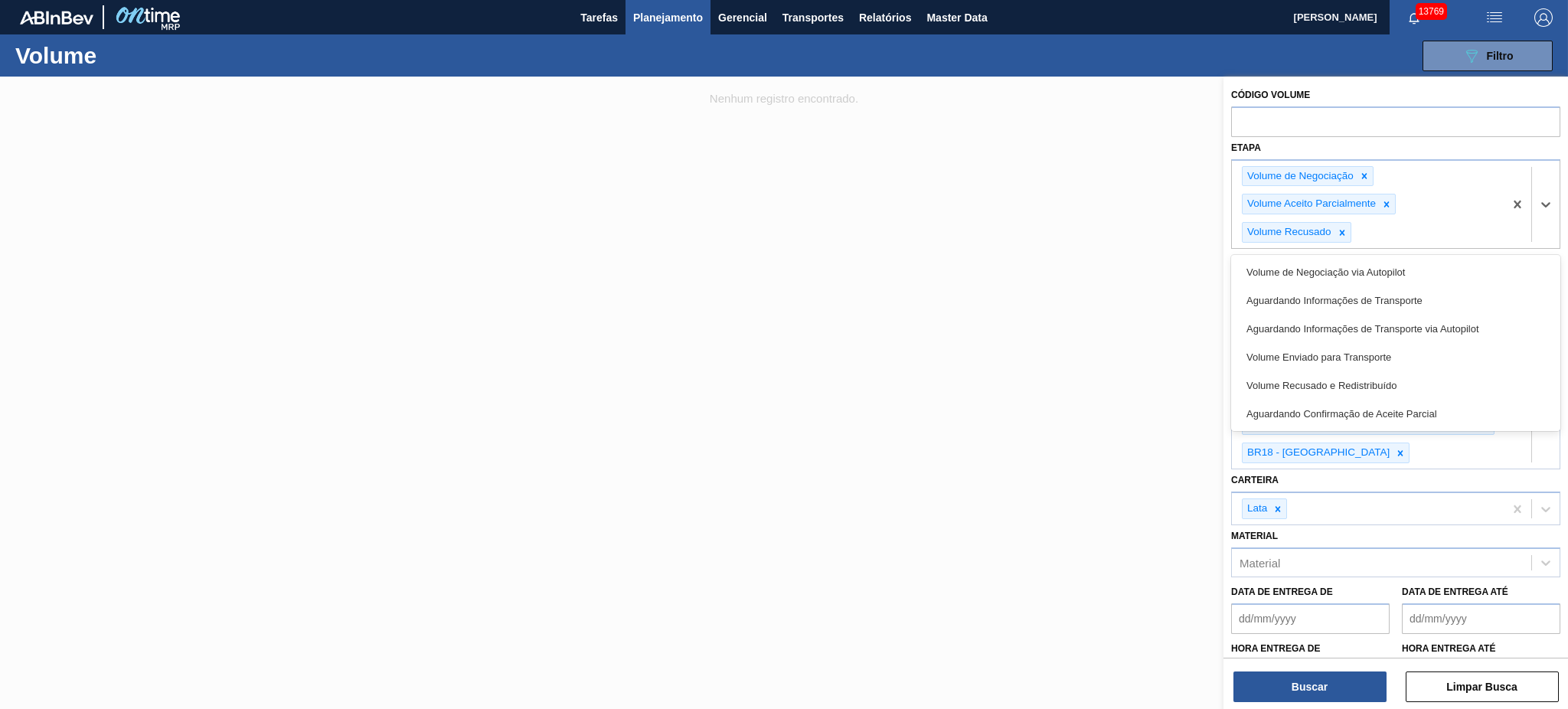
drag, startPoint x: 1399, startPoint y: 381, endPoint x: 1399, endPoint y: 350, distance: 31.0
click at [1399, 379] on div "Volume Recusado e Redistribuído" at bounding box center [1395, 385] width 329 height 28
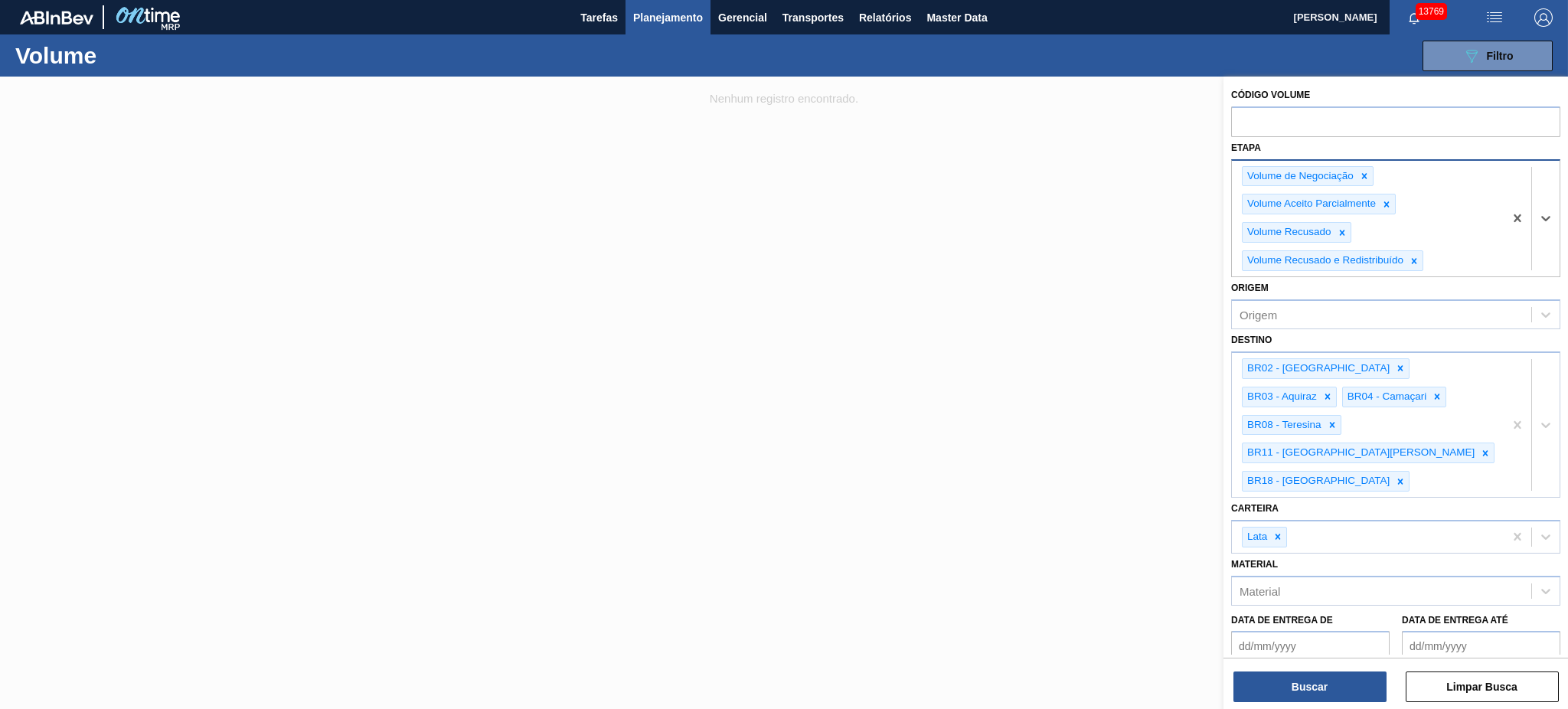
click at [1455, 248] on div "Volume de Negociação Volume Aceito Parcialmente Volume Recusado Volume Recusado…" at bounding box center [1368, 218] width 272 height 116
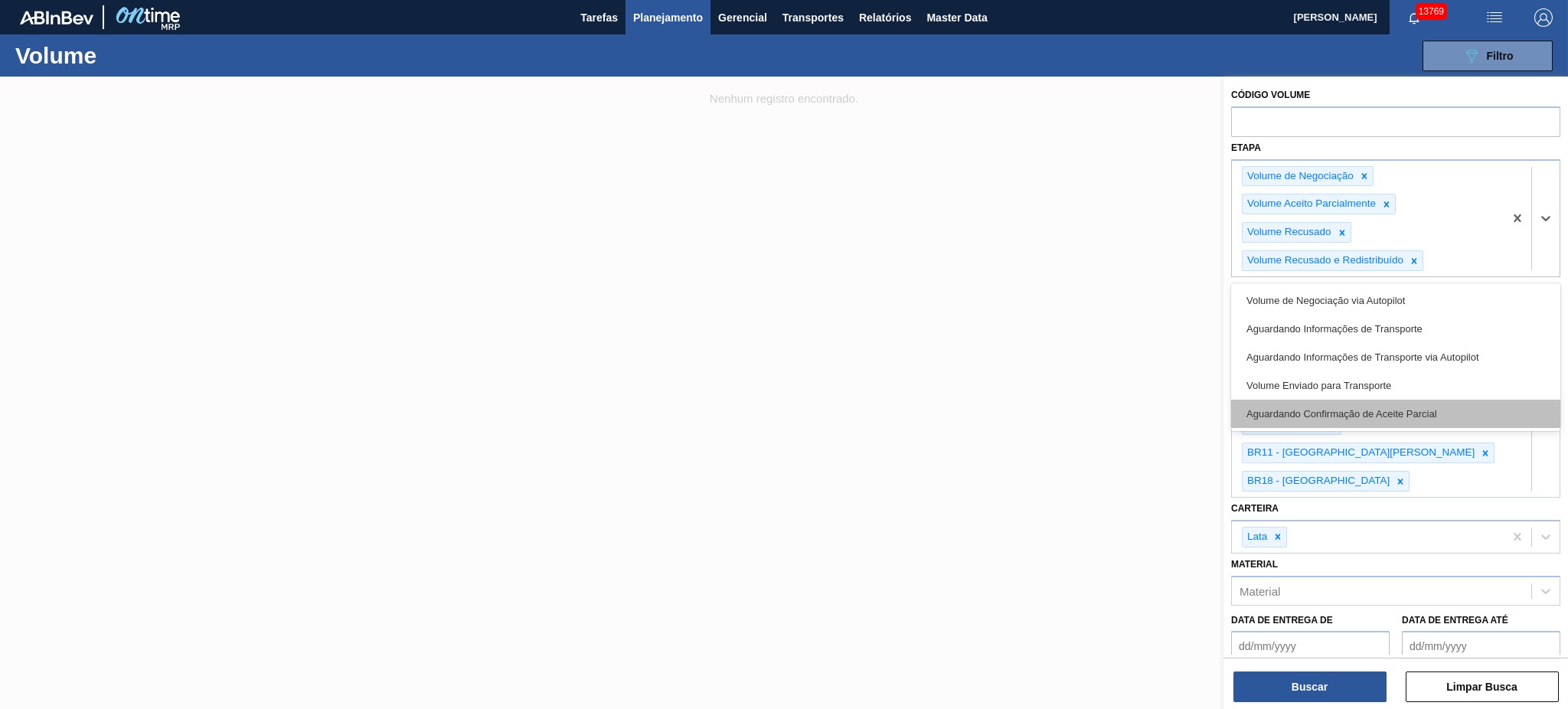
click at [1354, 416] on div "Aguardando Confirmação de Aceite Parcial" at bounding box center [1395, 414] width 329 height 28
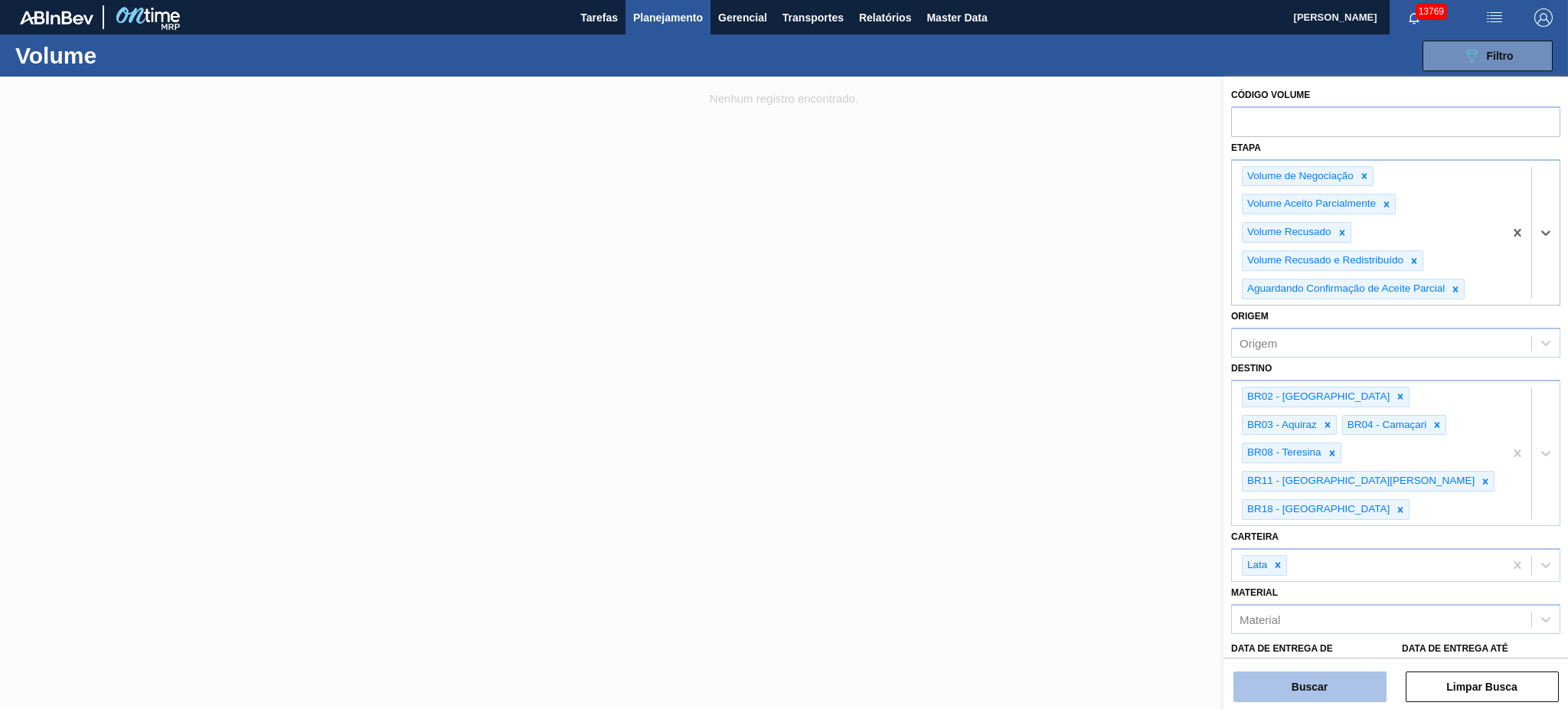
click at [1317, 690] on button "Buscar" at bounding box center [1309, 686] width 153 height 30
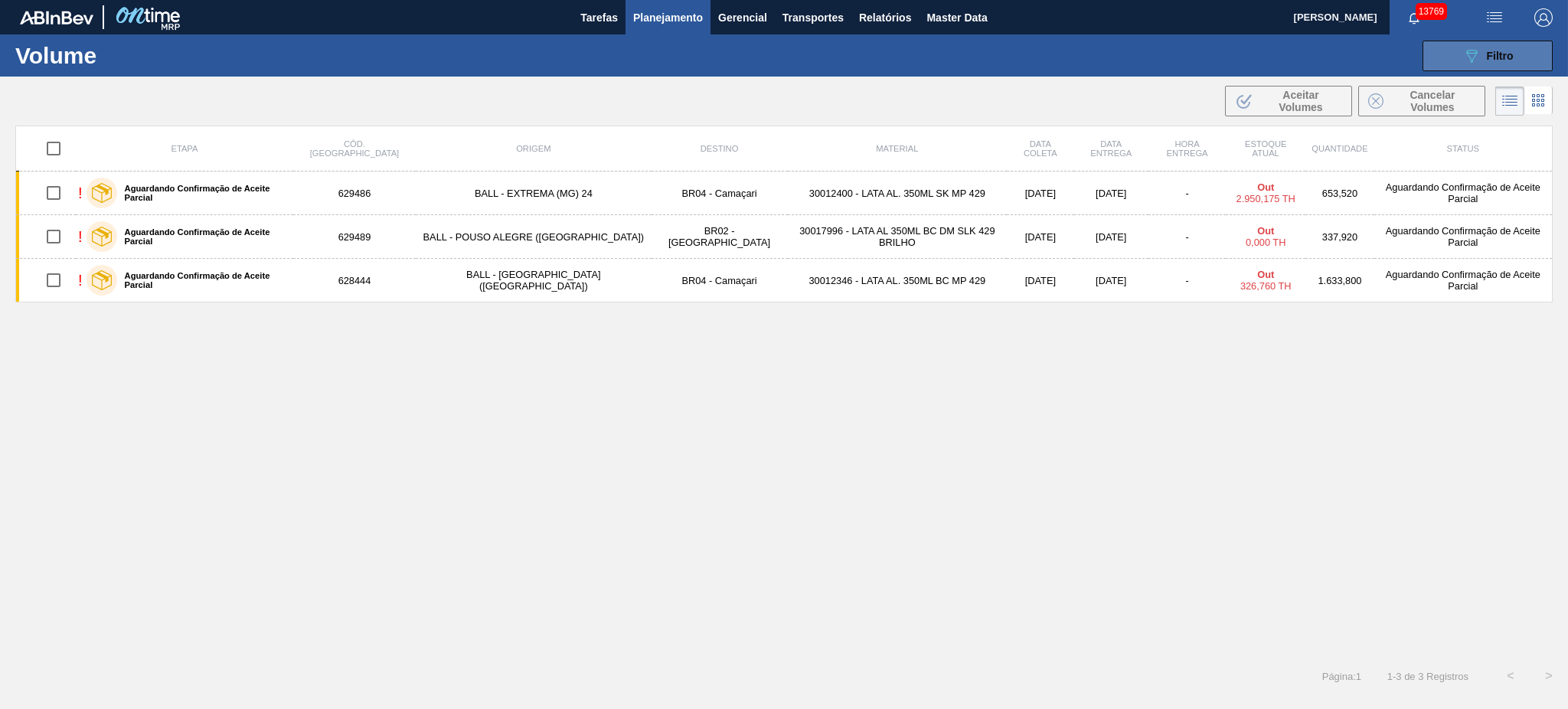
click at [1460, 49] on button "089F7B8B-B2A5-4AFE-B5C0-19BA573D28AC Filtro" at bounding box center [1488, 56] width 130 height 30
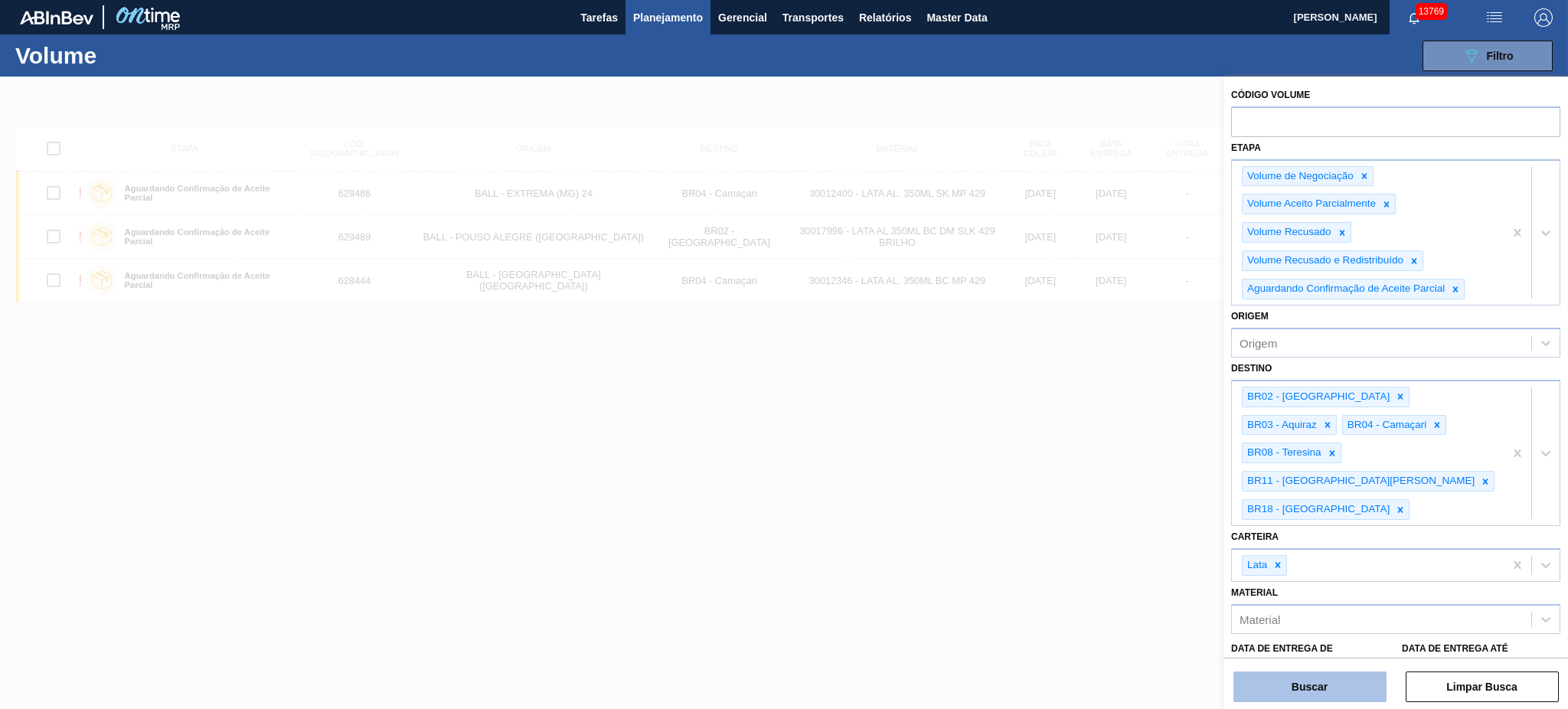
click at [1342, 678] on button "Buscar" at bounding box center [1309, 686] width 153 height 30
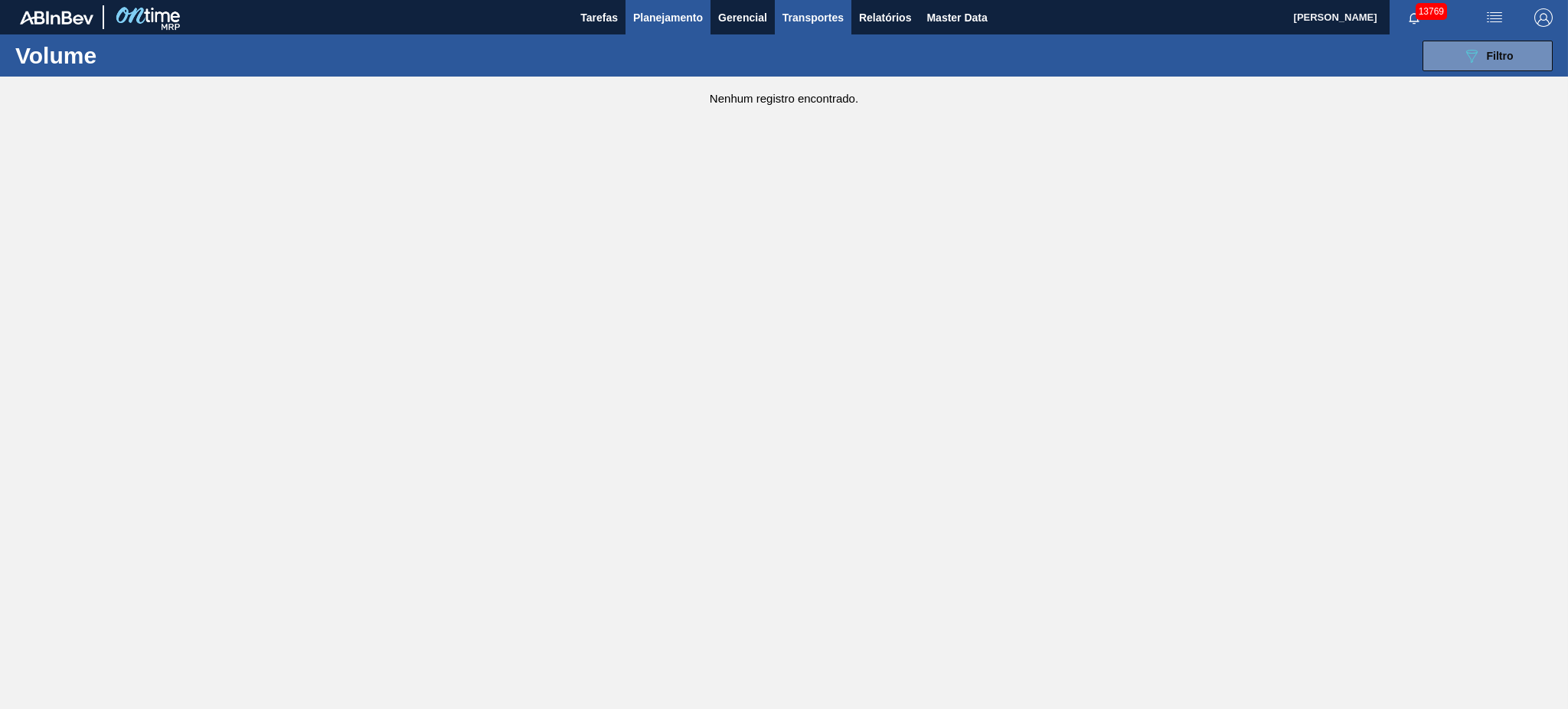
click at [834, 19] on span "Transportes" at bounding box center [813, 17] width 61 height 18
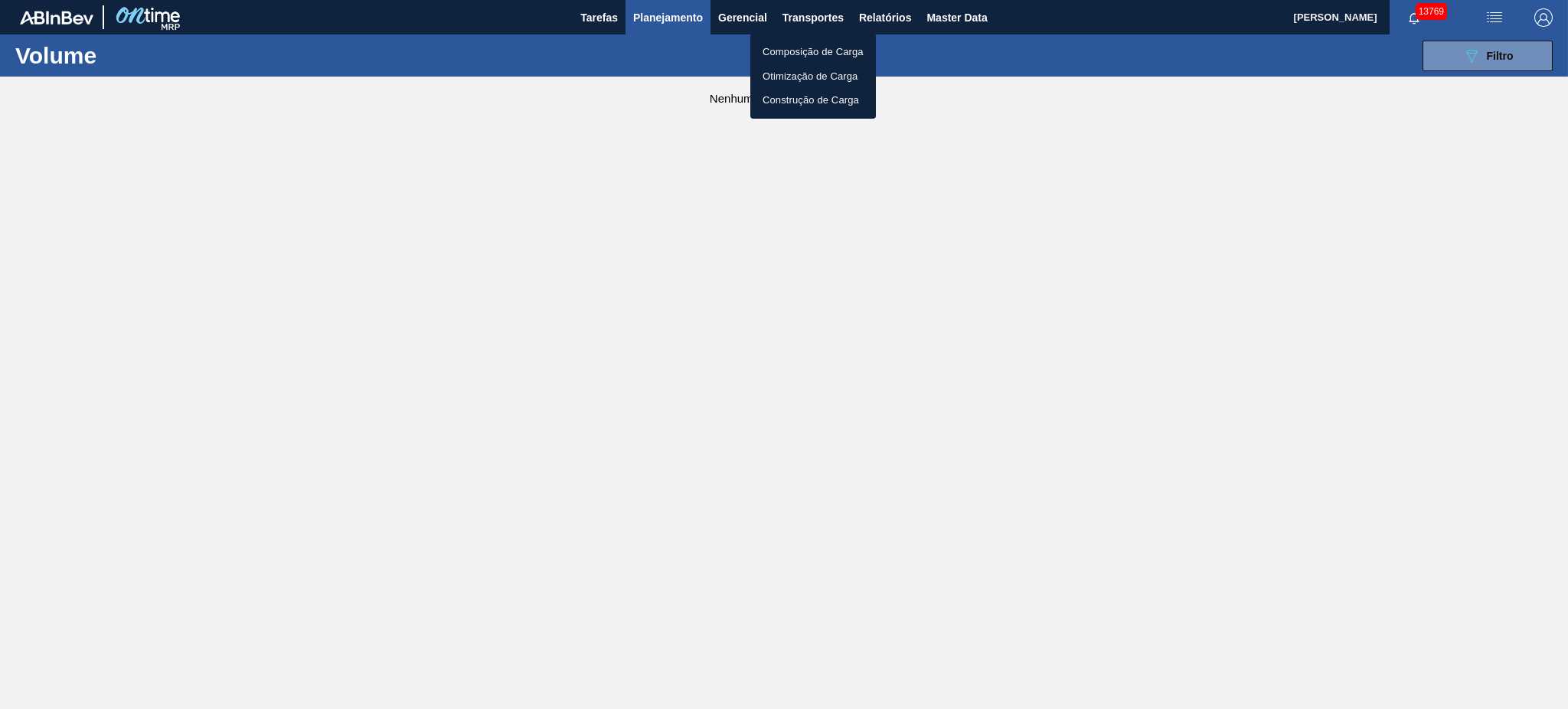
click at [805, 71] on li "Otimização de Carga" at bounding box center [813, 76] width 126 height 25
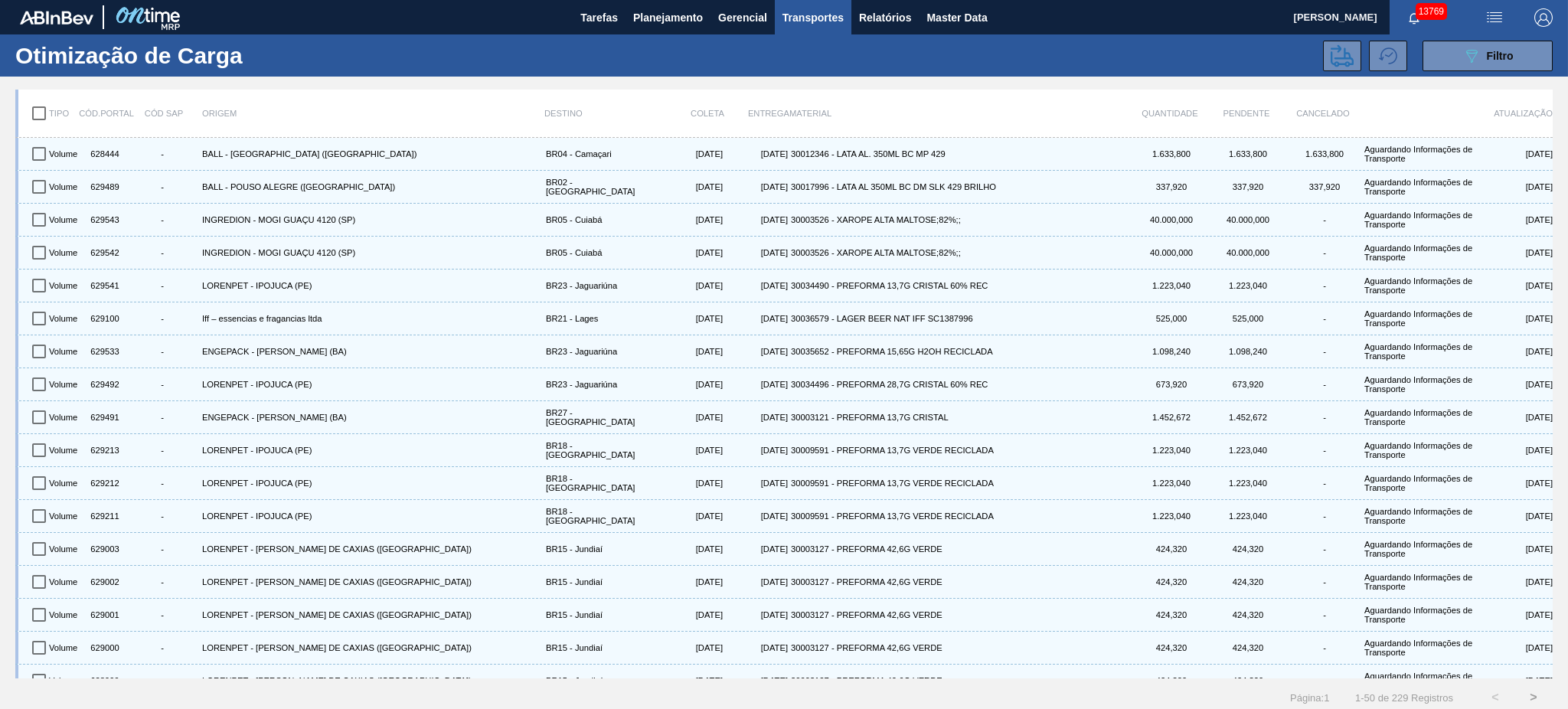
click at [1521, 71] on div "Otimização de Carga 089F7B8B-B2A5-4AFE-B5C0-19BA573D28AC Filtro" at bounding box center [784, 55] width 1568 height 42
click at [1516, 67] on button "089F7B8B-B2A5-4AFE-B5C0-19BA573D28AC Filtro" at bounding box center [1488, 56] width 130 height 30
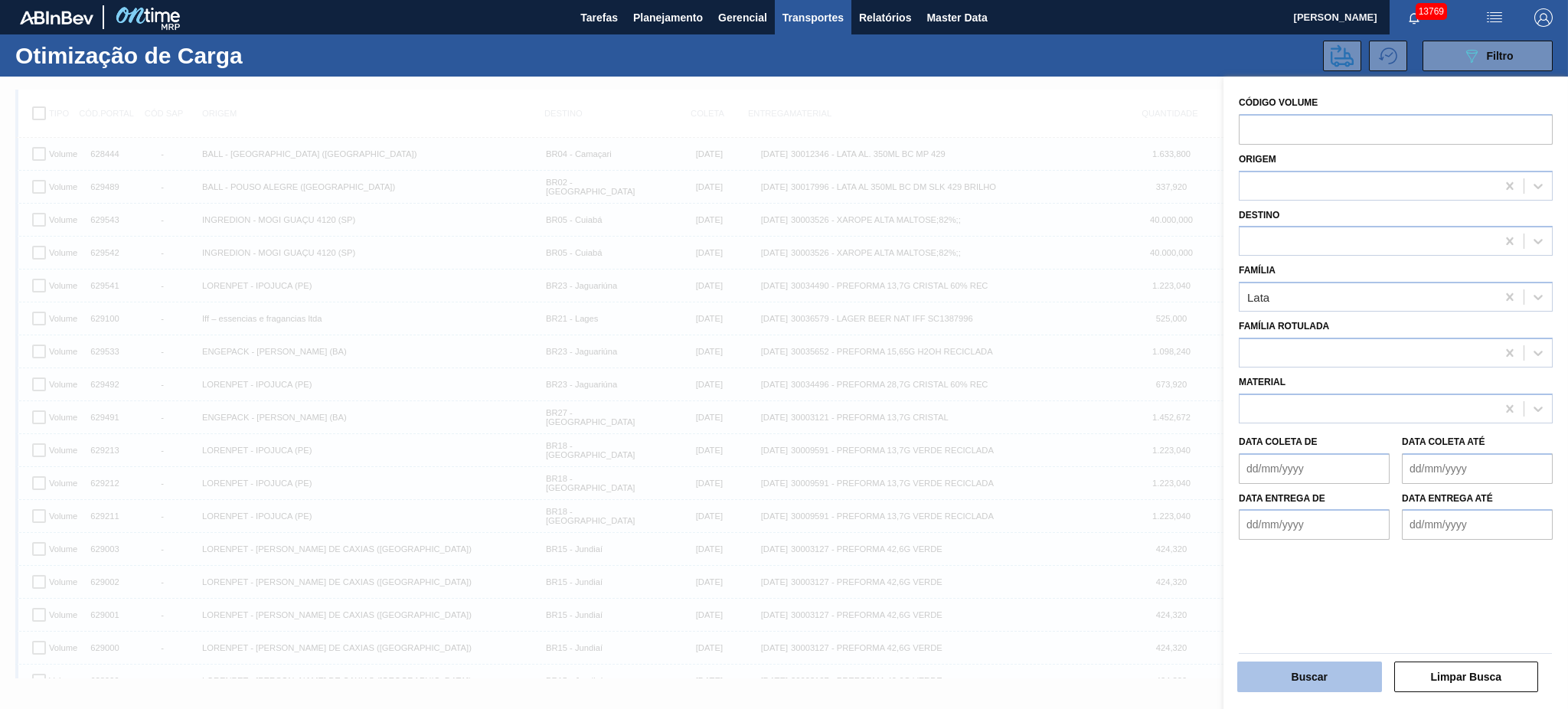
click at [1338, 675] on button "Buscar" at bounding box center [1308, 677] width 144 height 30
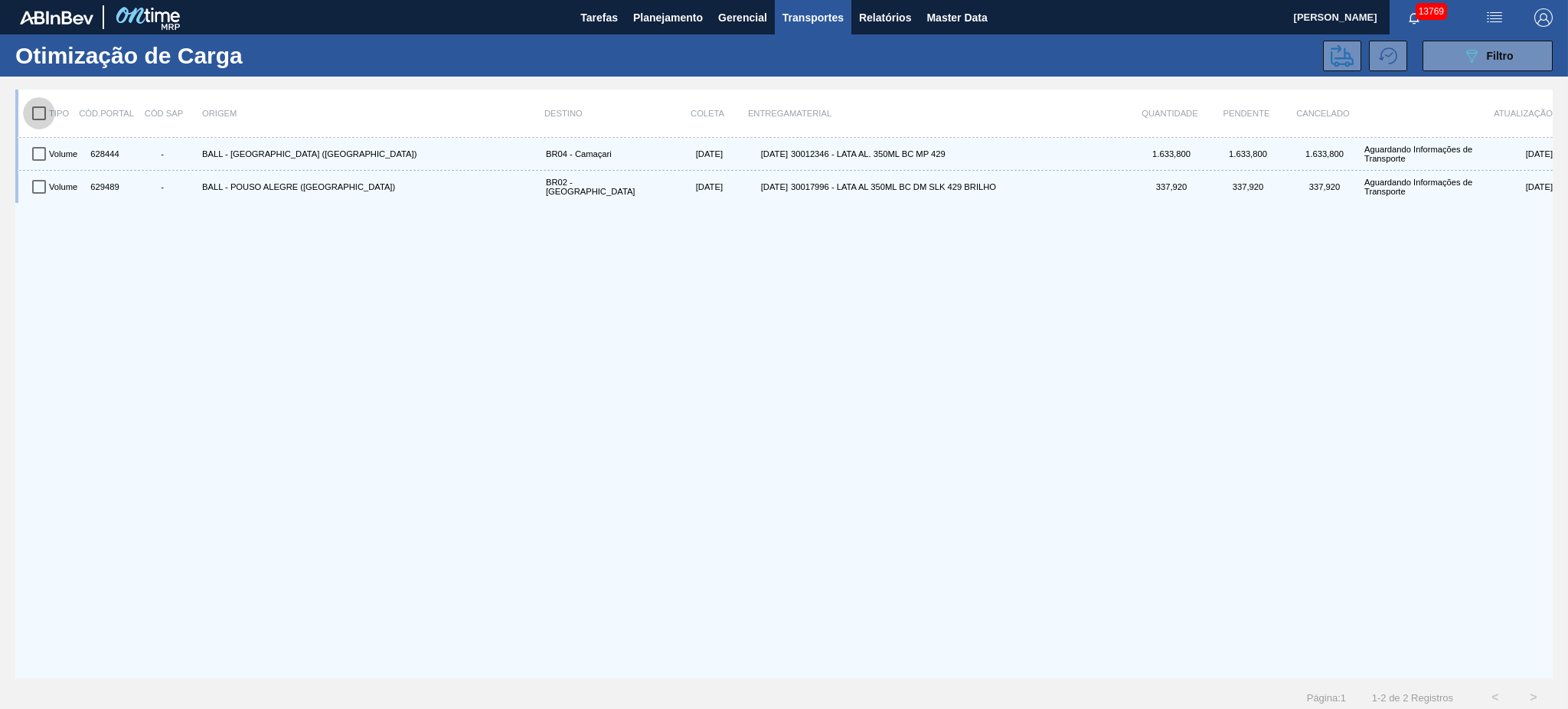
click at [39, 117] on input "checkbox" at bounding box center [39, 113] width 32 height 32
checkbox input "true"
click at [1344, 57] on icon at bounding box center [1341, 56] width 23 height 23
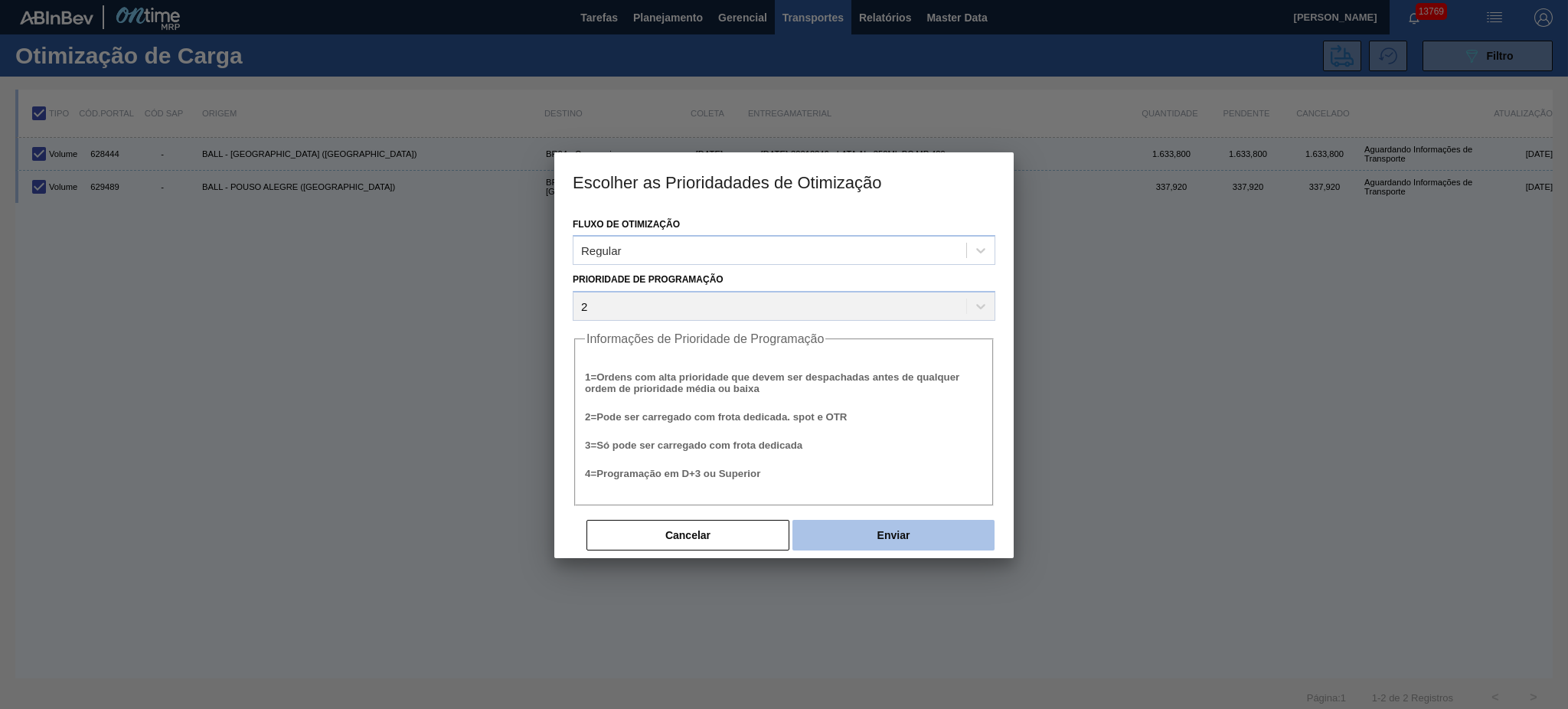
click at [872, 536] on button "Enviar" at bounding box center [893, 535] width 202 height 30
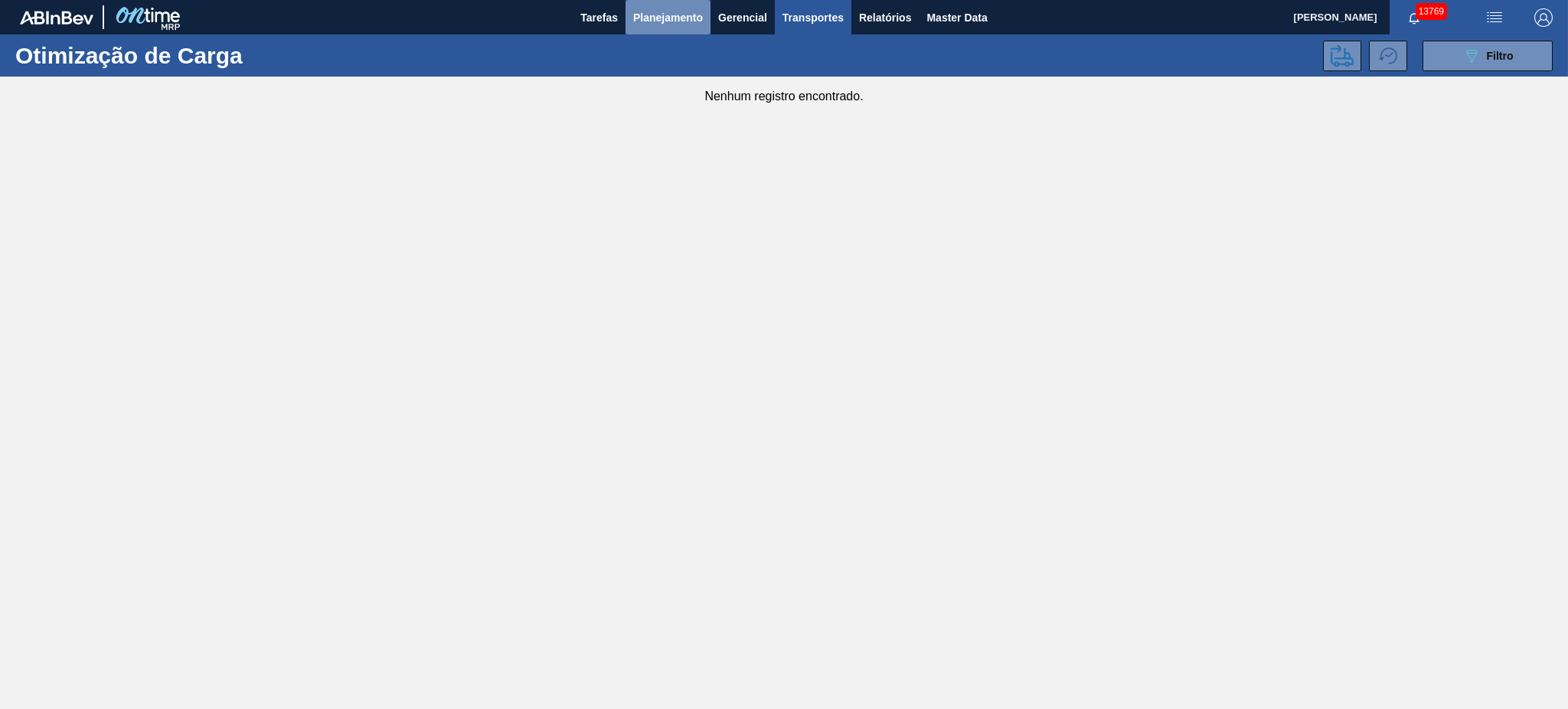
click at [671, 28] on button "Planejamento" at bounding box center [668, 17] width 85 height 34
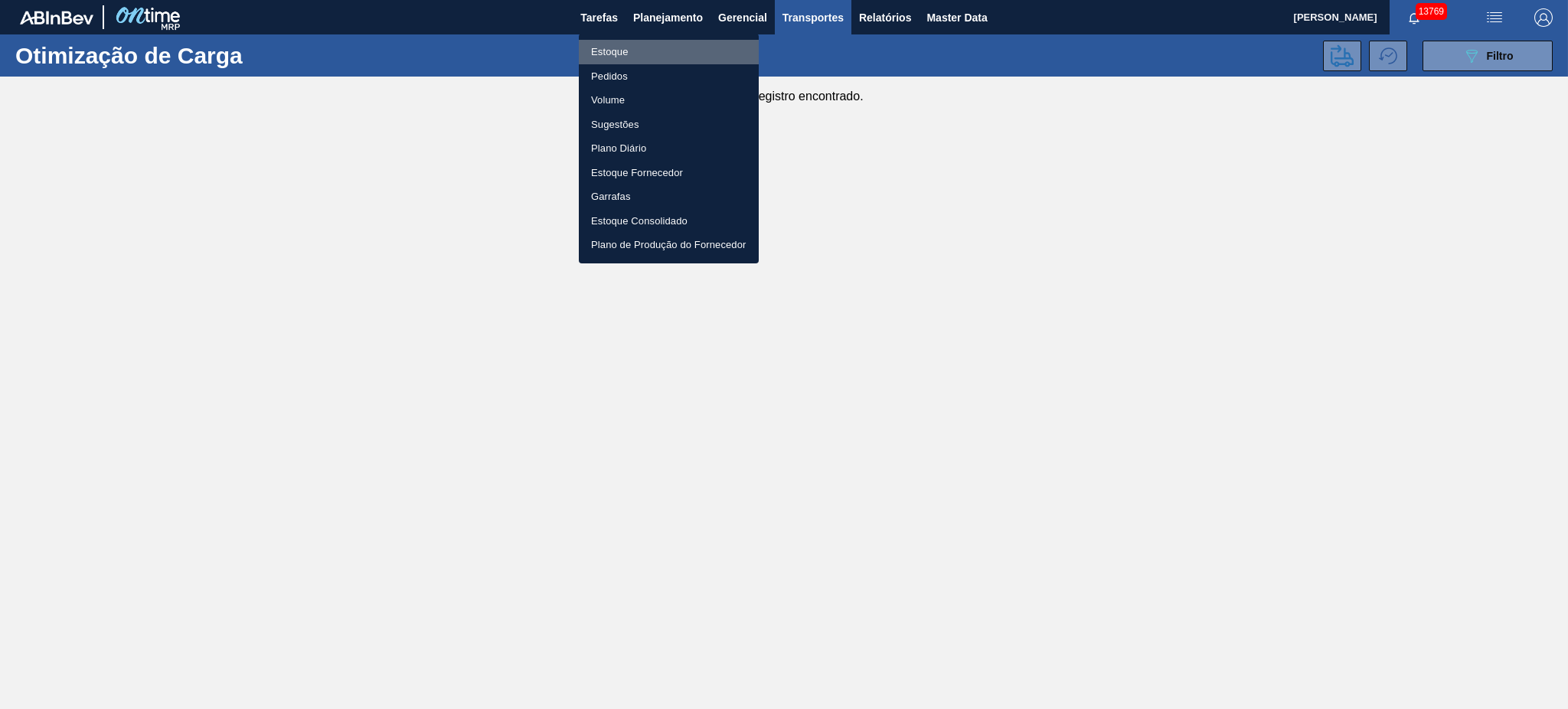
click at [659, 42] on li "Estoque" at bounding box center [668, 52] width 180 height 25
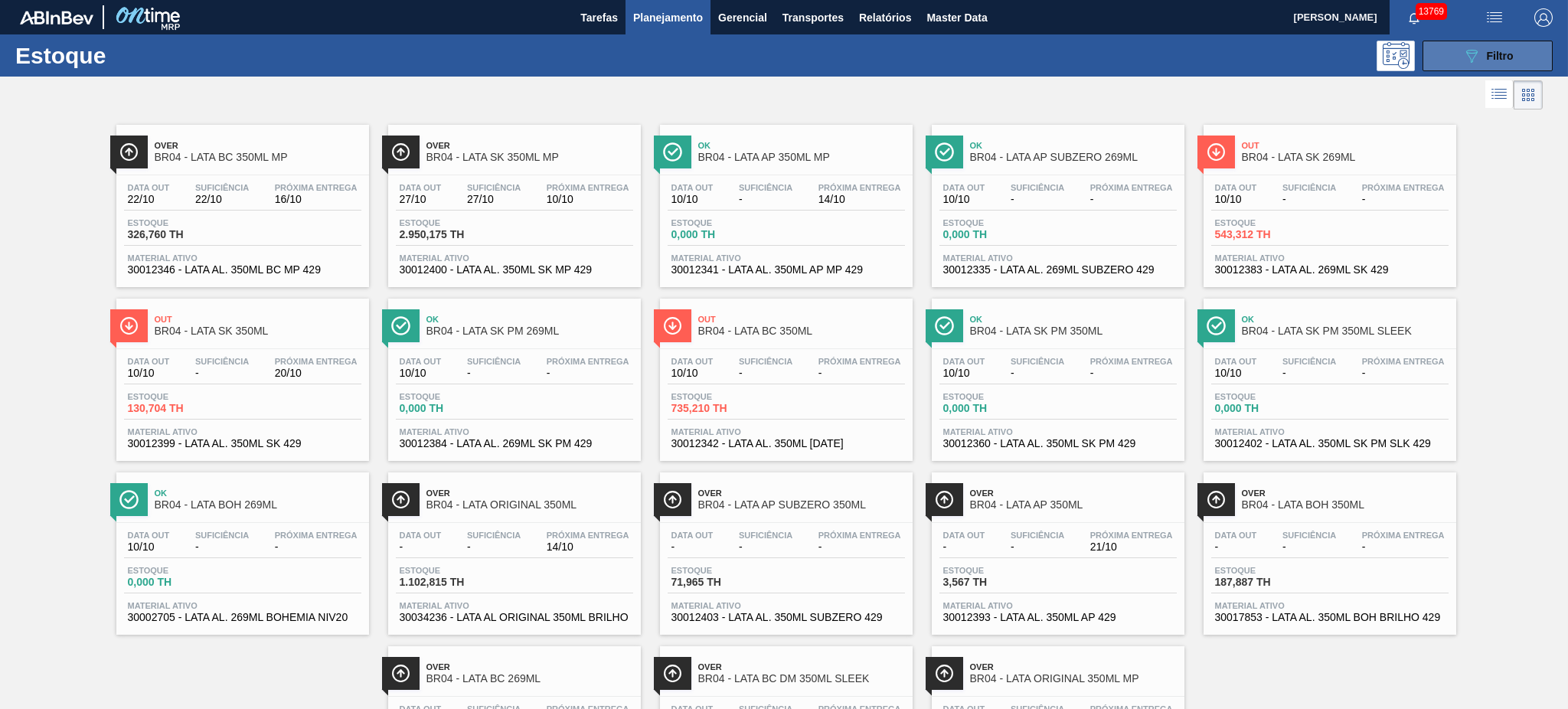
click at [1505, 51] on span "Filtro" at bounding box center [1500, 56] width 26 height 12
click at [1433, 64] on button "089F7B8B-B2A5-4AFE-B5C0-19BA573D28AC Filtro" at bounding box center [1488, 56] width 130 height 30
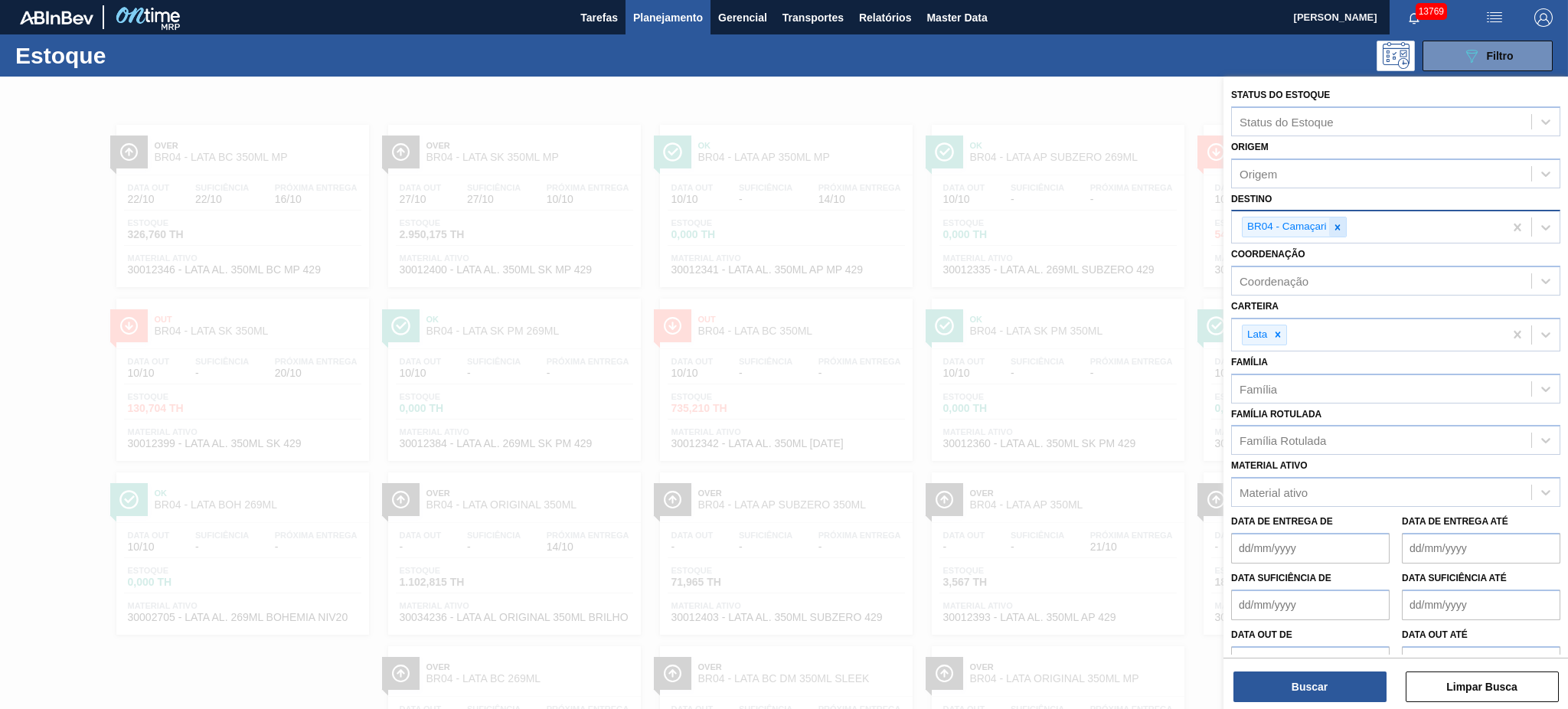
click at [1337, 229] on icon at bounding box center [1337, 227] width 10 height 10
type input "02"
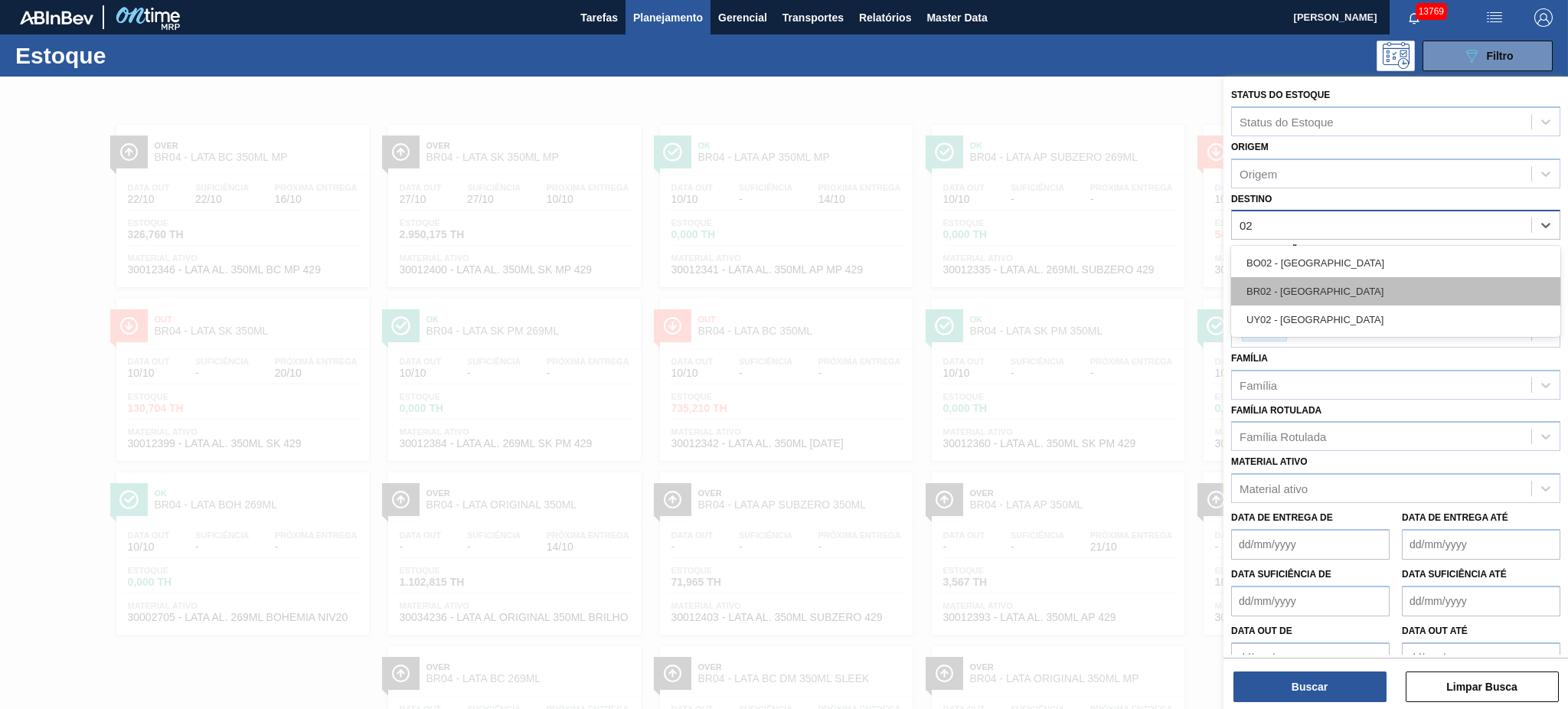
click at [1313, 279] on div "BR02 - Sergipe" at bounding box center [1395, 292] width 329 height 28
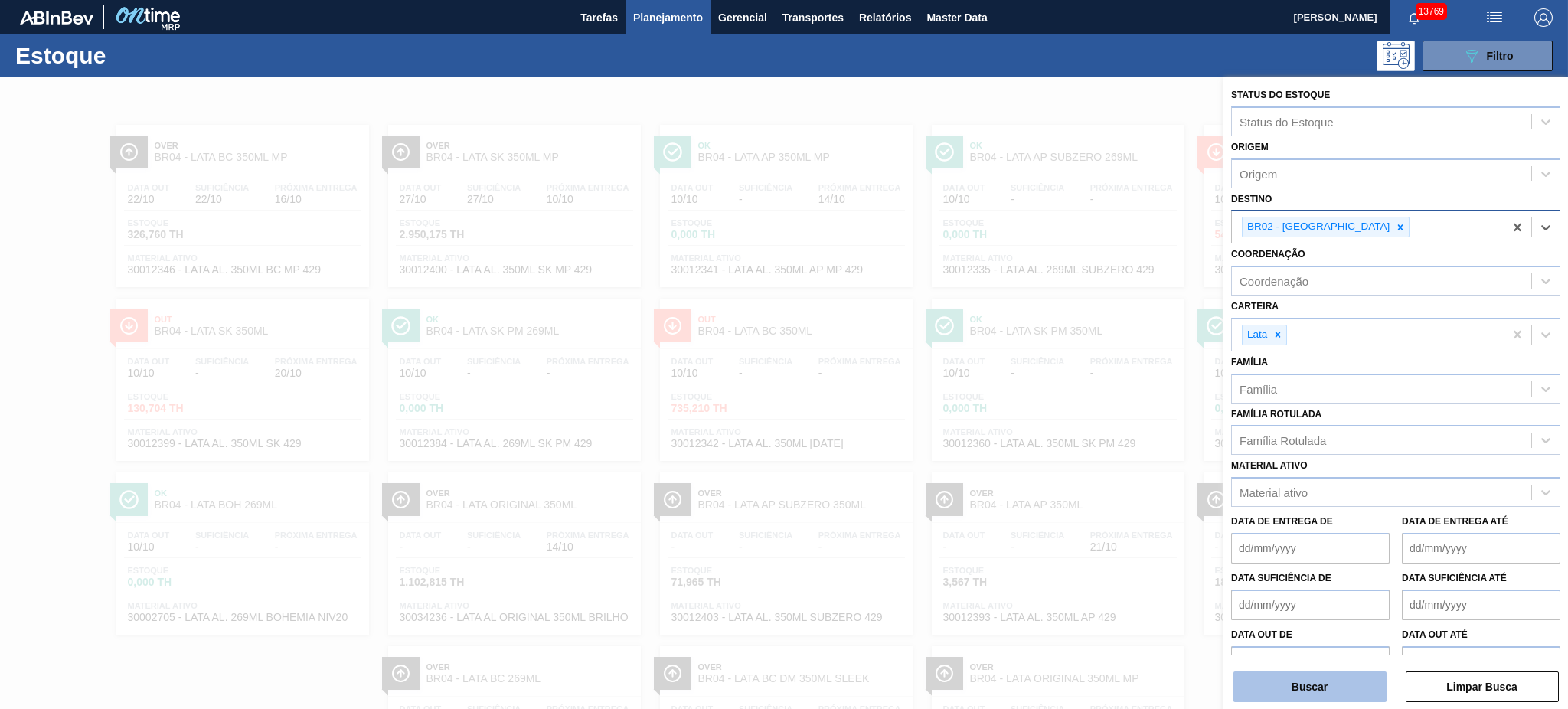
click at [1323, 692] on button "Buscar" at bounding box center [1309, 686] width 153 height 30
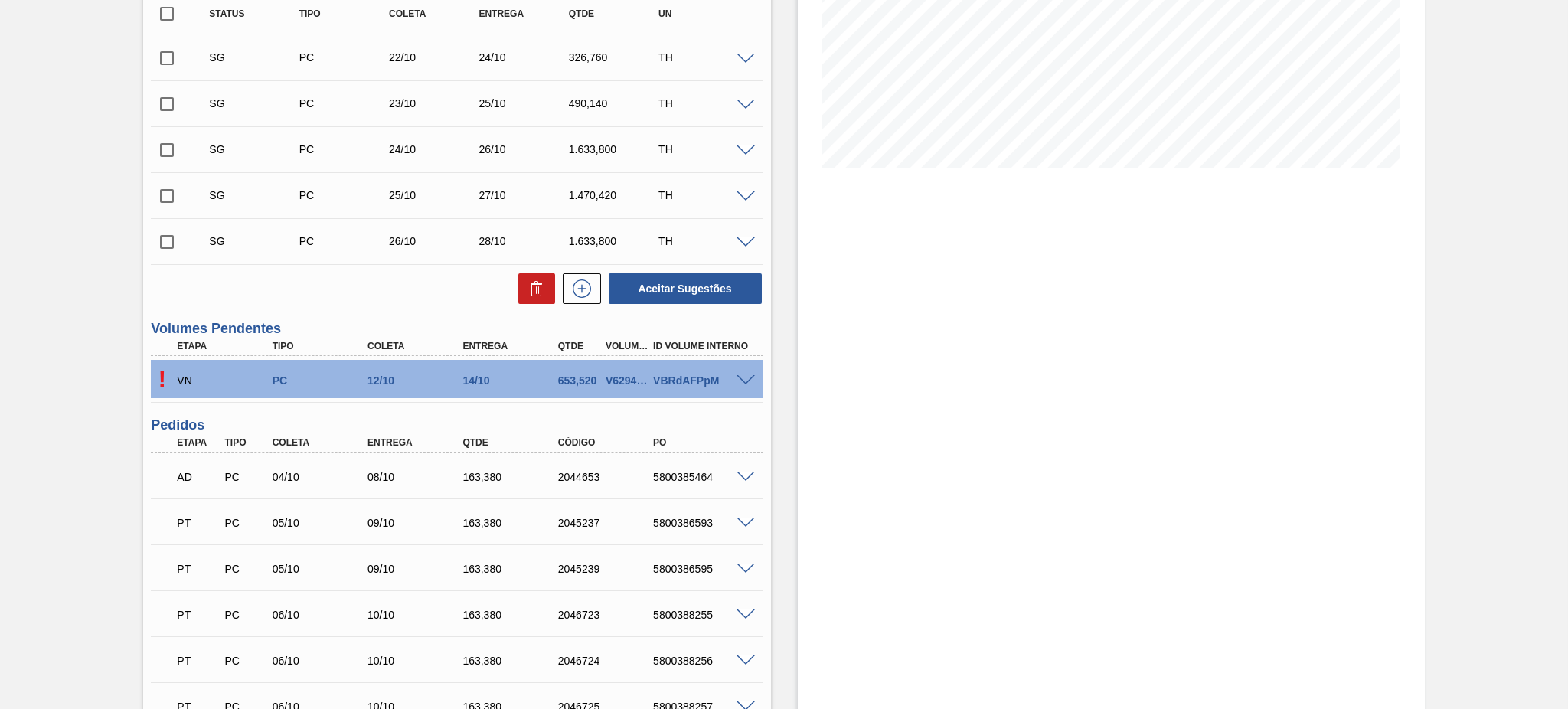
scroll to position [102, 0]
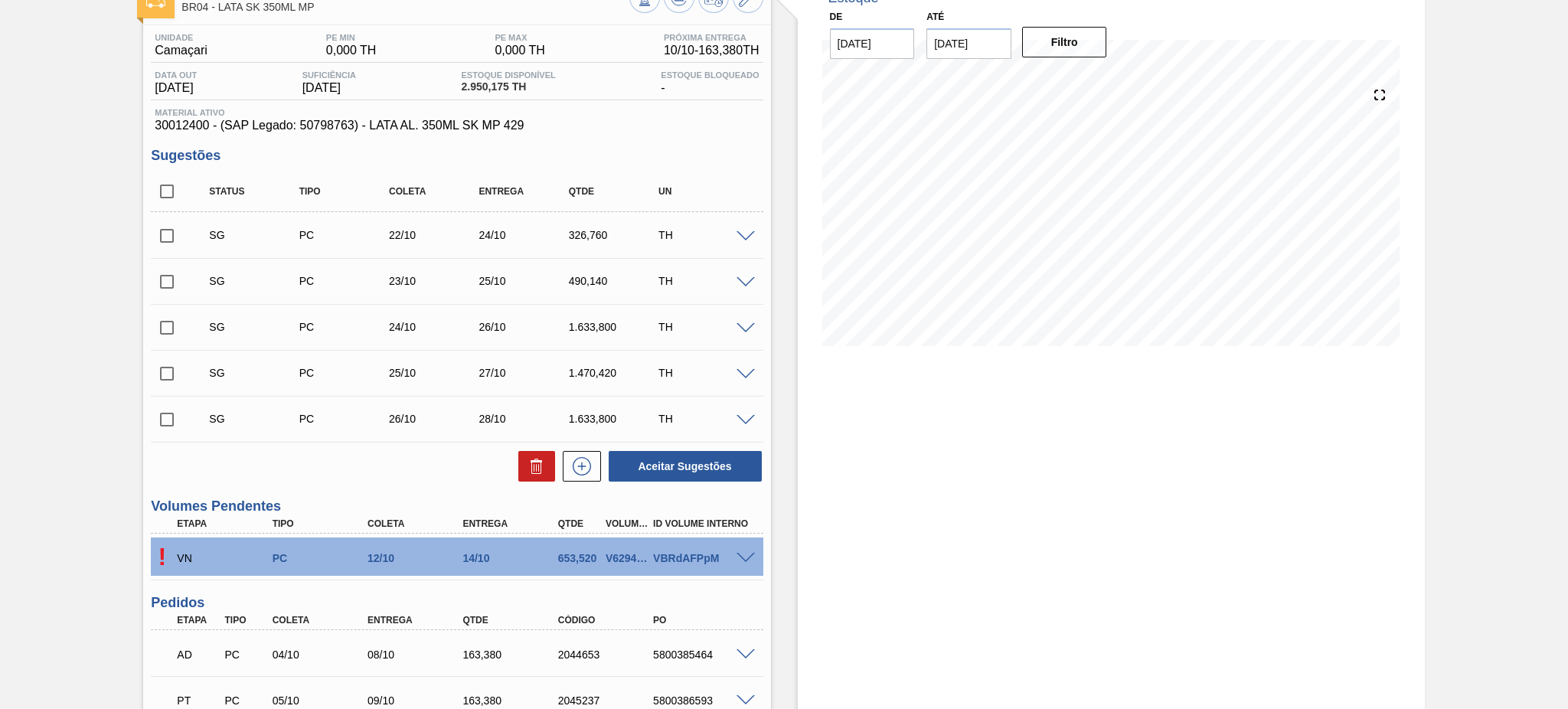
click at [748, 564] on div "! VN PC 12/10 14/10 653,520 V629486 VBRdAFPpM" at bounding box center [457, 556] width 612 height 39
click at [744, 559] on span at bounding box center [745, 558] width 18 height 11
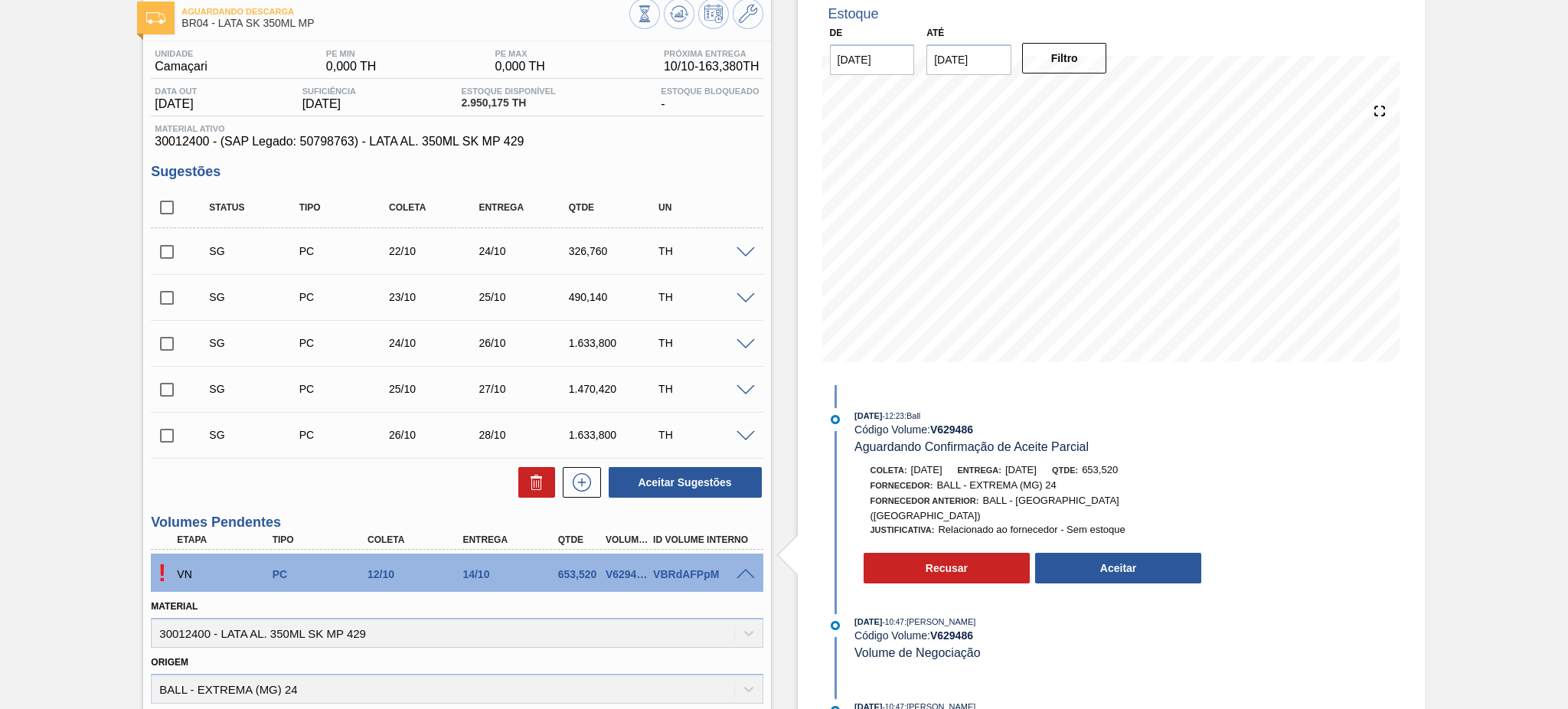
scroll to position [204, 0]
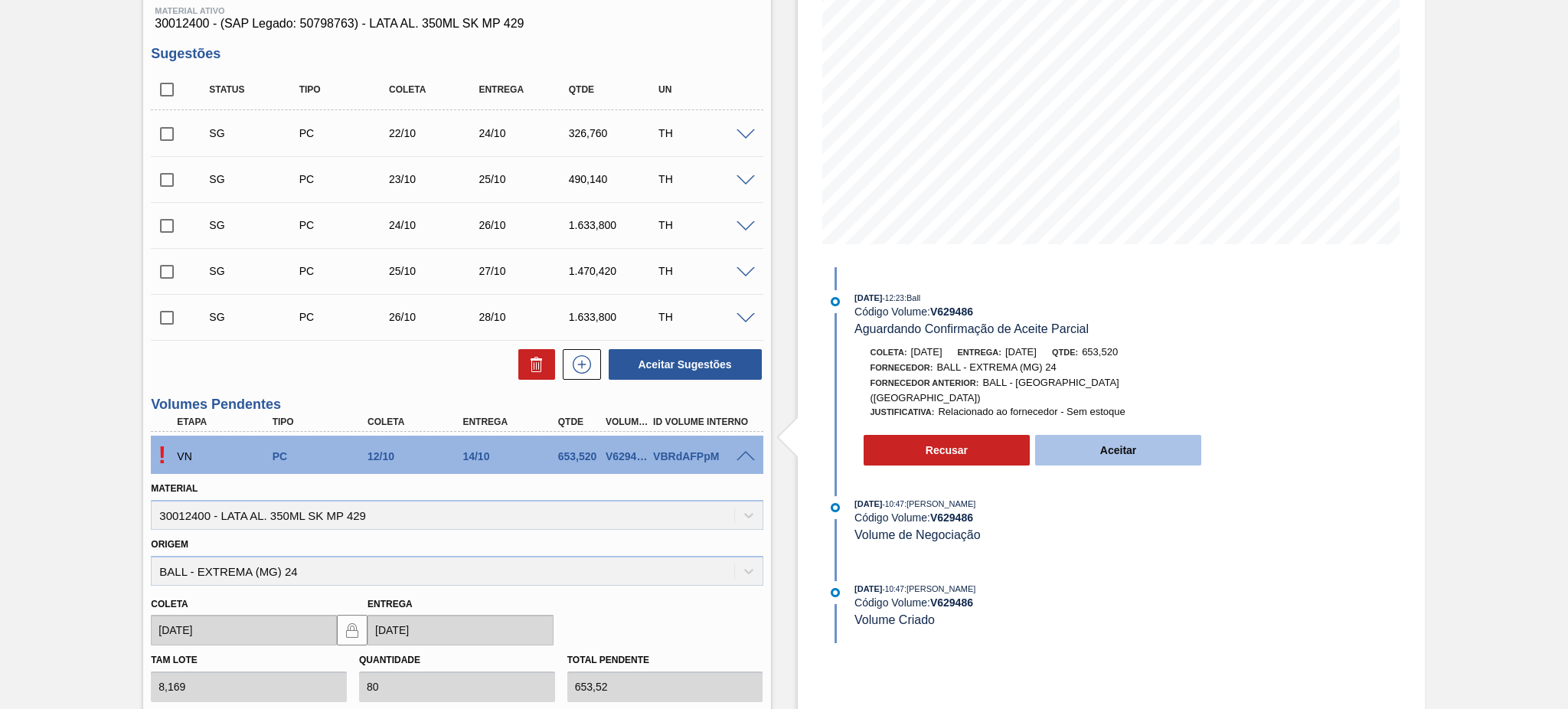
click at [1100, 448] on button "Aceitar" at bounding box center [1118, 450] width 167 height 30
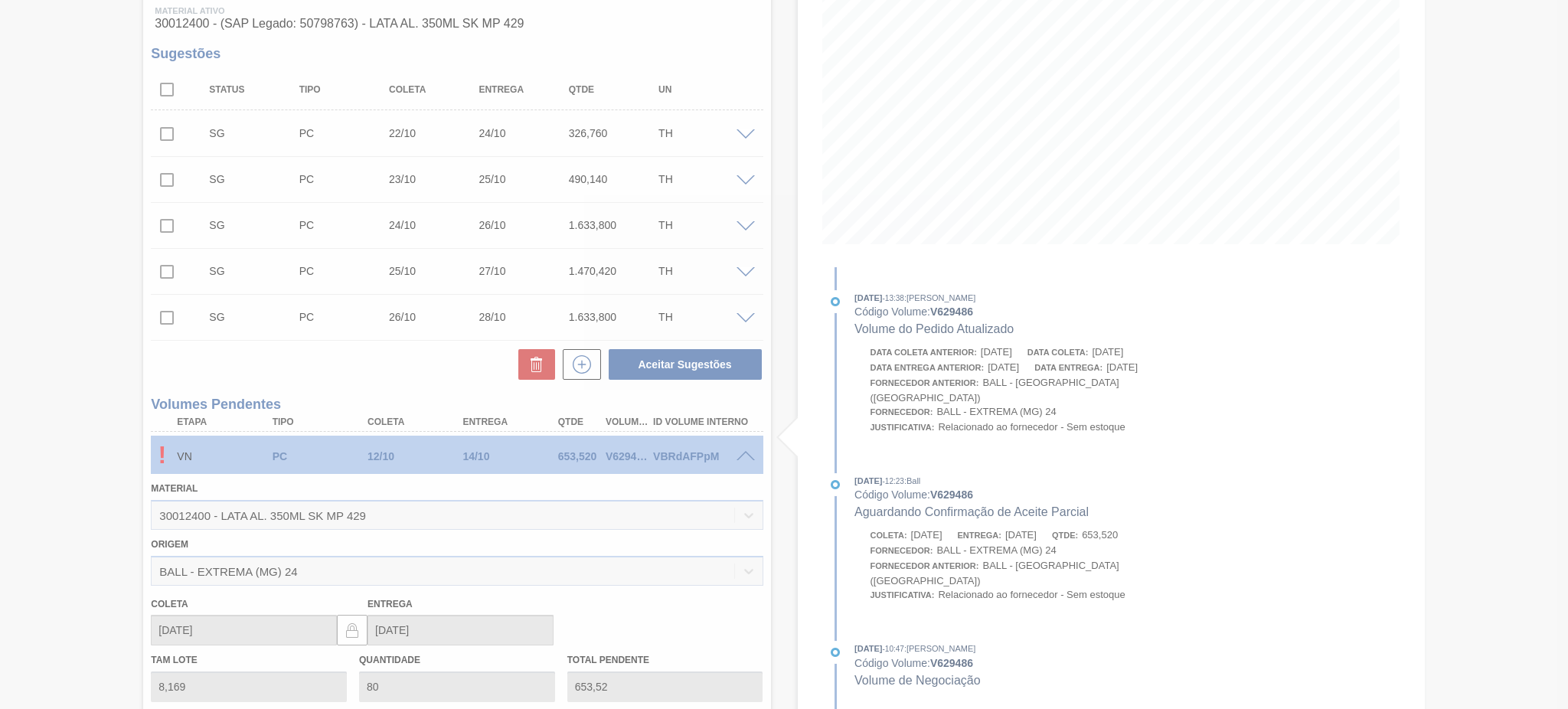
type input "653,520"
type input "[DATE]"
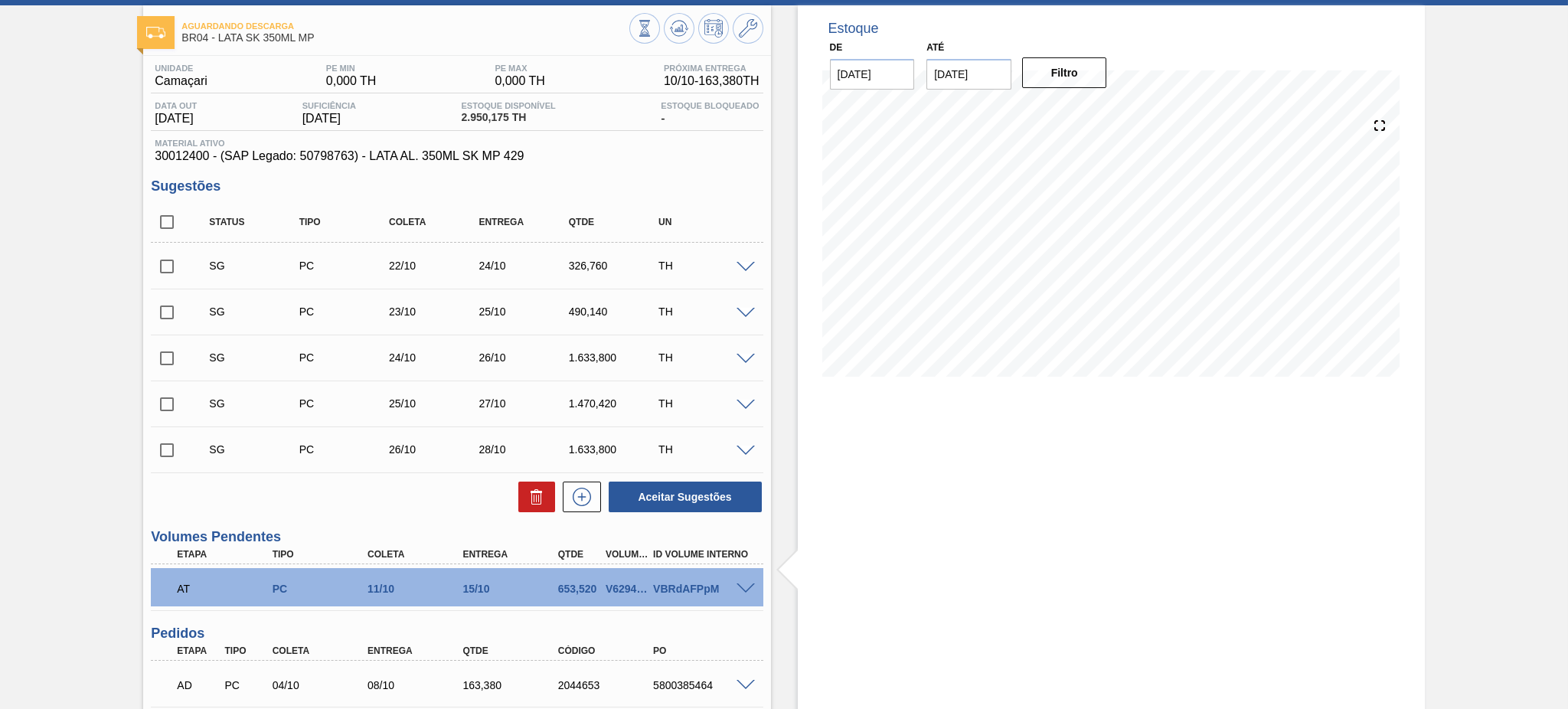
scroll to position [0, 0]
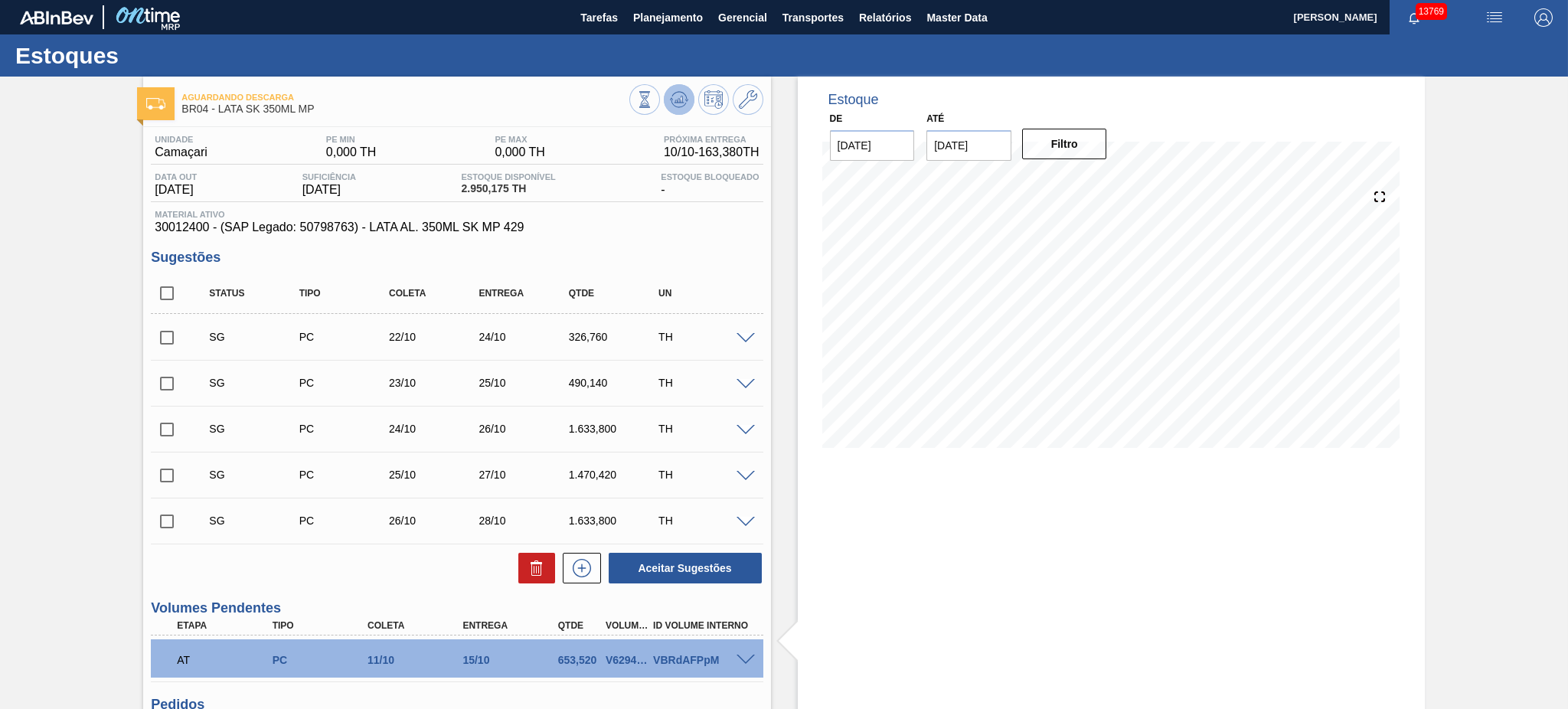
click at [670, 101] on icon at bounding box center [678, 103] width 15 height 8
click at [672, 96] on icon at bounding box center [679, 99] width 18 height 18
click at [166, 286] on input "checkbox" at bounding box center [167, 294] width 32 height 32
checkbox input "true"
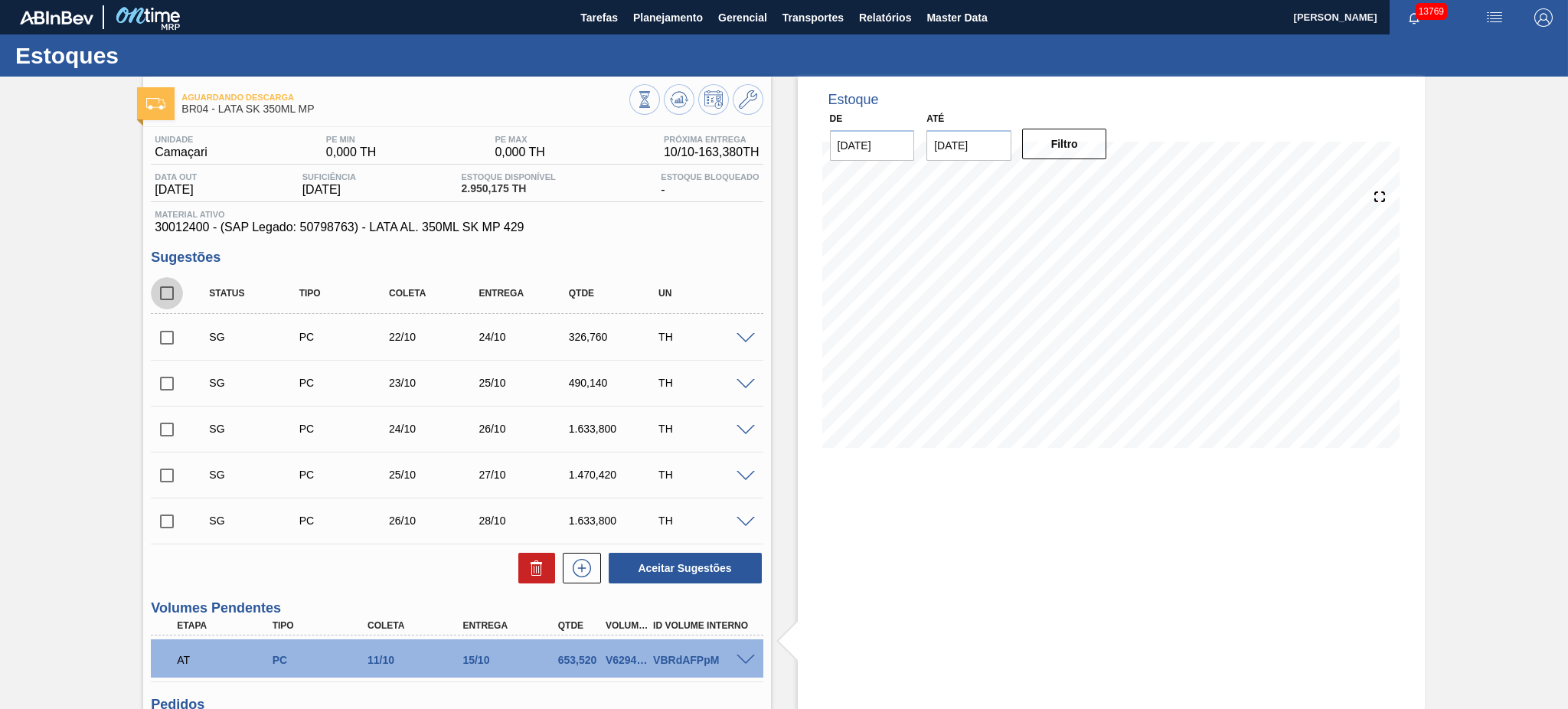
checkbox input "true"
click at [531, 568] on icon at bounding box center [536, 567] width 18 height 18
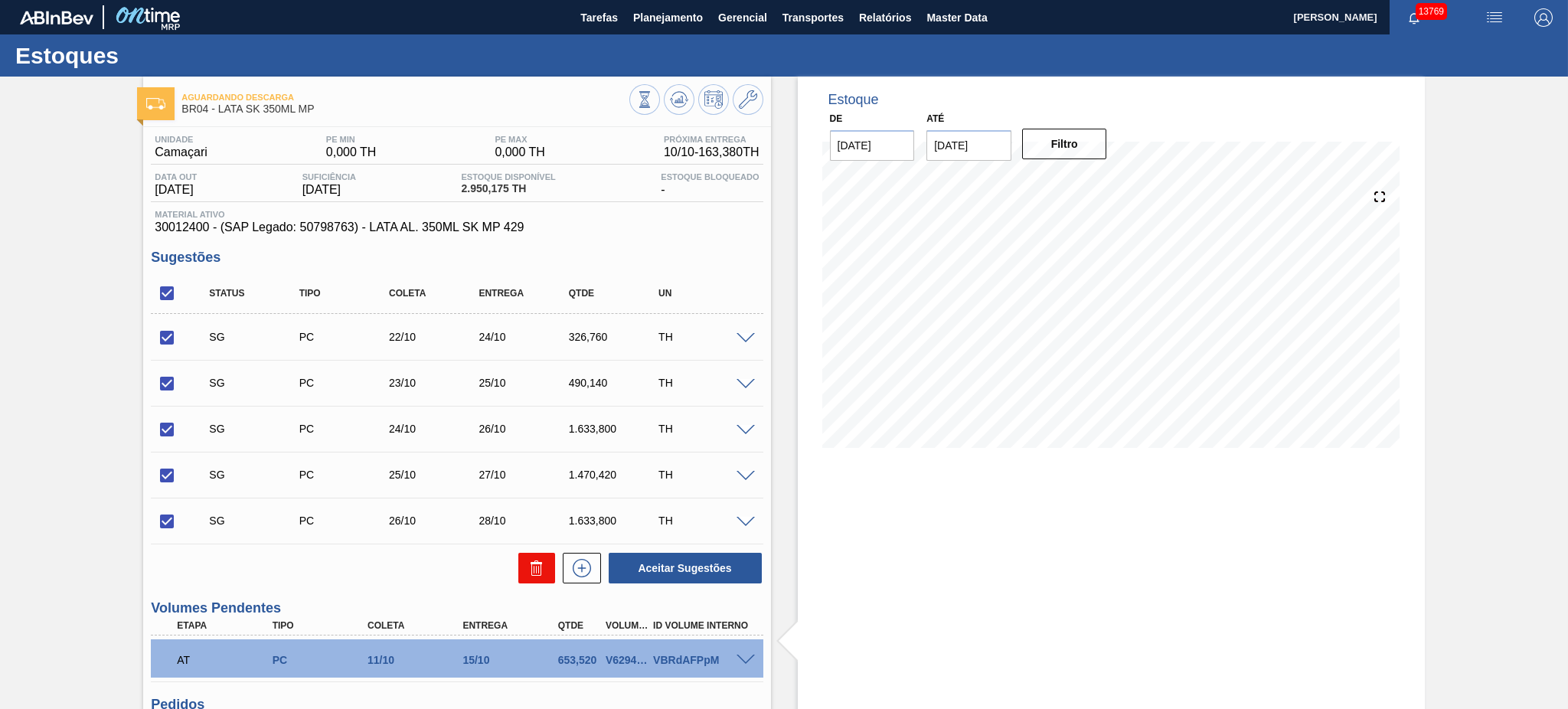
checkbox input "false"
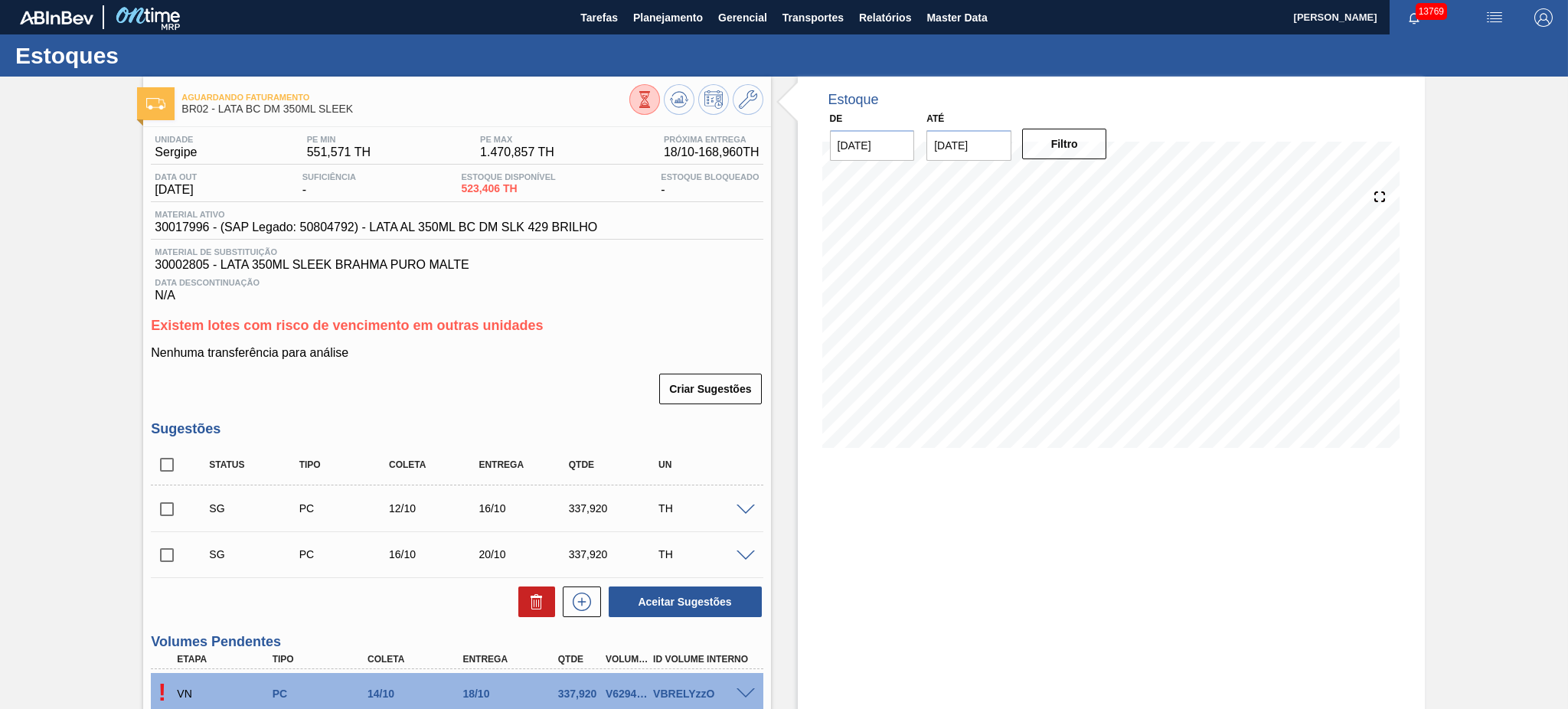
scroll to position [204, 0]
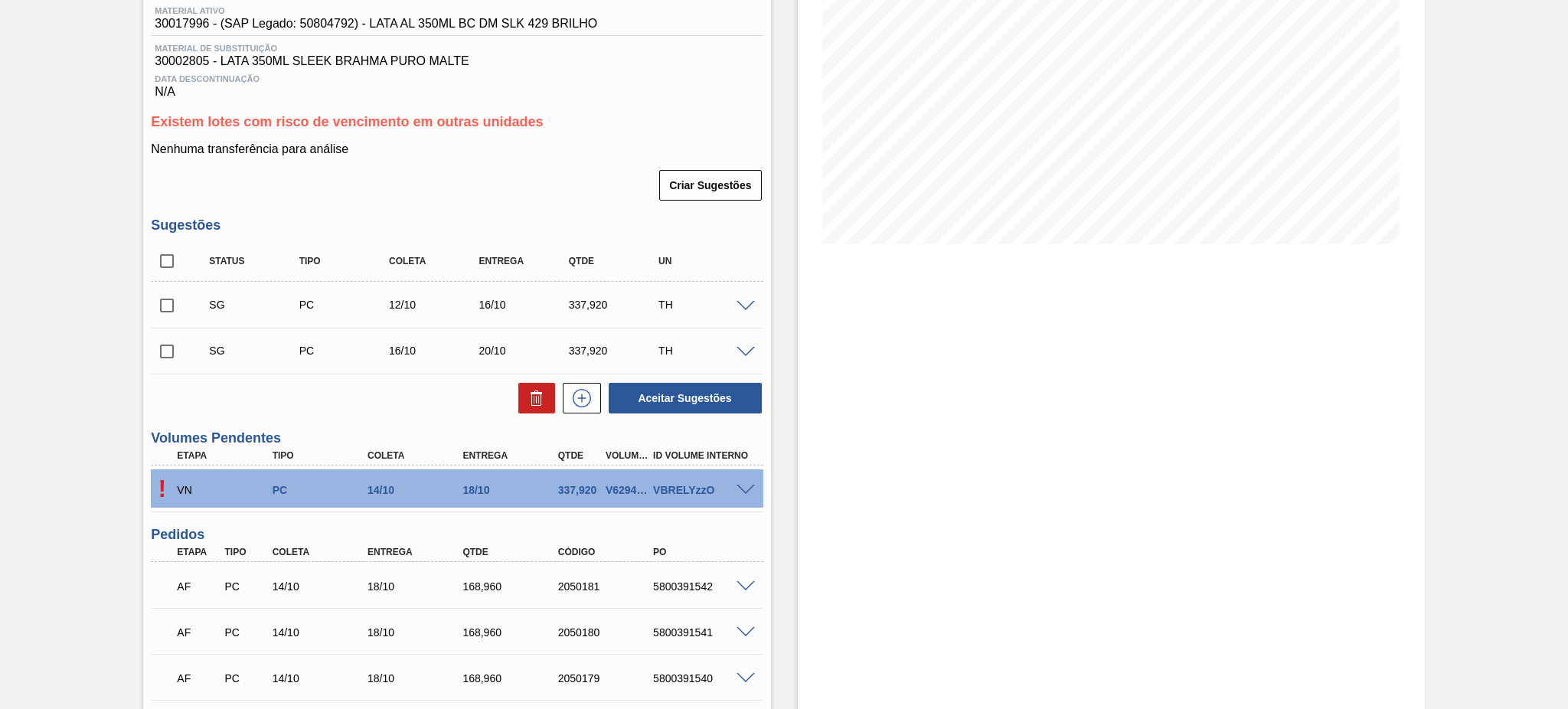
click at [742, 487] on span at bounding box center [745, 490] width 18 height 11
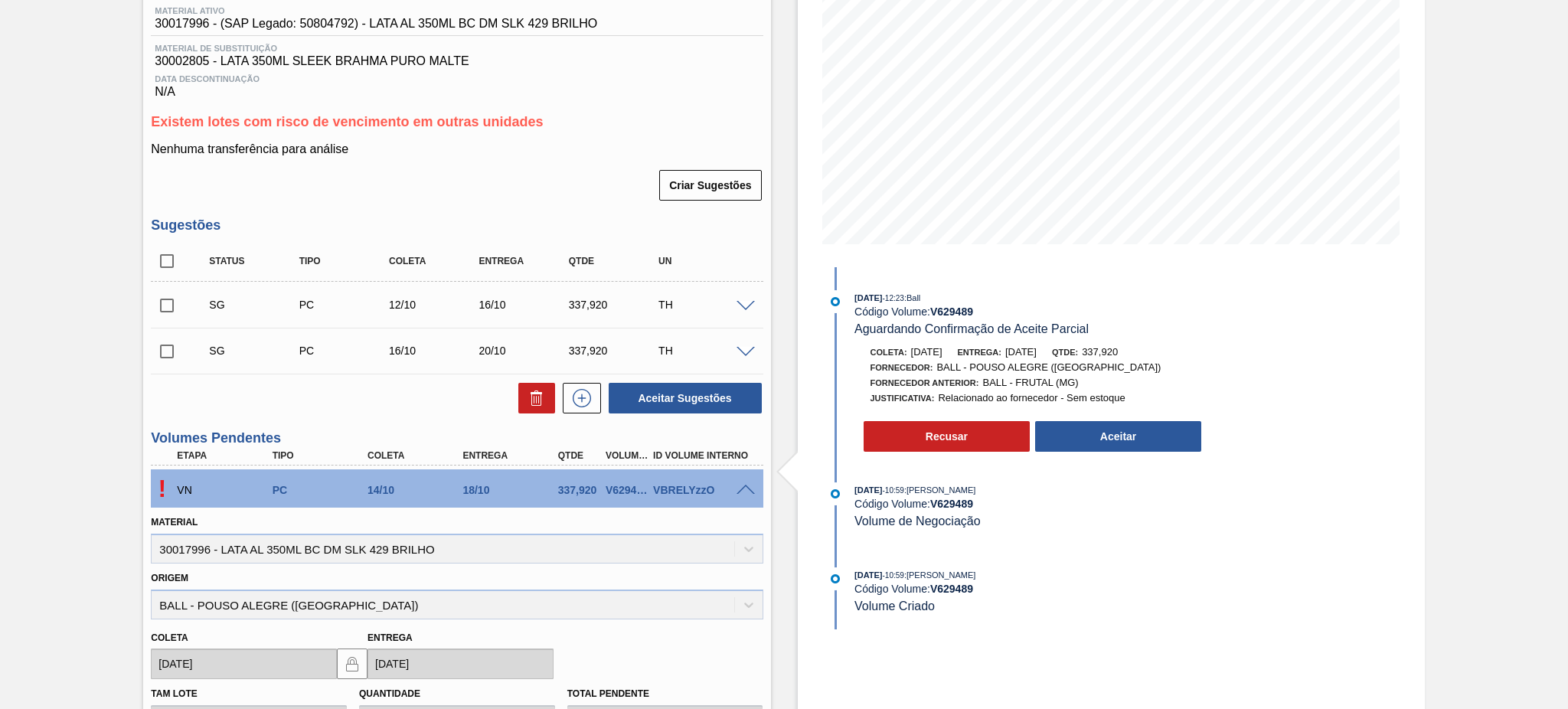
scroll to position [306, 0]
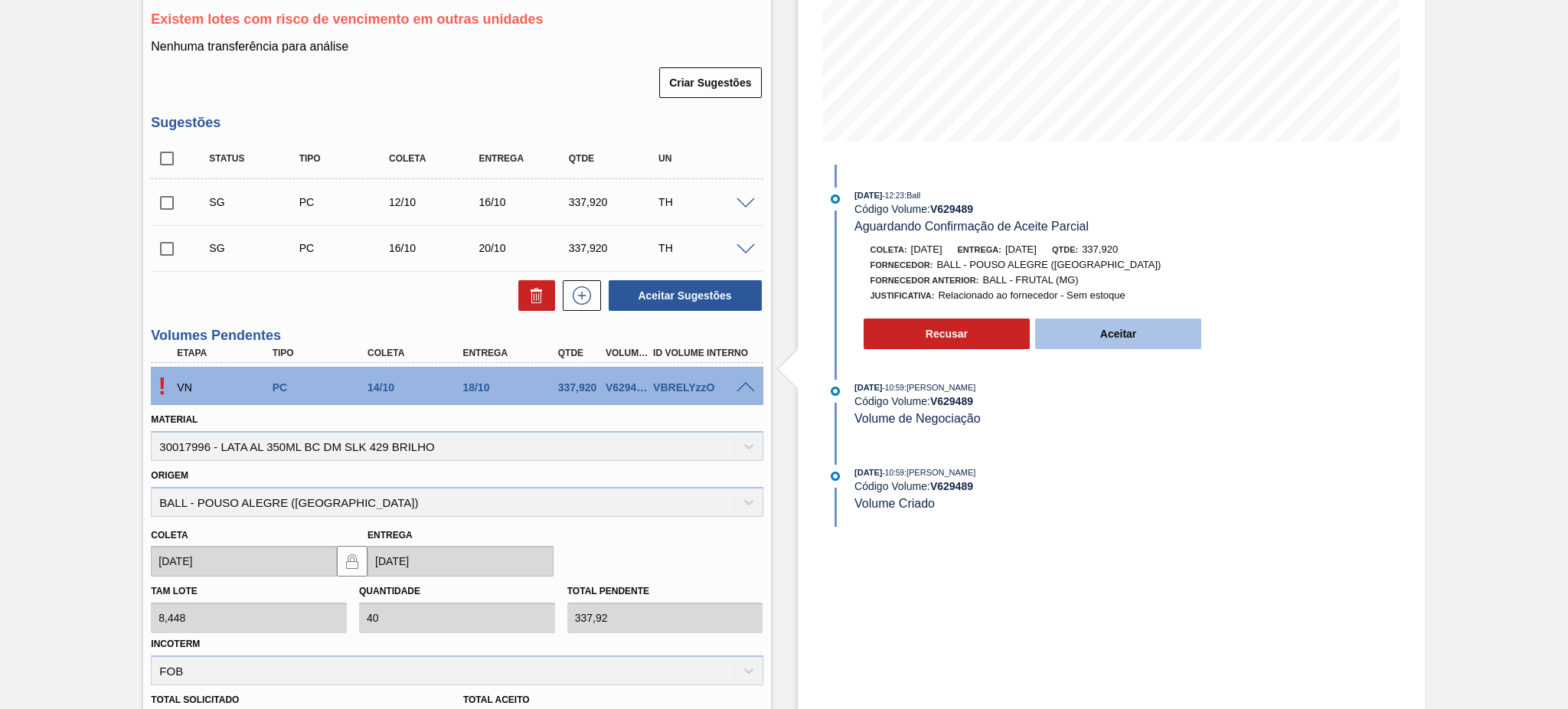
click at [1130, 337] on button "Aceitar" at bounding box center [1118, 333] width 167 height 30
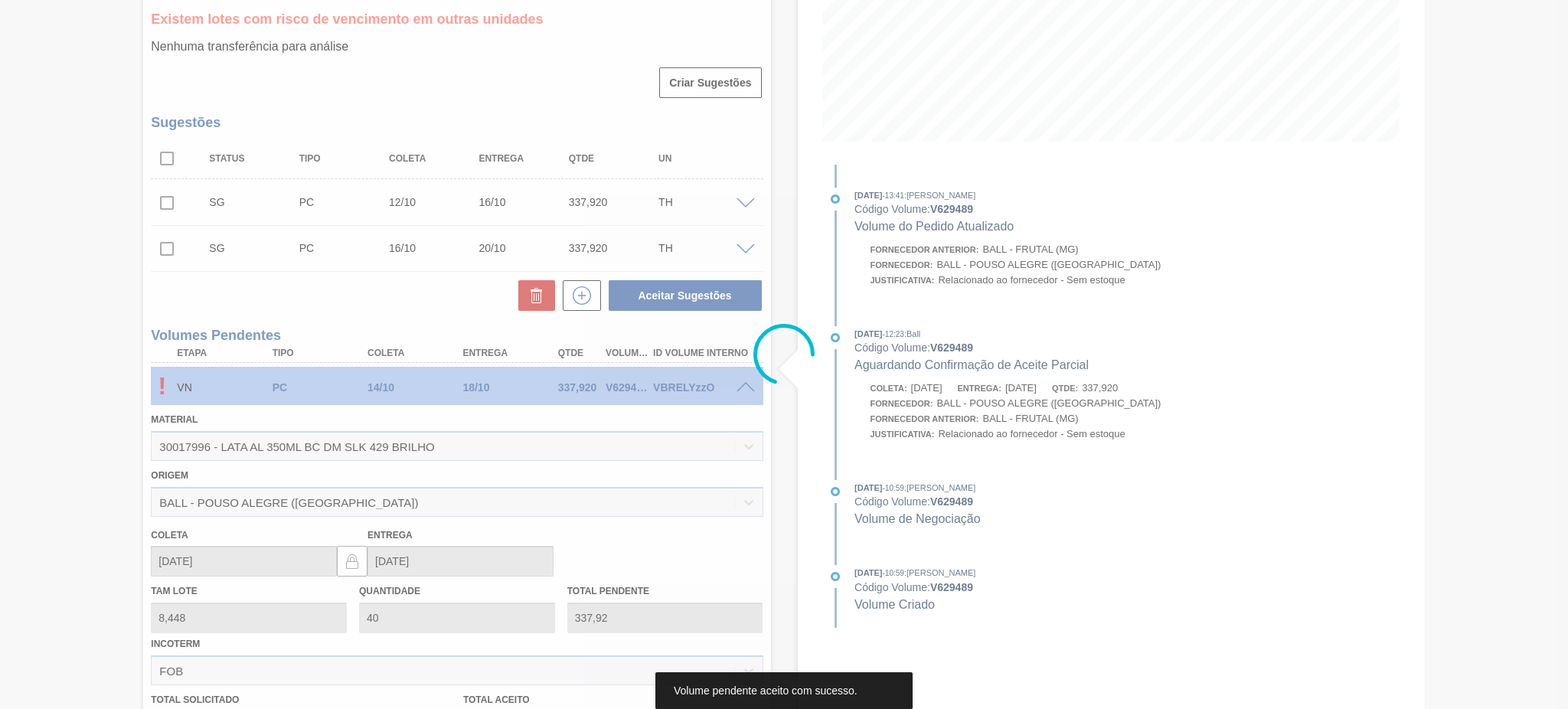
type input "337,920"
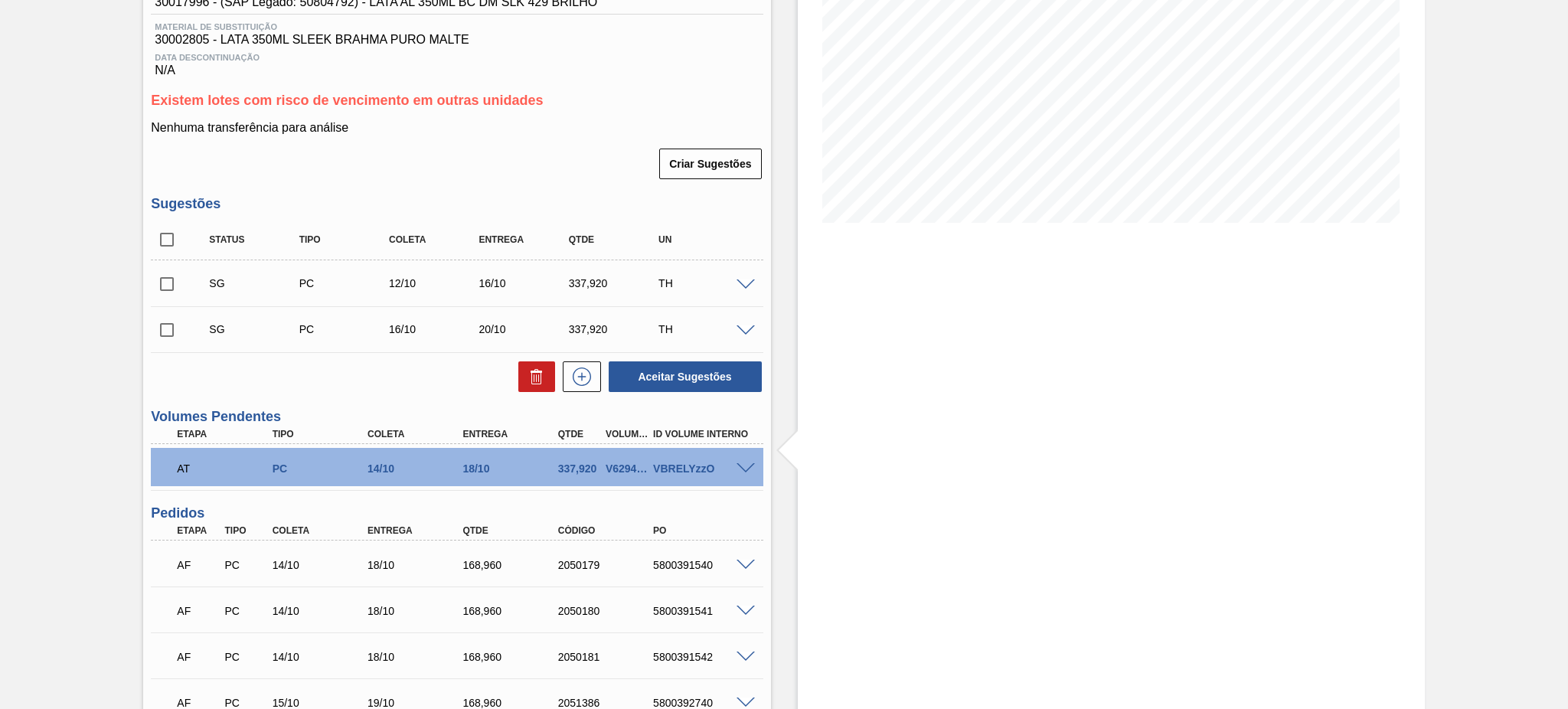
scroll to position [0, 0]
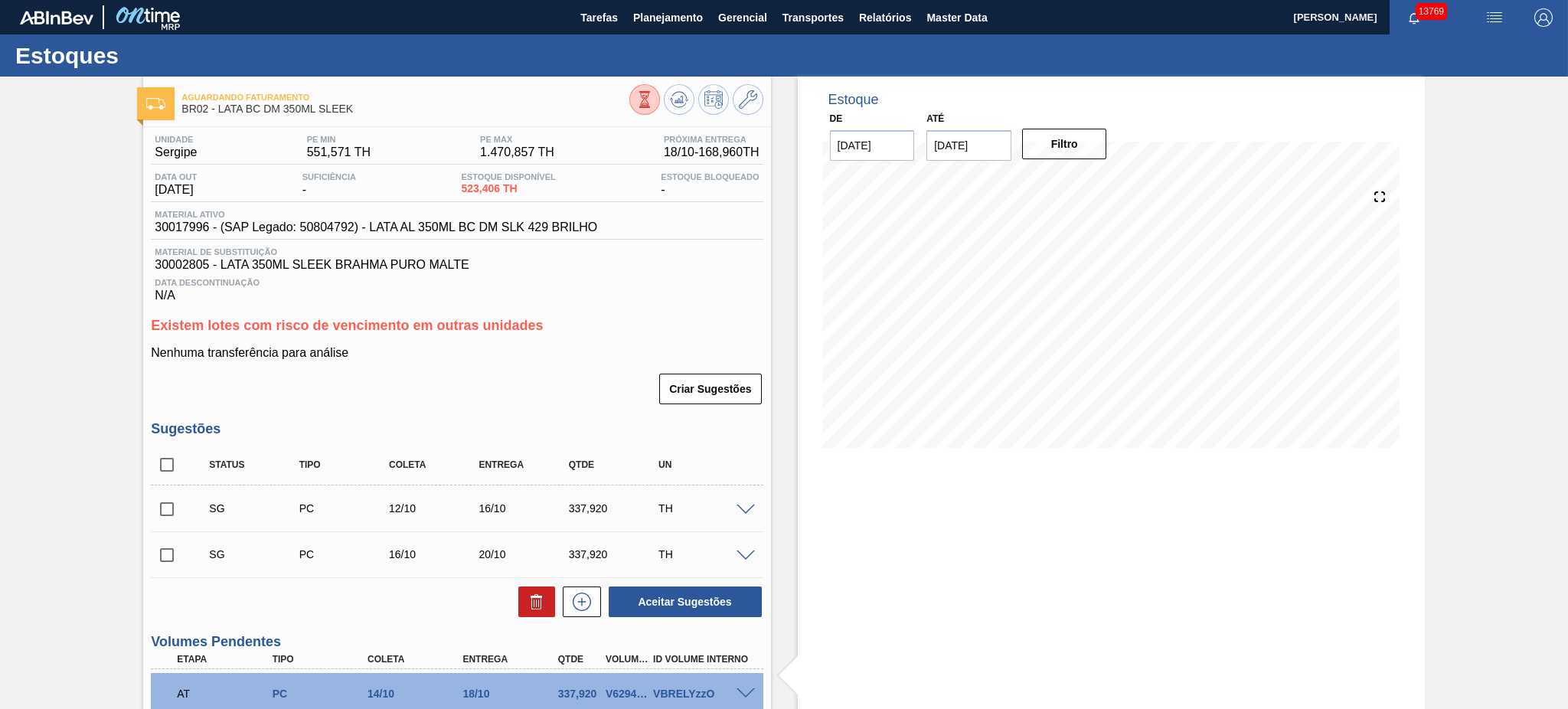
click at [672, 118] on div at bounding box center [697, 101] width 134 height 34
click at [678, 99] on icon at bounding box center [679, 101] width 2 height 4
drag, startPoint x: 167, startPoint y: 469, endPoint x: 310, endPoint y: 532, distance: 156.3
click at [170, 471] on input "checkbox" at bounding box center [167, 464] width 32 height 32
checkbox input "true"
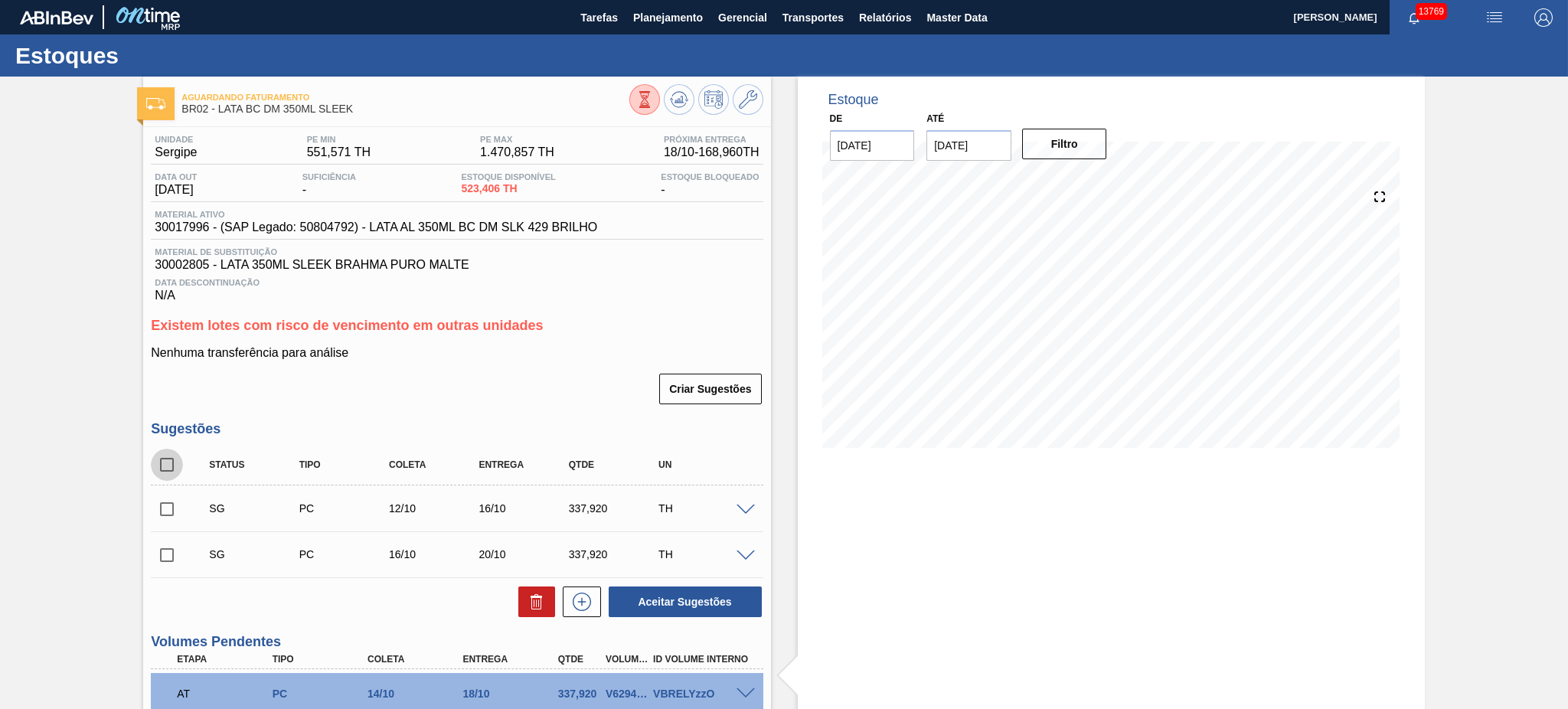
checkbox input "true"
click at [548, 596] on button at bounding box center [536, 601] width 37 height 30
checkbox input "false"
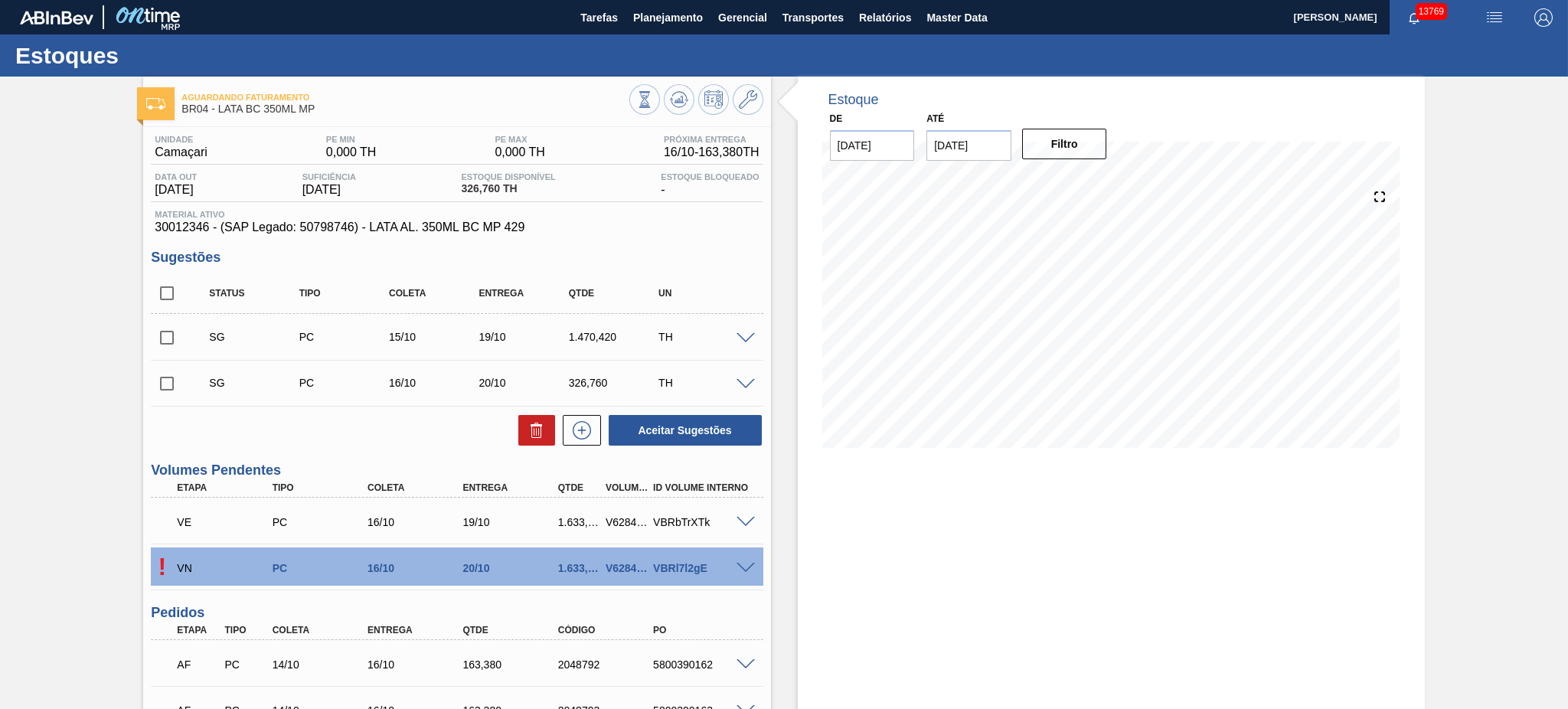
click at [736, 569] on span at bounding box center [745, 568] width 18 height 11
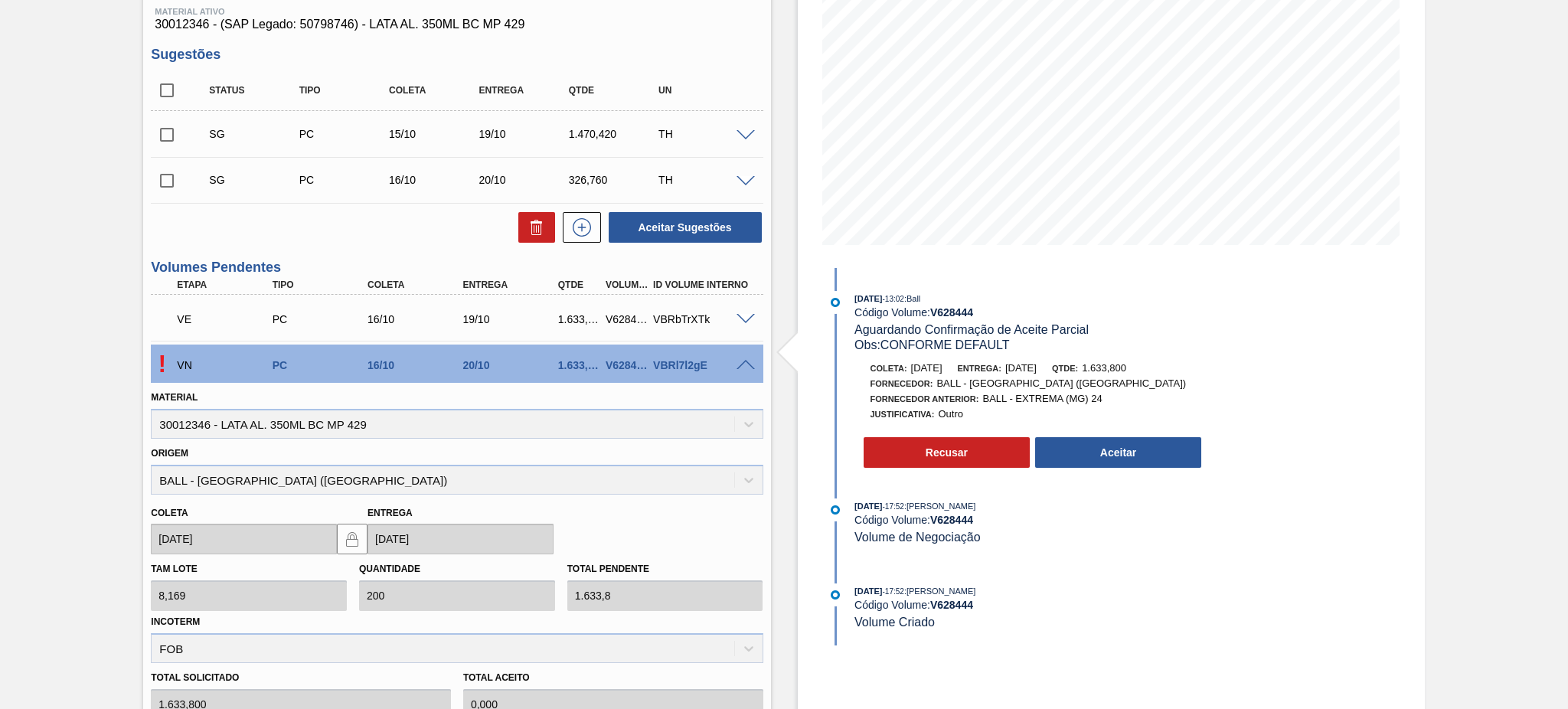
scroll to position [204, 0]
click at [1111, 463] on button "Aceitar" at bounding box center [1118, 451] width 167 height 30
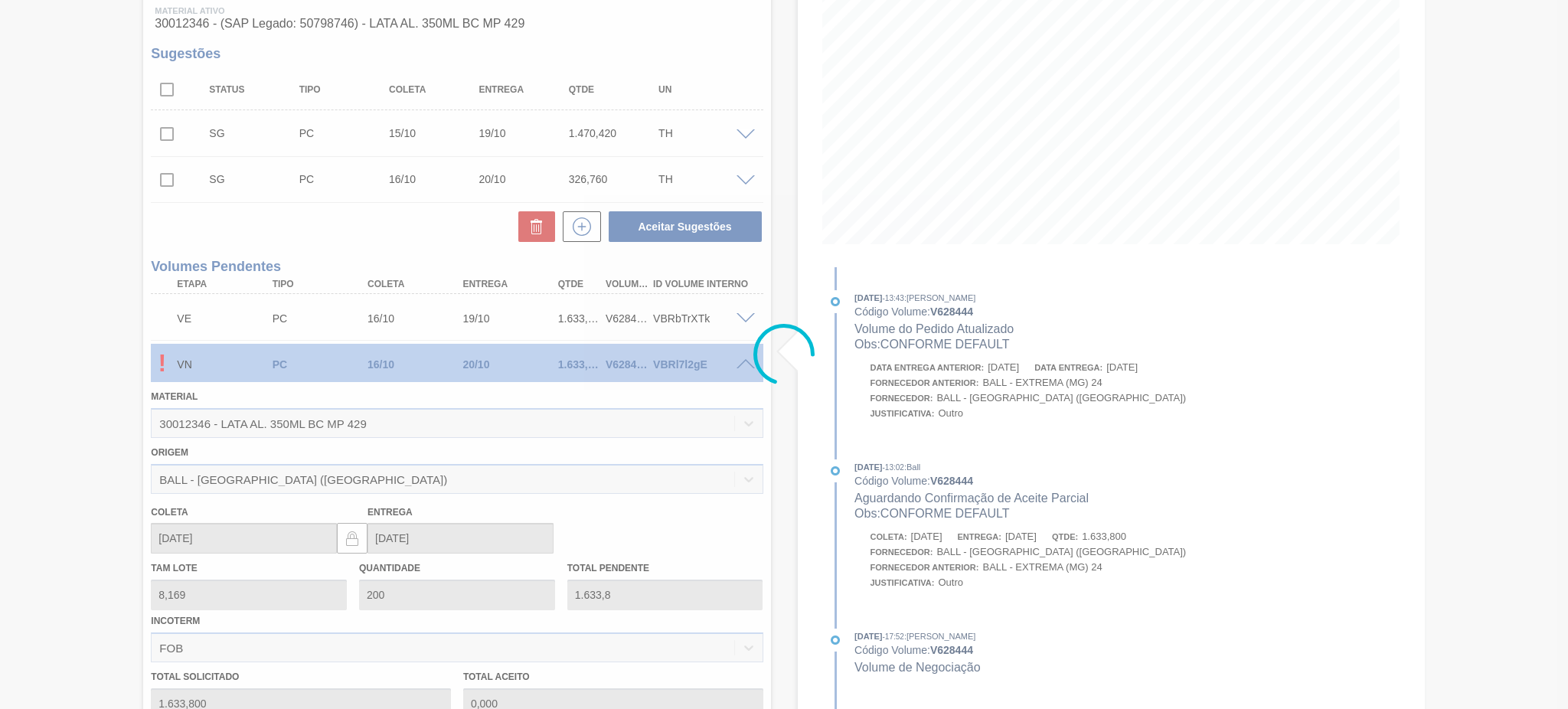
type input "1.633,800"
type input "19/10/2025"
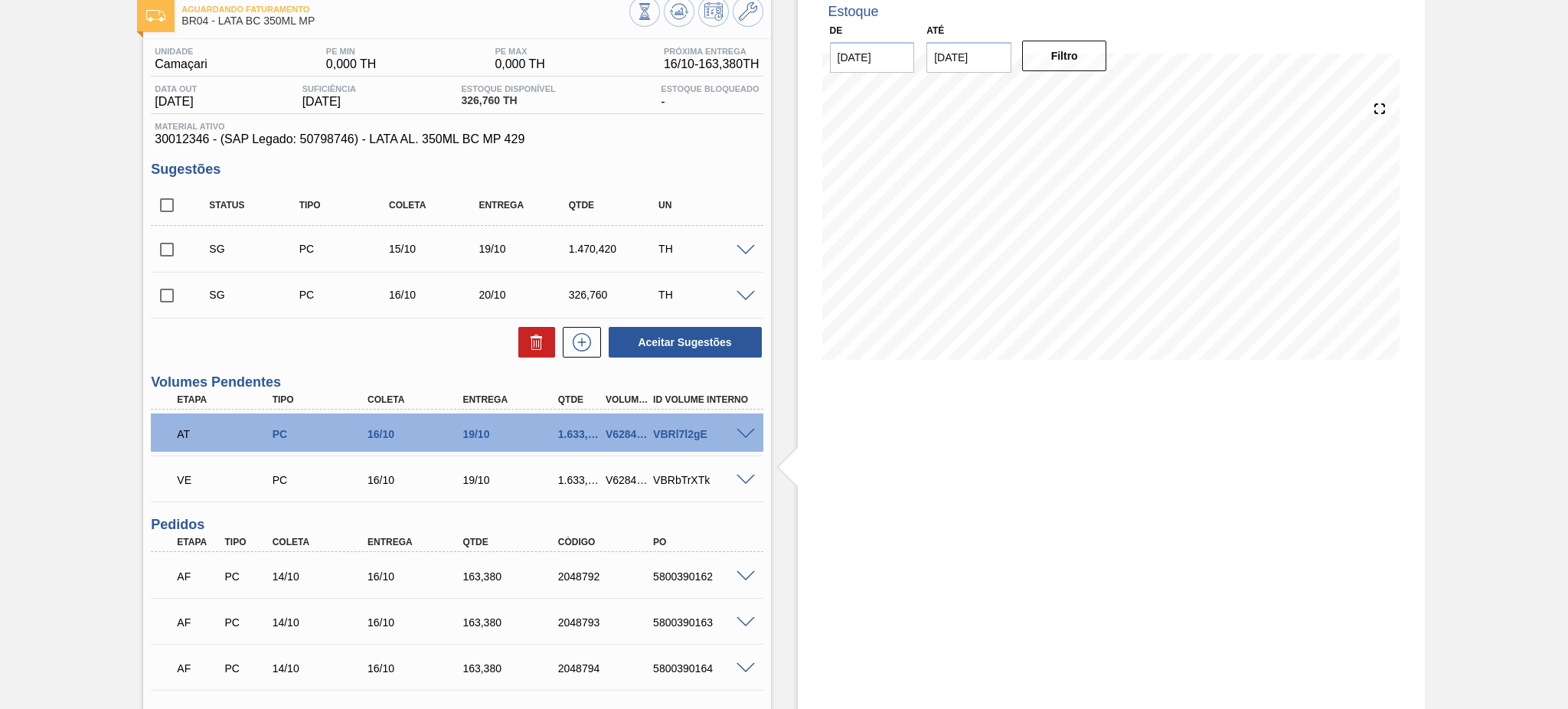
scroll to position [0, 0]
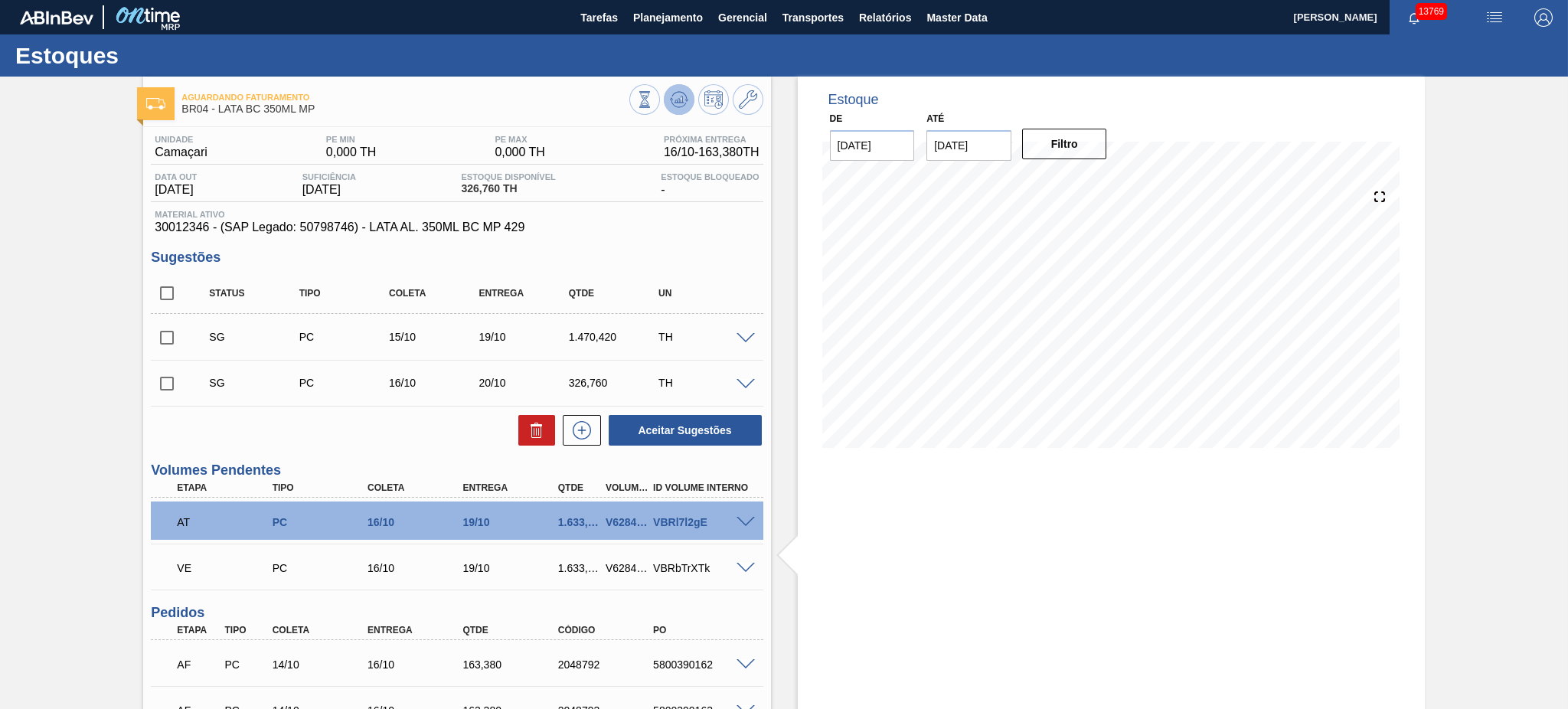
click at [678, 98] on icon at bounding box center [679, 98] width 10 height 7
drag, startPoint x: 168, startPoint y: 286, endPoint x: 357, endPoint y: 364, distance: 204.5
click at [175, 281] on input "checkbox" at bounding box center [167, 294] width 32 height 32
checkbox input "true"
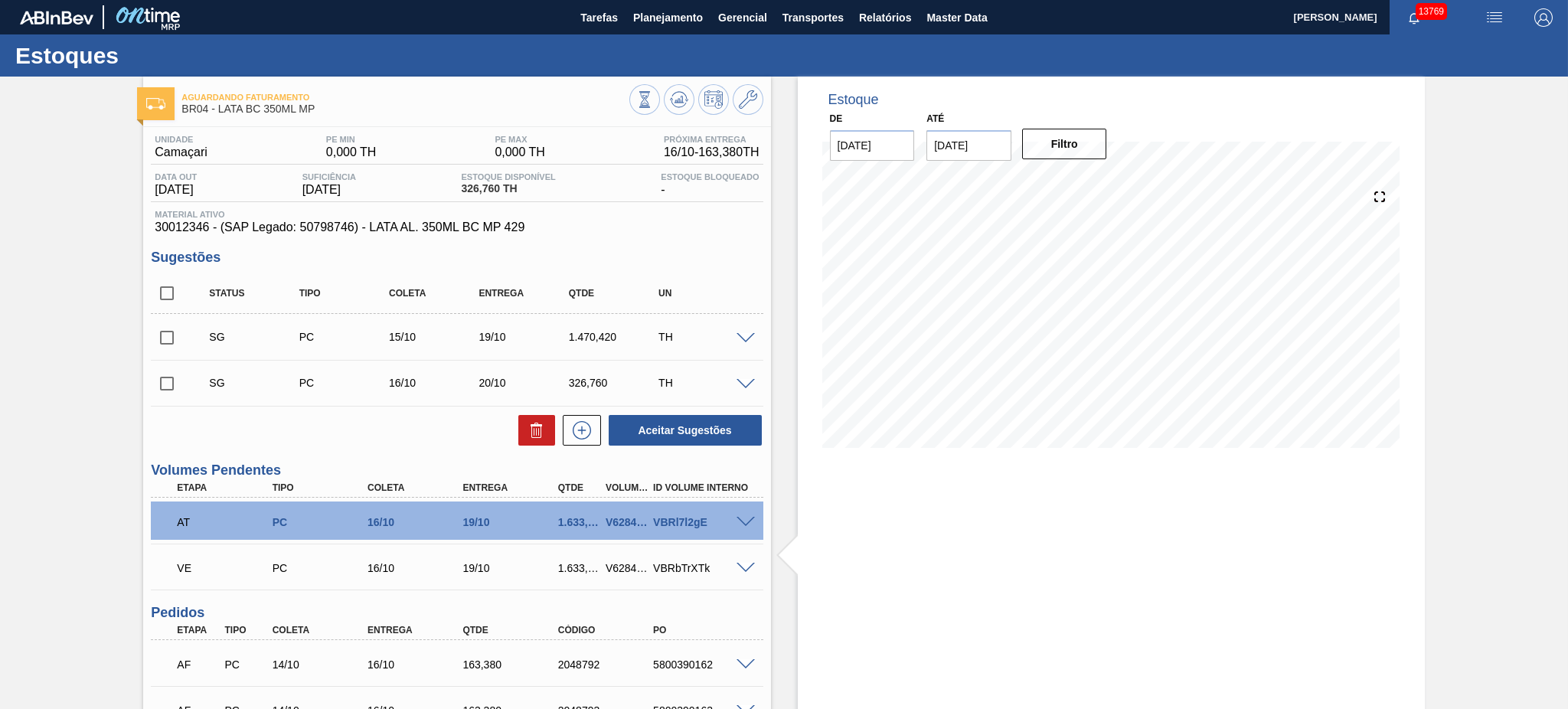
checkbox input "true"
click at [531, 435] on icon at bounding box center [536, 432] width 10 height 11
checkbox input "false"
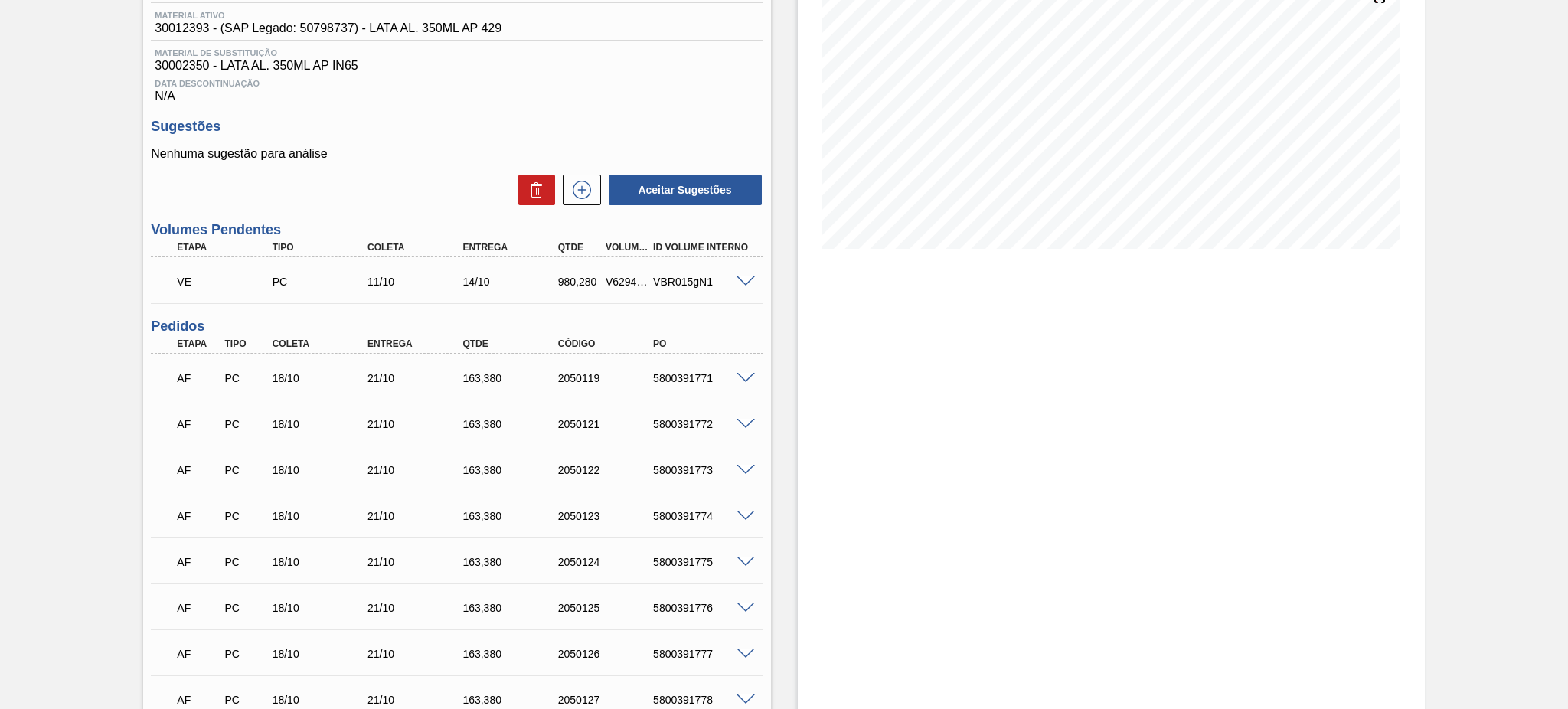
scroll to position [204, 0]
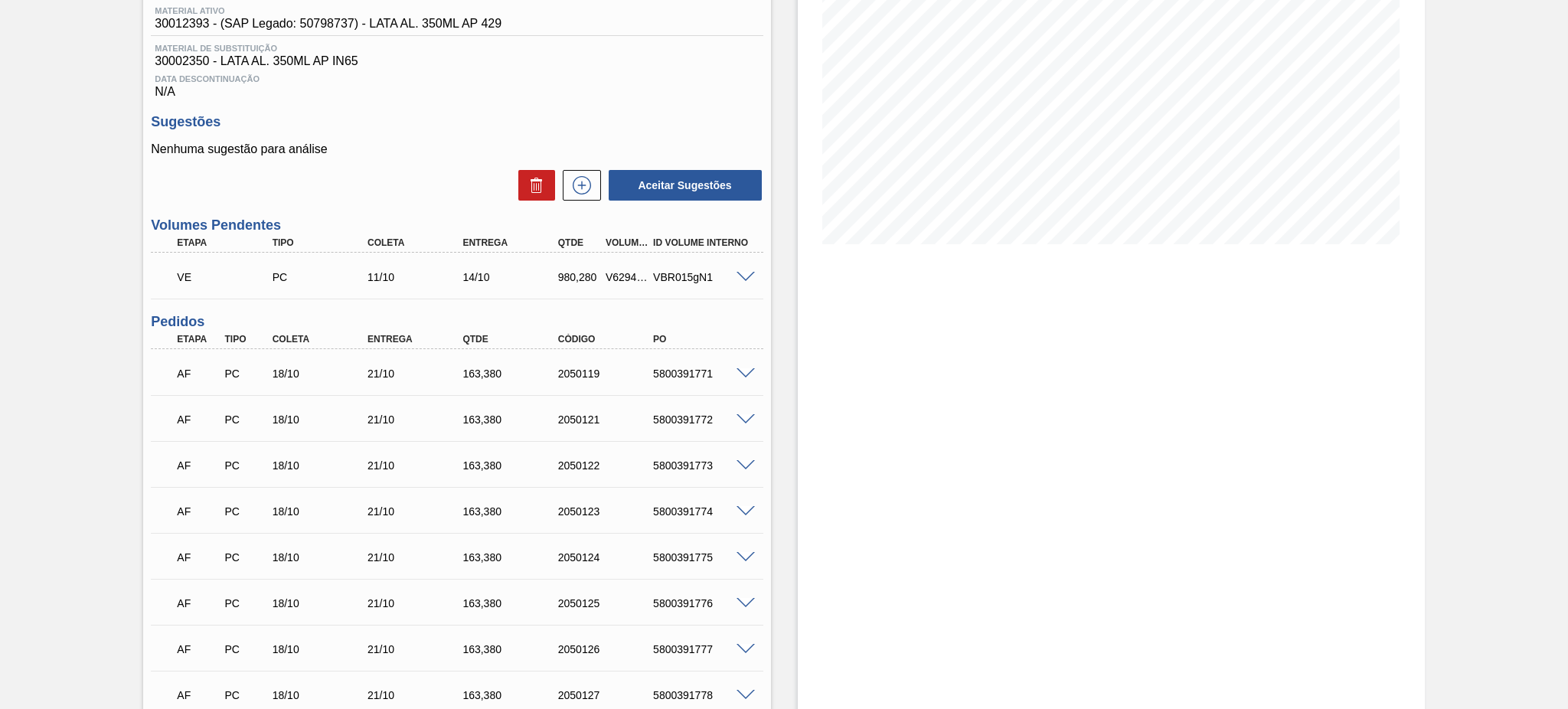
click at [739, 276] on span at bounding box center [745, 278] width 18 height 11
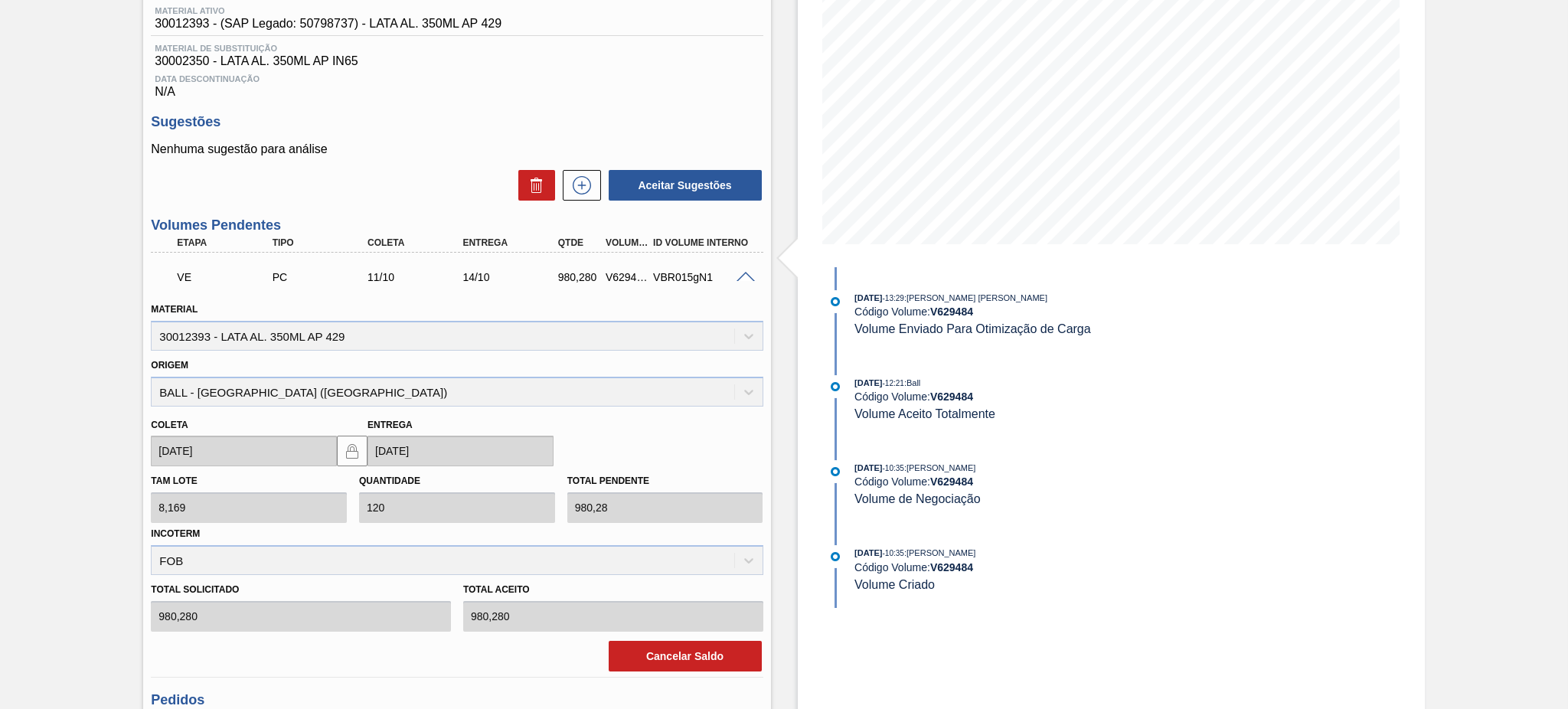
click at [739, 276] on span at bounding box center [745, 278] width 18 height 11
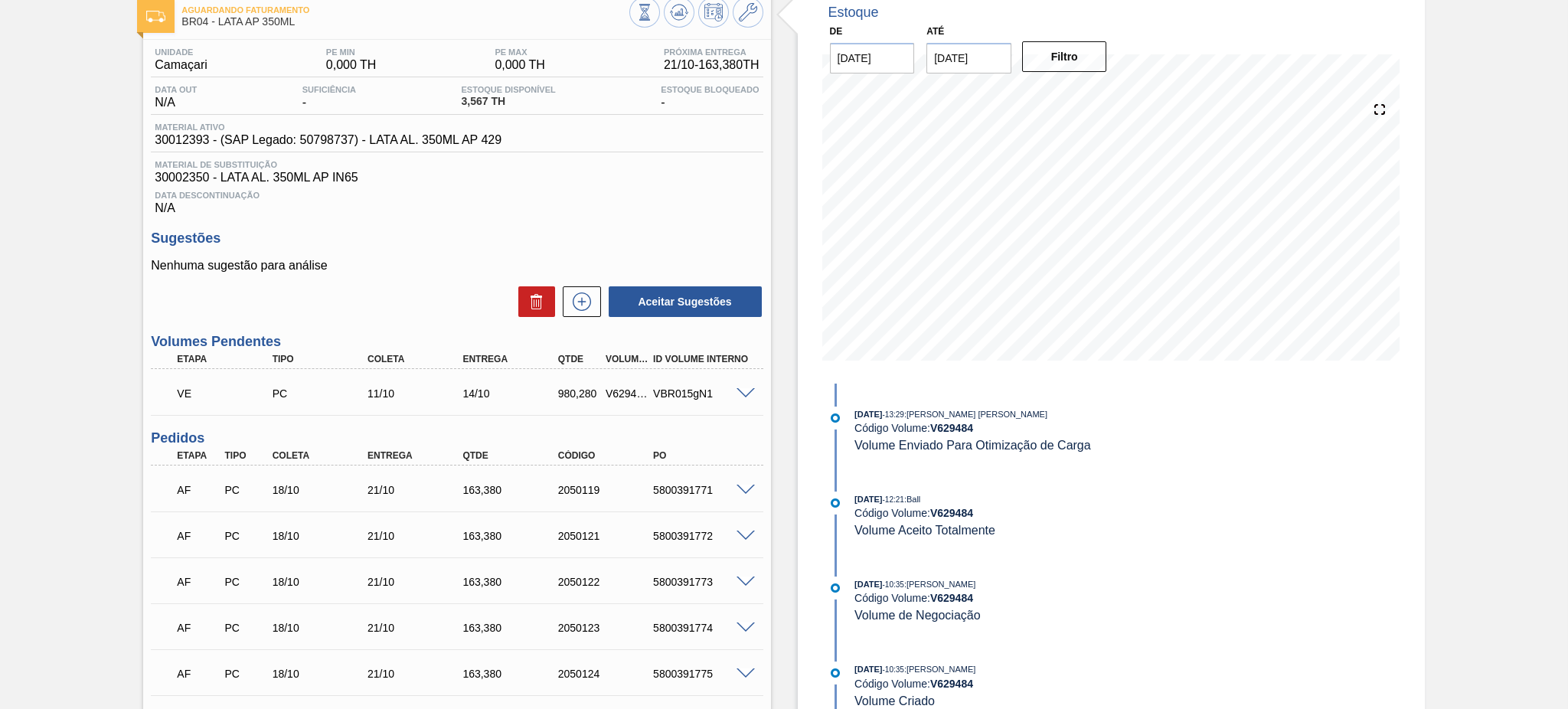
scroll to position [0, 0]
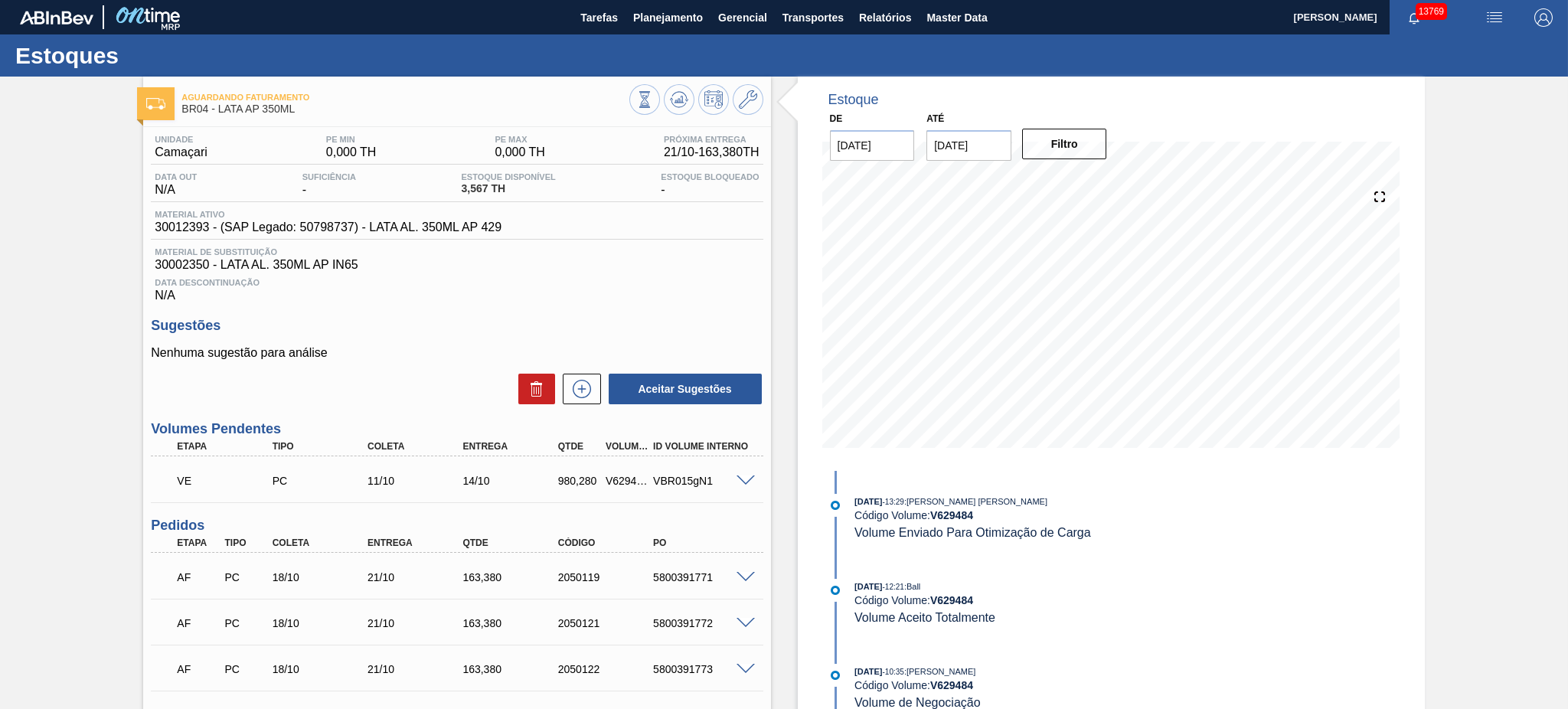
click at [746, 478] on span at bounding box center [745, 481] width 18 height 11
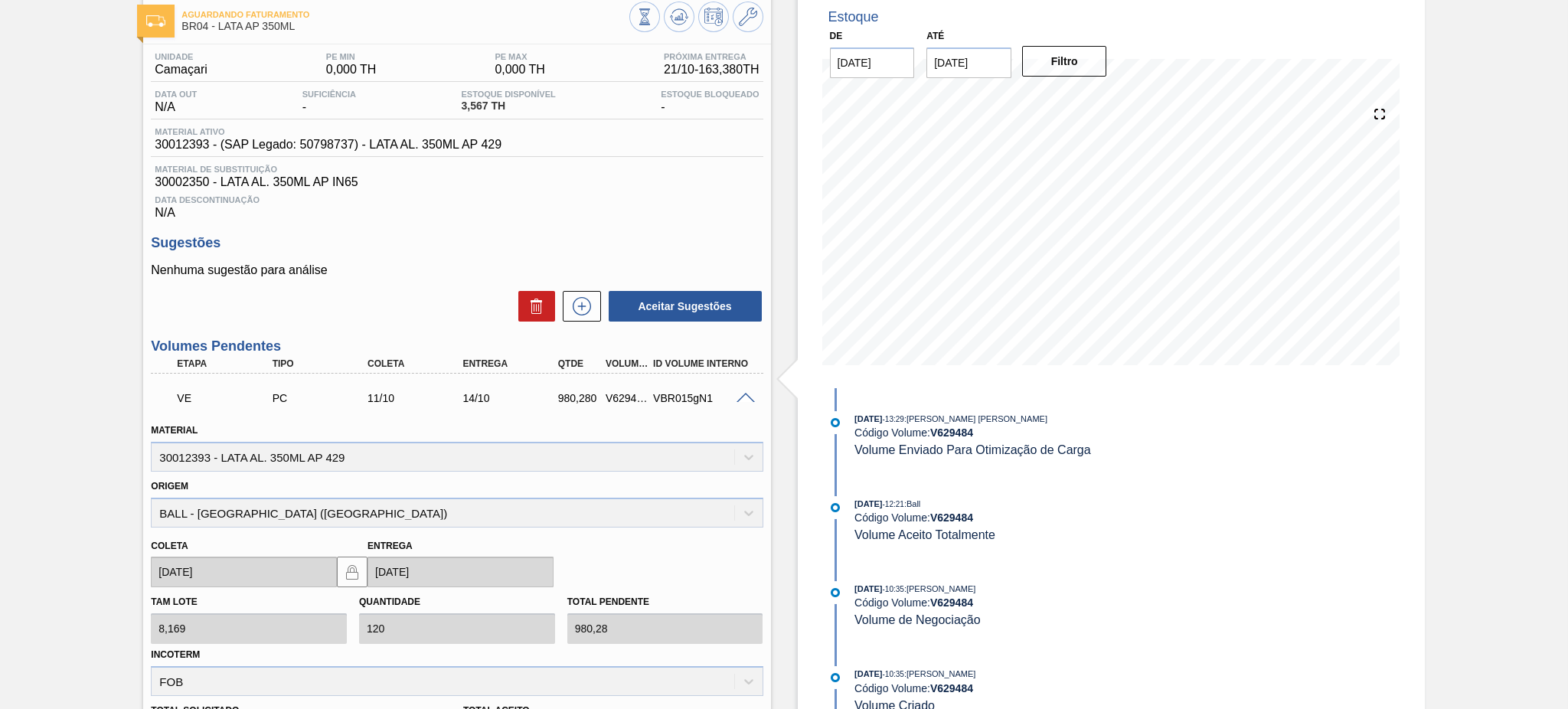
scroll to position [204, 0]
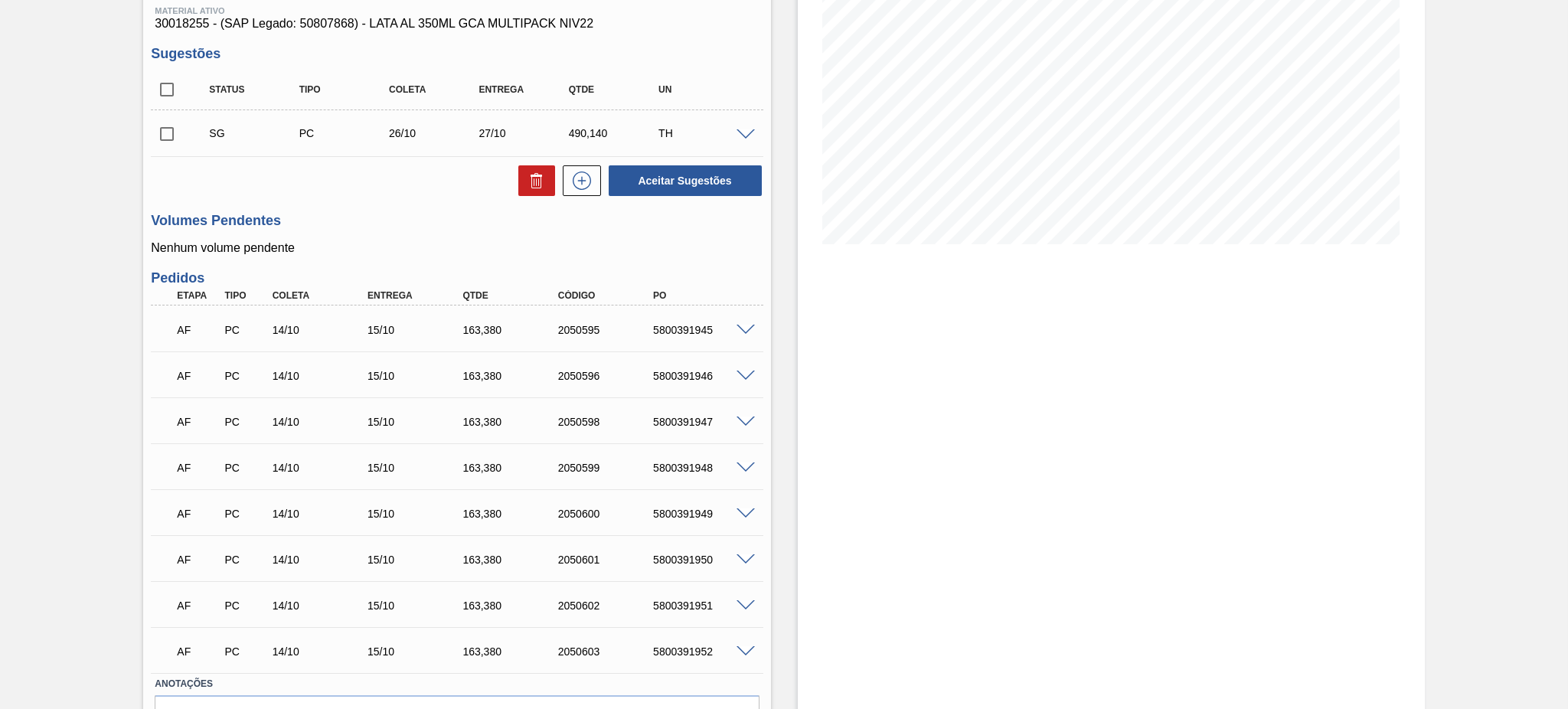
scroll to position [292, 0]
